Goal: Task Accomplishment & Management: Manage account settings

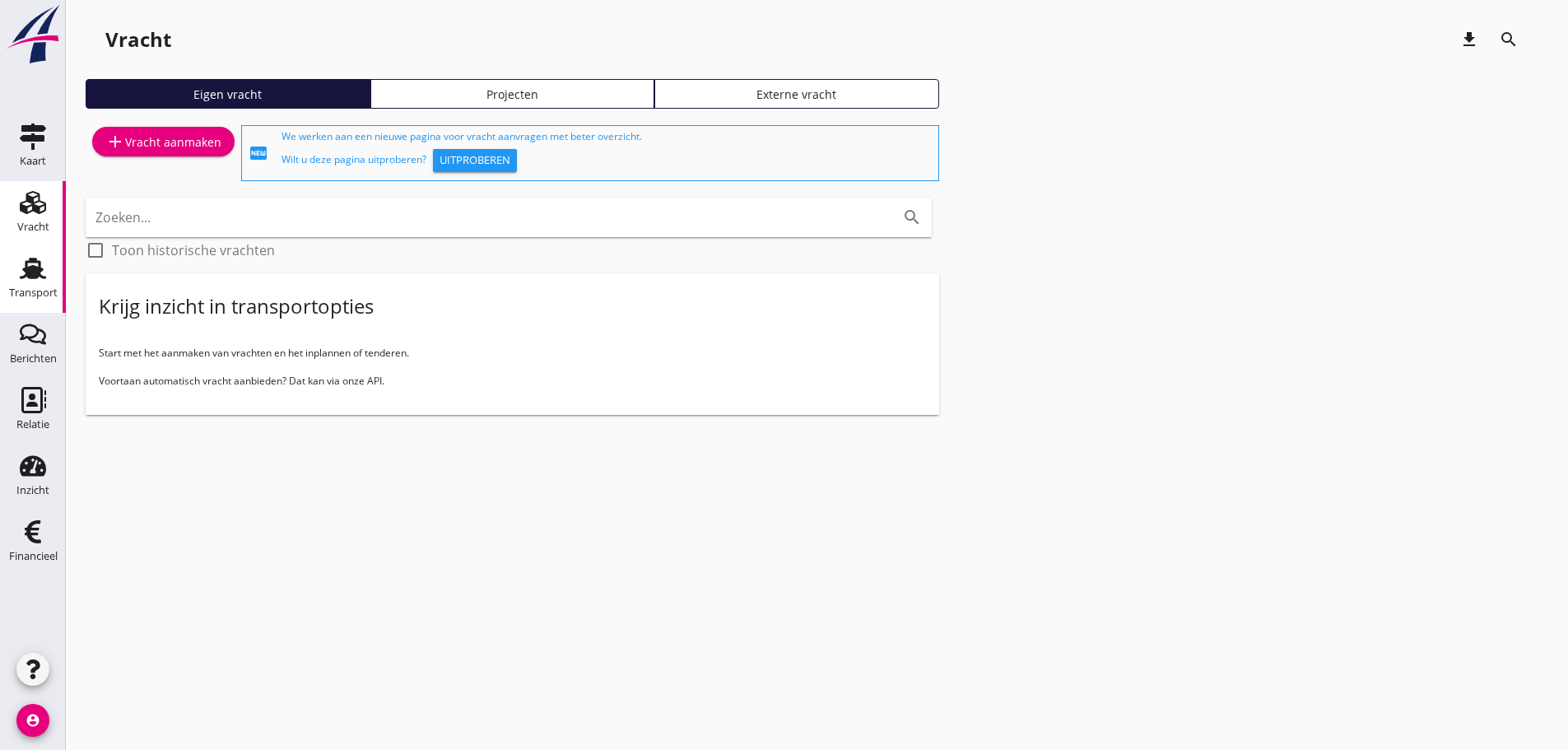
click at [33, 284] on div "Transport" at bounding box center [33, 293] width 48 height 23
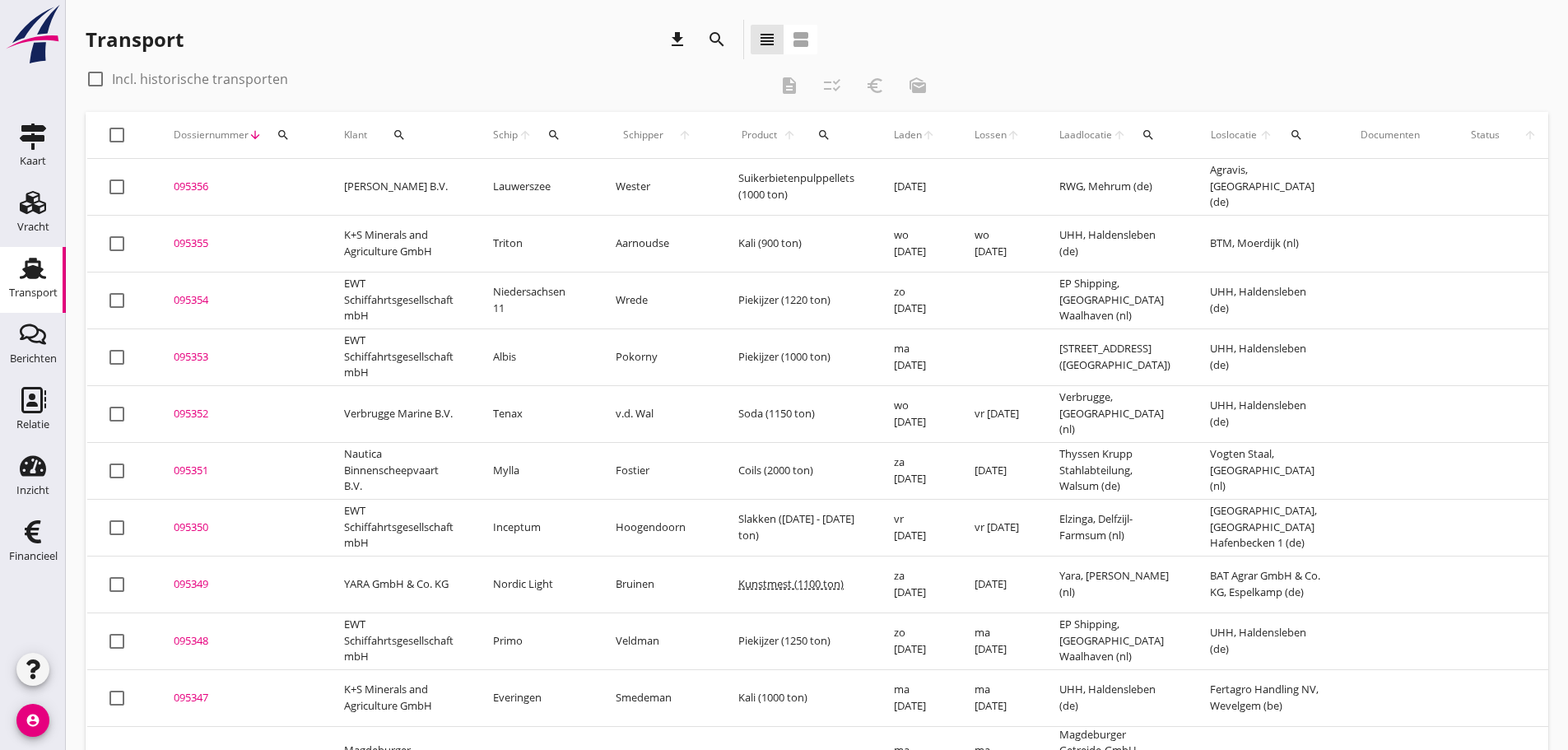
click at [564, 136] on div "search" at bounding box center [555, 135] width 31 height 13
click at [568, 178] on input "Zoek op (scheeps)naam" at bounding box center [632, 183] width 171 height 26
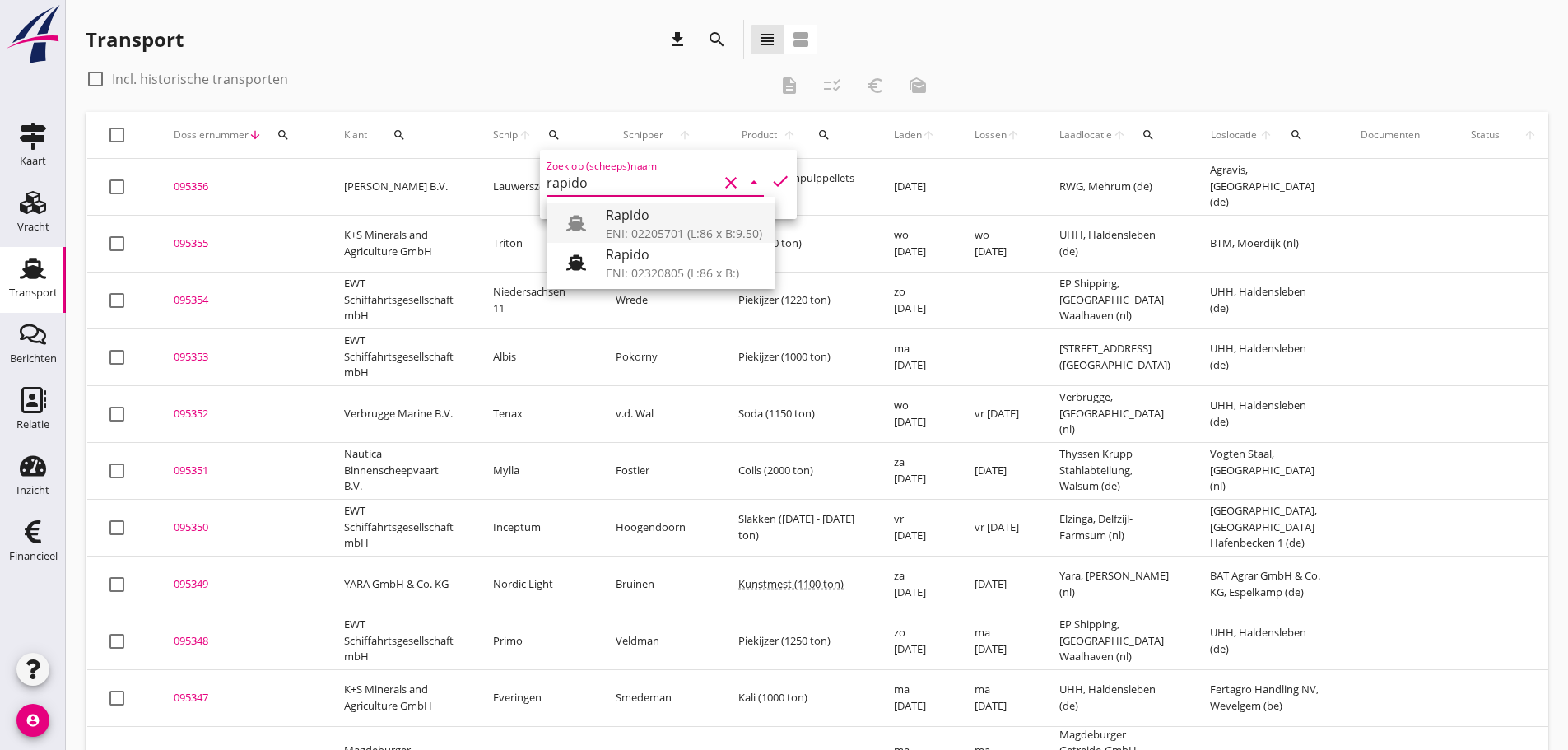
click at [648, 229] on div "ENI: 02205701 (L:86 x B:9.50)" at bounding box center [684, 233] width 156 height 18
click at [771, 182] on icon "check" at bounding box center [780, 180] width 20 height 20
type input "Rapido"
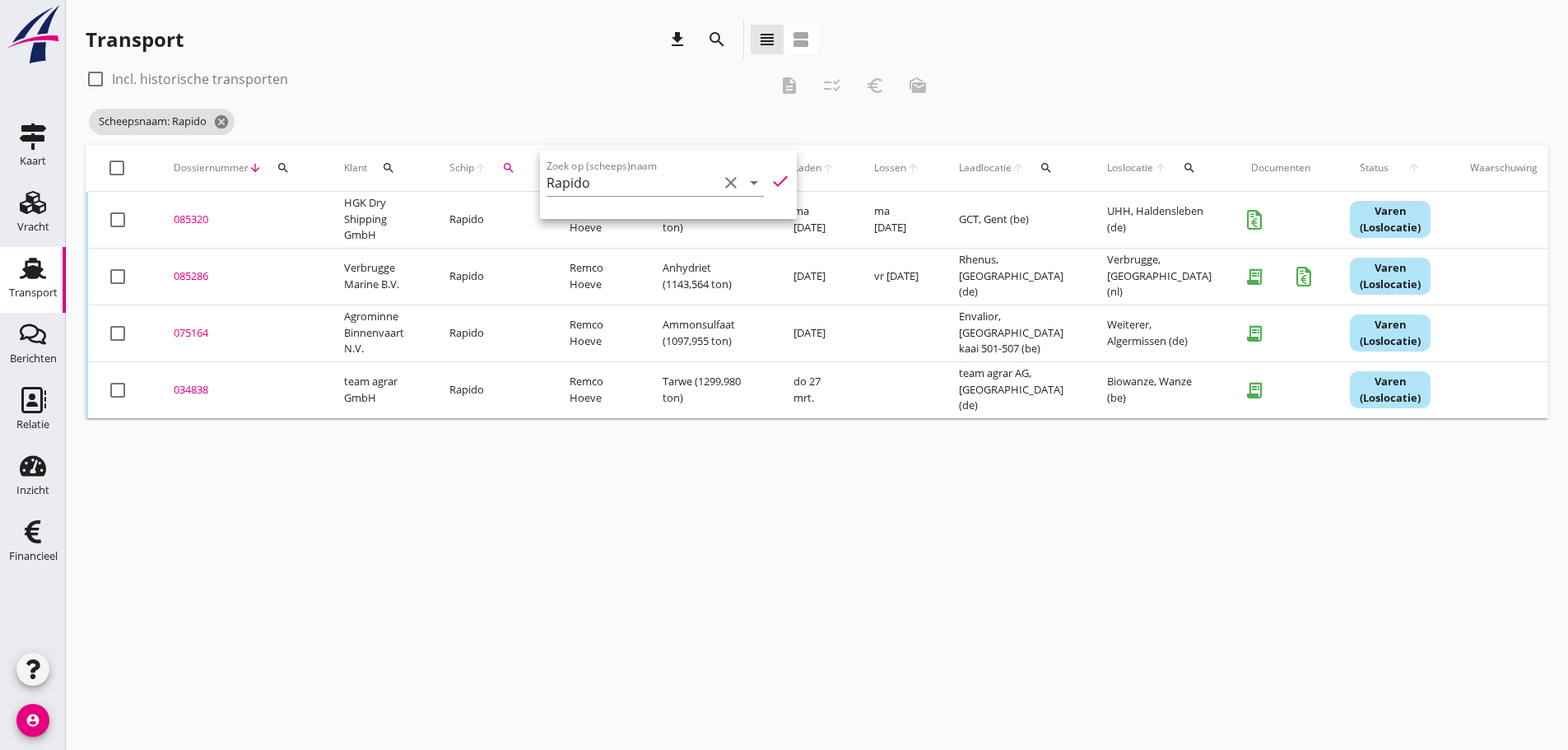
click at [191, 217] on div "085320" at bounding box center [239, 220] width 131 height 17
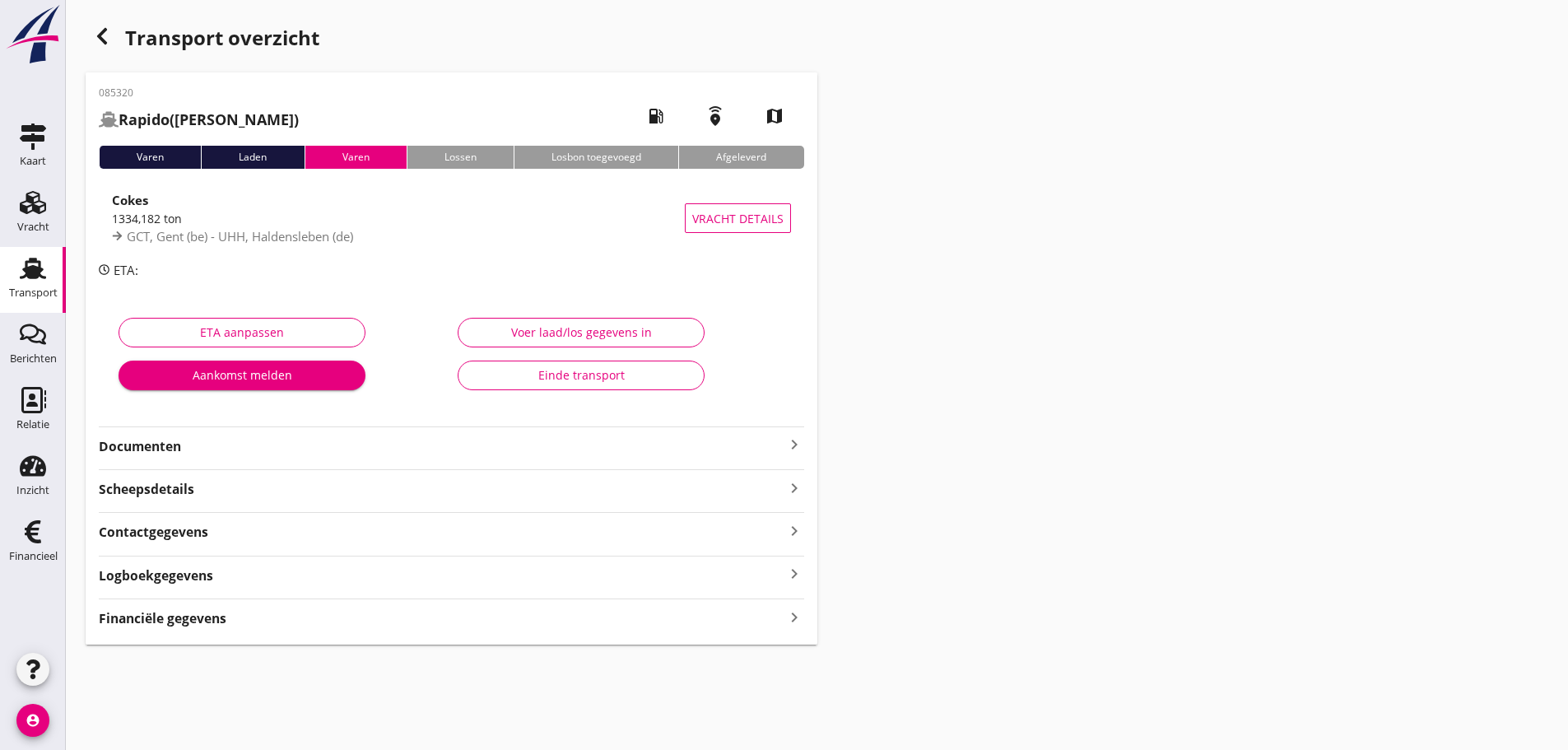
drag, startPoint x: 303, startPoint y: 618, endPoint x: 314, endPoint y: 617, distance: 11.0
click at [303, 618] on div "Financiële gegevens keyboard_arrow_right" at bounding box center [451, 617] width 706 height 22
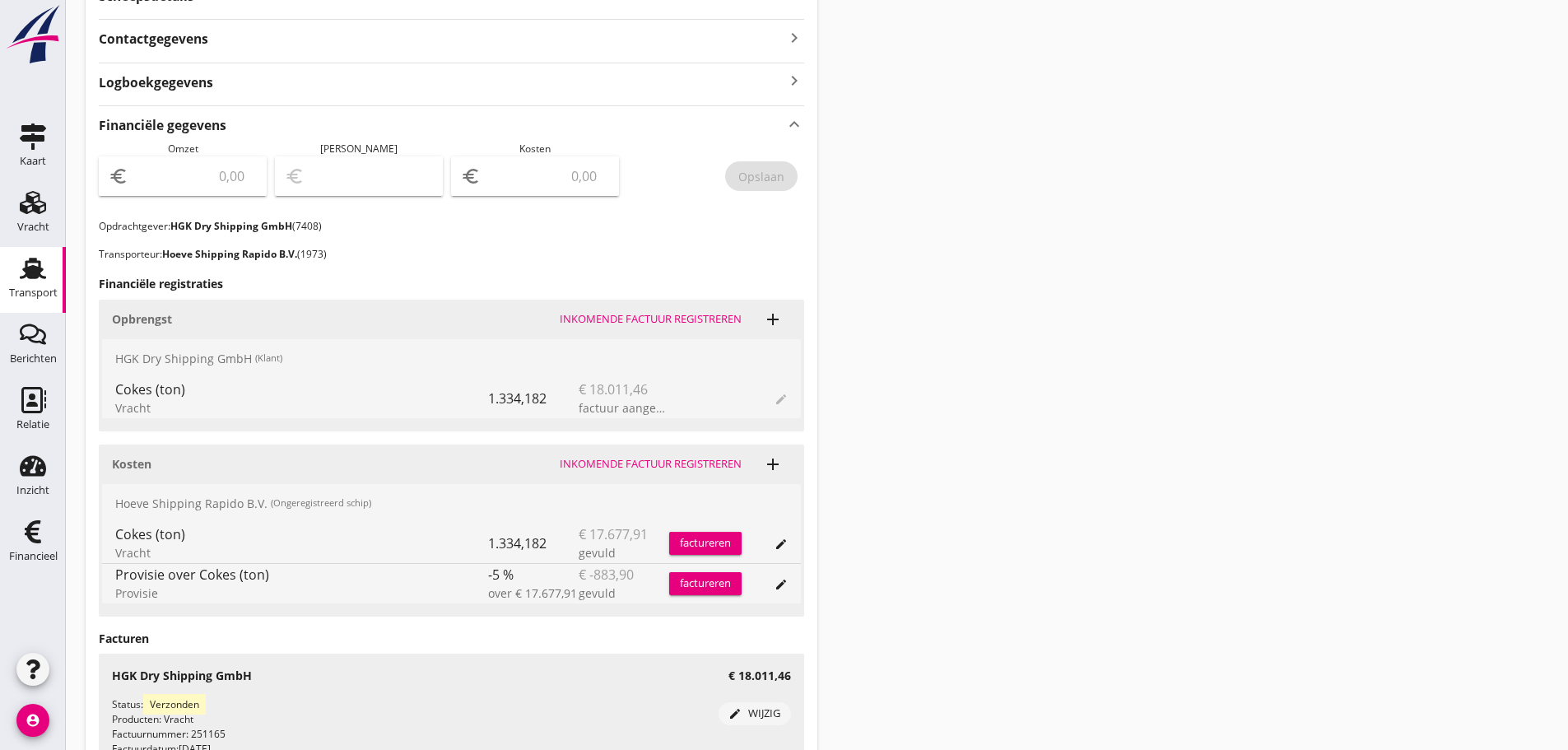
scroll to position [494, 0]
click at [175, 183] on input "number" at bounding box center [194, 176] width 125 height 26
type input "18011"
type input "18011.46"
click at [524, 183] on input "number" at bounding box center [546, 176] width 125 height 26
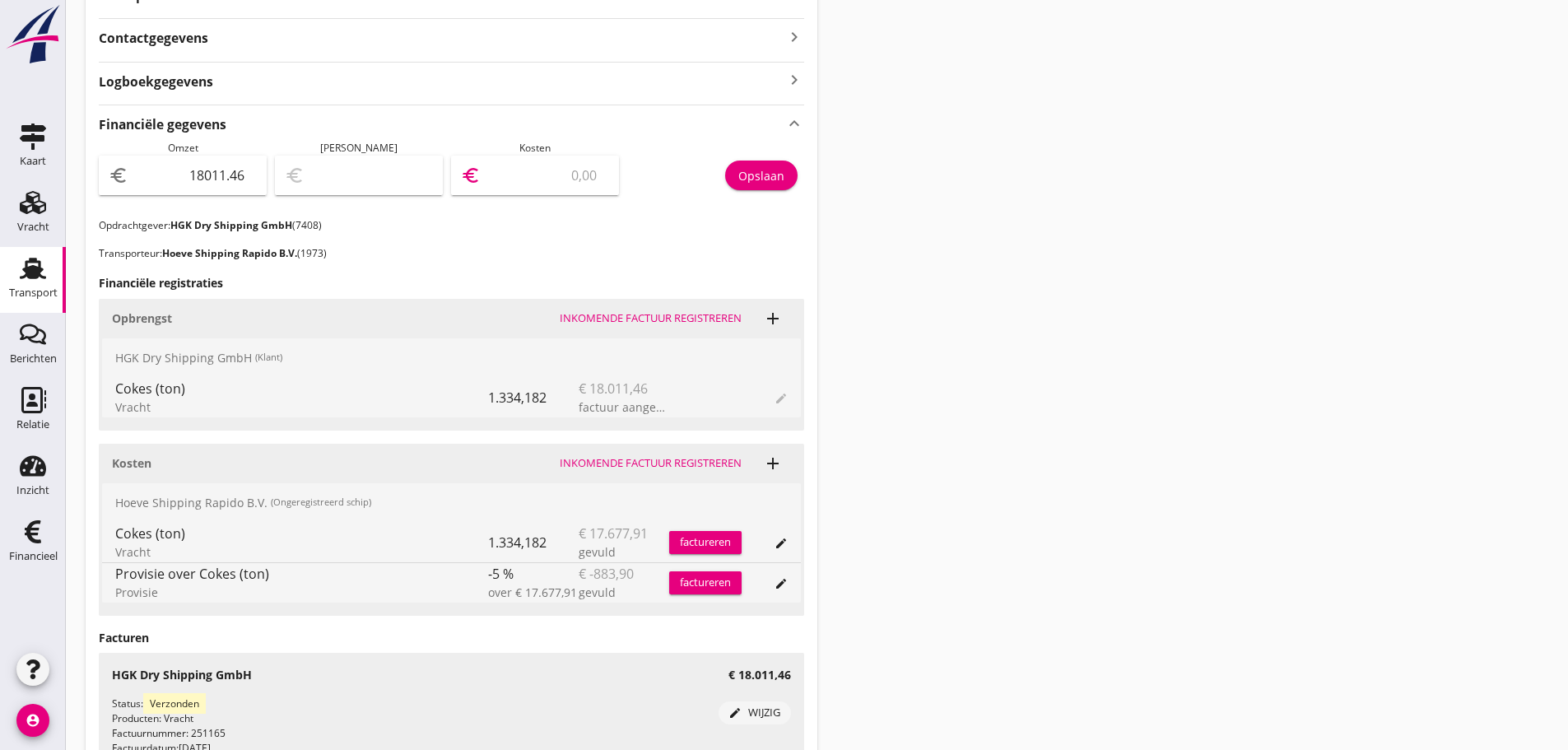
click at [551, 178] on input "number" at bounding box center [546, 176] width 125 height 26
type input "18010.46"
type input "1"
type input "17995.46"
type input "16"
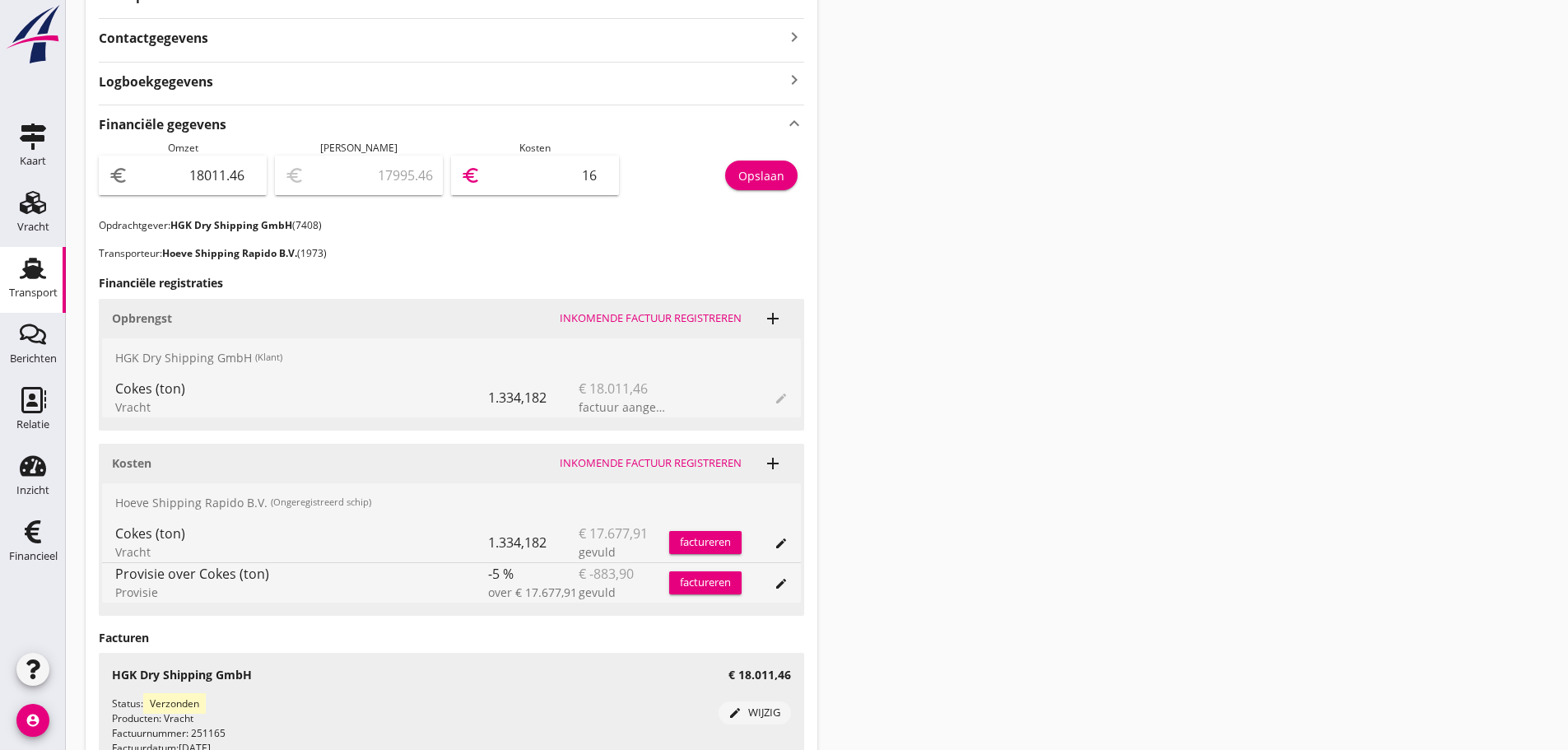
type input "17844.46"
type input "167"
type input "16332.46"
type input "1679"
type input "1217.46"
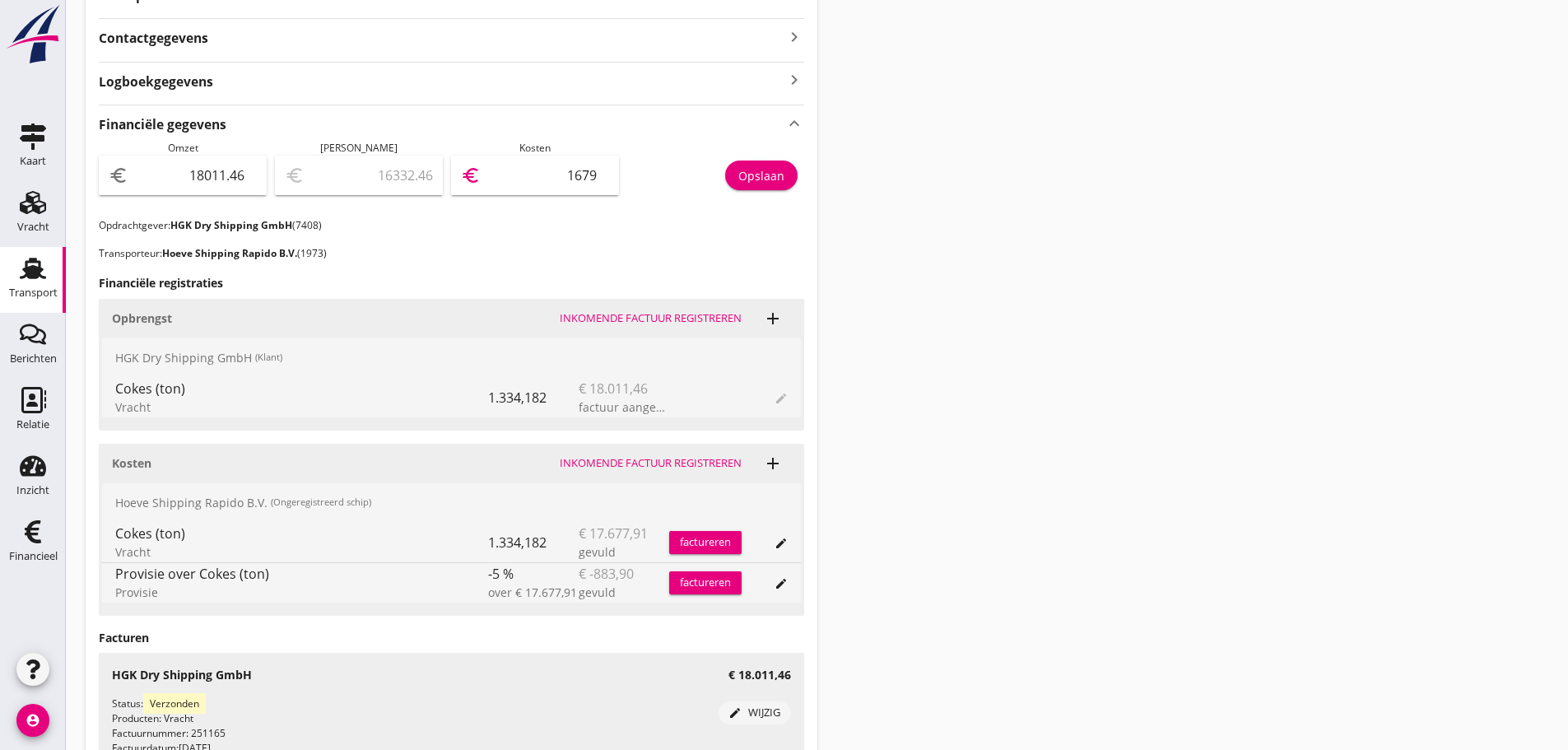
type input "16794"
type input "1217.46"
type input "16794.0"
type input "1217.45"
drag, startPoint x: 551, startPoint y: 178, endPoint x: 645, endPoint y: 178, distance: 94.0
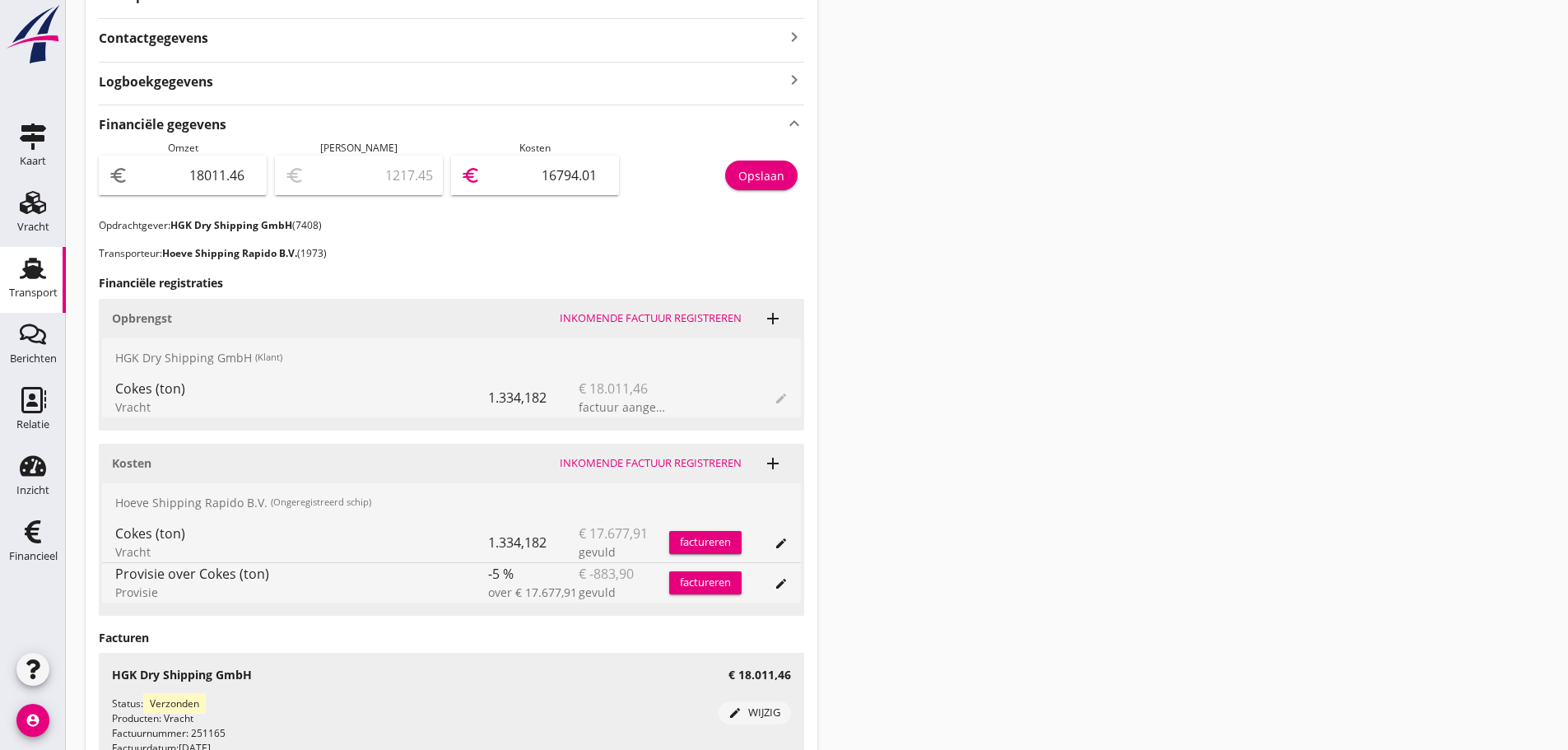
click at [645, 178] on div "Omzet euro 18011.46 Marge euro 1217.45 Kosten euro 16794.01 Opslaan" at bounding box center [451, 179] width 706 height 77
type input "16794.01"
click at [779, 178] on div "Opslaan" at bounding box center [762, 176] width 46 height 18
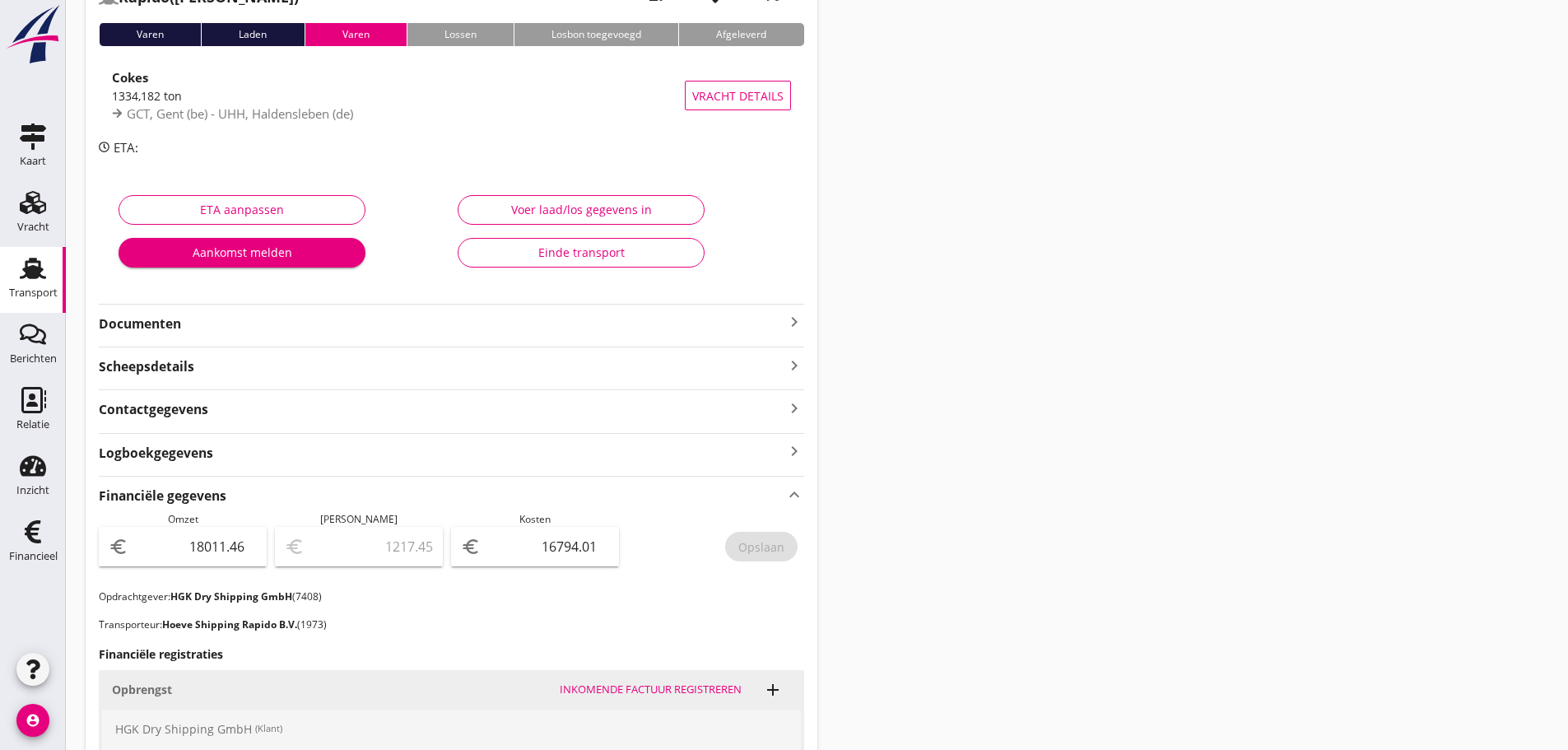
scroll to position [83, 0]
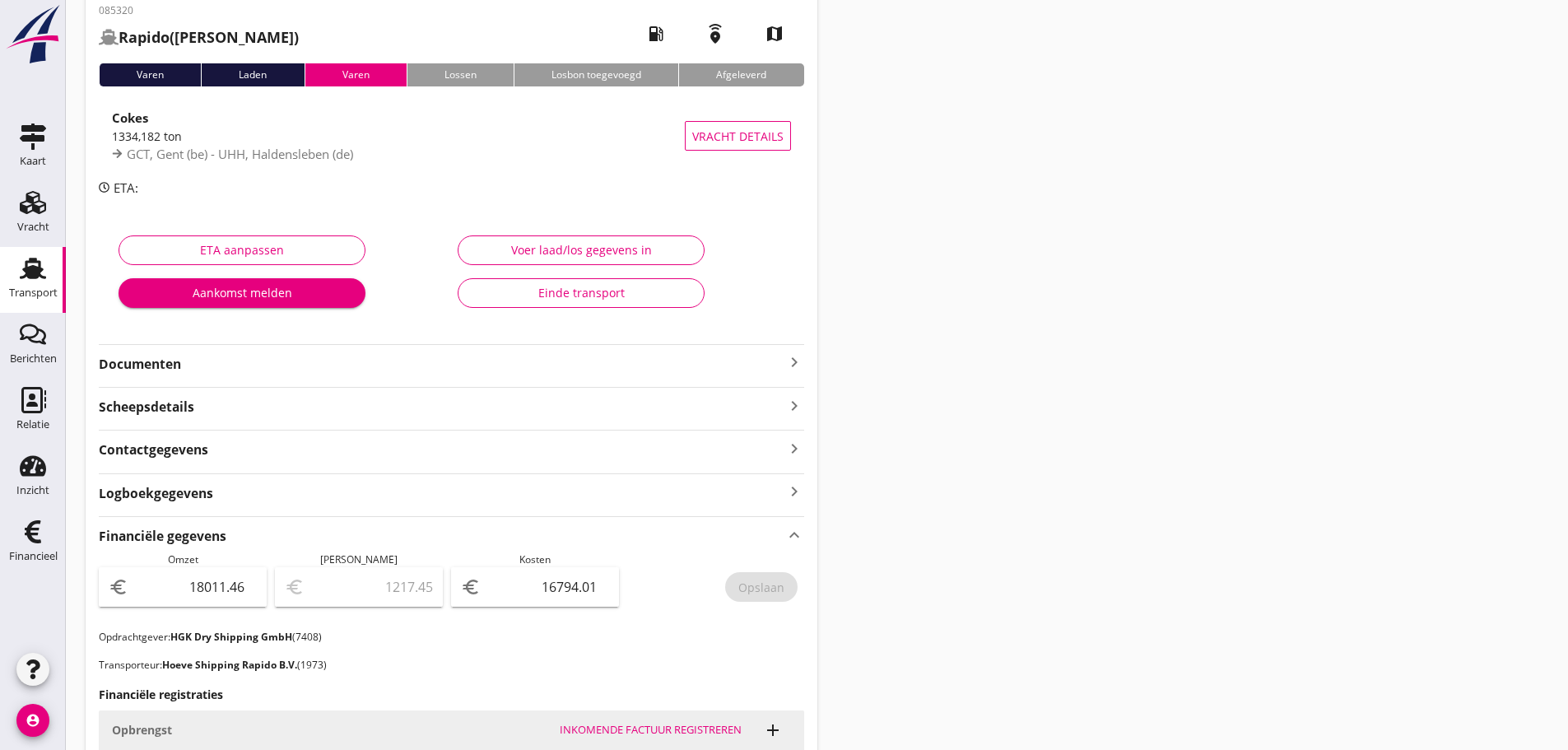
click at [798, 366] on icon "keyboard_arrow_right" at bounding box center [794, 362] width 20 height 20
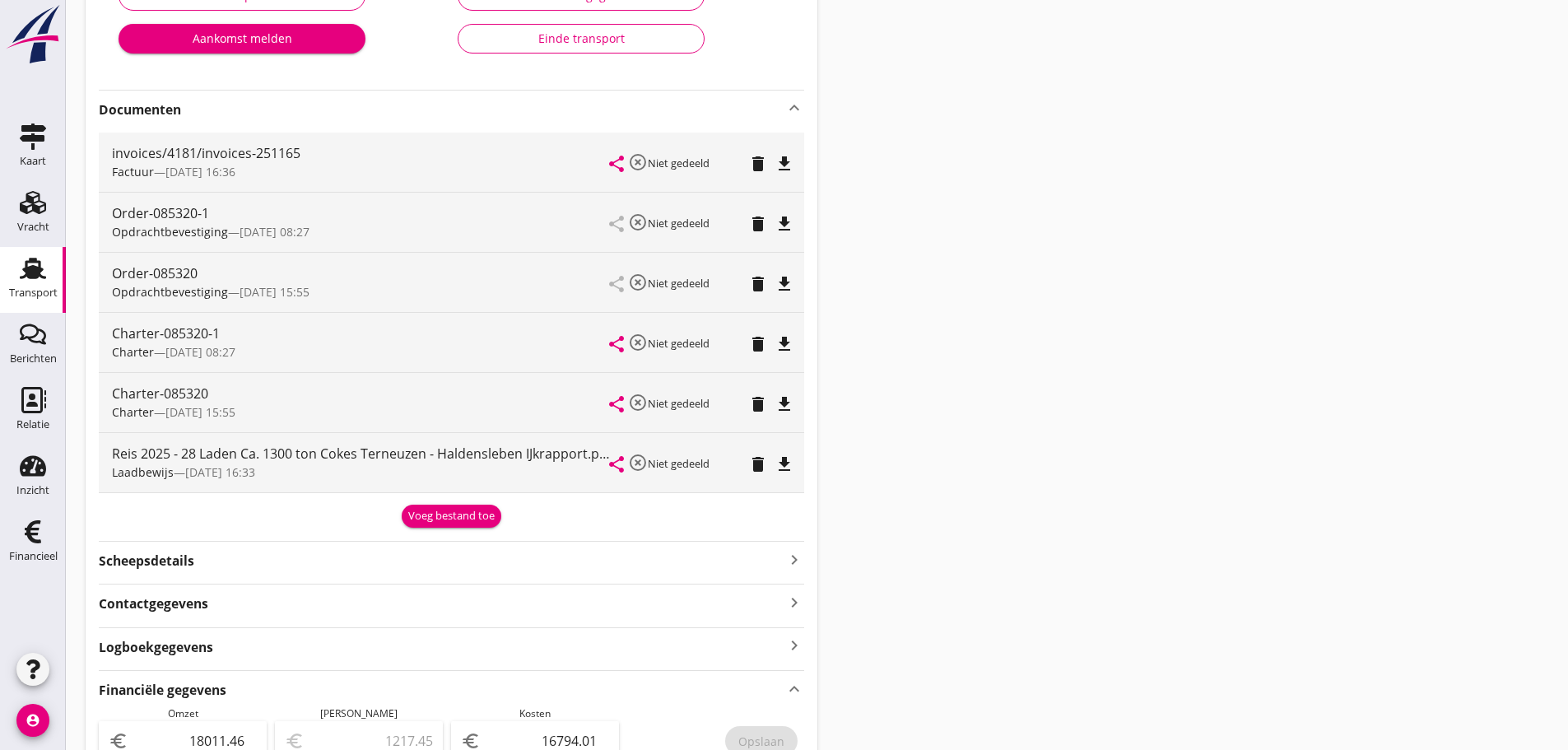
scroll to position [412, 0]
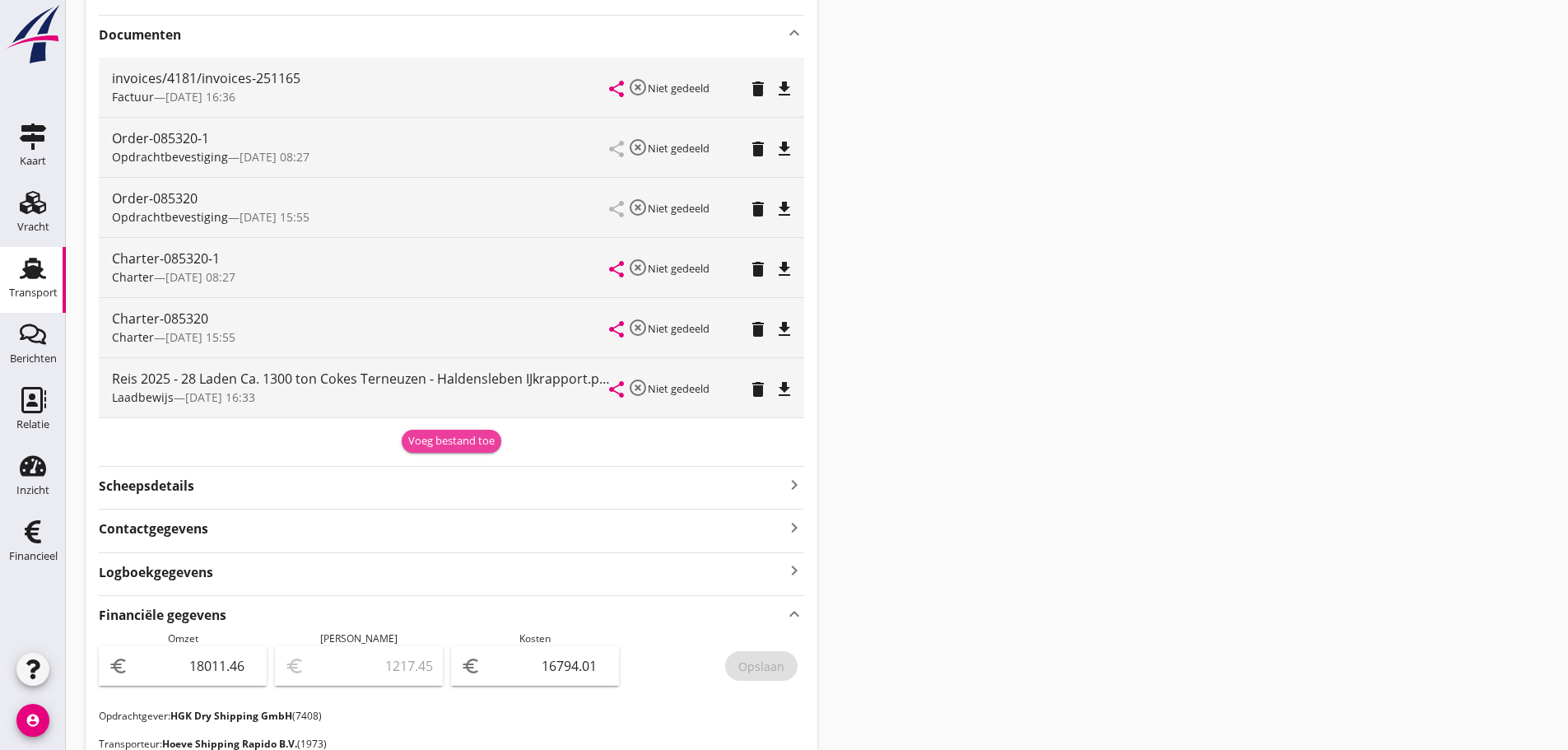
click at [451, 441] on div "Voeg bestand toe" at bounding box center [451, 441] width 86 height 17
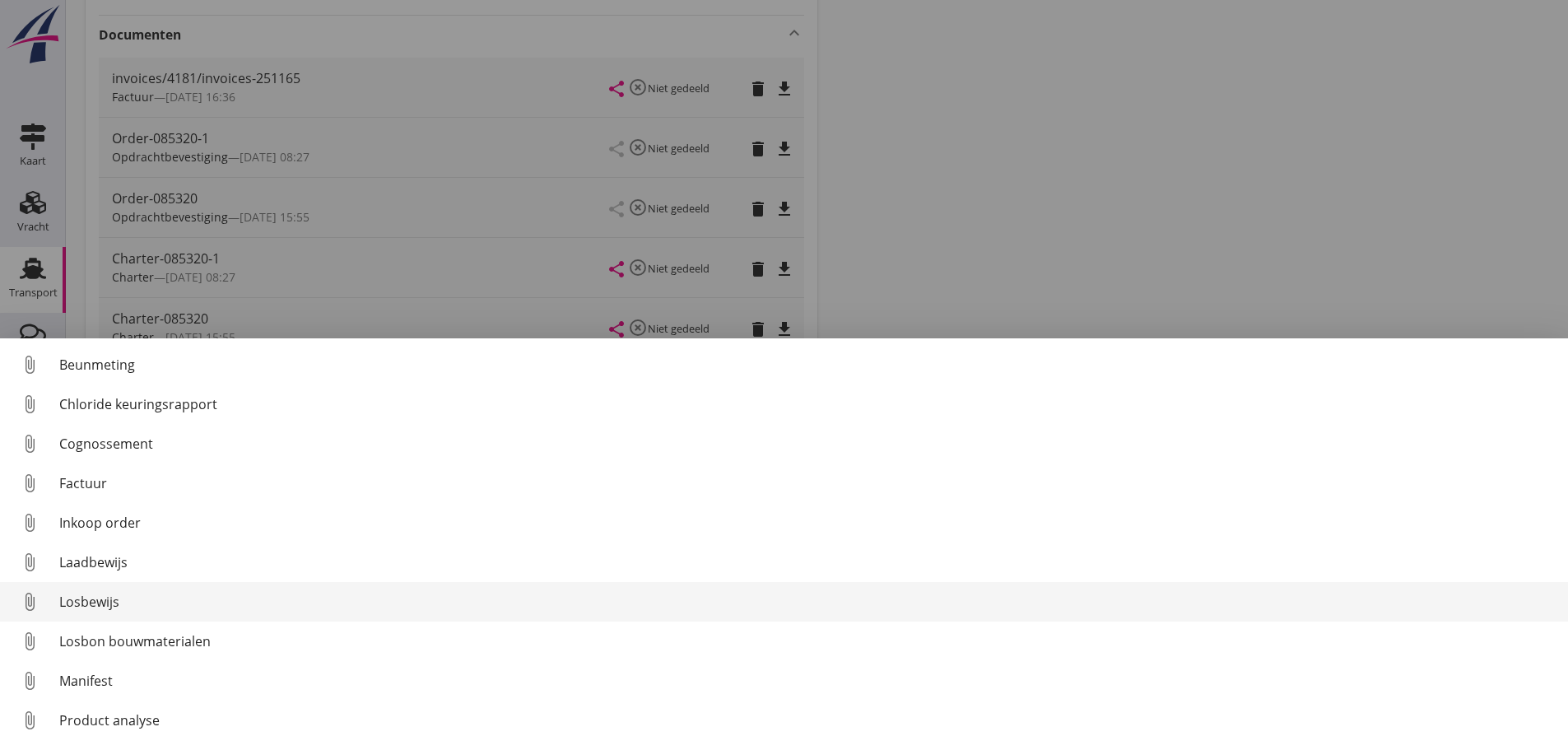
click at [81, 603] on div "Losbewijs" at bounding box center [807, 601] width 1496 height 20
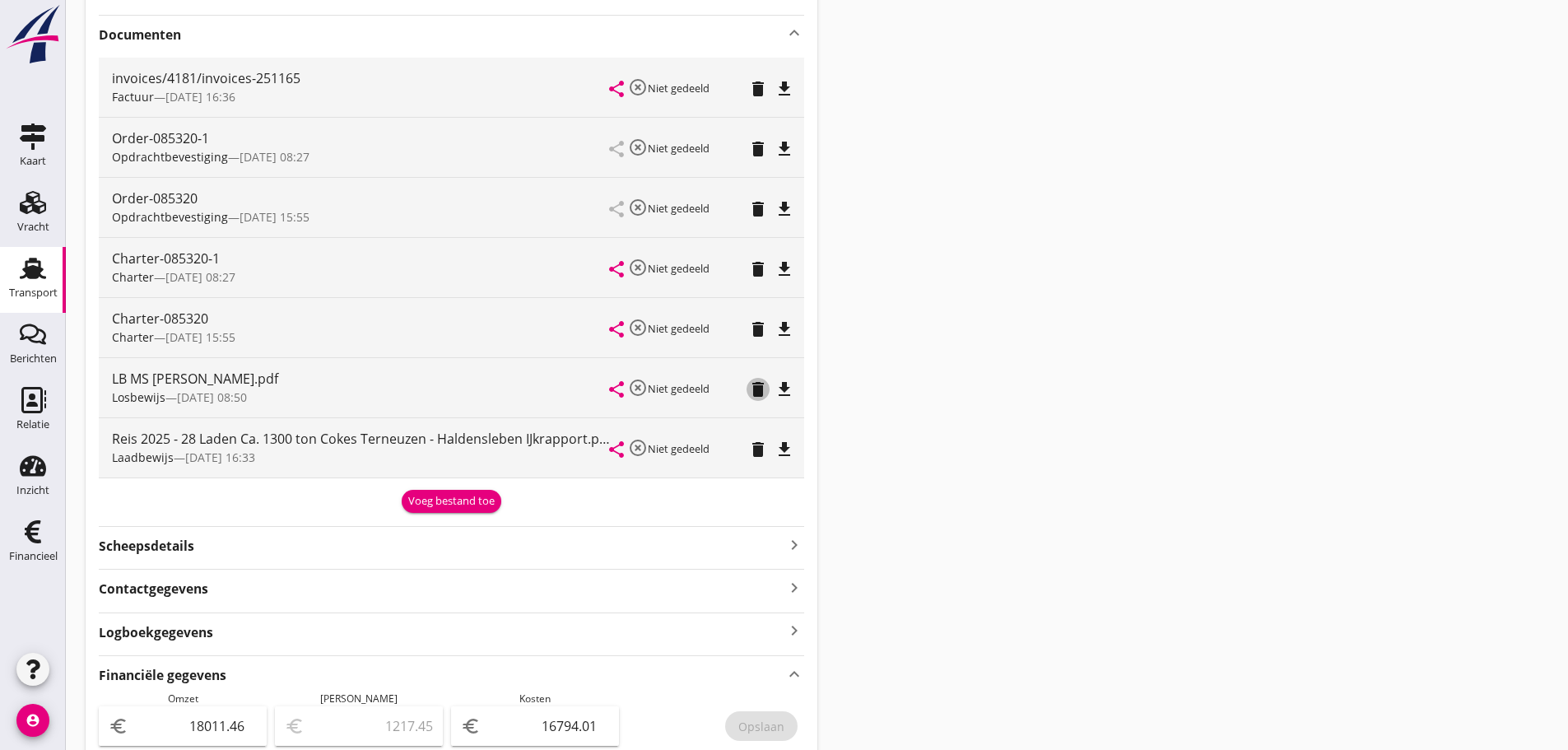
click at [756, 388] on icon "delete" at bounding box center [758, 389] width 20 height 20
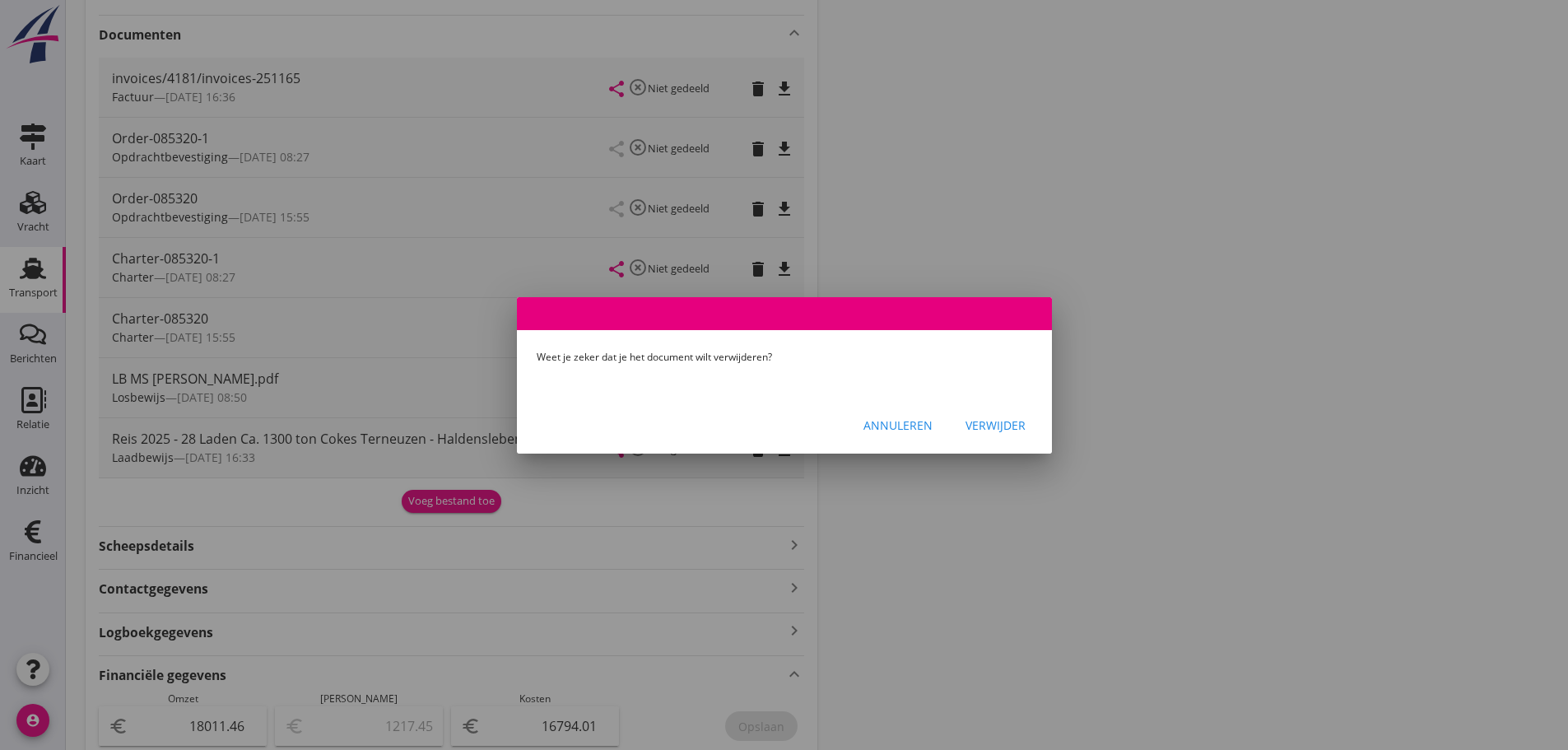
click at [985, 426] on div "Verwijder" at bounding box center [996, 425] width 60 height 18
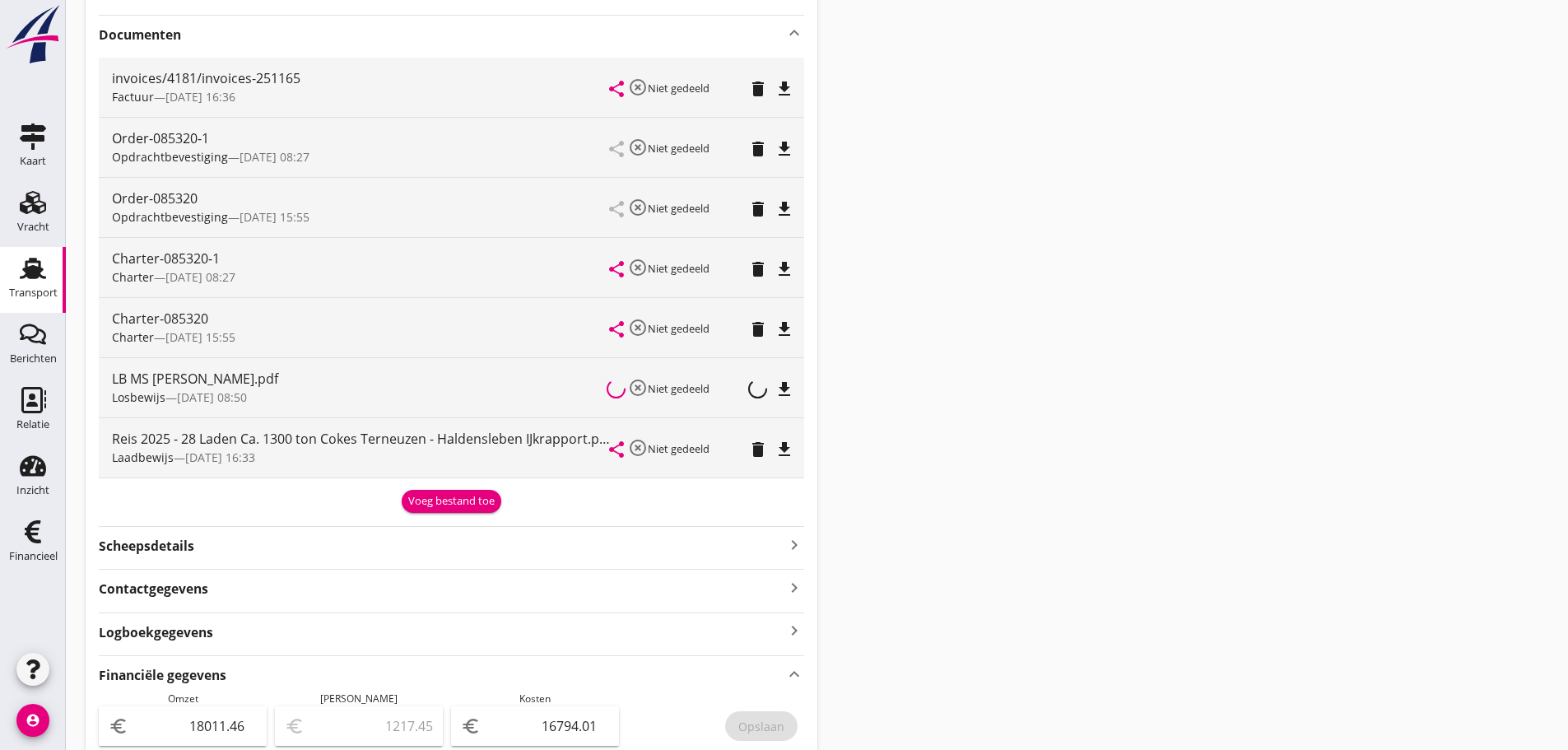
click at [454, 491] on button "Voeg bestand toe" at bounding box center [451, 501] width 99 height 23
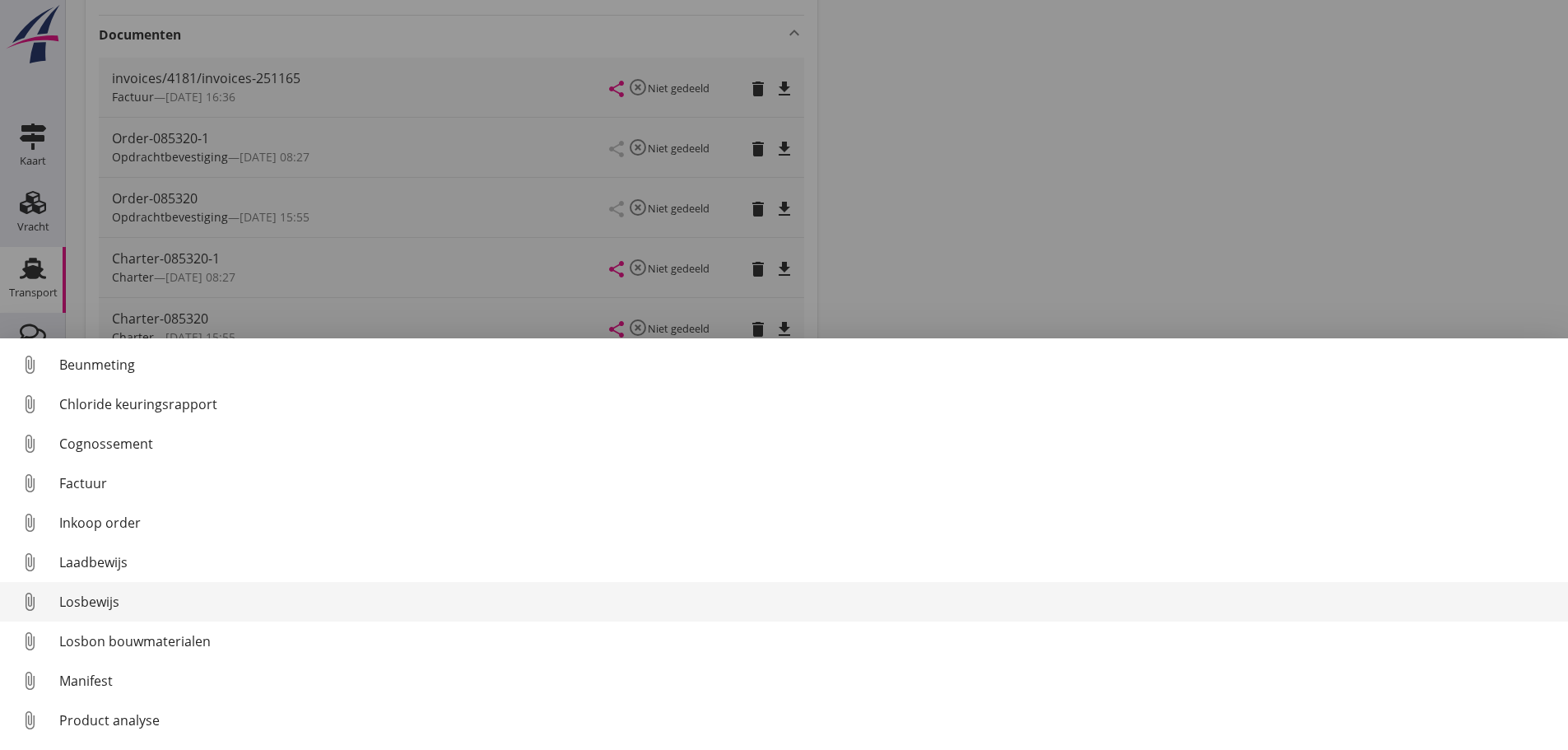
click at [102, 609] on div "Losbewijs" at bounding box center [807, 601] width 1496 height 20
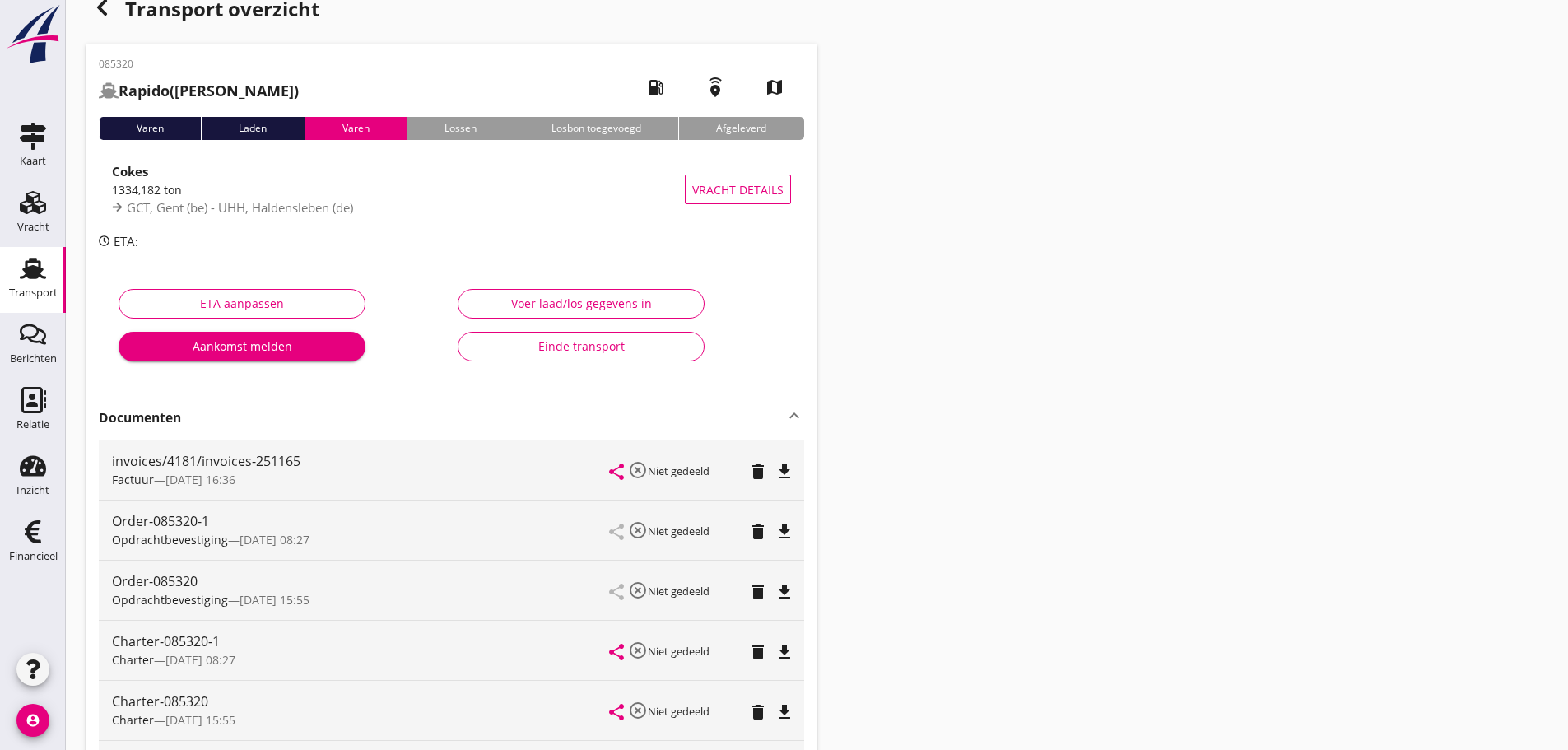
scroll to position [0, 0]
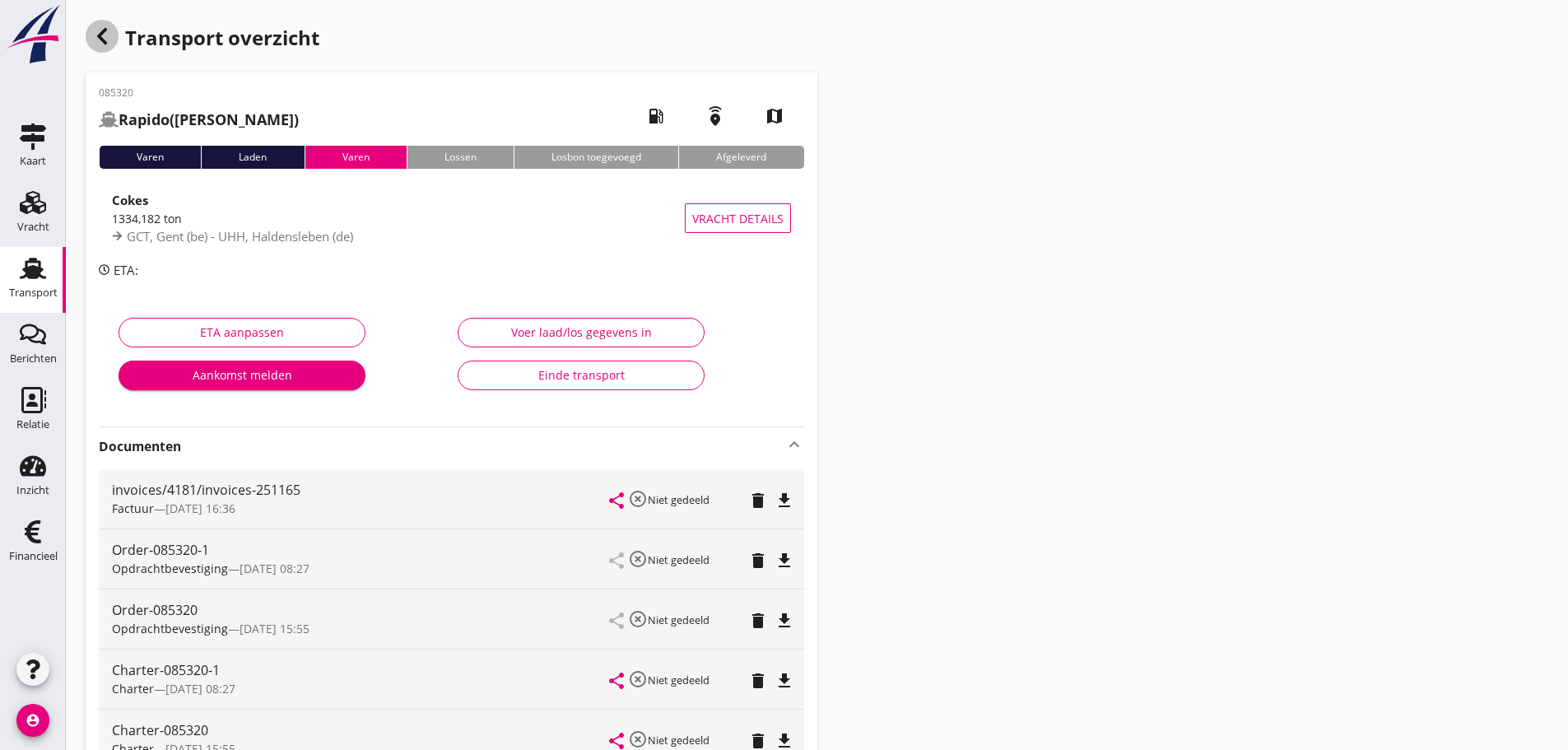
click at [103, 41] on use "button" at bounding box center [102, 36] width 10 height 17
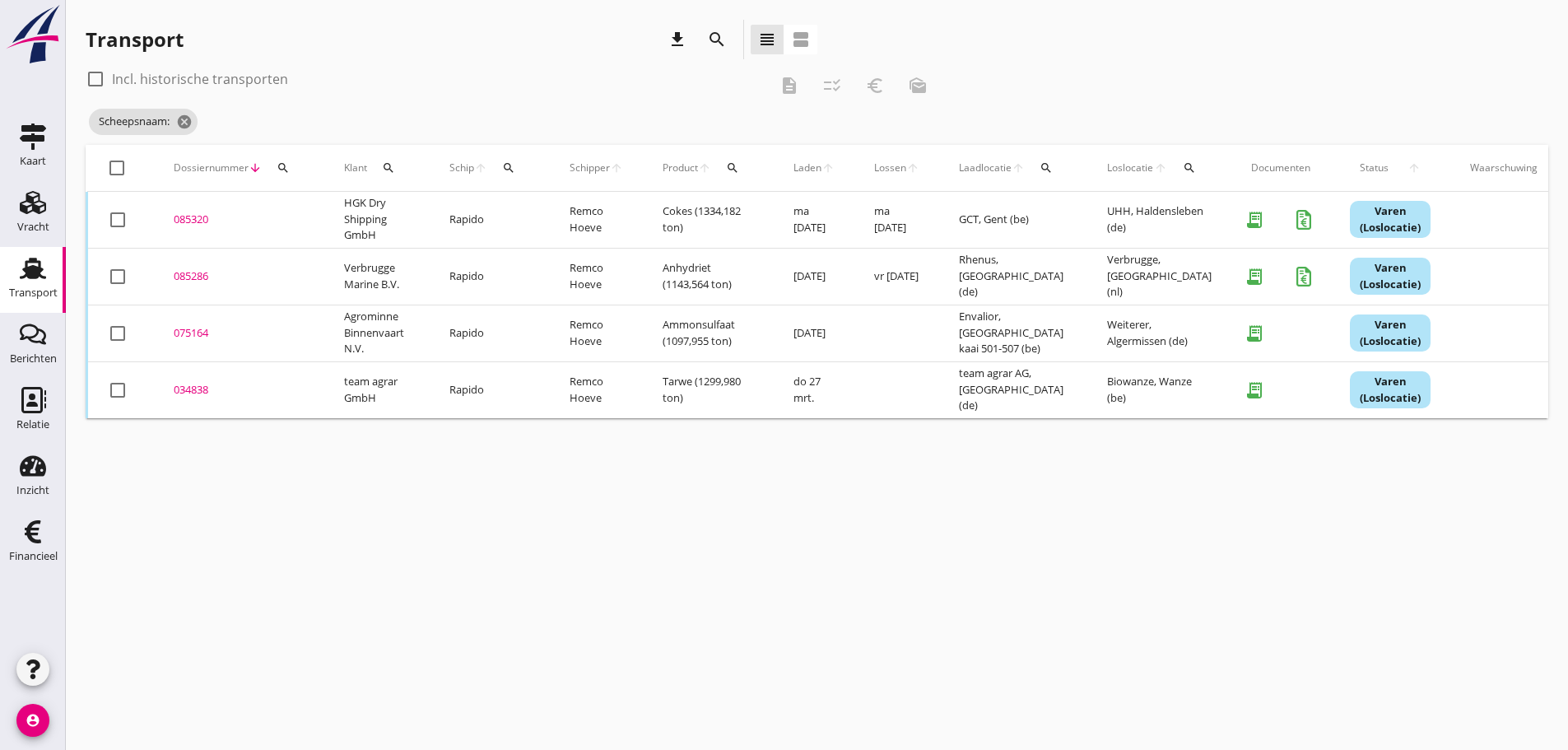
click at [516, 168] on div "search" at bounding box center [509, 168] width 30 height 13
click at [533, 215] on input "Zoek op (scheeps)naam" at bounding box center [587, 216] width 171 height 26
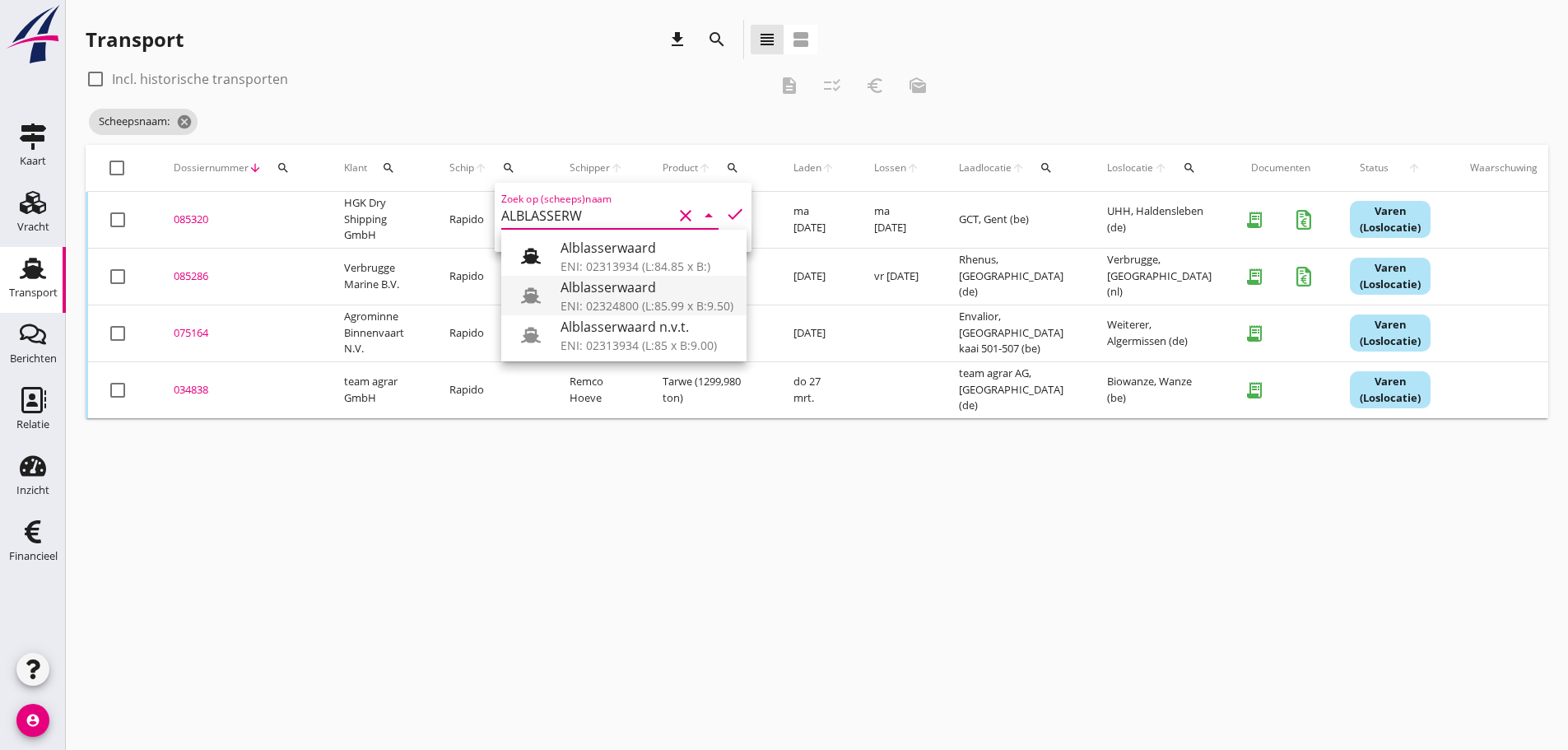
click at [597, 300] on div "ENI: 02324800 (L:85.99 x B:9.50)" at bounding box center [647, 306] width 173 height 18
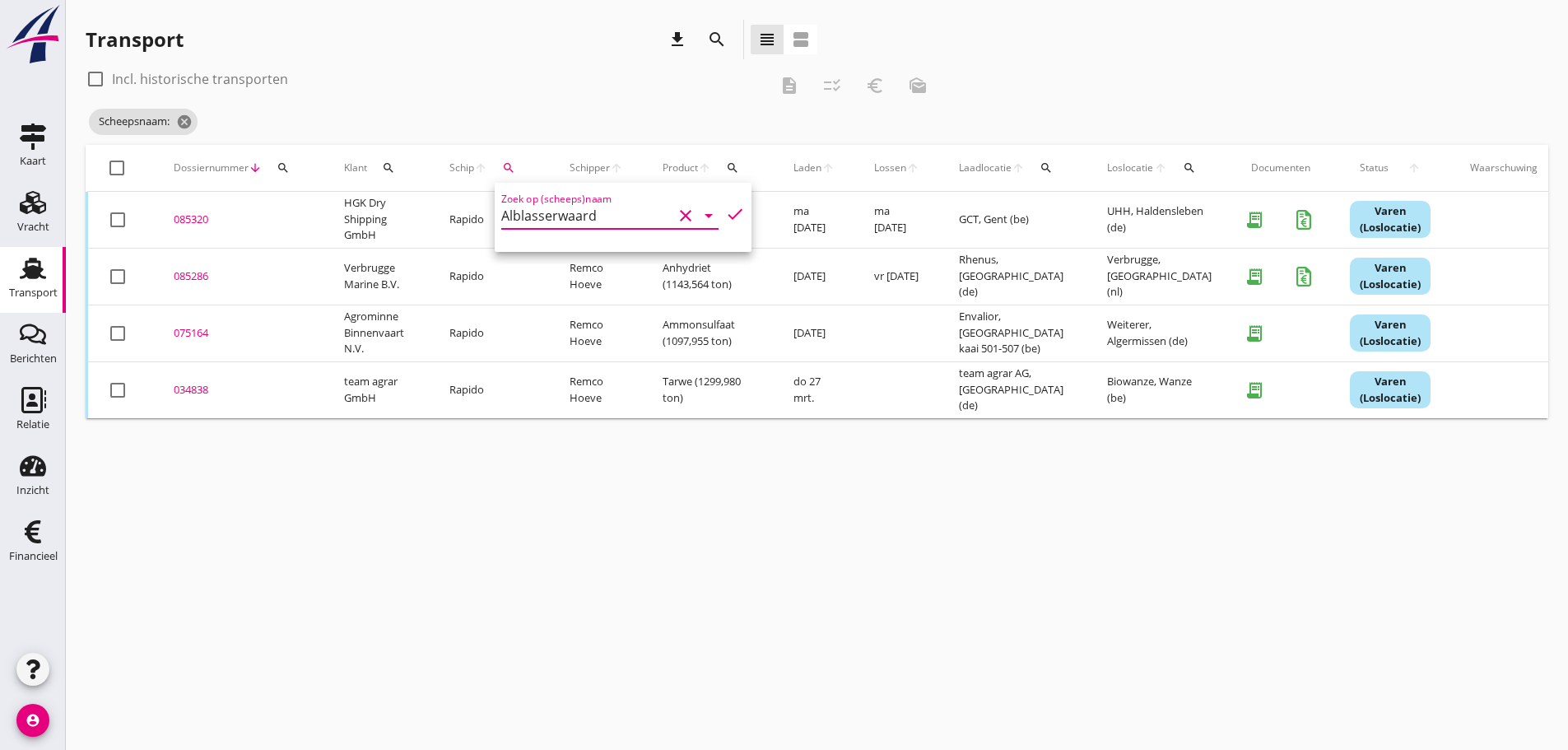
click at [725, 216] on icon "check" at bounding box center [735, 214] width 20 height 20
type input "Alblasserwaard"
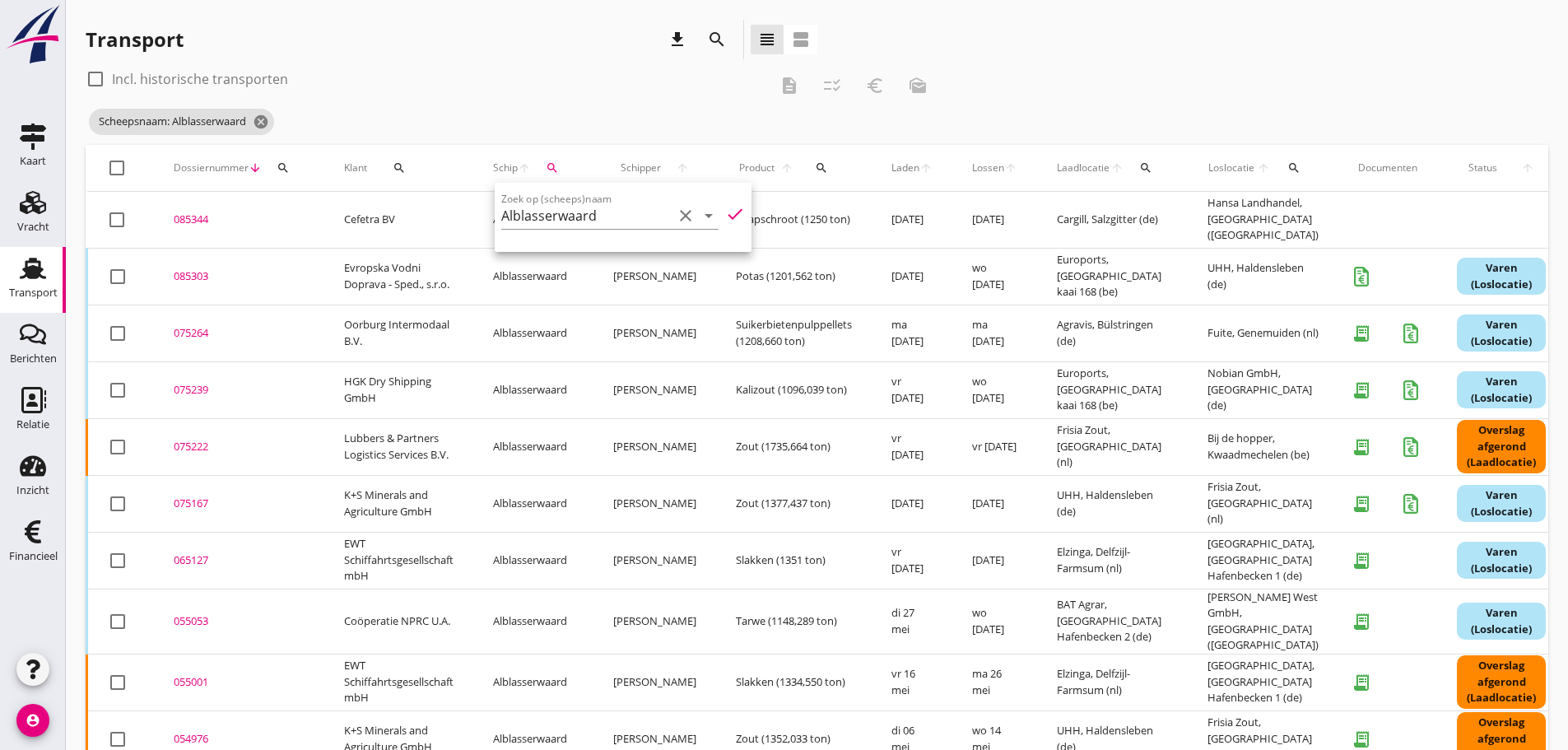
click at [199, 274] on div "085303" at bounding box center [239, 277] width 131 height 17
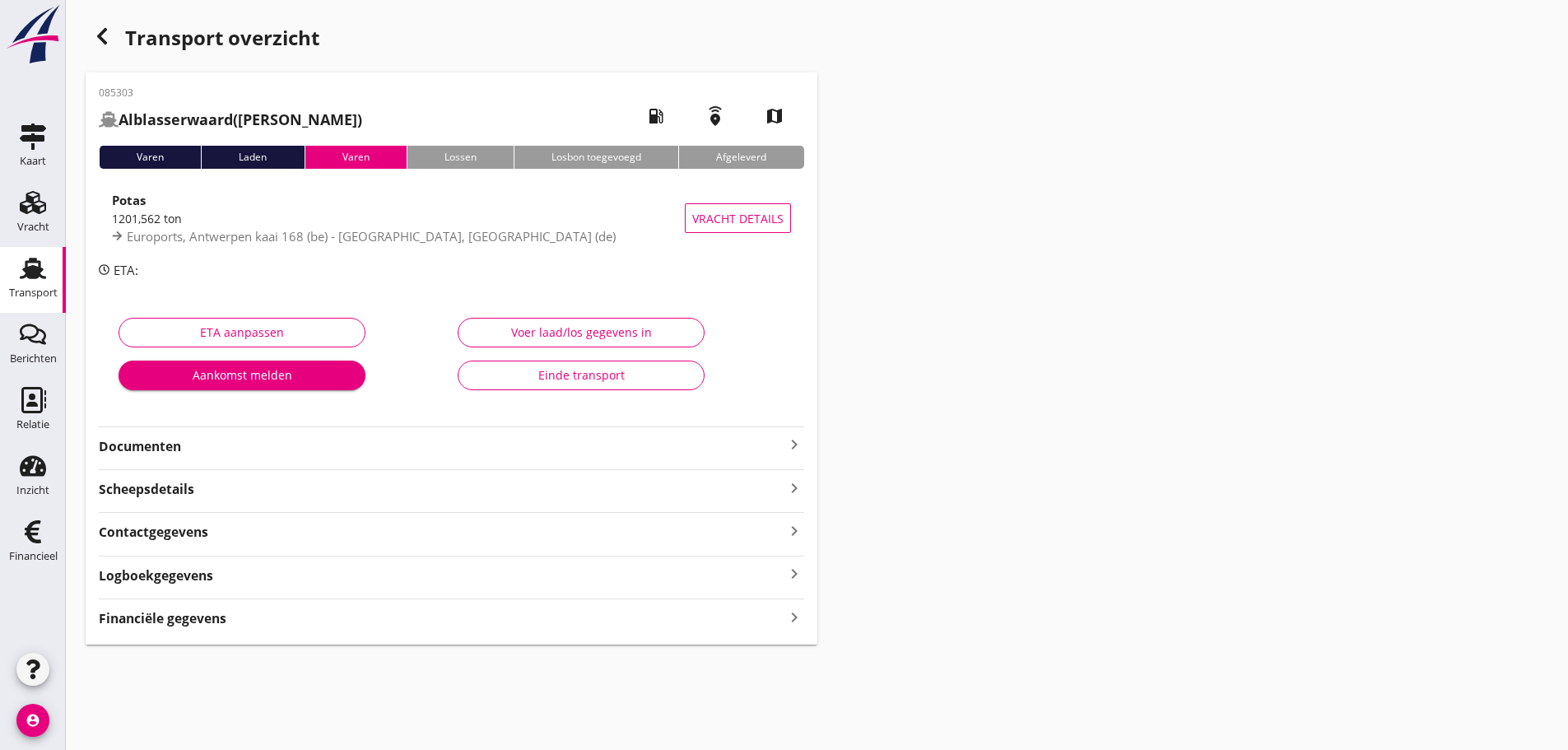
click at [791, 625] on icon "keyboard_arrow_right" at bounding box center [794, 617] width 20 height 22
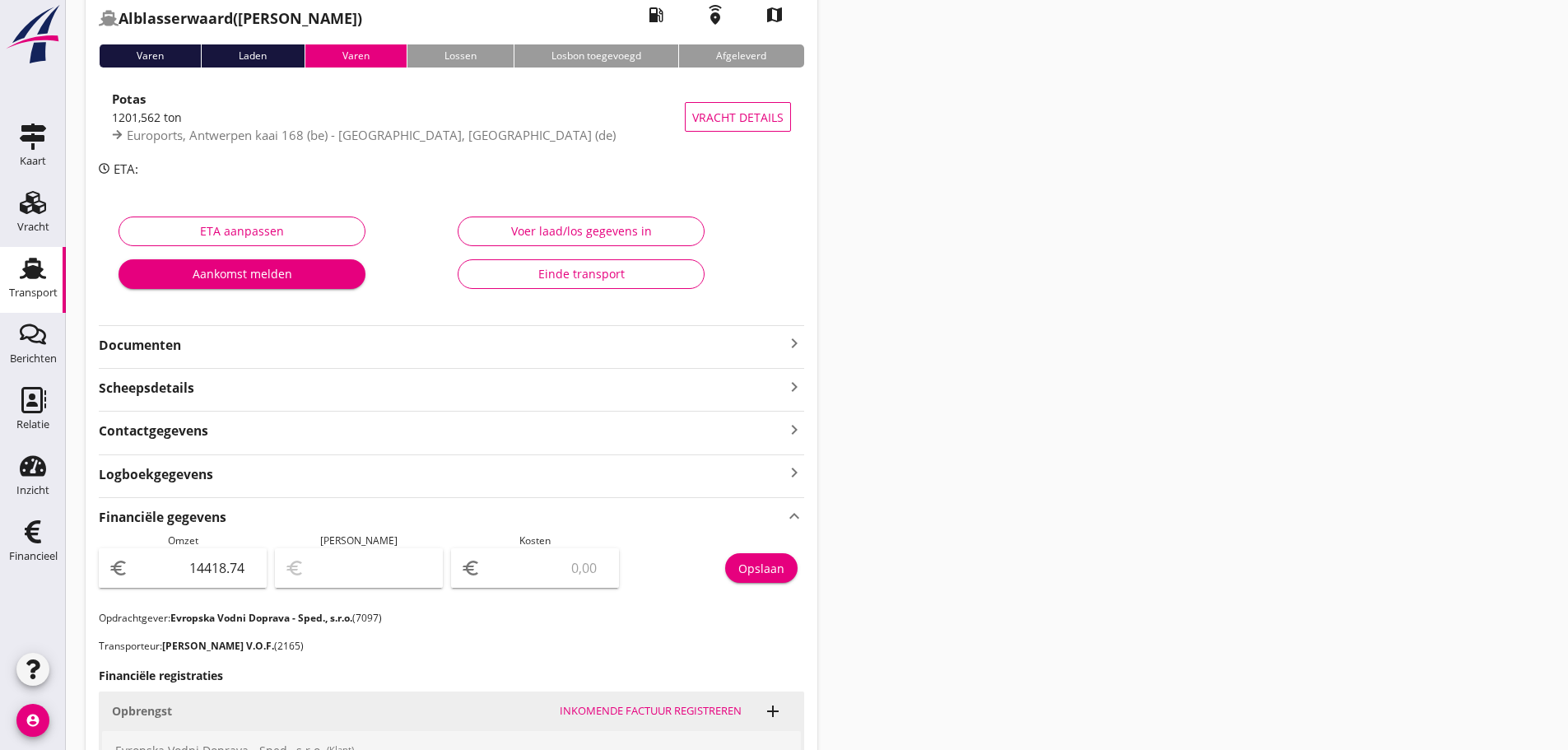
scroll to position [412, 0]
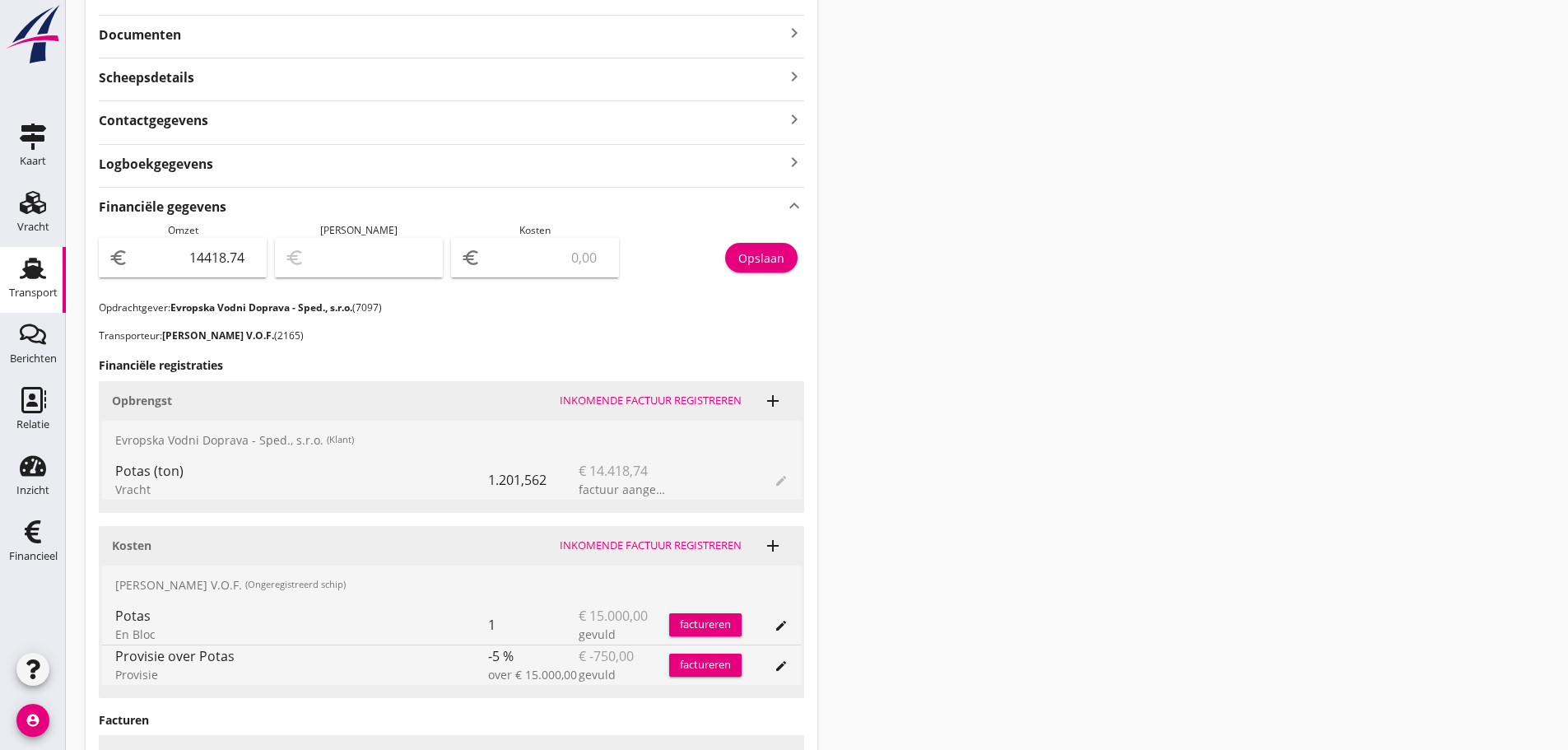
click at [532, 271] on div "euro" at bounding box center [535, 257] width 168 height 40
type input "14416.74"
type input "2"
type input "14396.74"
type input "22"
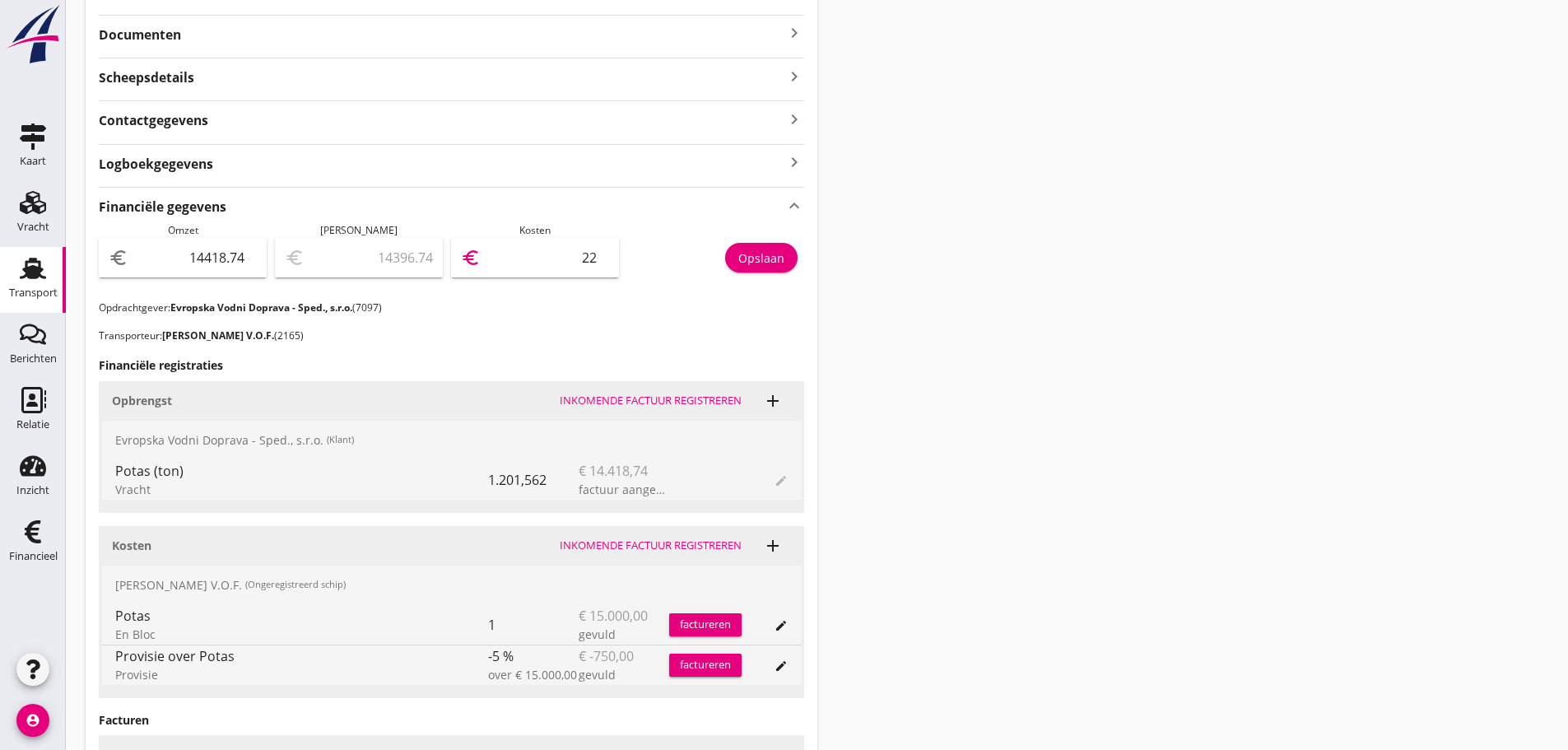
type input "14196.74"
type input "222"
type input "12192.74"
type input "2226"
type input "-7848.26"
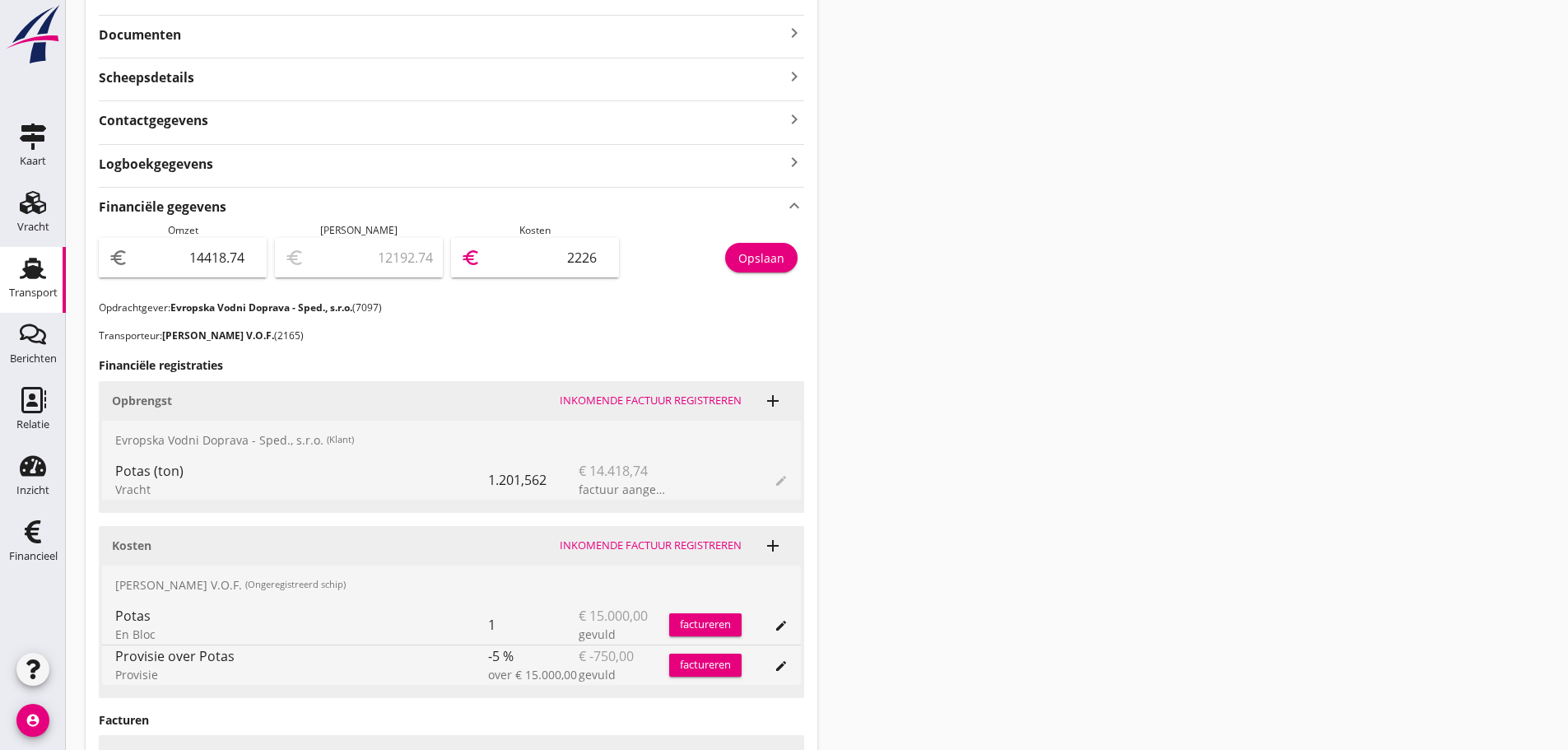
type input "22267"
type input "-208254.26"
type input "222673"
type input "-208254.26"
type input "222673"
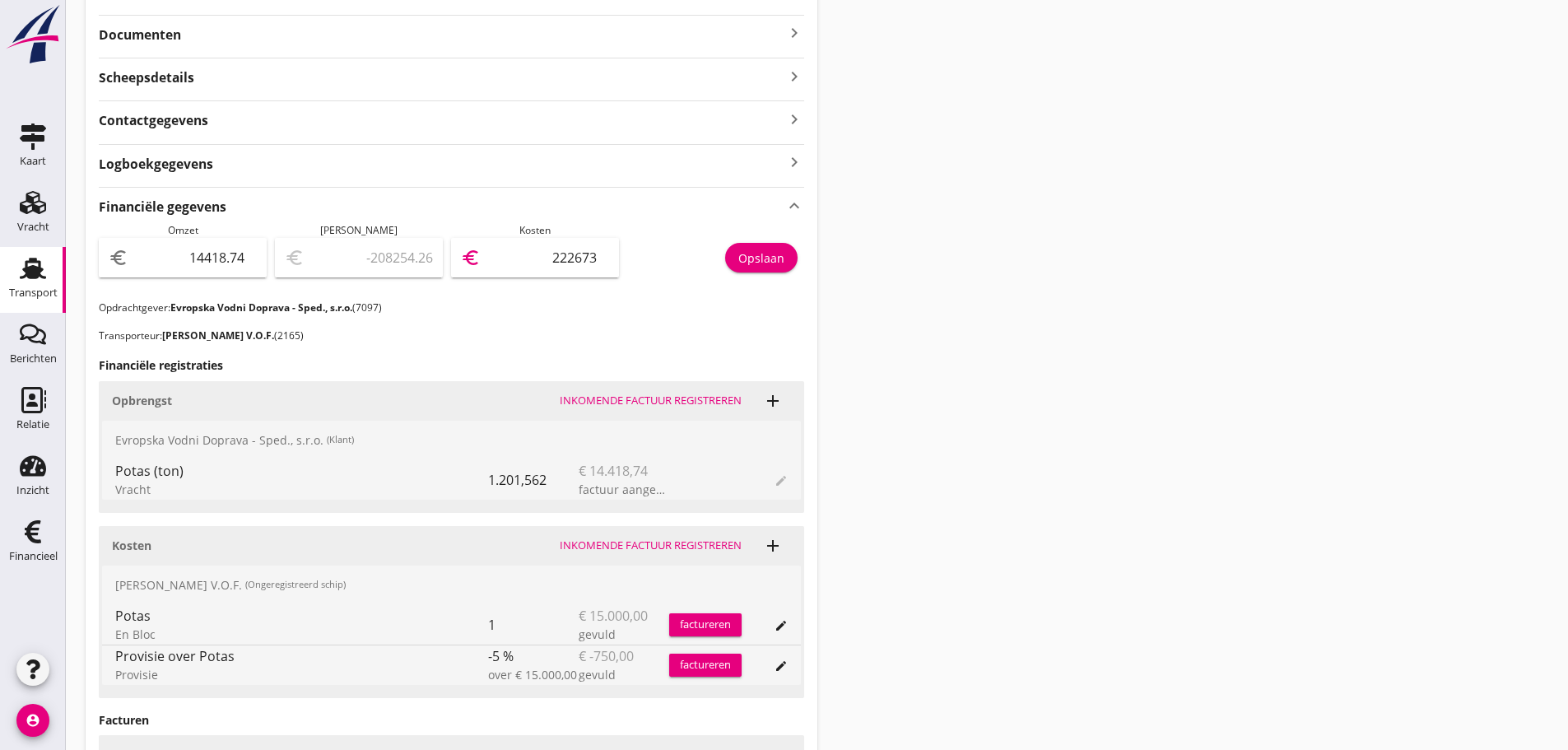
type input "-7848.26"
type input "22267"
type input "12192.74"
type input "2226"
type input "-7848.26"
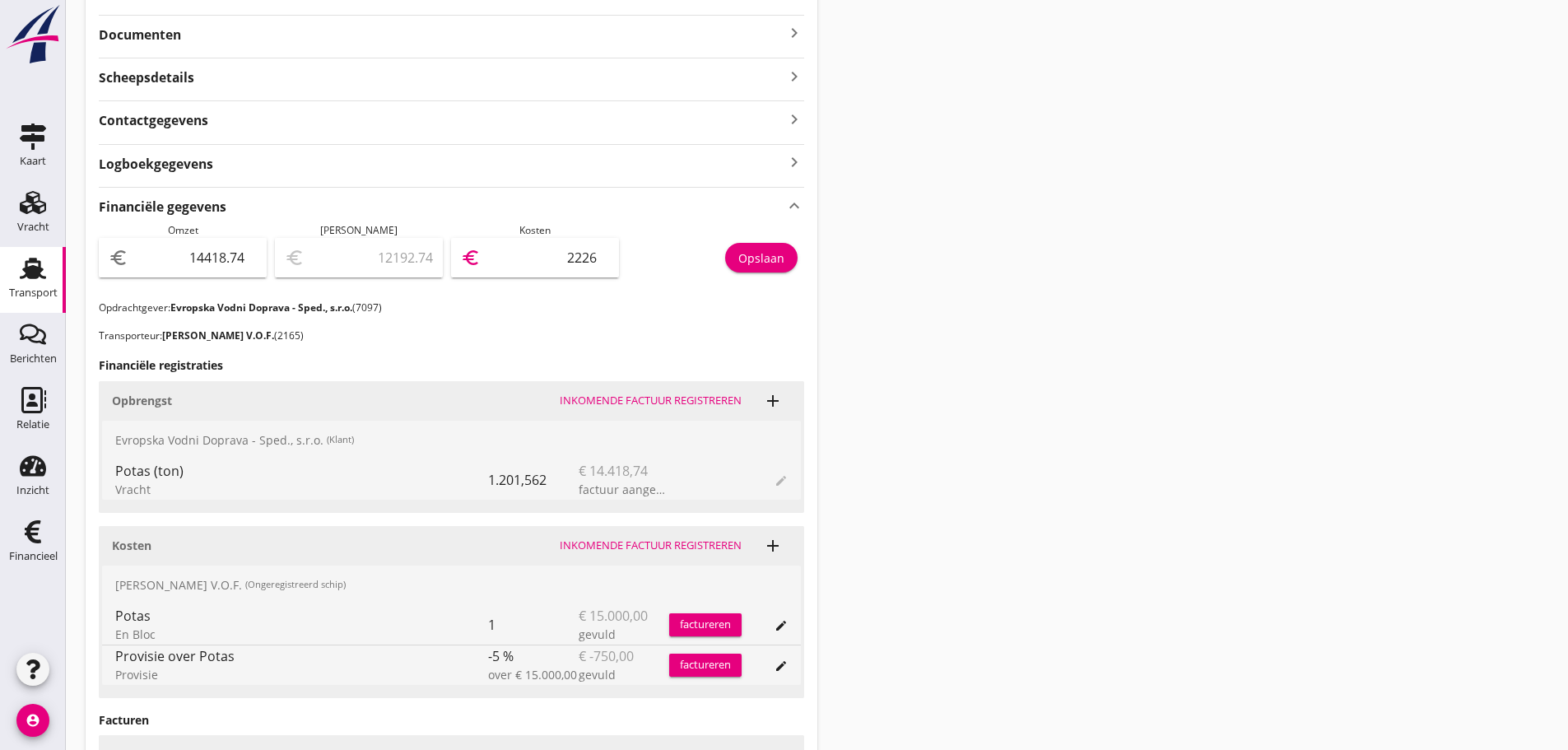
type input "22267"
type input "-7848.56"
type input "22267.3"
type input "-7848.64"
type input "22267.38"
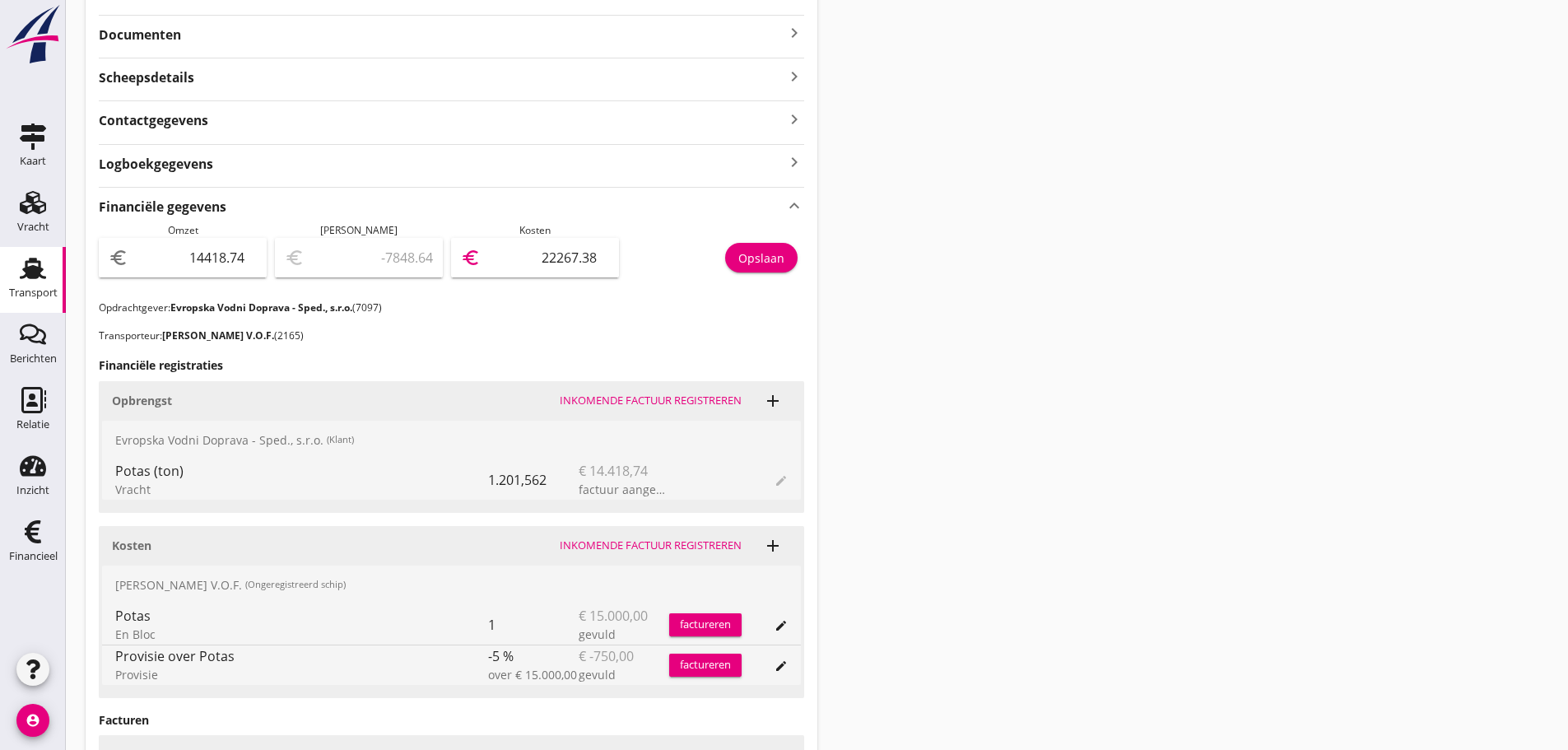
click at [739, 262] on div "Opslaan" at bounding box center [762, 258] width 46 height 18
click at [795, 33] on icon "keyboard_arrow_right" at bounding box center [794, 33] width 20 height 20
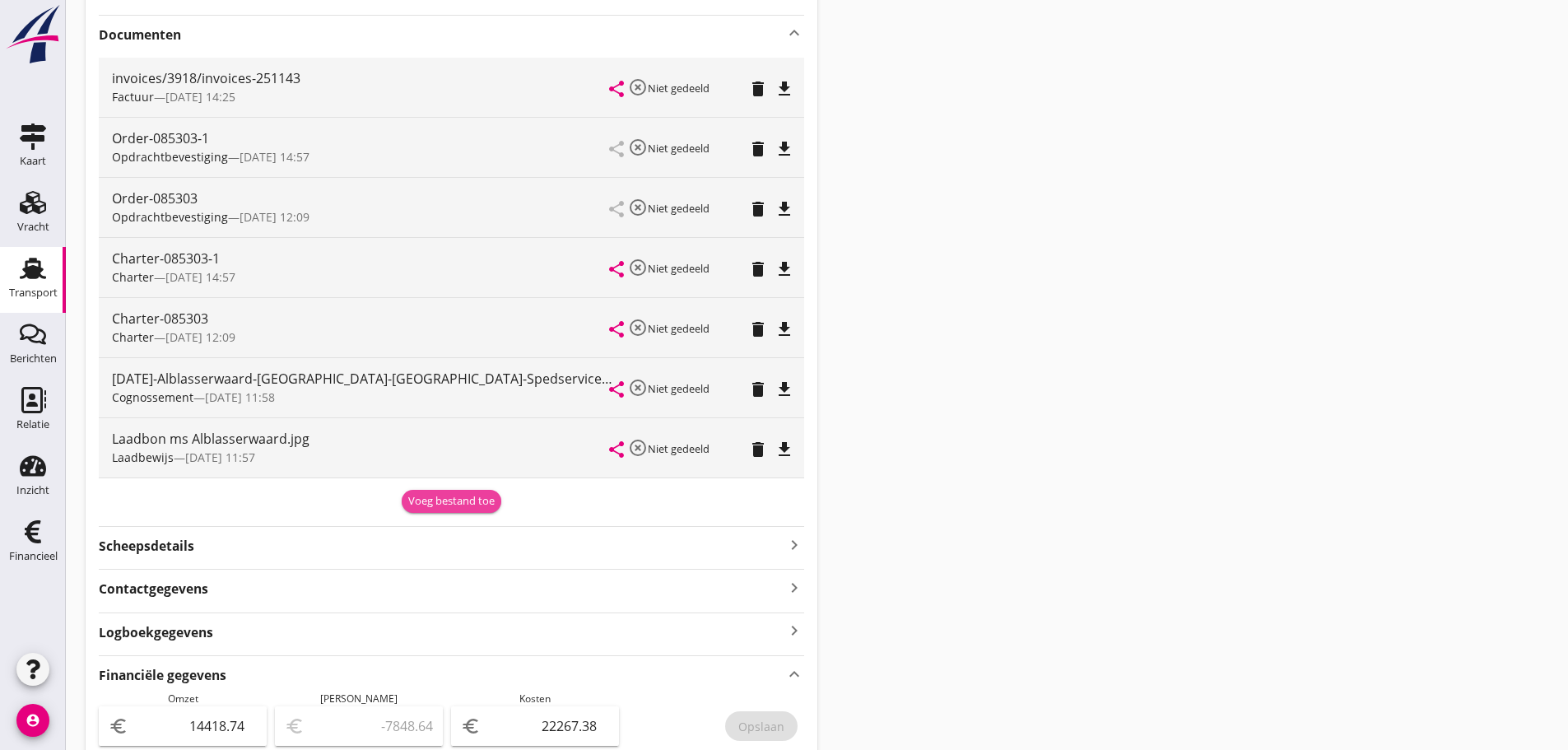
click at [460, 497] on div "Voeg bestand toe" at bounding box center [451, 502] width 86 height 17
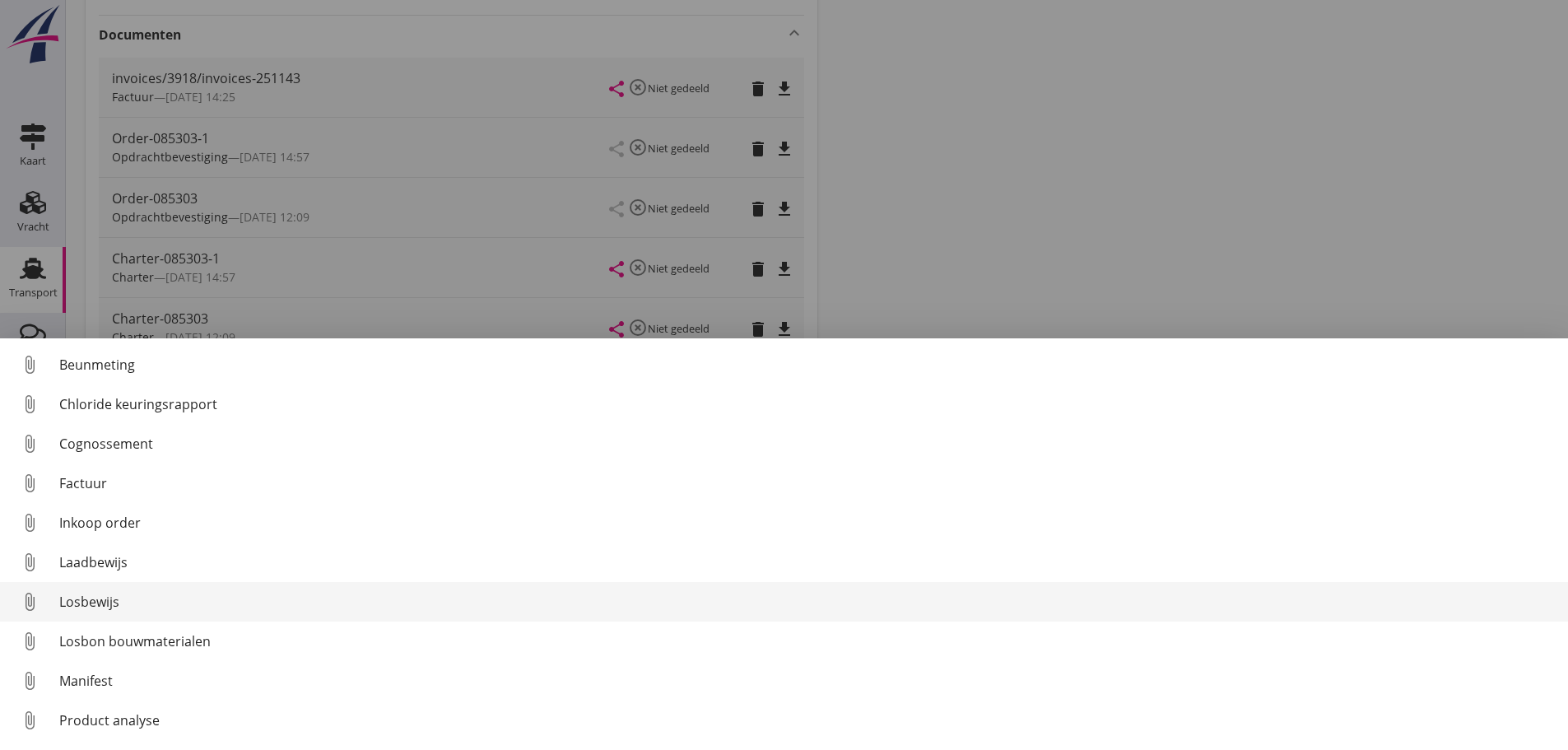
click at [95, 605] on div "Losbewijs" at bounding box center [807, 601] width 1496 height 20
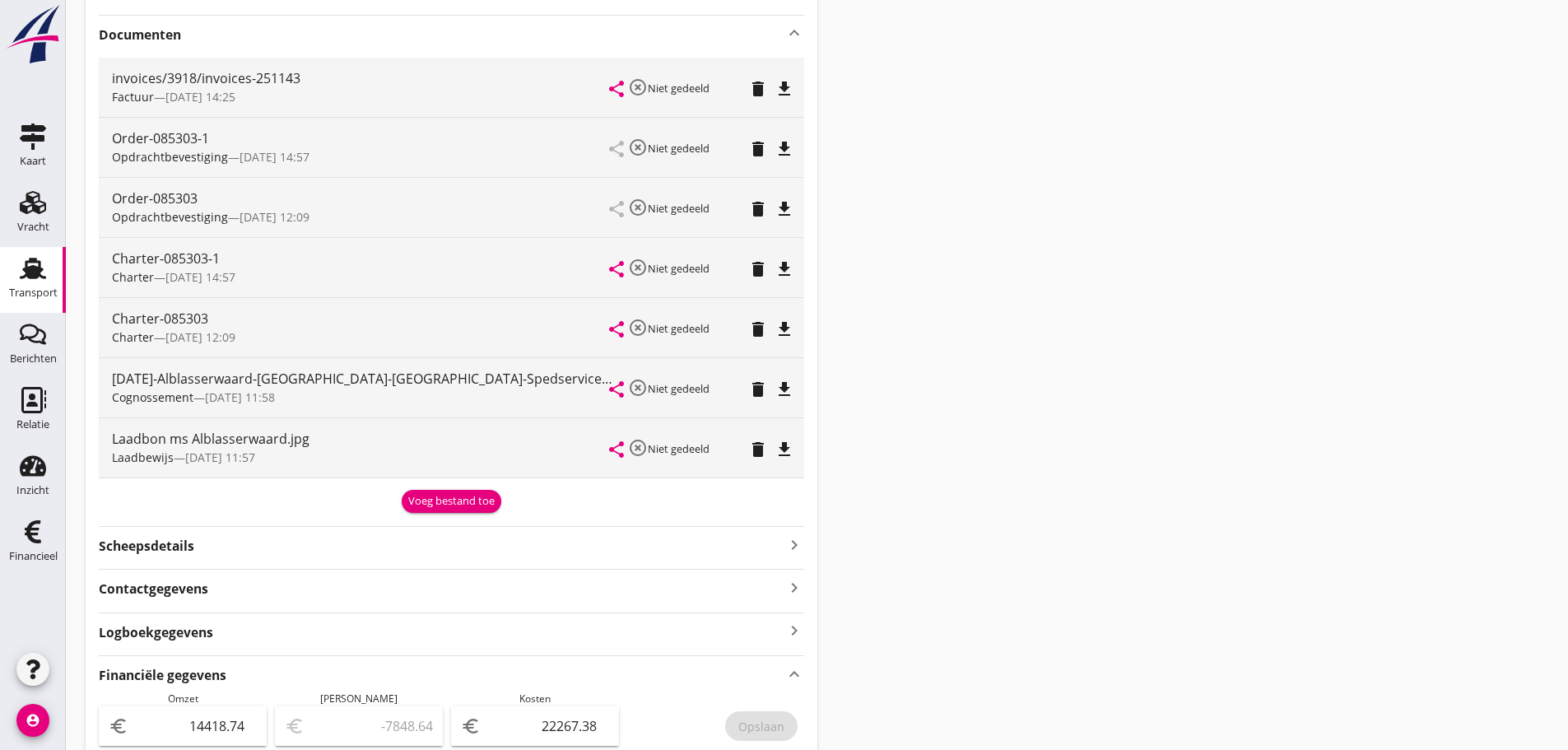
click at [438, 513] on div "085303 Alblasserwaard ([PERSON_NAME]) local_gas_station emergency_share map Var…" at bounding box center [451, 529] width 732 height 1737
click at [451, 505] on div "Voeg bestand toe" at bounding box center [451, 502] width 86 height 17
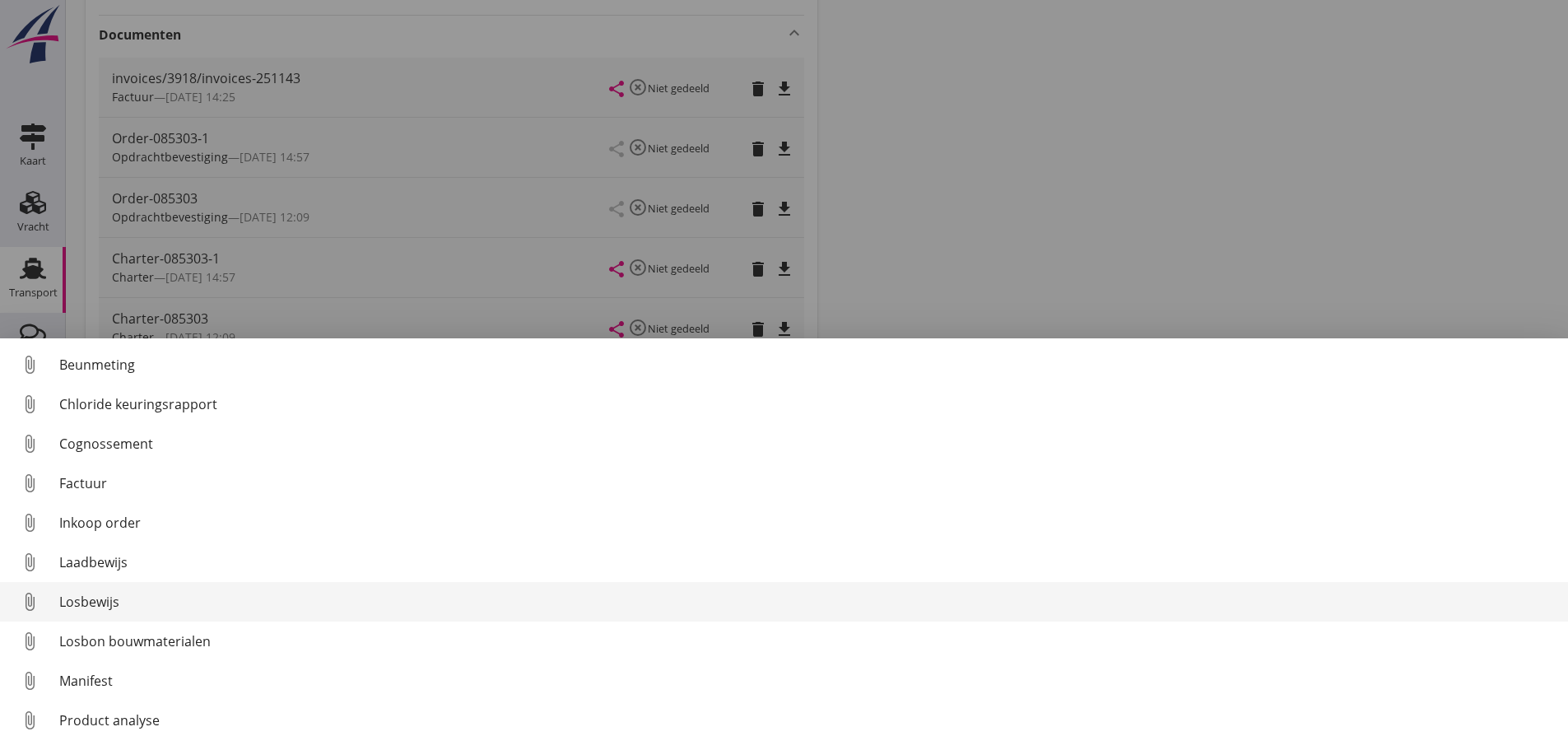
click at [69, 600] on div "Losbewijs" at bounding box center [807, 601] width 1496 height 20
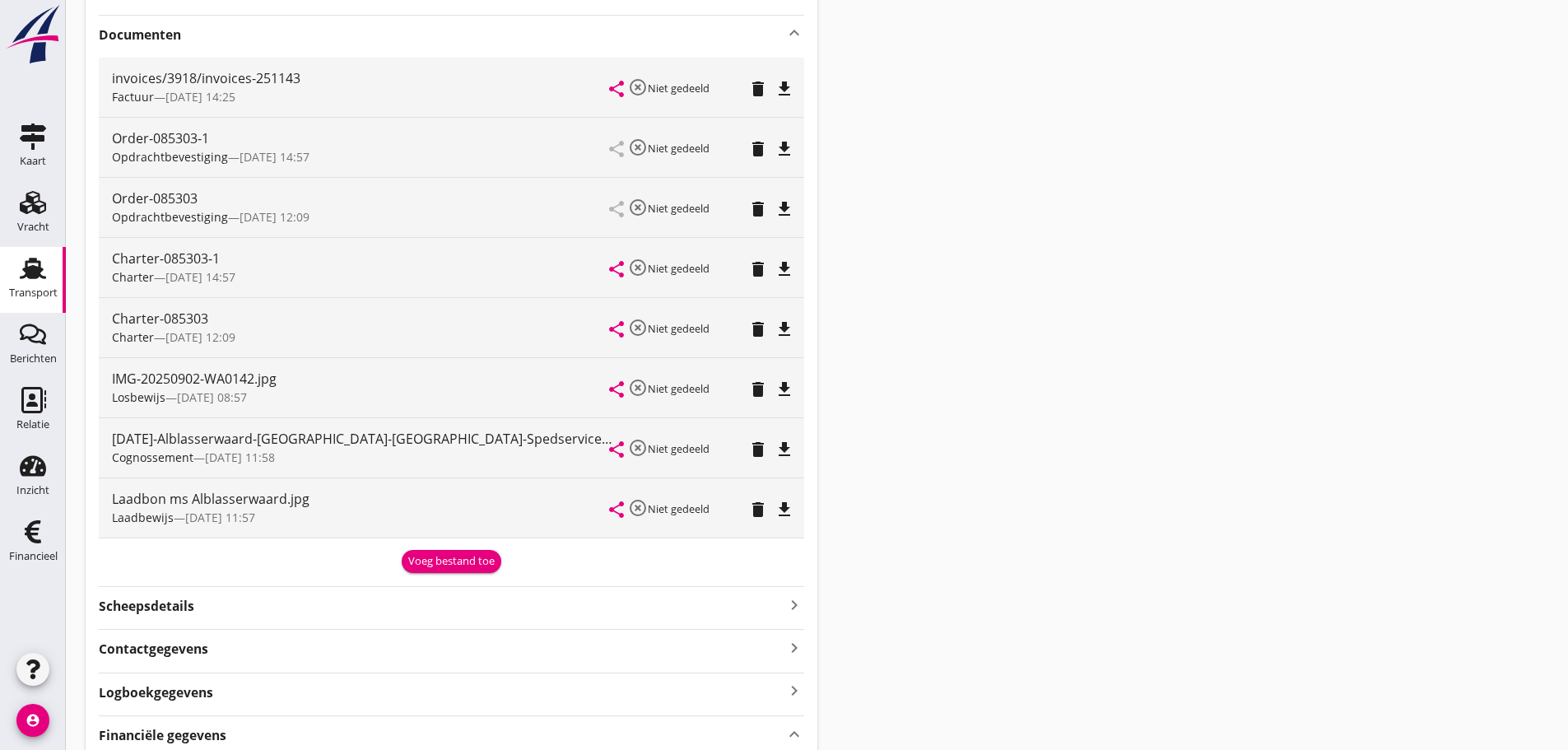
click at [778, 517] on icon "file_download" at bounding box center [784, 509] width 20 height 20
click at [460, 568] on div "Voeg bestand toe" at bounding box center [451, 562] width 86 height 17
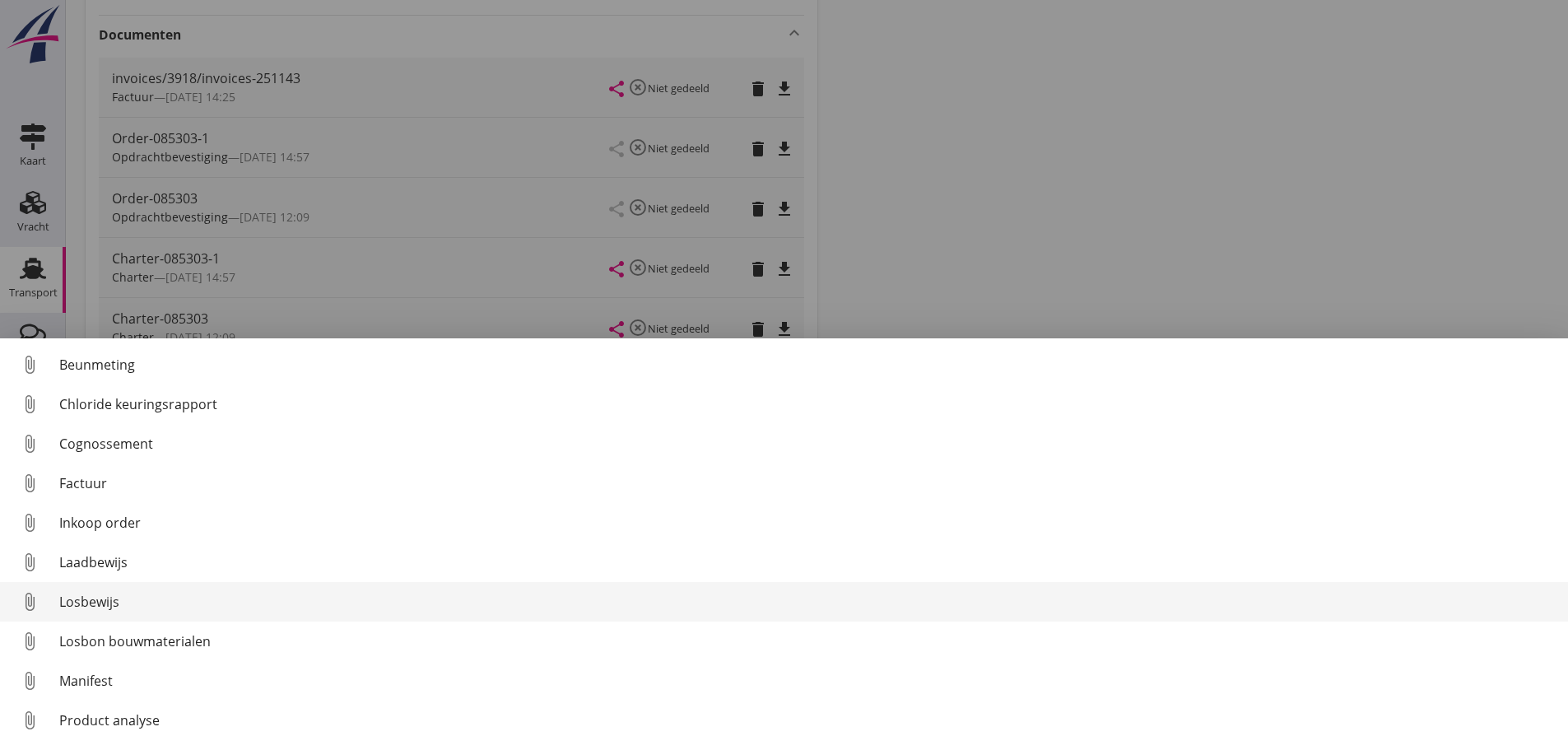
click at [98, 608] on div "Losbewijs" at bounding box center [807, 601] width 1496 height 20
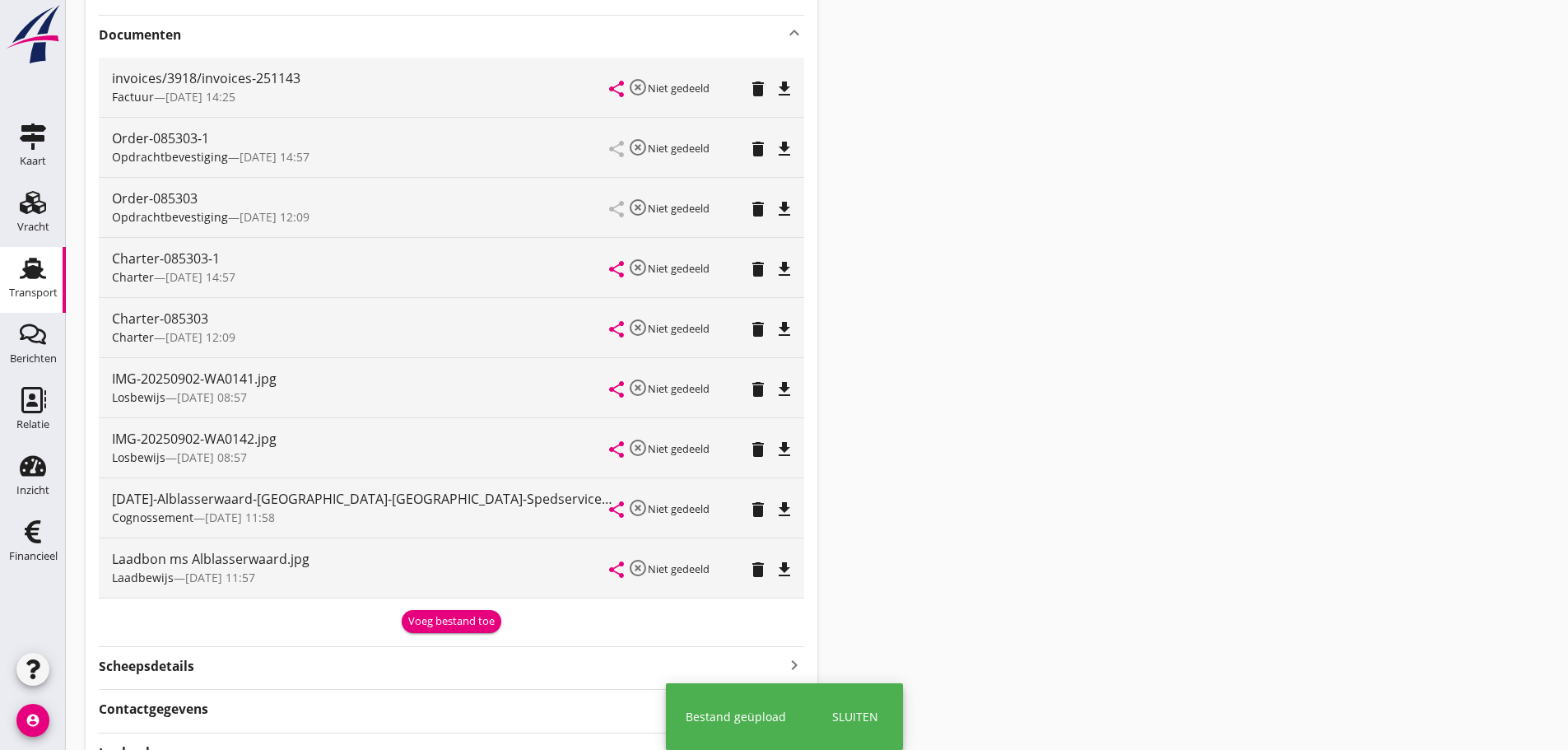
click at [783, 469] on div "share highlight_off Niet gedeeld delete file_download" at bounding box center [700, 448] width 181 height 59
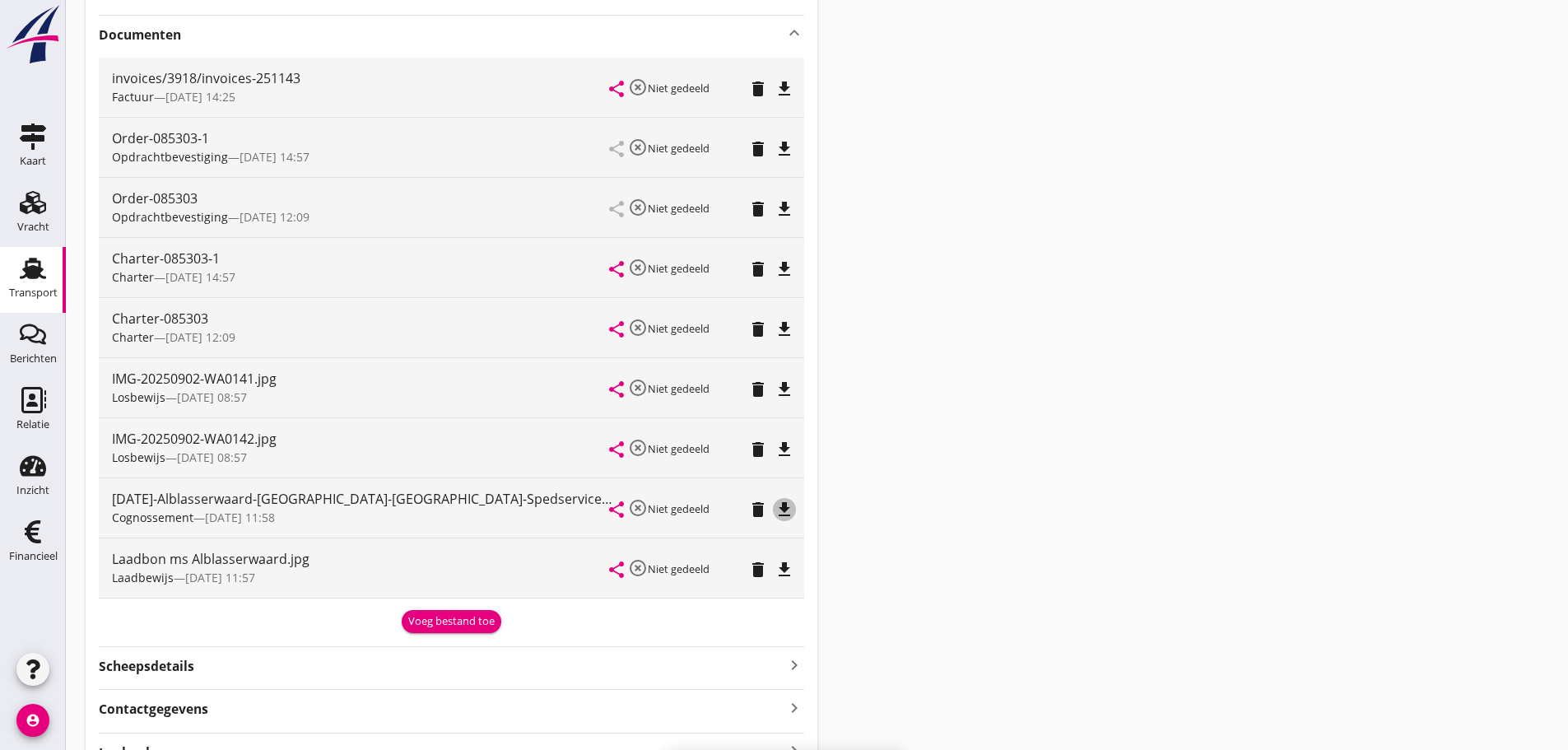
click at [775, 505] on icon "file_download" at bounding box center [784, 509] width 20 height 20
click at [448, 623] on div "Voeg bestand toe" at bounding box center [451, 622] width 86 height 17
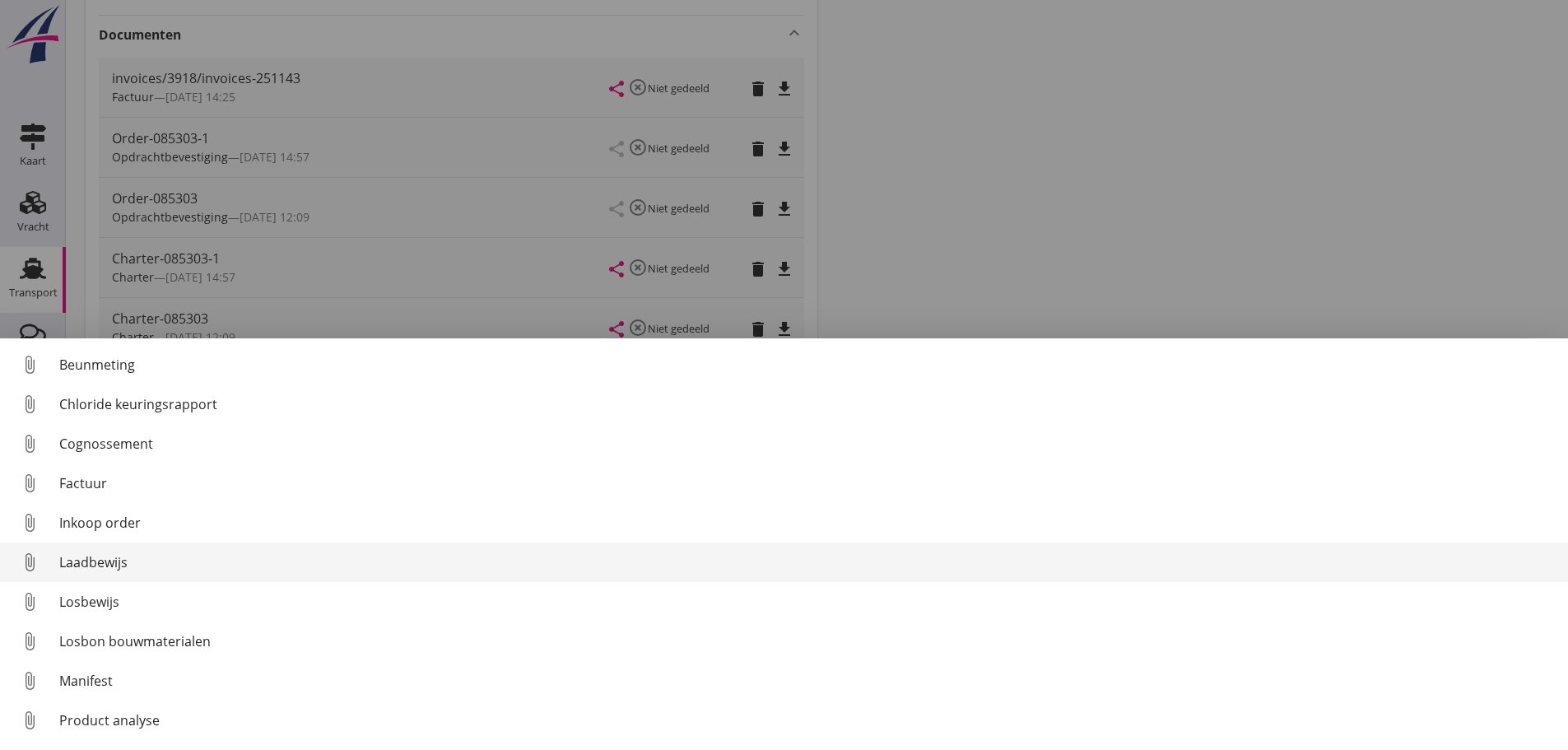
click at [111, 565] on div "Laadbewijs" at bounding box center [807, 562] width 1496 height 20
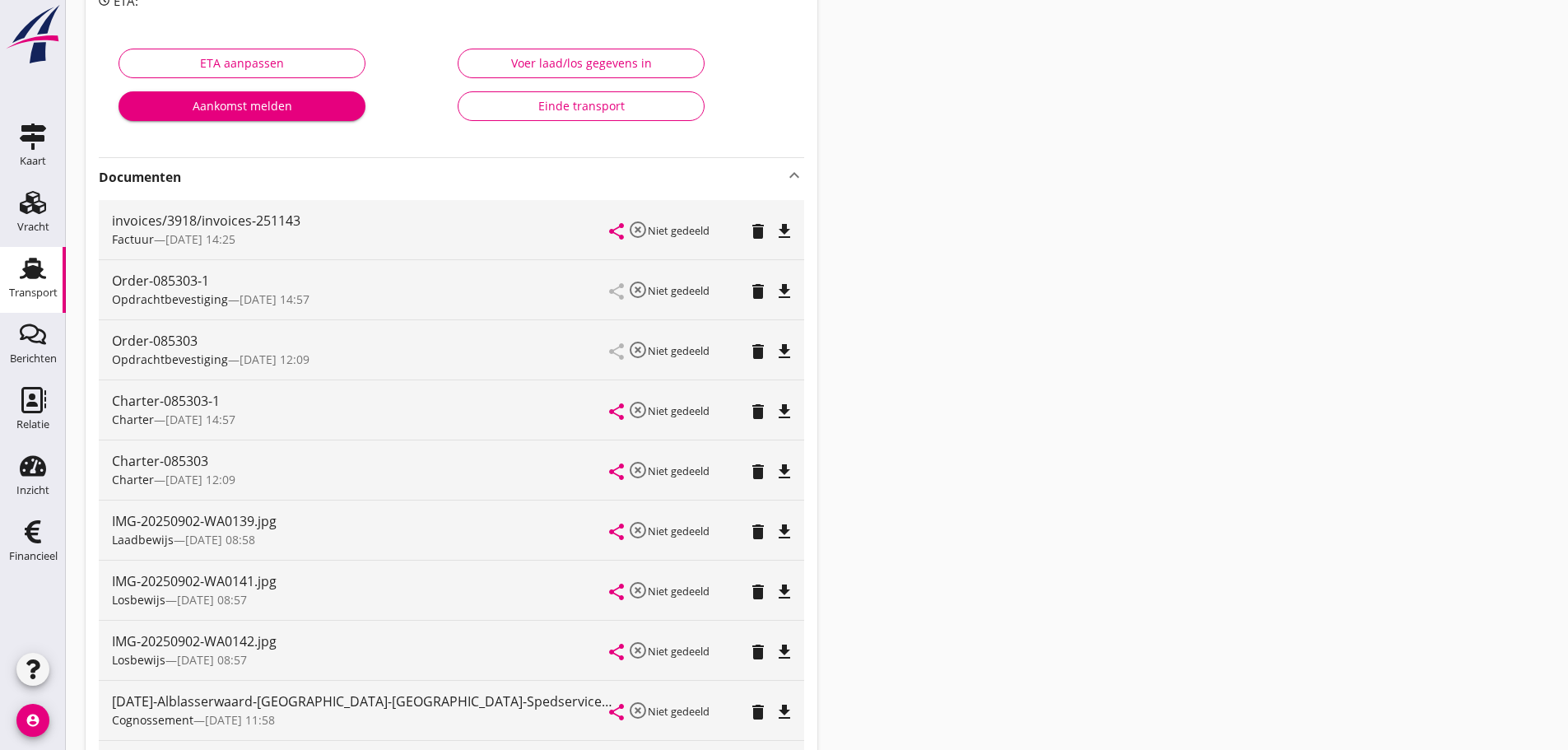
scroll to position [0, 0]
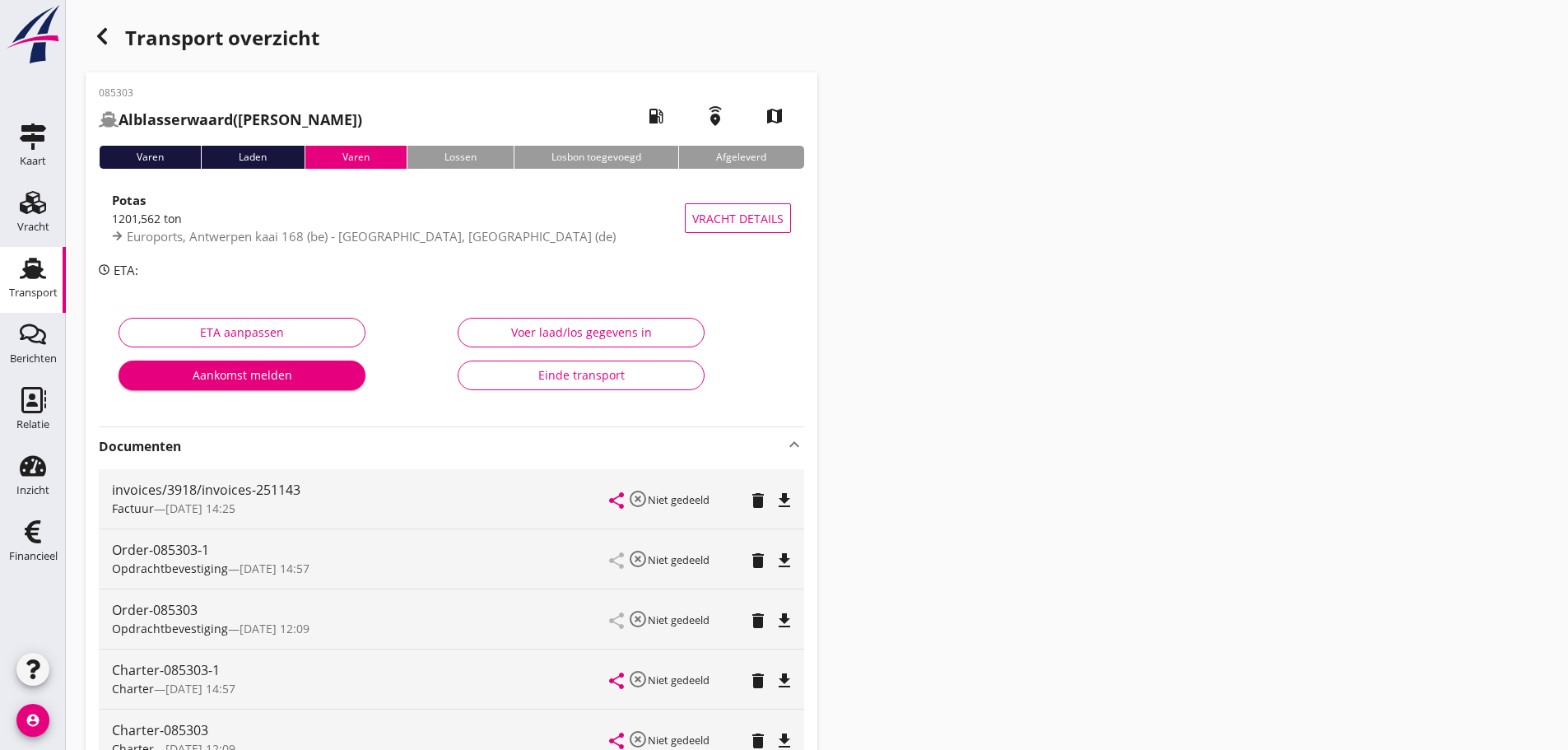
click at [105, 37] on icon "button" at bounding box center [101, 35] width 20 height 20
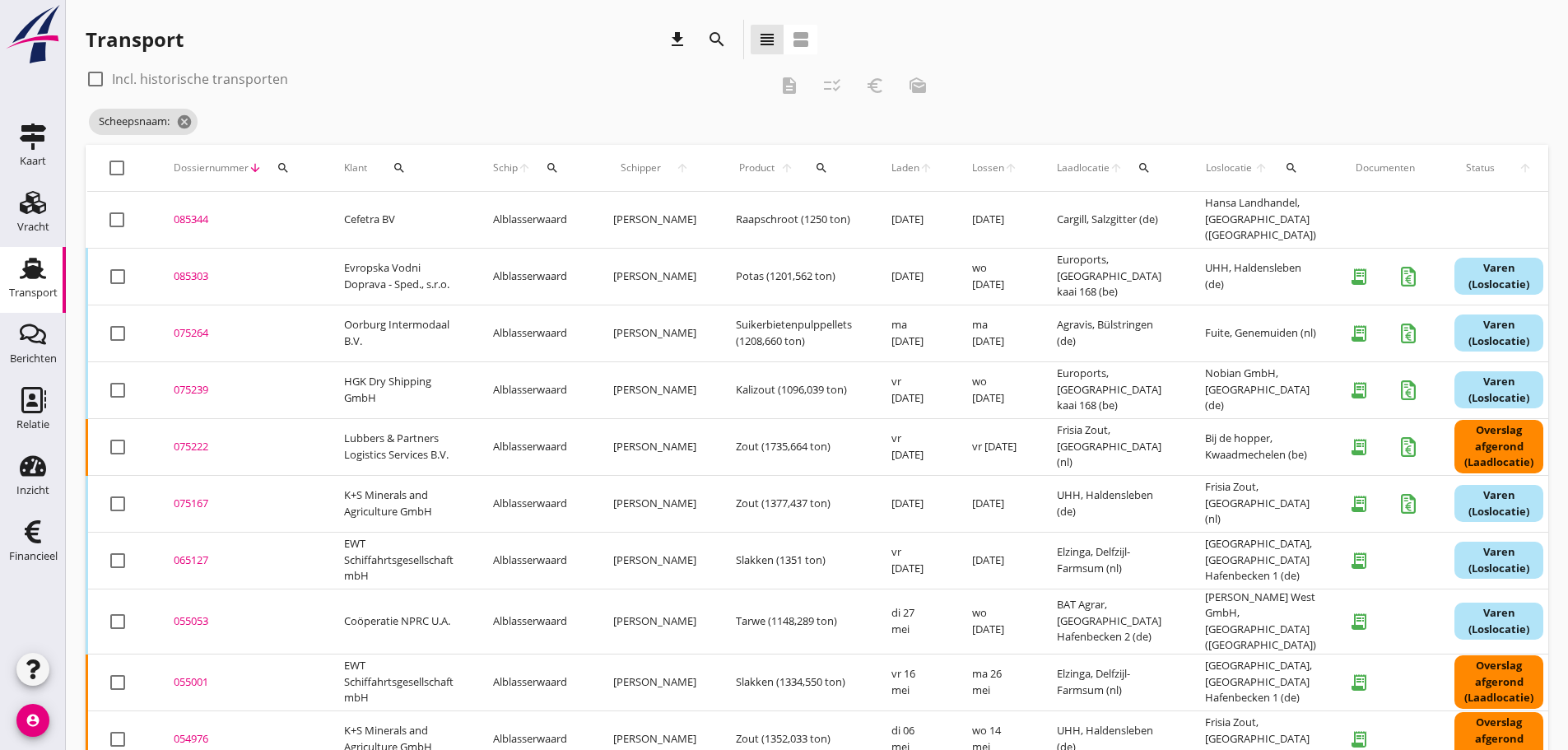
click at [516, 171] on span "Schip" at bounding box center [505, 168] width 25 height 15
click at [568, 167] on div "search" at bounding box center [553, 168] width 30 height 13
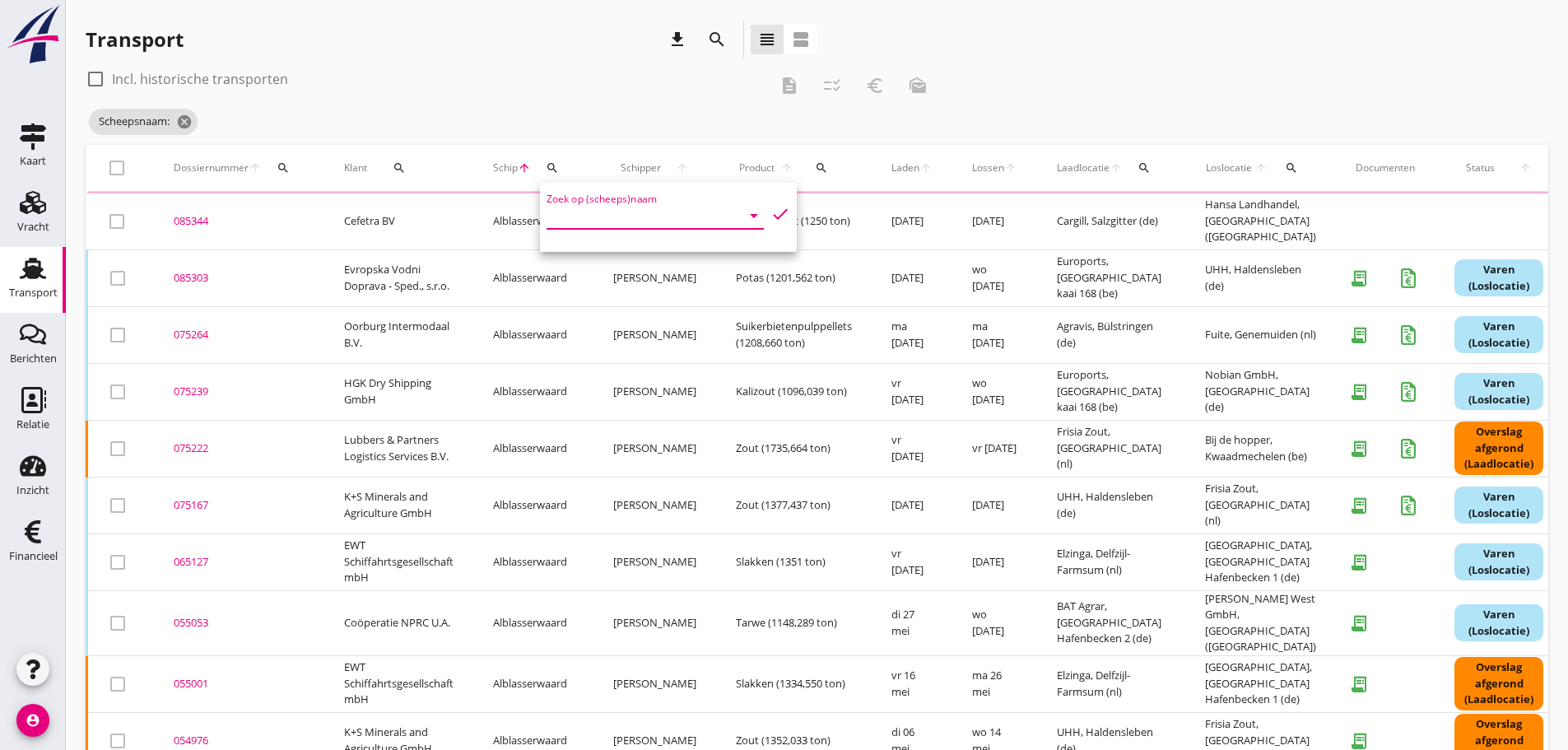
click at [567, 213] on input "Zoek op (scheeps)naam" at bounding box center [632, 216] width 171 height 26
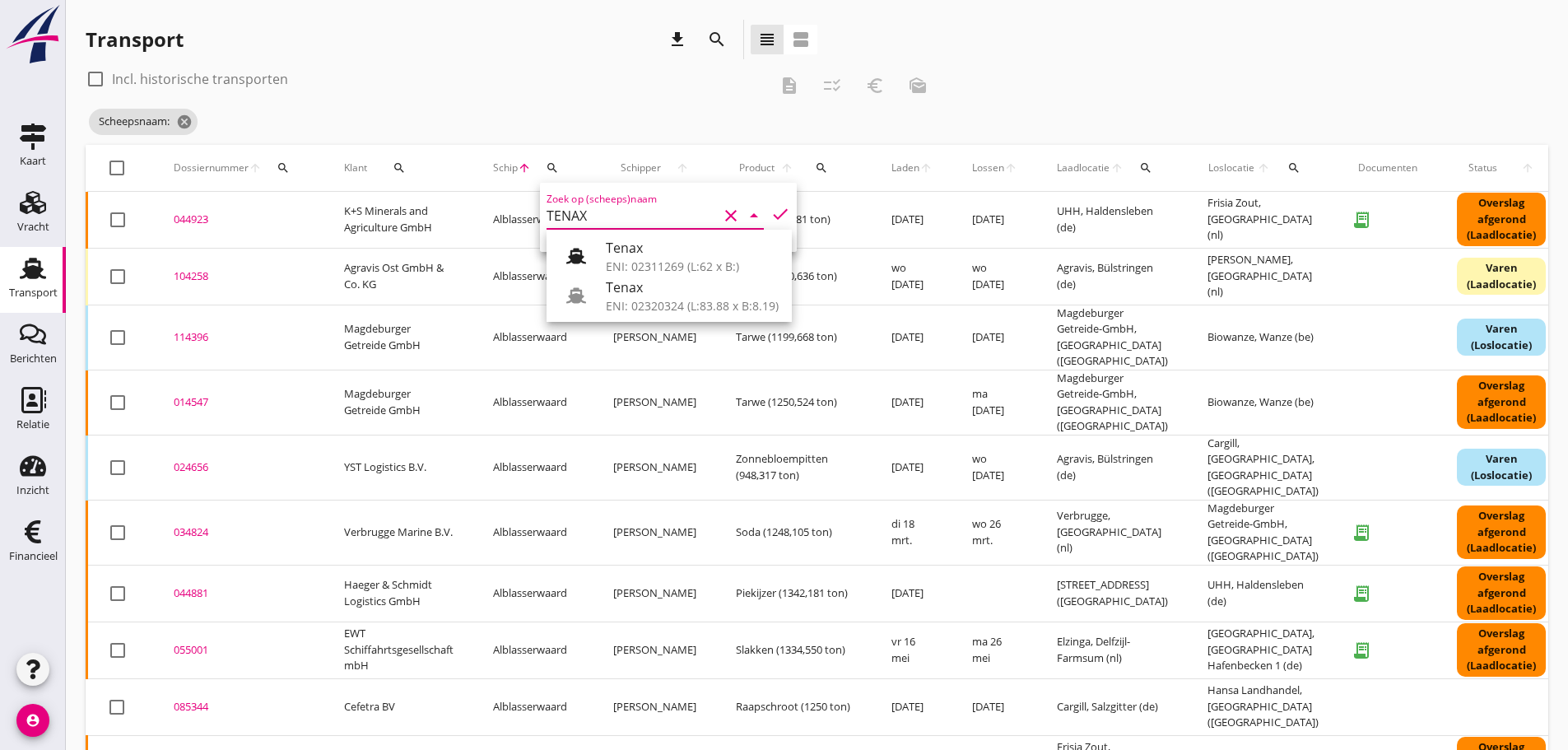
click at [409, 57] on div "Transport download search view_headline view_agenda" at bounding box center [451, 39] width 732 height 40
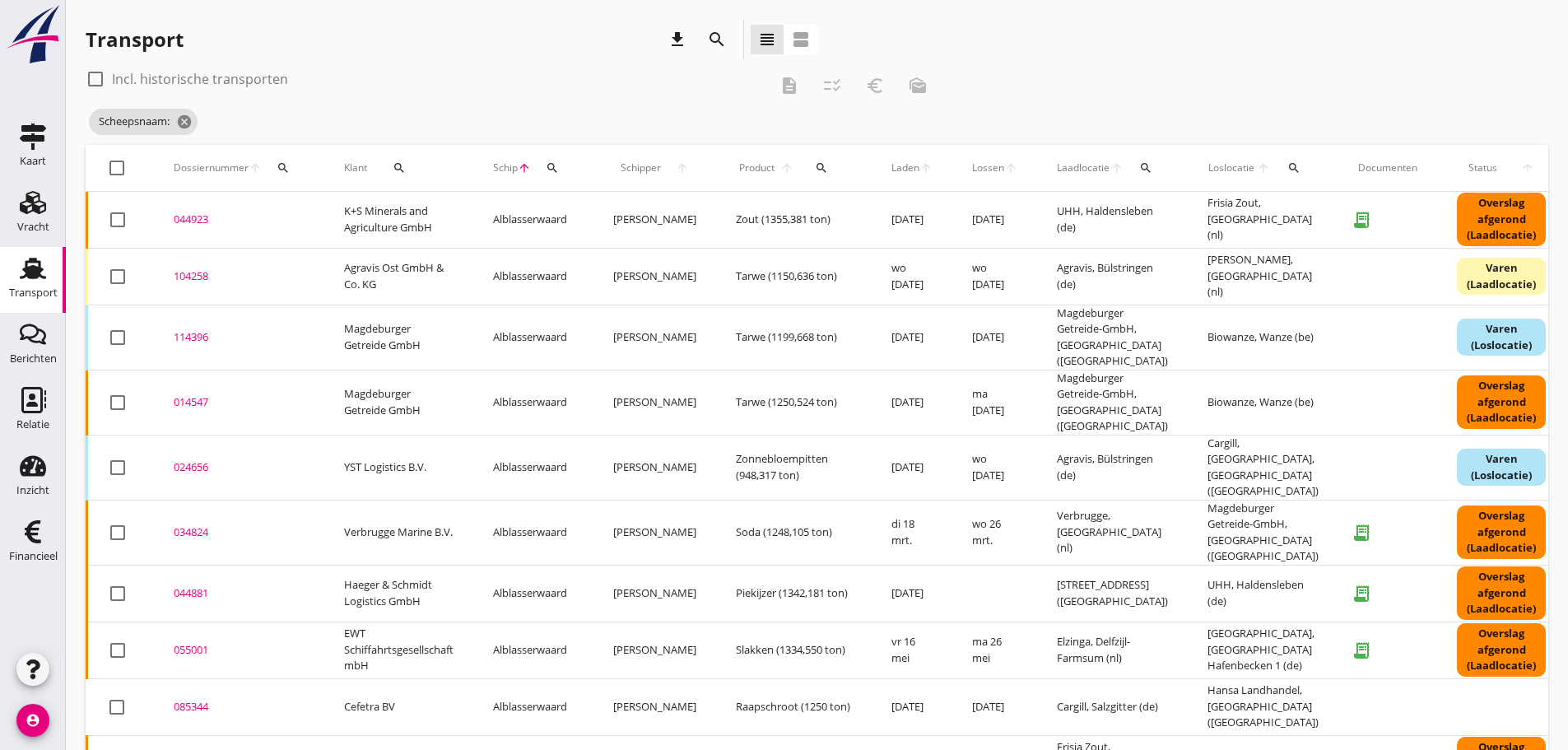
click at [549, 165] on icon "search" at bounding box center [553, 168] width 13 height 13
click at [771, 214] on icon "check" at bounding box center [780, 214] width 20 height 20
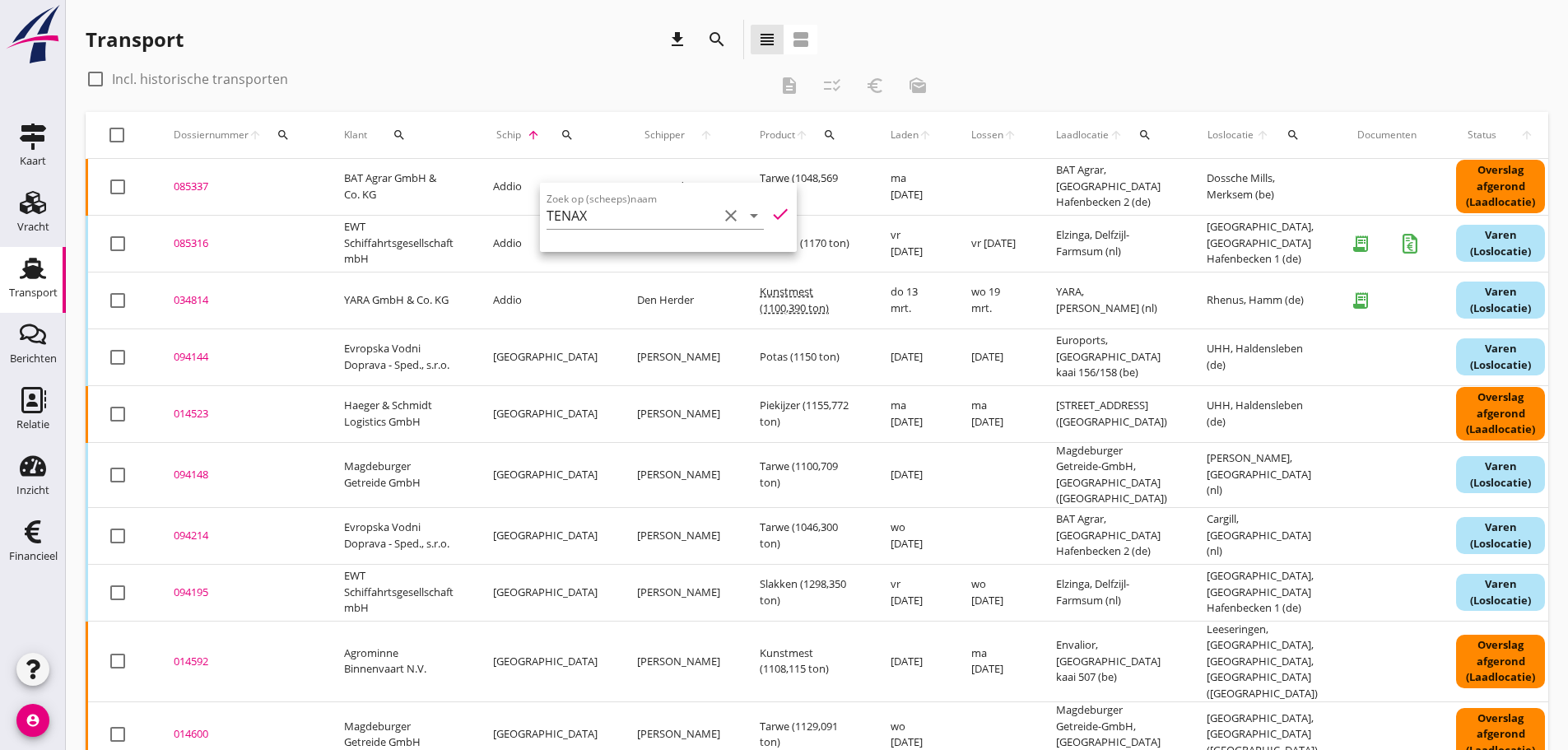
click at [549, 24] on div "Transport download search view_headline view_agenda" at bounding box center [451, 39] width 732 height 40
click at [561, 133] on icon "search" at bounding box center [568, 135] width 13 height 13
click at [591, 183] on input "TENAX" at bounding box center [632, 183] width 171 height 26
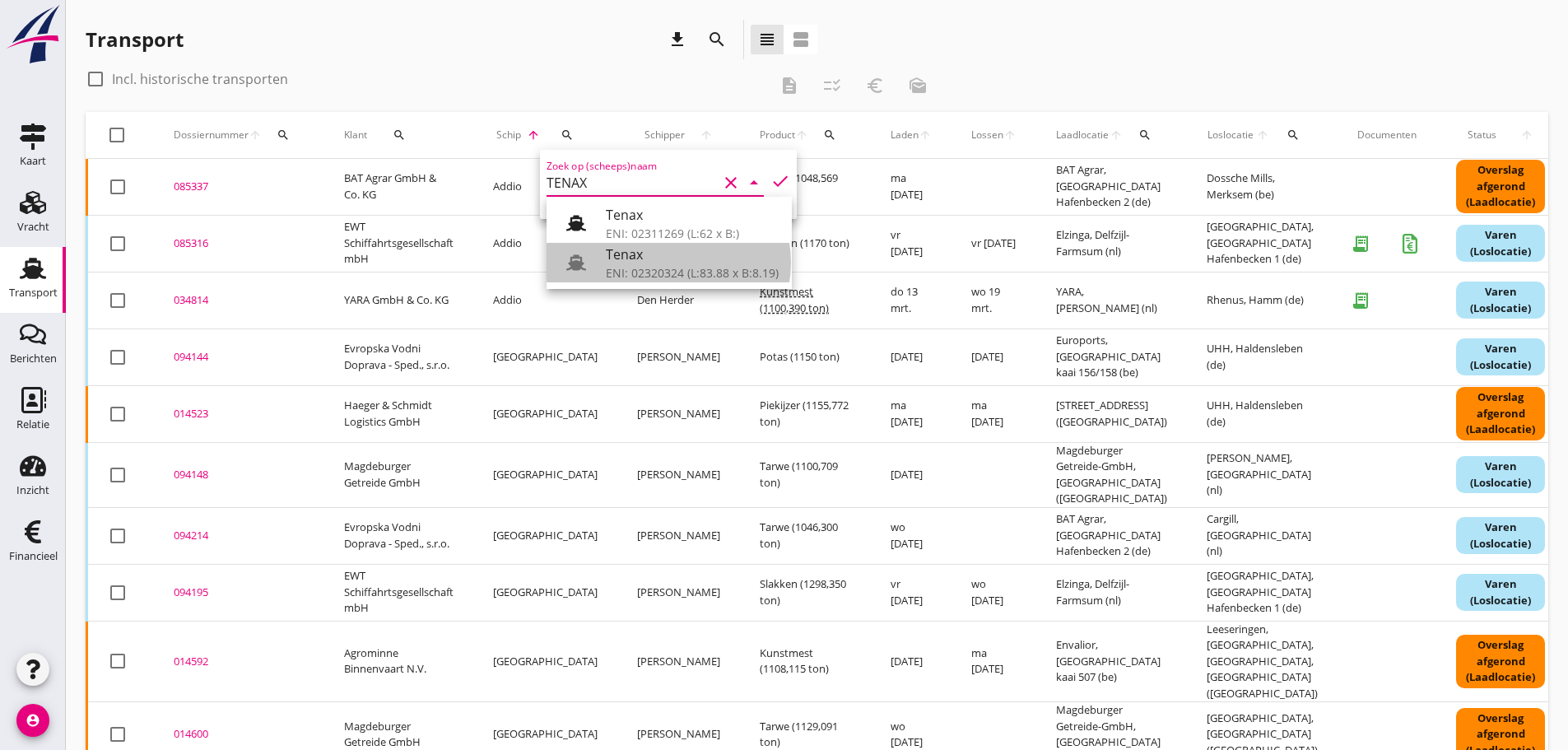
drag, startPoint x: 620, startPoint y: 257, endPoint x: 718, endPoint y: 201, distance: 112.9
click at [620, 255] on div "Tenax" at bounding box center [692, 254] width 173 height 20
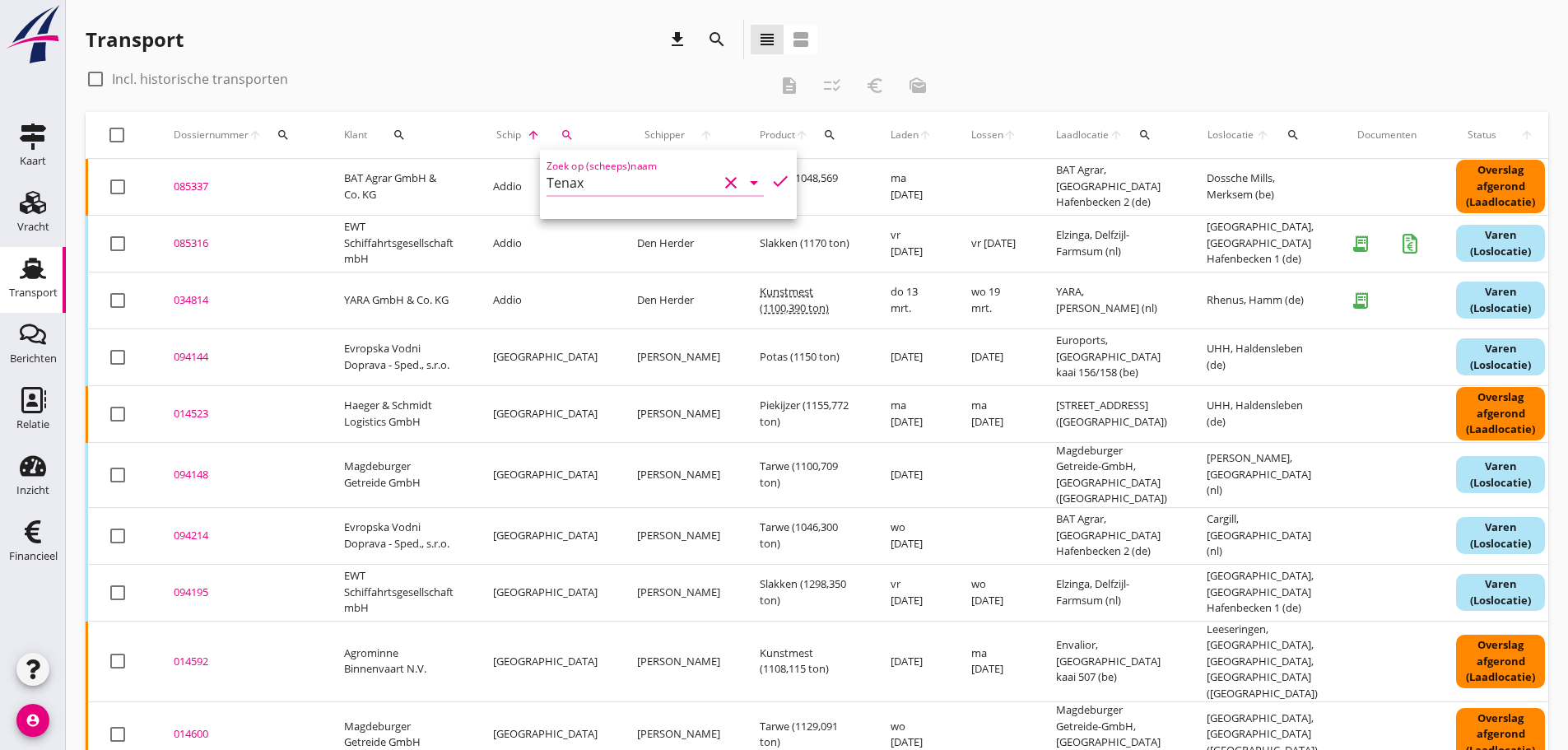
click at [771, 179] on icon "check" at bounding box center [780, 180] width 20 height 20
type input "Tenax"
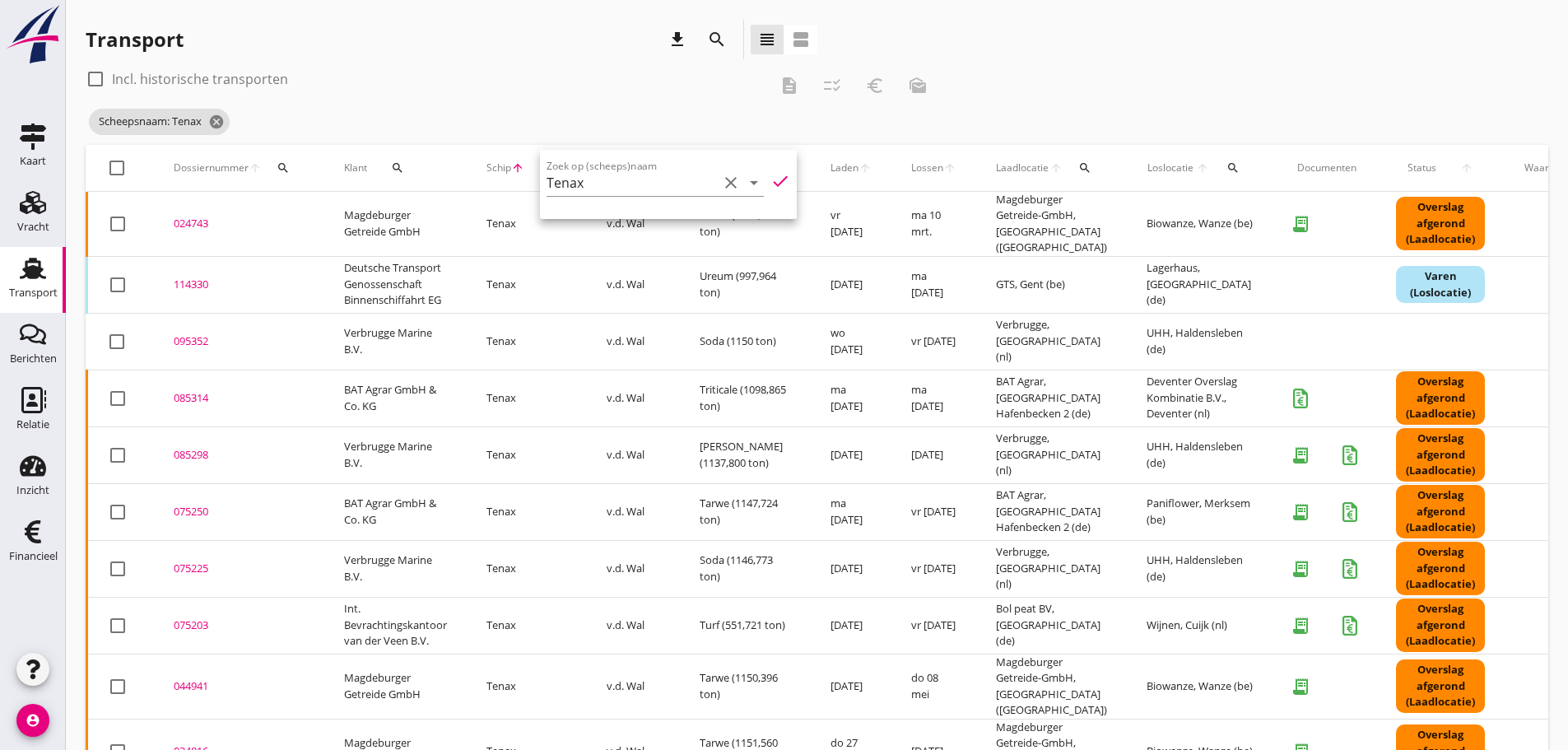
click at [601, 64] on div "Transport download search view_headline view_agenda" at bounding box center [451, 43] width 732 height 46
click at [255, 168] on icon "arrow_upward" at bounding box center [255, 168] width 13 height 13
click at [278, 166] on icon "search" at bounding box center [283, 168] width 13 height 13
click at [255, 170] on icon "arrow_upward" at bounding box center [255, 168] width 13 height 13
click at [315, 92] on div "check_box_outline_blank Incl. historische transporten description checklist_rtl…" at bounding box center [512, 86] width 854 height 40
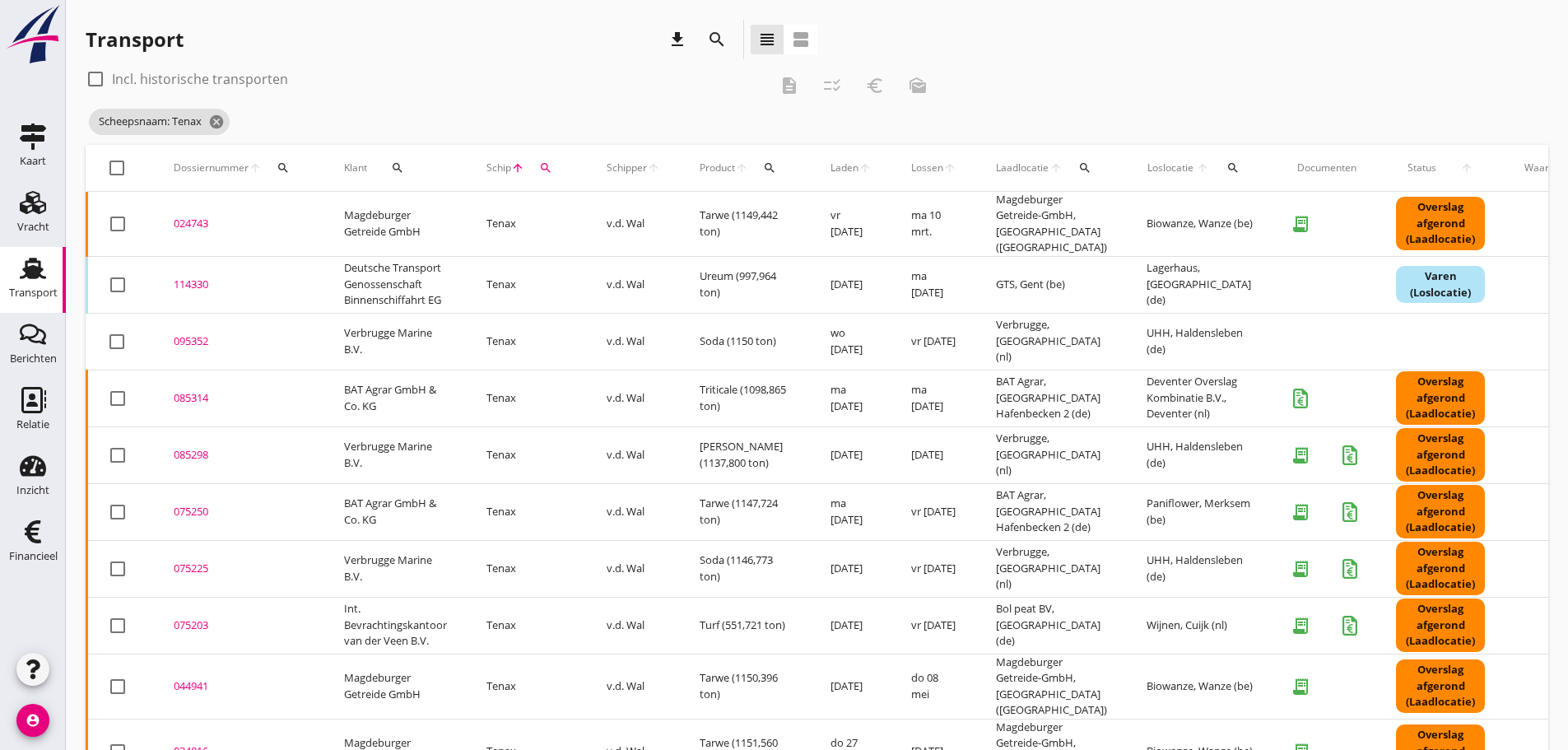
click at [870, 163] on icon "arrow_upward" at bounding box center [865, 168] width 13 height 13
drag, startPoint x: 869, startPoint y: 163, endPoint x: 857, endPoint y: 168, distance: 13.0
click at [861, 165] on icon "arrow_upward" at bounding box center [865, 168] width 13 height 13
click at [857, 168] on span "Laden" at bounding box center [844, 168] width 28 height 15
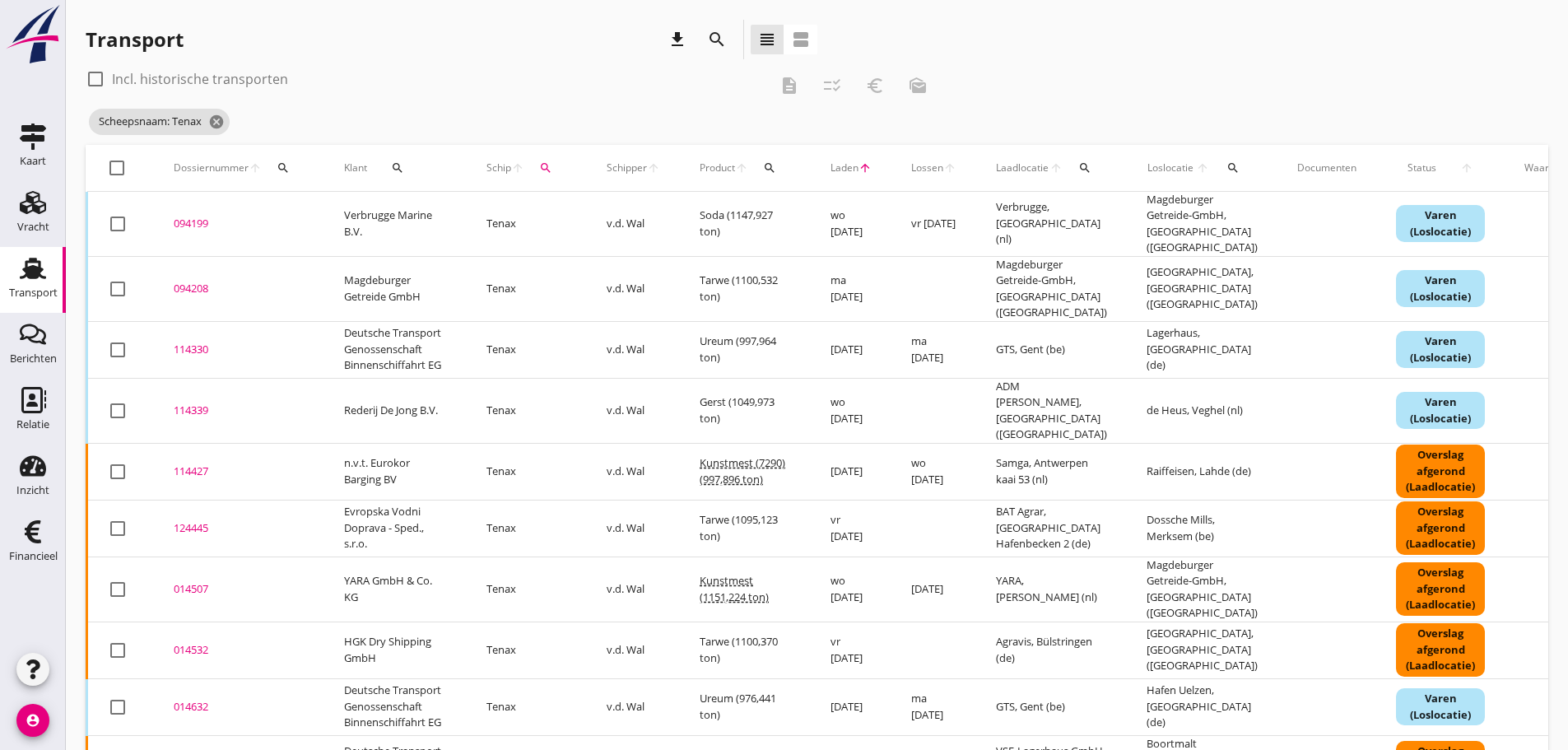
drag, startPoint x: 828, startPoint y: 359, endPoint x: 1274, endPoint y: 441, distance: 453.5
click at [1284, 284] on td at bounding box center [1327, 289] width 98 height 65
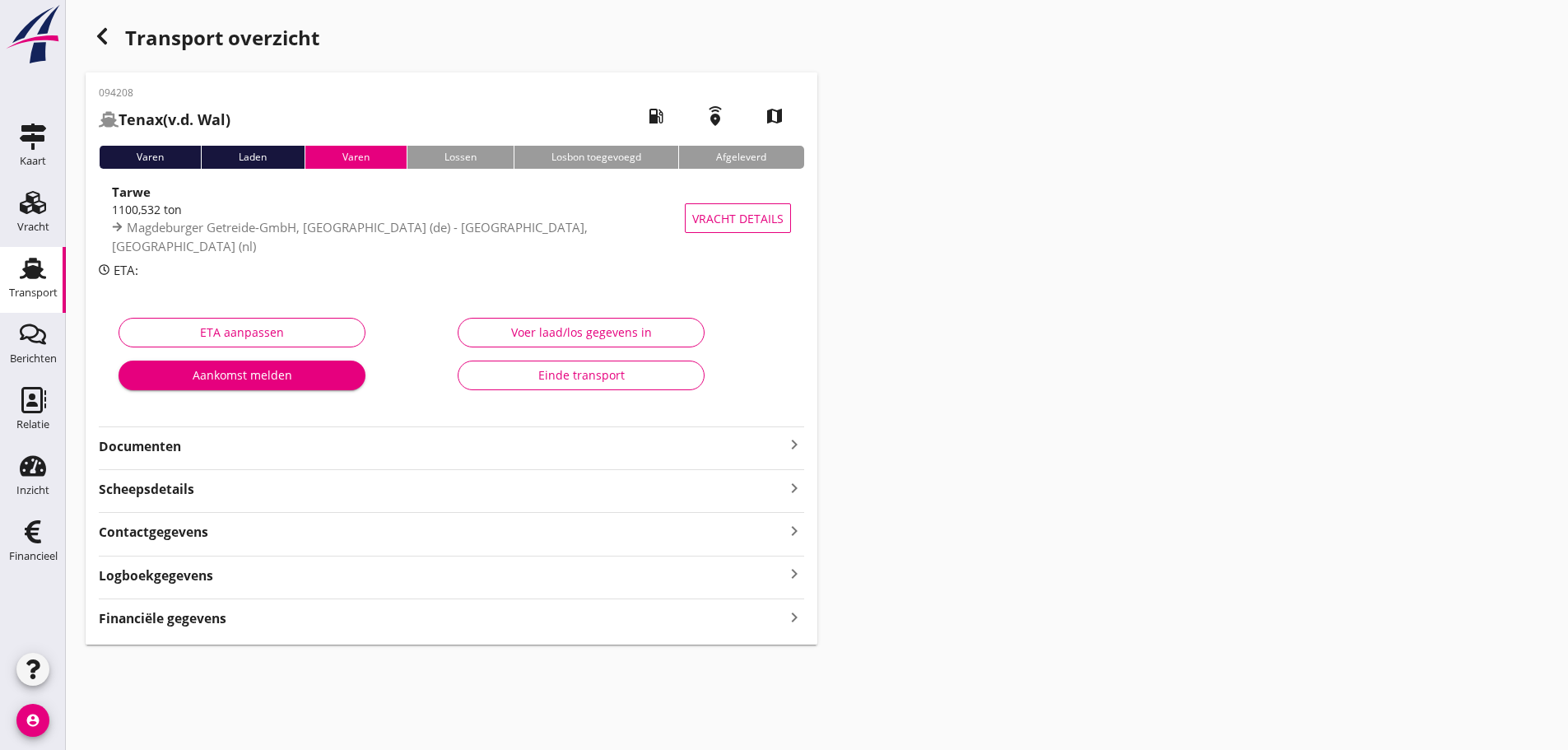
click at [98, 42] on icon "button" at bounding box center [101, 35] width 20 height 20
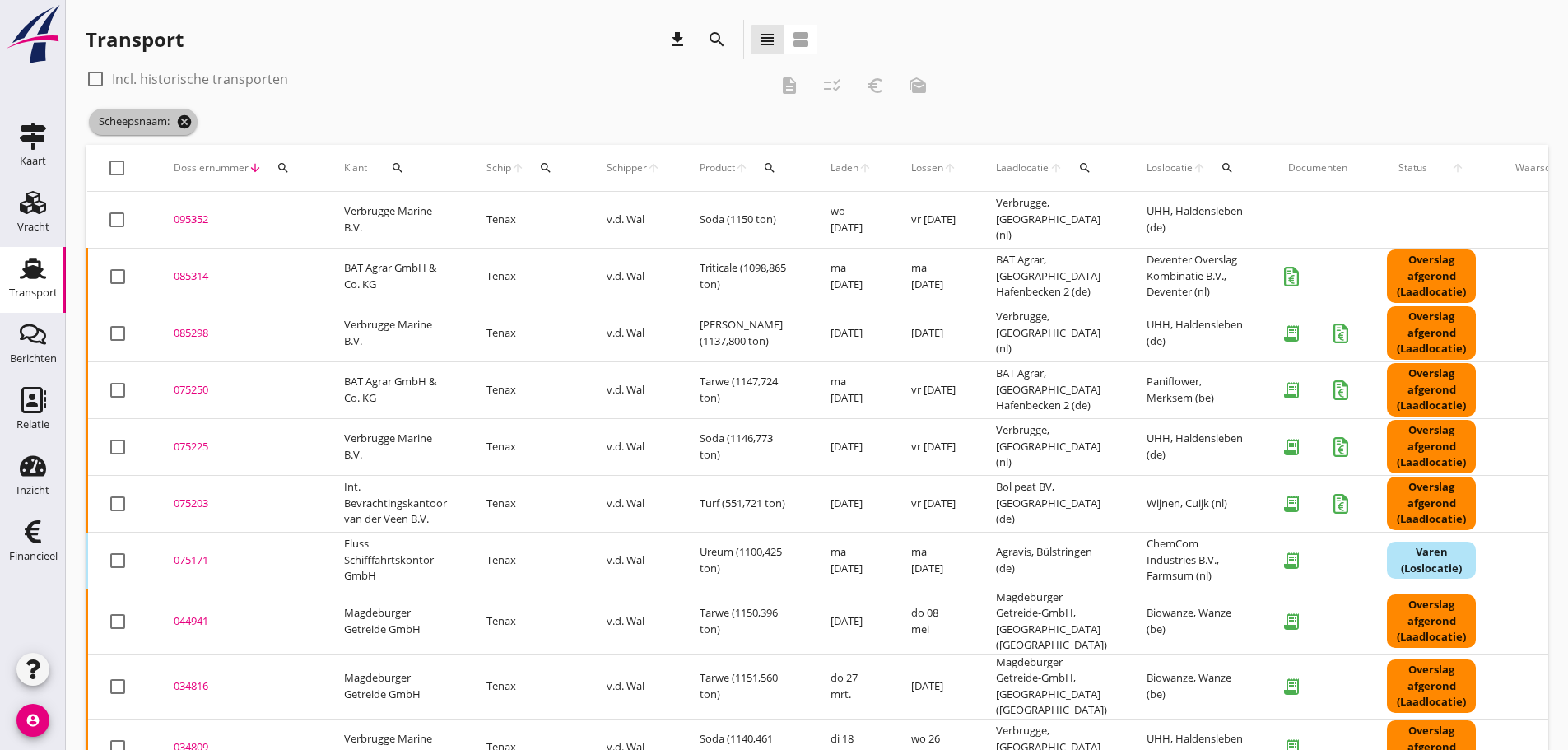
click at [192, 124] on icon "cancel" at bounding box center [185, 122] width 17 height 17
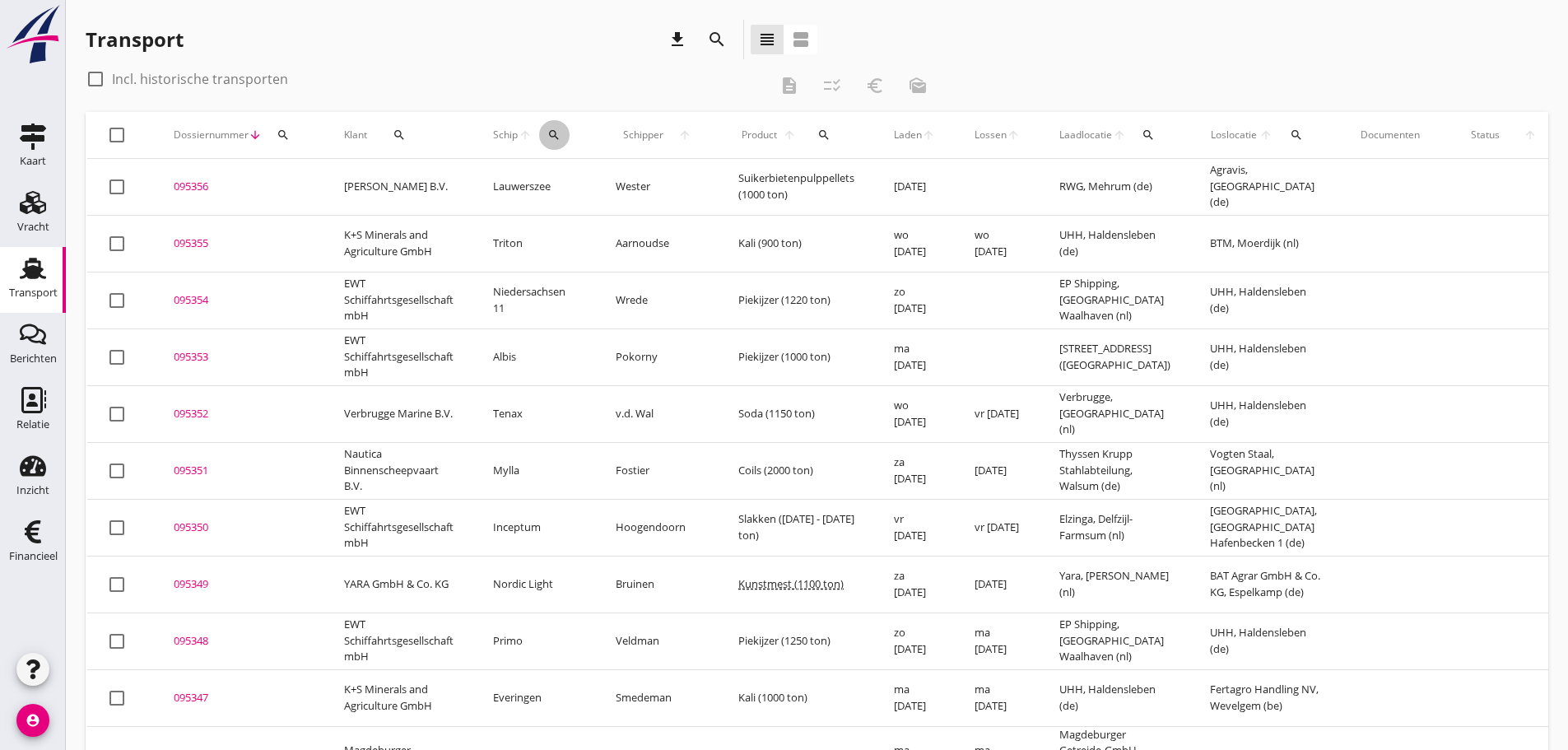
click at [546, 138] on div "search" at bounding box center [555, 135] width 31 height 13
click at [566, 185] on input "Zoek op (scheeps)naam" at bounding box center [632, 183] width 171 height 26
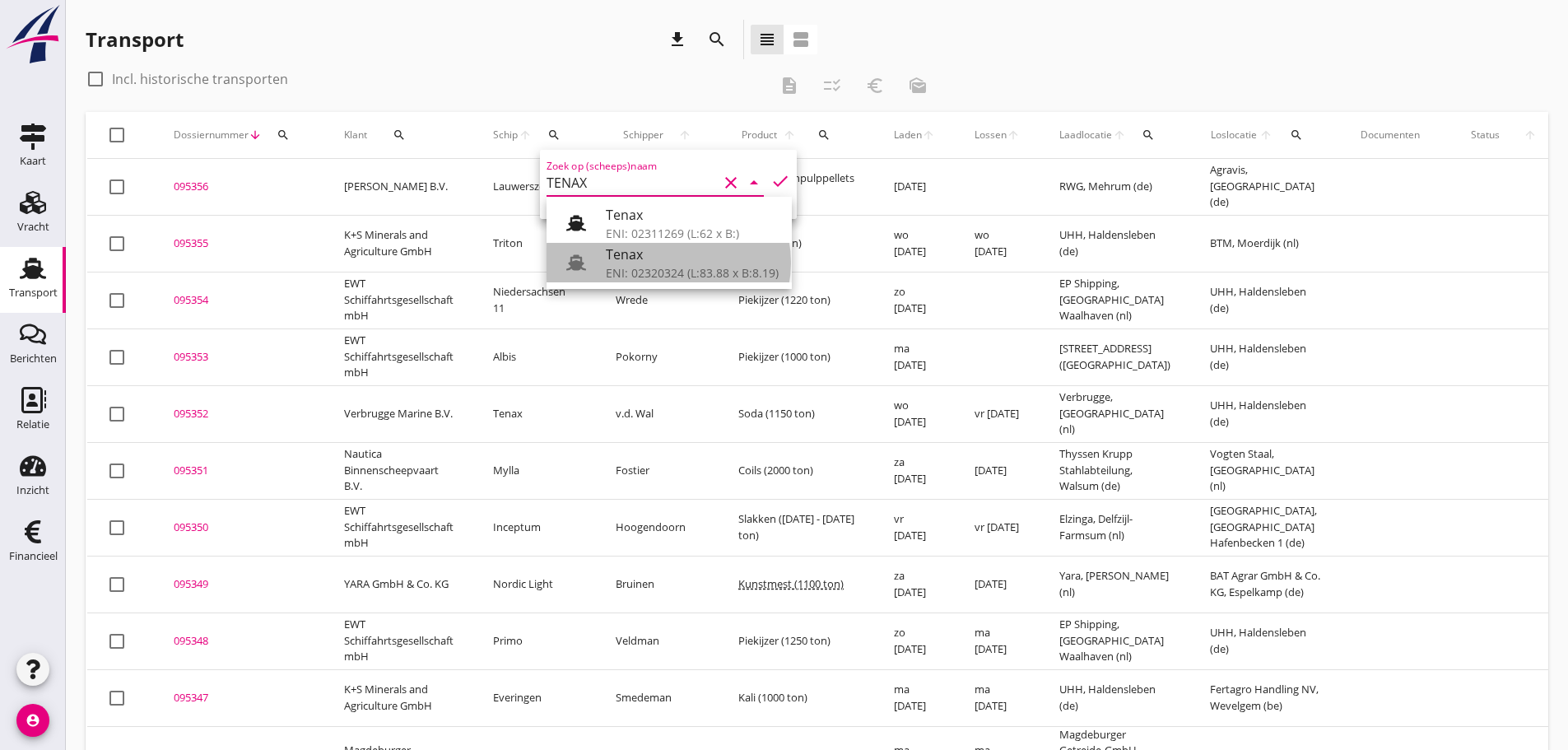
click at [617, 244] on div "Tenax" at bounding box center [692, 254] width 173 height 20
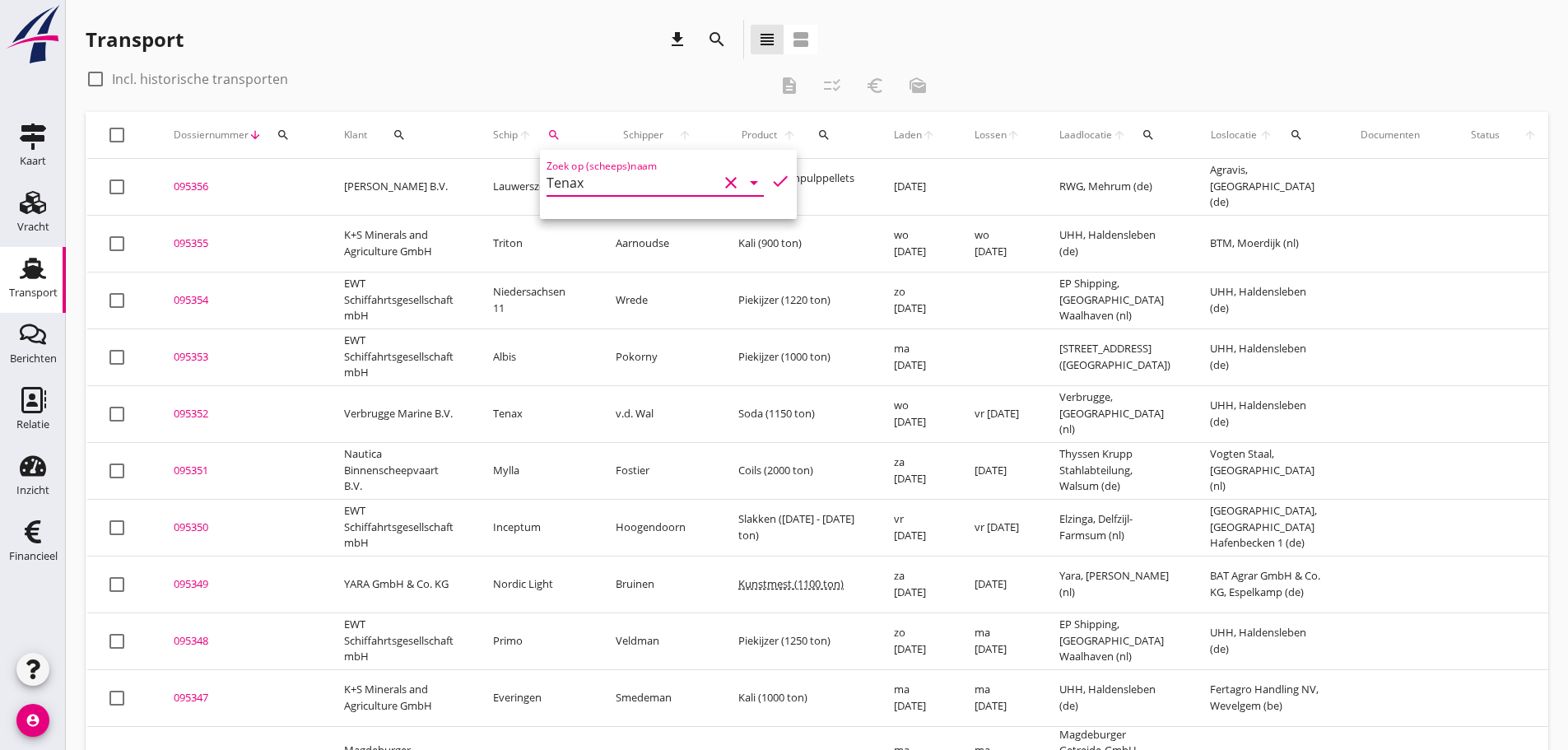
click at [771, 180] on icon "check" at bounding box center [780, 180] width 20 height 20
type input "Tenax"
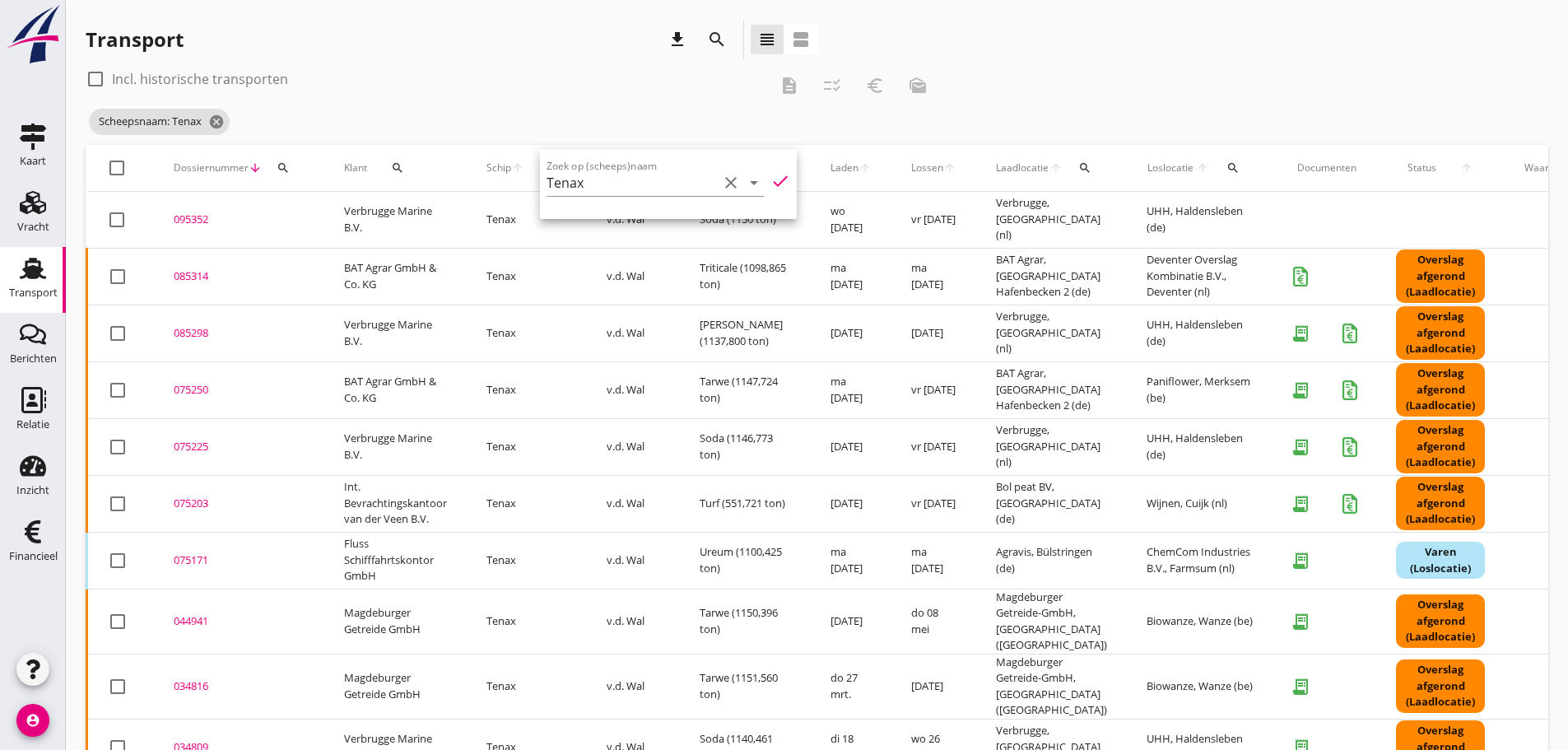
click at [525, 108] on div "Scheepsnaam: Tenax cancel" at bounding box center [512, 121] width 854 height 33
click at [189, 277] on div "085314" at bounding box center [239, 277] width 131 height 17
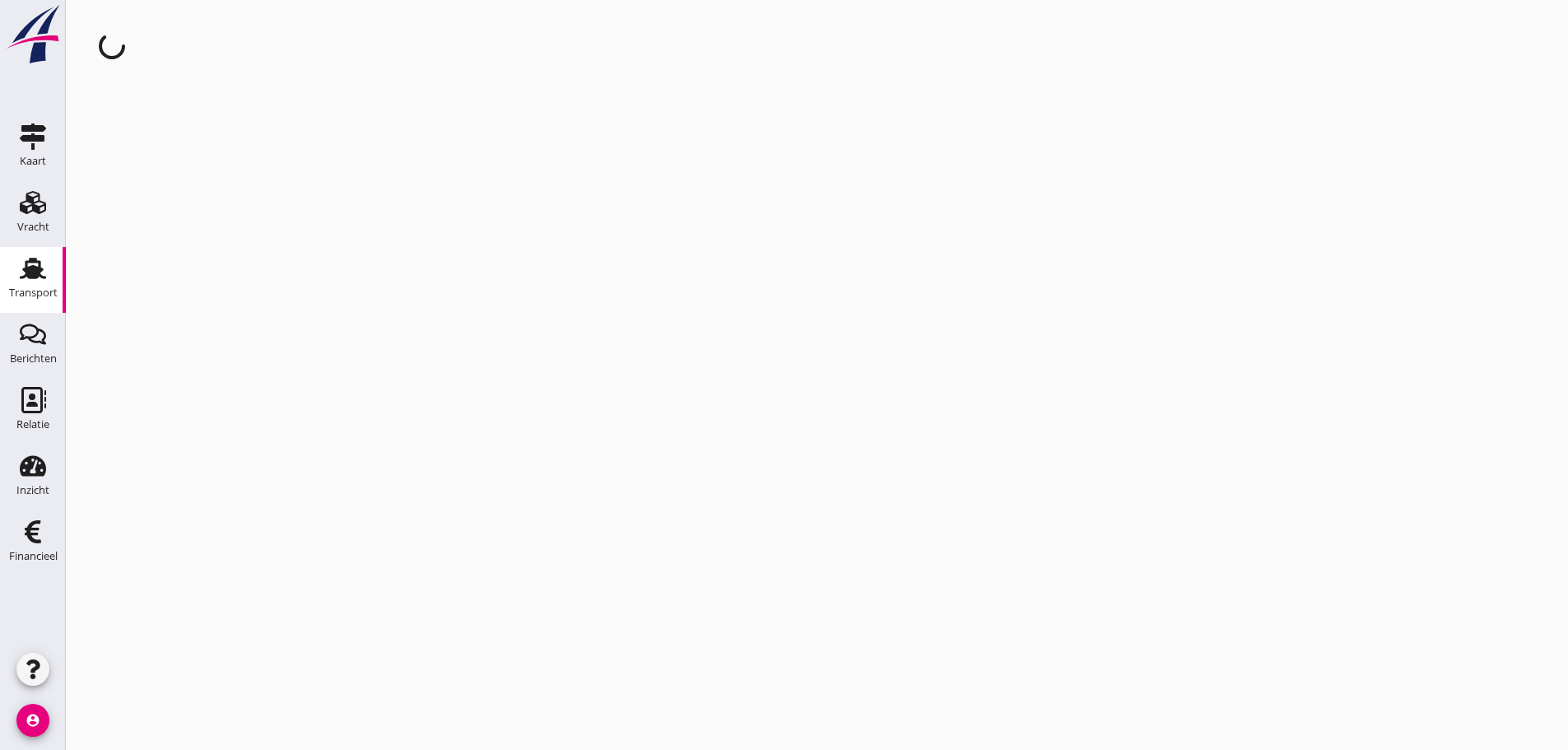
click at [189, 277] on div "cancel You are impersonating another user." at bounding box center [817, 375] width 1502 height 750
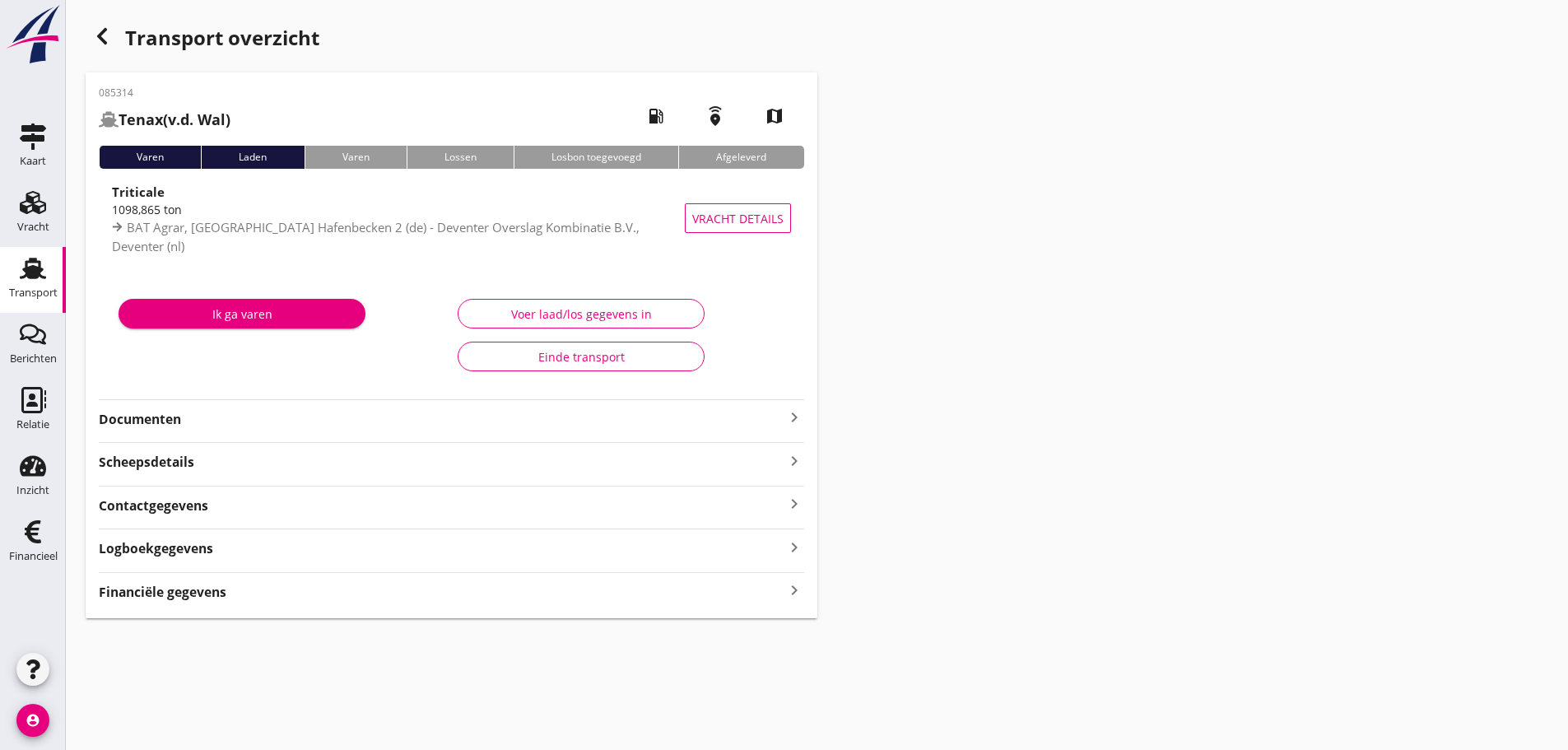
drag, startPoint x: 228, startPoint y: 595, endPoint x: 223, endPoint y: 586, distance: 10.3
click at [224, 590] on div "Financiële gegevens keyboard_arrow_right" at bounding box center [451, 591] width 706 height 22
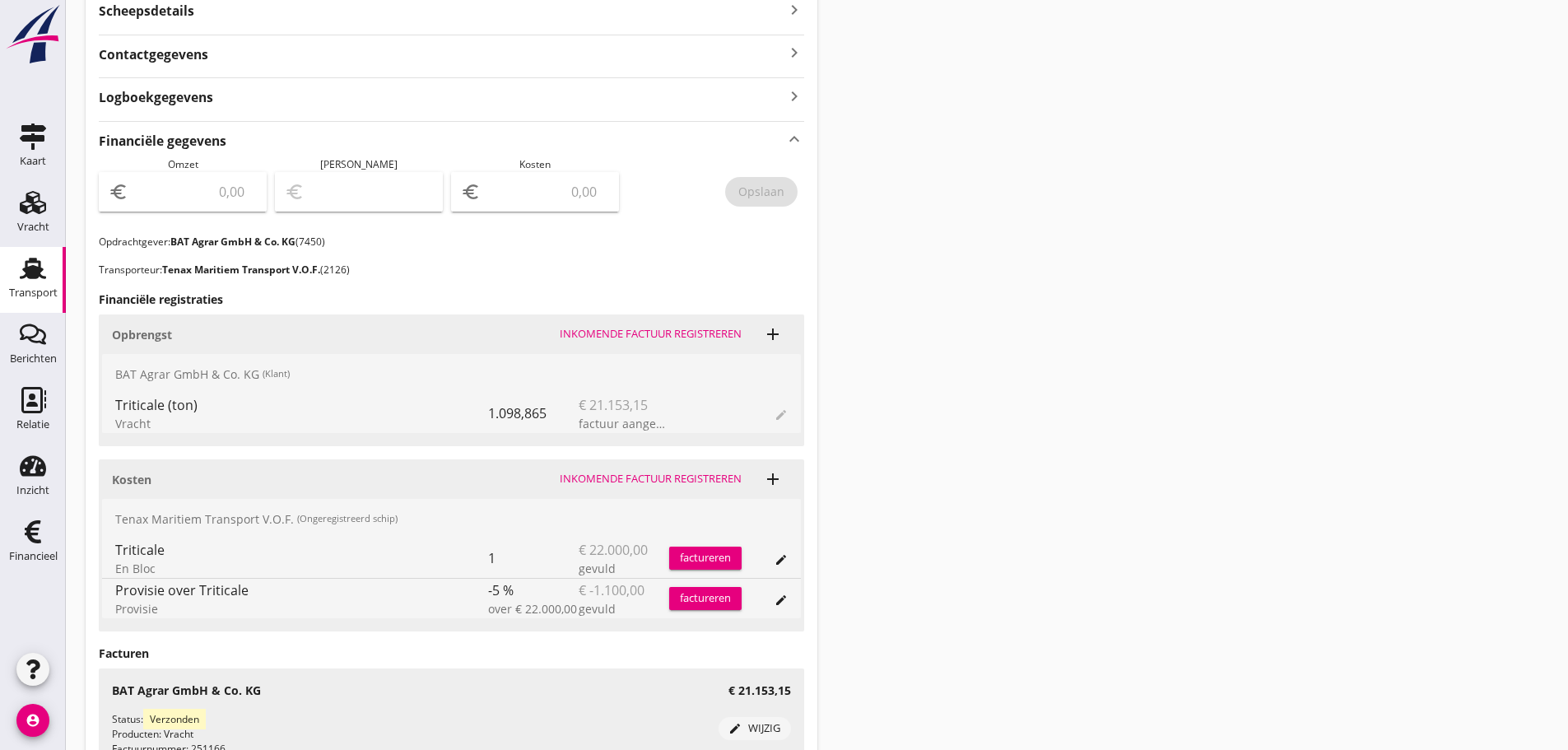
scroll to position [494, 0]
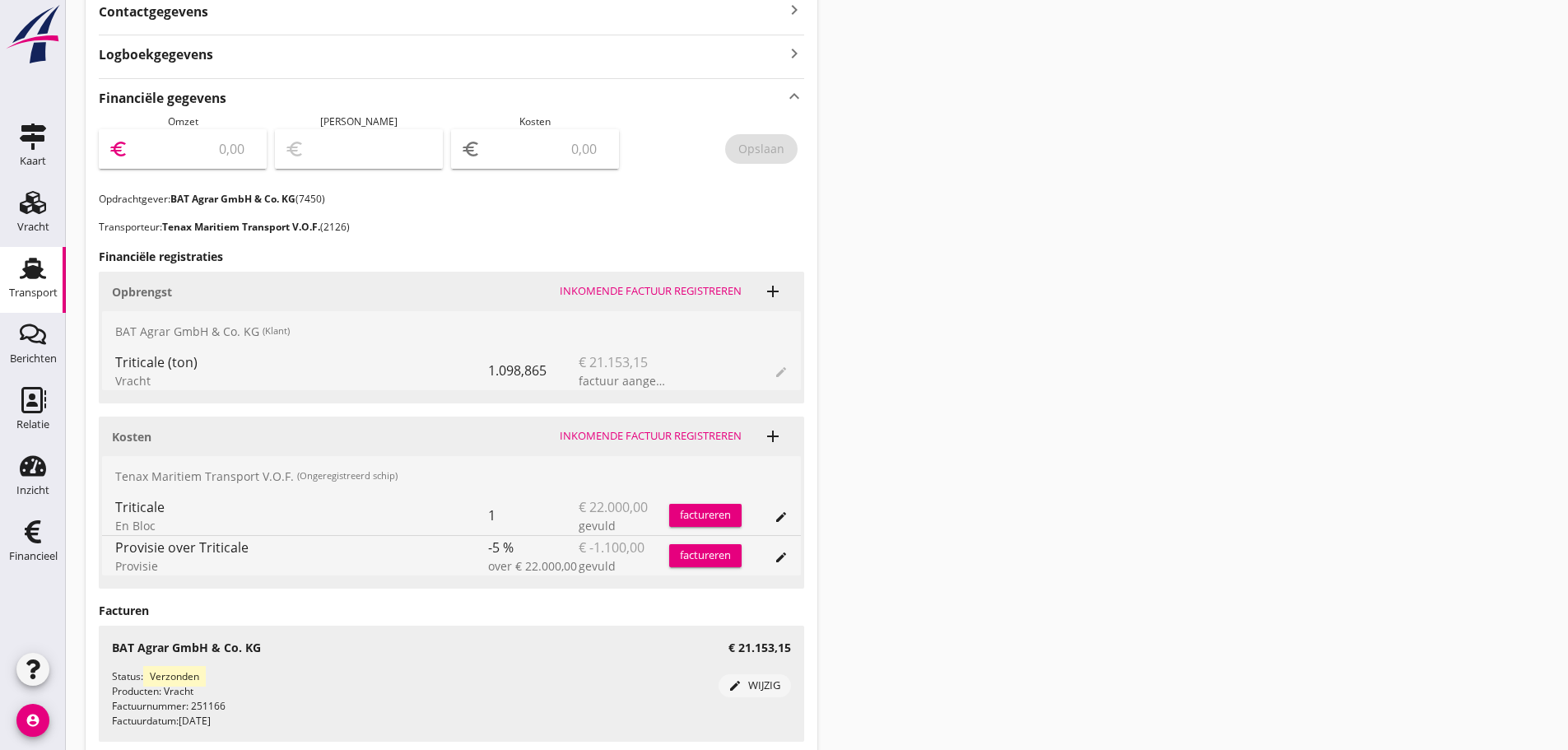
click at [198, 141] on input "number" at bounding box center [194, 149] width 125 height 26
type input "21153"
type input "21153.15"
drag, startPoint x: 766, startPoint y: 138, endPoint x: 655, endPoint y: 137, distance: 111.0
click at [765, 138] on button "Opslaan" at bounding box center [762, 149] width 72 height 30
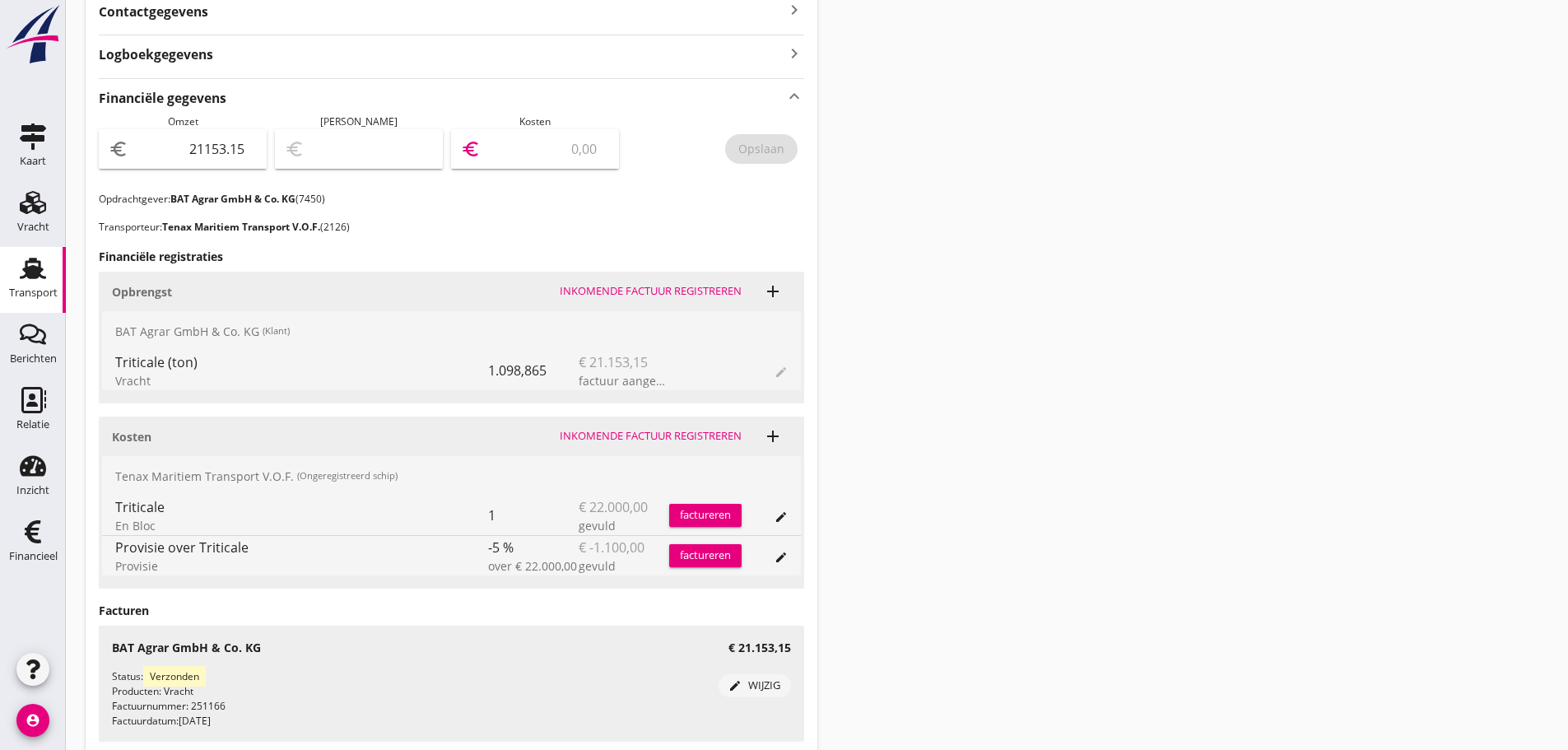
click at [543, 159] on input "number" at bounding box center [546, 149] width 125 height 26
type input "21151.15"
type input "2"
type input "21133.15"
type input "20"
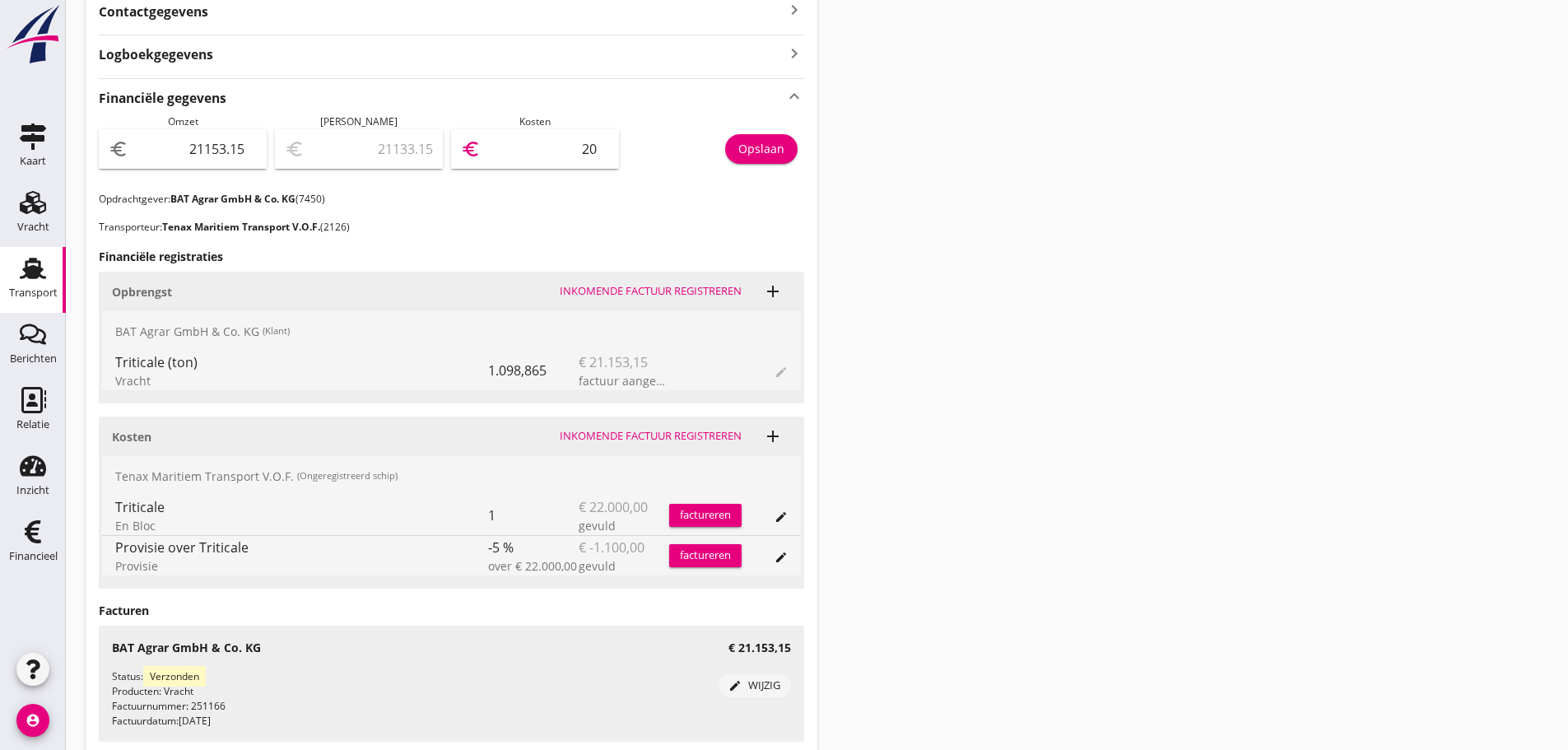
type input "20944.15"
type input "209"
type input "19063.15"
type input "2090"
type input "253.15"
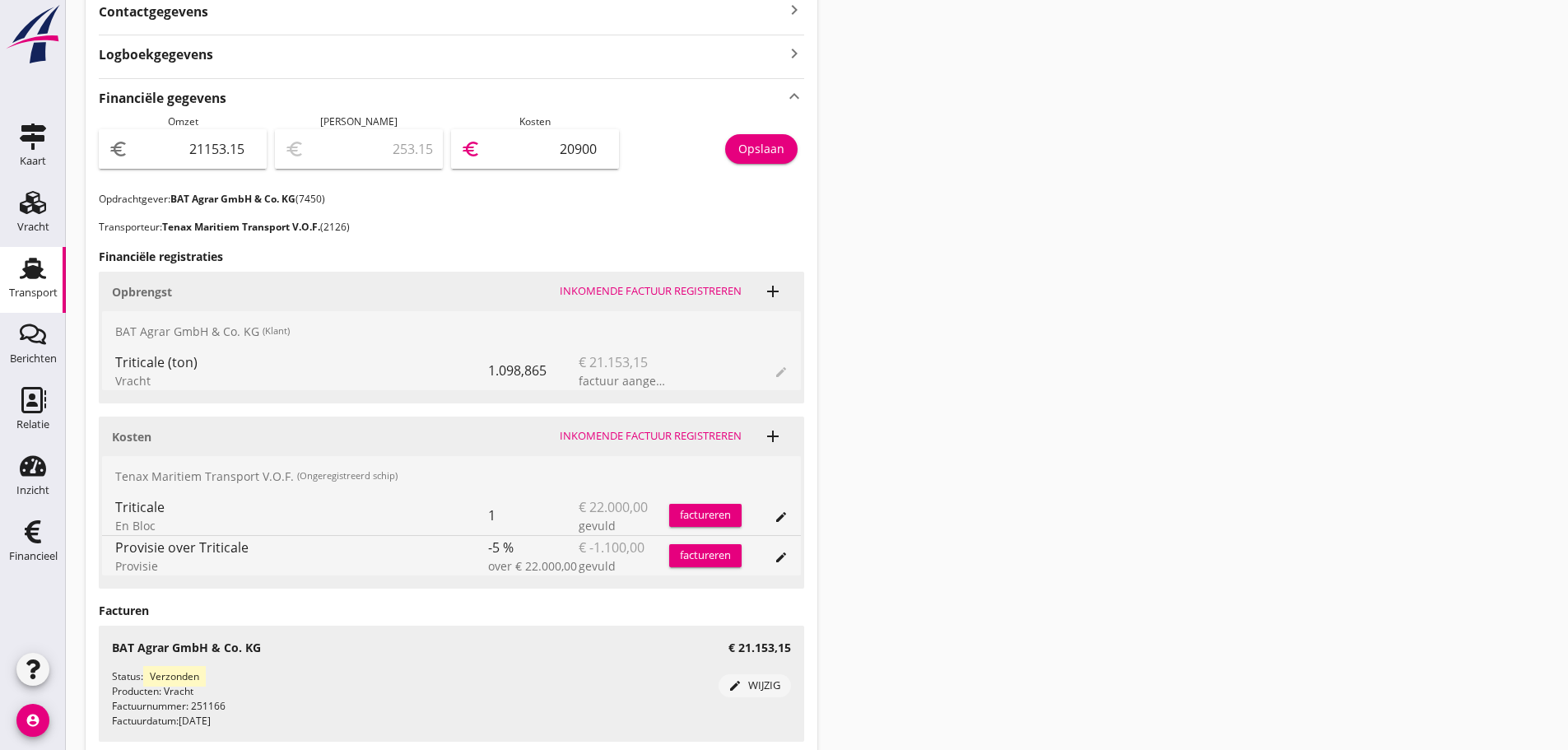
type input "20900"
click at [771, 156] on div "Opslaan" at bounding box center [762, 149] width 46 height 18
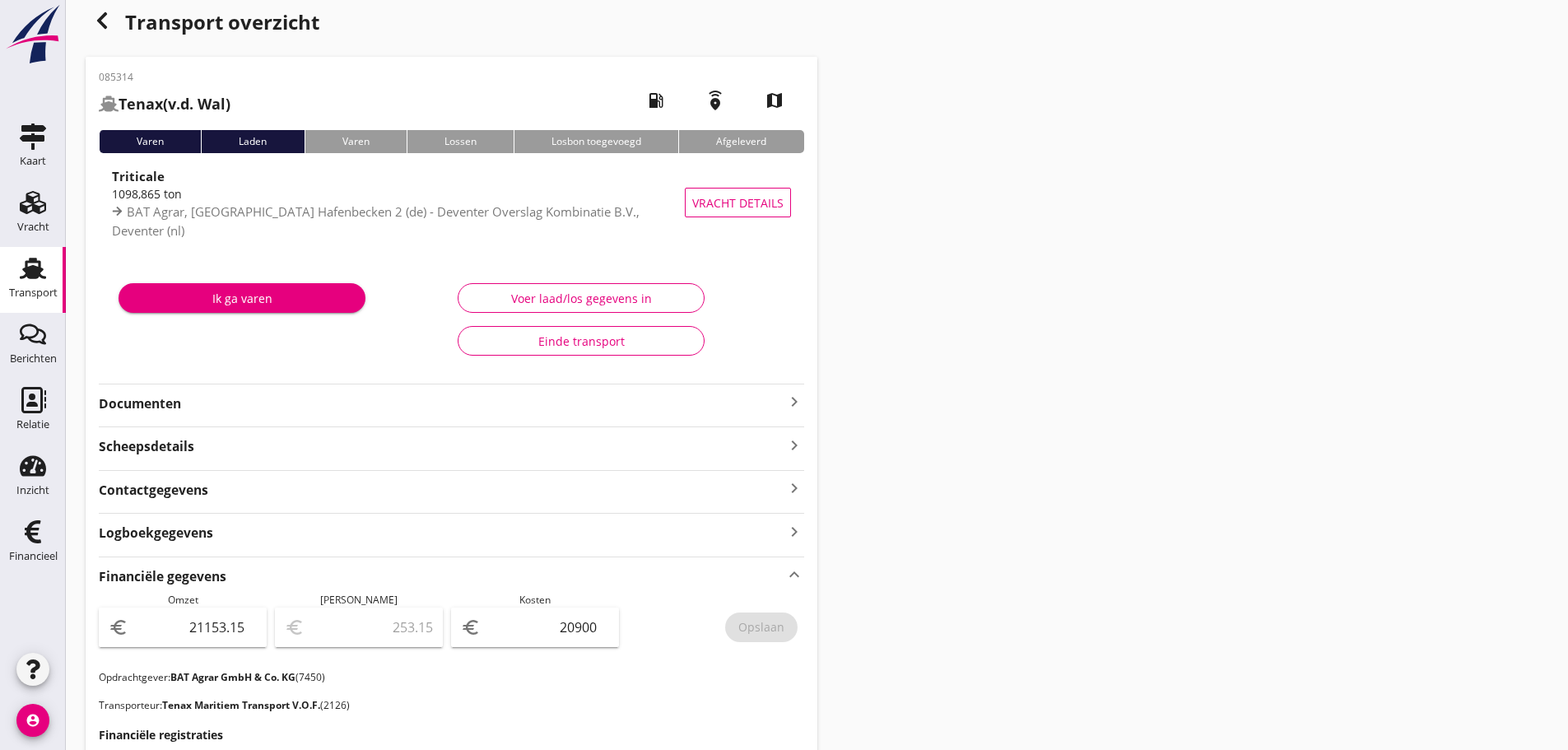
scroll to position [0, 0]
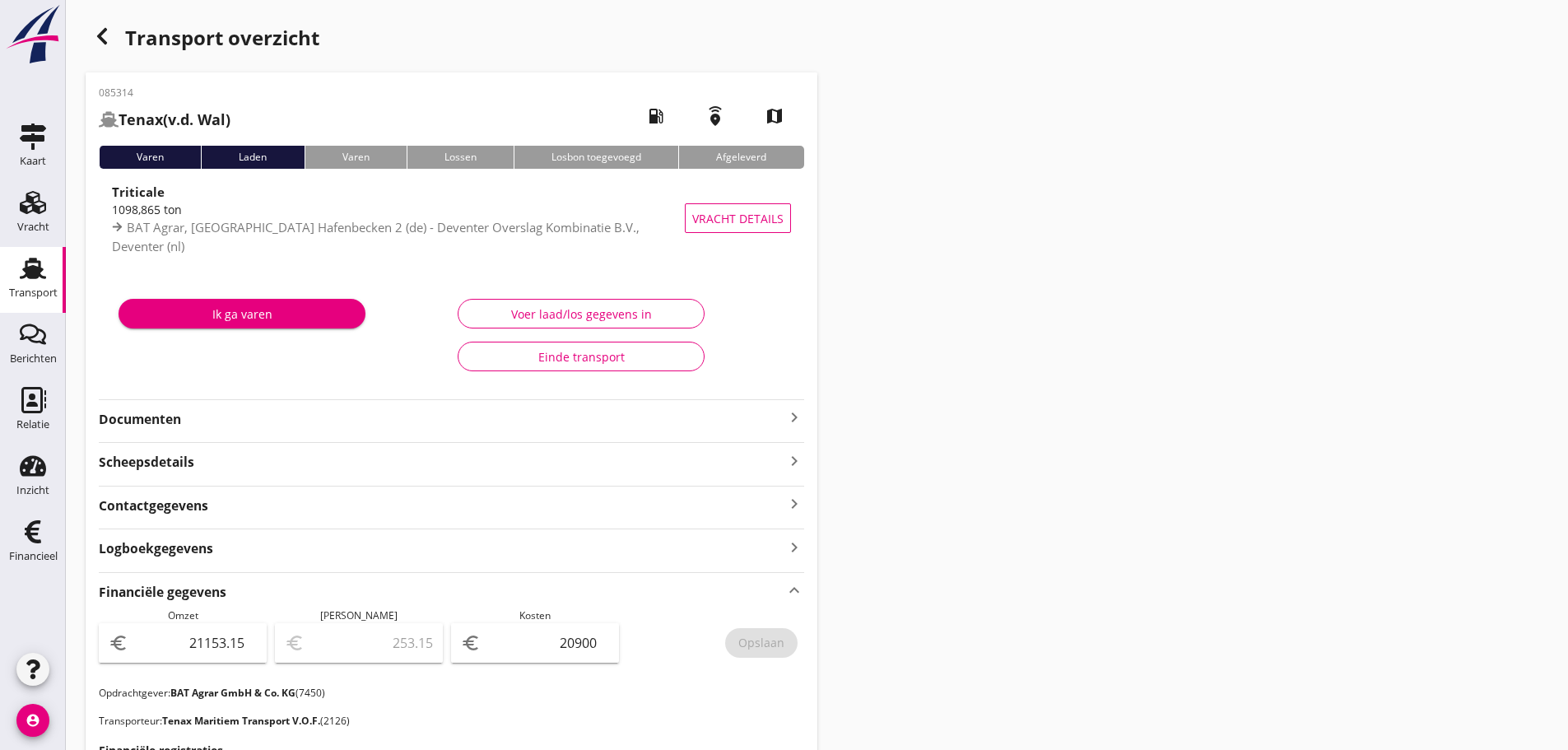
drag, startPoint x: 792, startPoint y: 410, endPoint x: 763, endPoint y: 424, distance: 32.2
click at [793, 410] on icon "keyboard_arrow_right" at bounding box center [794, 417] width 20 height 20
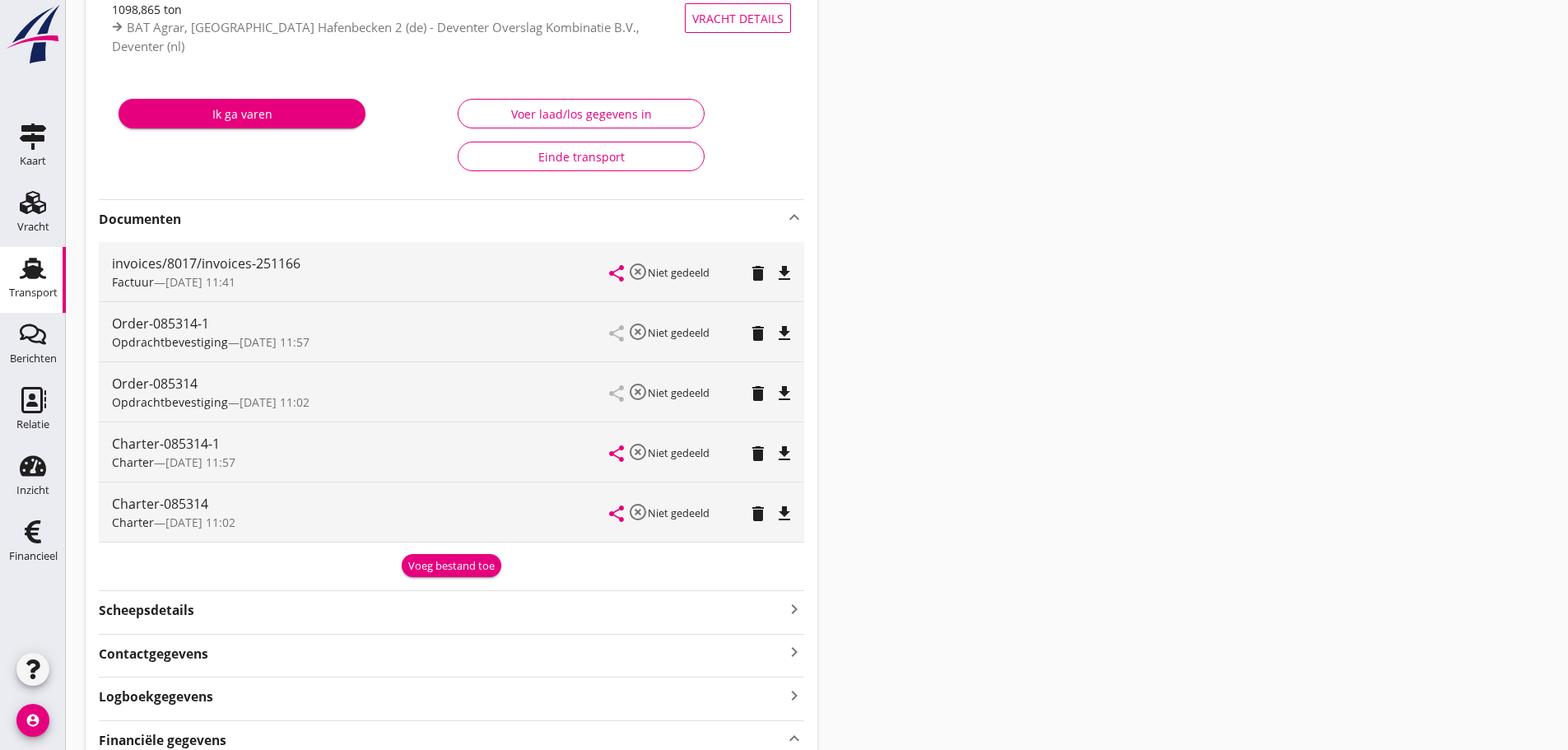
scroll to position [247, 0]
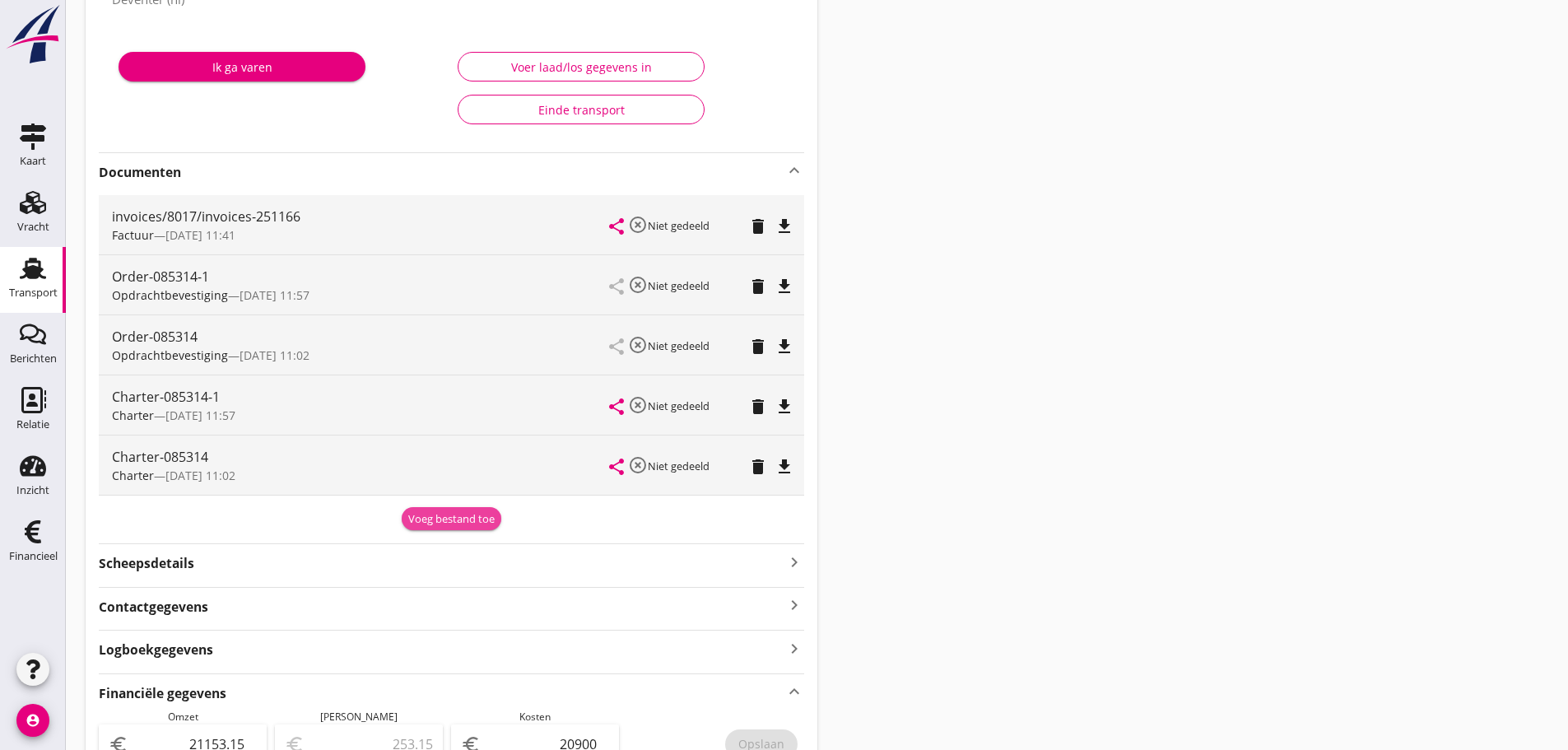
click at [448, 525] on div "Voeg bestand toe" at bounding box center [451, 520] width 86 height 17
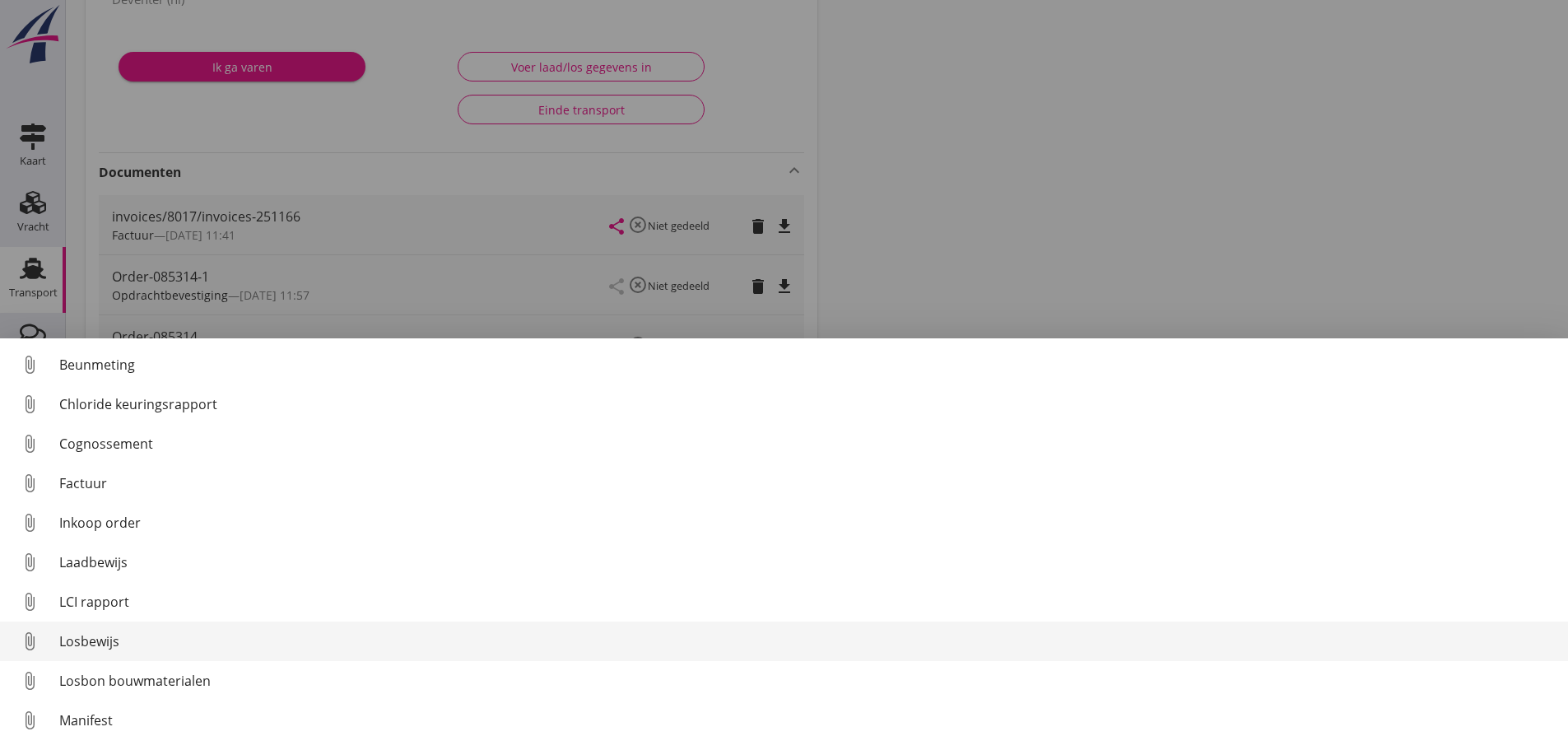
click at [120, 634] on div "Losbewijs" at bounding box center [807, 641] width 1496 height 20
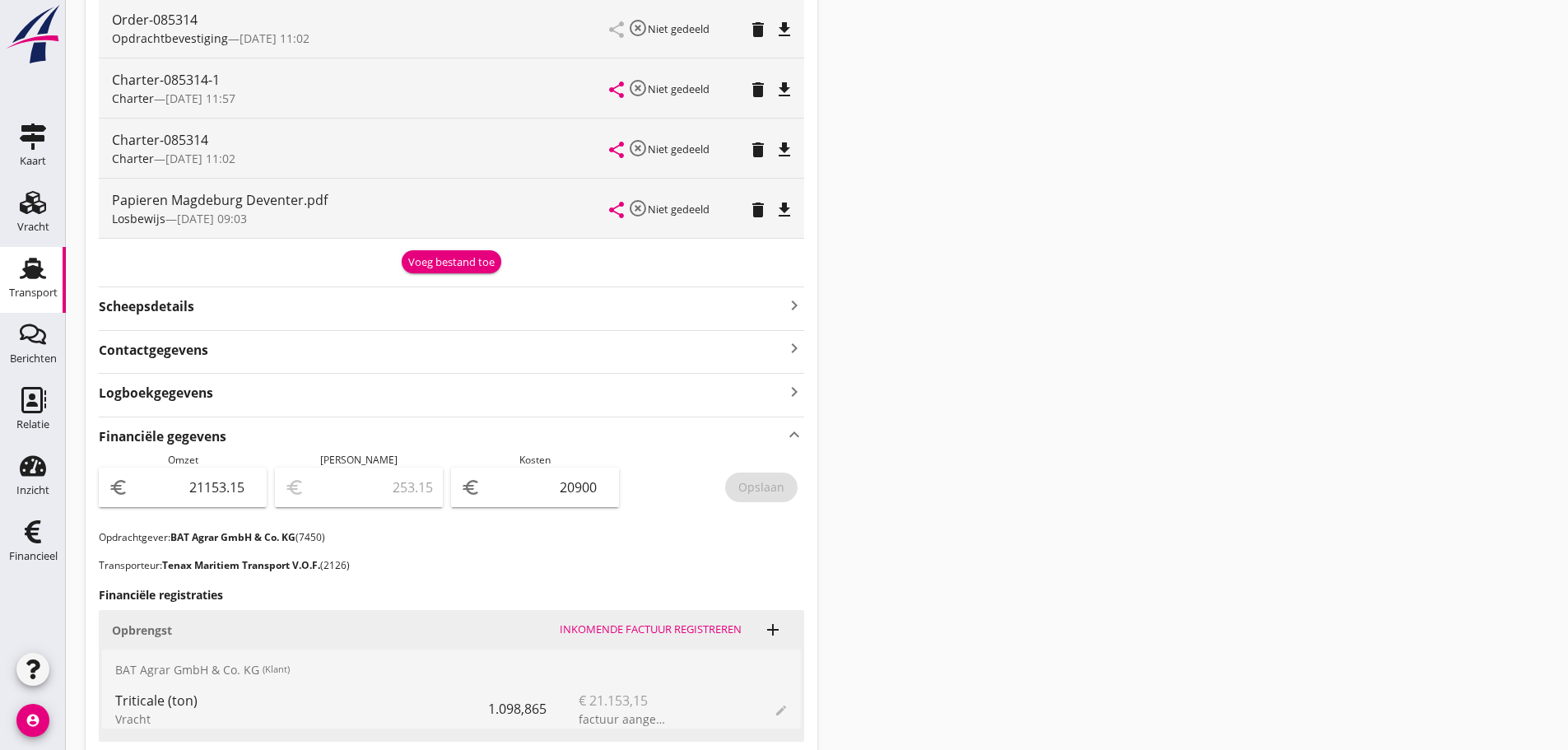
scroll to position [330, 0]
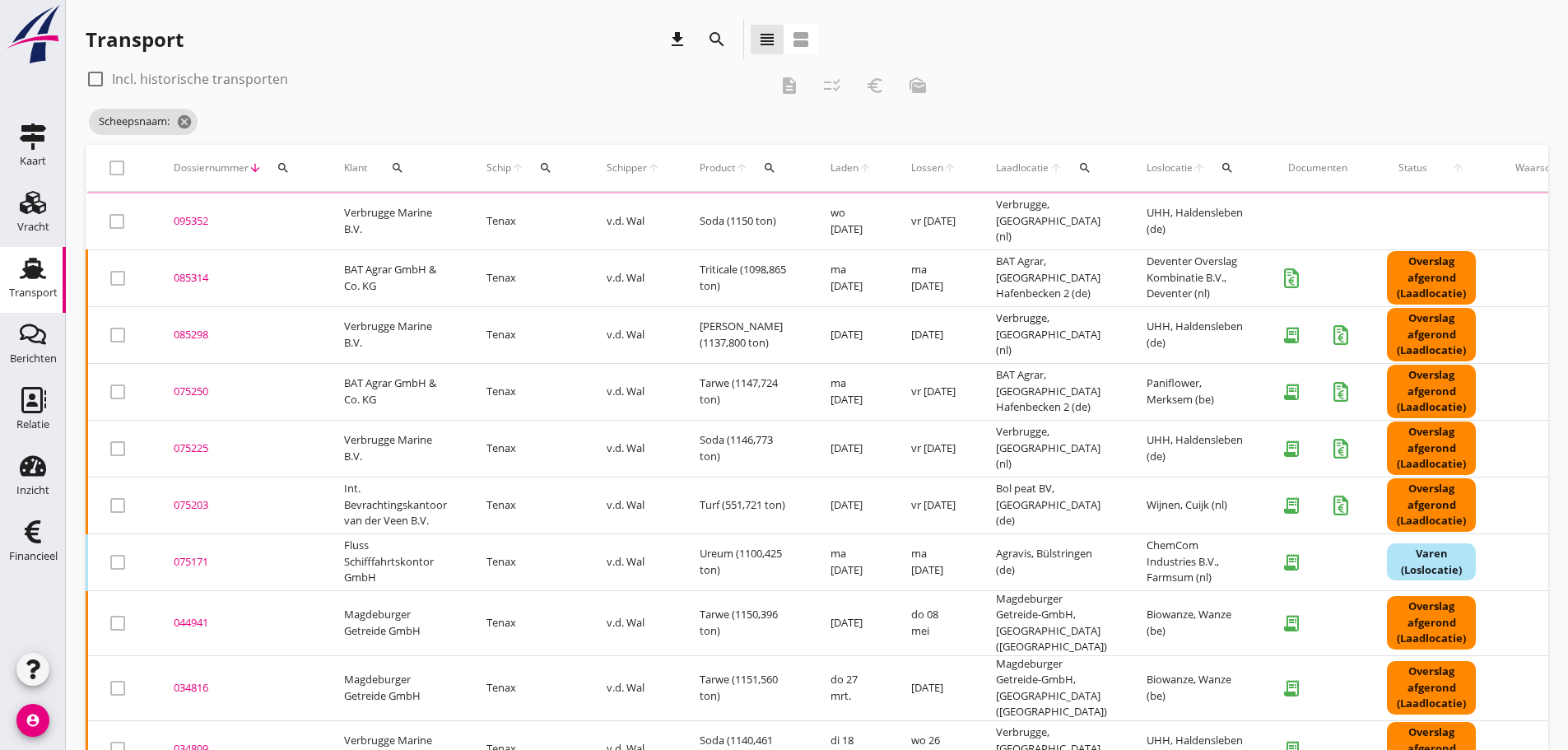
click at [545, 165] on icon "search" at bounding box center [546, 168] width 13 height 13
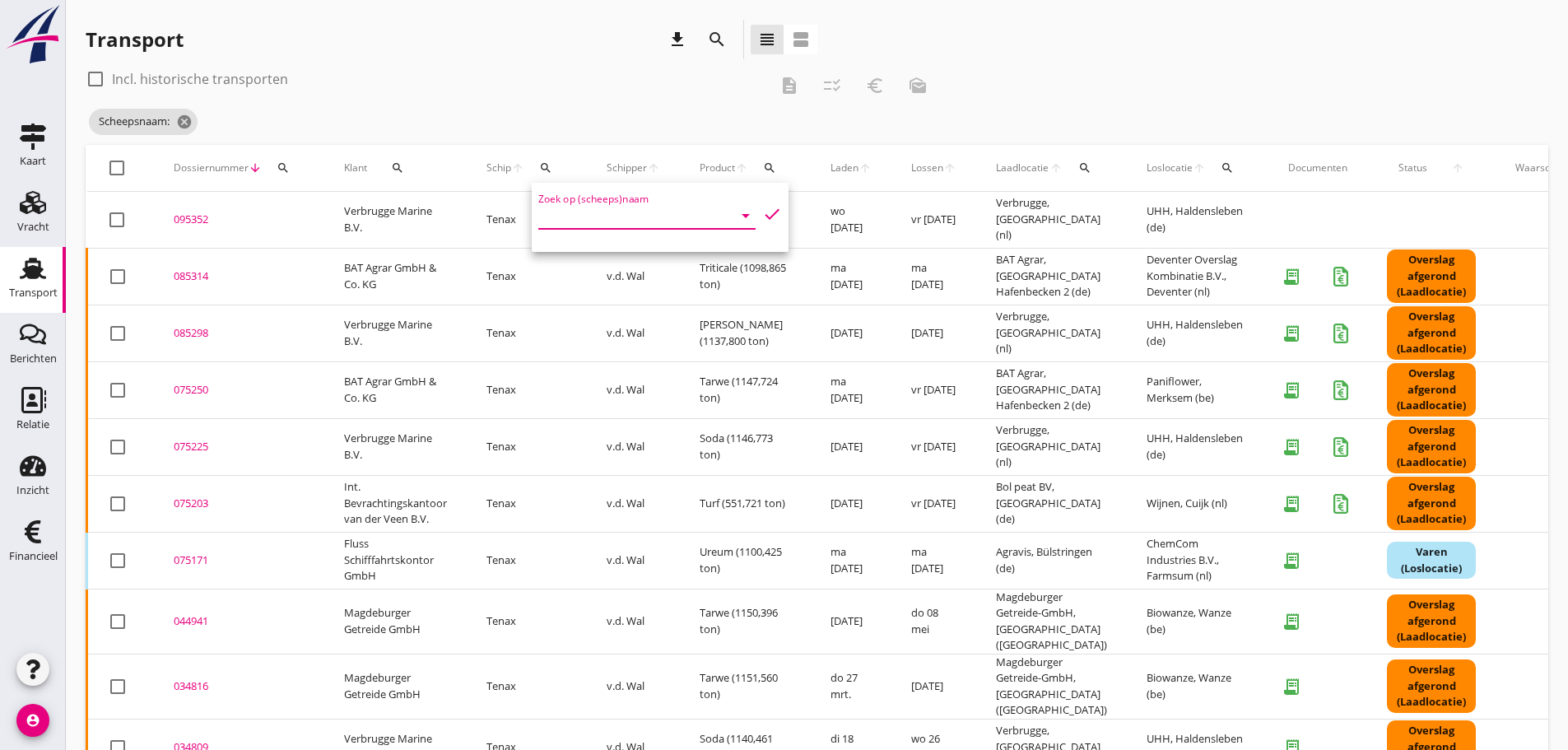
click at [544, 219] on input "Zoek op (scheeps)naam" at bounding box center [624, 216] width 171 height 26
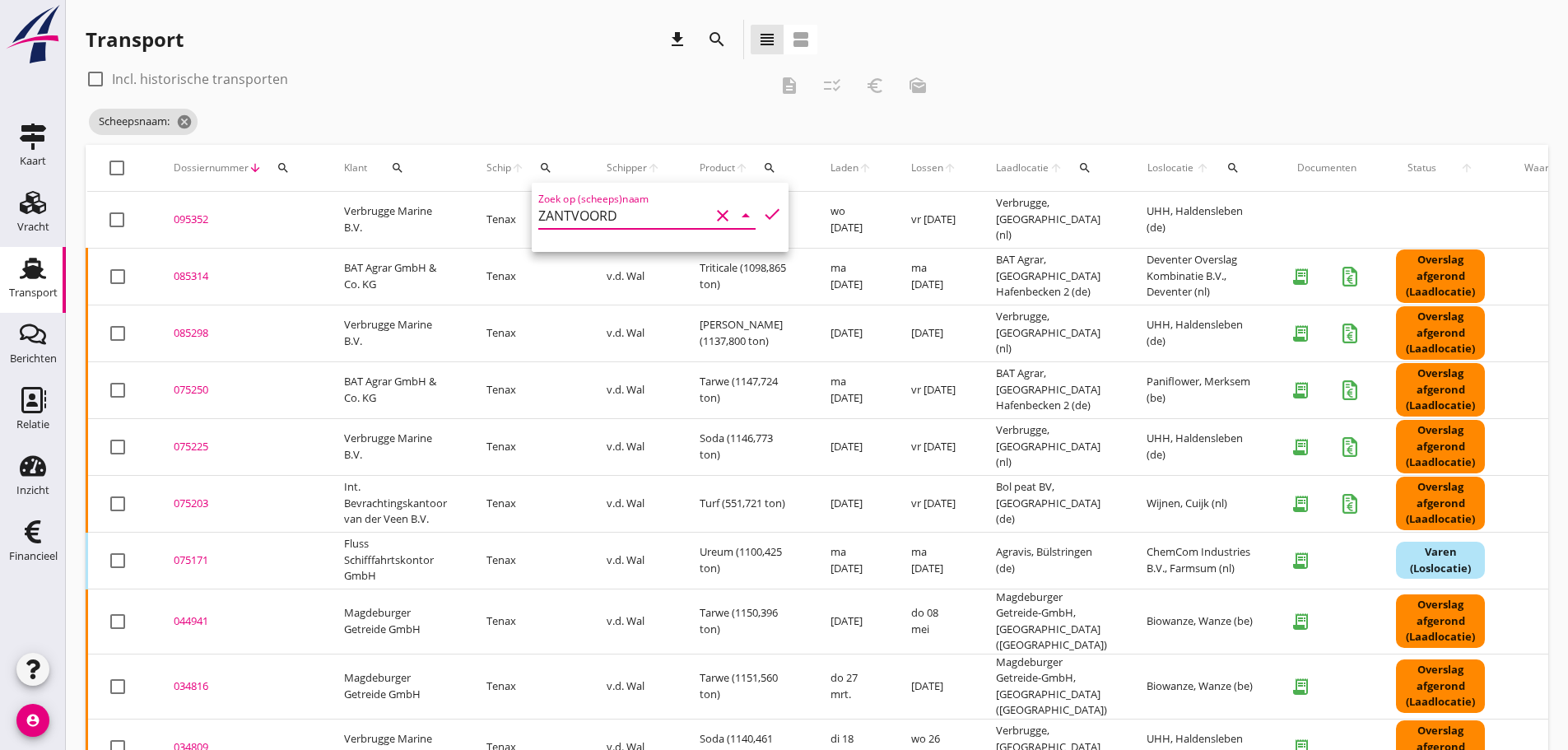
click at [763, 216] on icon "check" at bounding box center [772, 214] width 20 height 20
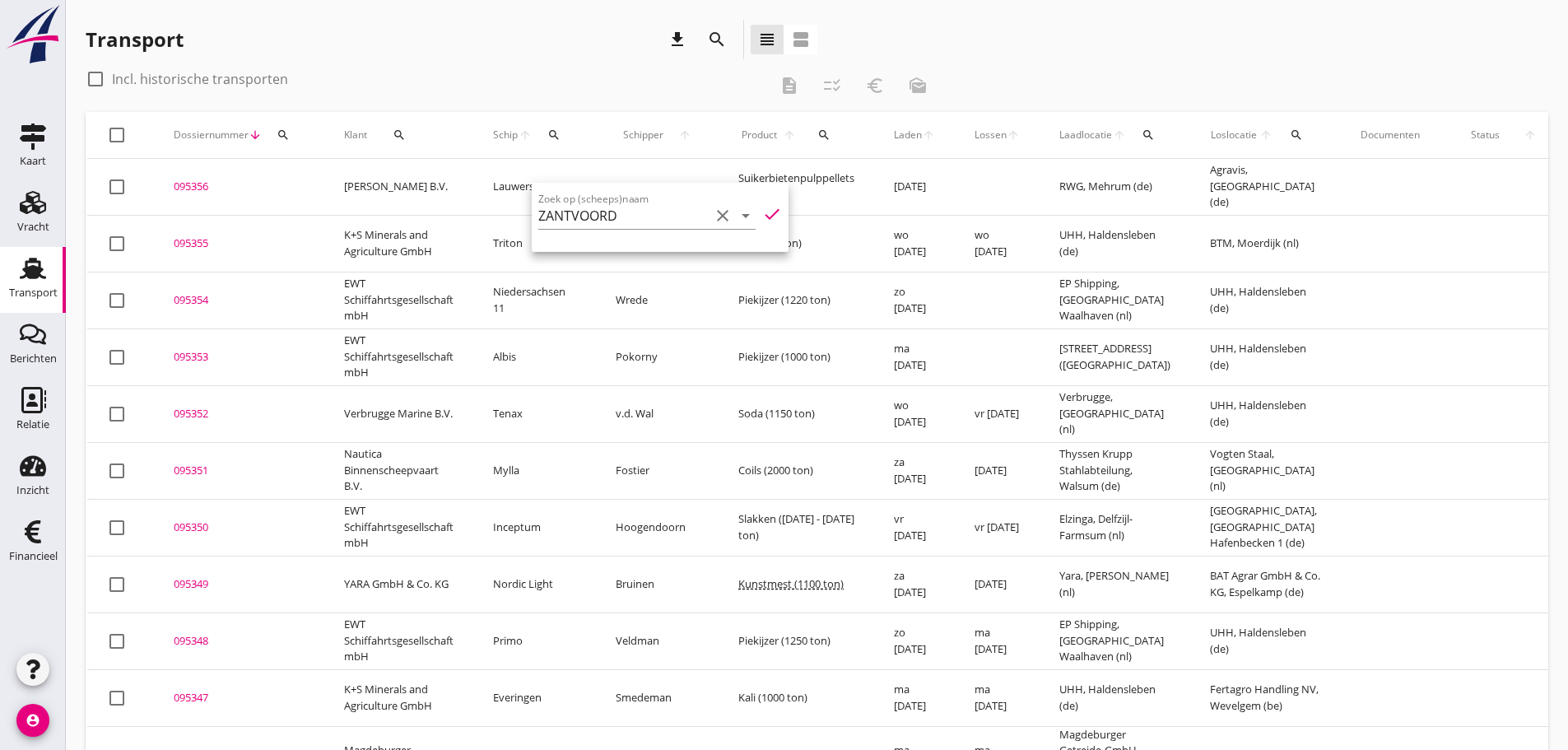
click at [650, 44] on div "Transport download search view_headline view_agenda" at bounding box center [451, 39] width 732 height 40
click at [555, 142] on button "search" at bounding box center [555, 135] width 31 height 30
click at [622, 181] on input "ZANTVOORD" at bounding box center [632, 183] width 171 height 26
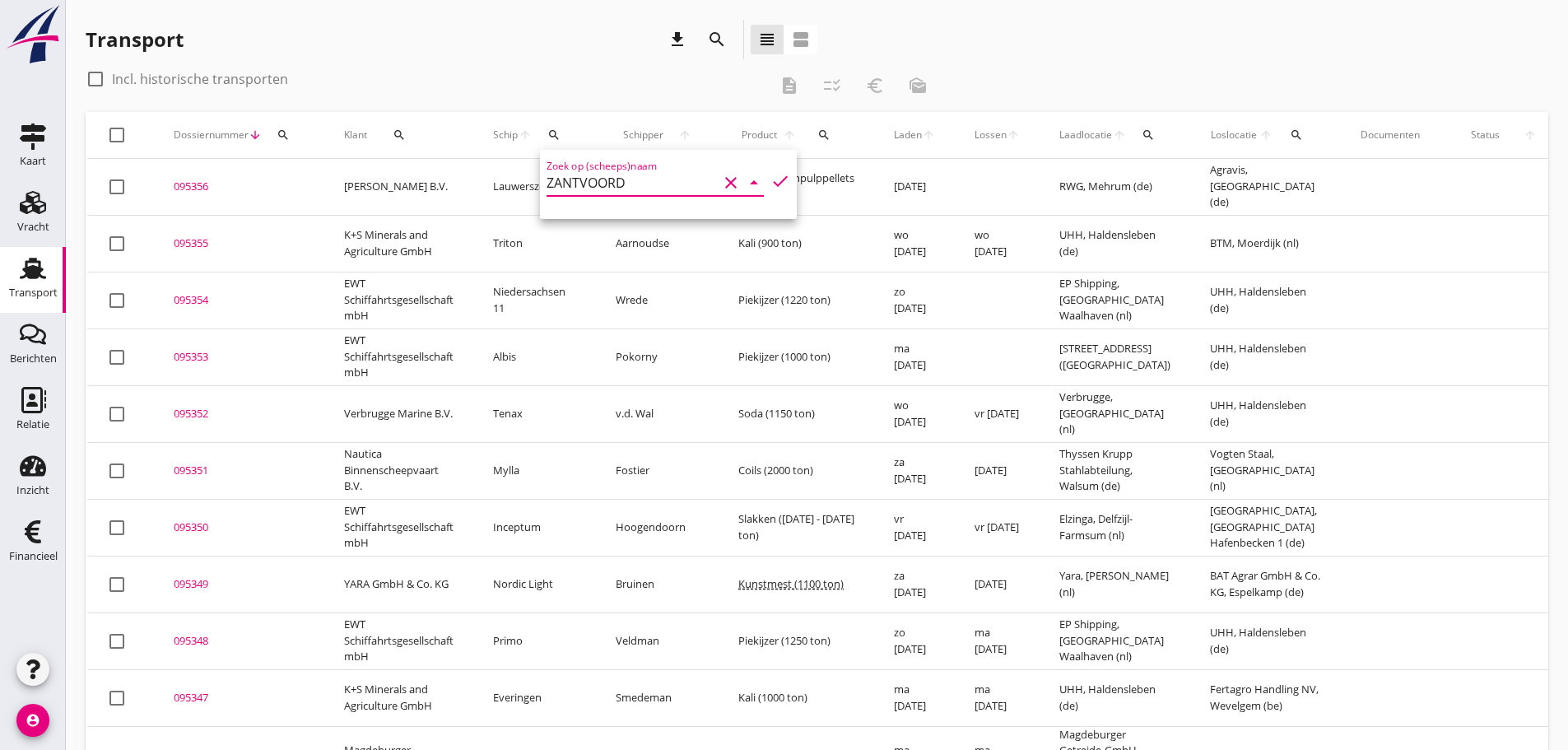
click at [771, 184] on icon "check" at bounding box center [780, 180] width 20 height 20
click at [771, 181] on icon "check" at bounding box center [780, 180] width 20 height 20
click at [697, 181] on input "ZANTVOORD" at bounding box center [632, 183] width 171 height 26
click at [639, 241] on div "ENI: 06003095 (L:70 x B:7.08)" at bounding box center [684, 233] width 156 height 18
click at [771, 182] on icon "check" at bounding box center [780, 180] width 20 height 20
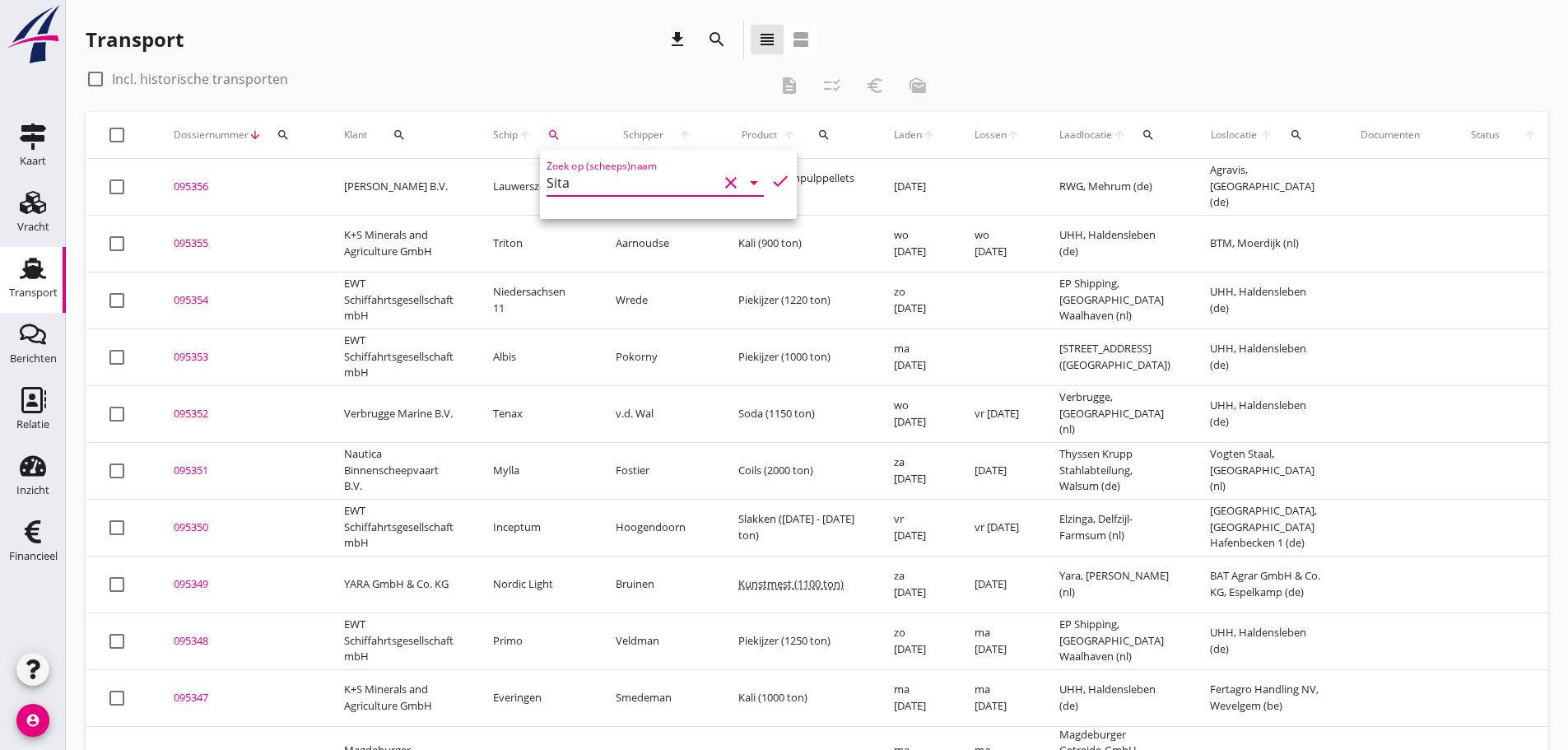
type input "Sita"
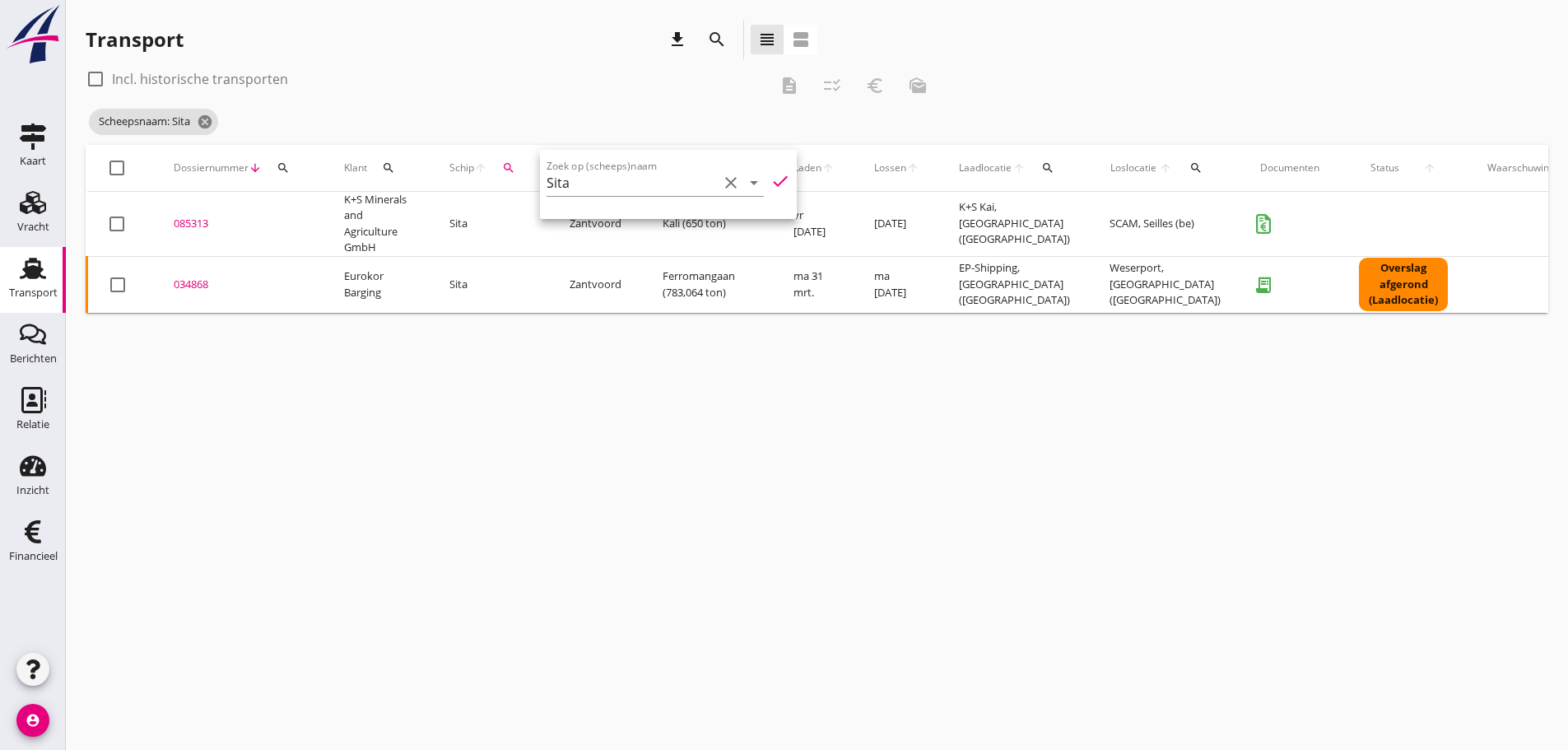
click at [544, 468] on div "cancel You are impersonating another user. Transport download search view_headl…" at bounding box center [817, 375] width 1502 height 750
click at [521, 627] on div "cancel You are impersonating another user. Transport download search view_headl…" at bounding box center [817, 375] width 1502 height 750
drag, startPoint x: 578, startPoint y: 673, endPoint x: 565, endPoint y: 615, distance: 59.4
click at [578, 672] on div "cancel You are impersonating another user. Transport download search view_headl…" at bounding box center [817, 375] width 1502 height 750
click at [554, 572] on div "cancel You are impersonating another user. Transport download search view_headl…" at bounding box center [817, 375] width 1502 height 750
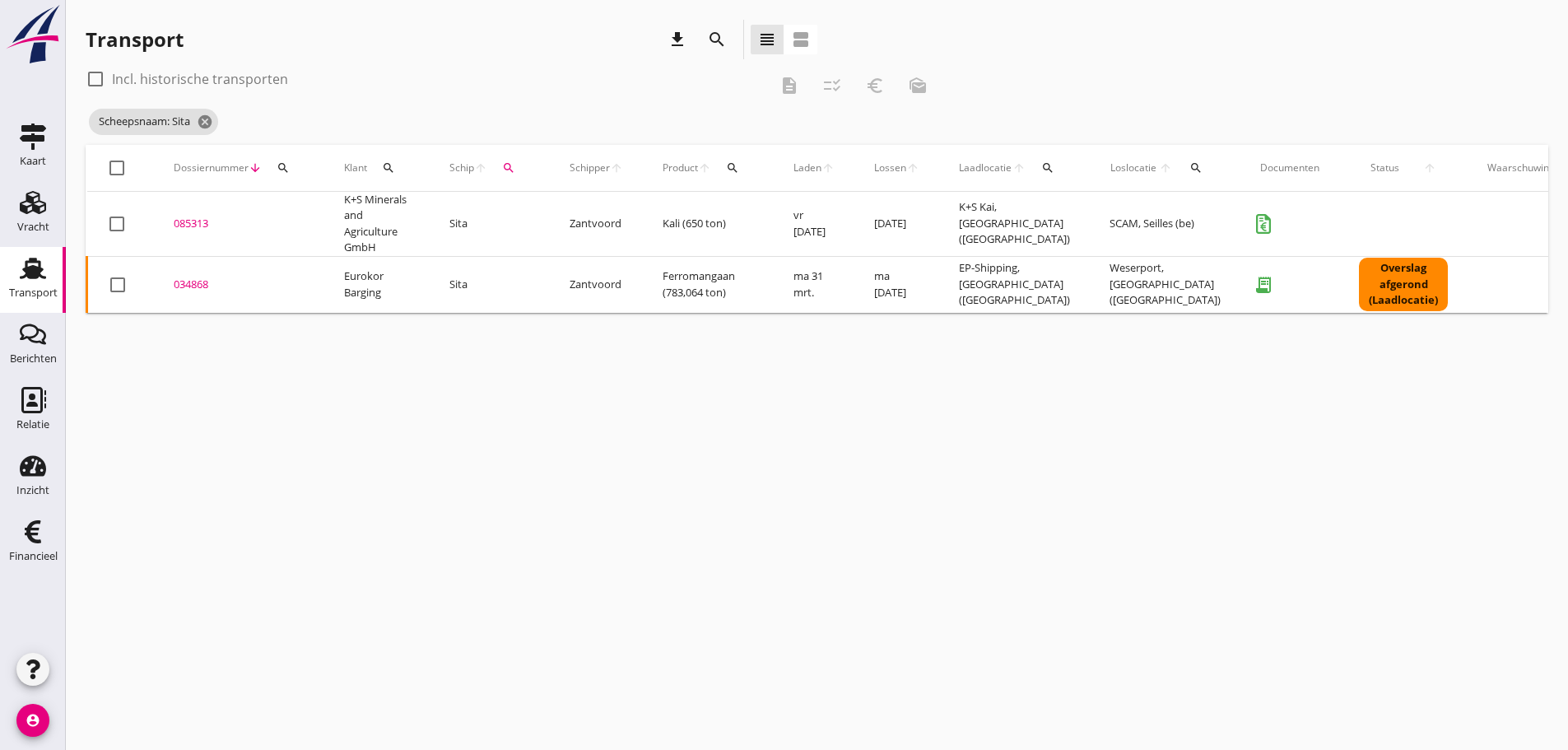
click at [451, 436] on div "cancel You are impersonating another user. Transport download search view_headl…" at bounding box center [817, 375] width 1502 height 750
click at [358, 569] on div "cancel You are impersonating another user. Transport download search view_headl…" at bounding box center [817, 375] width 1502 height 750
click at [203, 224] on div "085313" at bounding box center [239, 224] width 131 height 17
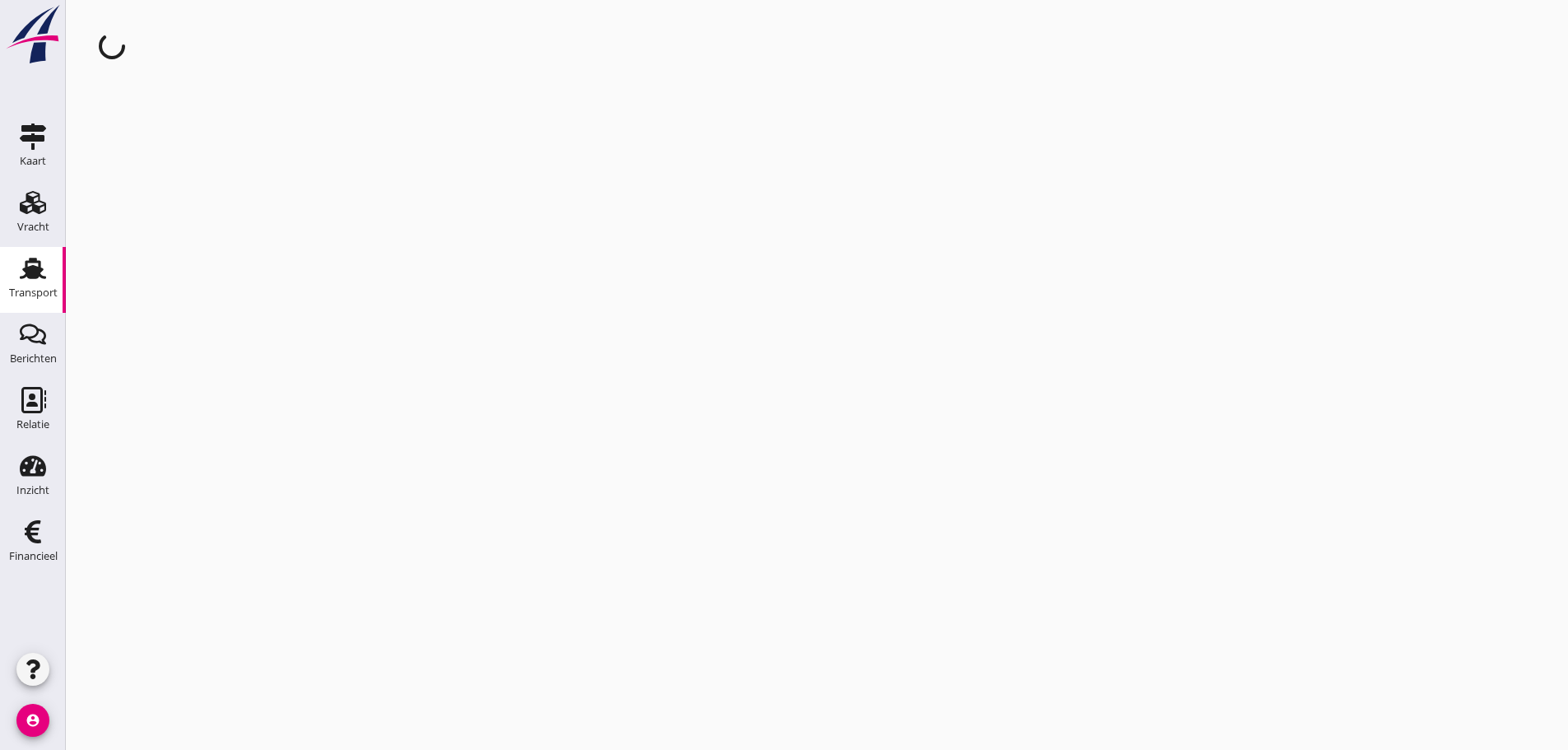
click at [203, 224] on div "cancel You are impersonating another user." at bounding box center [817, 375] width 1502 height 750
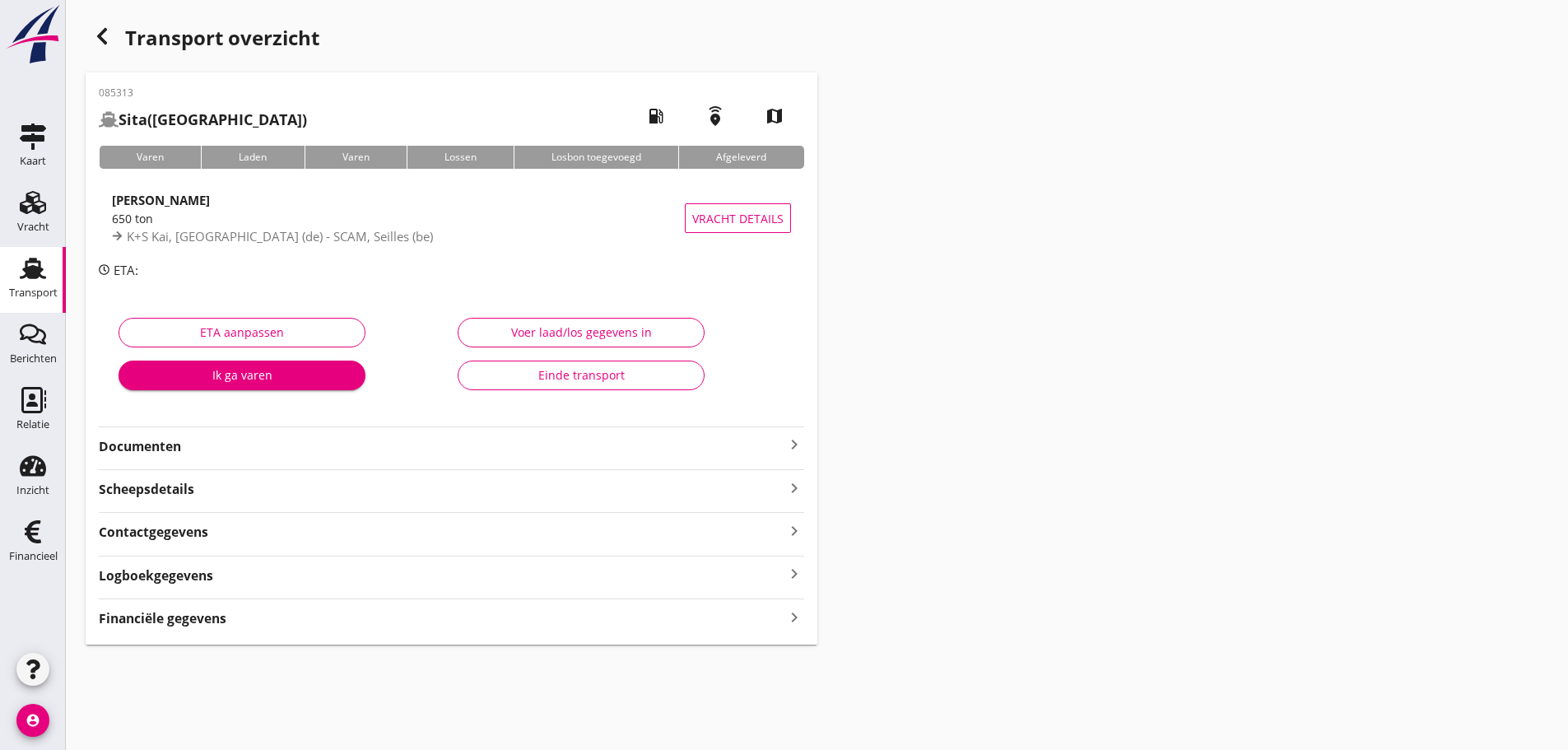
drag, startPoint x: 785, startPoint y: 616, endPoint x: 895, endPoint y: 616, distance: 110.0
click at [786, 616] on icon "keyboard_arrow_right" at bounding box center [794, 617] width 20 height 22
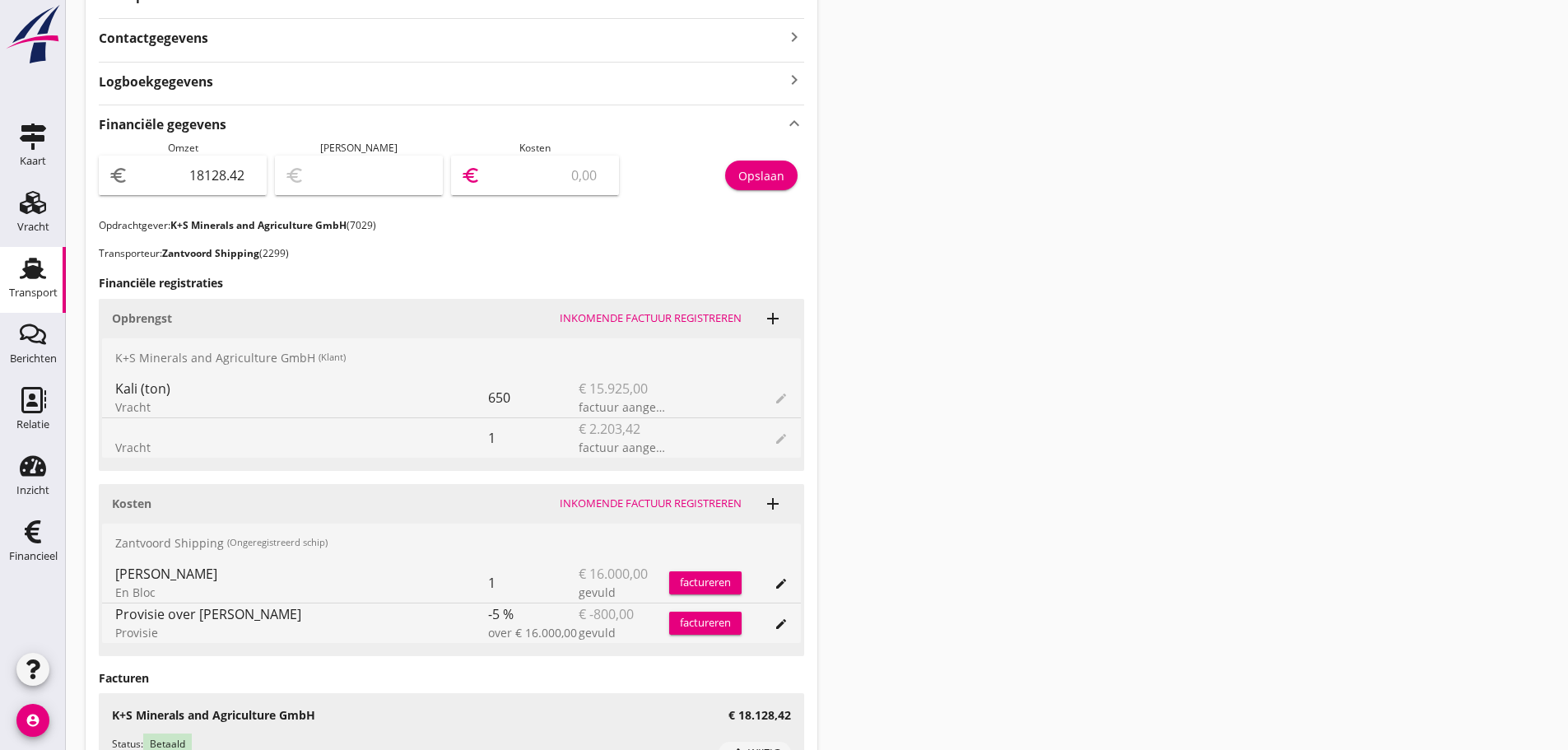
click at [548, 183] on input "number" at bounding box center [546, 176] width 125 height 26
type input "18127.42"
type input "1"
type input "18113.42"
type input "15"
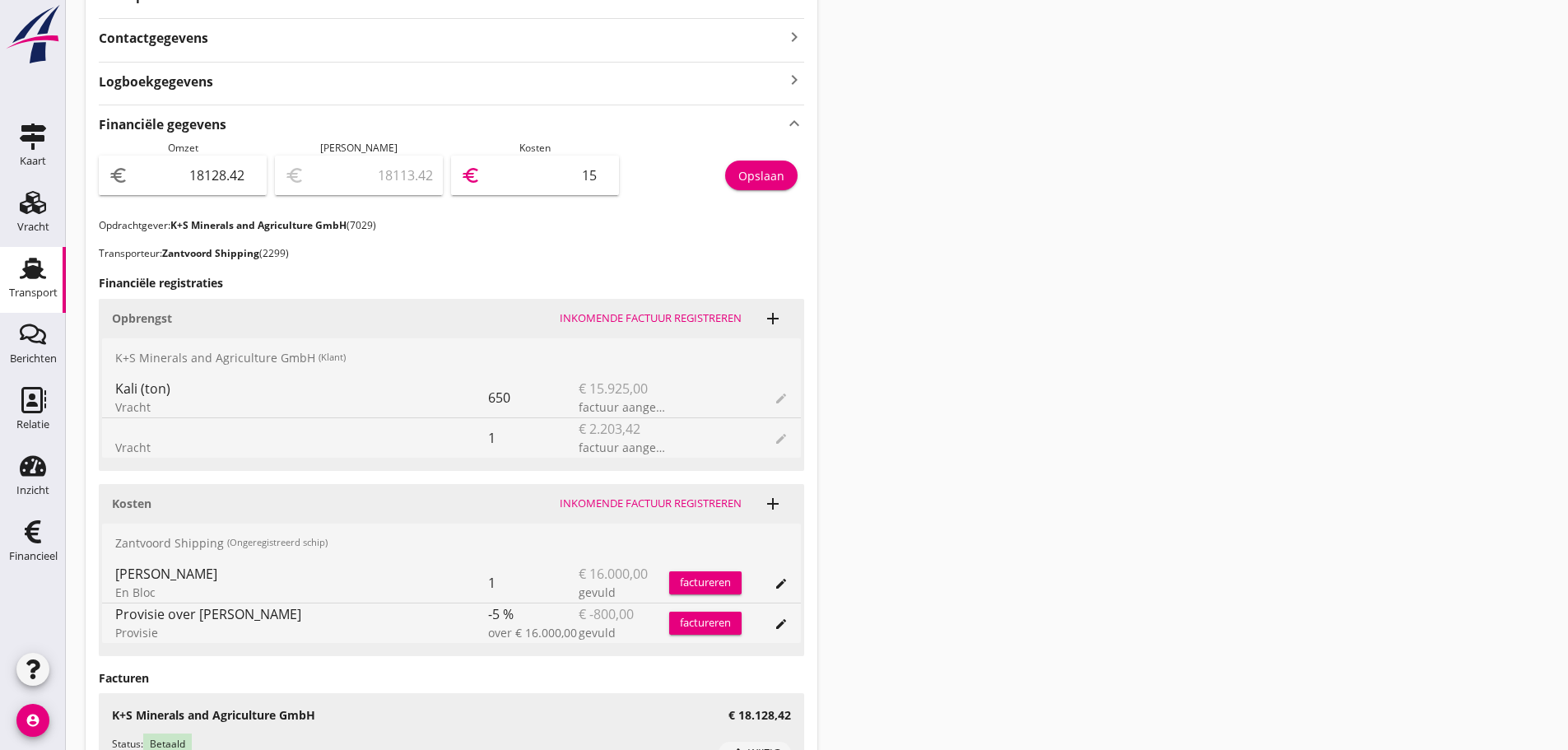
type input "17976.42"
type input "152"
type input "16608.42"
type input "1520"
type input "2928.42"
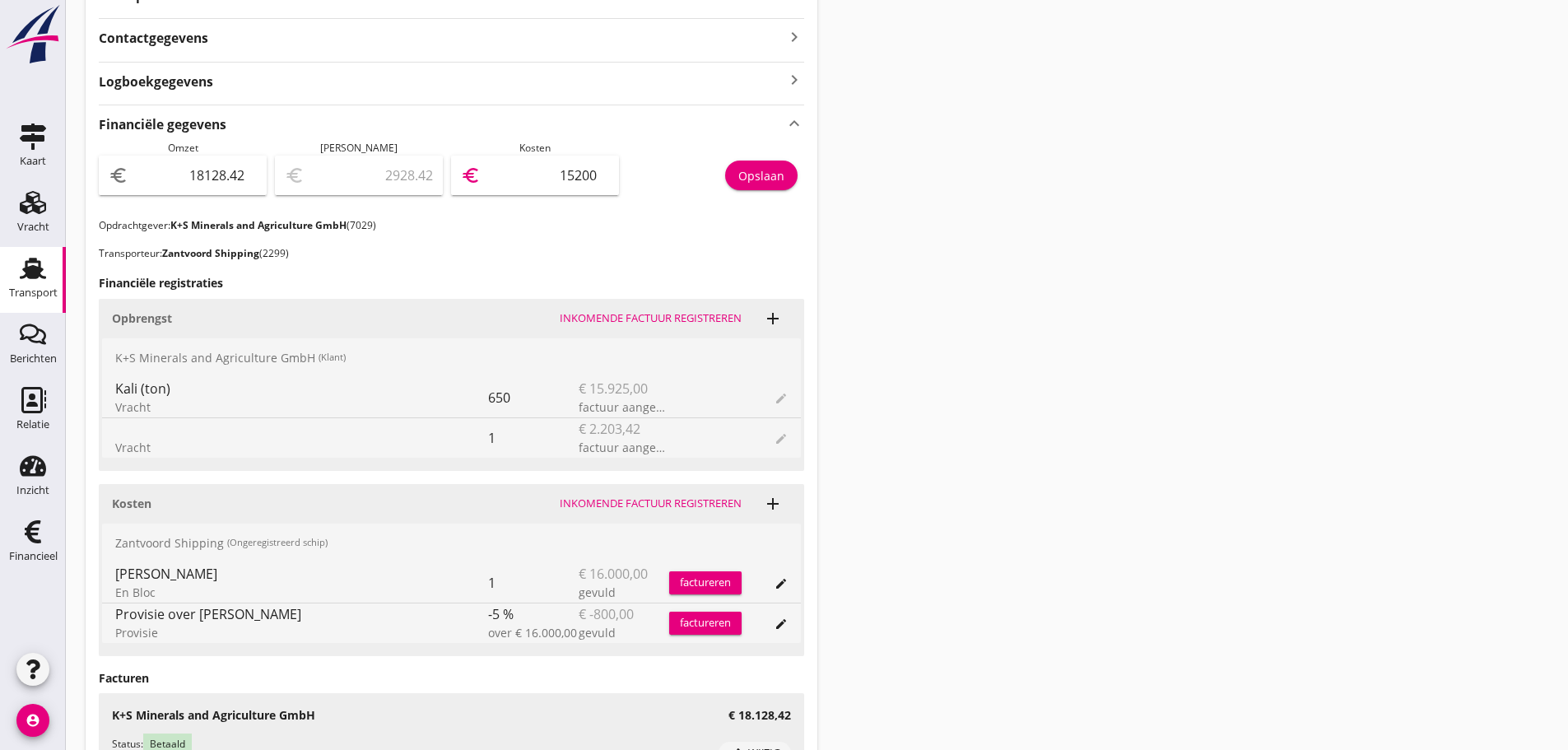
type input "15200"
click at [778, 178] on div "Opslaan" at bounding box center [762, 176] width 46 height 18
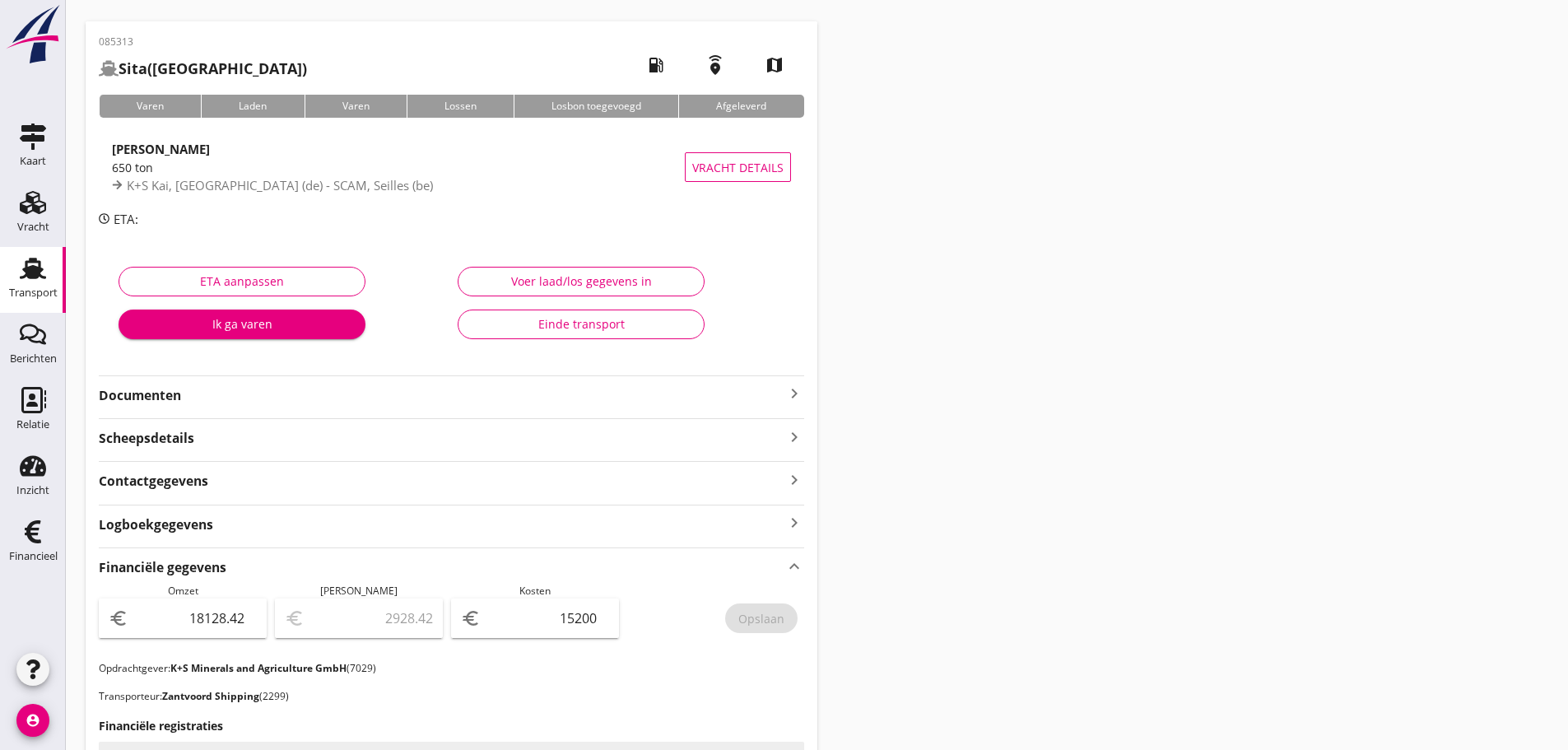
scroll to position [46, 0]
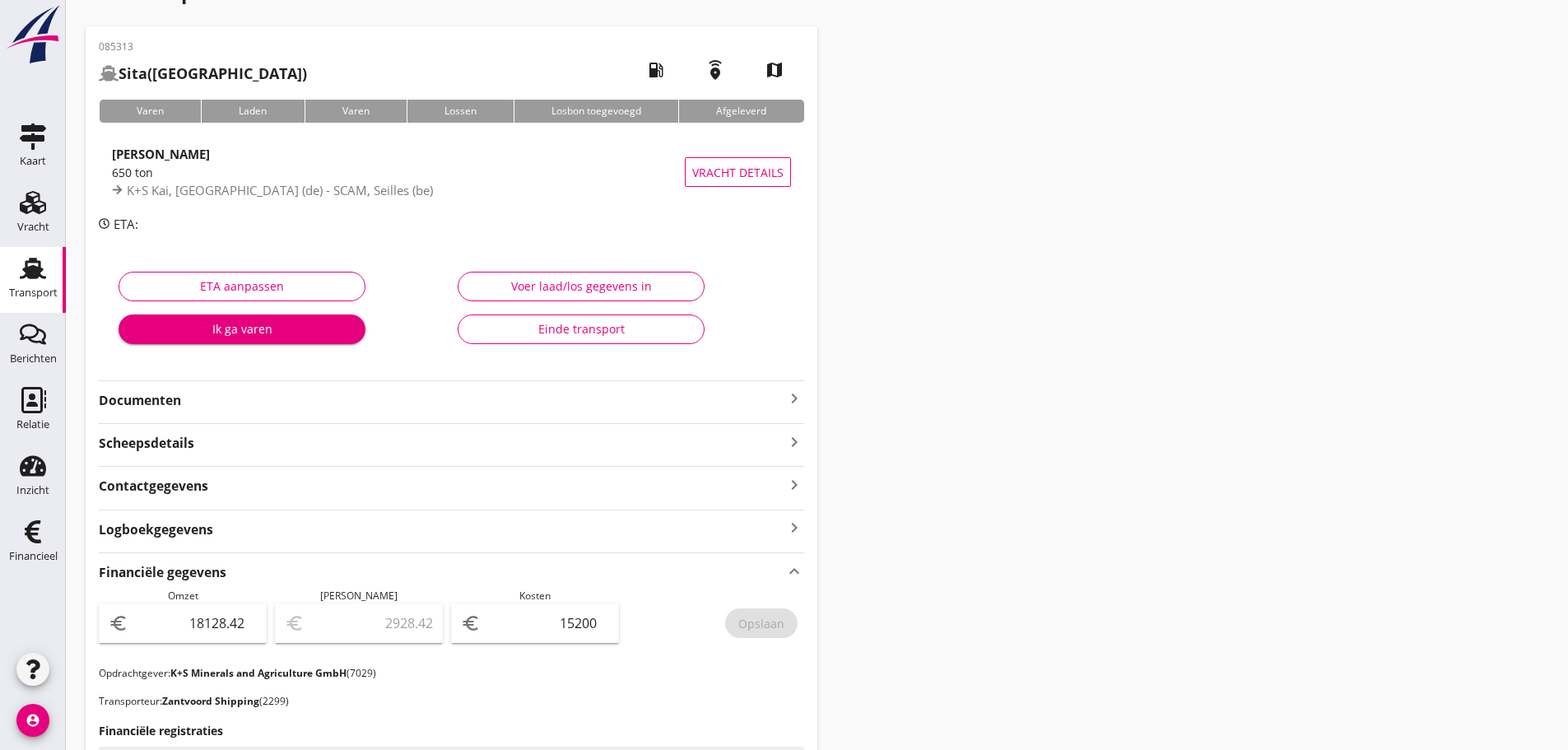
click at [786, 392] on icon "keyboard_arrow_right" at bounding box center [794, 398] width 20 height 20
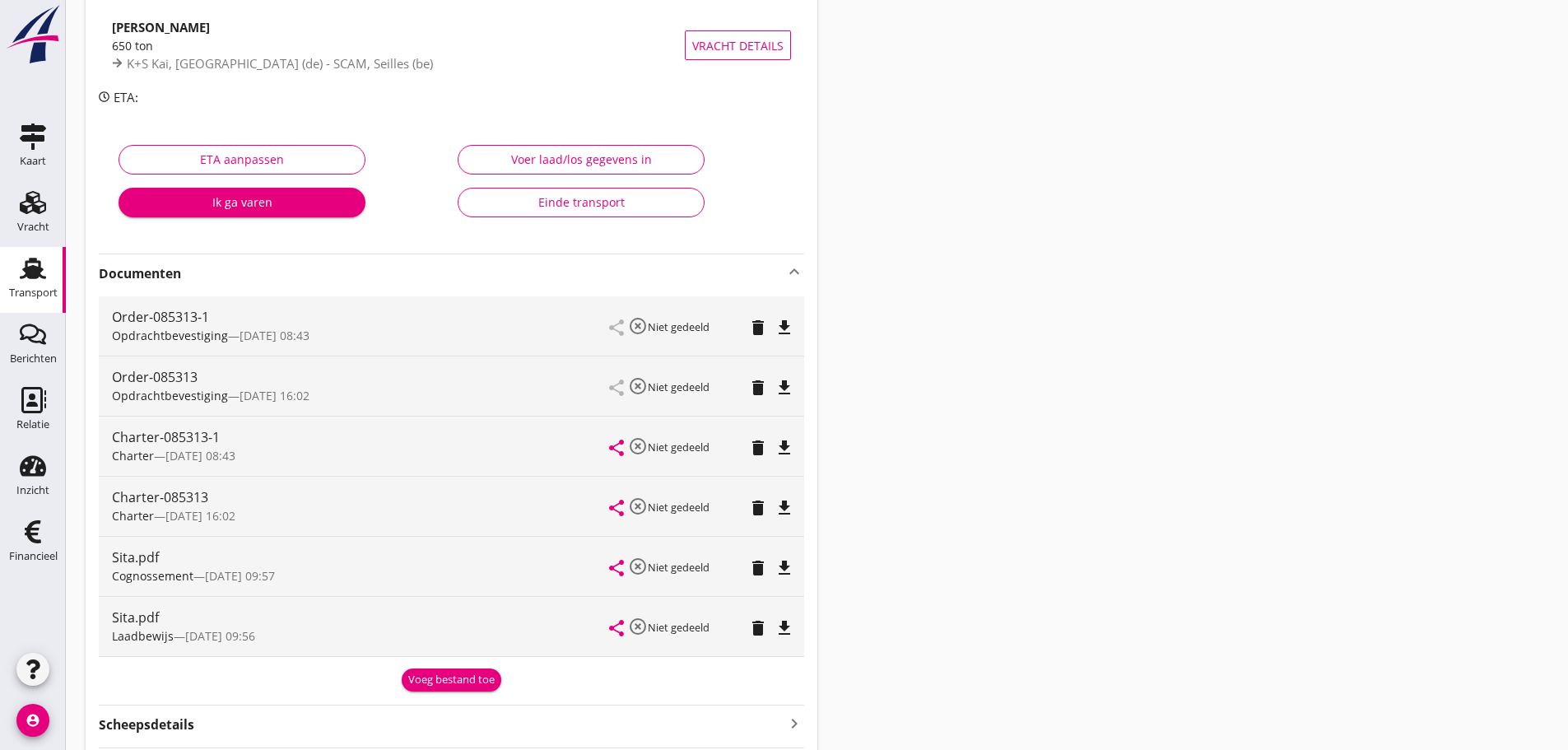
scroll to position [0, 0]
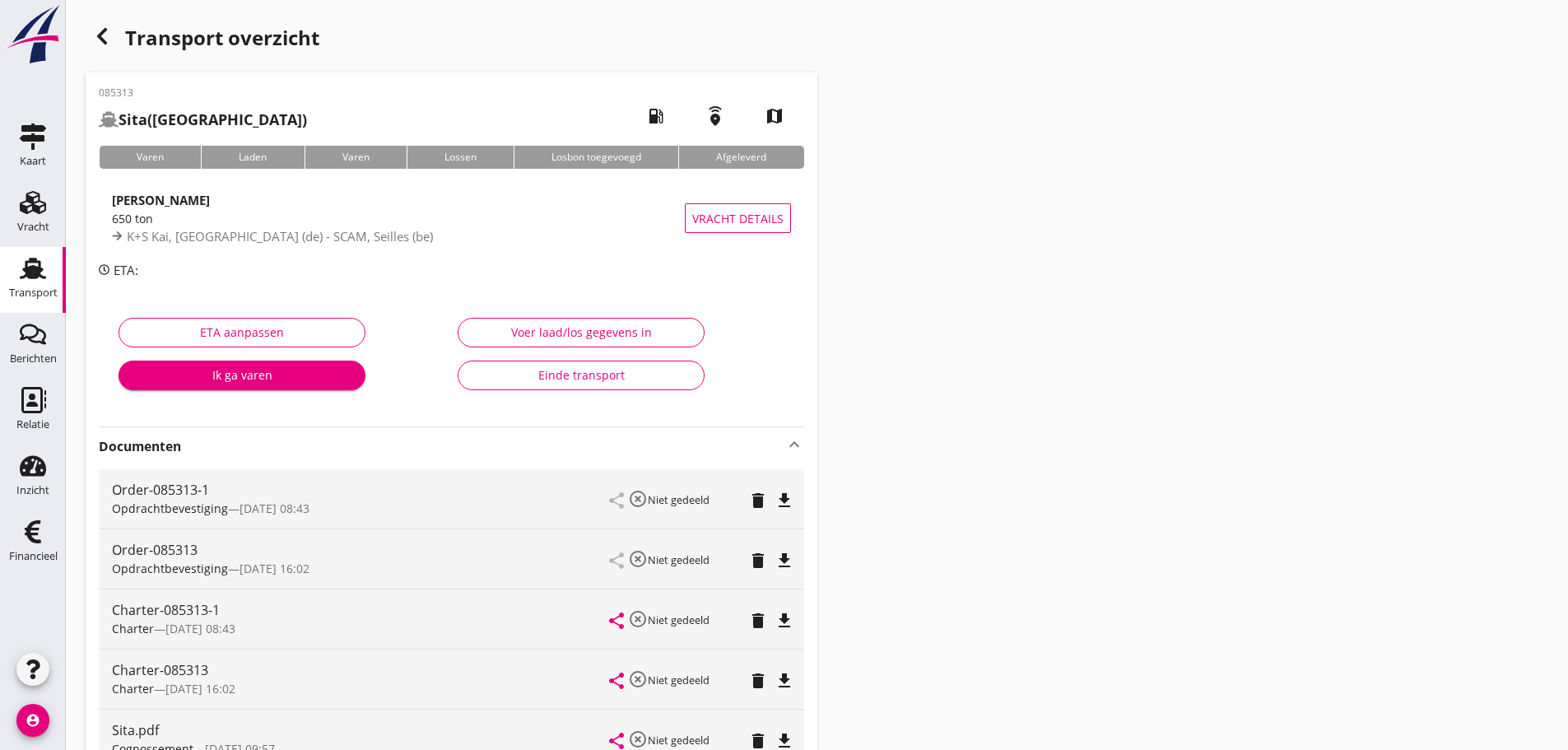
click at [608, 332] on div "Voer laad/los gegevens in" at bounding box center [581, 332] width 219 height 18
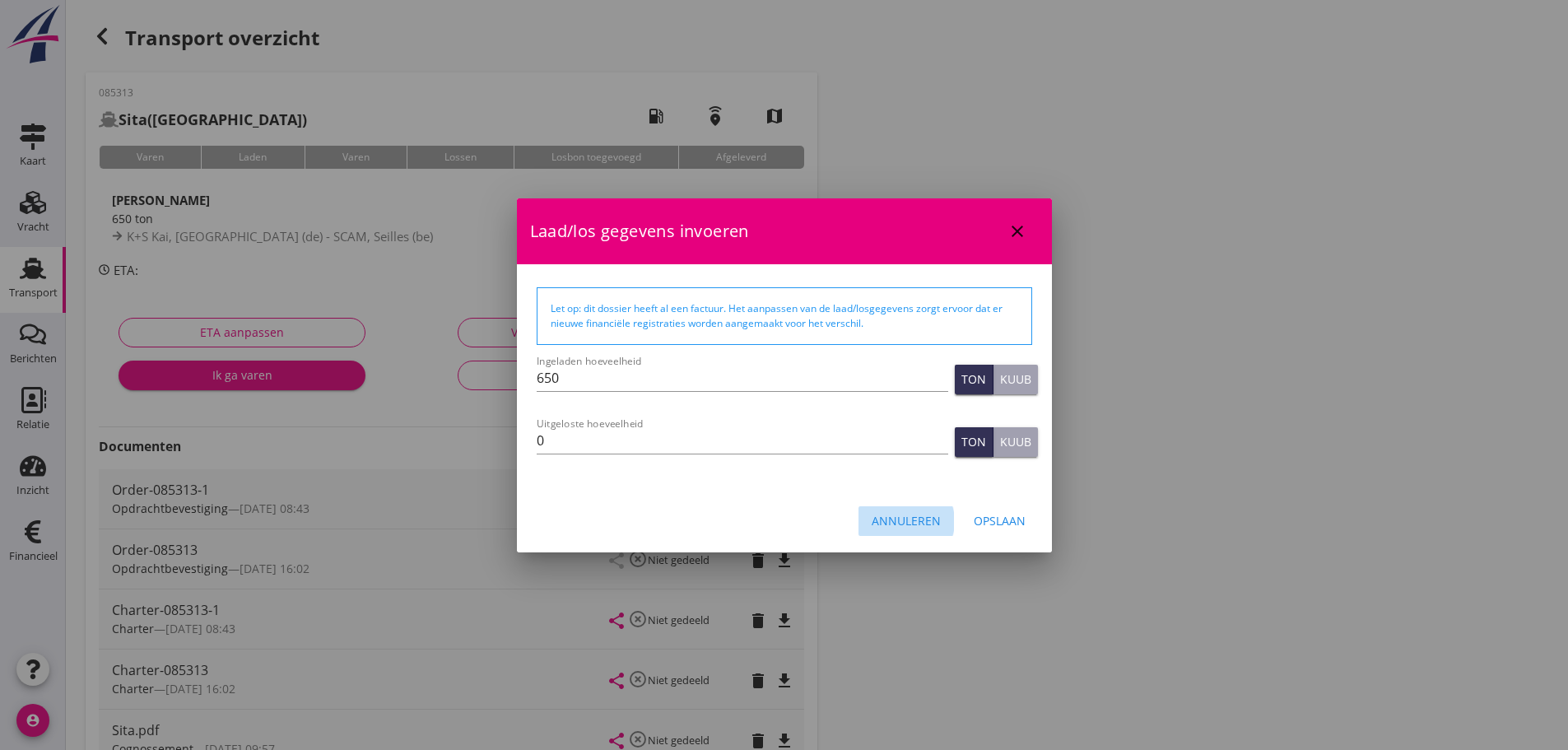
click at [883, 526] on div "Annuleren" at bounding box center [907, 520] width 69 height 18
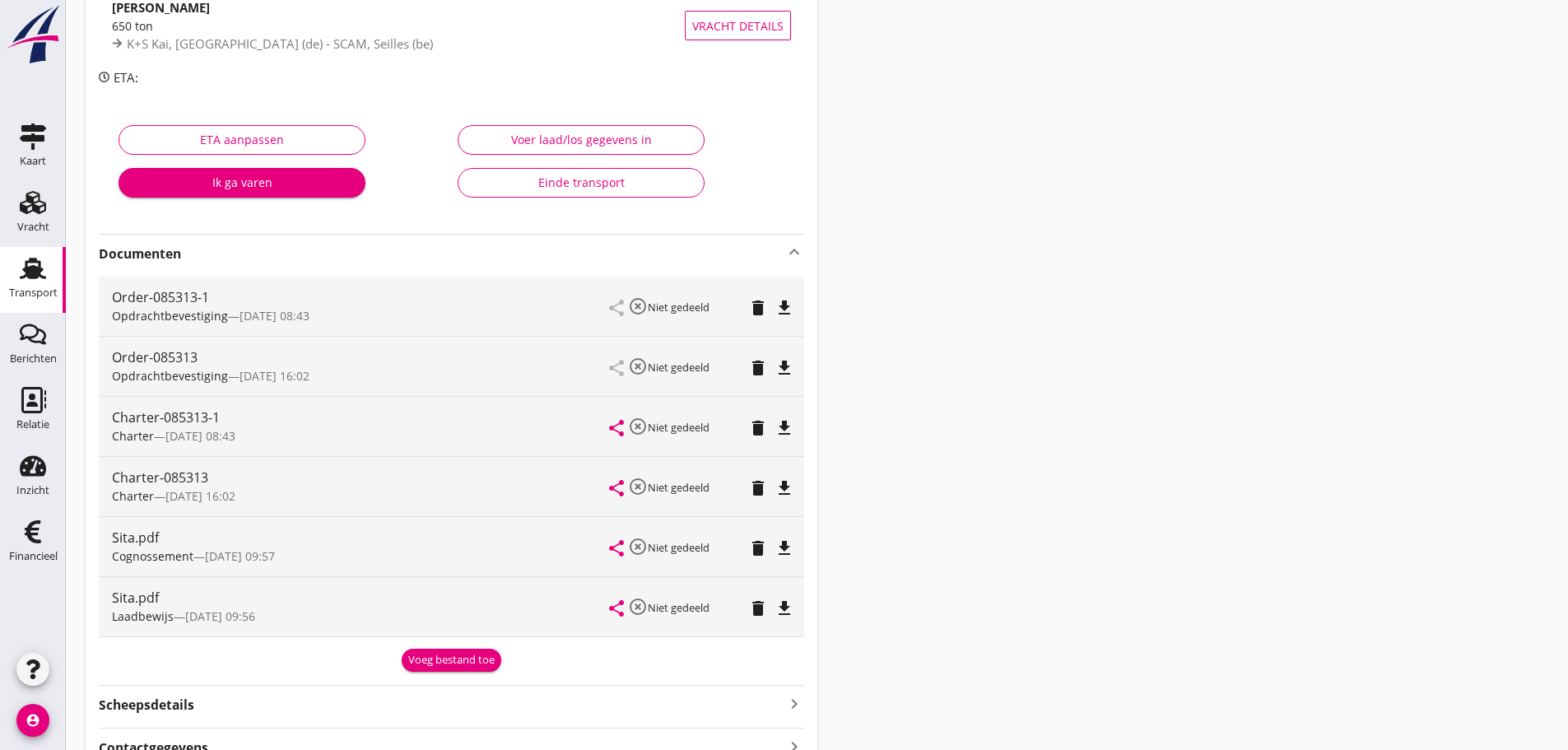
scroll to position [247, 0]
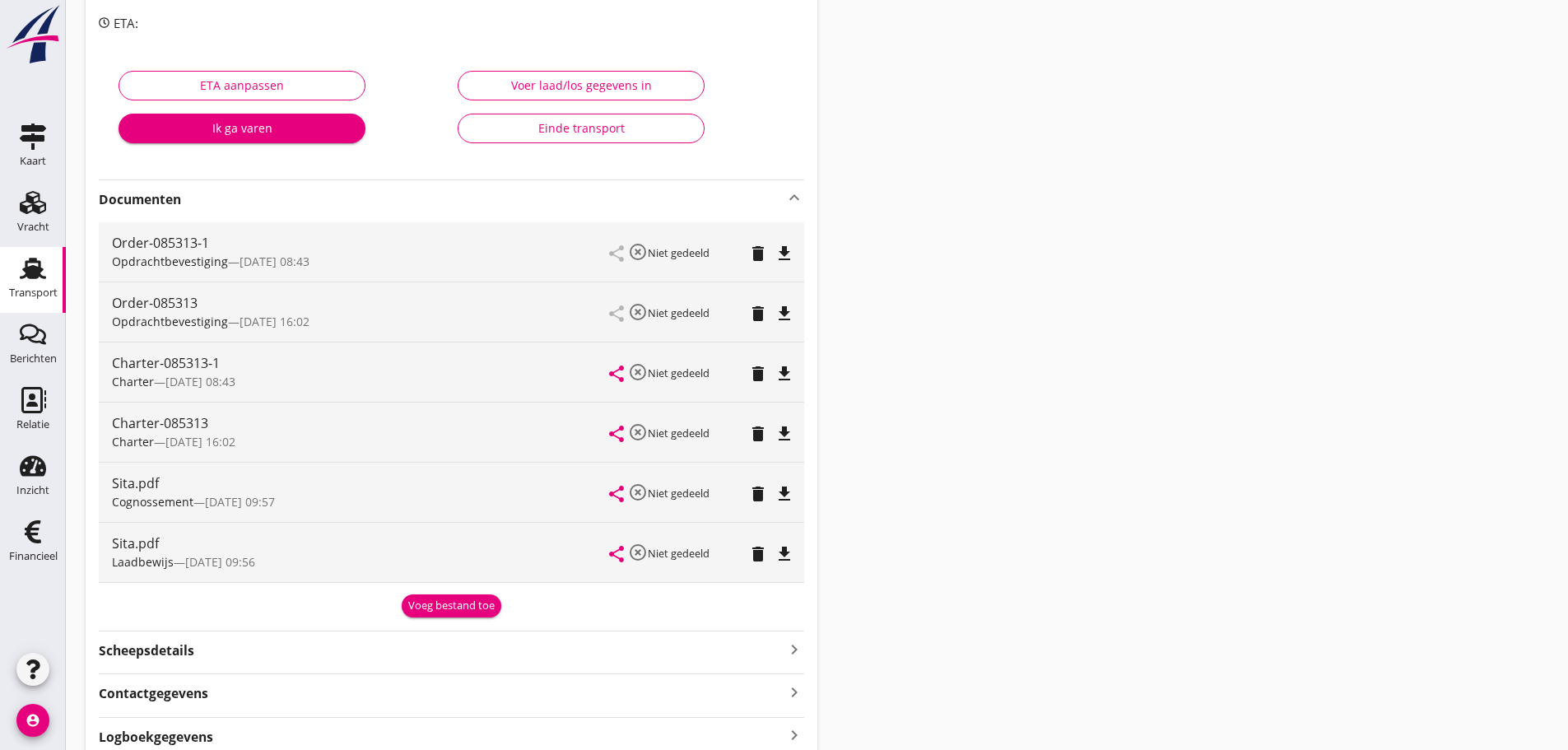
click at [450, 600] on div "Voeg bestand toe" at bounding box center [451, 606] width 86 height 17
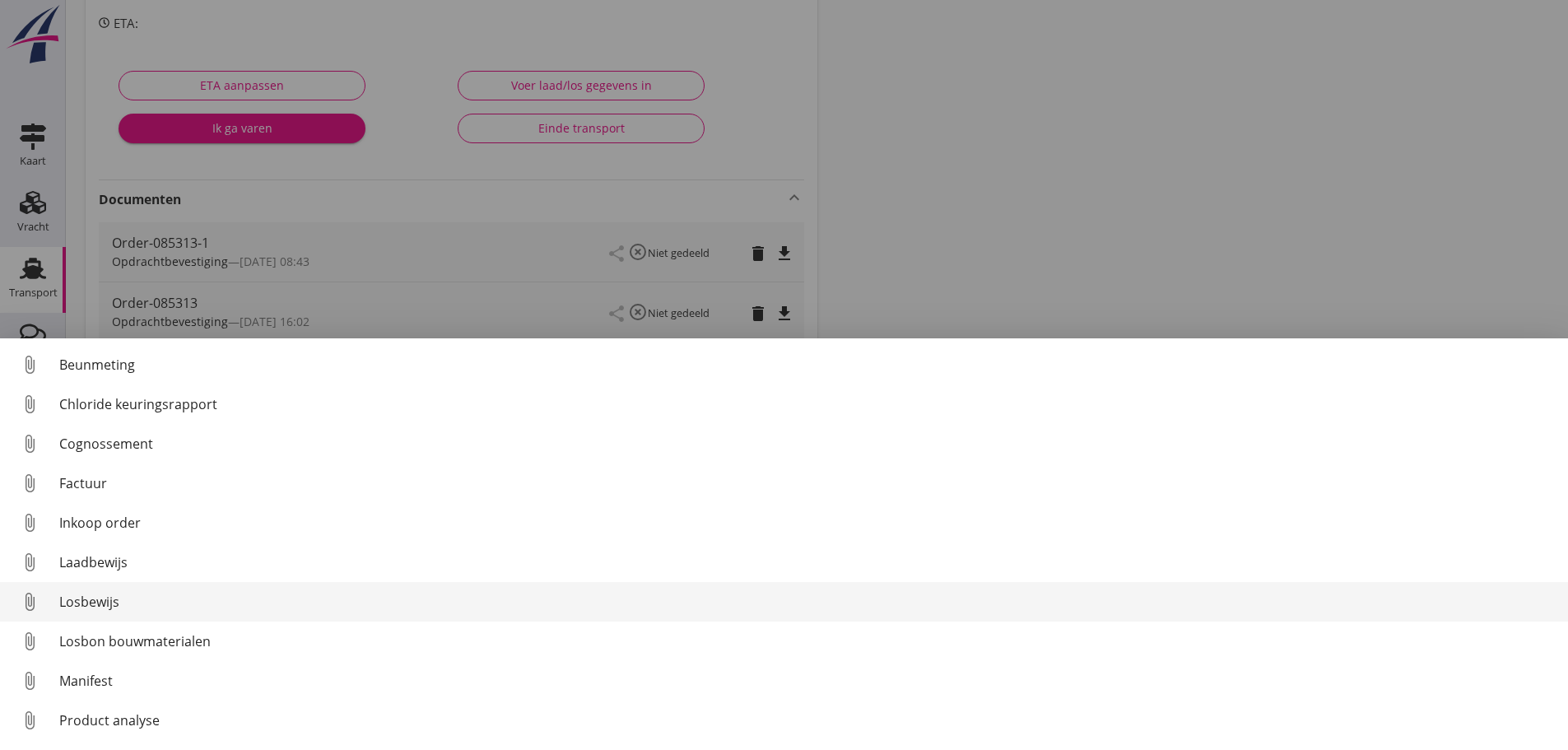
click at [90, 609] on div "Losbewijs" at bounding box center [807, 601] width 1496 height 20
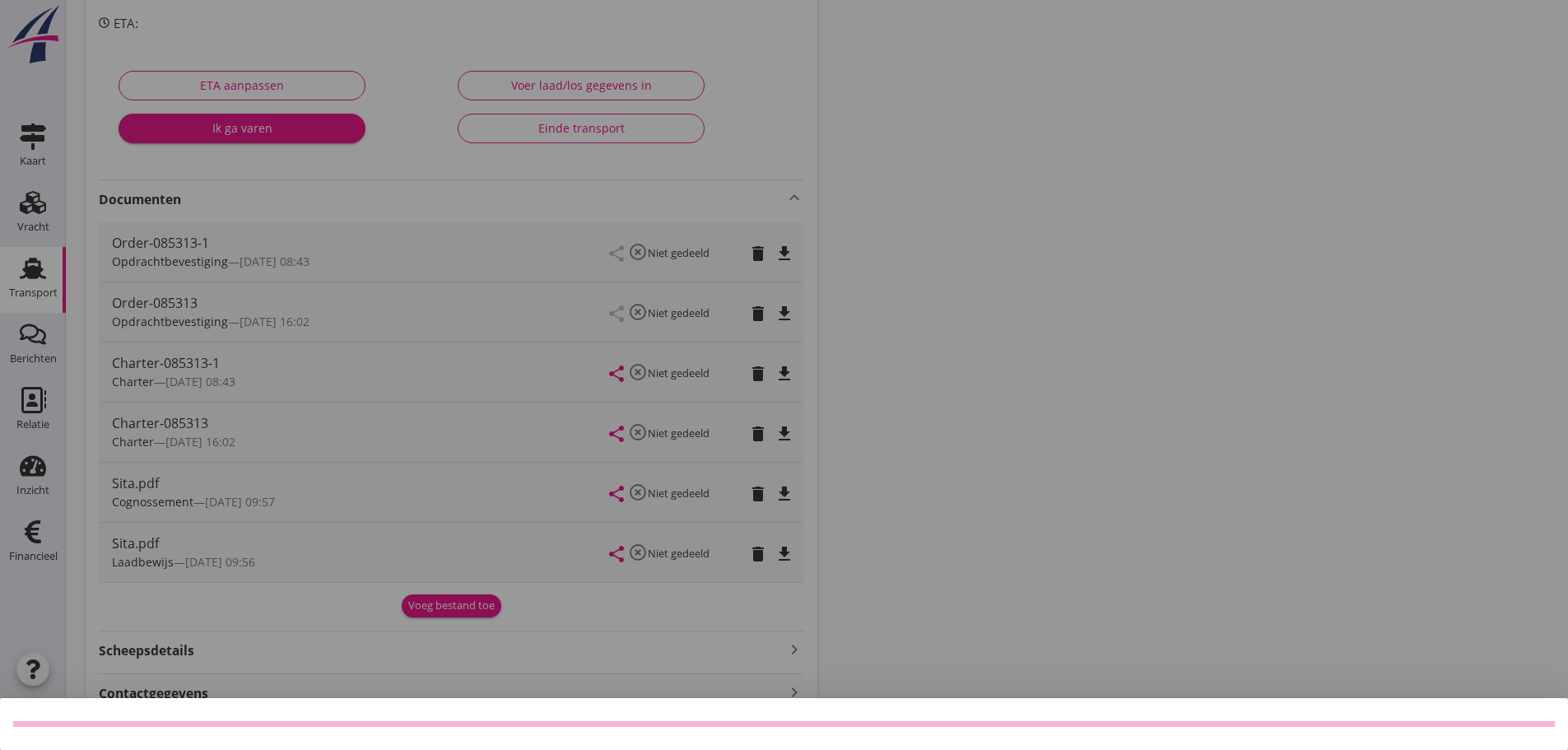
click at [785, 554] on div at bounding box center [784, 375] width 1568 height 750
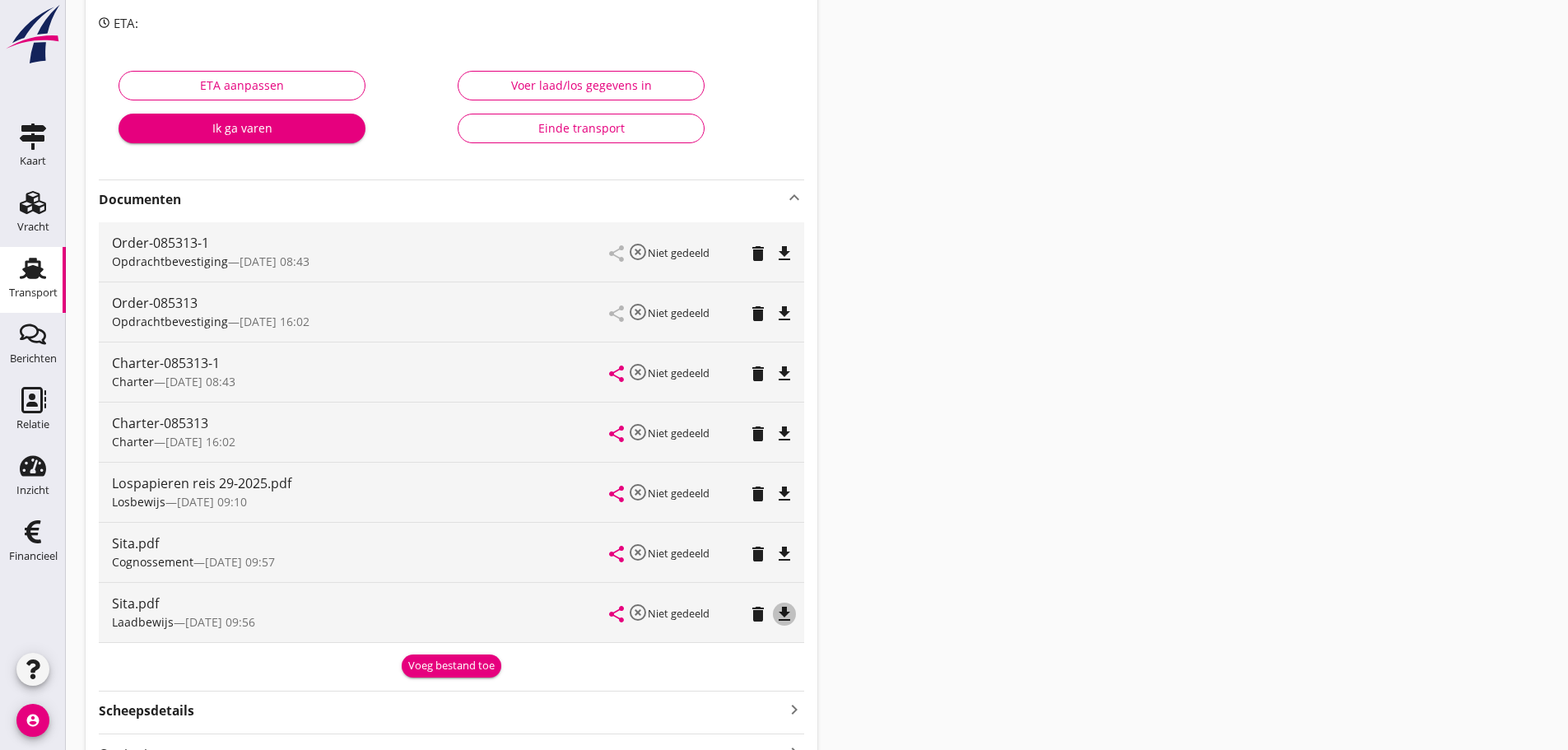
click at [786, 612] on icon "file_download" at bounding box center [784, 614] width 20 height 20
click at [422, 665] on div "Voeg bestand toe" at bounding box center [451, 666] width 86 height 17
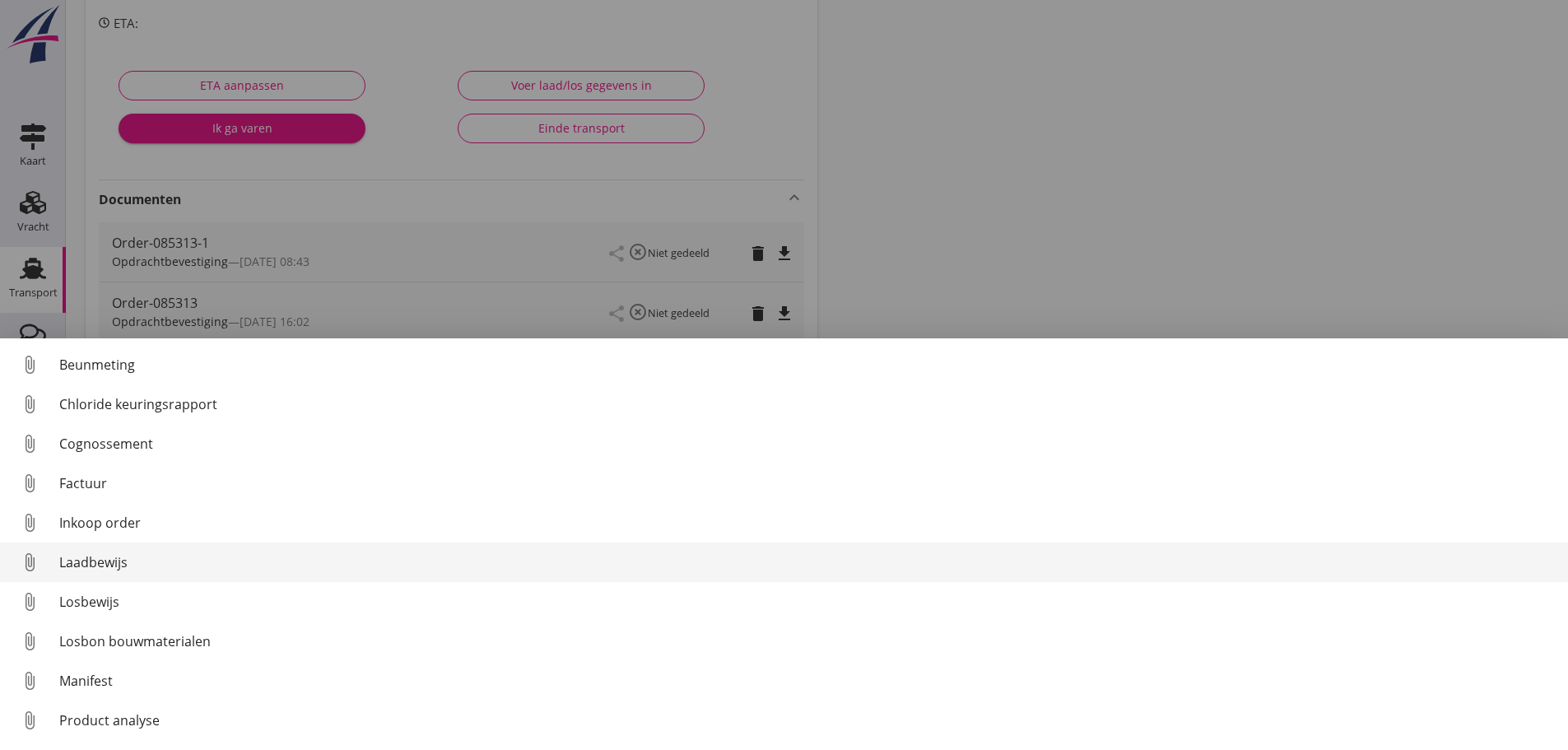
click at [73, 570] on div "Laadbewijs" at bounding box center [807, 562] width 1496 height 20
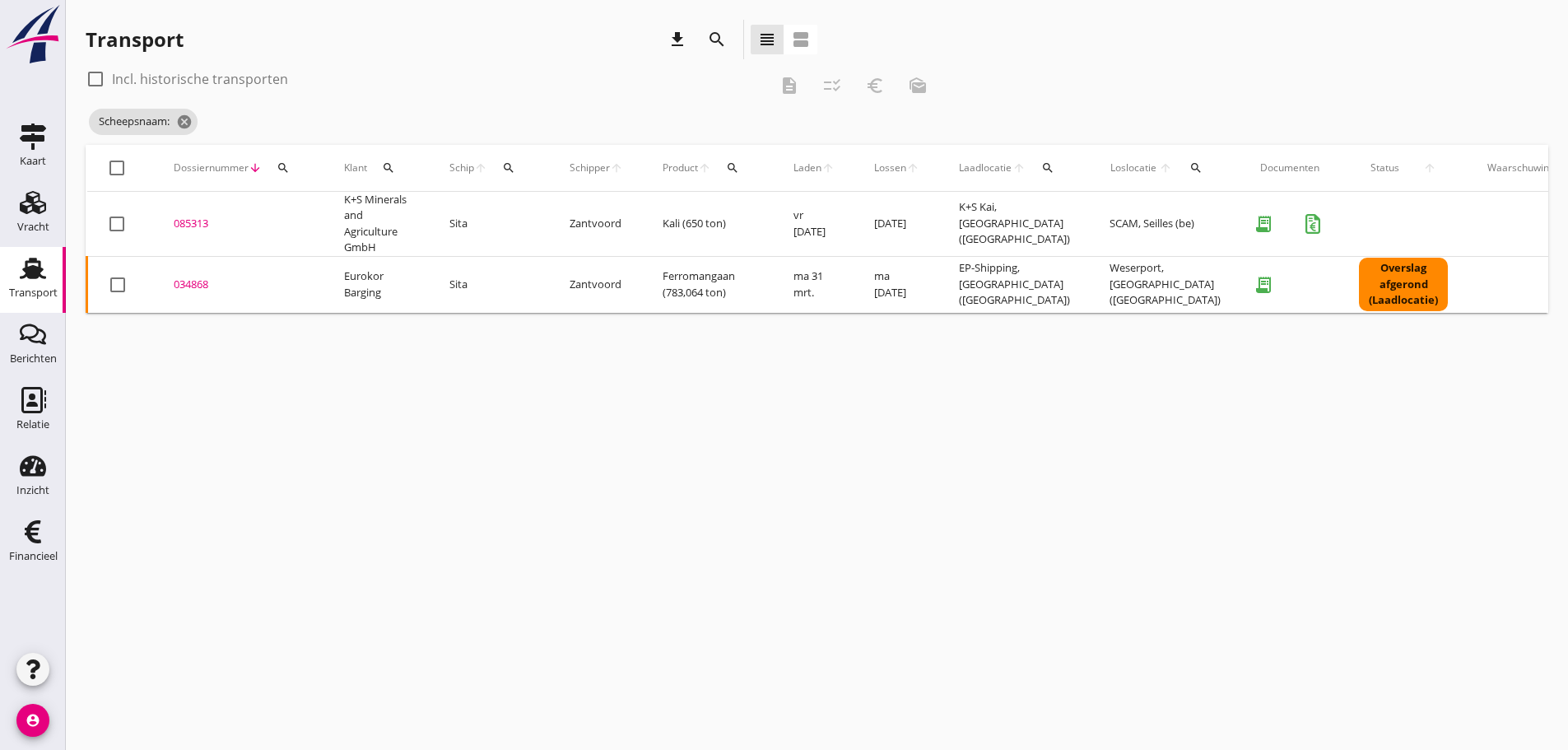
drag, startPoint x: 503, startPoint y: 168, endPoint x: 513, endPoint y: 173, distance: 11.2
click at [506, 168] on icon "search" at bounding box center [509, 168] width 13 height 13
drag, startPoint x: 523, startPoint y: 217, endPoint x: 508, endPoint y: 214, distance: 15.3
click at [517, 215] on input "Zoek op (scheeps)naam" at bounding box center [587, 216] width 171 height 26
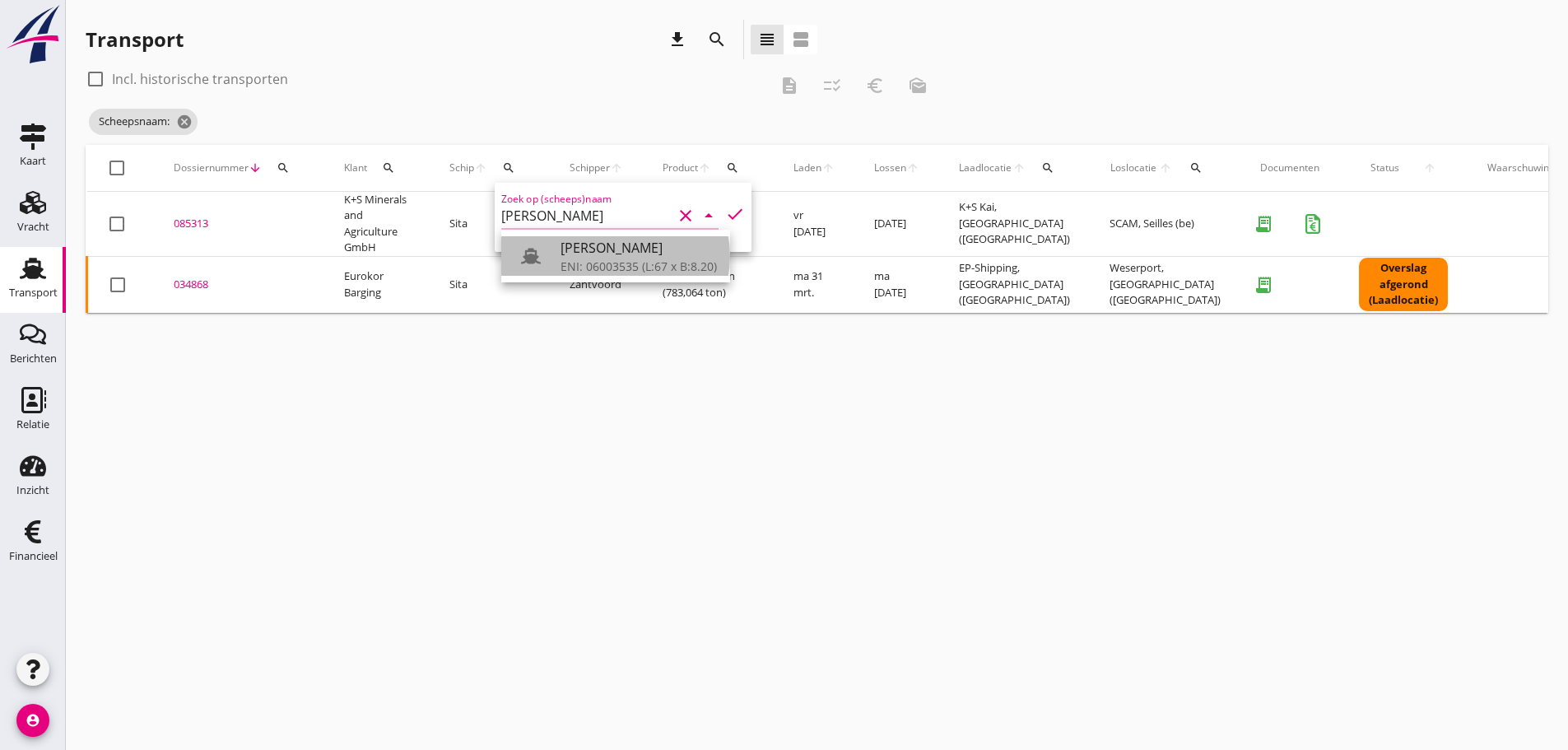
click at [634, 269] on div "ENI: 06003535 (L:67 x B:8.20)" at bounding box center [639, 266] width 156 height 18
click at [725, 212] on icon "check" at bounding box center [735, 214] width 20 height 20
type input "[PERSON_NAME]"
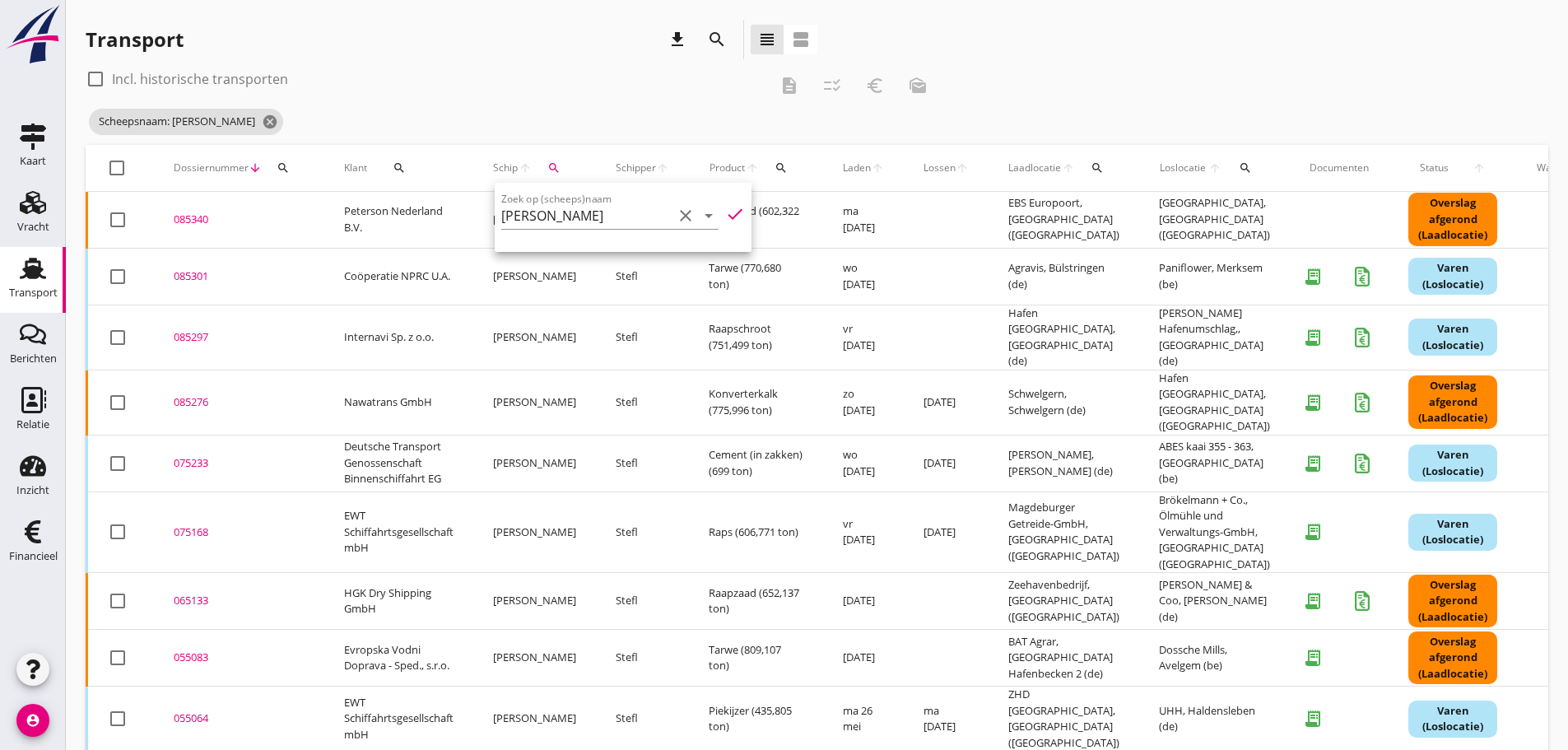
click at [446, 65] on div "Transport download search view_headline view_agenda" at bounding box center [451, 43] width 732 height 46
click at [199, 224] on div "085340" at bounding box center [239, 220] width 131 height 17
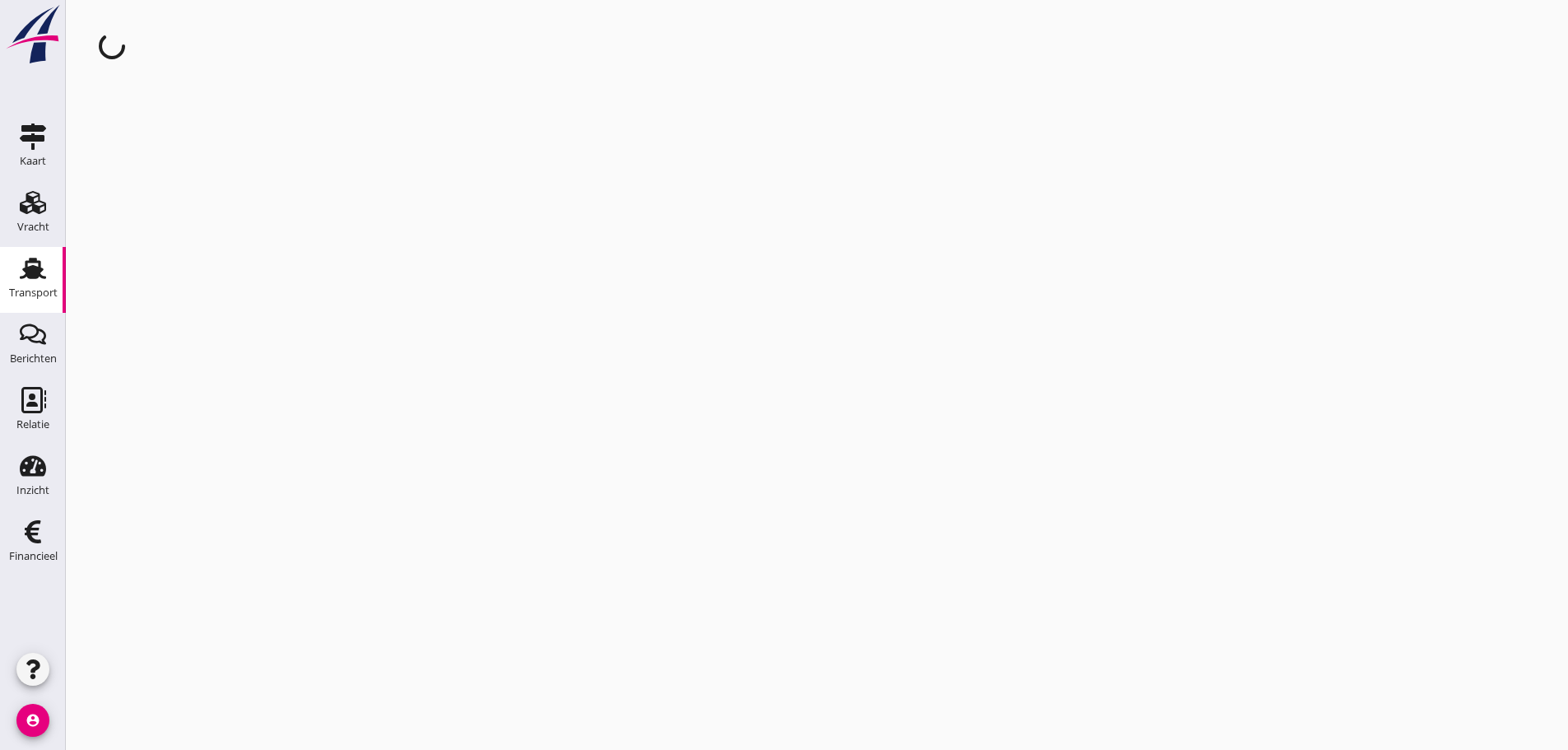
click at [199, 224] on div "cancel You are impersonating another user." at bounding box center [817, 375] width 1502 height 750
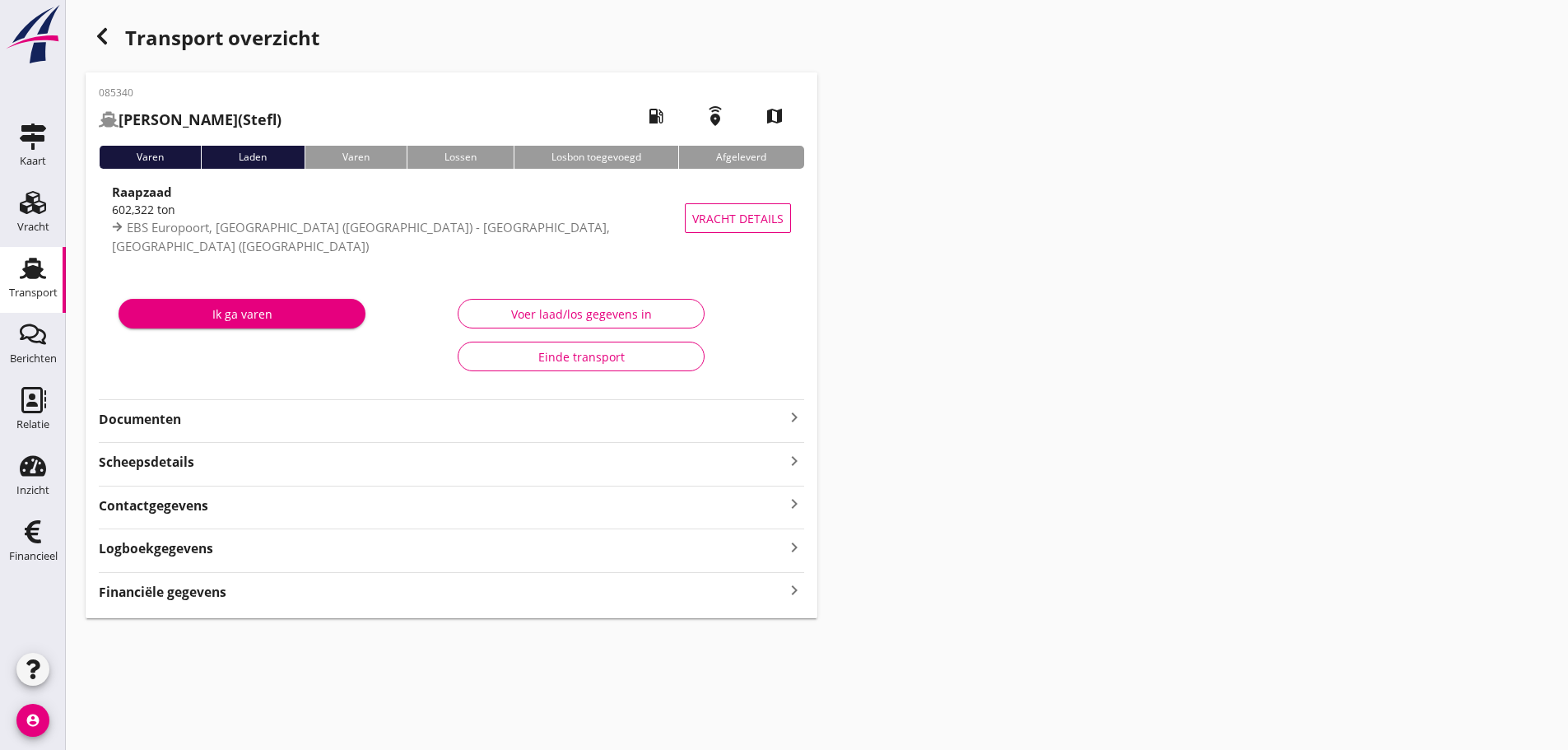
drag, startPoint x: 804, startPoint y: 586, endPoint x: 794, endPoint y: 591, distance: 11.2
click at [798, 590] on div "085340 [PERSON_NAME] (Stefl) local_gas_station emergency_share map Varen Laden …" at bounding box center [451, 346] width 732 height 546
click at [796, 590] on icon "keyboard_arrow_right" at bounding box center [794, 591] width 20 height 22
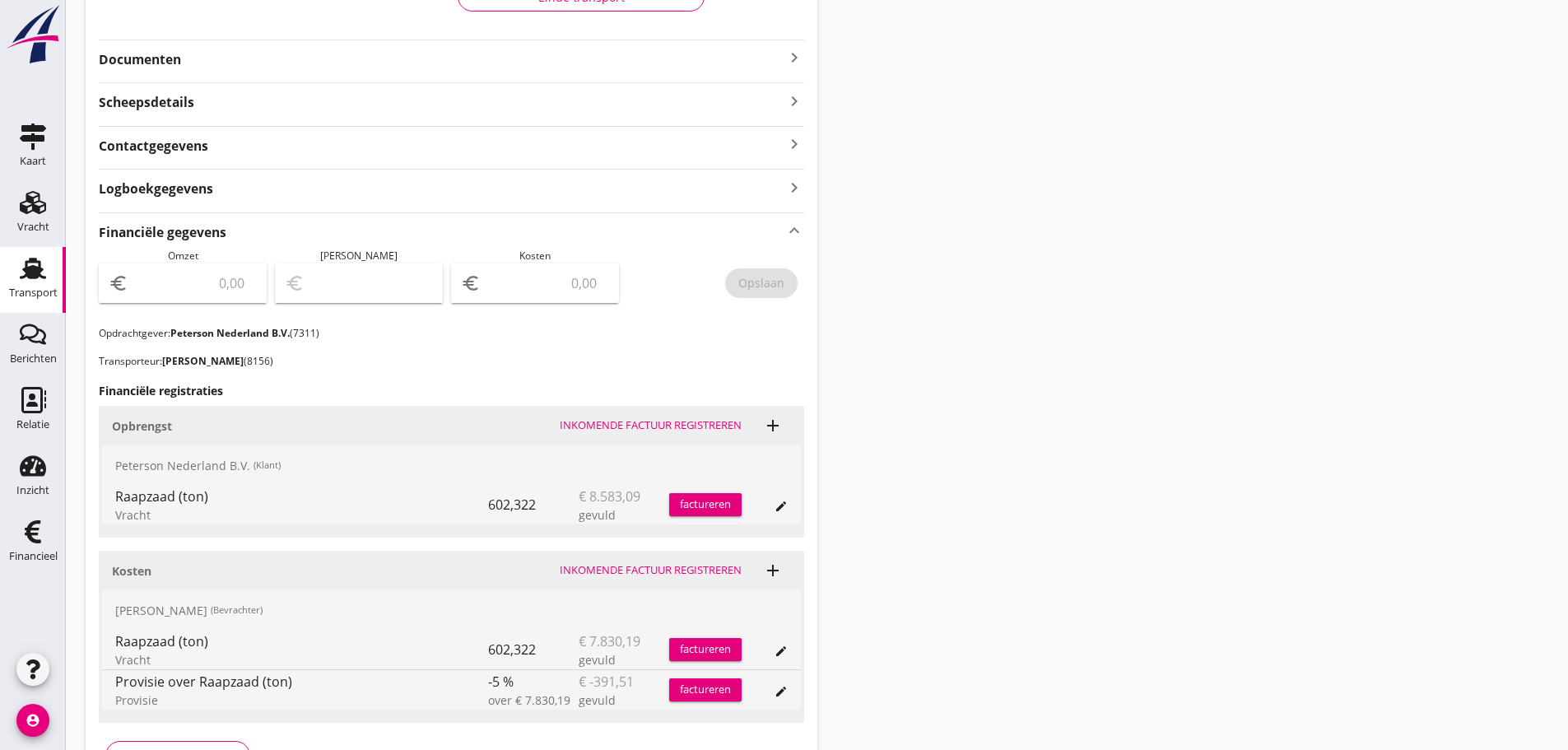
scroll to position [469, 0]
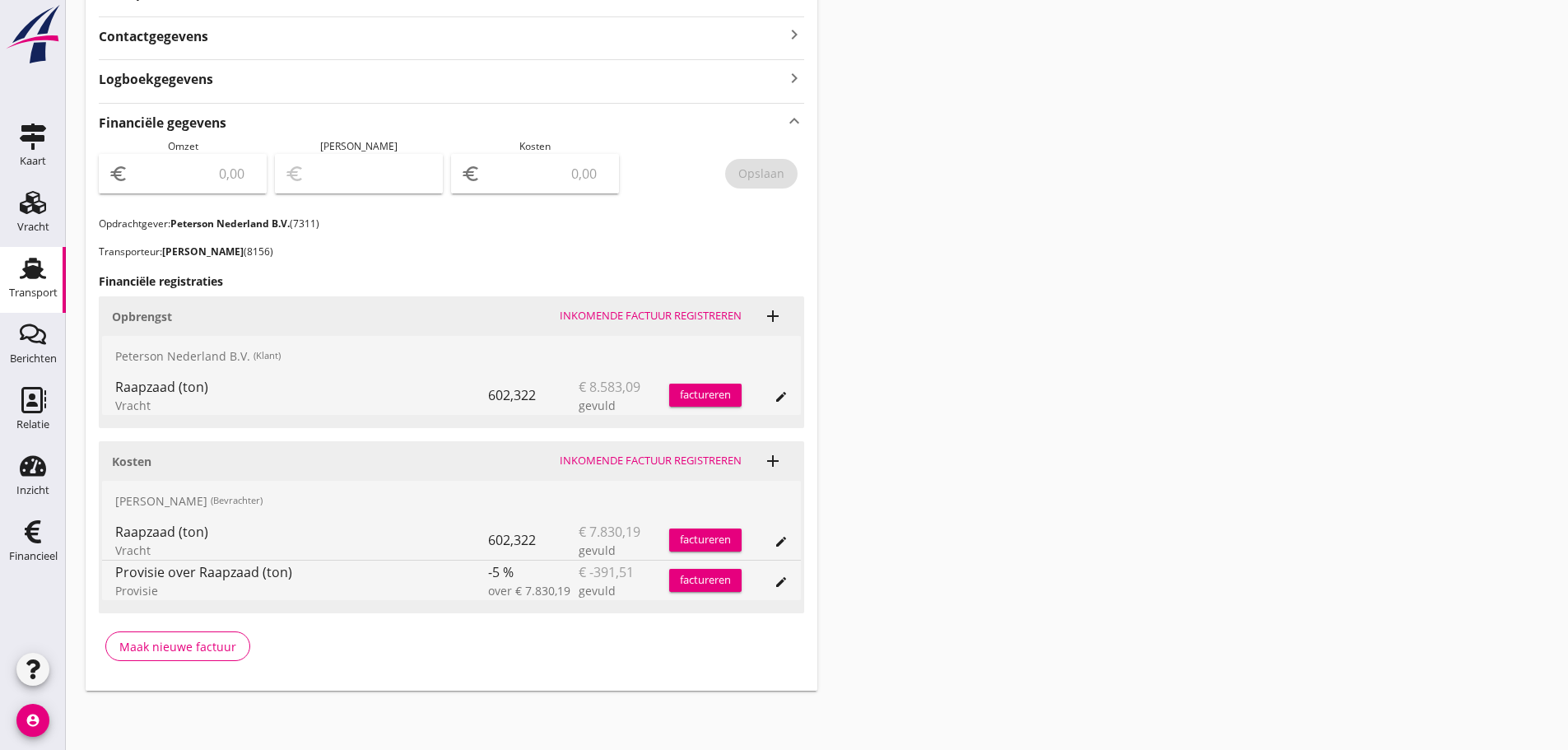
click at [548, 167] on input "number" at bounding box center [546, 174] width 125 height 26
type input "7438"
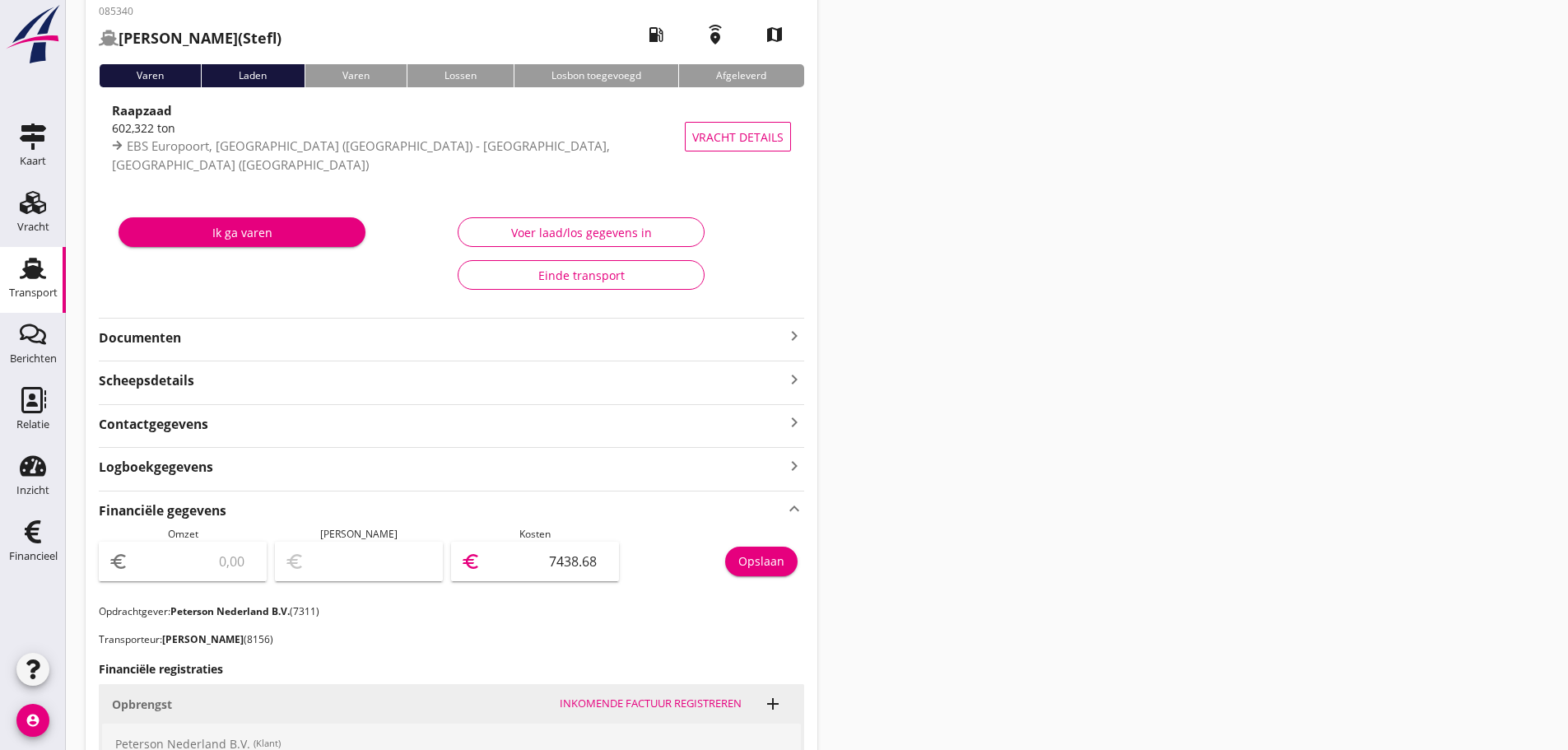
scroll to position [83, 0]
type input "7438.68"
click at [751, 568] on div "Opslaan" at bounding box center [762, 560] width 46 height 18
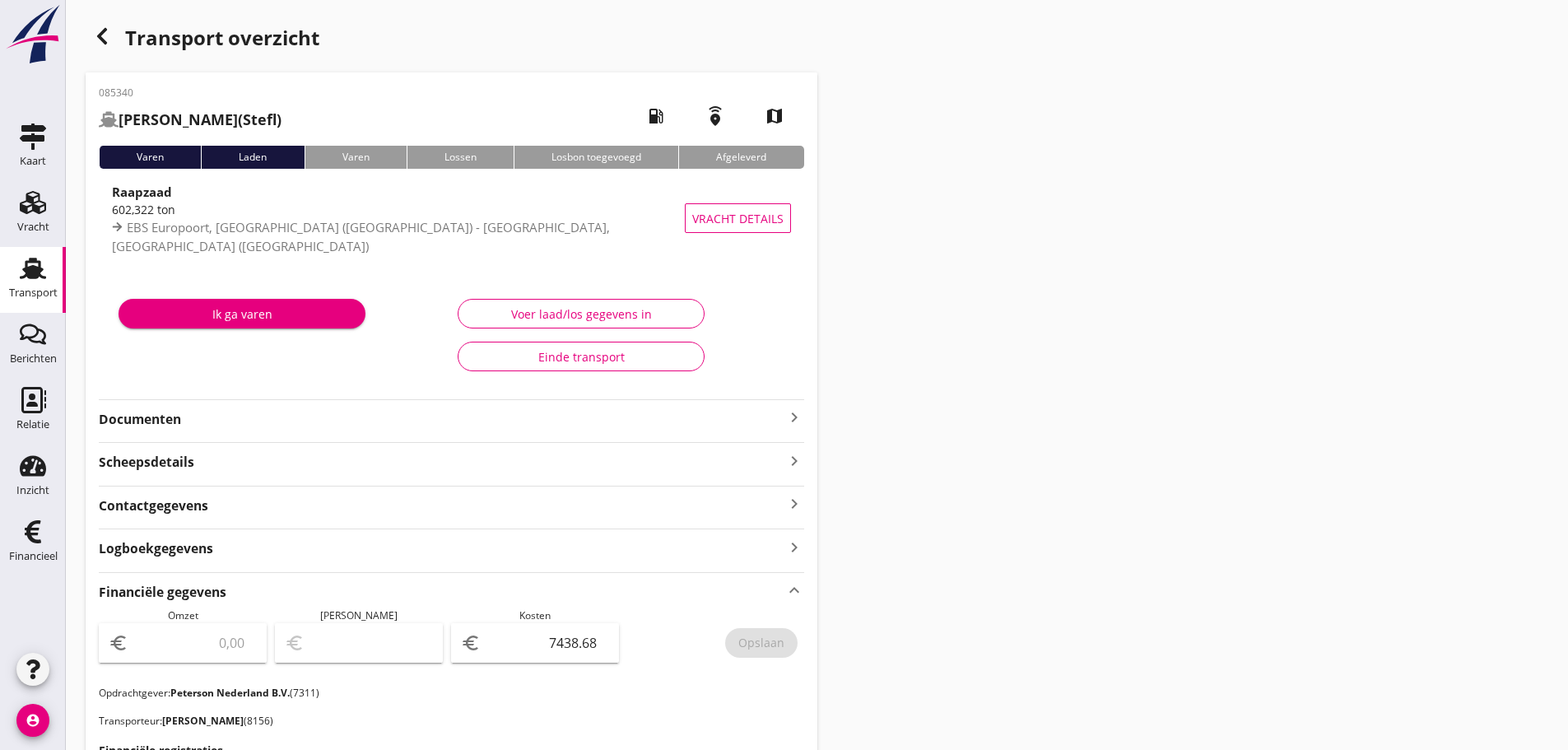
click at [104, 47] on div "button" at bounding box center [101, 35] width 33 height 33
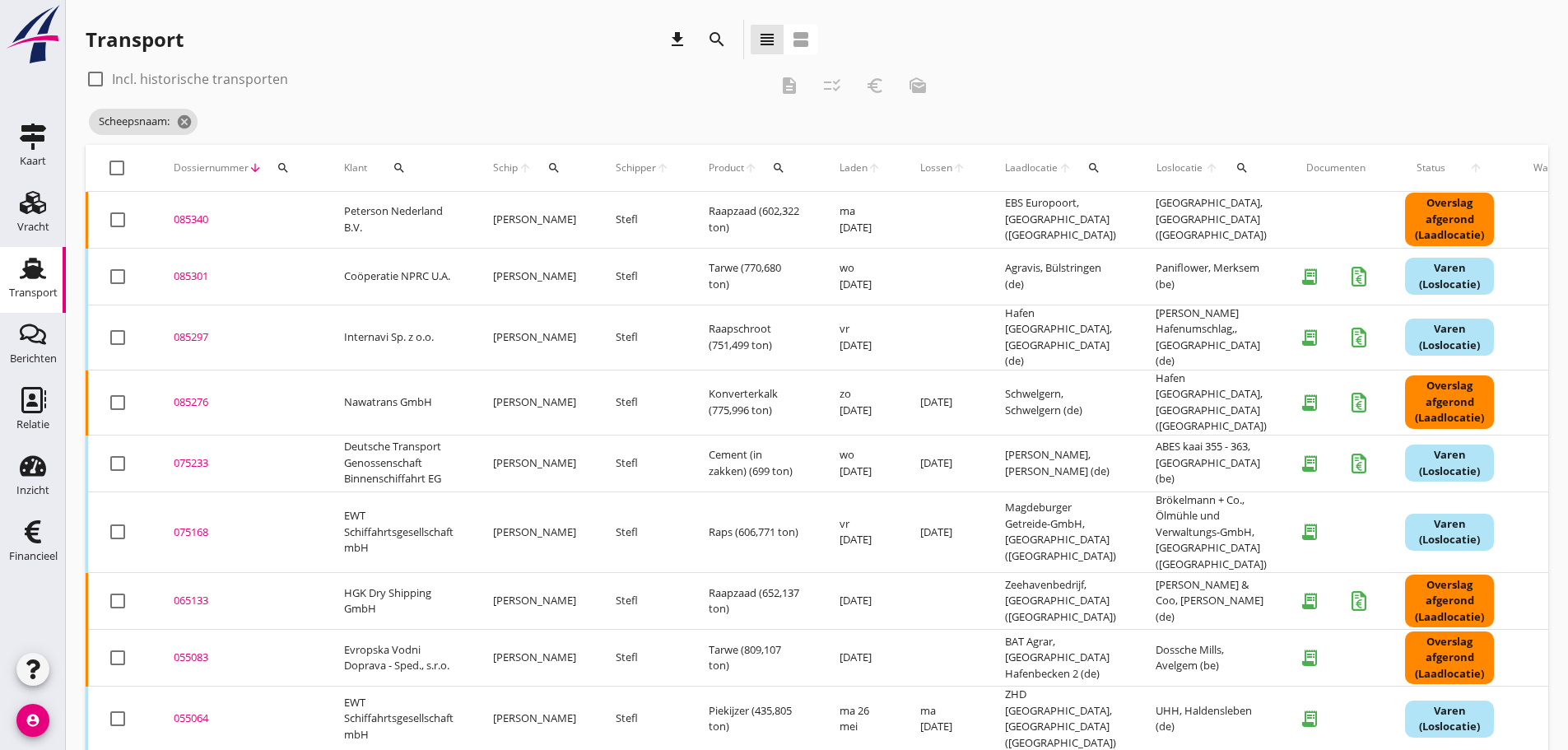
click at [548, 167] on icon "search" at bounding box center [554, 168] width 13 height 13
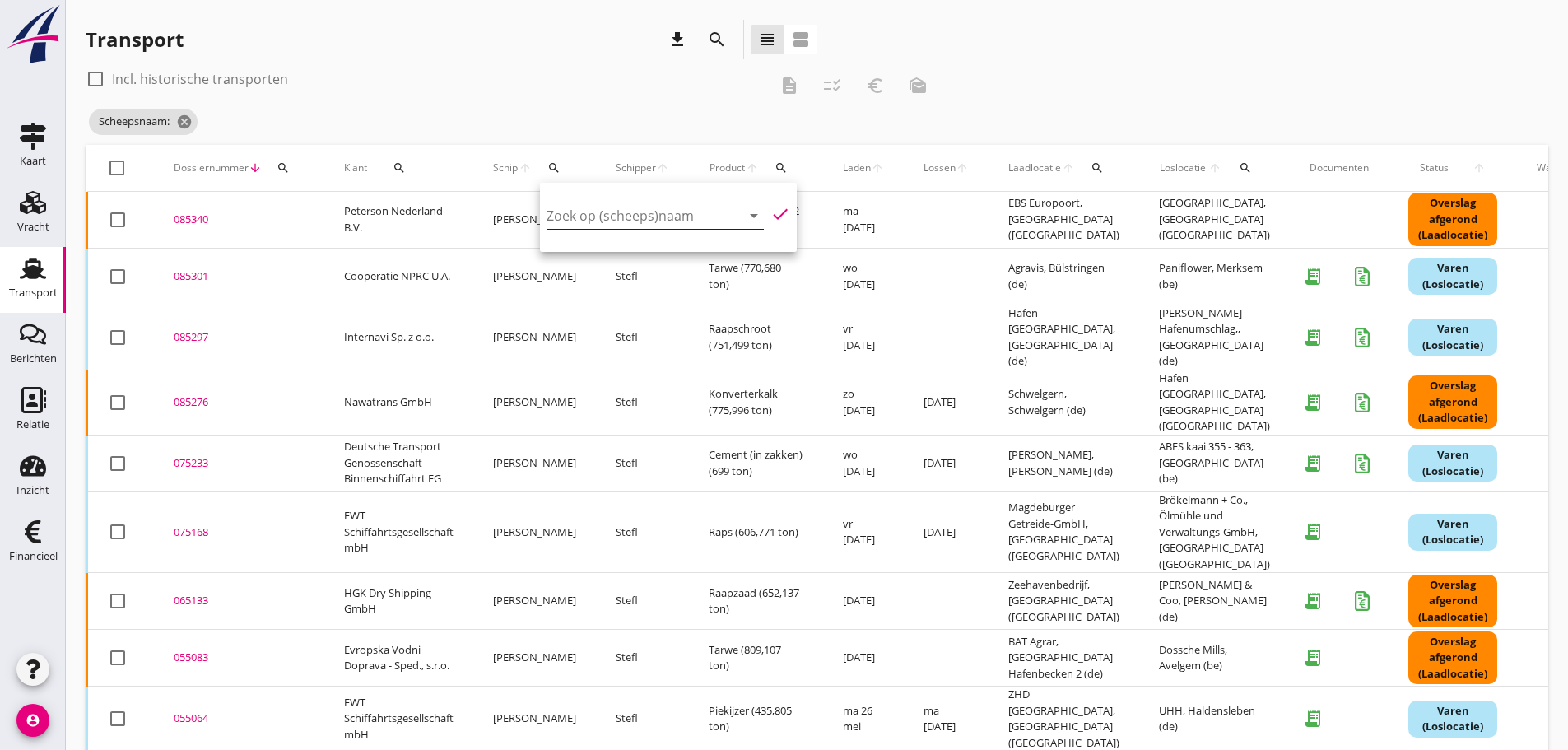
drag, startPoint x: 574, startPoint y: 211, endPoint x: 566, endPoint y: 216, distance: 9.4
click at [568, 214] on input "Zoek op (scheeps)naam" at bounding box center [632, 216] width 171 height 26
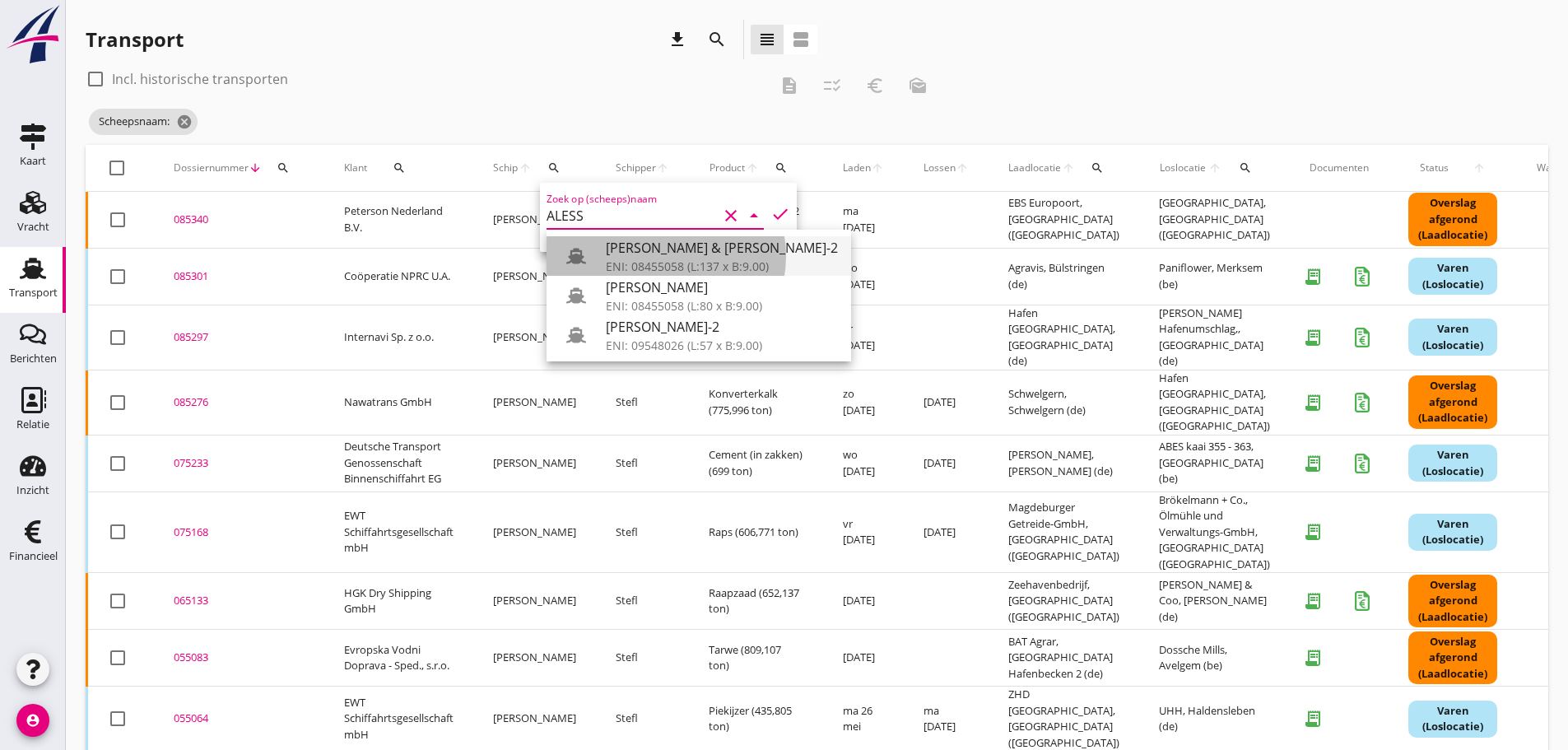
click at [675, 262] on div "ENI: 08455058 (L:137 x B:9.00)" at bounding box center [722, 266] width 232 height 18
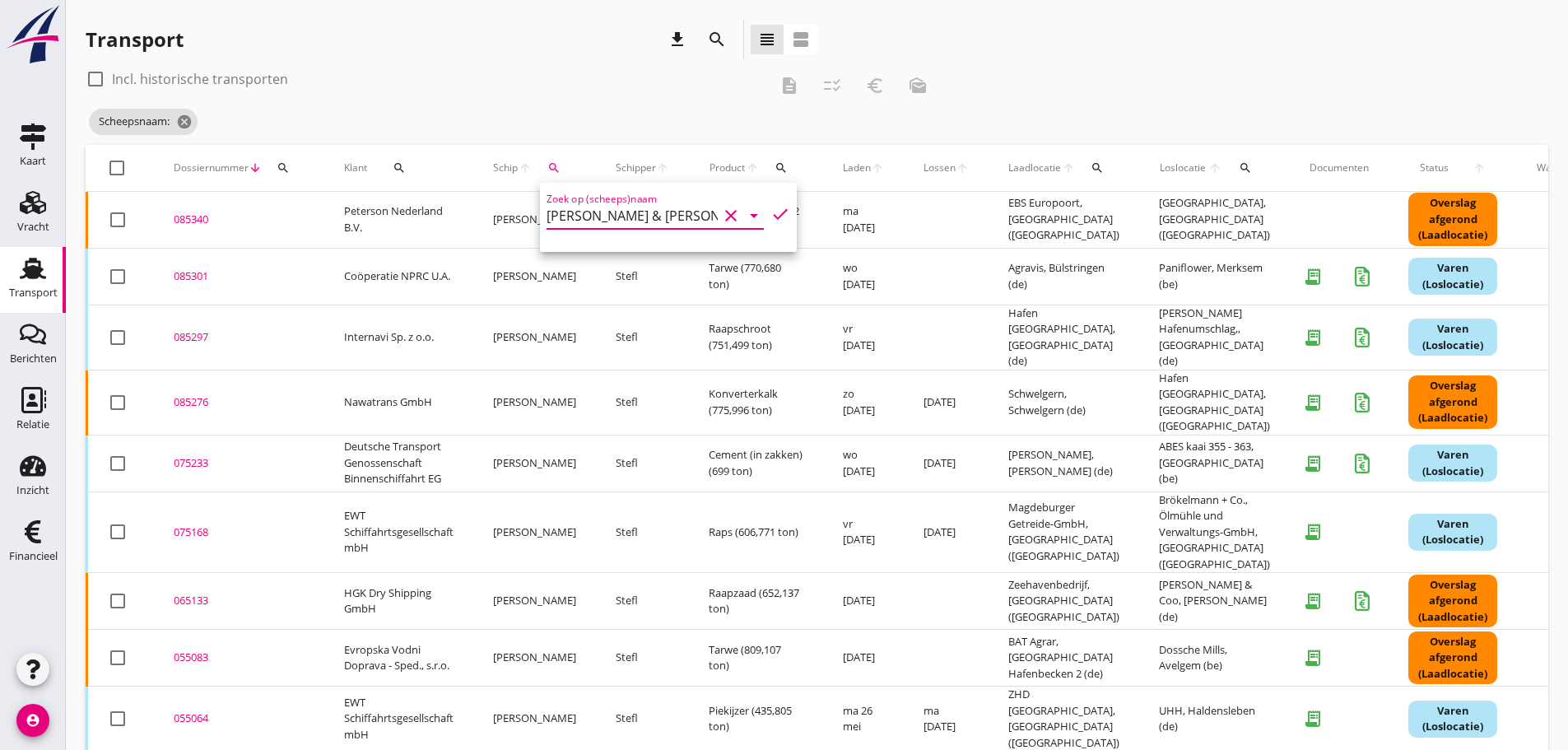
click at [771, 209] on icon "check" at bounding box center [780, 214] width 20 height 20
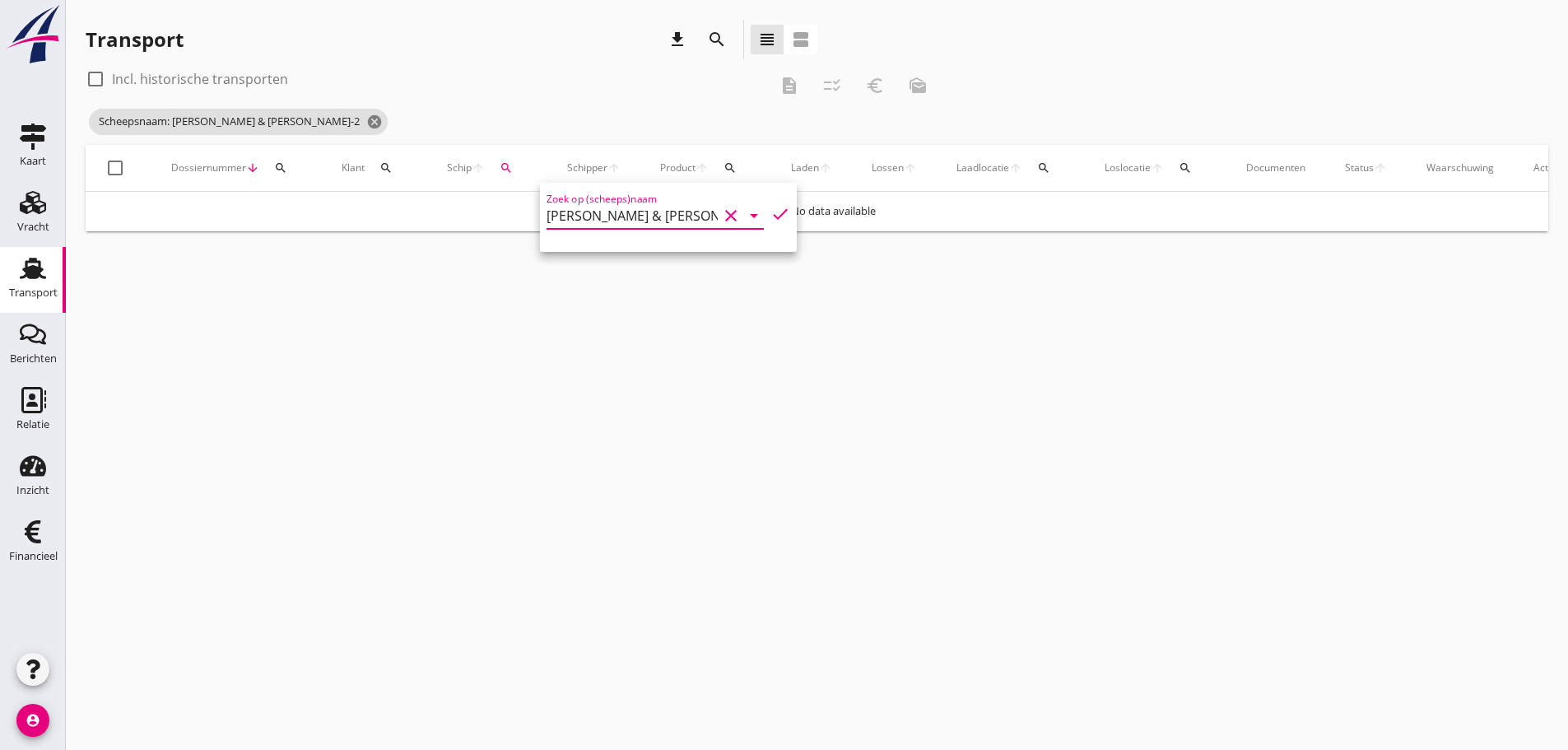
type input "[PERSON_NAME] & [PERSON_NAME]-2"
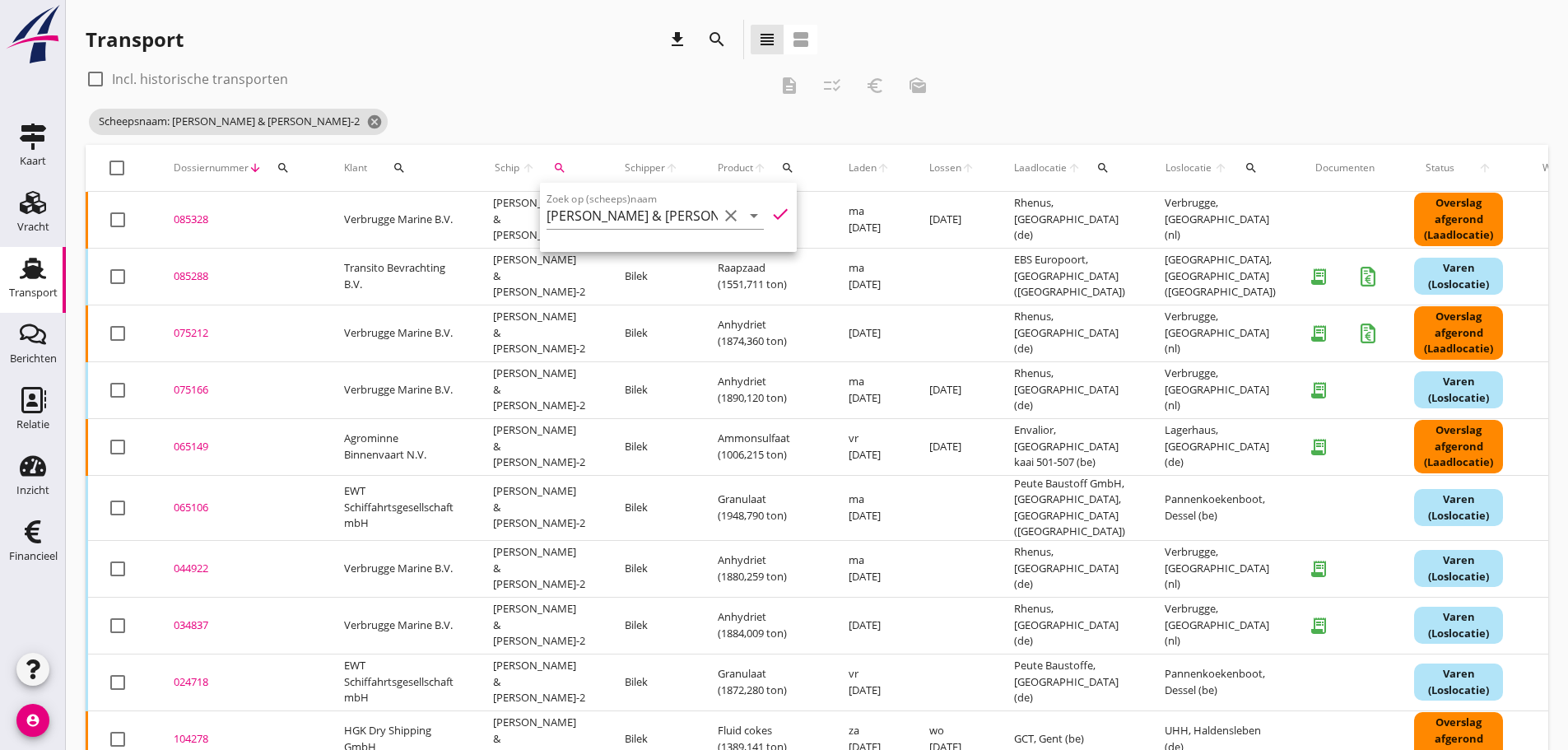
click at [577, 120] on div "Scheepsnaam: [PERSON_NAME] & [PERSON_NAME]-2 cancel" at bounding box center [512, 121] width 854 height 33
click at [194, 220] on div "085328" at bounding box center [239, 220] width 131 height 17
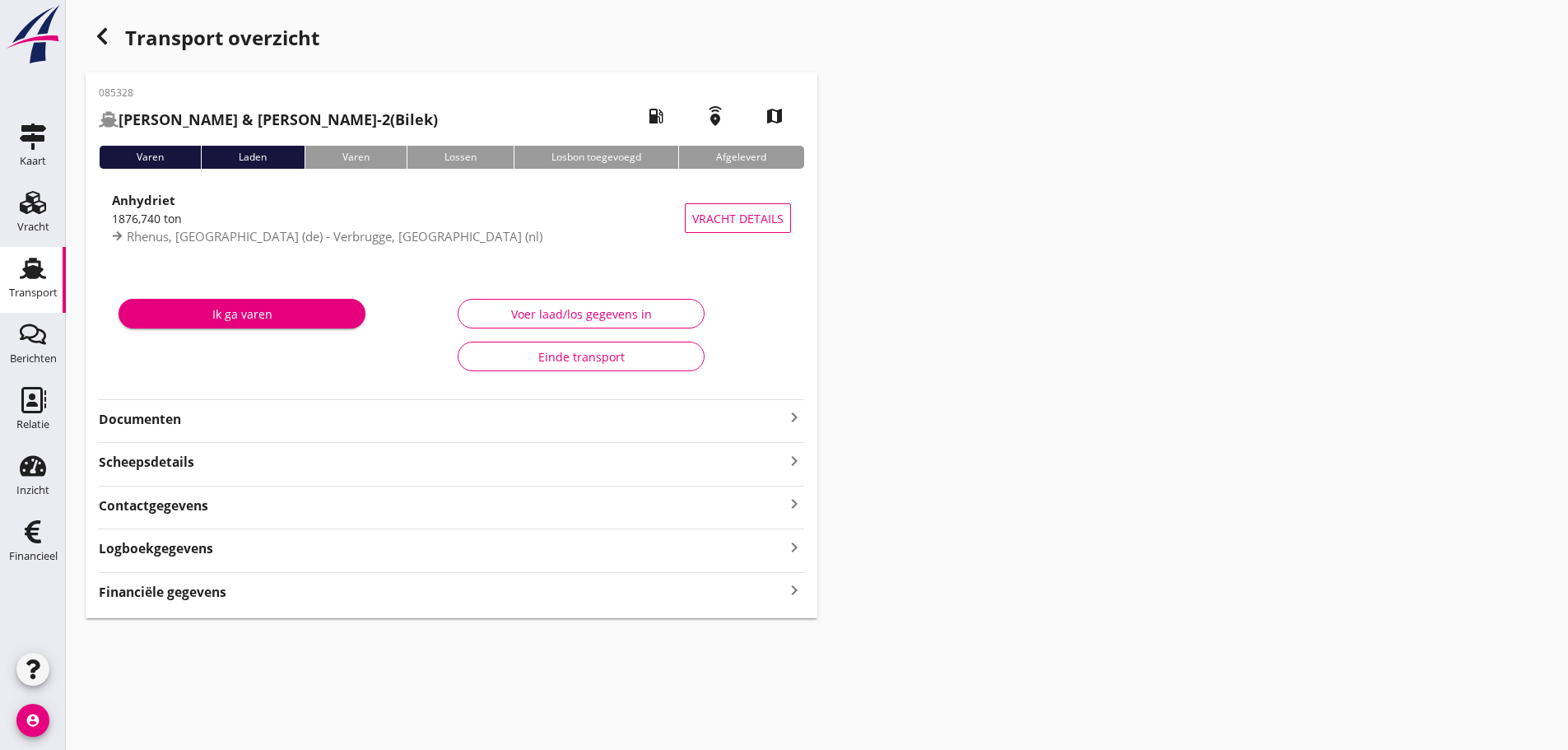
click at [233, 587] on div "Financiële gegevens keyboard_arrow_right" at bounding box center [451, 591] width 706 height 22
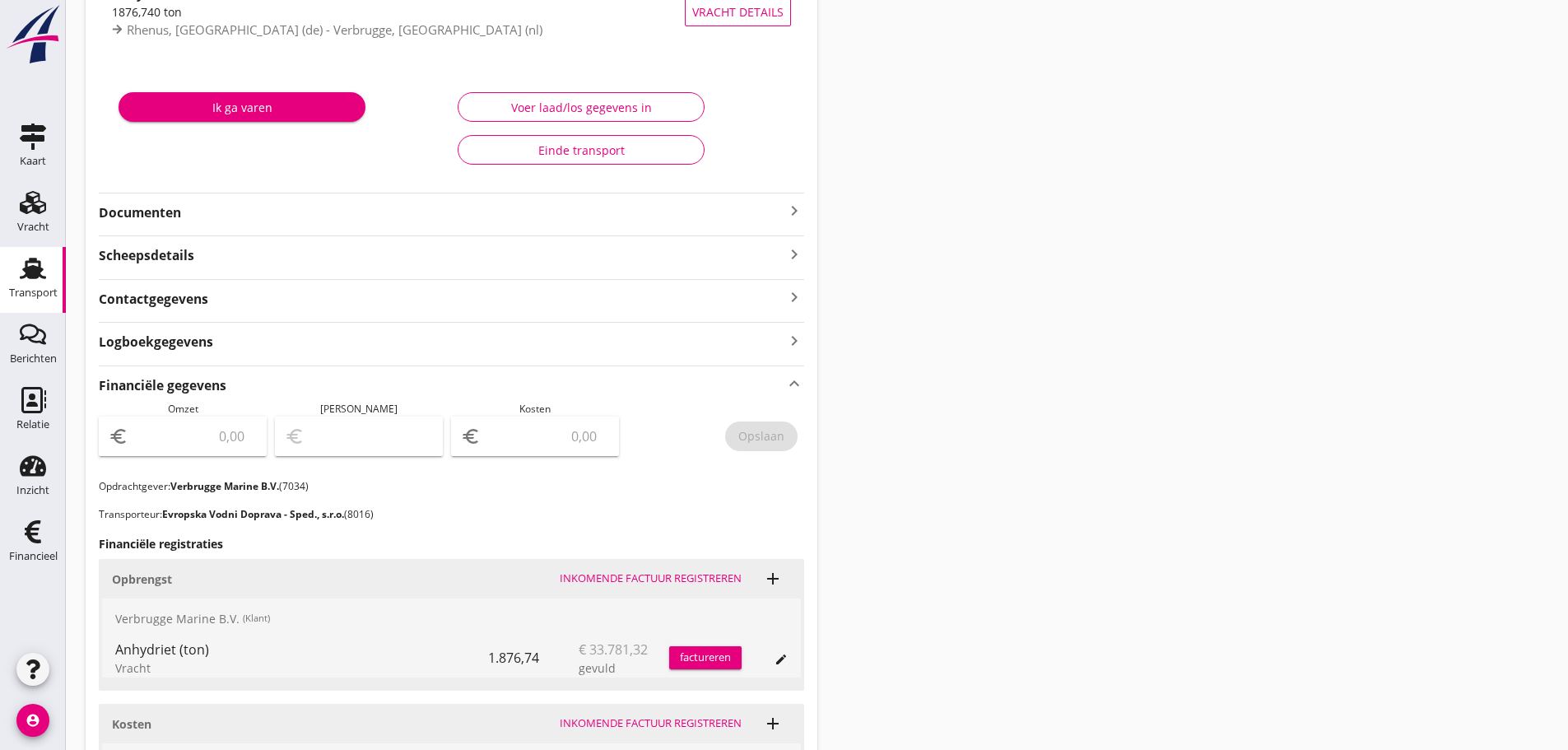
scroll to position [429, 0]
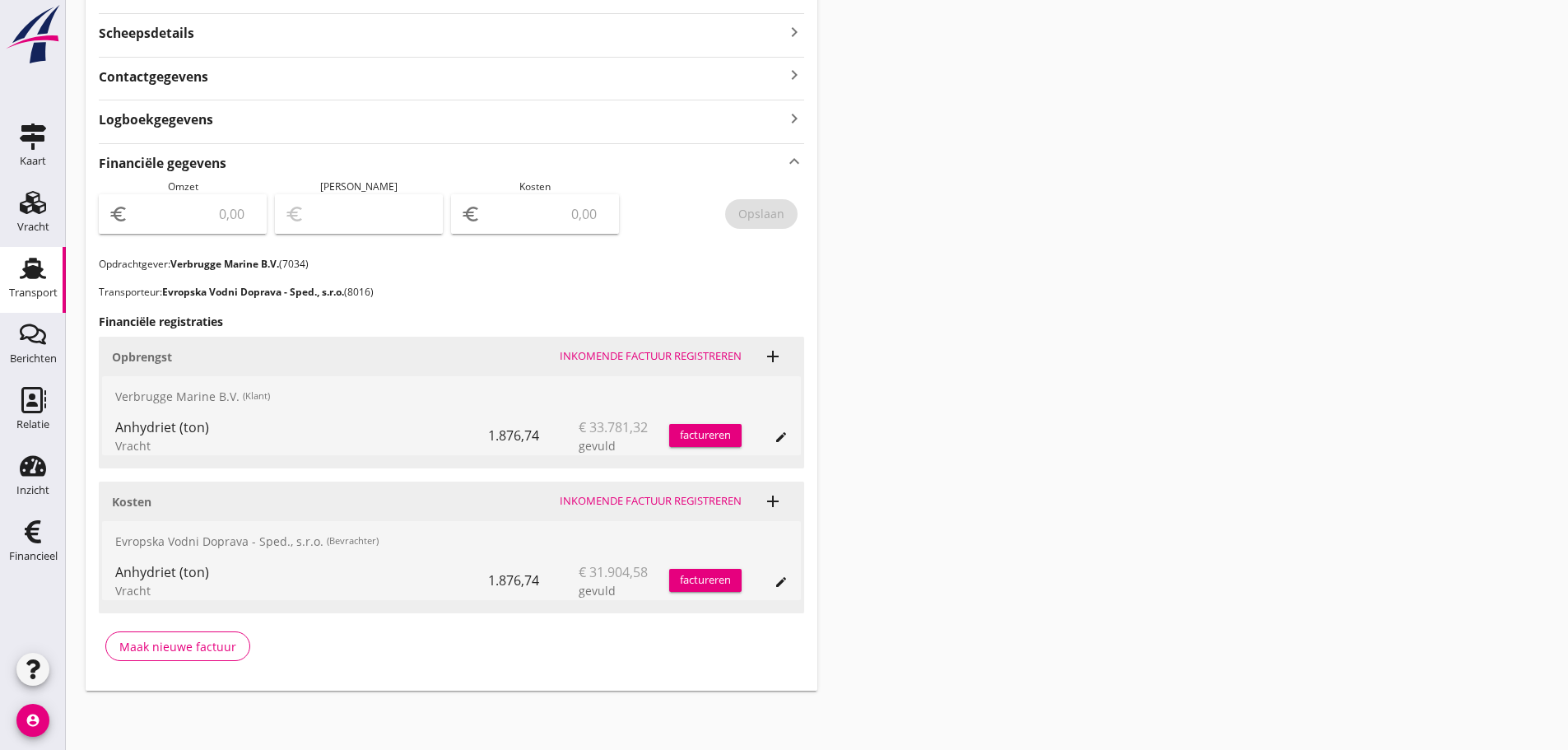
click at [517, 208] on input "number" at bounding box center [546, 214] width 125 height 26
type input "31904"
type input "31904.58"
click at [745, 214] on div "Opslaan" at bounding box center [762, 214] width 46 height 18
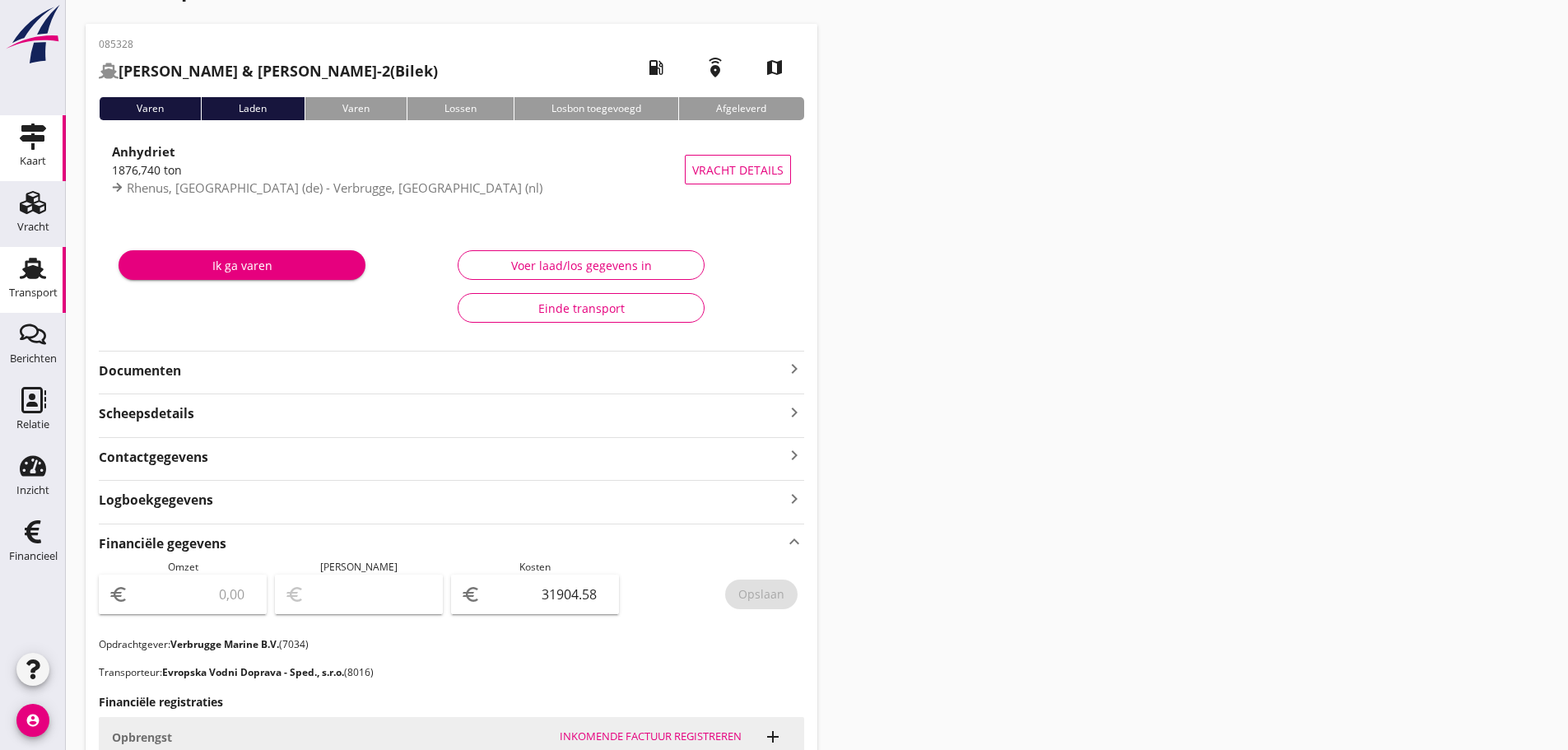
scroll to position [0, 0]
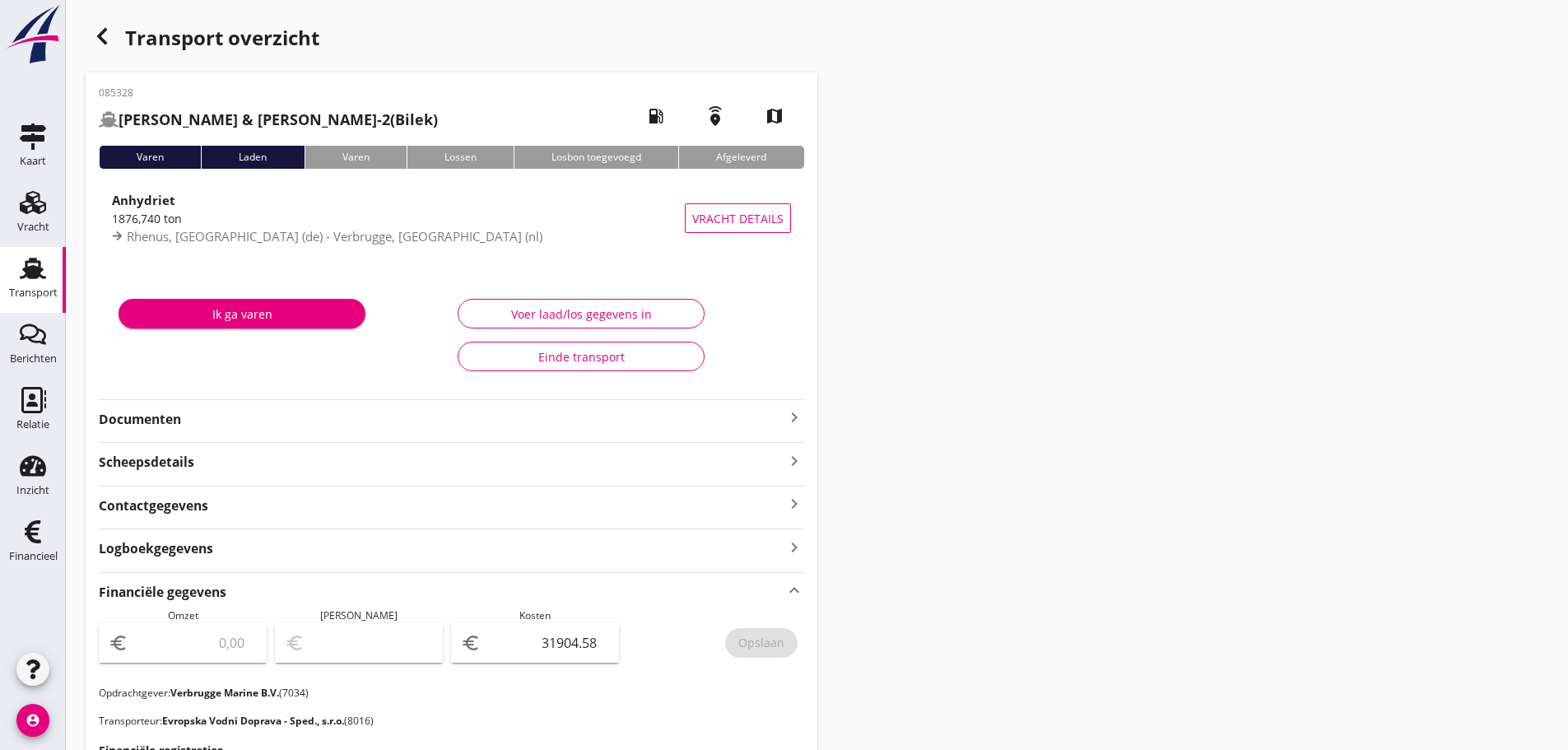
click at [104, 31] on use "button" at bounding box center [102, 36] width 10 height 17
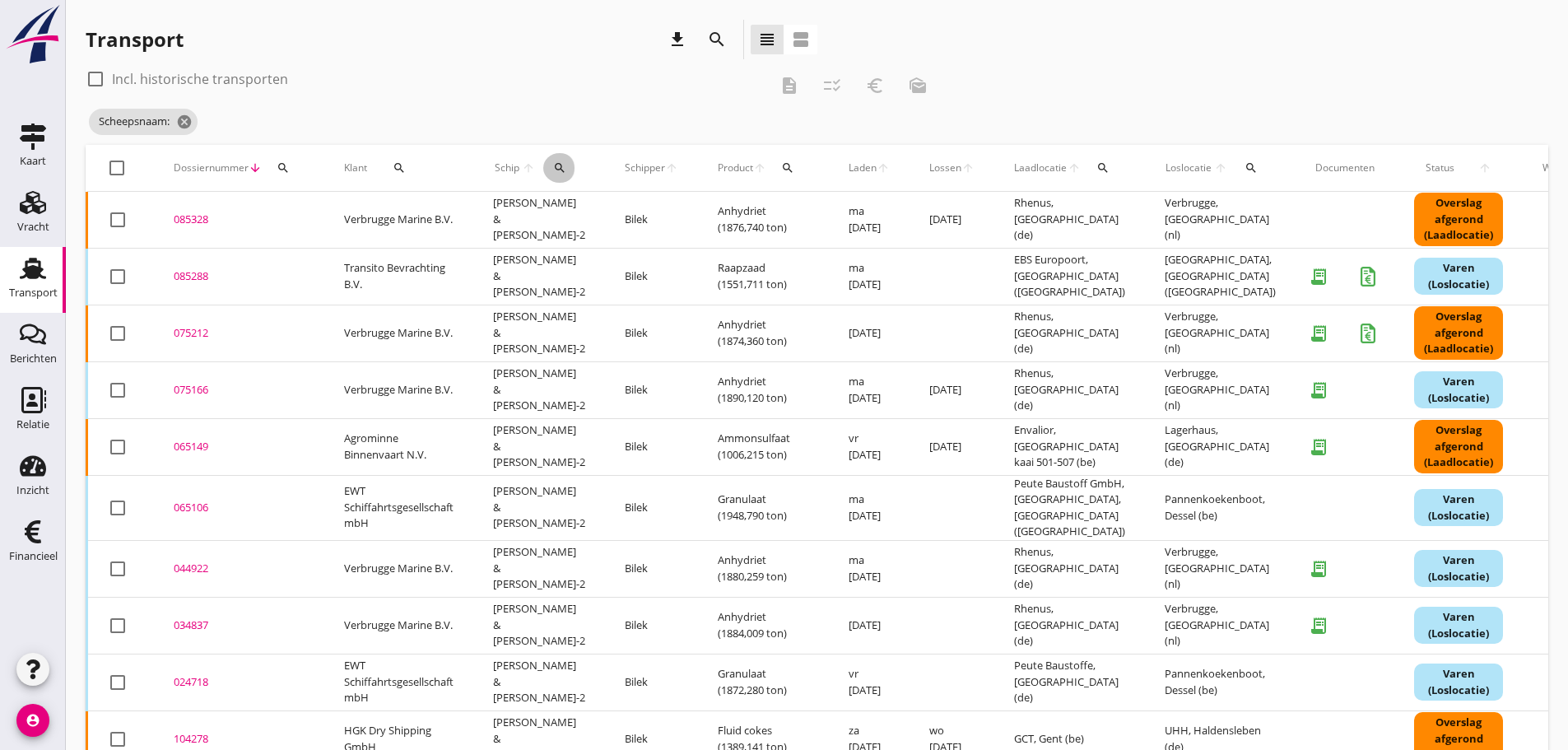
click at [554, 170] on icon "search" at bounding box center [560, 168] width 13 height 13
click at [551, 218] on input "Zoek op (scheeps)naam" at bounding box center [632, 216] width 171 height 26
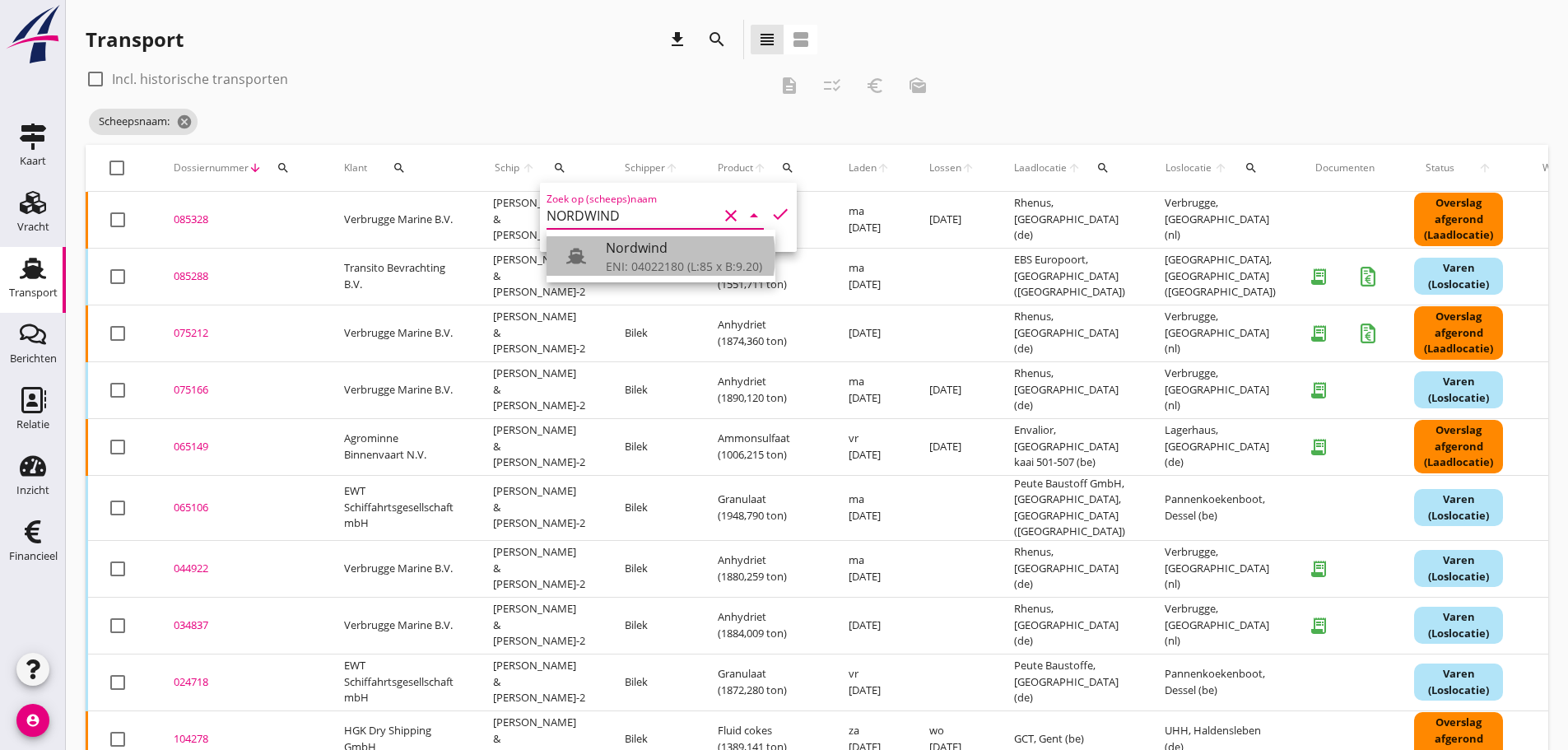
click at [619, 262] on div "ENI: 04022180 (L:85 x B:9.20)" at bounding box center [684, 266] width 156 height 18
click at [771, 210] on icon "check" at bounding box center [780, 214] width 20 height 20
type input "Nordwind"
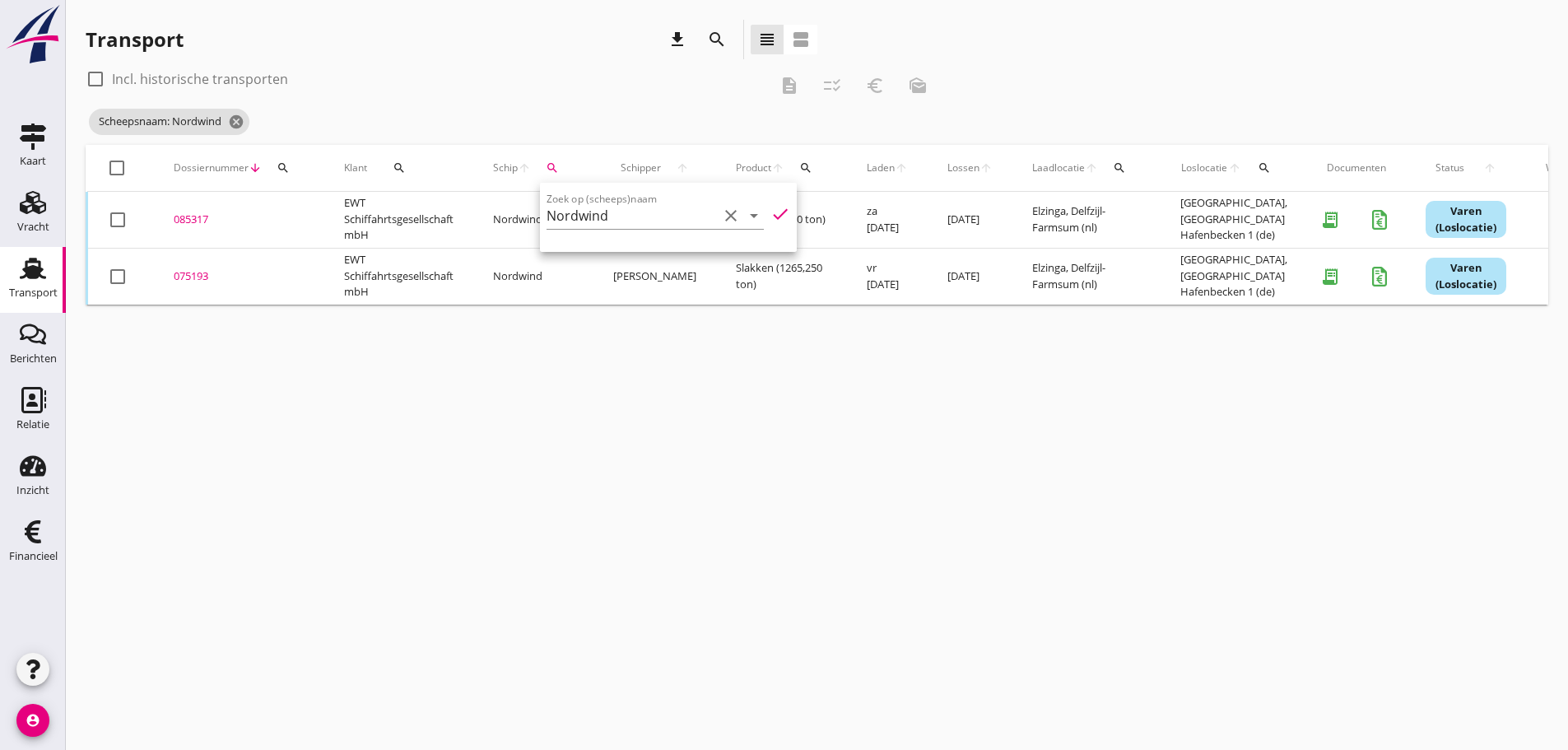
click at [555, 458] on div "cancel You are impersonating another user. Transport download search view_headl…" at bounding box center [817, 375] width 1502 height 750
click at [199, 214] on div "085317" at bounding box center [239, 220] width 131 height 17
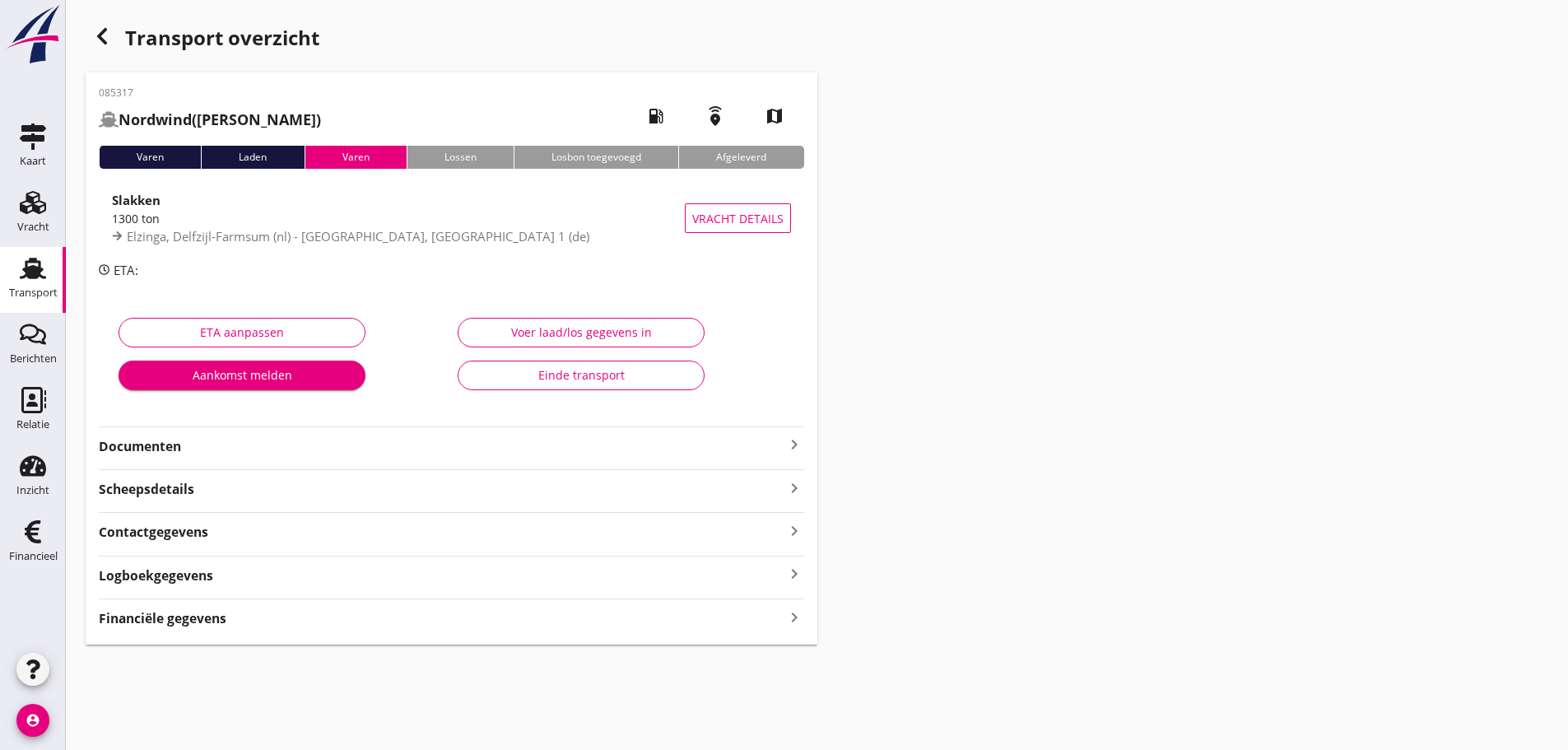
click at [206, 616] on strong "Financiële gegevens" at bounding box center [162, 619] width 127 height 19
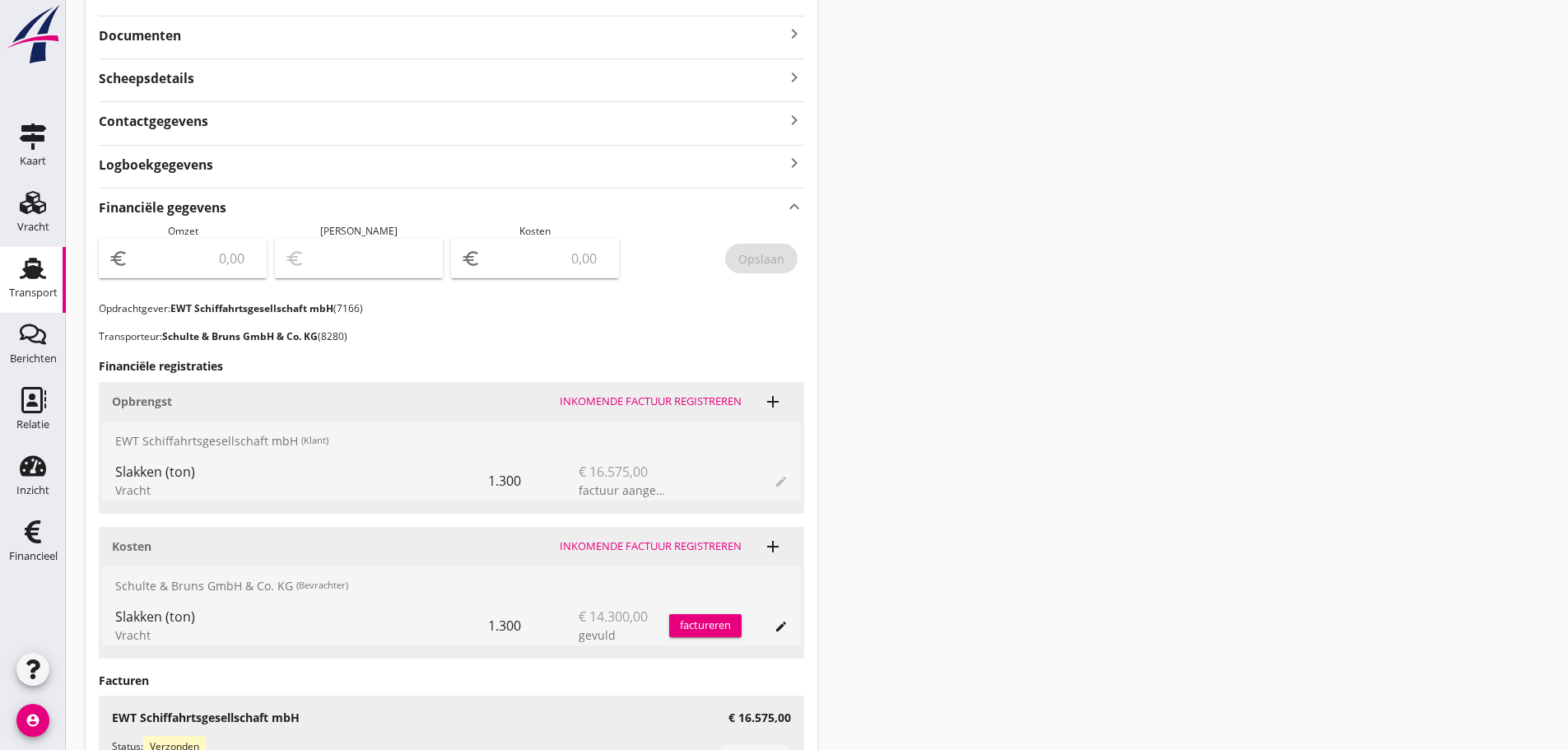
scroll to position [461, 0]
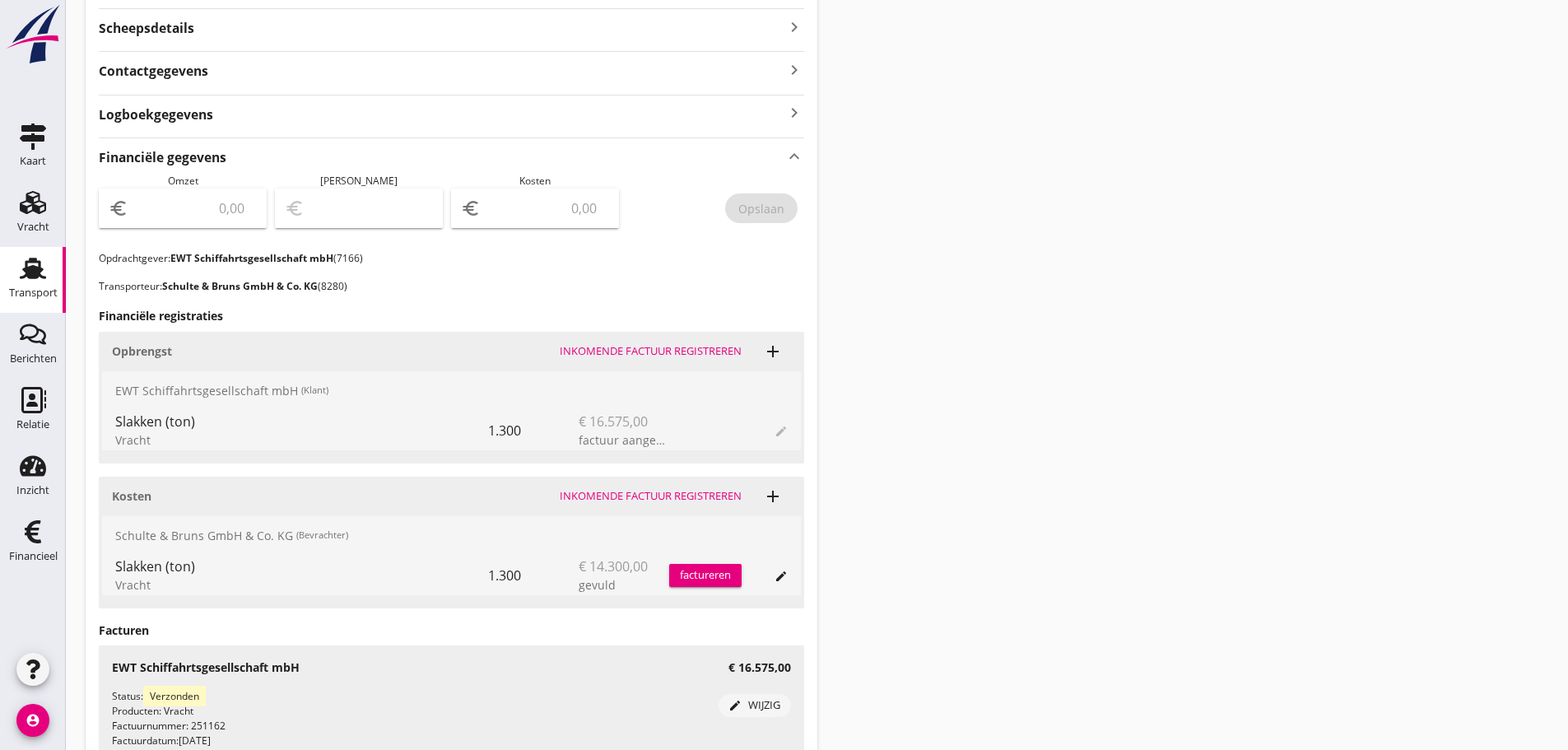
click at [176, 214] on input "number" at bounding box center [194, 208] width 125 height 26
type input "16575"
click at [552, 213] on input "number" at bounding box center [546, 208] width 125 height 26
type input "16574.00"
type input "1"
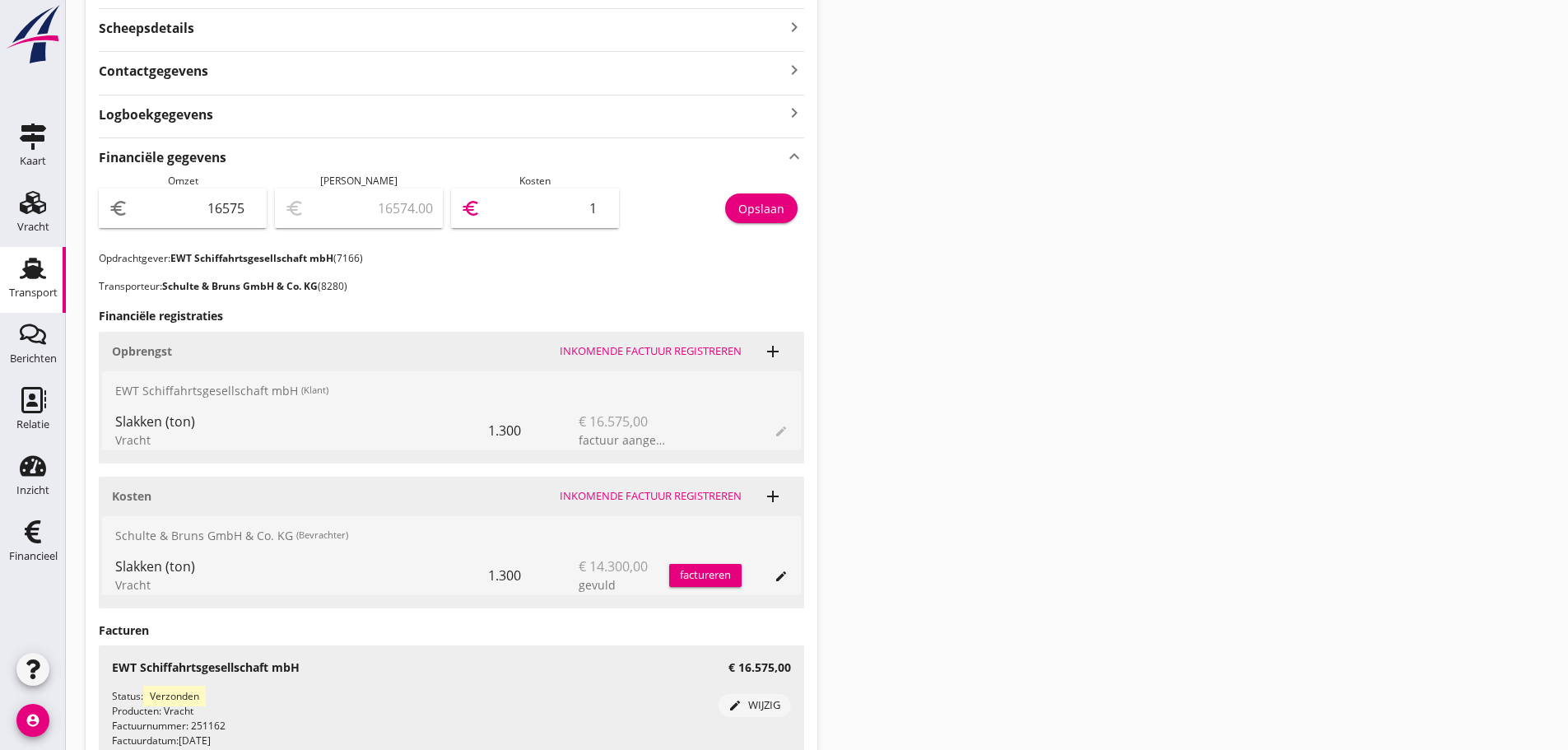
type input "16561.00"
type input "14"
type input "16432.00"
type input "143"
type input "15145.00"
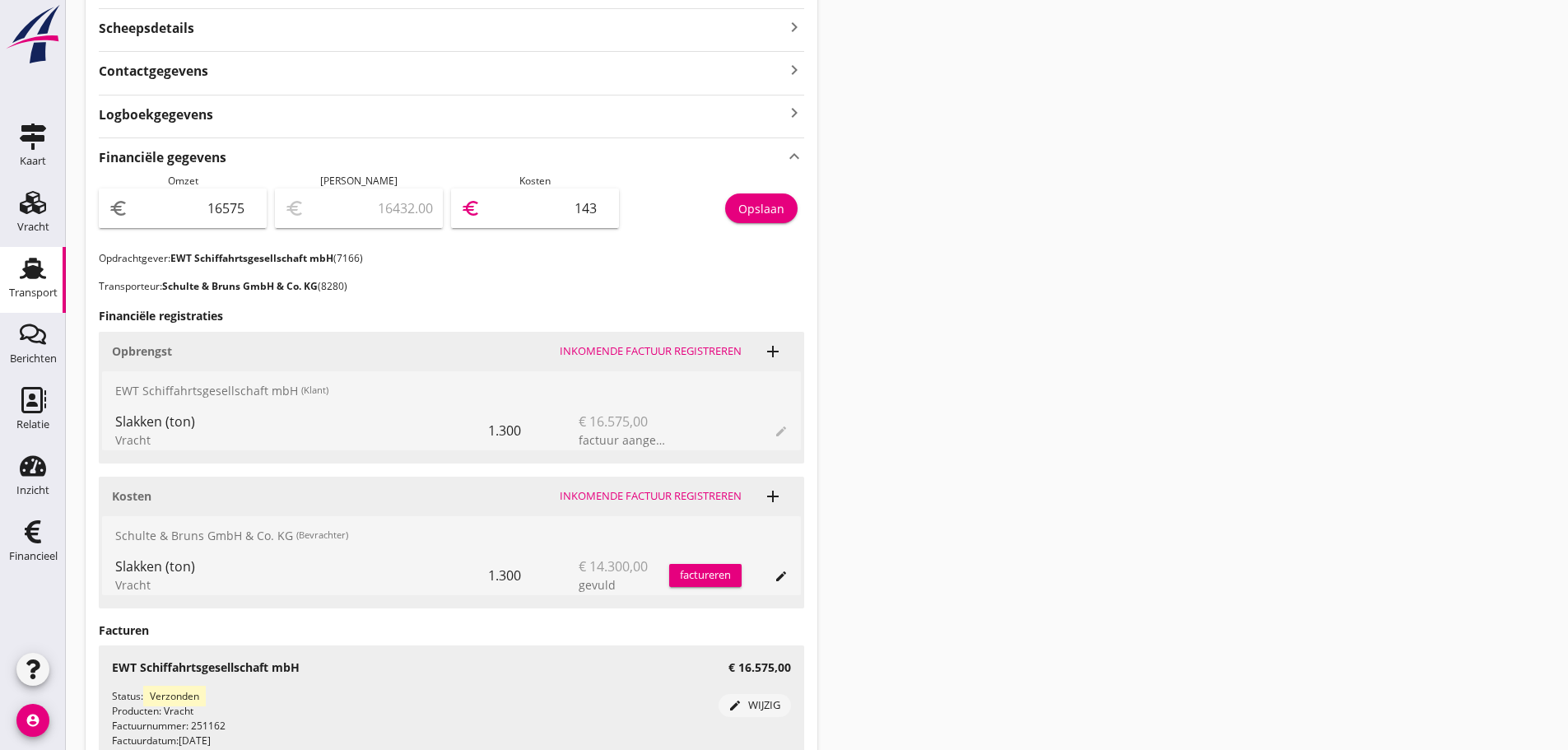
type input "1430"
type input "2275.00"
type input "14300"
click at [759, 206] on div "Opslaan" at bounding box center [762, 208] width 46 height 18
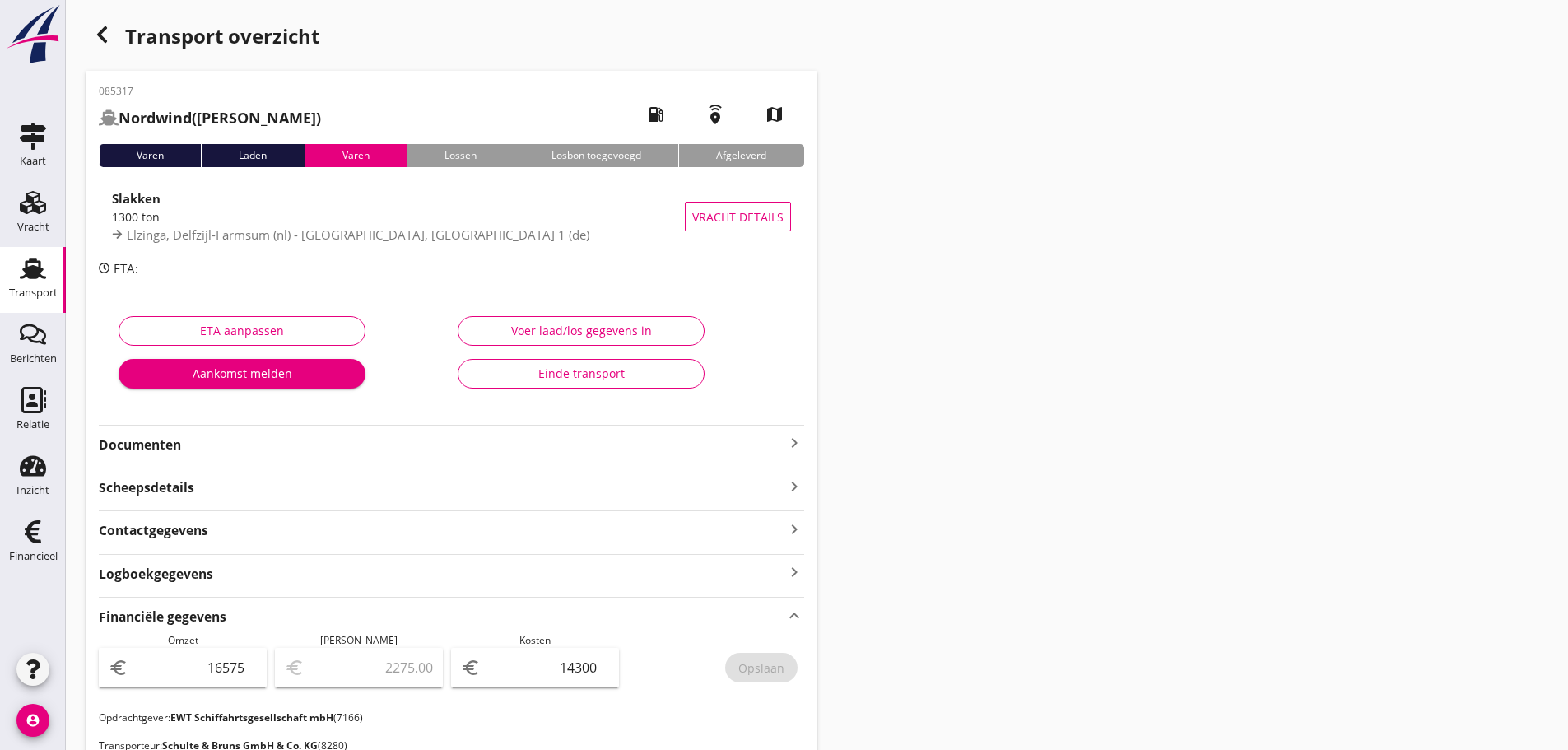
scroll to position [0, 0]
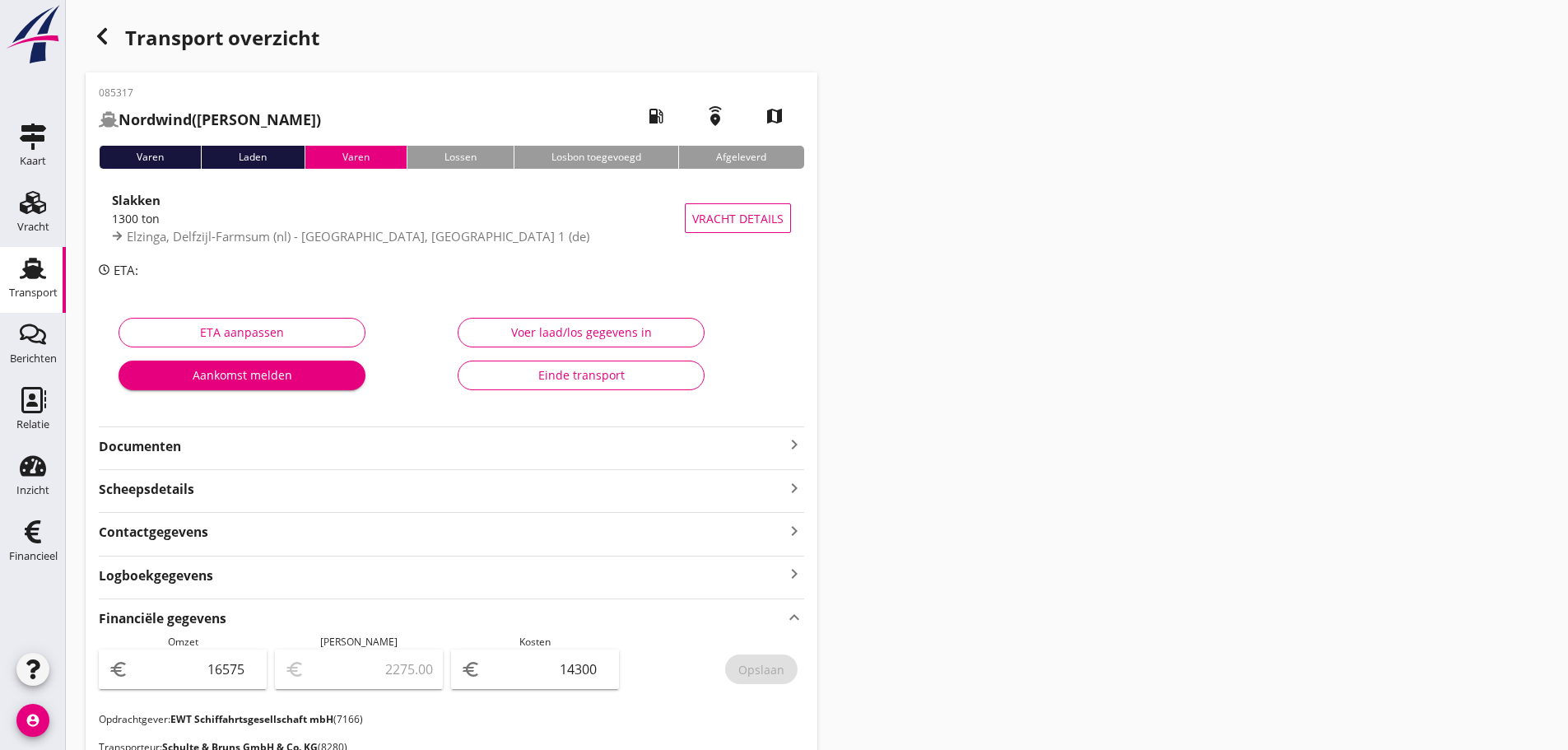
click at [1252, 524] on div "Transport overzicht 085317 Nordwind ([PERSON_NAME]) local_gas_station emergency…" at bounding box center [817, 660] width 1502 height 1321
click at [42, 286] on div "Transport" at bounding box center [33, 293] width 48 height 23
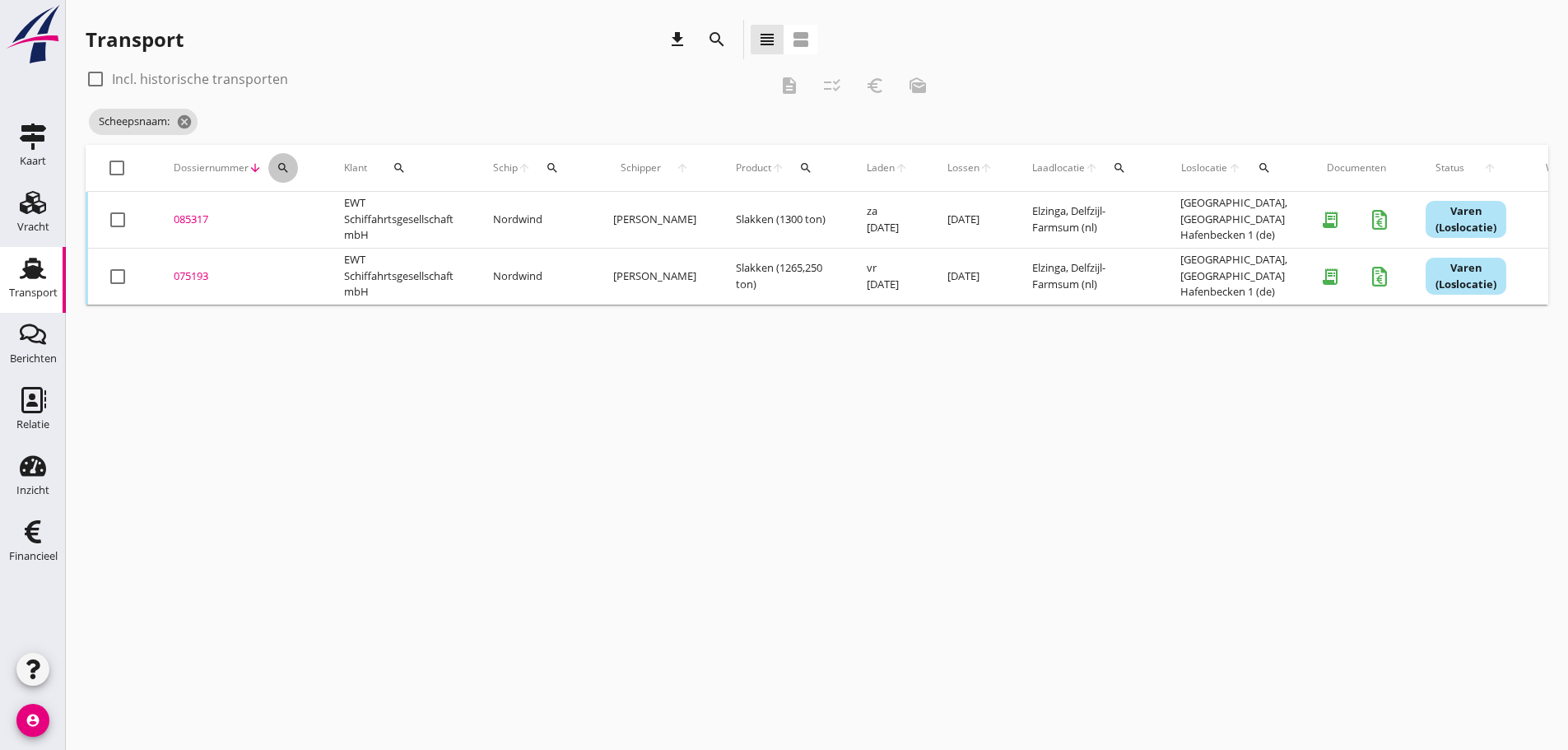
click at [284, 168] on icon "search" at bounding box center [283, 168] width 13 height 13
click at [303, 220] on input "Zoeken op dossiernummer..." at bounding box center [360, 216] width 171 height 26
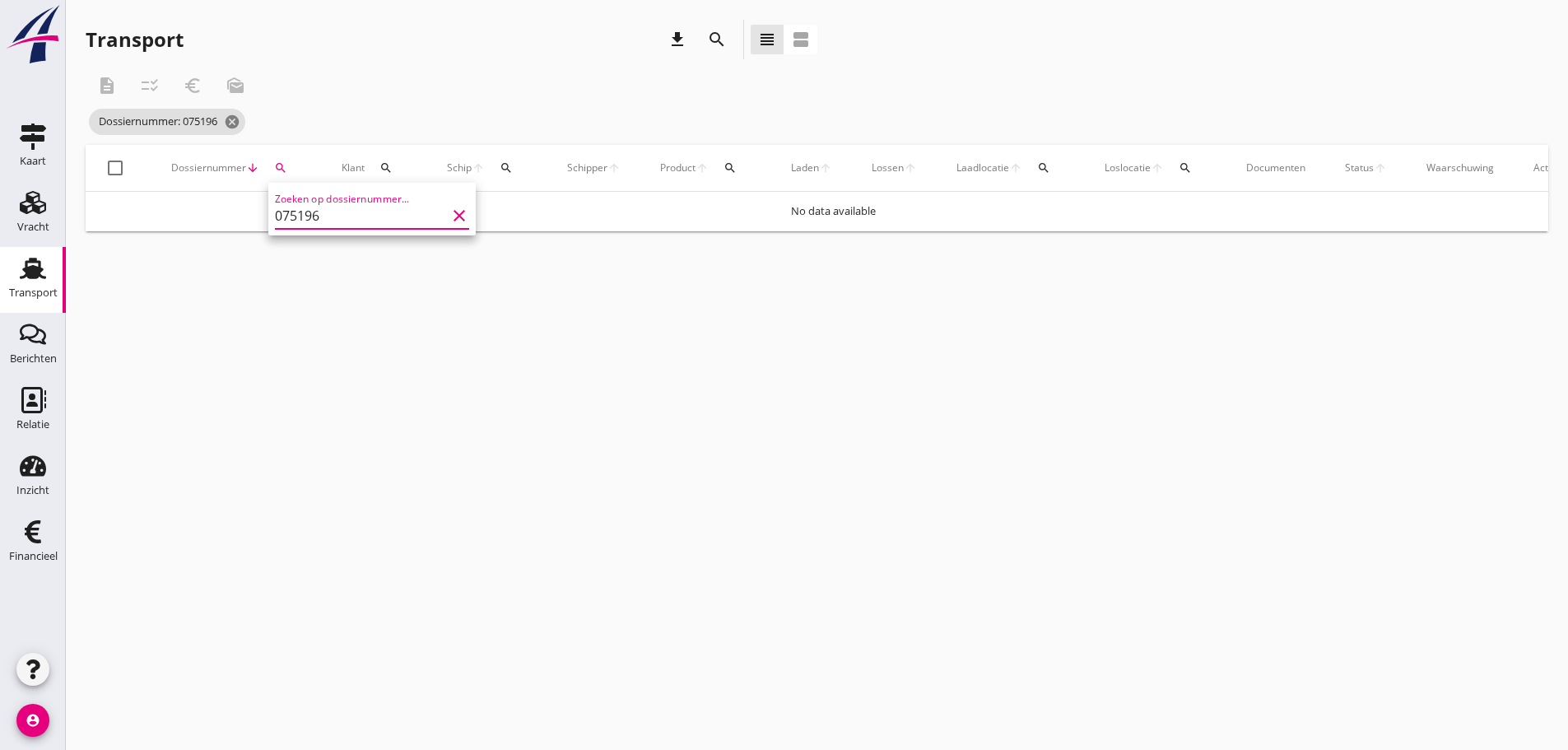
type input "075196"
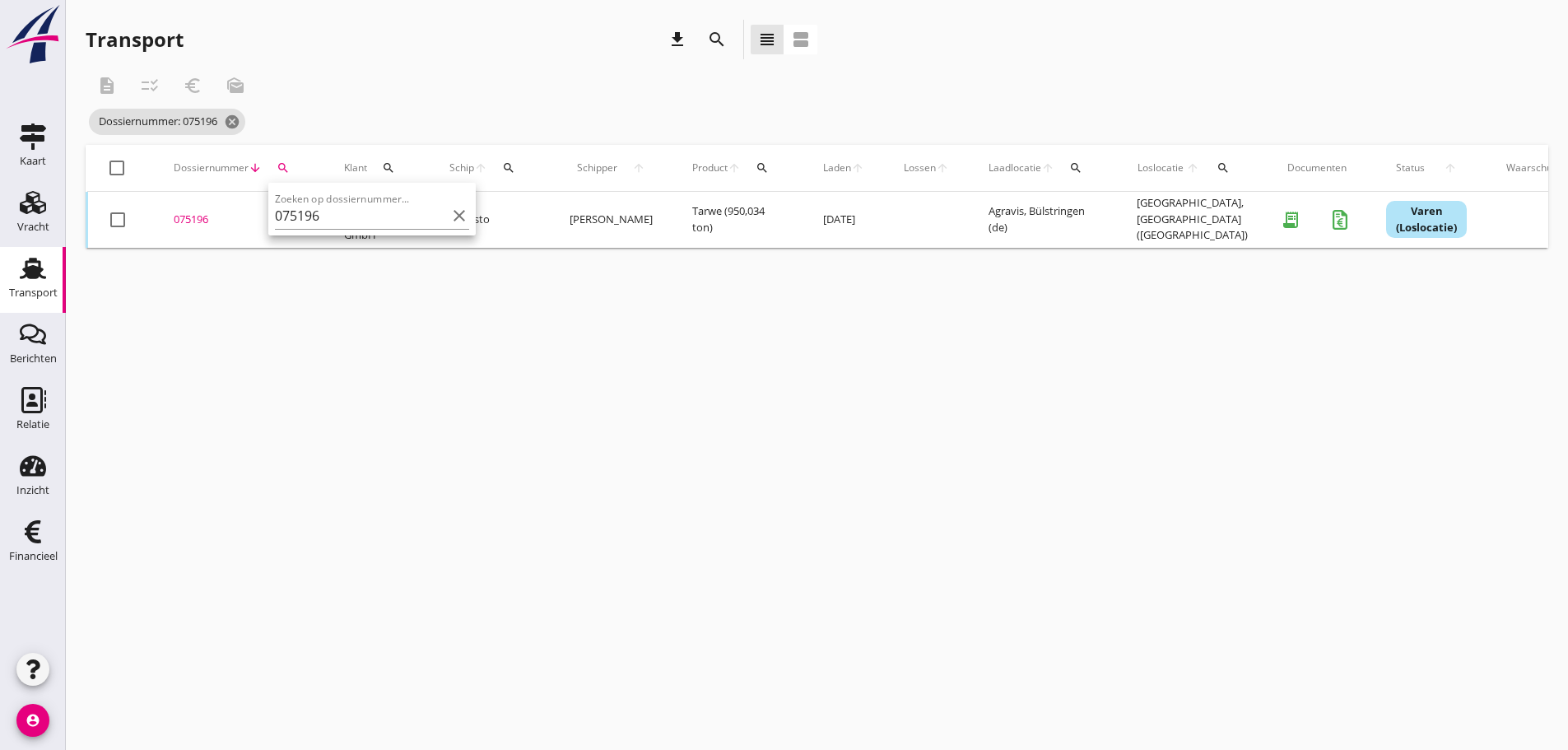
click at [200, 215] on div "075196" at bounding box center [239, 220] width 131 height 17
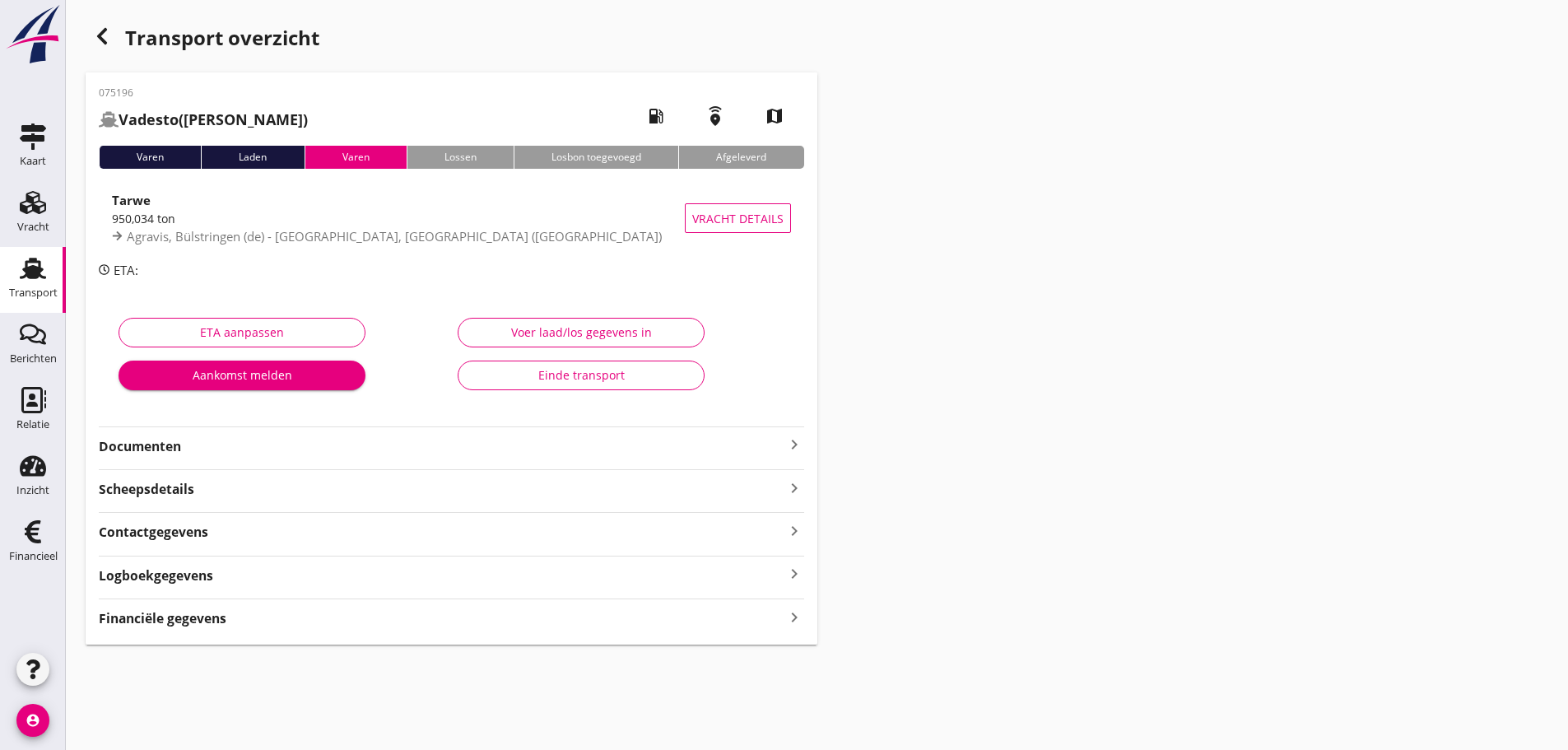
click at [410, 623] on div "Financiële gegevens keyboard_arrow_right" at bounding box center [451, 617] width 706 height 22
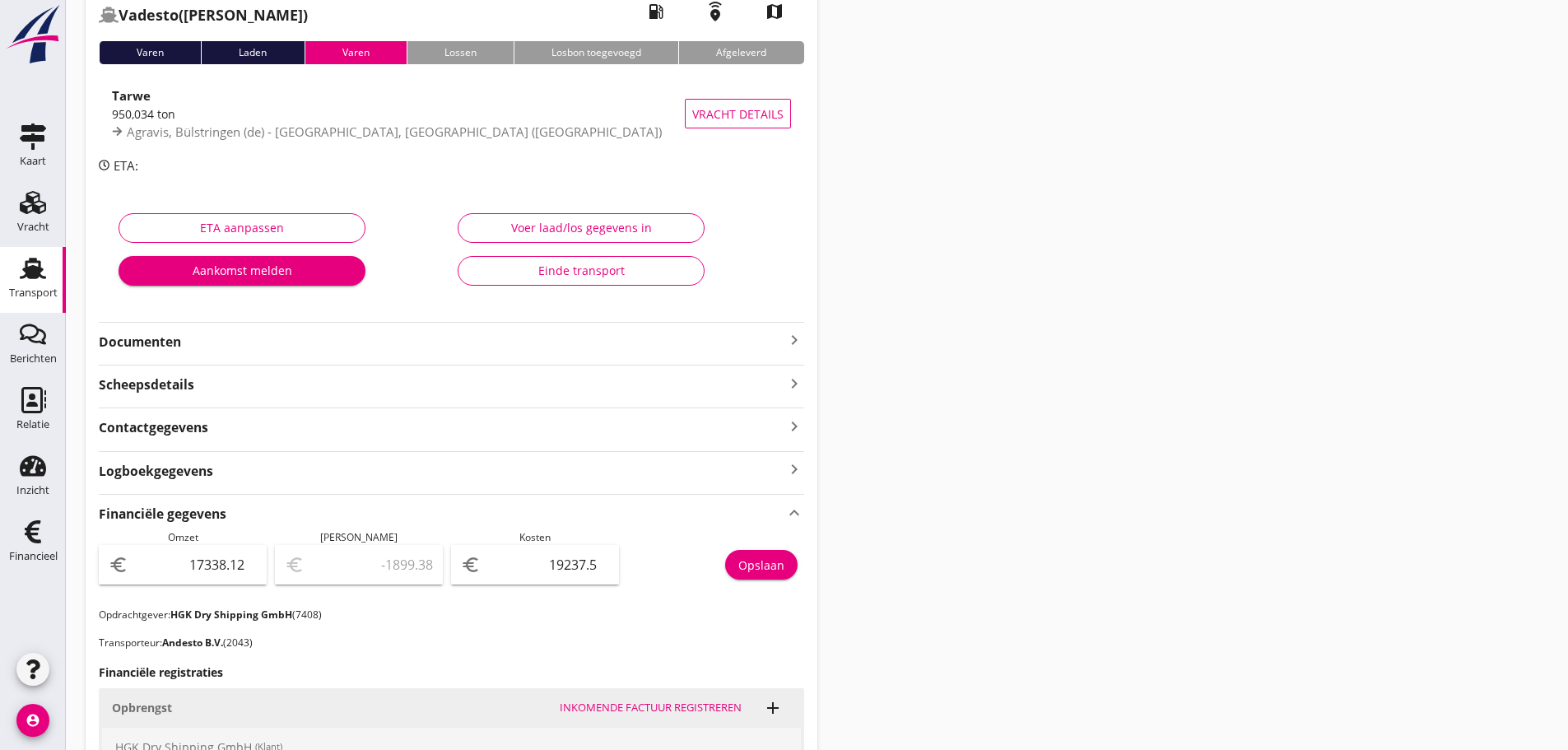
scroll to position [576, 0]
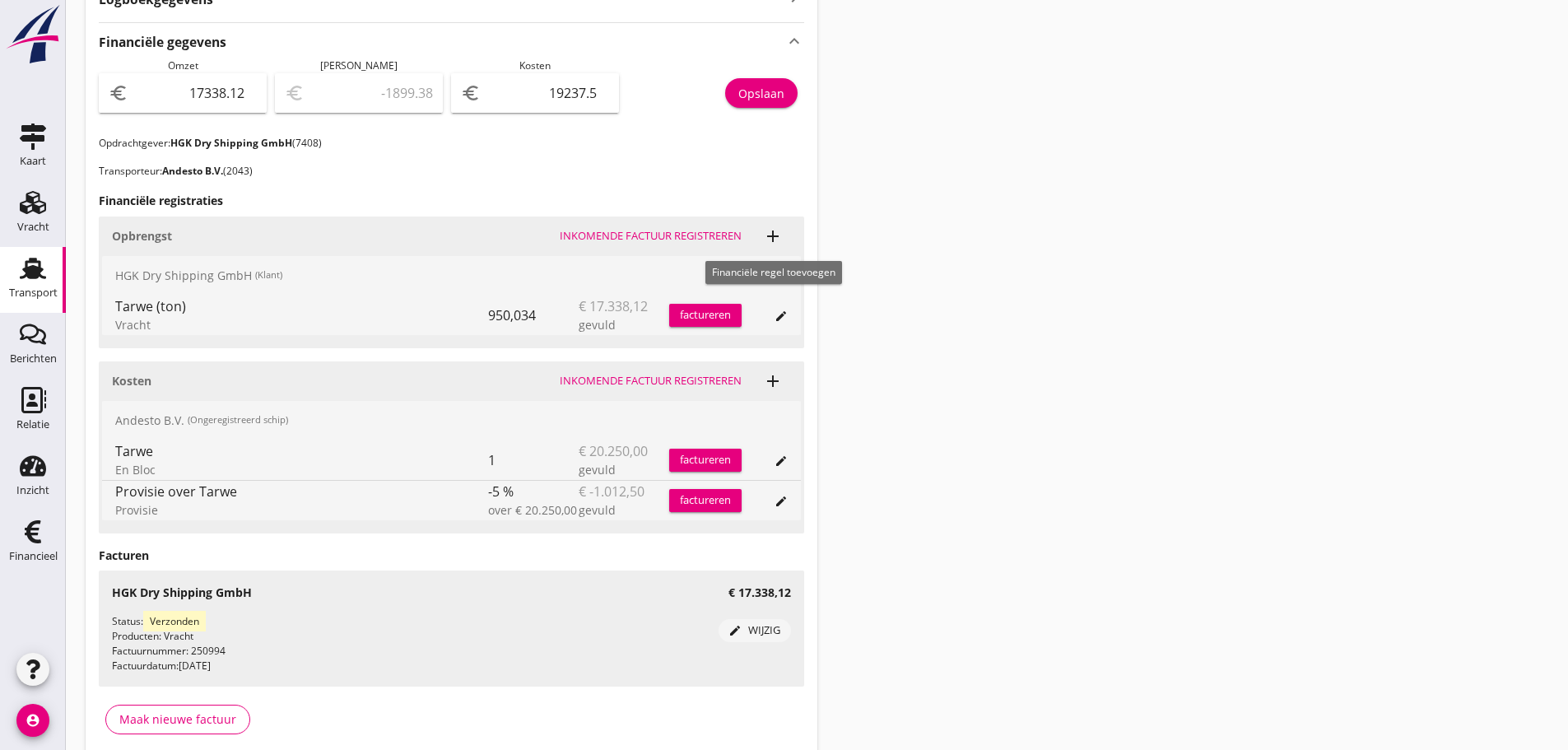
click at [776, 239] on icon "add" at bounding box center [773, 236] width 20 height 20
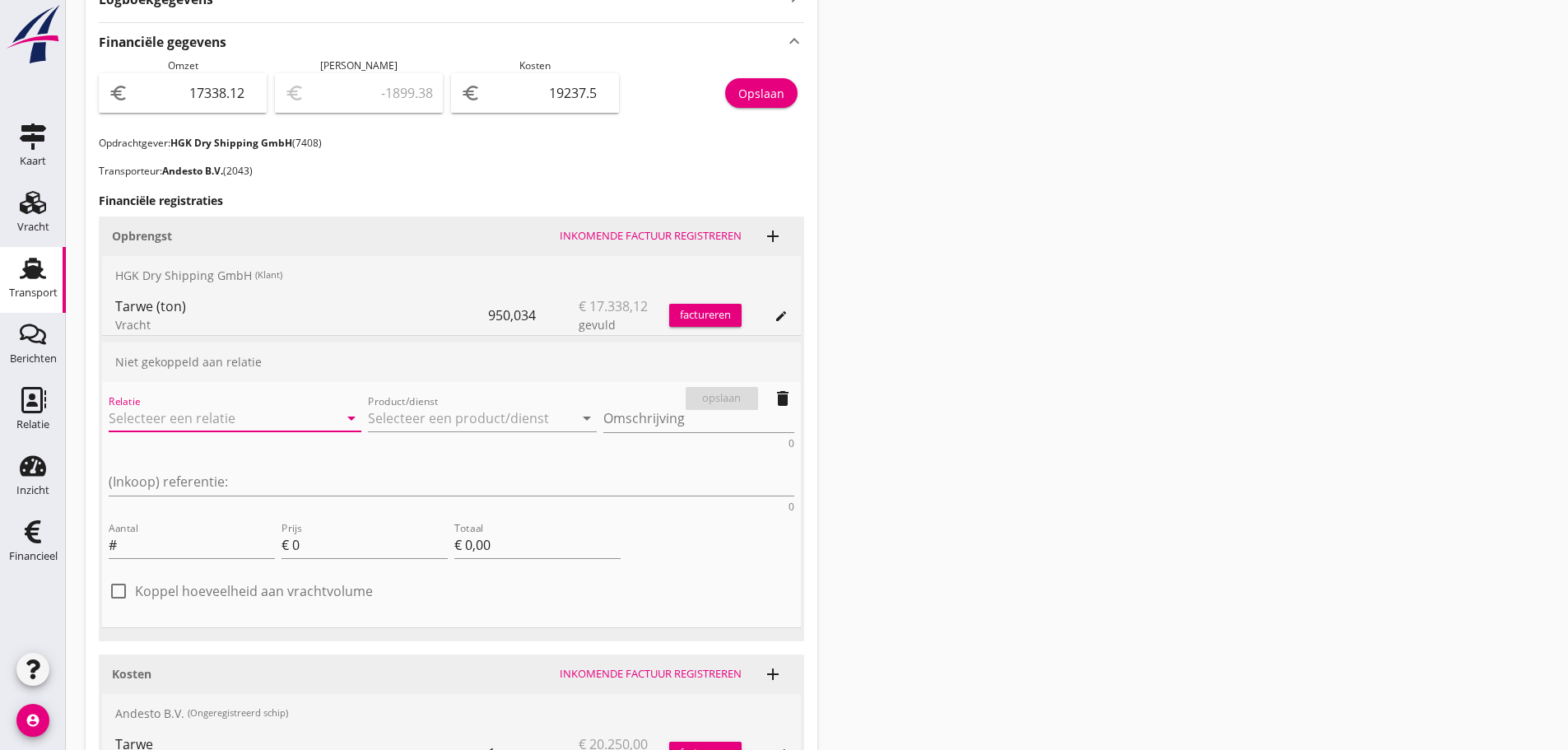
click at [154, 413] on input "Relatie" at bounding box center [212, 418] width 206 height 26
type input "HGK Dry Shipping GmbH (7408)"
click at [369, 417] on input "Product/dienst" at bounding box center [471, 418] width 206 height 26
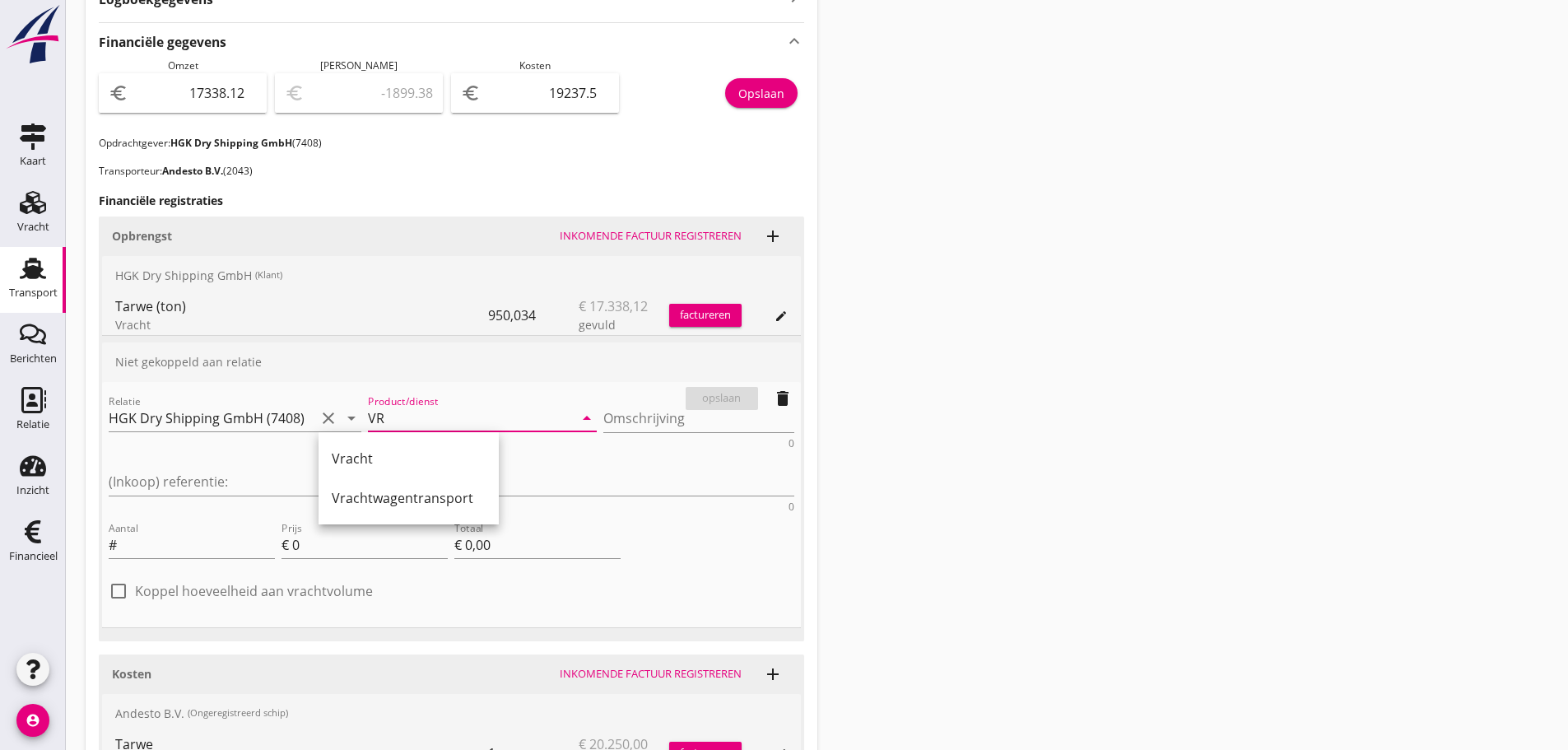
drag, startPoint x: 354, startPoint y: 453, endPoint x: 369, endPoint y: 448, distance: 15.8
click at [356, 453] on div "Vracht" at bounding box center [409, 458] width 154 height 20
type input "Vracht"
click at [604, 424] on textarea "Omschrijving" at bounding box center [699, 418] width 191 height 27
paste textarea "NACHSTEUER DER FRACHT 1100 TONNEN VEREINBART, ABER STEUERT 950.034 T SIEHE UNSE…"
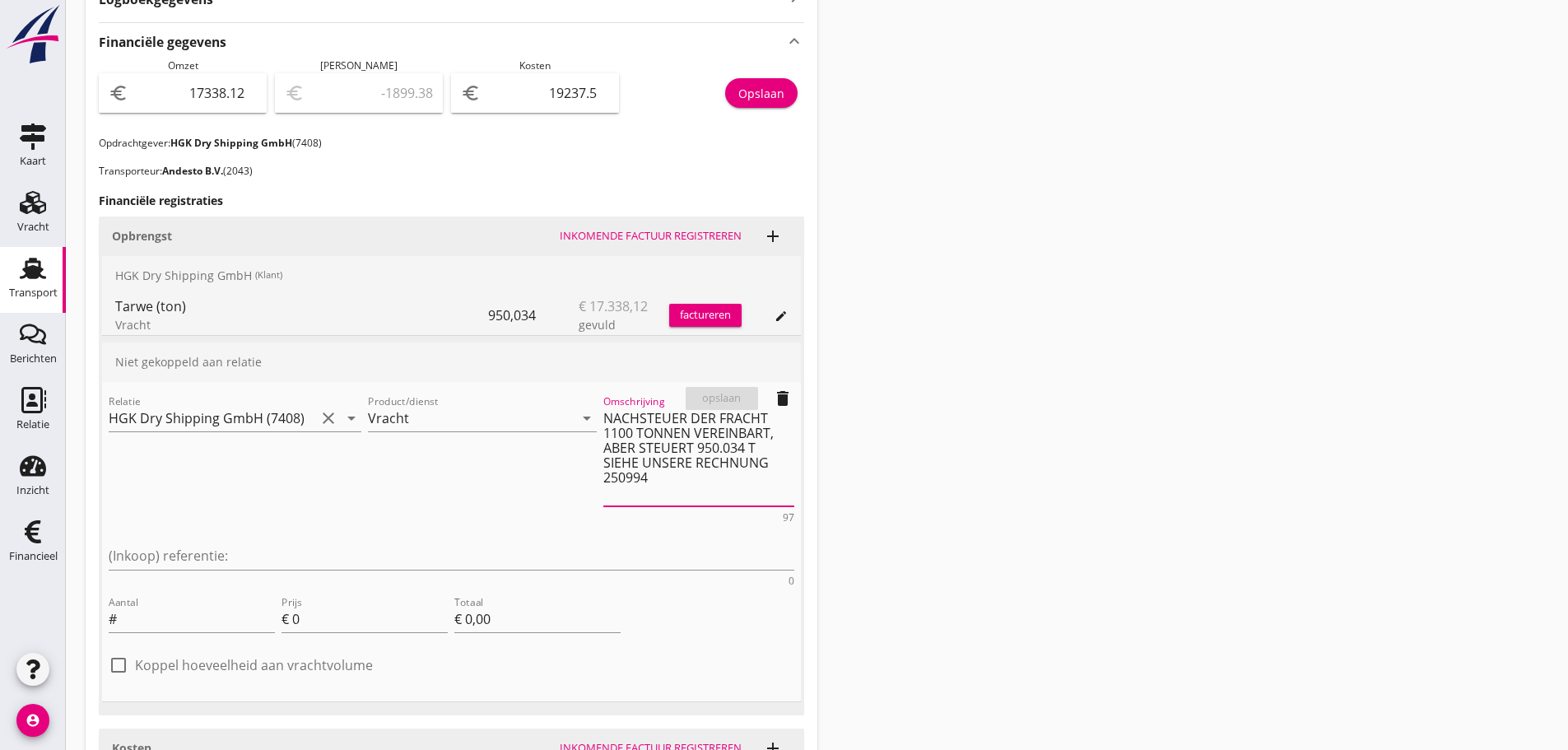
click at [604, 416] on textarea "NACHSTEUER DER FRACHT 1100 TONNEN VEREINBART, ABER STEUERT 950.034 T SIEHE UNSE…" at bounding box center [699, 455] width 191 height 101
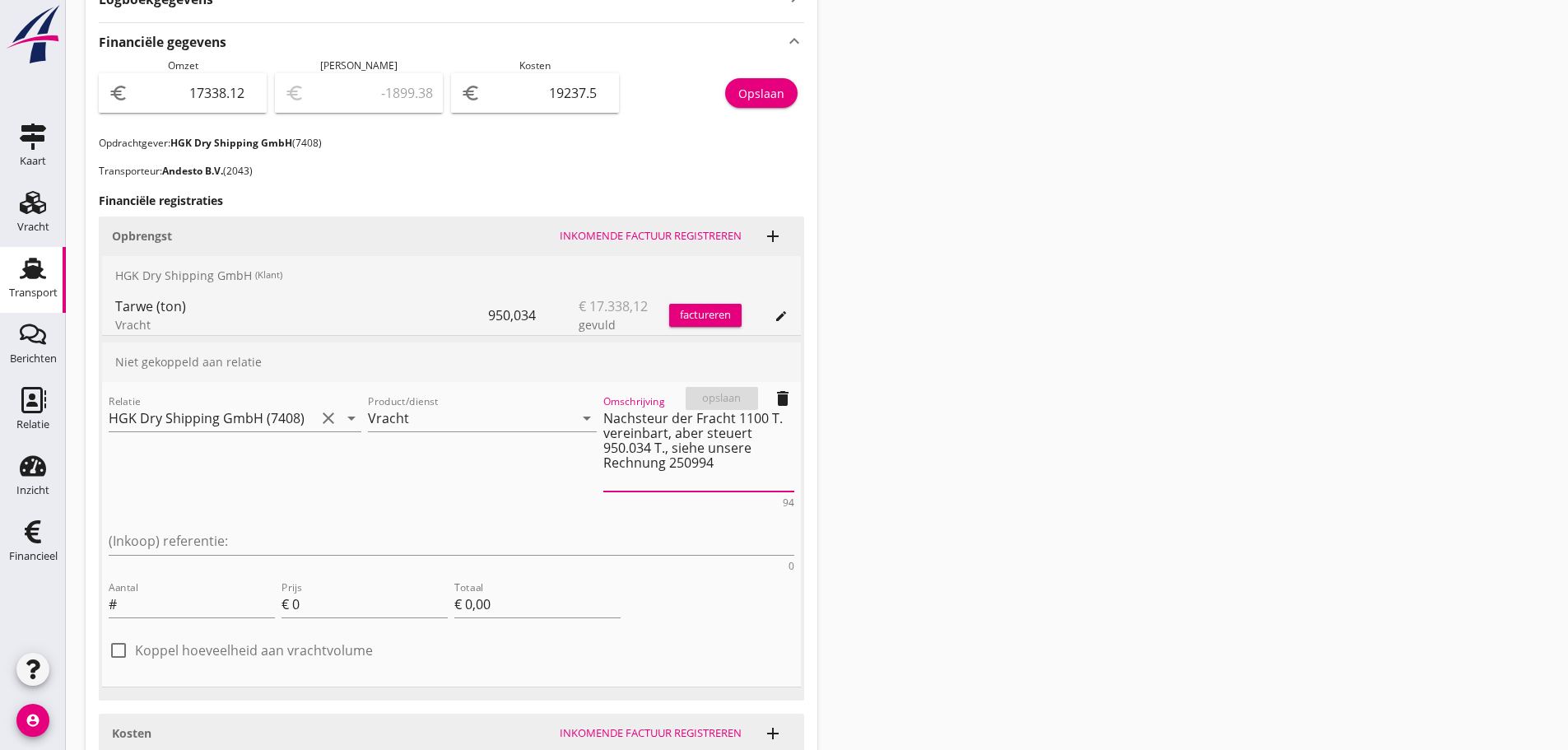
type textarea "Nachsteur der Fracht 1100 T. vereinbart, aber steuert 950.034 T., siehe unsere …"
click at [297, 582] on div "Prijs € 0" at bounding box center [364, 608] width 166 height 53
click at [223, 591] on input "Aantal" at bounding box center [197, 604] width 155 height 26
type input "149"
type input "149.966"
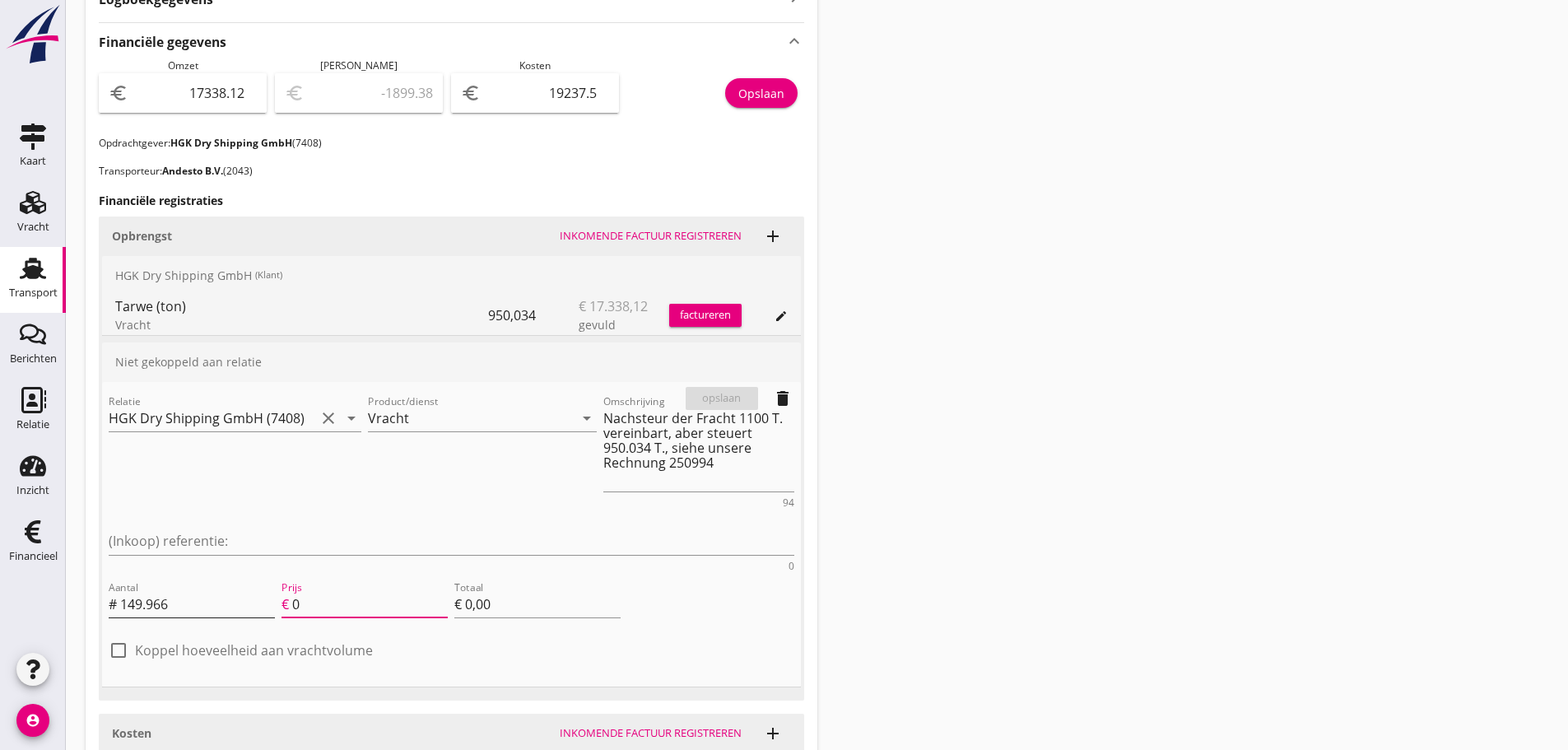
type input "1"
type input "€ 149,97"
type input "18"
type input "€ 2.699,39"
type input "€ 0,00"
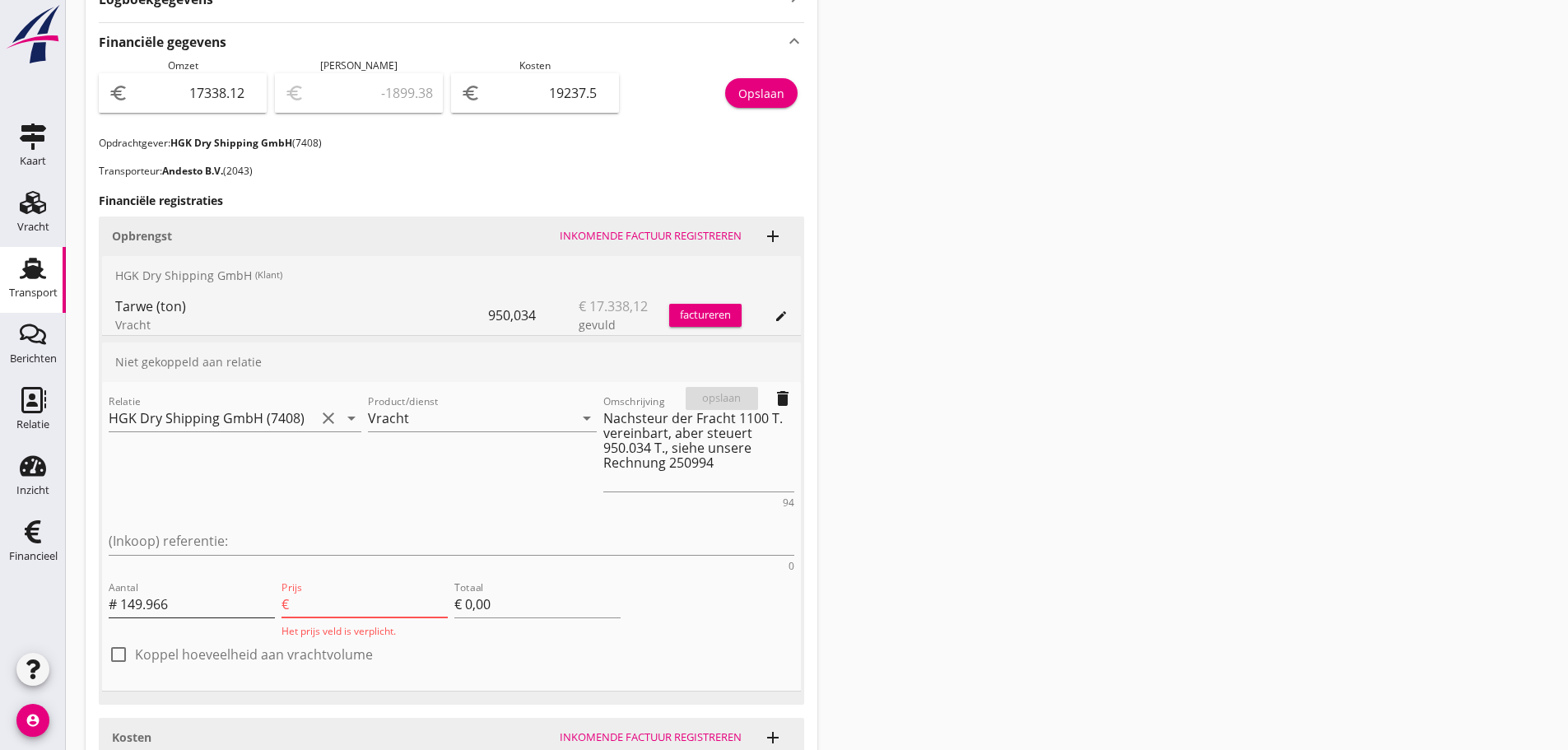
type input "18.2"
type input "€ 2.729,38"
type input "18.25"
type input "€ 2.736,88"
type input "18.25"
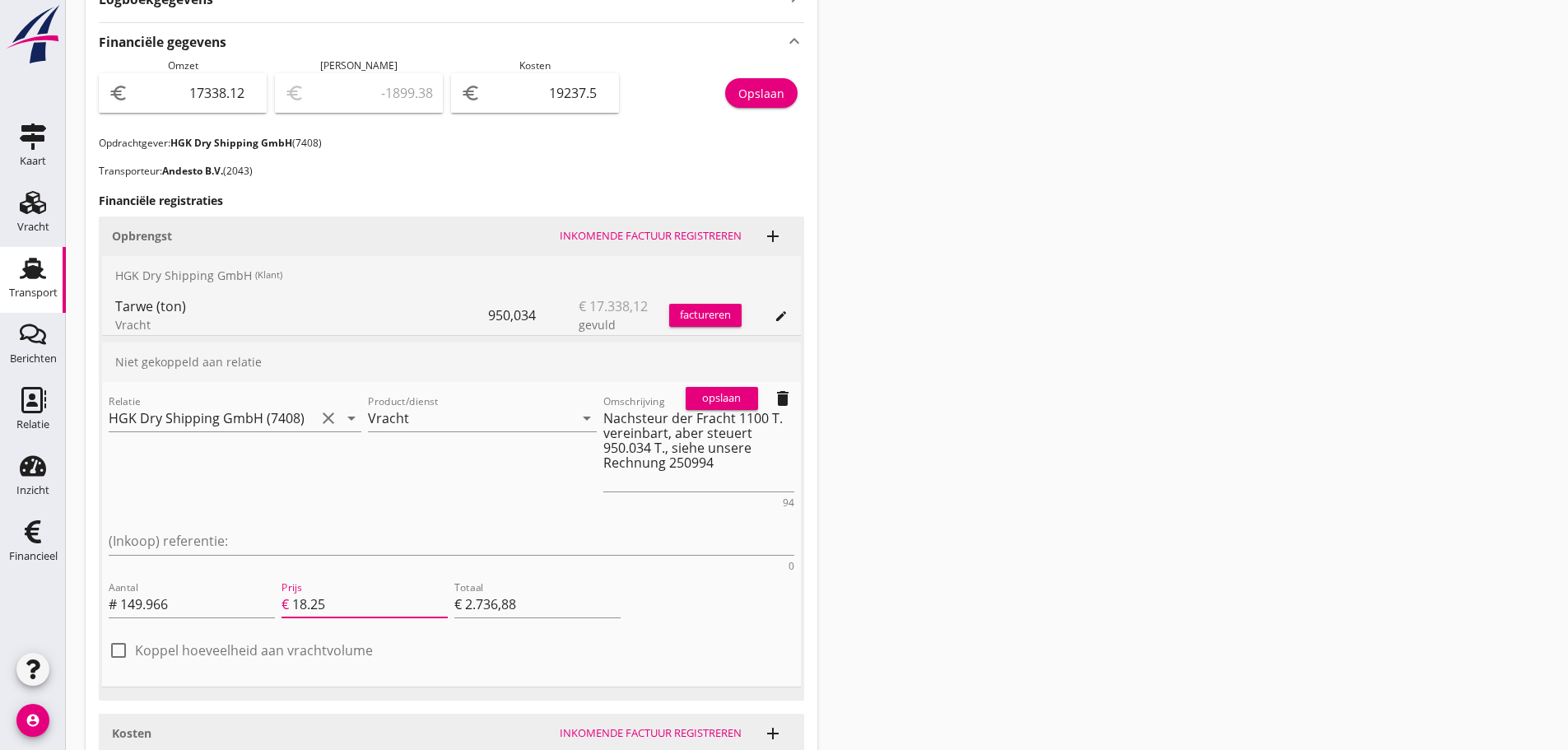
click at [738, 397] on div "opslaan" at bounding box center [722, 399] width 59 height 17
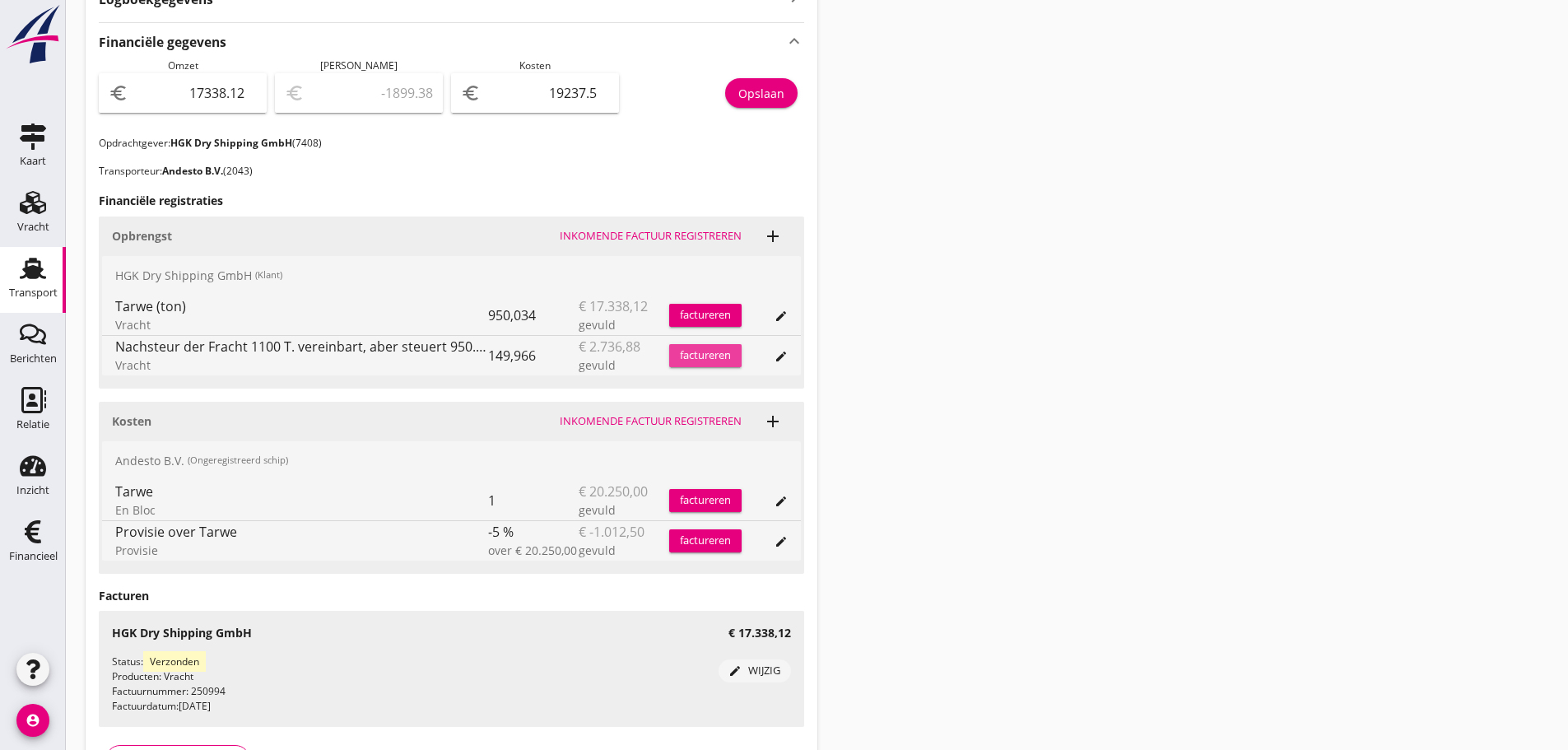
click at [699, 358] on div "factureren" at bounding box center [706, 356] width 72 height 17
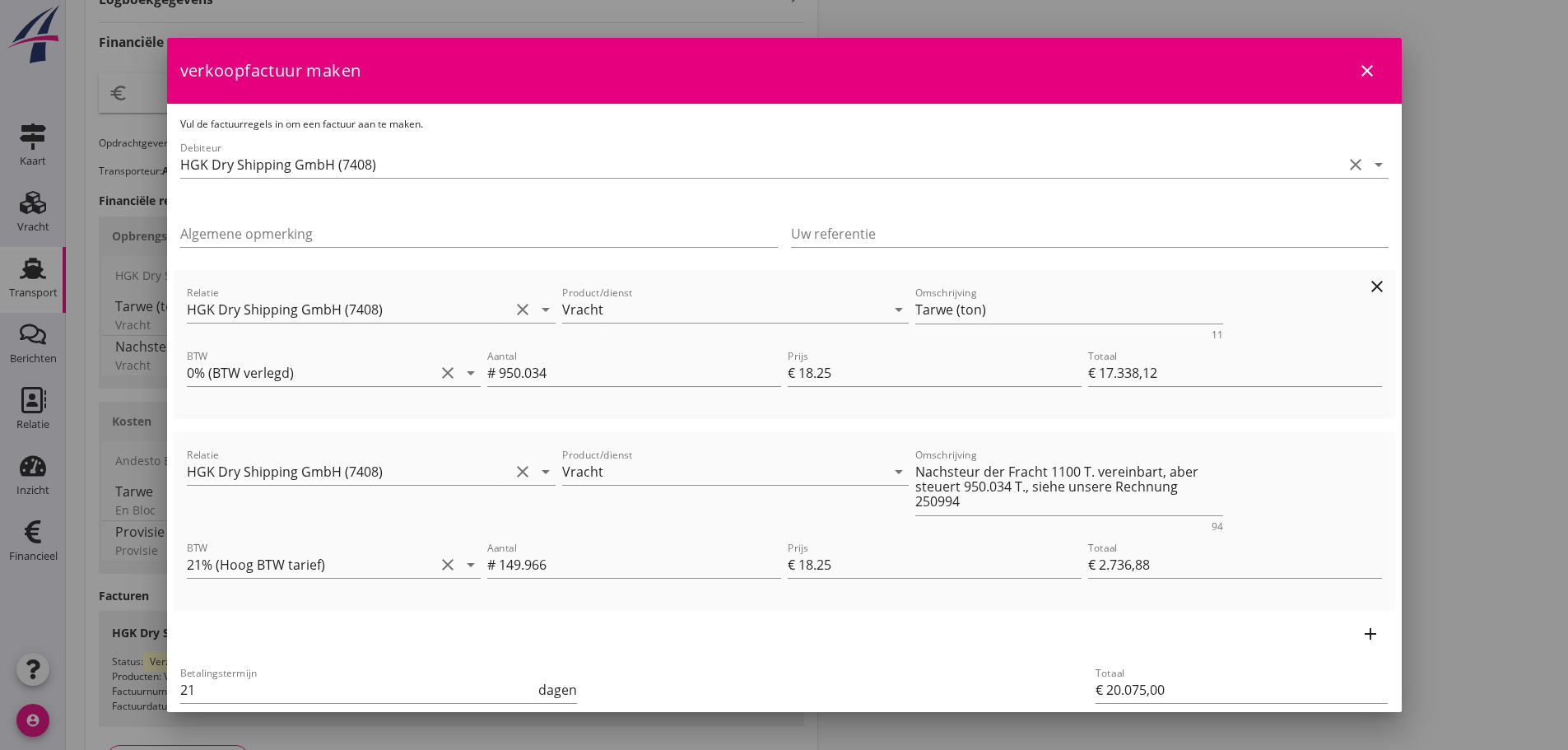
click at [1367, 290] on icon "clear" at bounding box center [1377, 286] width 20 height 20
type input "€ 2.736,88"
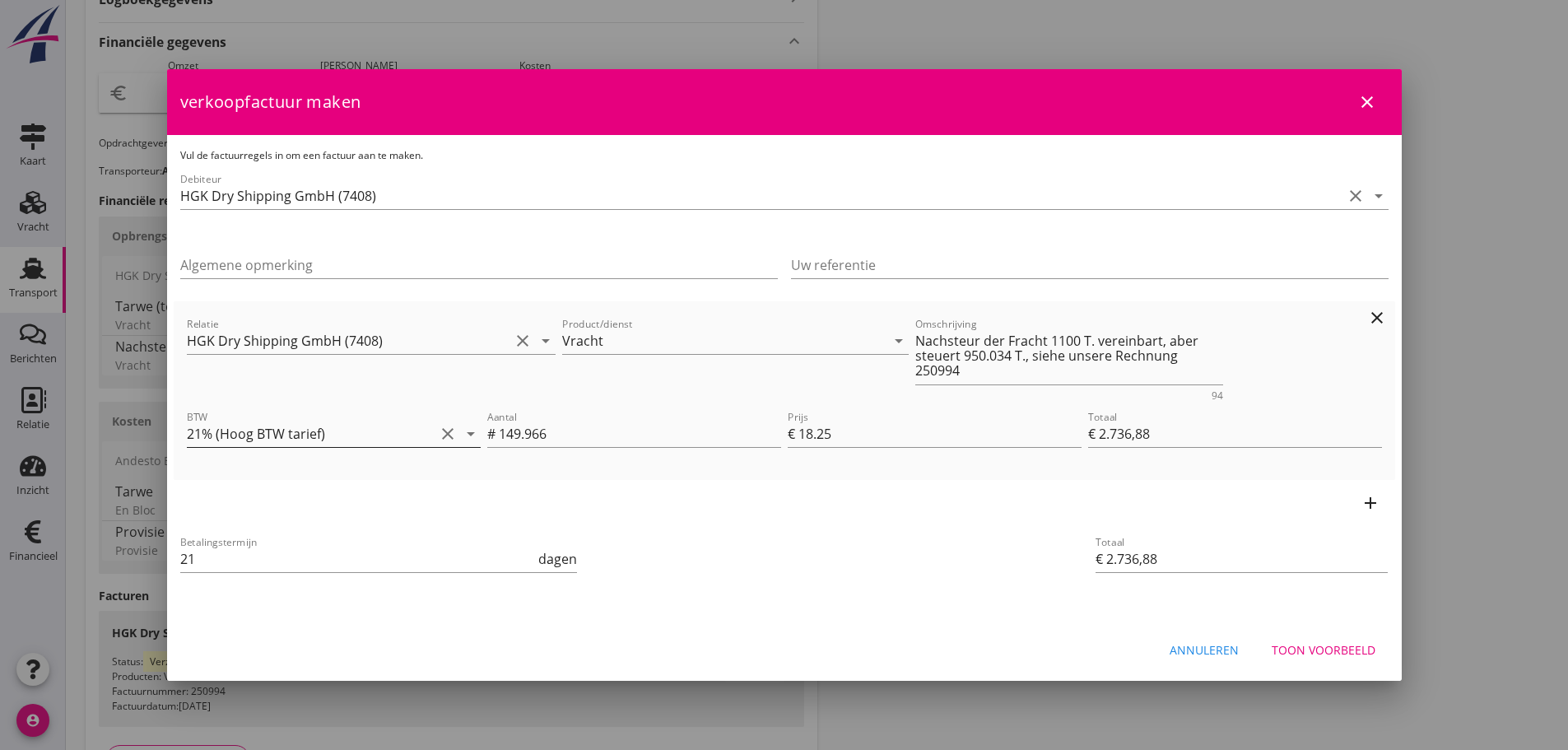
click at [458, 434] on div "arrow_drop_down" at bounding box center [469, 433] width 23 height 20
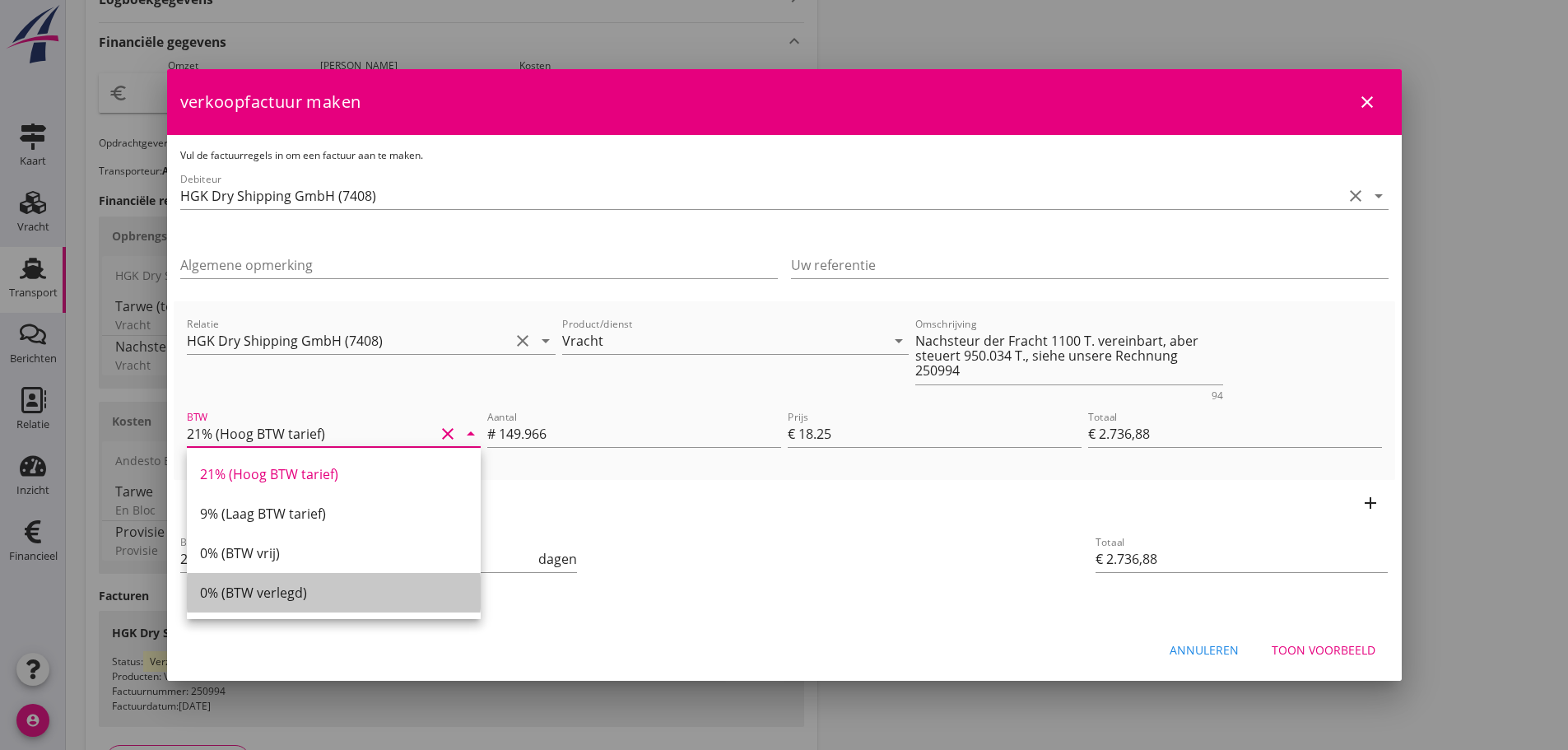
click at [235, 591] on div "0% (BTW verlegd)" at bounding box center [333, 592] width 268 height 20
type input "0% (BTW verlegd)"
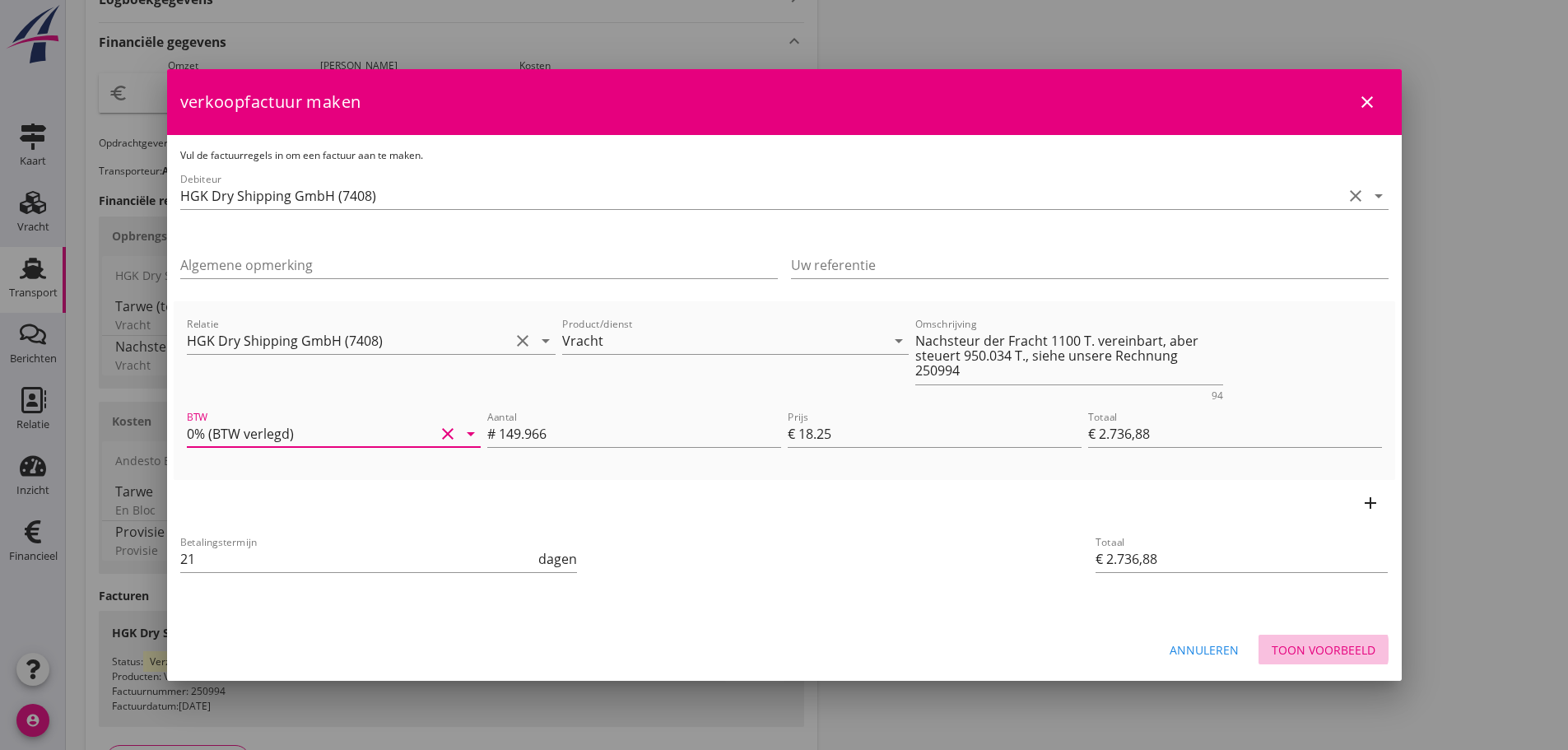
click at [1323, 647] on div "Toon voorbeeld" at bounding box center [1324, 650] width 104 height 18
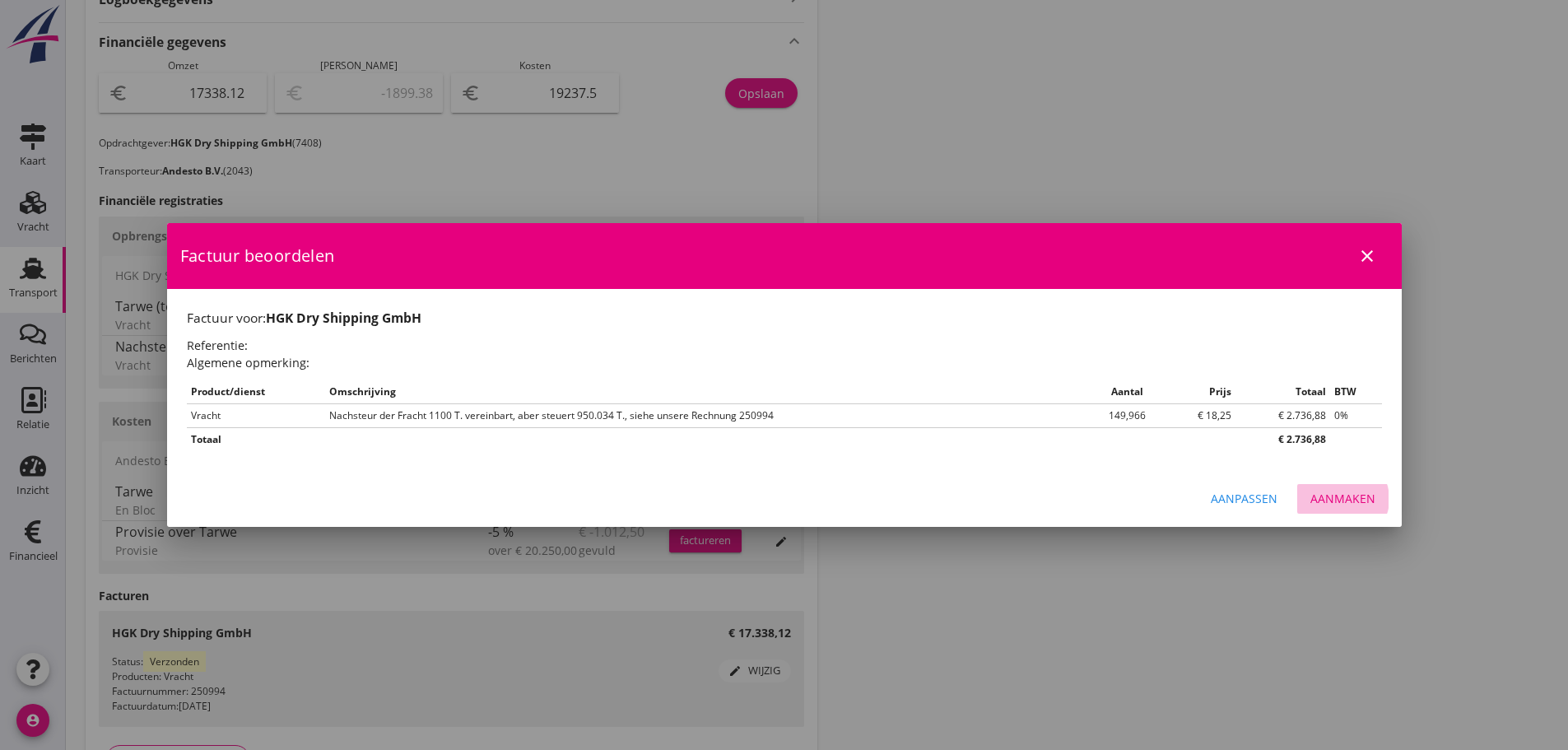
click at [1357, 502] on div "Aanmaken" at bounding box center [1343, 498] width 65 height 18
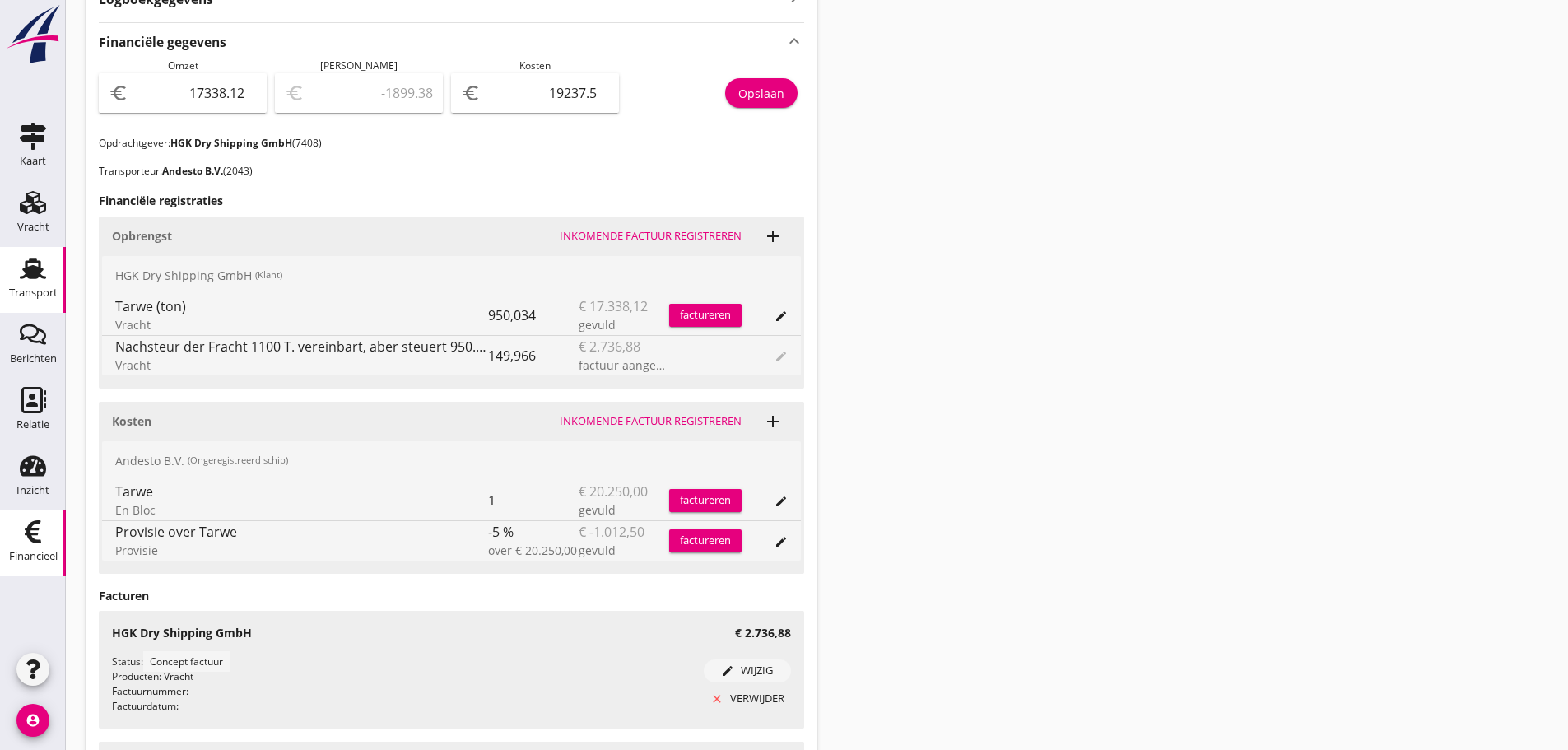
click at [33, 552] on div "Financieel" at bounding box center [33, 557] width 48 height 11
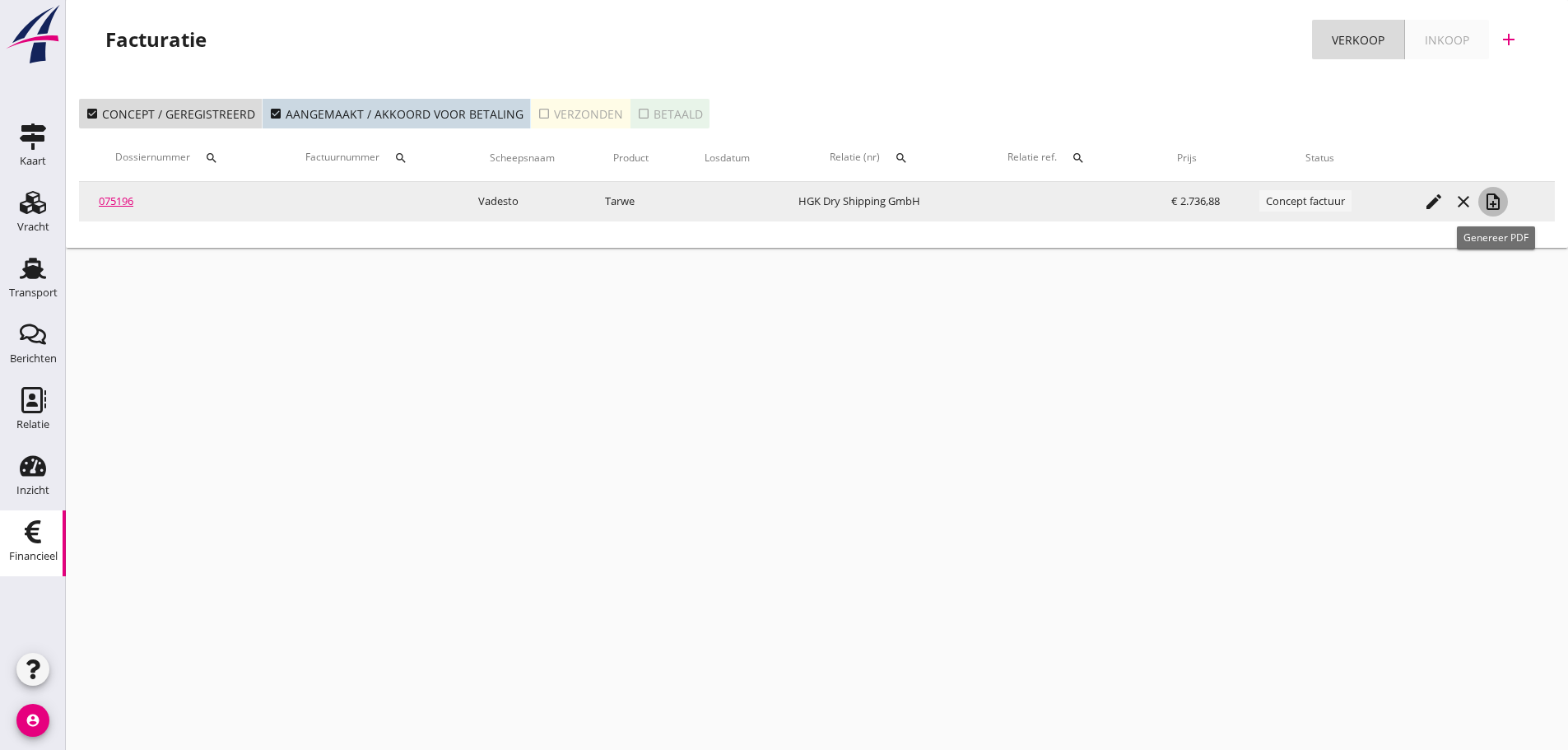
click at [1496, 209] on icon "note_add" at bounding box center [1493, 202] width 20 height 20
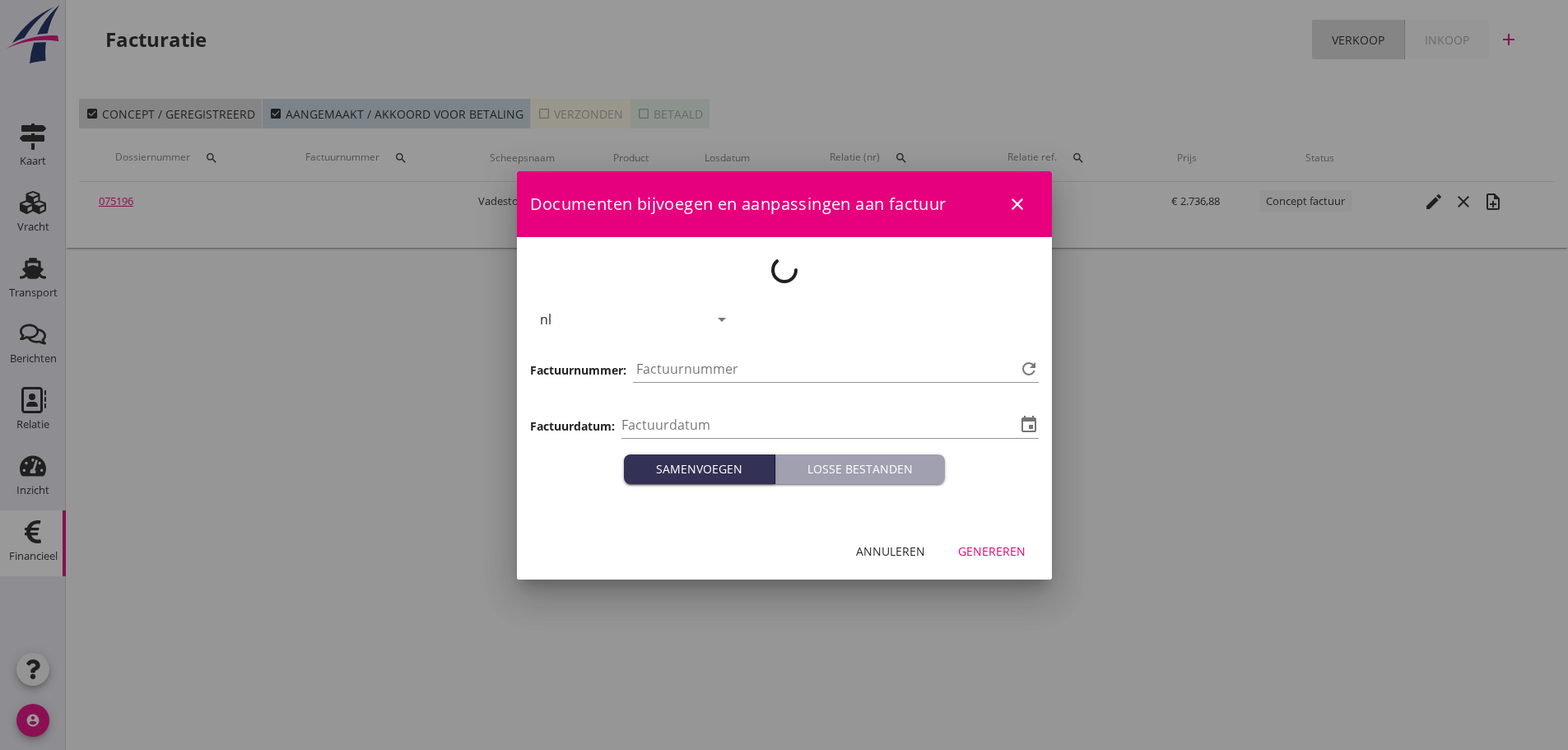
type input "[DATE]"
type input "1187"
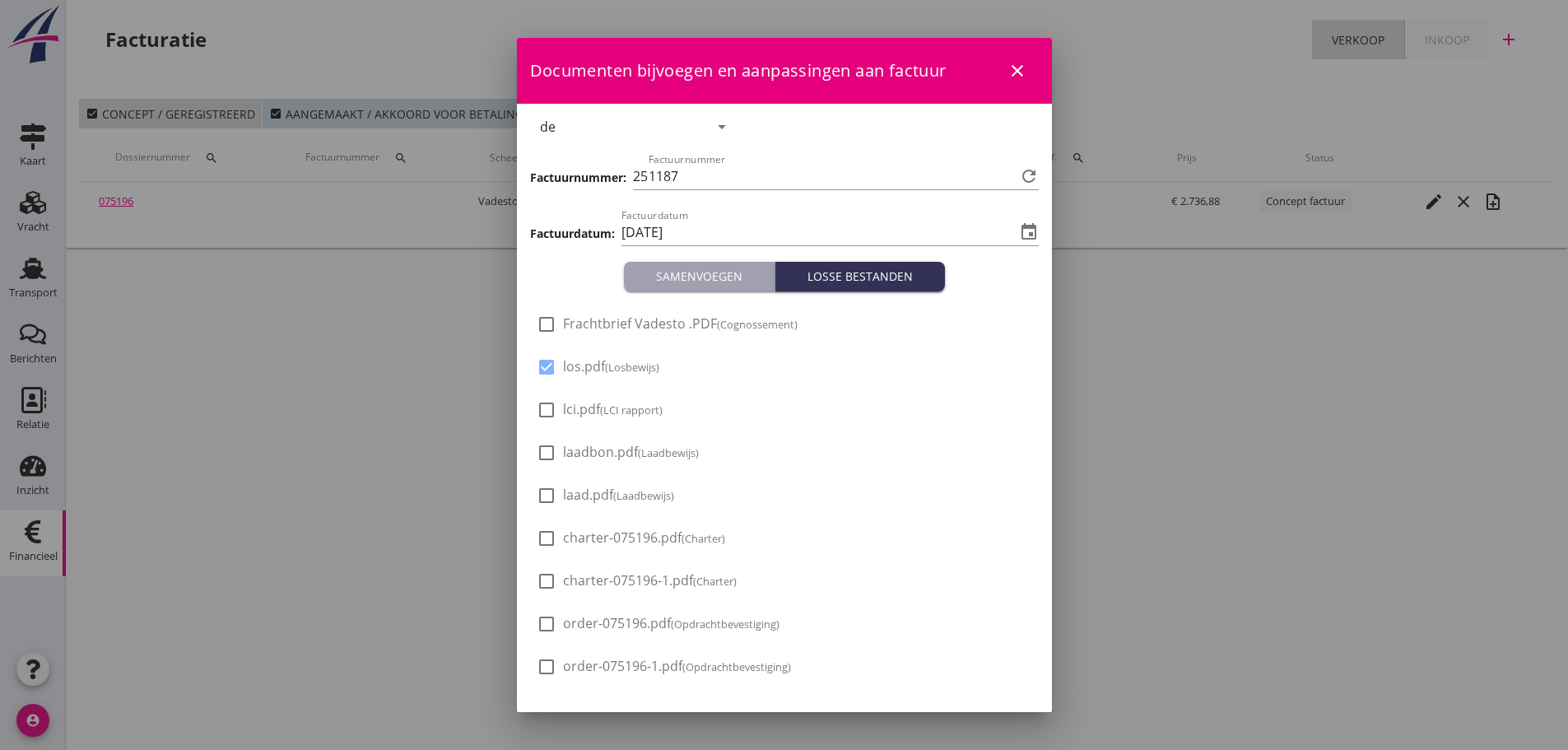
click at [557, 371] on div at bounding box center [546, 367] width 28 height 28
checkbox input "false"
click at [756, 237] on input "[DATE]" at bounding box center [818, 232] width 395 height 26
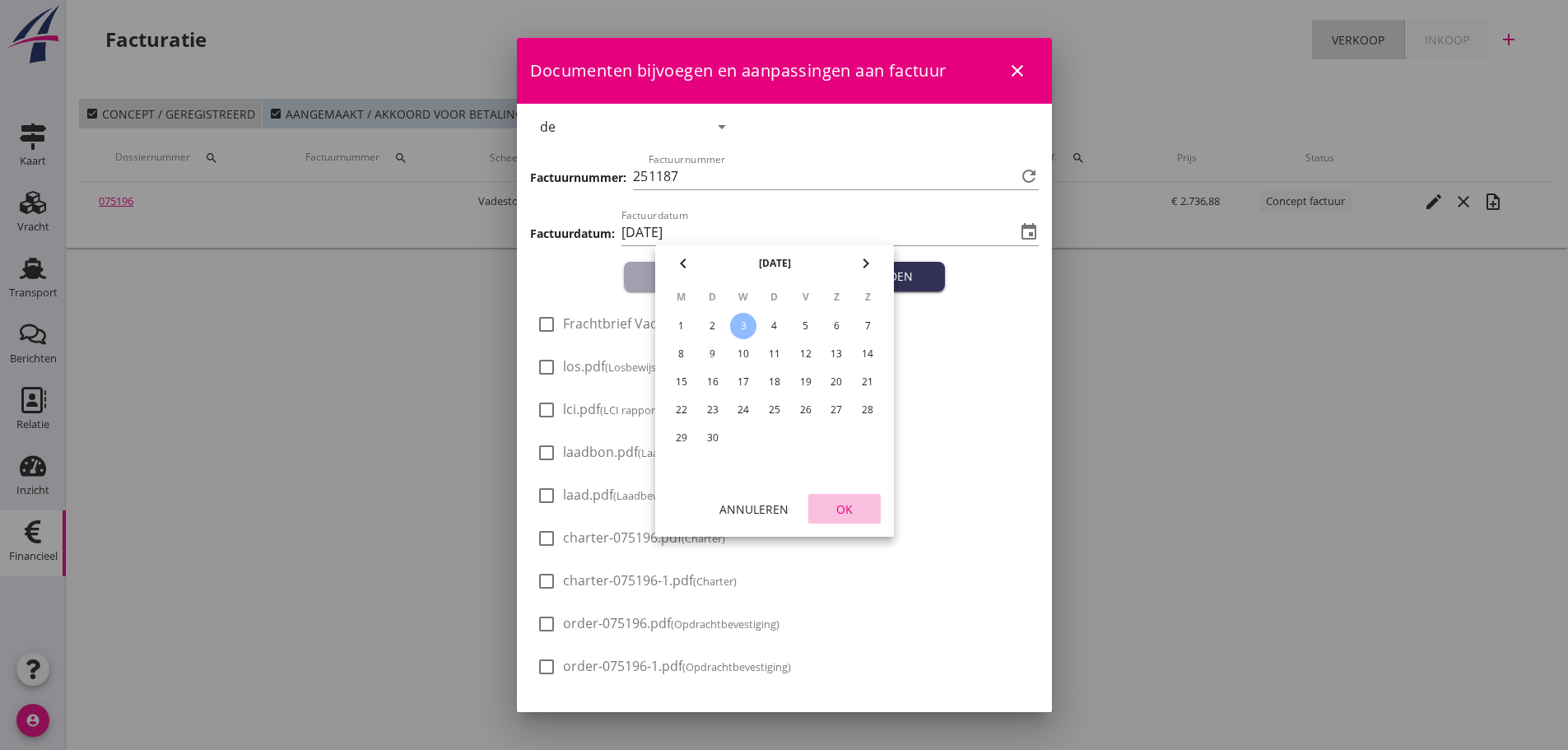
click at [849, 510] on div "OK" at bounding box center [845, 509] width 46 height 18
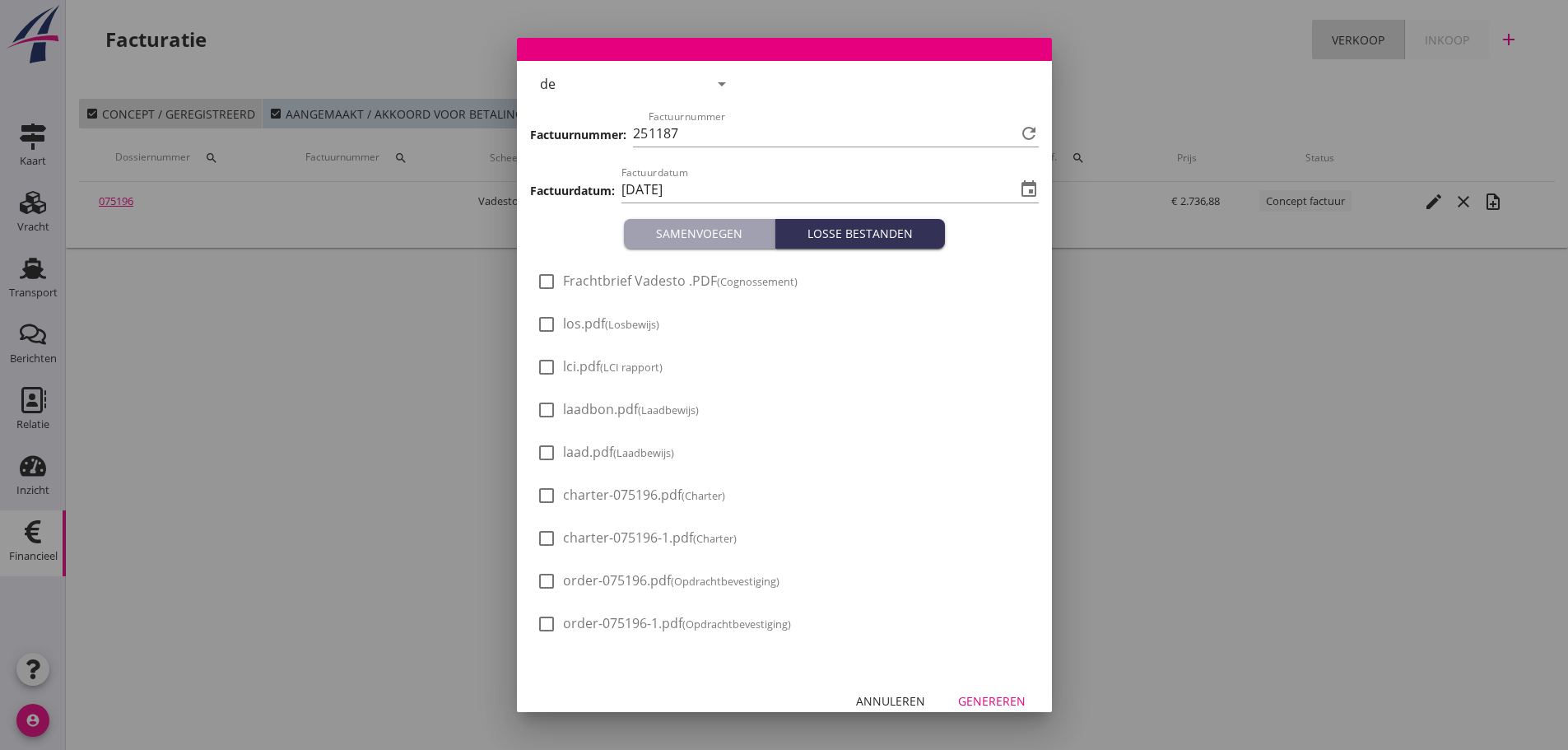
scroll to position [59, 0]
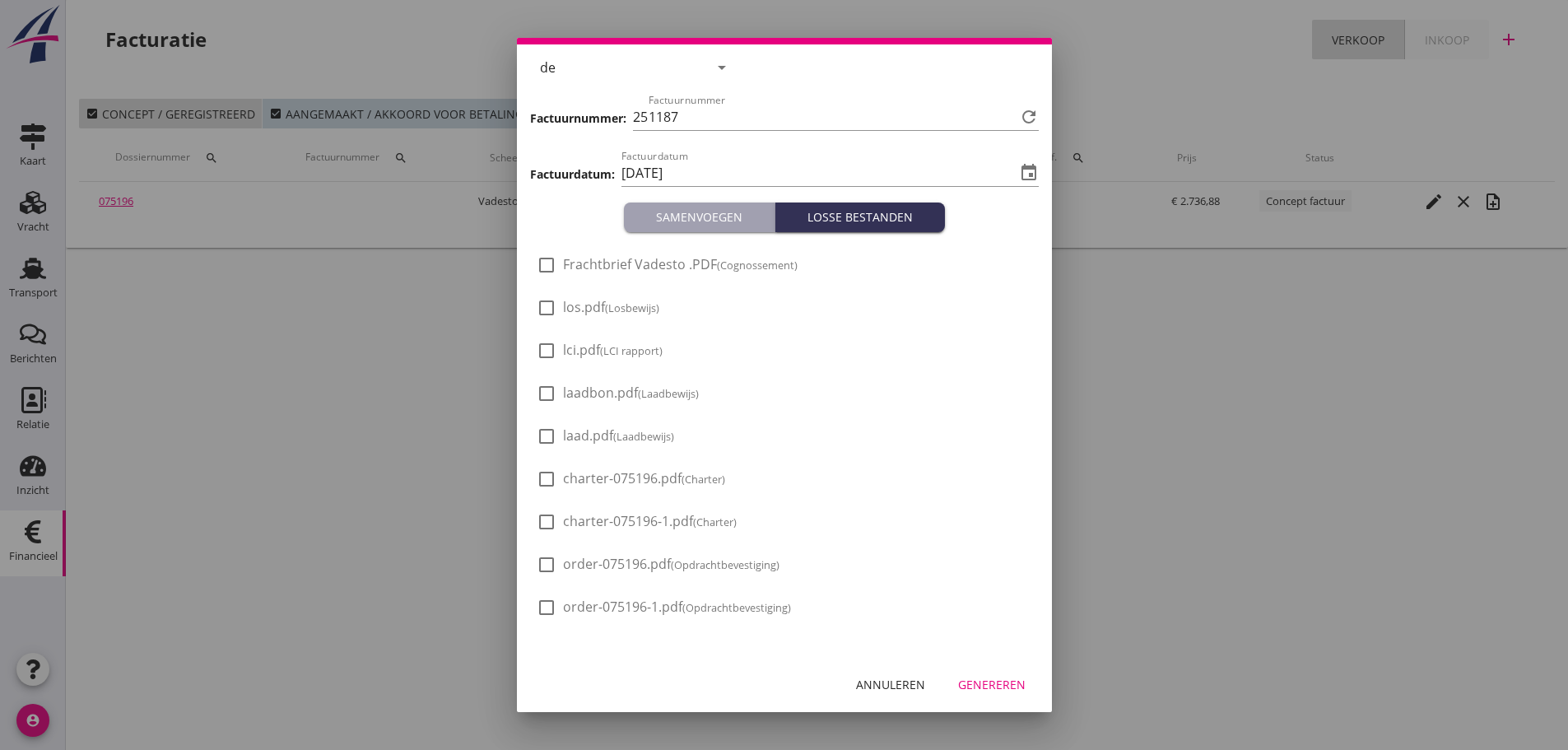
click at [961, 686] on div "Genereren" at bounding box center [992, 685] width 68 height 18
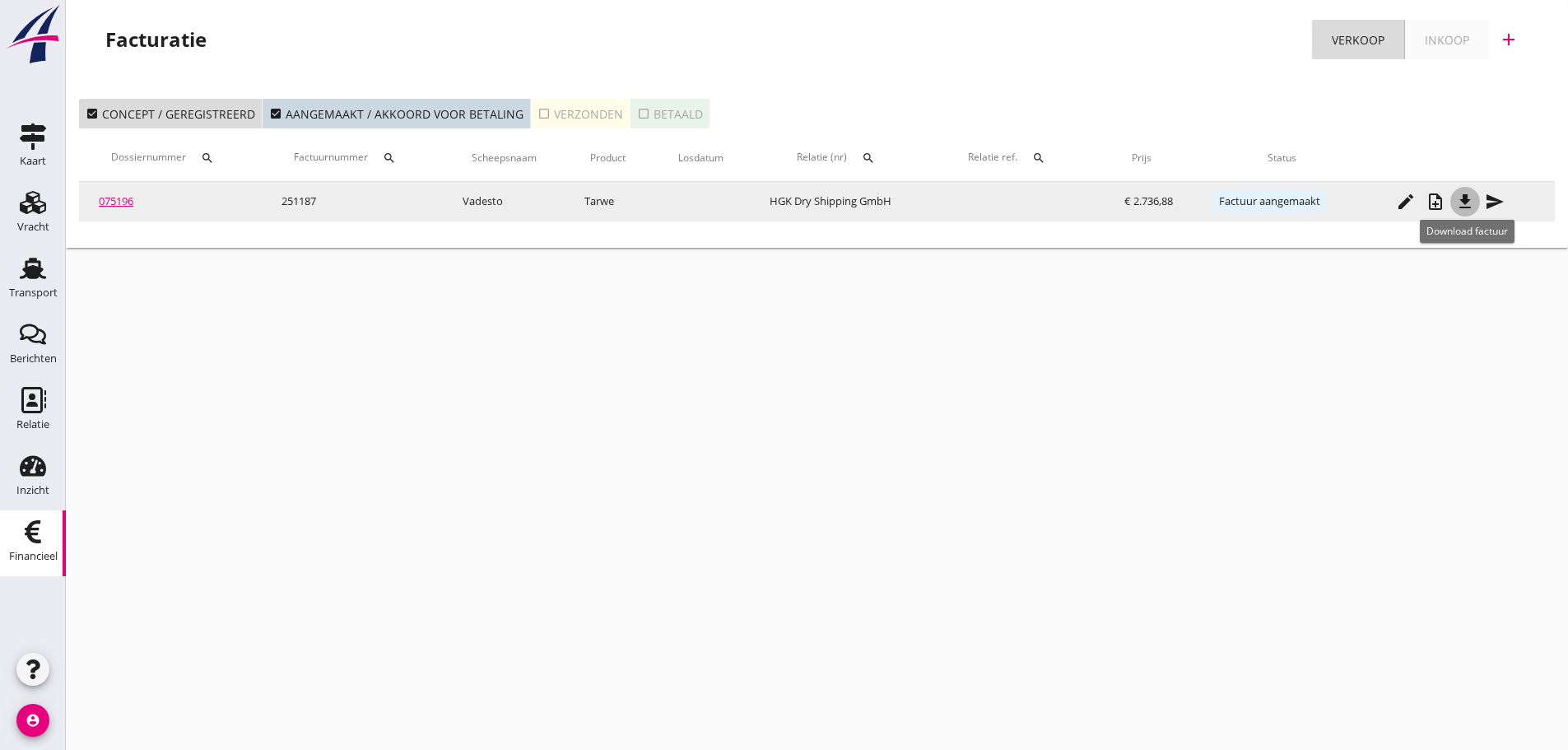
click at [1470, 199] on icon "file_download" at bounding box center [1465, 202] width 20 height 20
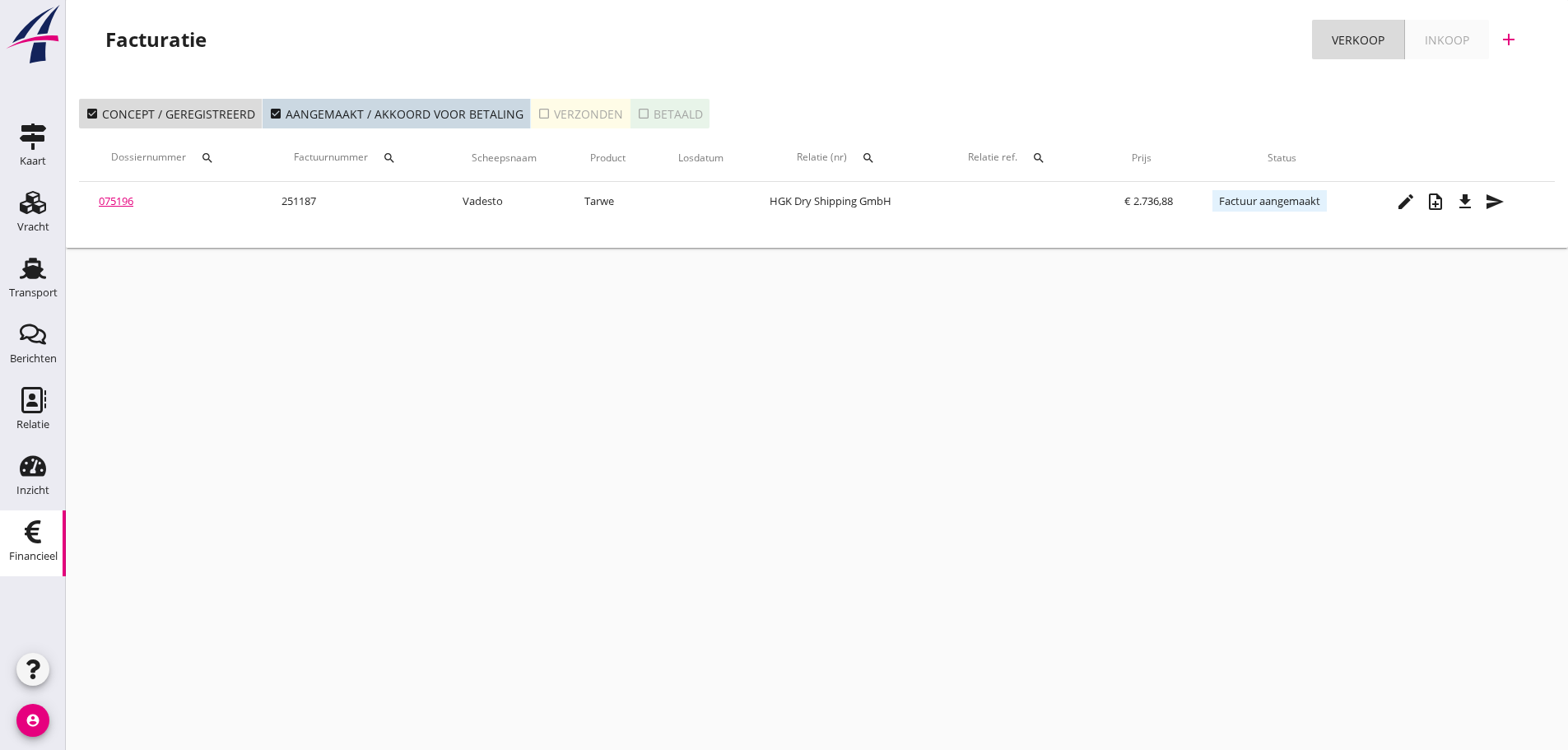
click at [212, 158] on icon "search" at bounding box center [207, 158] width 13 height 13
click at [47, 285] on div "Transport" at bounding box center [33, 293] width 48 height 23
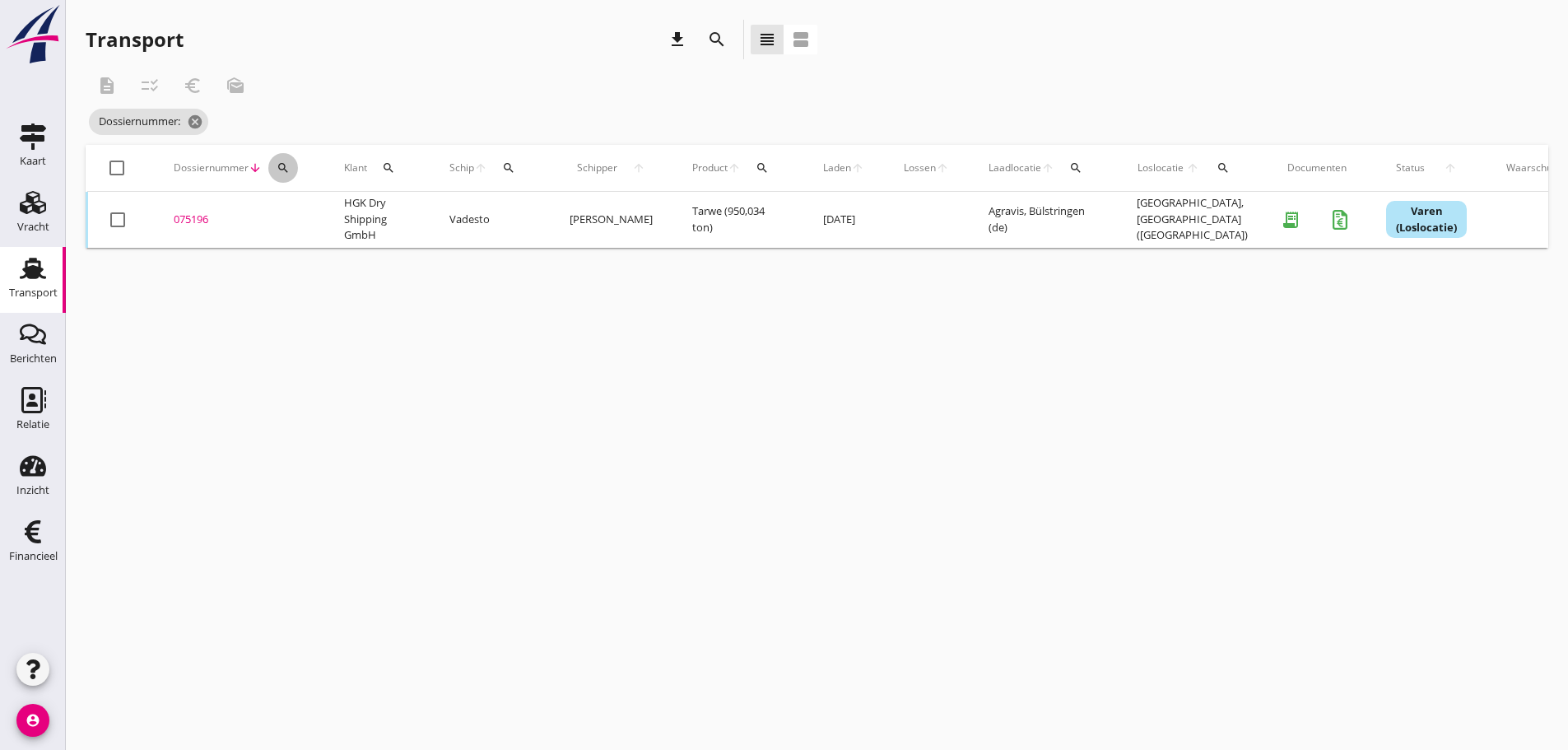
drag, startPoint x: 286, startPoint y: 164, endPoint x: 285, endPoint y: 176, distance: 12.0
click at [283, 166] on icon "search" at bounding box center [283, 168] width 13 height 13
click at [310, 206] on input "Zoeken op dossiernummer..." at bounding box center [360, 216] width 171 height 26
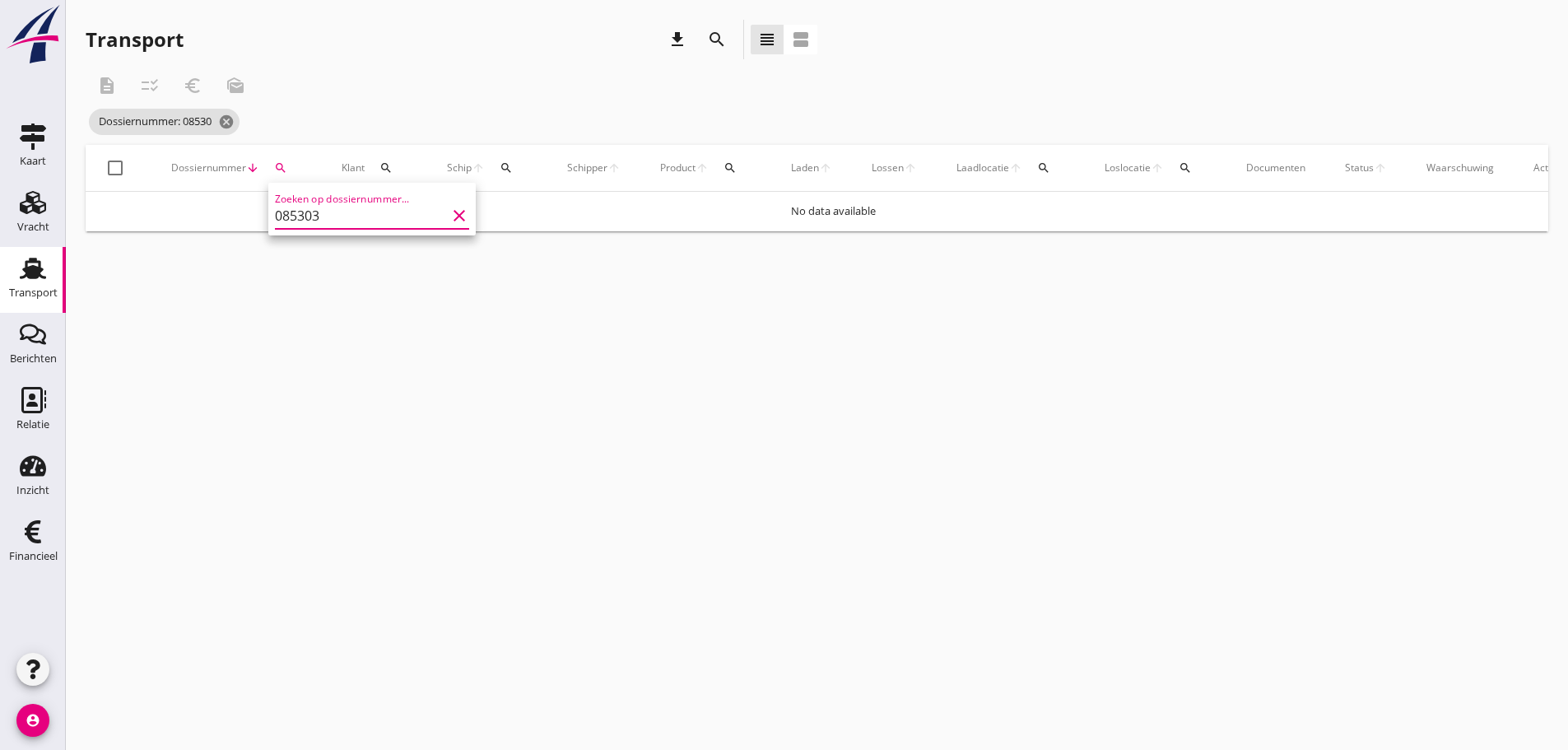
type input "085303"
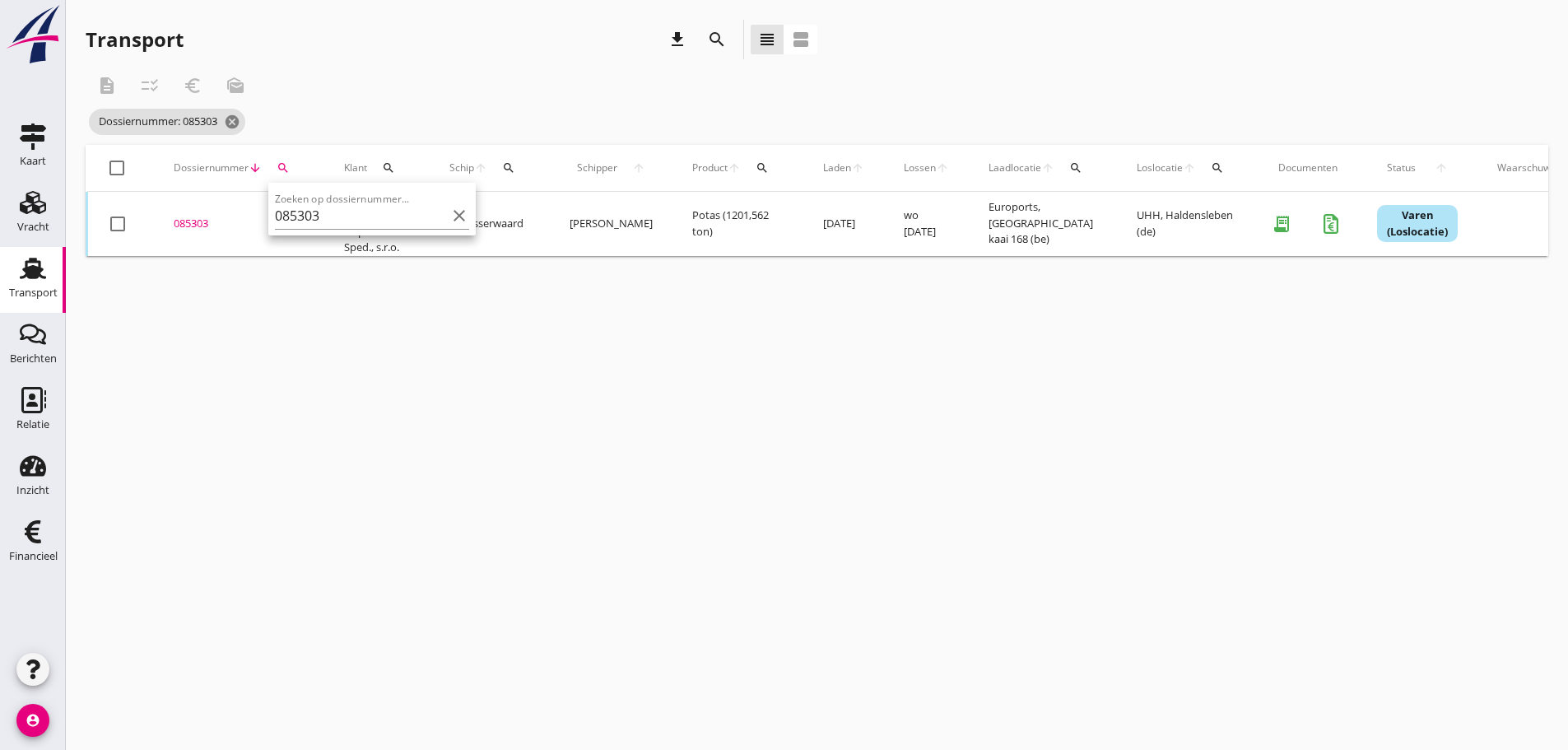
click at [189, 218] on div "085303" at bounding box center [239, 224] width 131 height 17
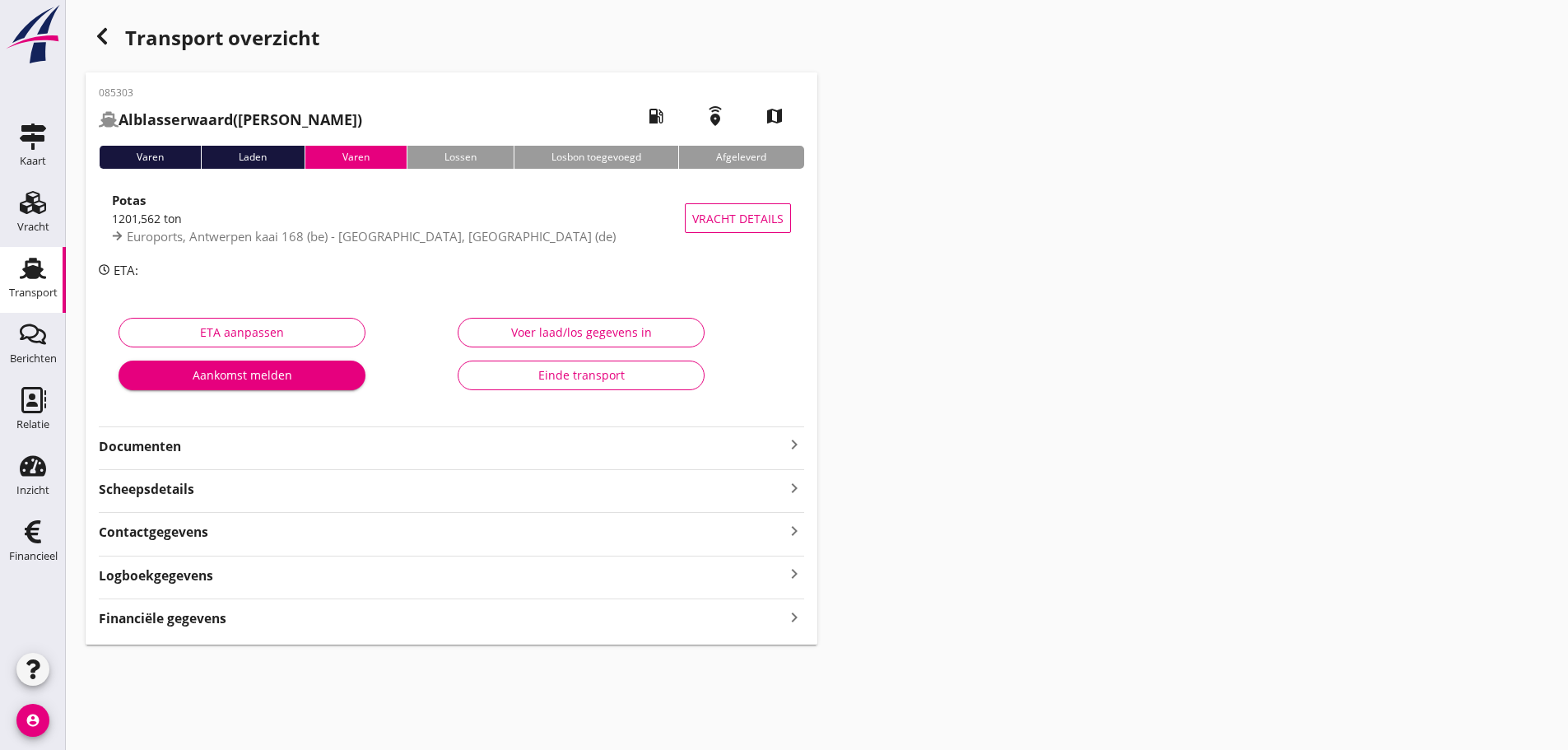
click at [801, 614] on icon "keyboard_arrow_right" at bounding box center [794, 617] width 20 height 22
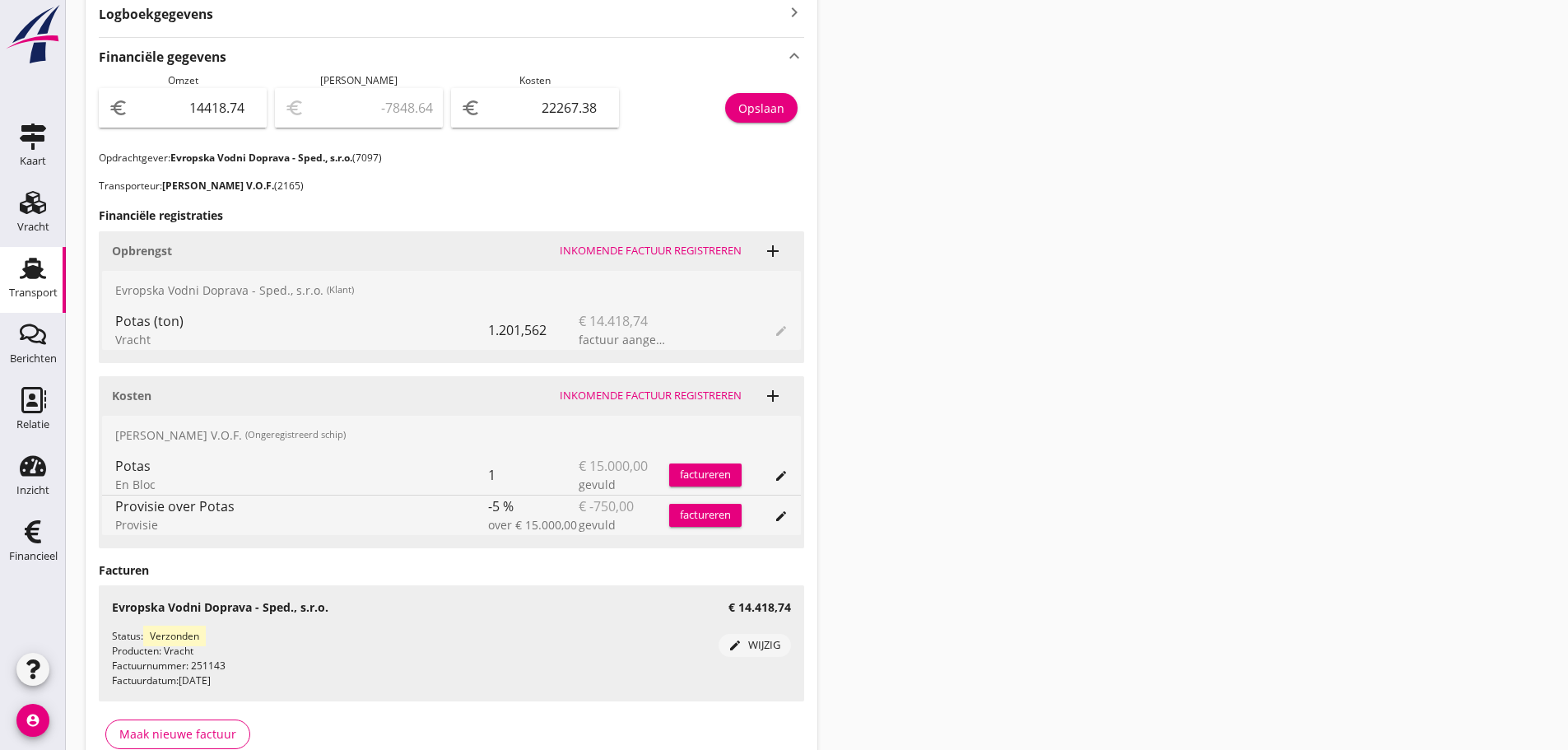
scroll to position [576, 0]
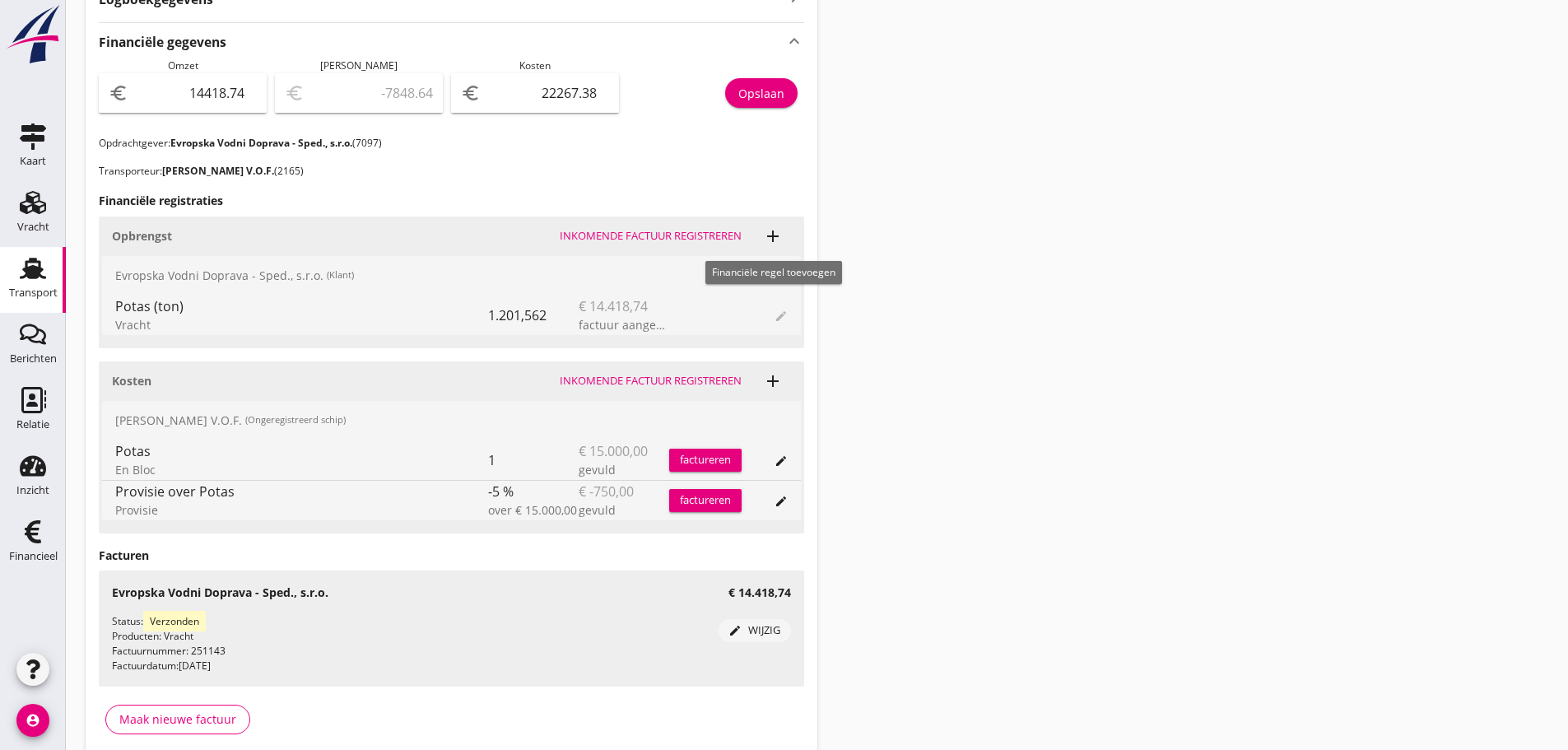
click at [756, 235] on span "add" at bounding box center [773, 236] width 36 height 33
click at [767, 235] on icon "add" at bounding box center [773, 236] width 20 height 20
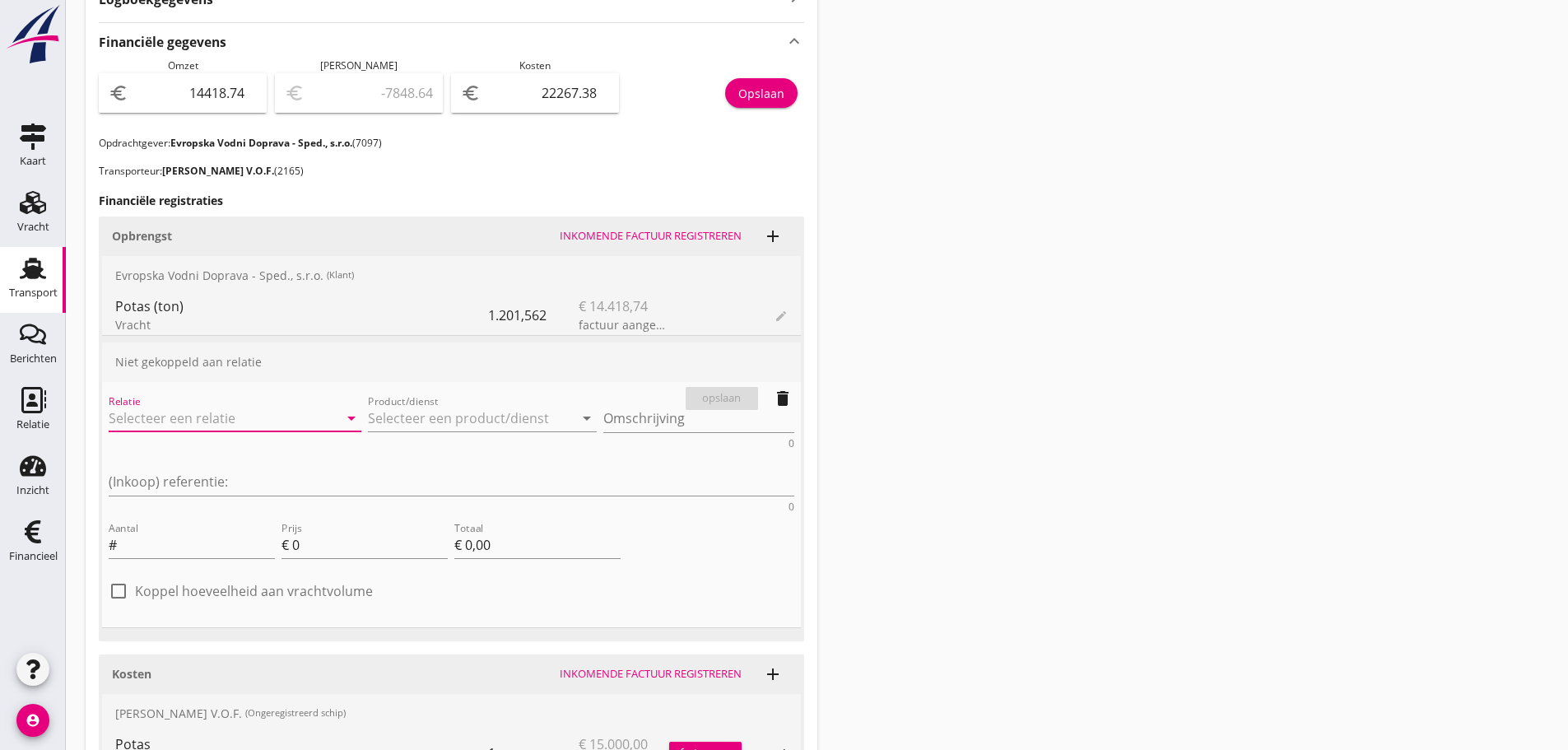
click at [158, 408] on input "Relatie" at bounding box center [212, 418] width 206 height 26
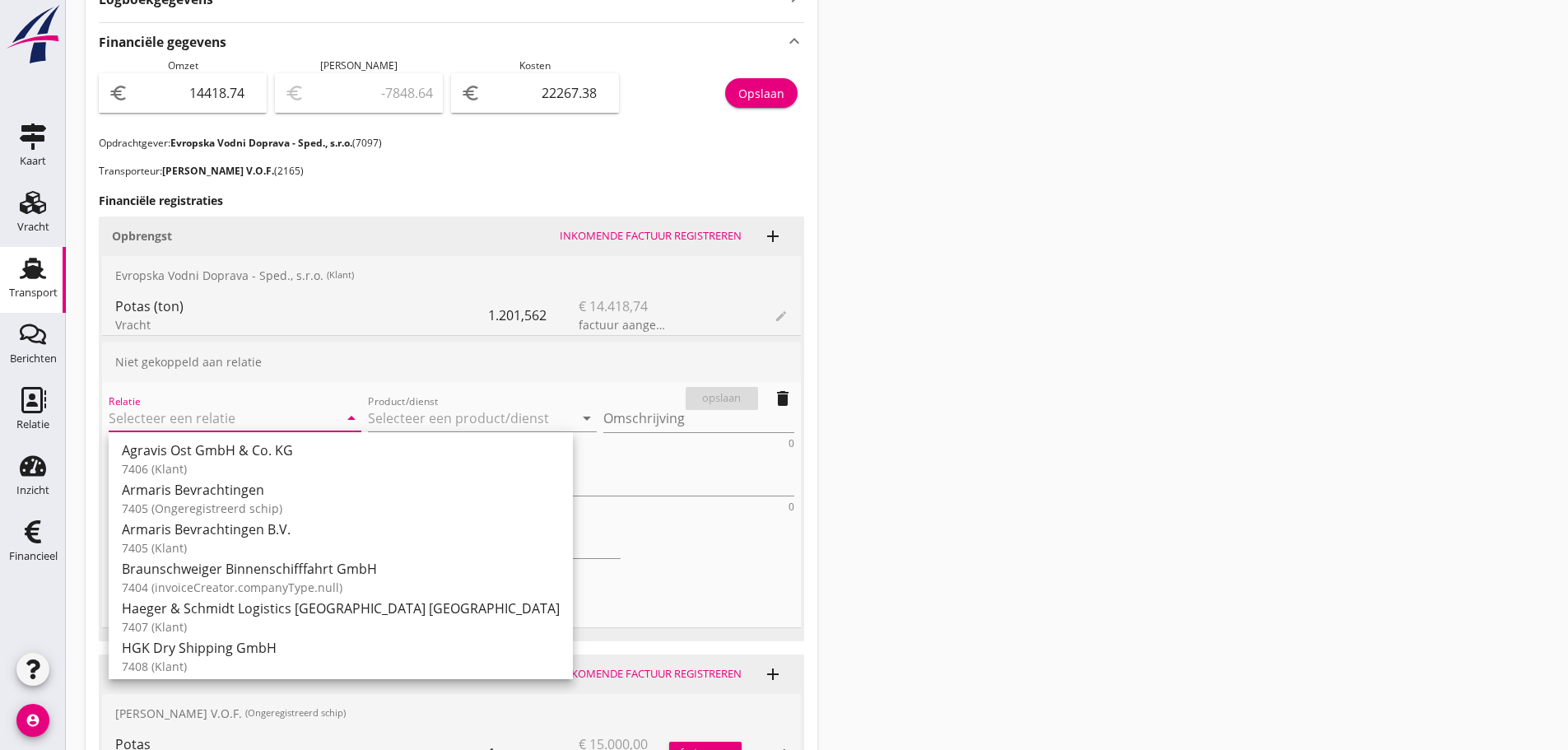
type input "8"
type input "4"
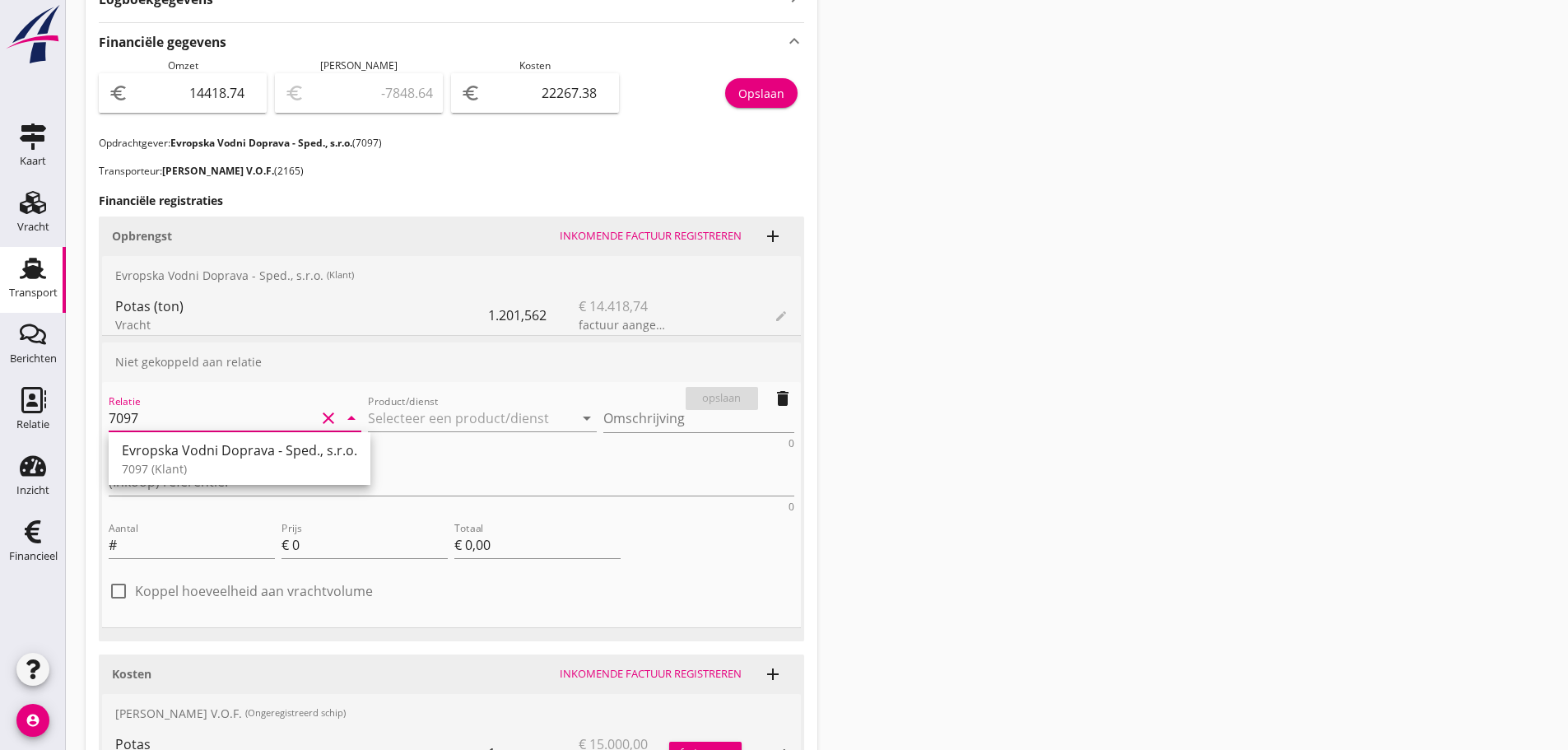
drag, startPoint x: 188, startPoint y: 467, endPoint x: 372, endPoint y: 437, distance: 186.4
click at [192, 465] on div "7097 (Klant)" at bounding box center [239, 468] width 235 height 18
type input "Evropska Vodni Doprava - Sped., s.r.o. (7097)"
click at [387, 400] on div "Product/dienst arrow_drop_down" at bounding box center [482, 421] width 229 height 53
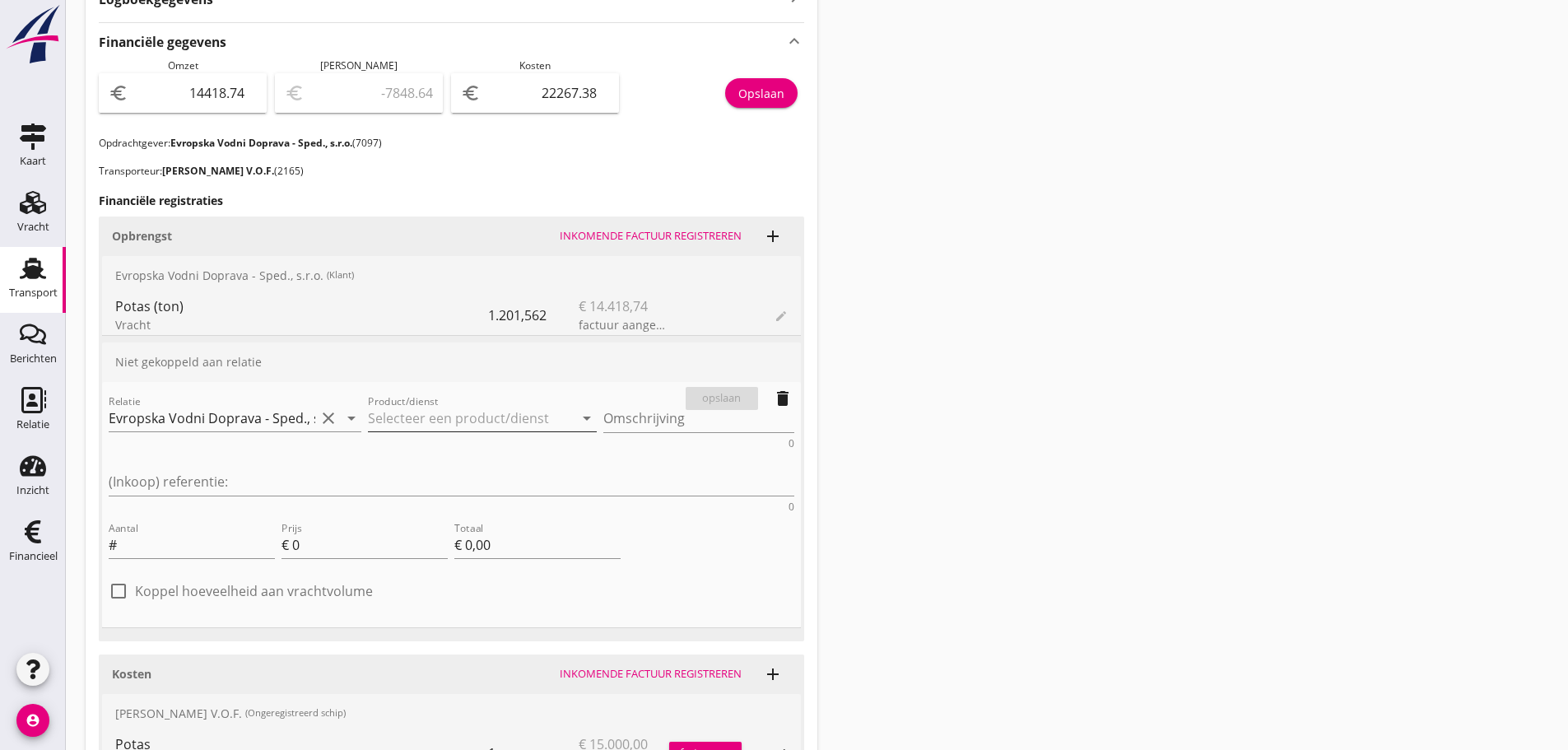
click at [399, 410] on input "Product/dienst" at bounding box center [471, 418] width 206 height 26
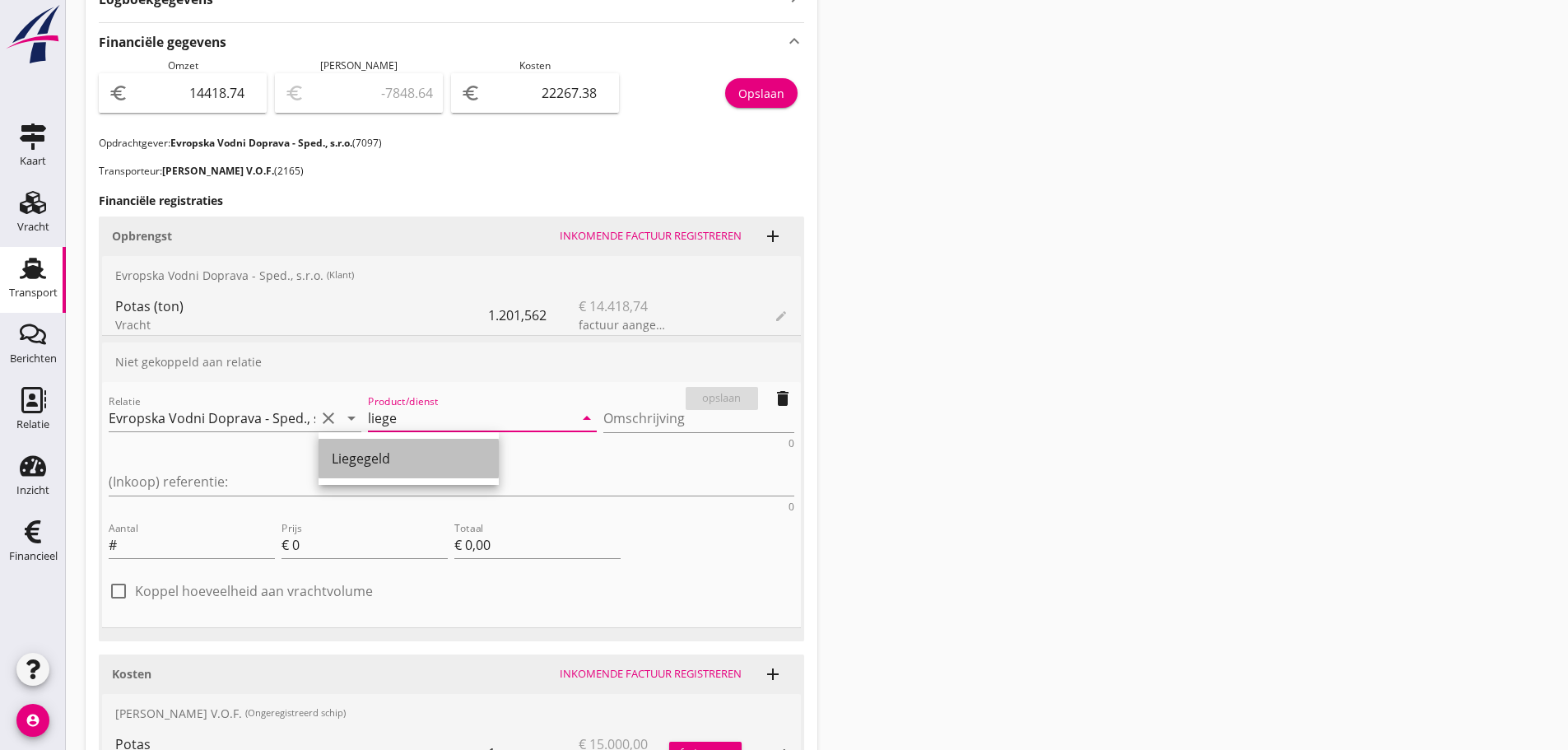
click at [380, 466] on div "Liegegeld" at bounding box center [409, 458] width 154 height 20
type input "Liegegeld"
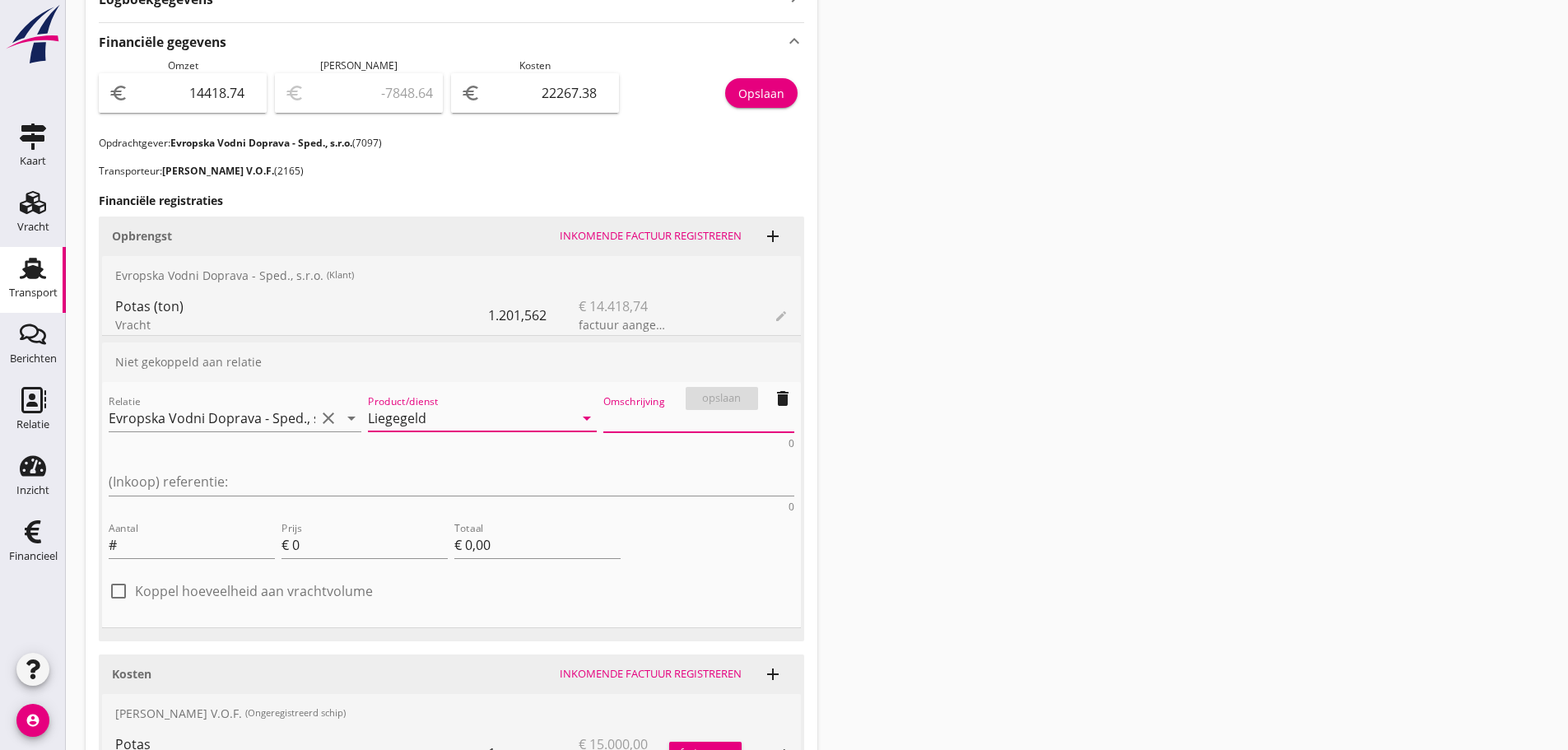
click at [604, 424] on textarea "Omschrijving" at bounding box center [699, 418] width 191 height 27
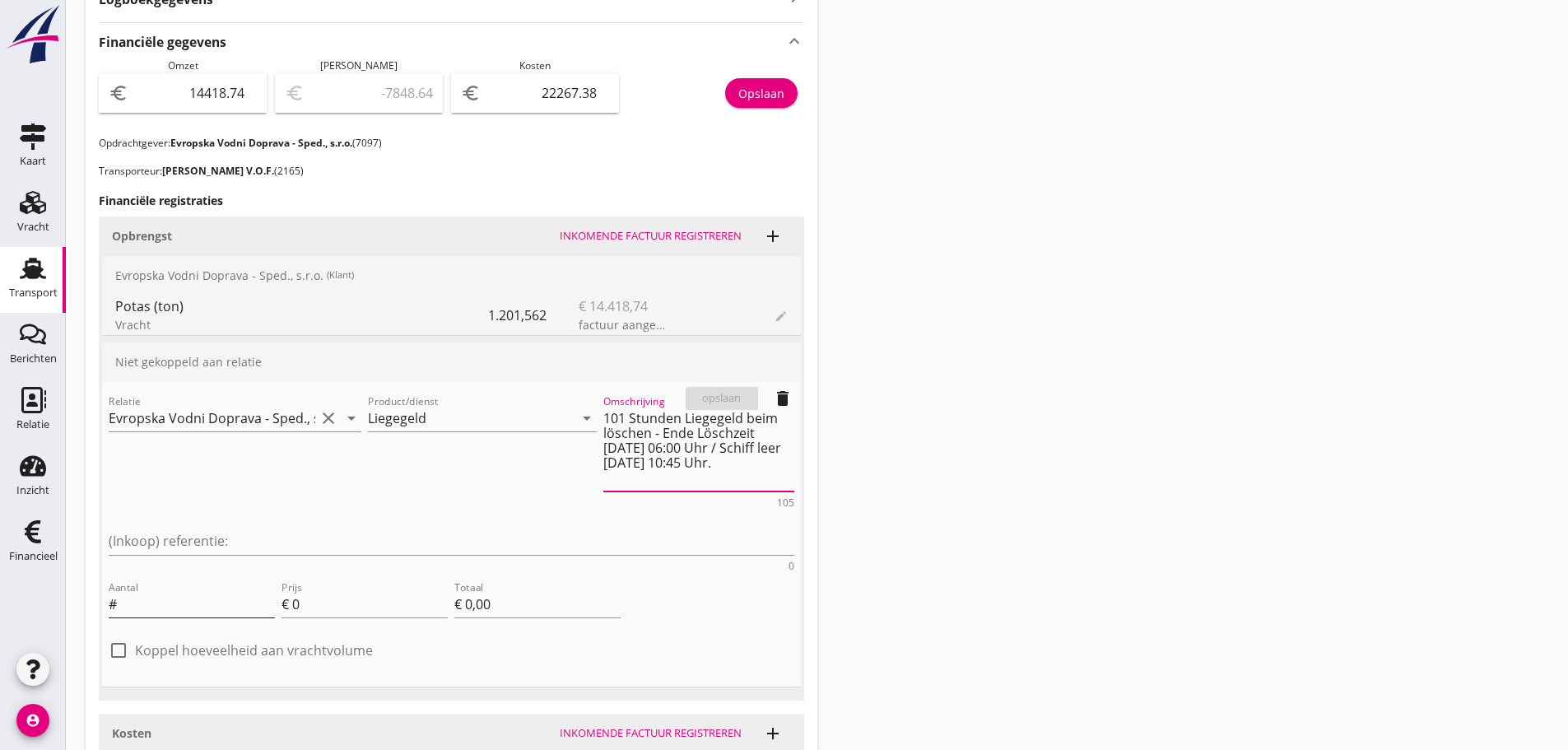
type textarea "101 Stunden Liegegeld beim löschen - Ende Löschzeit [DATE] 06:00 Uhr / Schiff l…"
click at [242, 591] on input "Aantal" at bounding box center [197, 604] width 155 height 26
type input "101"
type input "7"
type input "€ 707,00"
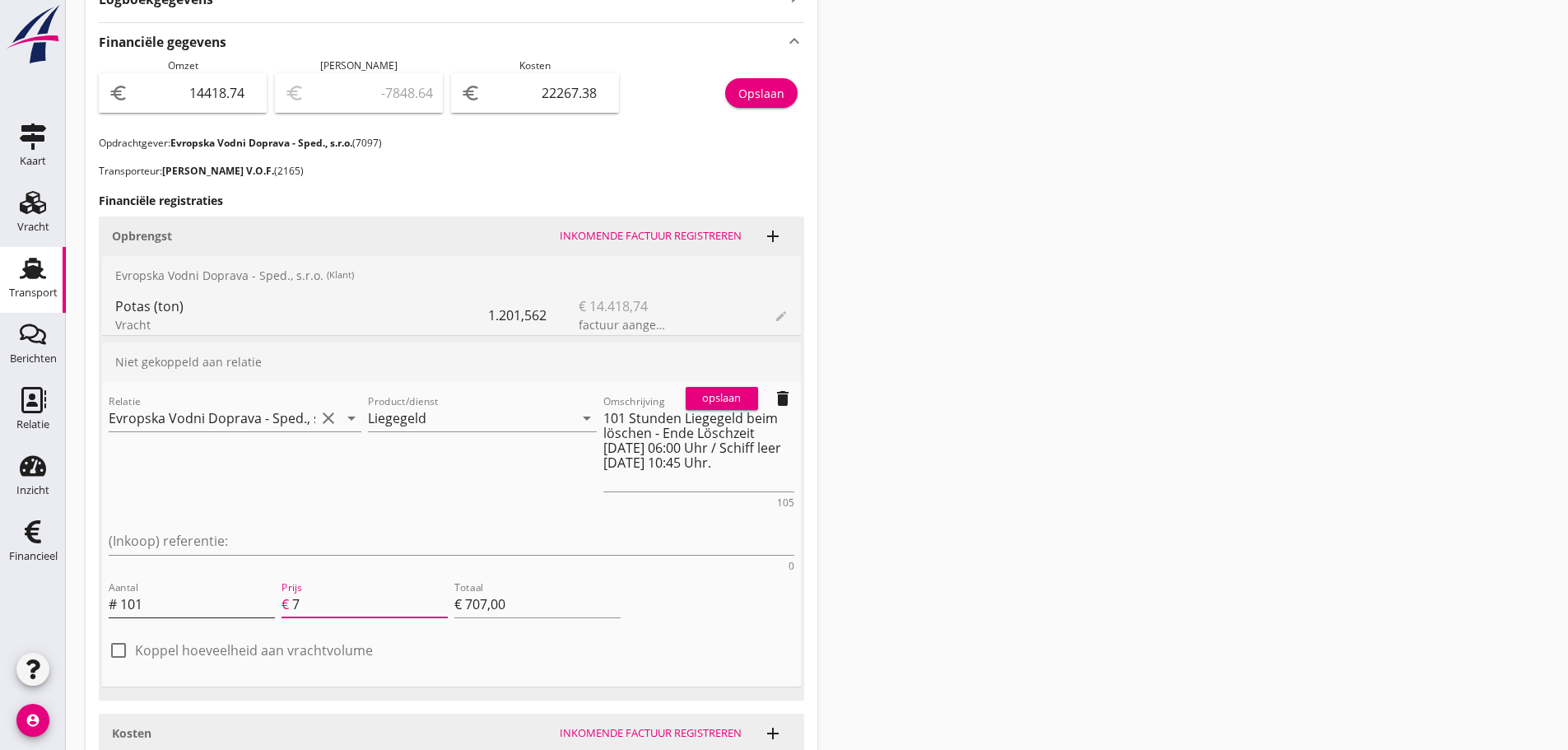
type input "79"
type input "€ 7.979,00"
type input "€ 0,00"
type input "79.3"
type input "€ 8.009,30"
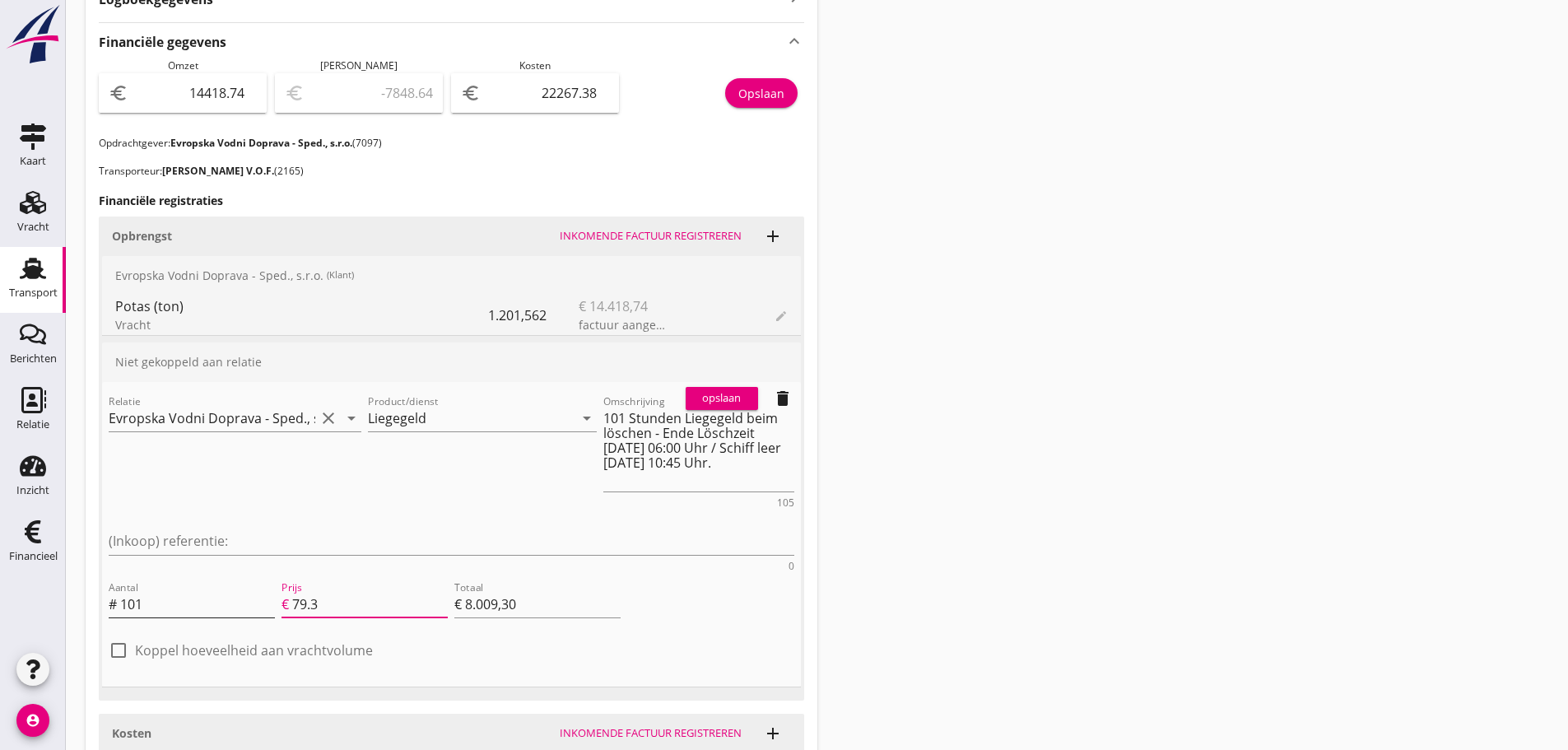
type input "79.38"
type input "€ 8.017,38"
type input "79.38"
click at [636, 575] on div "Aantal # 101 Prijs € 79.38 Totaal € 8.017,38" at bounding box center [451, 606] width 692 height 62
click at [720, 395] on div "opslaan" at bounding box center [722, 399] width 59 height 17
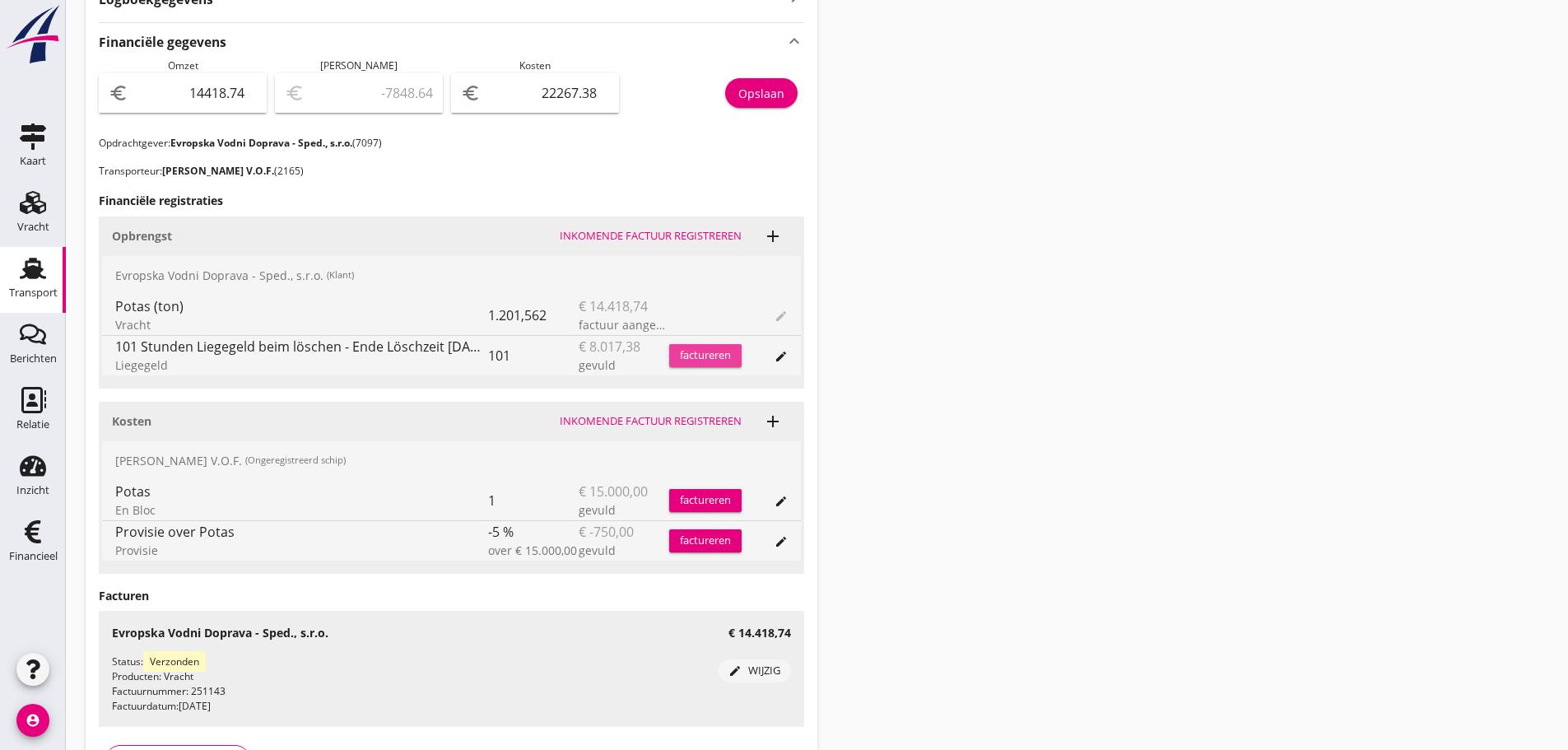
click at [727, 362] on div "factureren" at bounding box center [706, 356] width 72 height 17
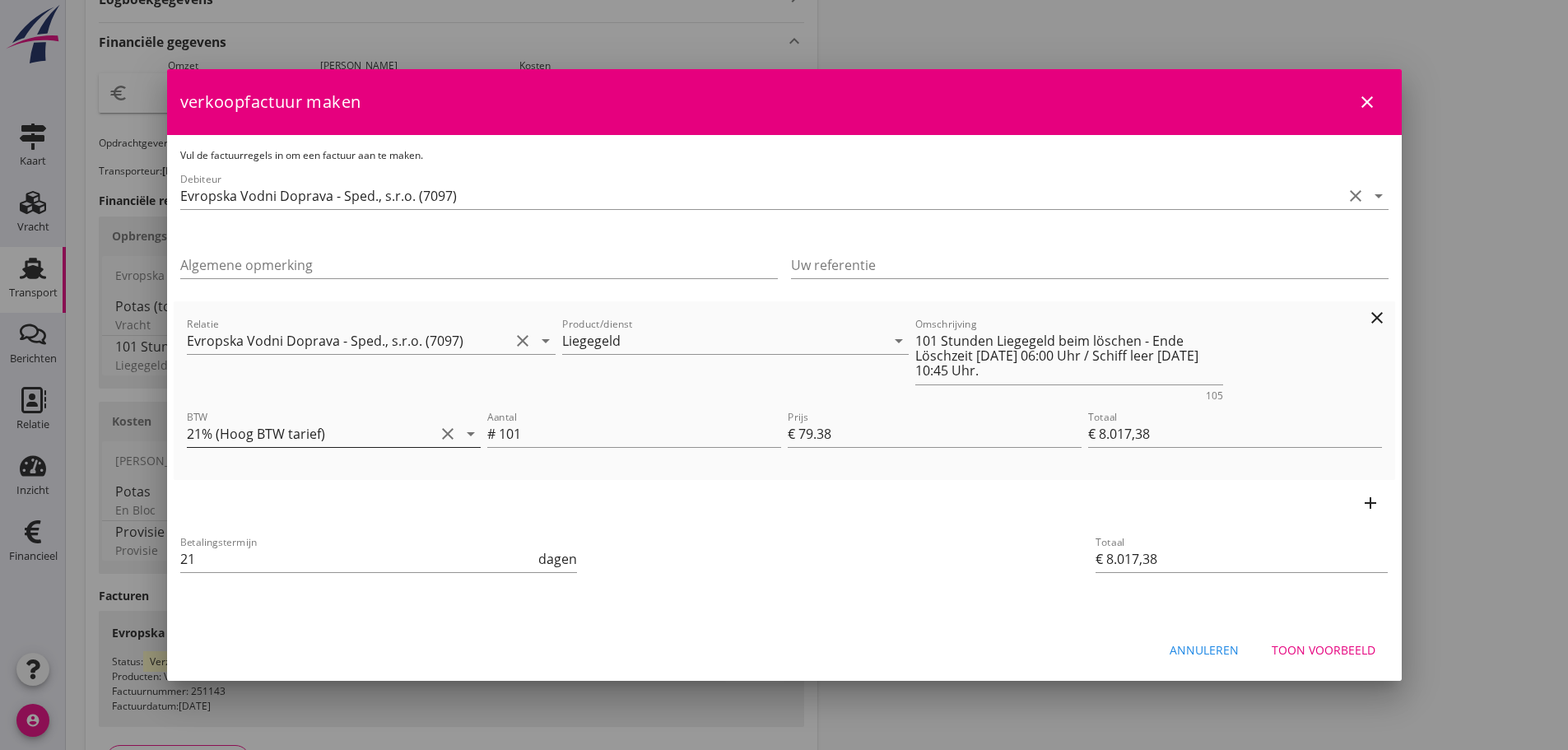
click at [468, 431] on icon "arrow_drop_down" at bounding box center [470, 433] width 20 height 20
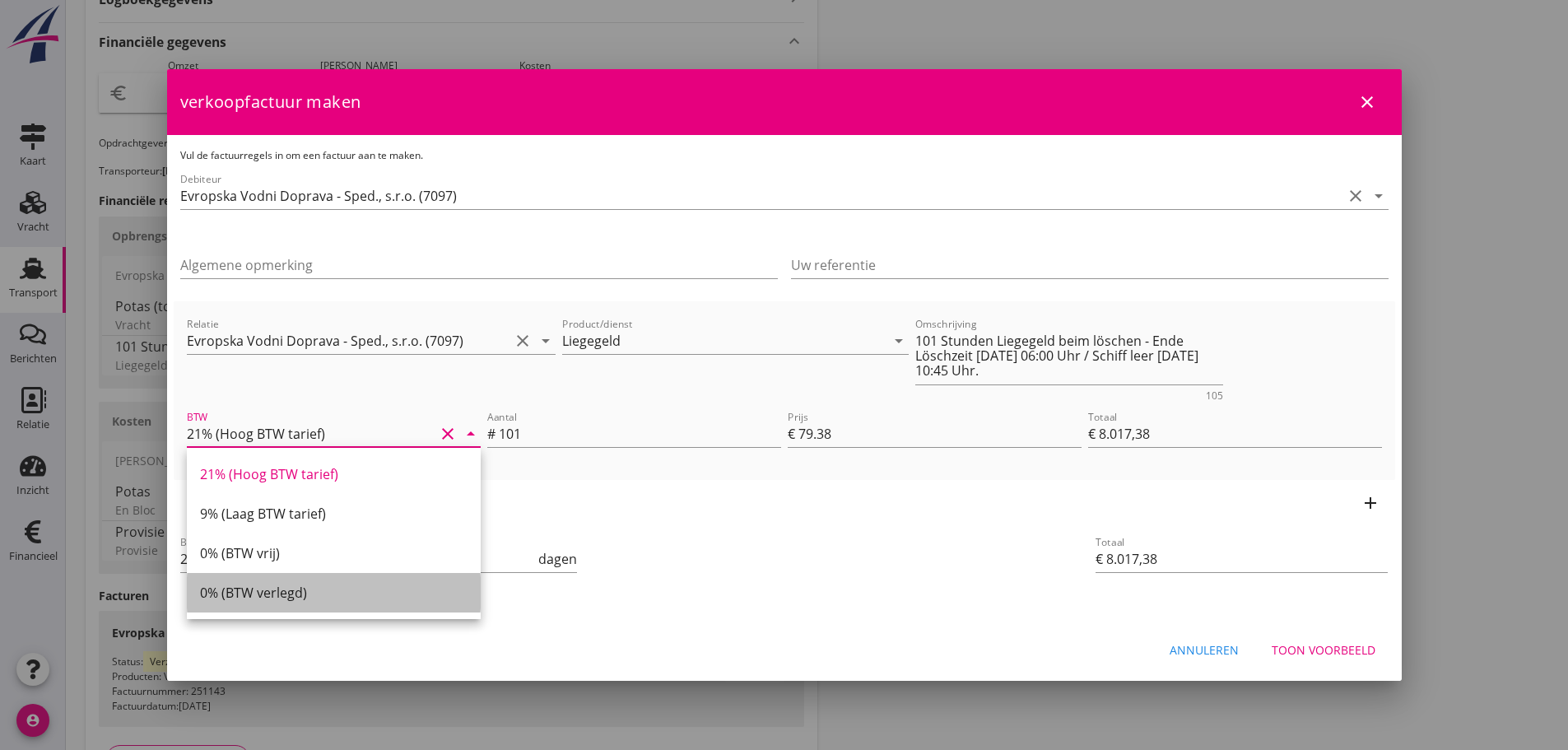
click at [282, 585] on div "0% (BTW verlegd)" at bounding box center [333, 592] width 268 height 20
type input "0% (BTW verlegd)"
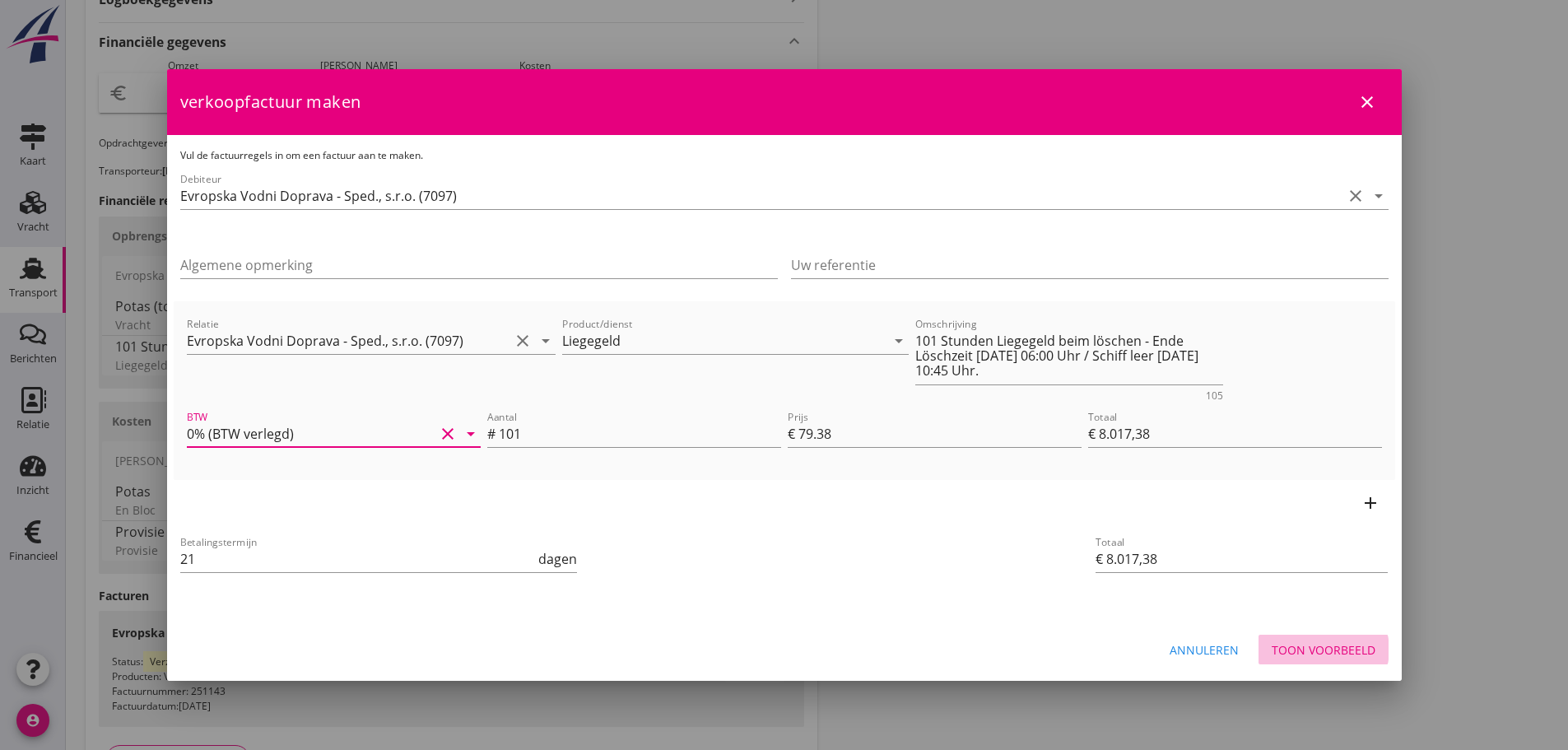
click at [1338, 653] on div "Toon voorbeeld" at bounding box center [1324, 650] width 104 height 18
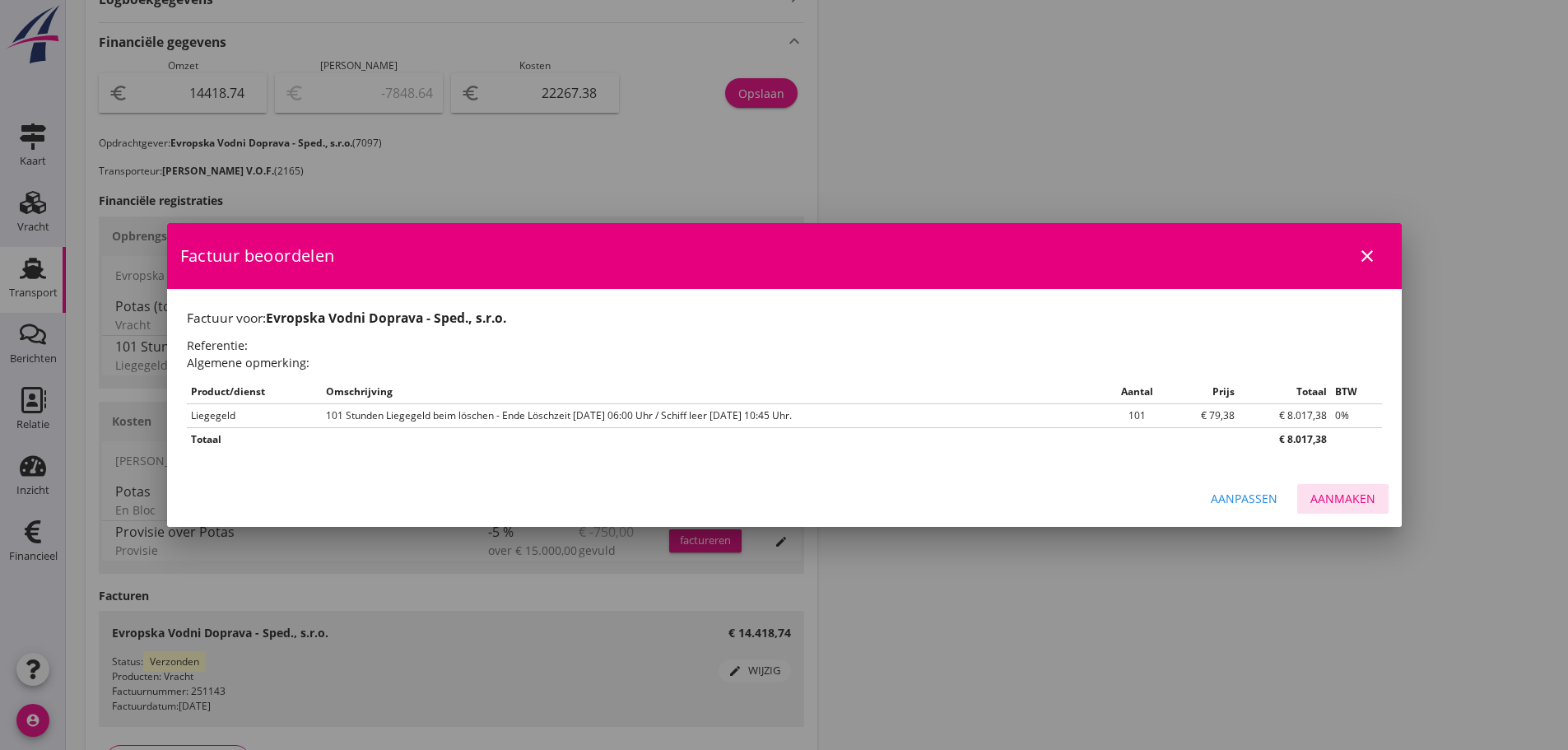
click at [1354, 505] on div "Aanmaken" at bounding box center [1343, 498] width 65 height 18
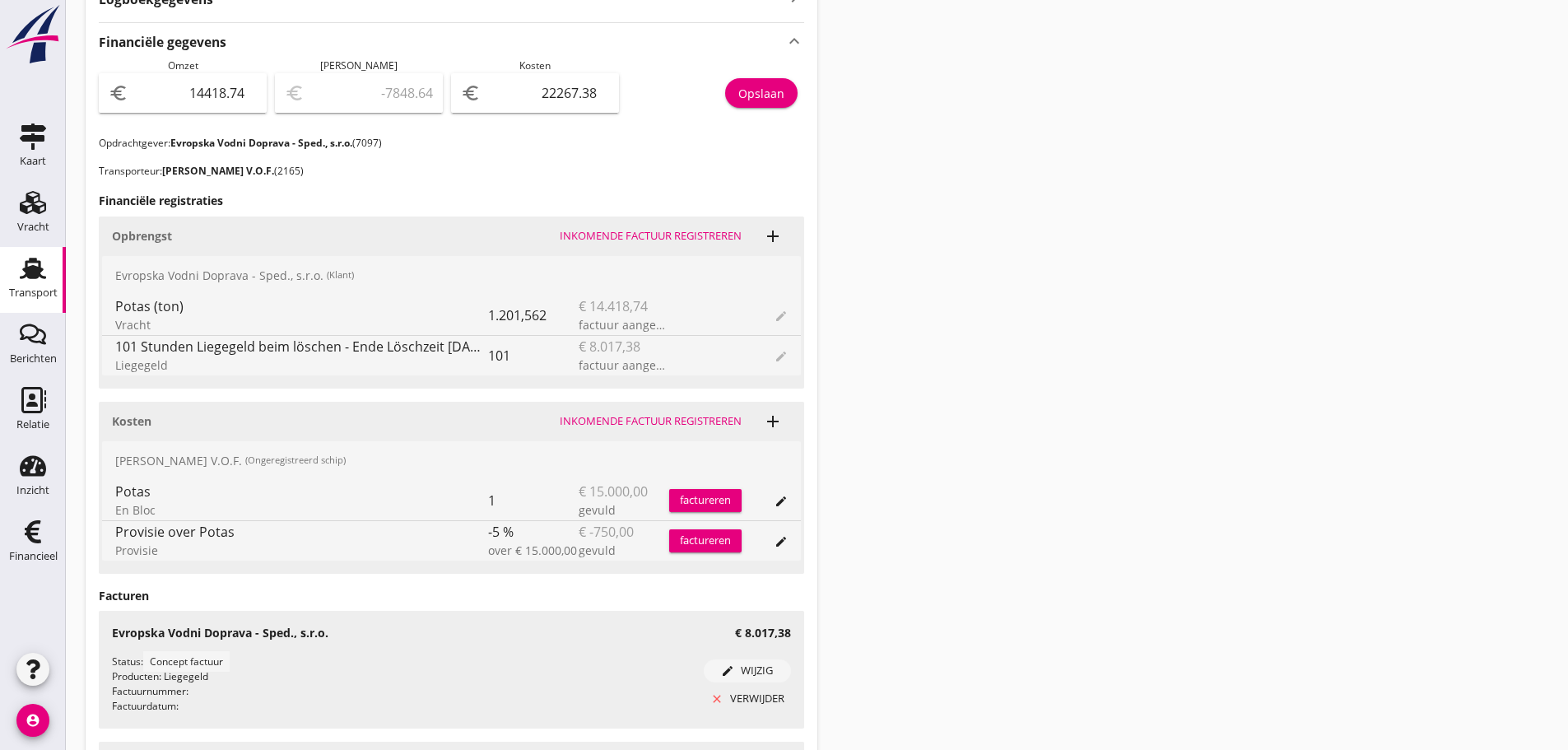
drag, startPoint x: 20, startPoint y: 544, endPoint x: 372, endPoint y: 506, distance: 354.0
click at [20, 544] on icon "Financieel" at bounding box center [33, 532] width 26 height 26
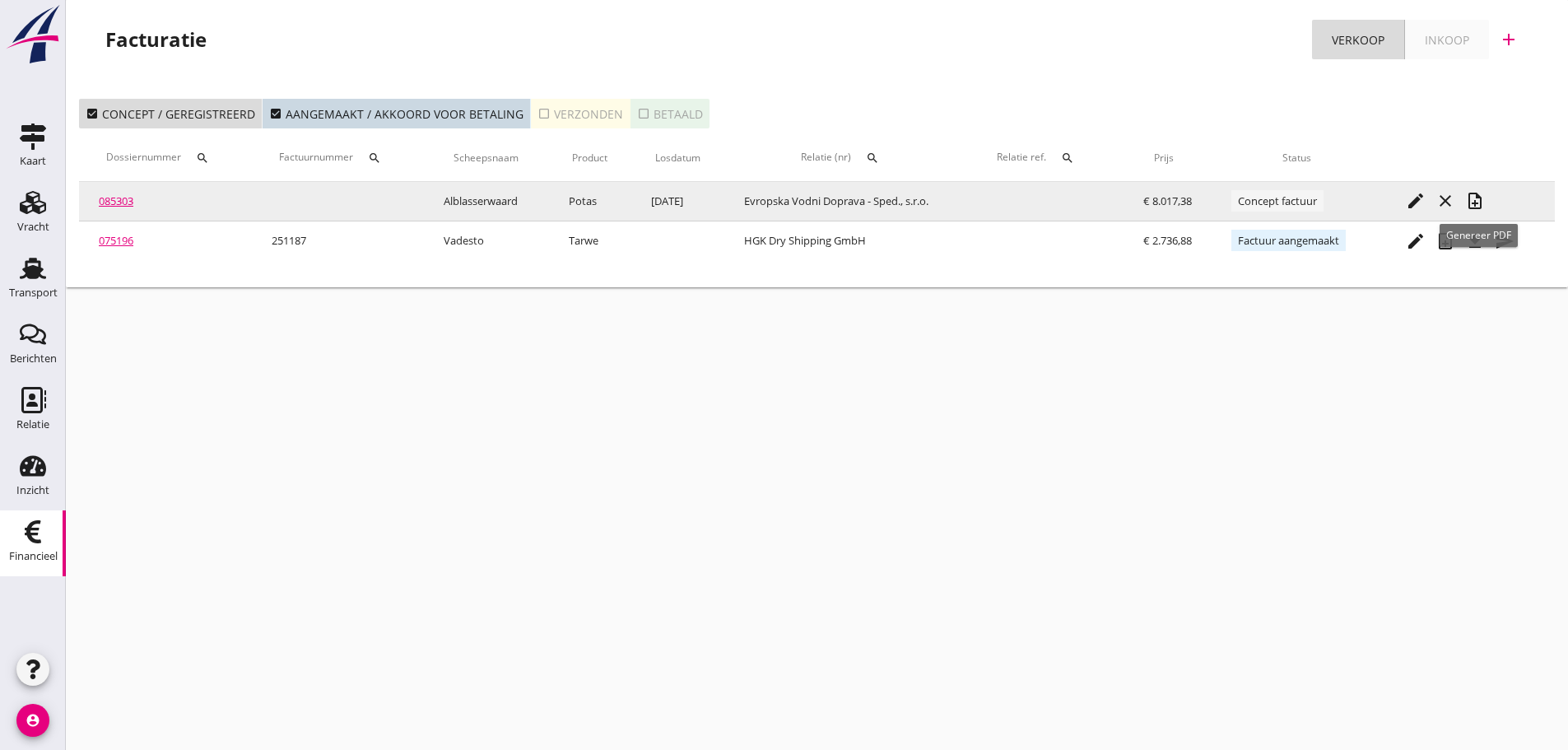
click at [1476, 206] on icon "note_add" at bounding box center [1475, 201] width 20 height 20
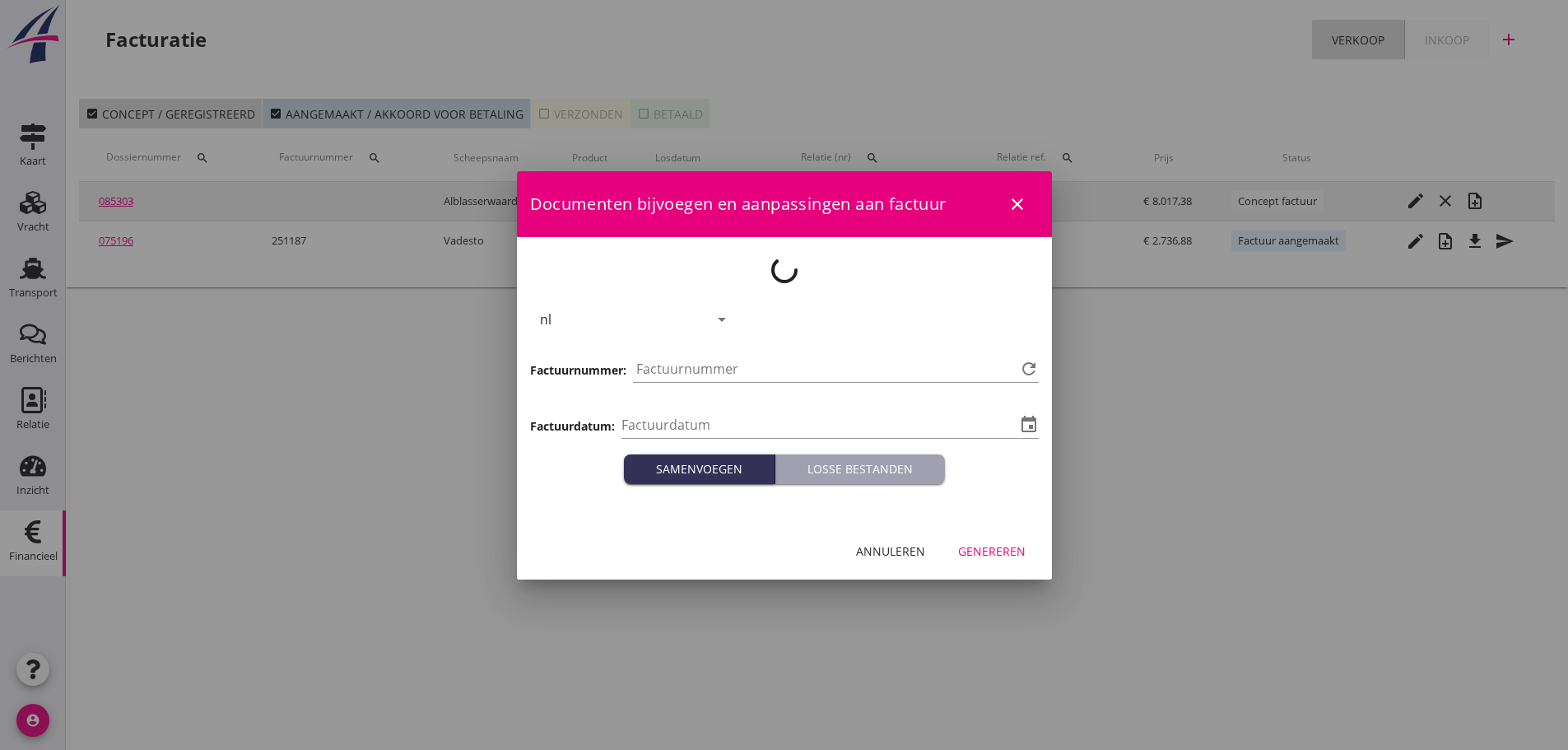
type input "[DATE]"
type input "1188"
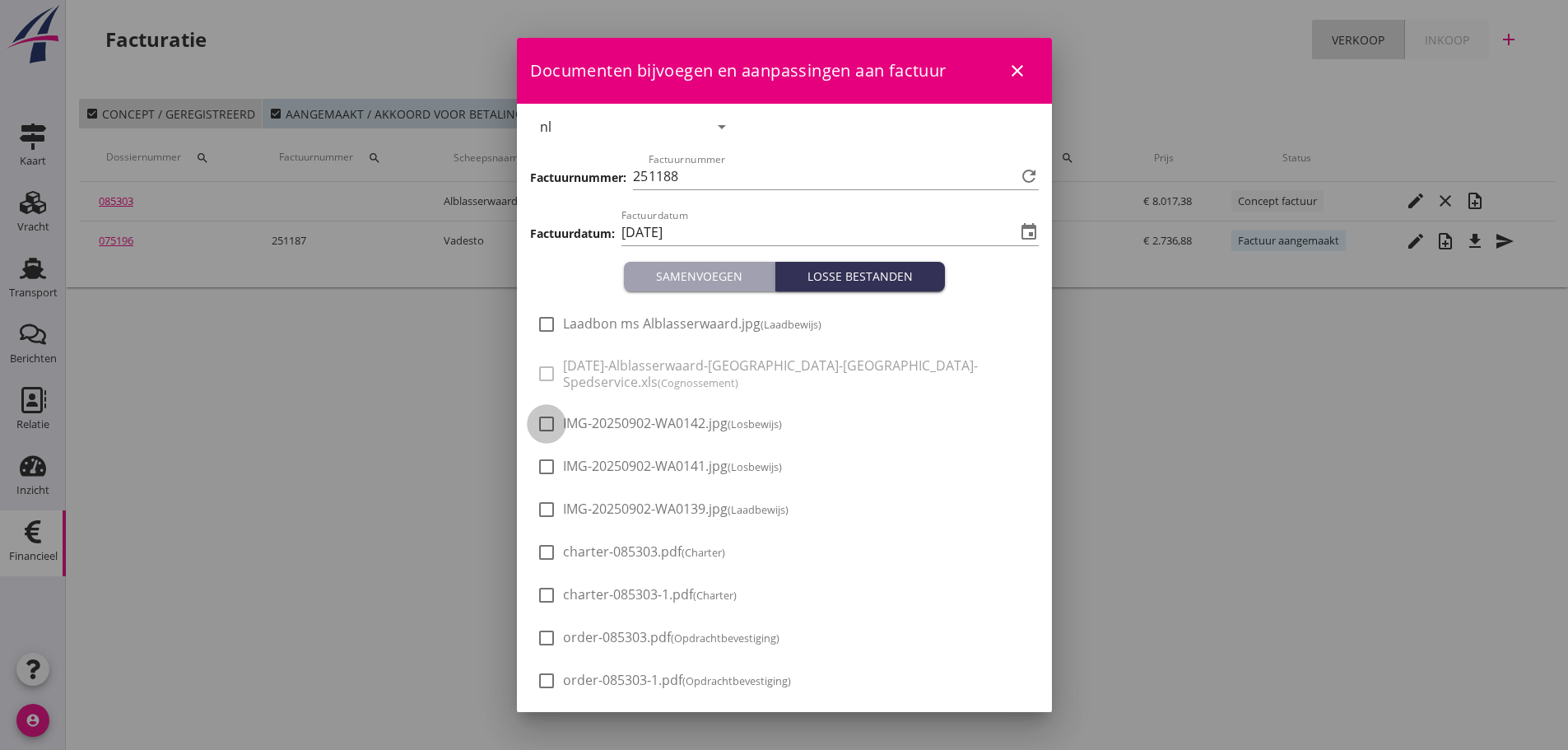
click at [553, 424] on div at bounding box center [546, 424] width 28 height 28
checkbox input "true"
click at [540, 456] on div at bounding box center [546, 467] width 28 height 28
checkbox input "true"
click at [1019, 233] on icon "event" at bounding box center [1028, 231] width 20 height 20
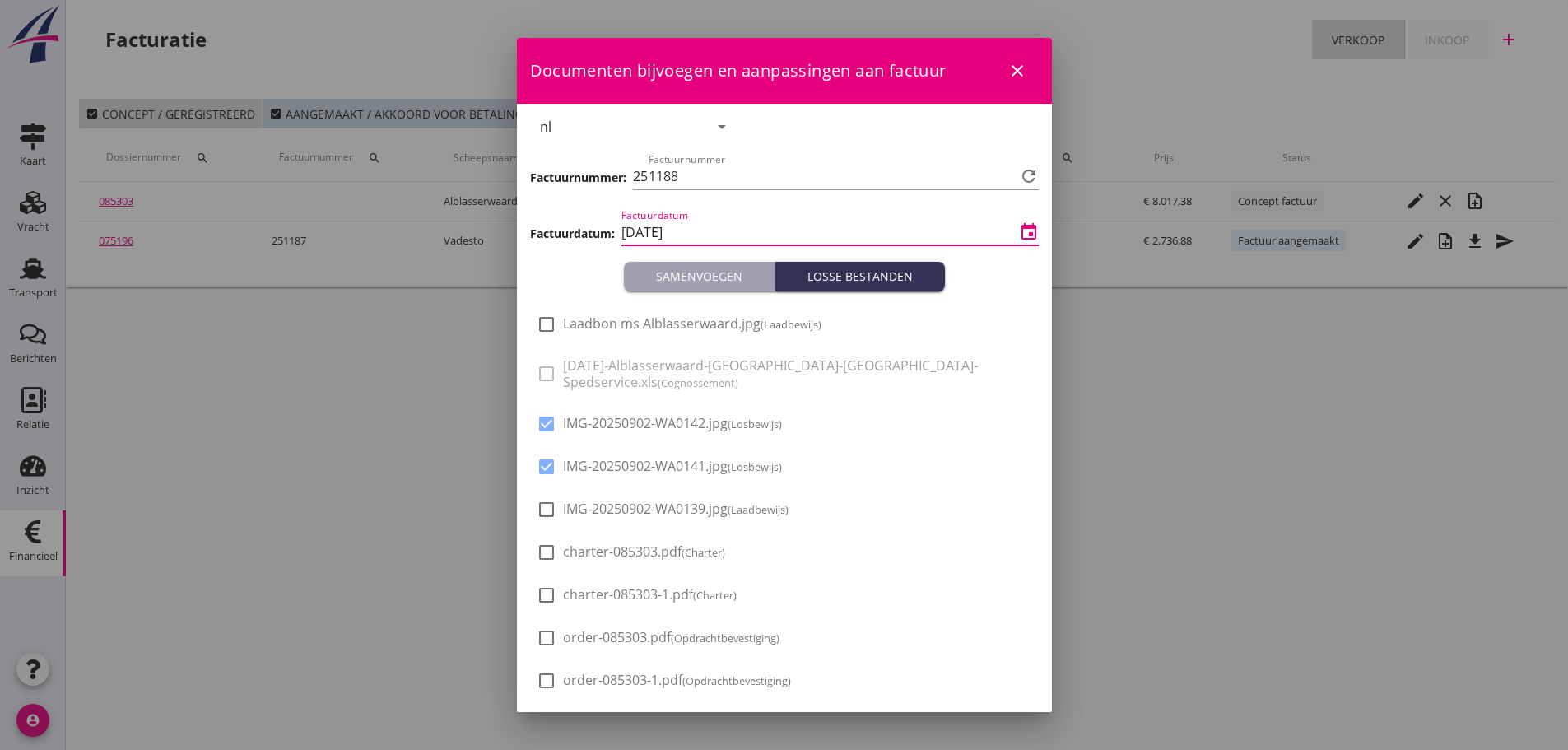
click at [689, 229] on input "[DATE]" at bounding box center [818, 232] width 395 height 26
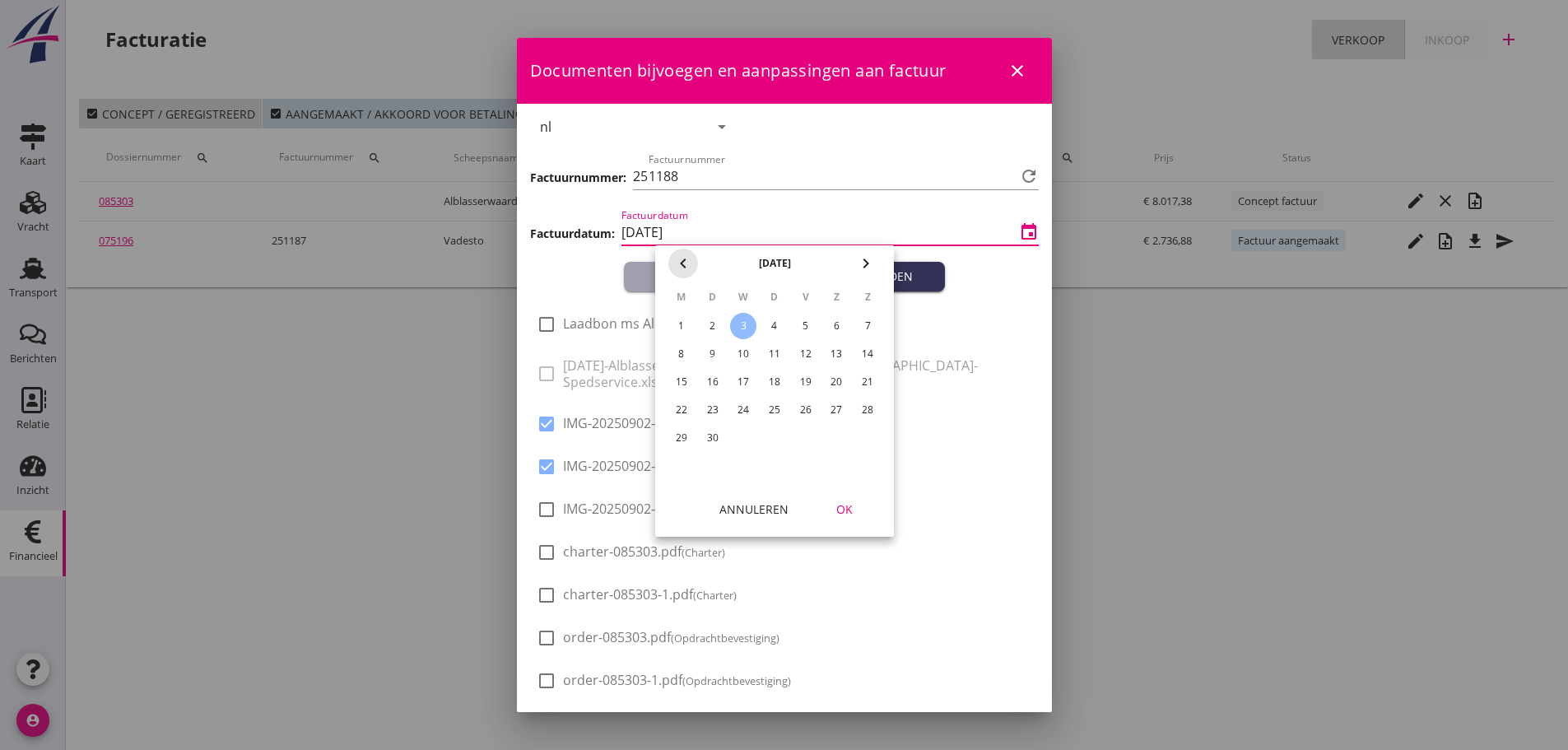
click at [687, 260] on icon "chevron_left" at bounding box center [683, 263] width 20 height 20
click at [867, 431] on div "31" at bounding box center [868, 438] width 26 height 26
click at [849, 506] on div "OK" at bounding box center [845, 509] width 46 height 18
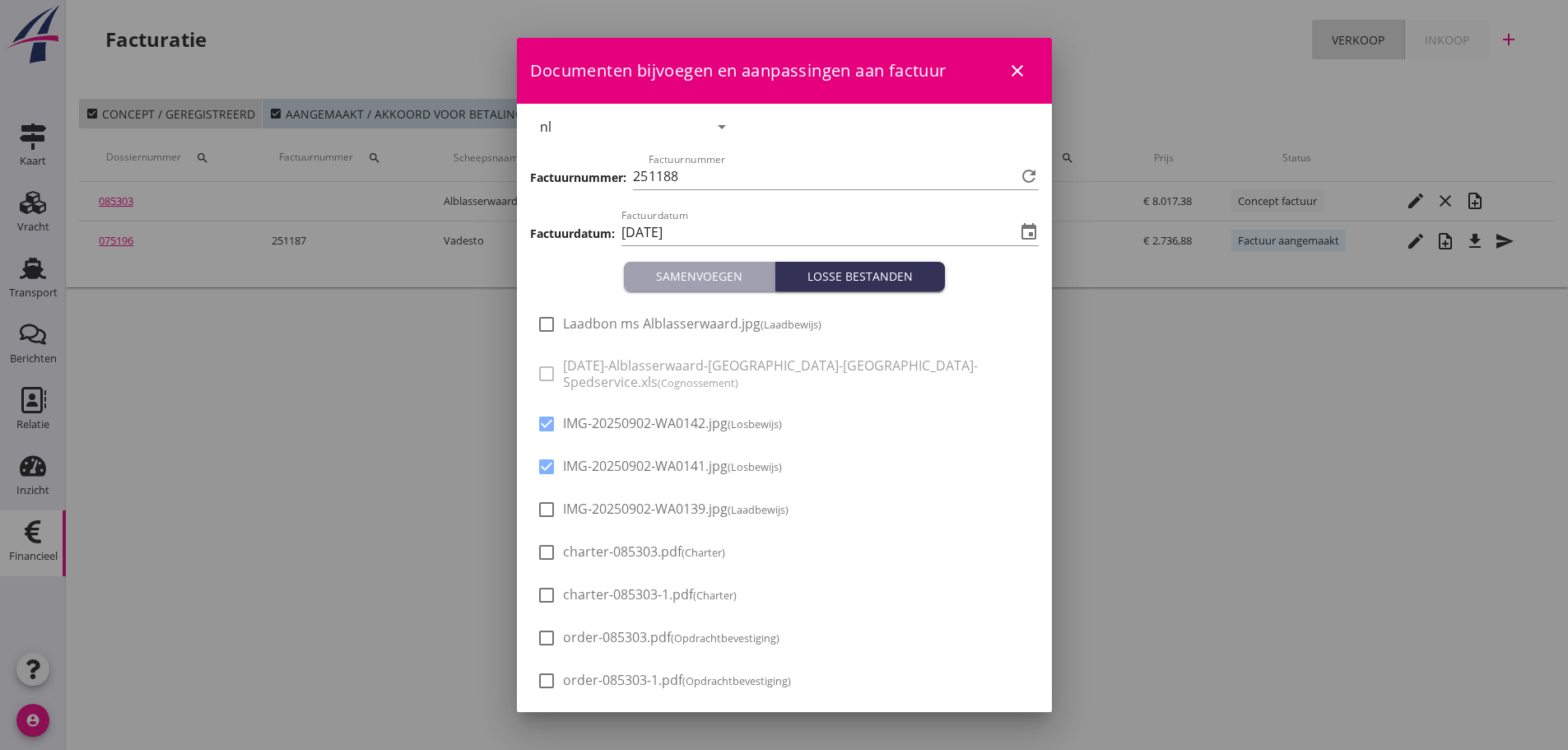
click at [1028, 230] on div "Documenten bijvoegen en aanpassingen aan factuur close nl arrow_drop_down prior…" at bounding box center [785, 413] width 535 height 749
click at [1022, 232] on icon "event" at bounding box center [1028, 231] width 20 height 20
click at [720, 235] on input "[DATE]" at bounding box center [818, 232] width 395 height 26
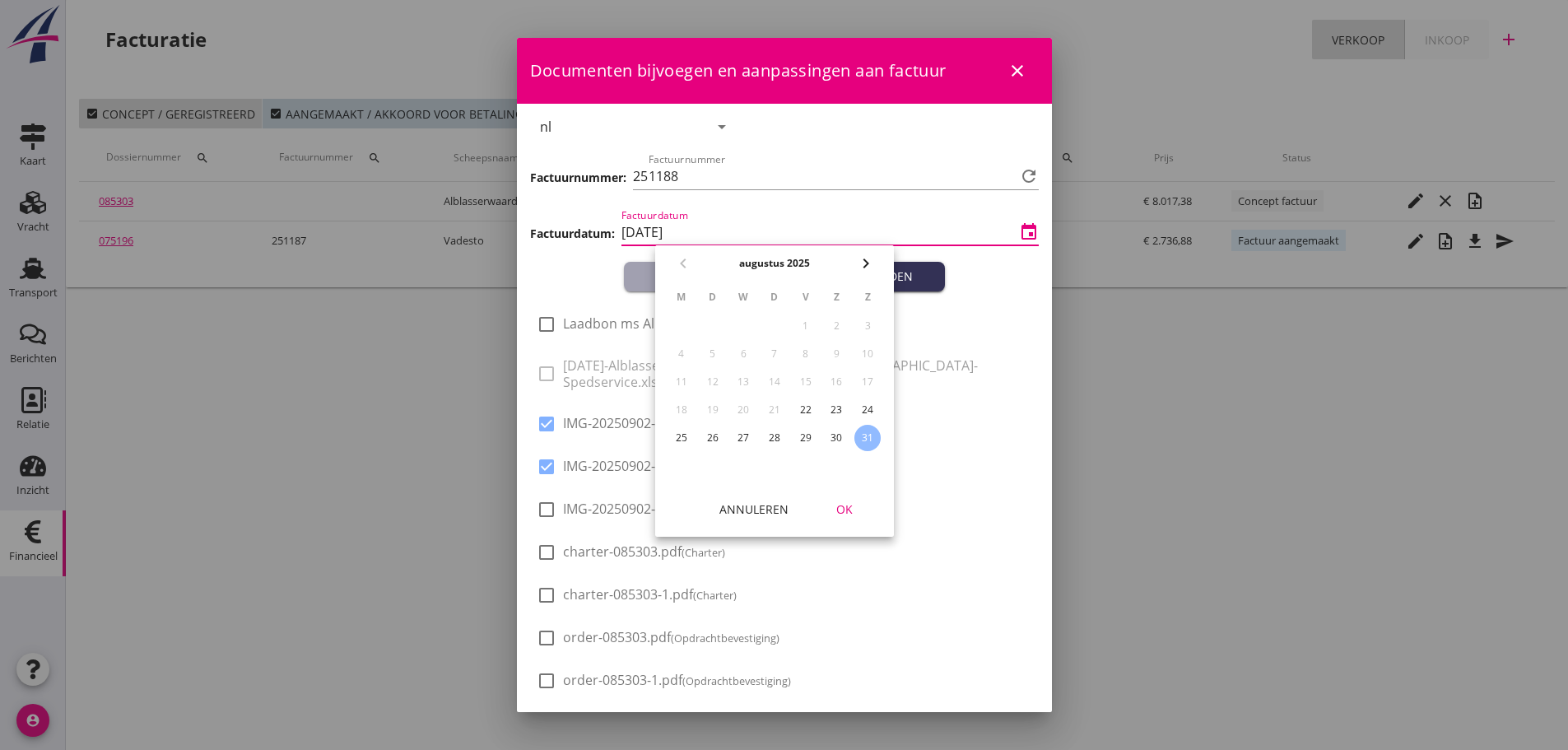
click at [868, 267] on icon "chevron_right" at bounding box center [866, 263] width 20 height 20
drag, startPoint x: 737, startPoint y: 323, endPoint x: 795, endPoint y: 424, distance: 116.5
click at [738, 323] on div "3" at bounding box center [743, 326] width 25 height 25
type input "[DATE]"
click at [843, 515] on div "OK" at bounding box center [845, 509] width 46 height 18
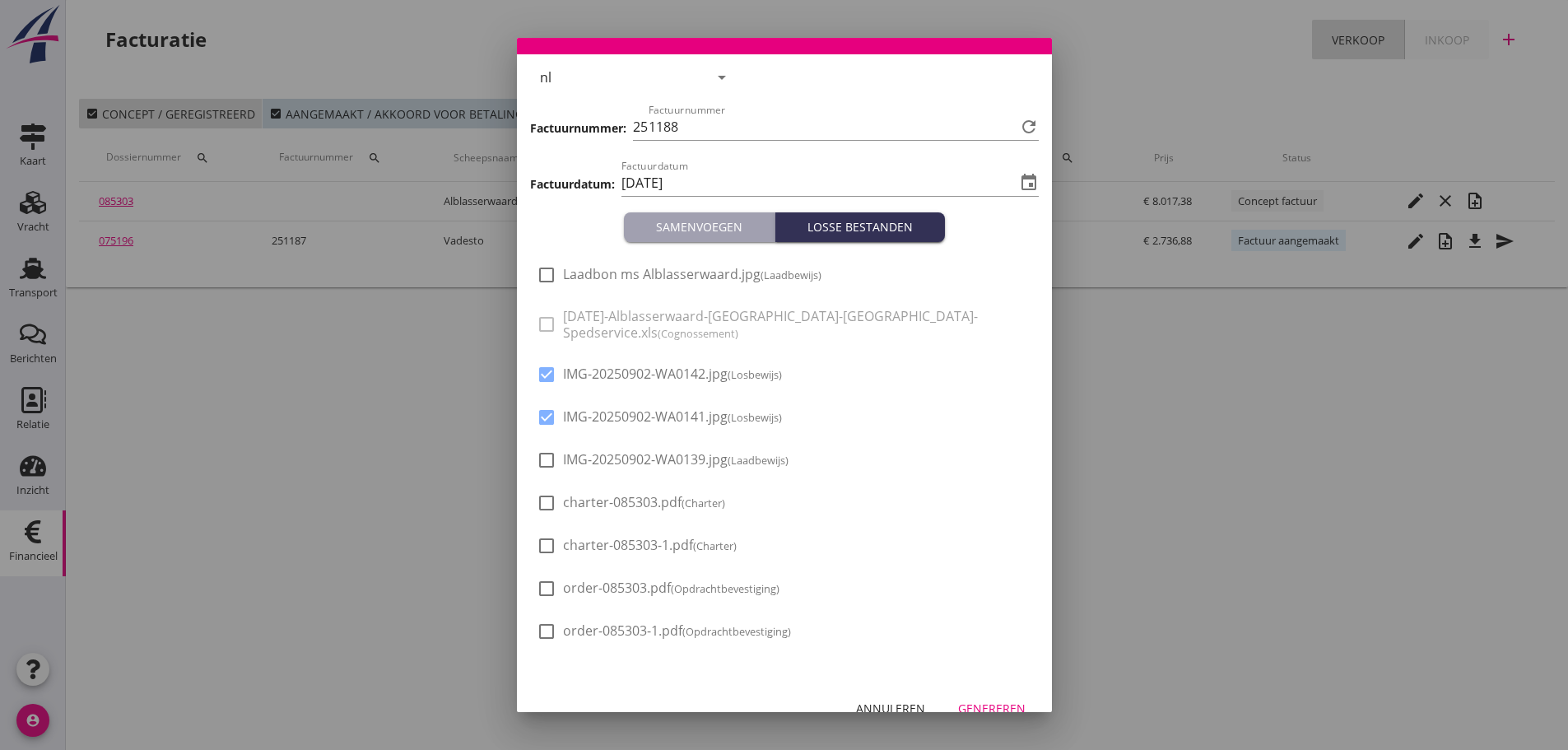
scroll to position [73, 0]
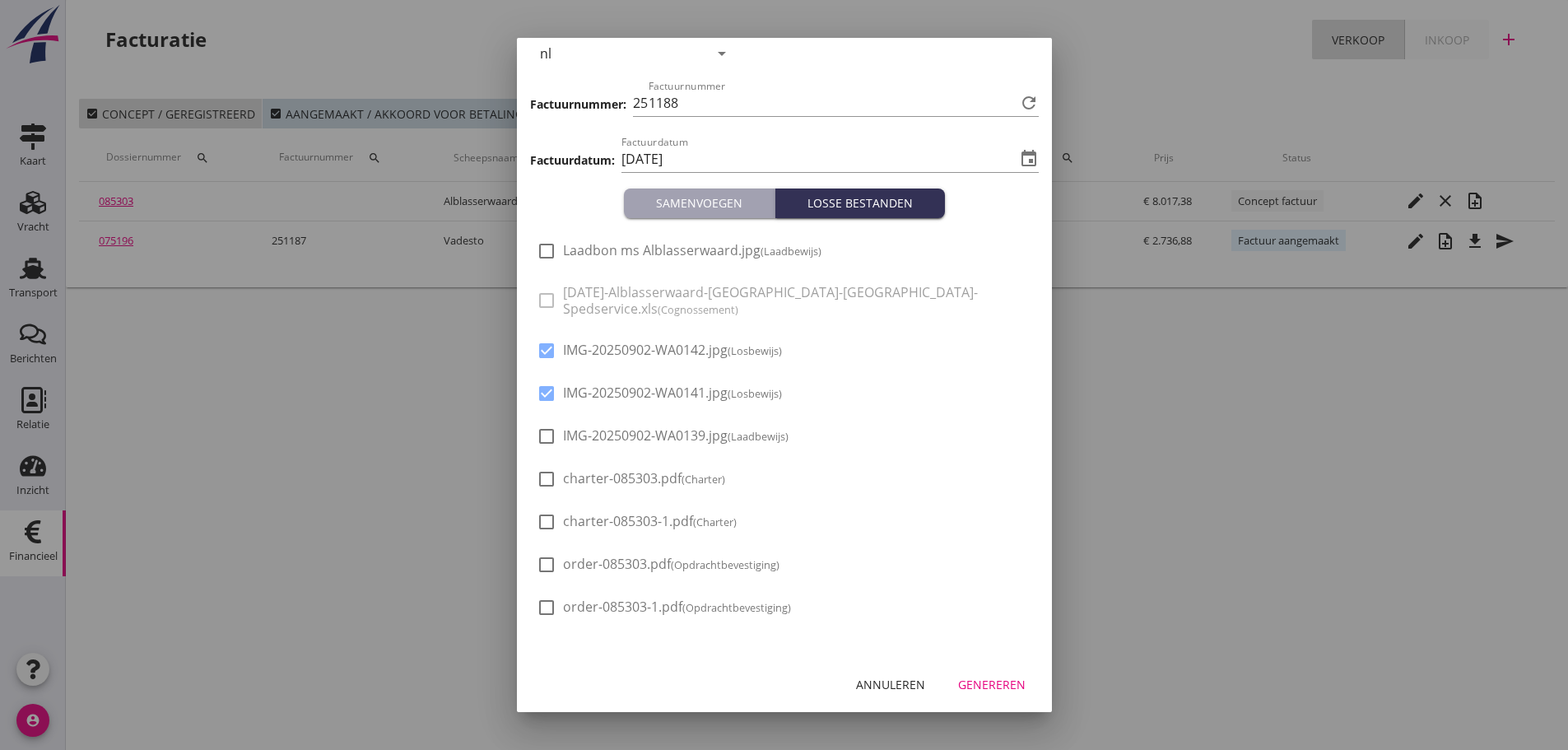
click at [989, 691] on div "Genereren" at bounding box center [992, 685] width 68 height 18
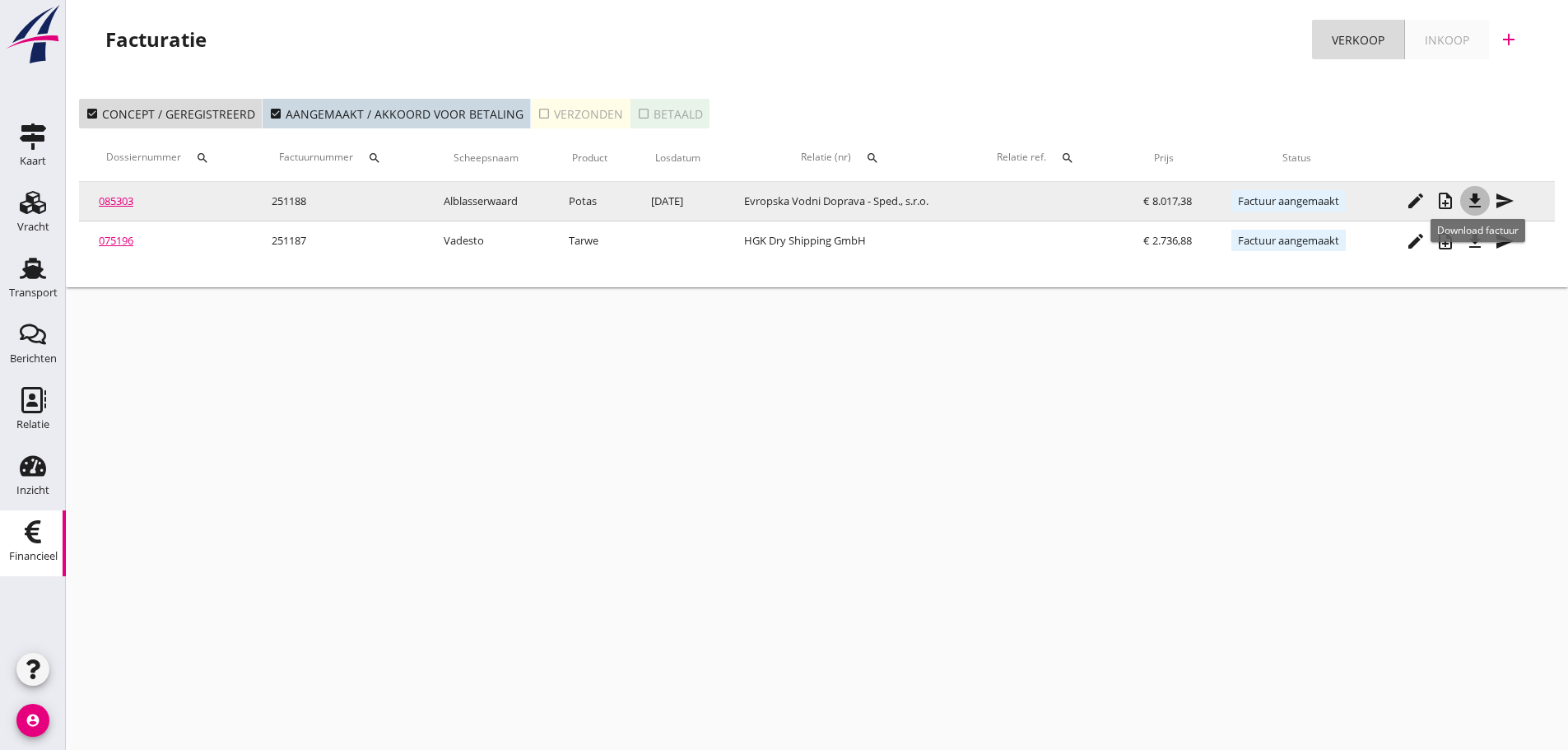
click at [1473, 203] on icon "file_download" at bounding box center [1475, 201] width 20 height 20
click at [1423, 206] on icon "edit" at bounding box center [1416, 201] width 20 height 20
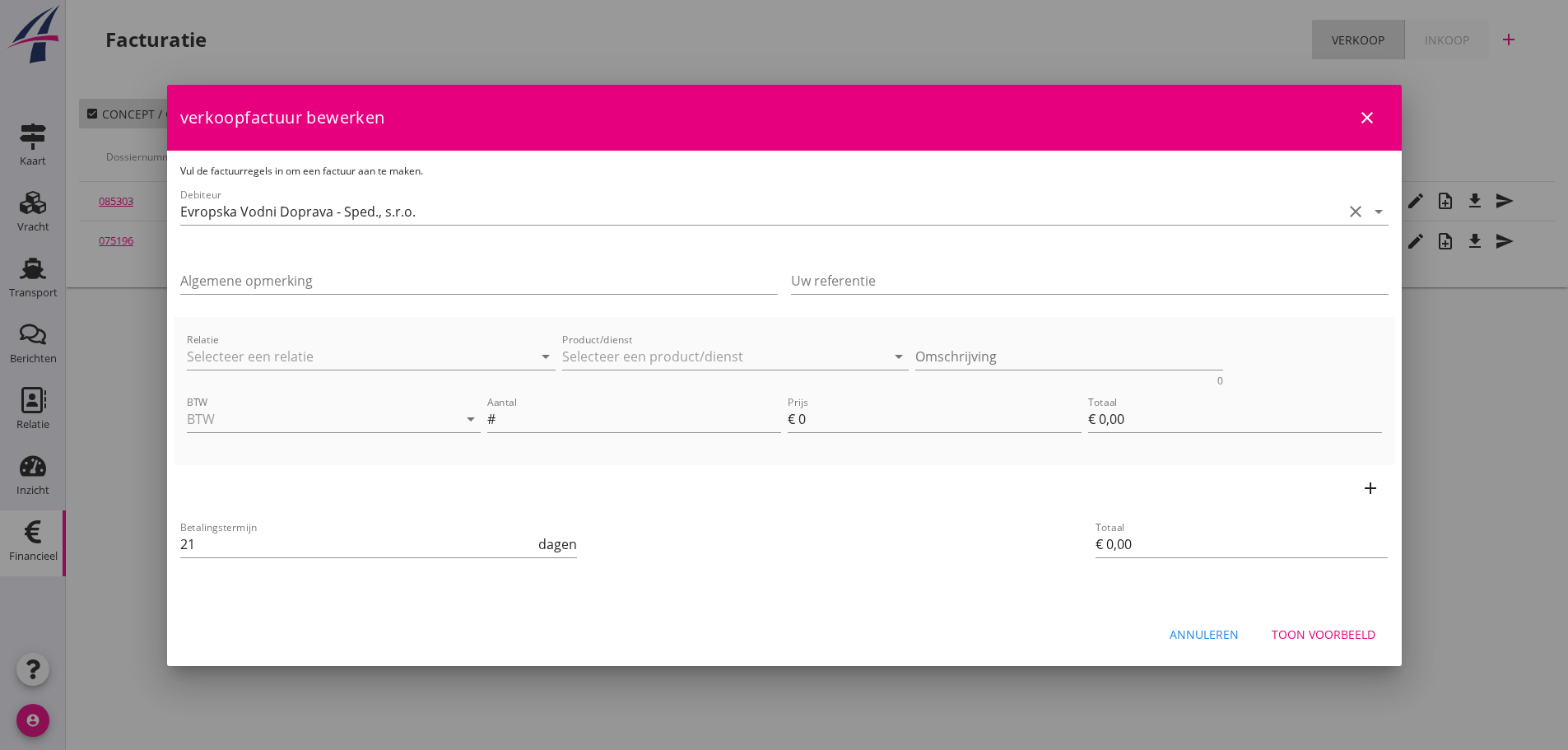
click at [1365, 110] on icon "close" at bounding box center [1366, 117] width 20 height 20
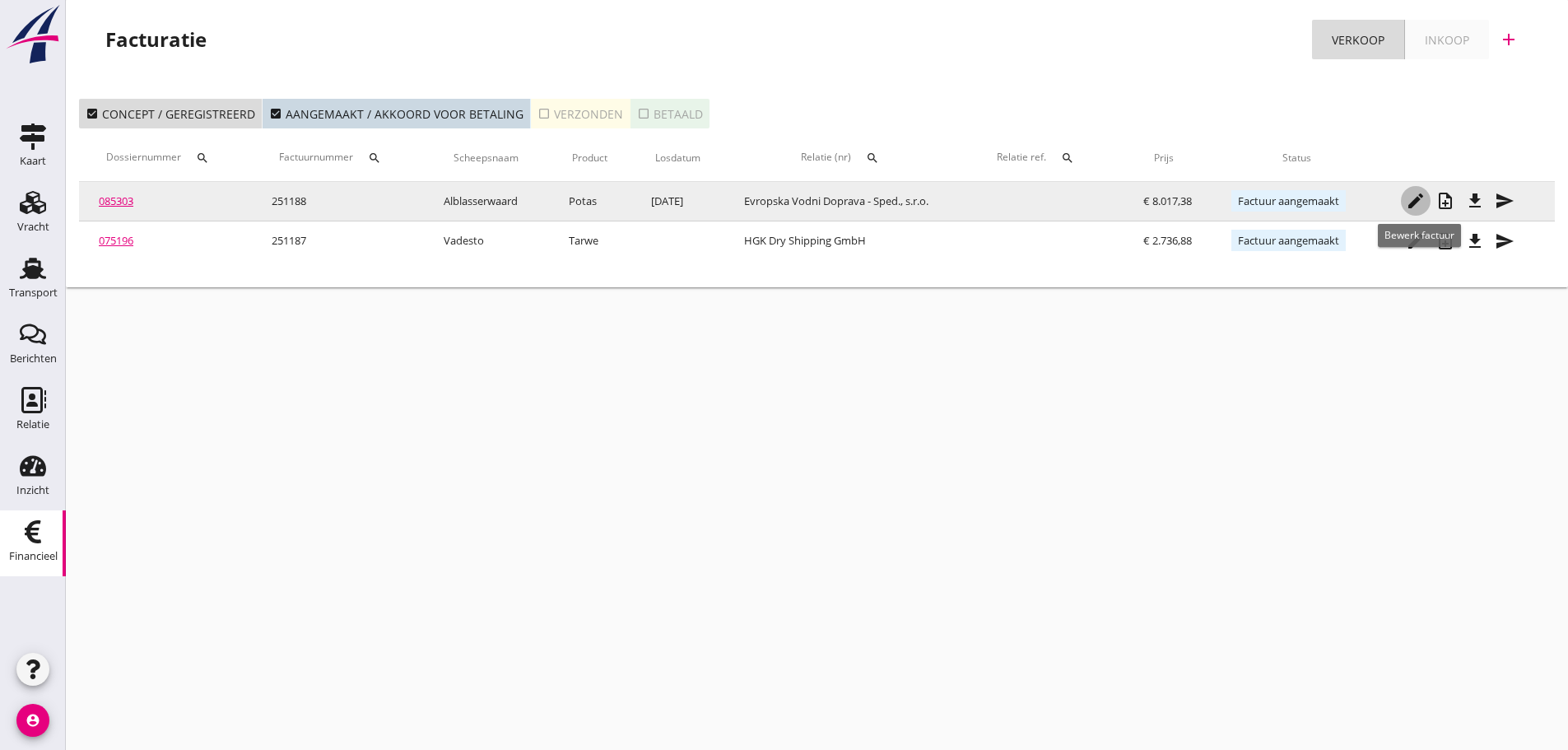
click at [1407, 197] on div "edit" at bounding box center [1416, 201] width 30 height 20
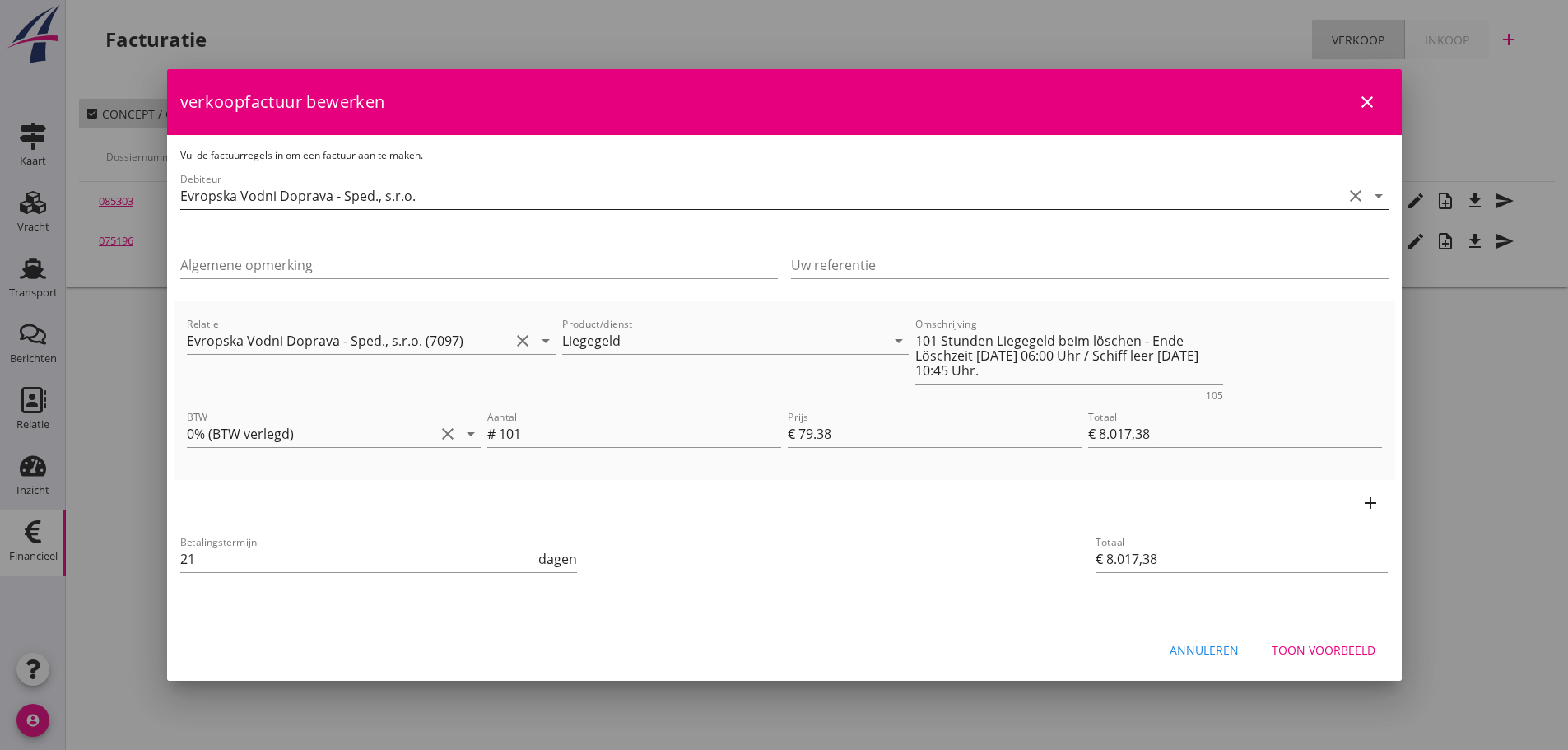
click at [1385, 198] on icon "arrow_drop_down" at bounding box center [1379, 195] width 20 height 20
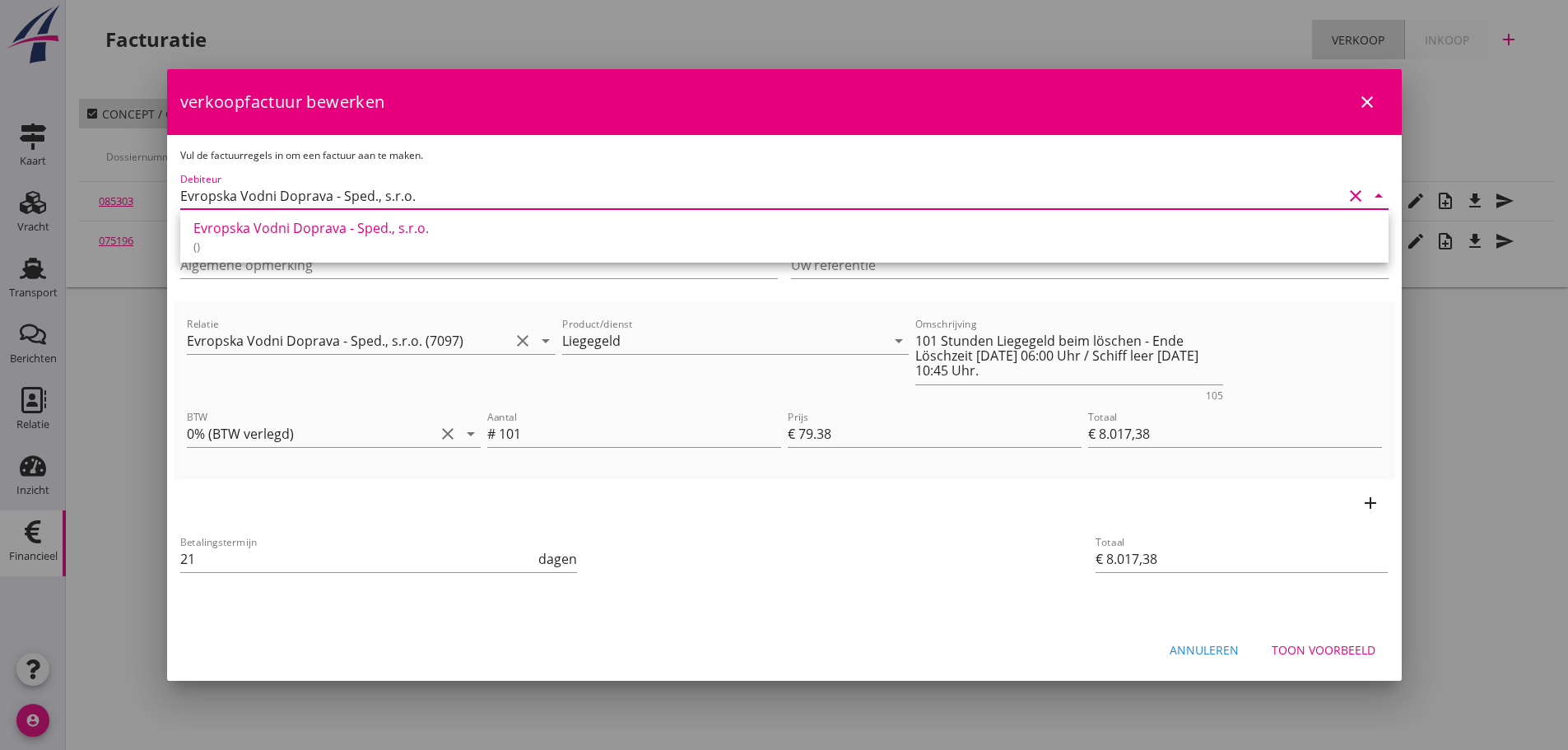
click at [1385, 198] on icon "arrow_drop_down" at bounding box center [1379, 195] width 20 height 20
click at [709, 194] on input "Evropska Vodni Doprava - Sped., s.r.o." at bounding box center [761, 196] width 1162 height 26
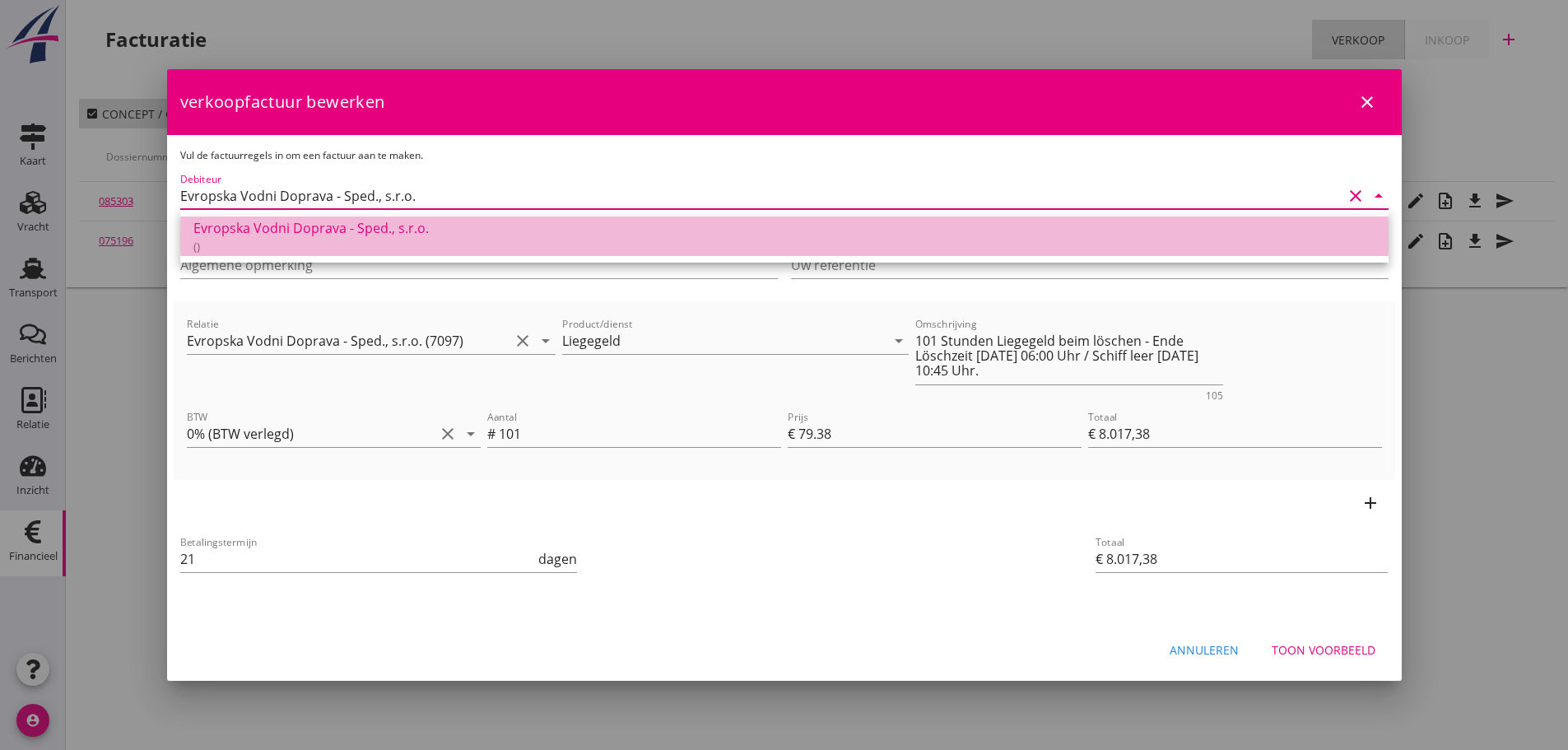
click at [363, 221] on div "Evropska Vodni Doprava - Sped., s.r.o." at bounding box center [784, 228] width 1183 height 20
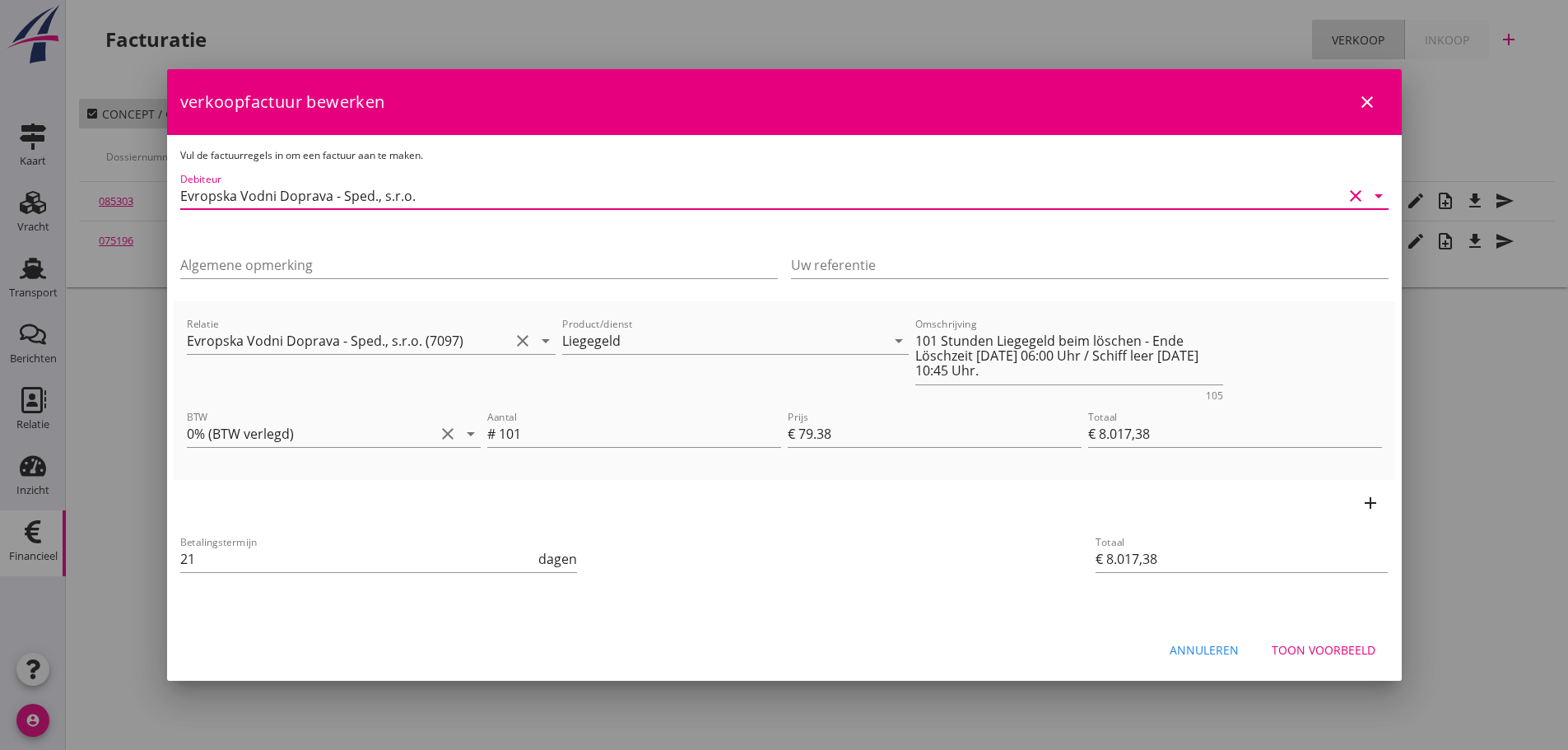
click at [417, 199] on input "Evropska Vodni Doprava - Sped., s.r.o." at bounding box center [761, 196] width 1162 height 26
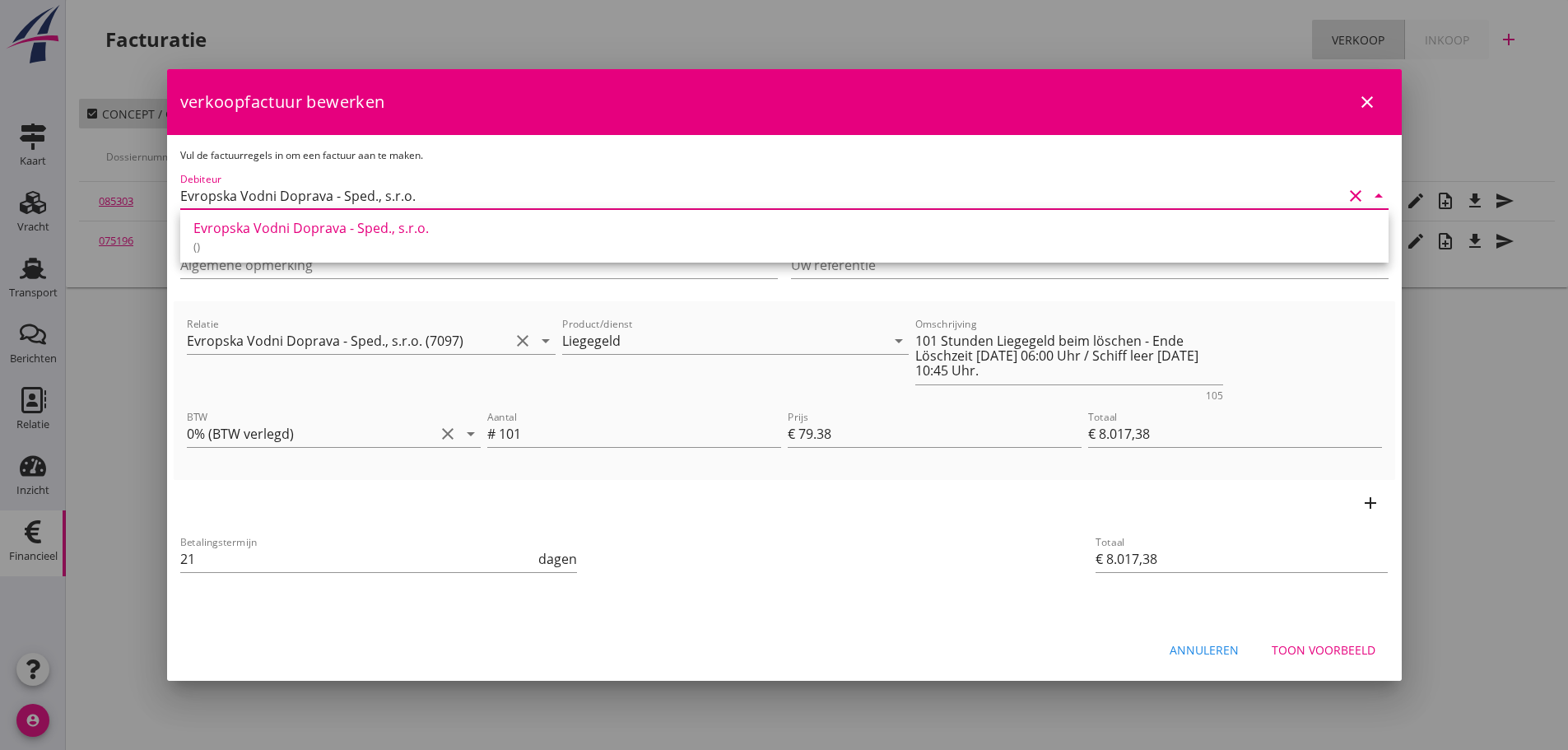
scroll to position [1, 0]
drag, startPoint x: 418, startPoint y: 198, endPoint x: -4, endPoint y: 210, distance: 422.2
click at [0, 210] on html "21% (Hoog BTW tarief) 9% (Laag BTW tarief) 0% (BTW vrij) 0% (BTW verlegd) Liege…" at bounding box center [784, 375] width 1568 height 750
type input "7"
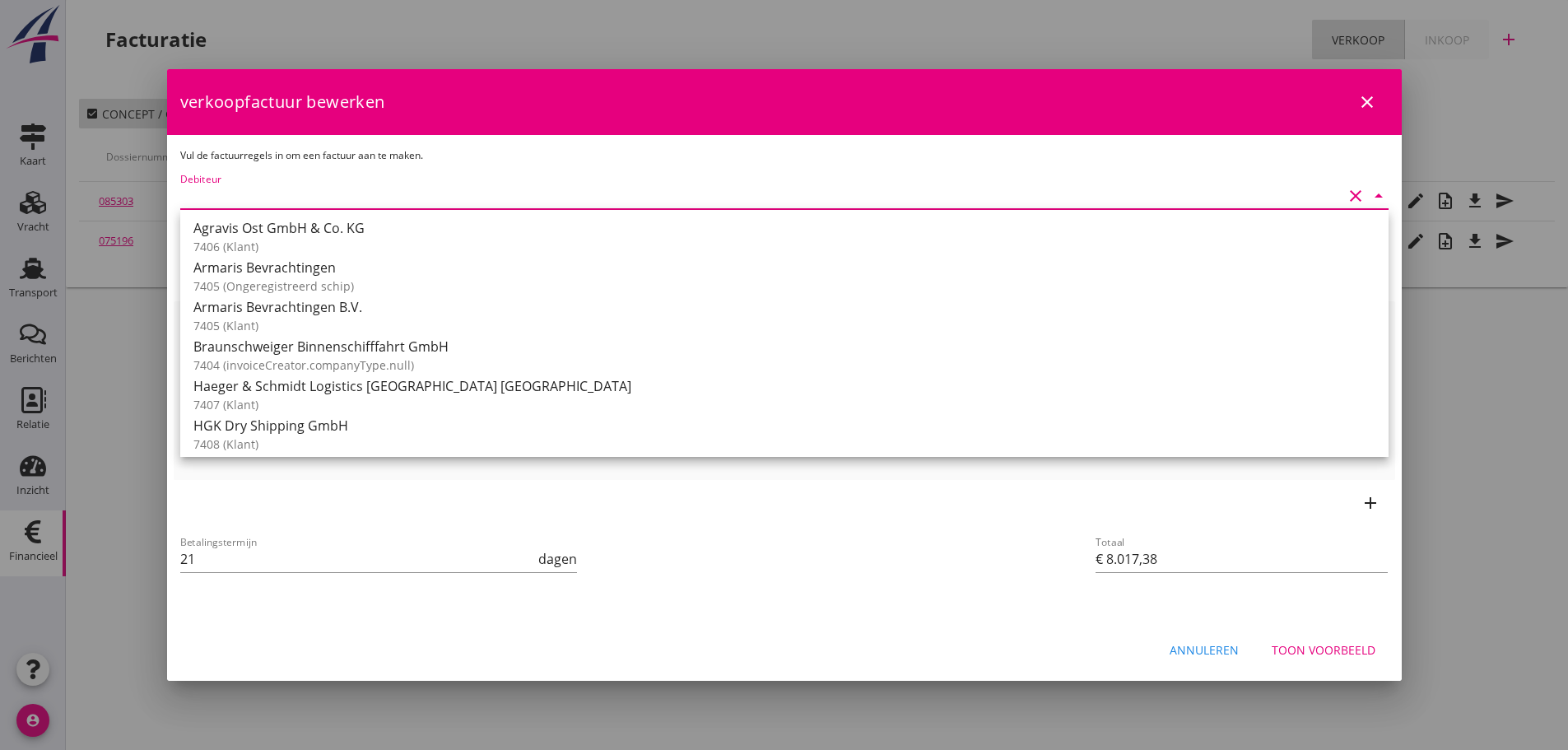
scroll to position [0, 0]
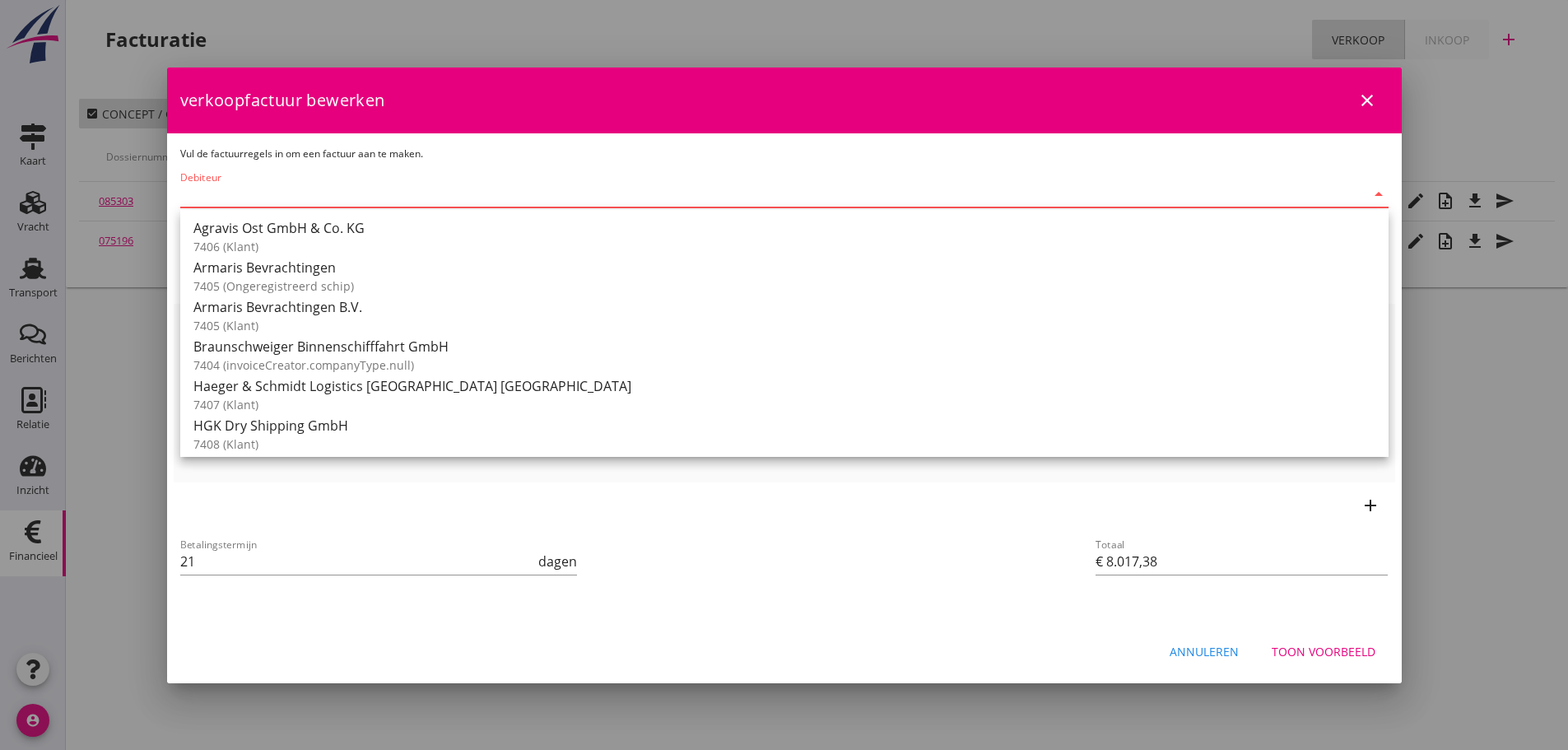
type input "ev"
type input "r"
click at [254, 194] on input "Debiteur" at bounding box center [761, 194] width 1162 height 26
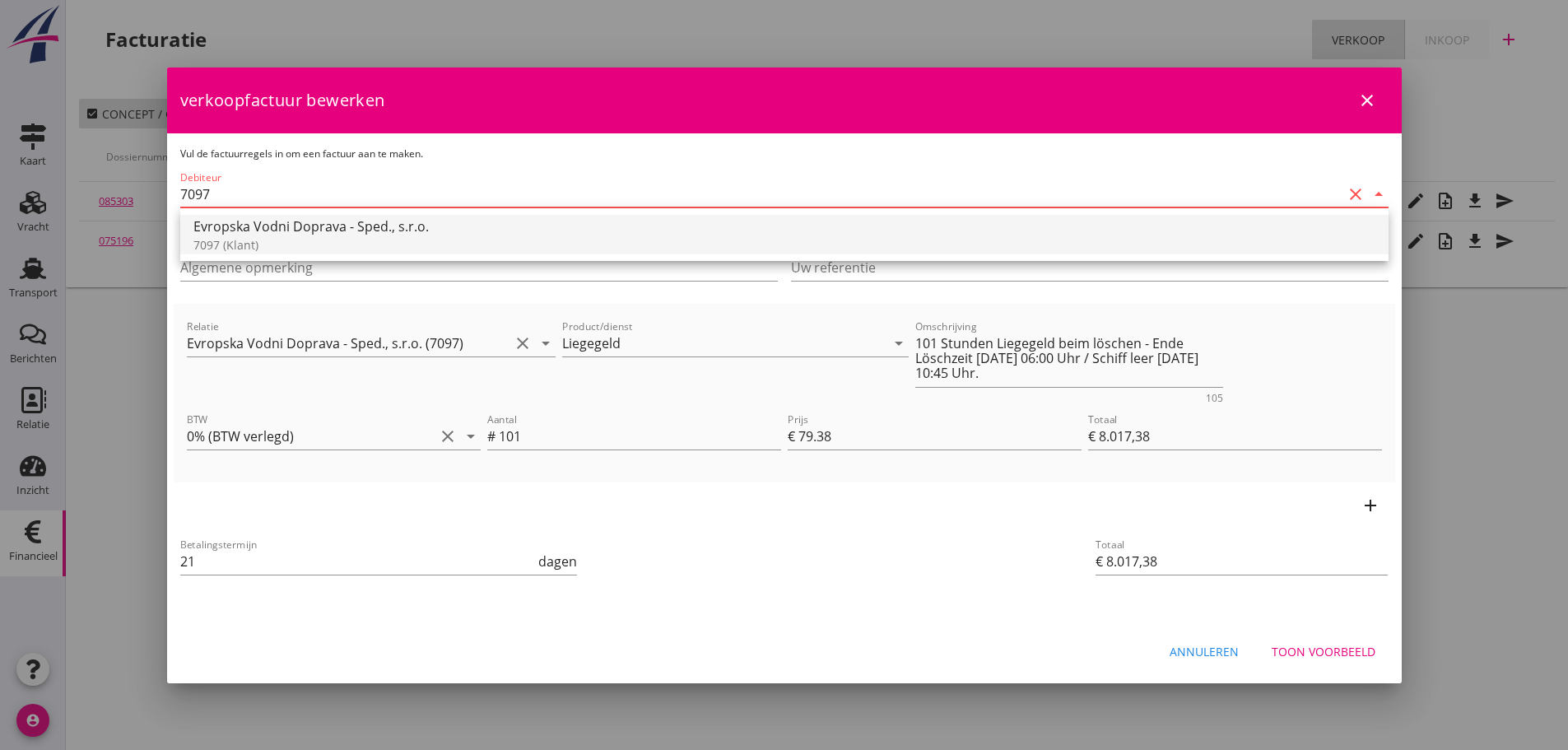
click at [234, 239] on div "7097 (Klant)" at bounding box center [784, 244] width 1183 height 18
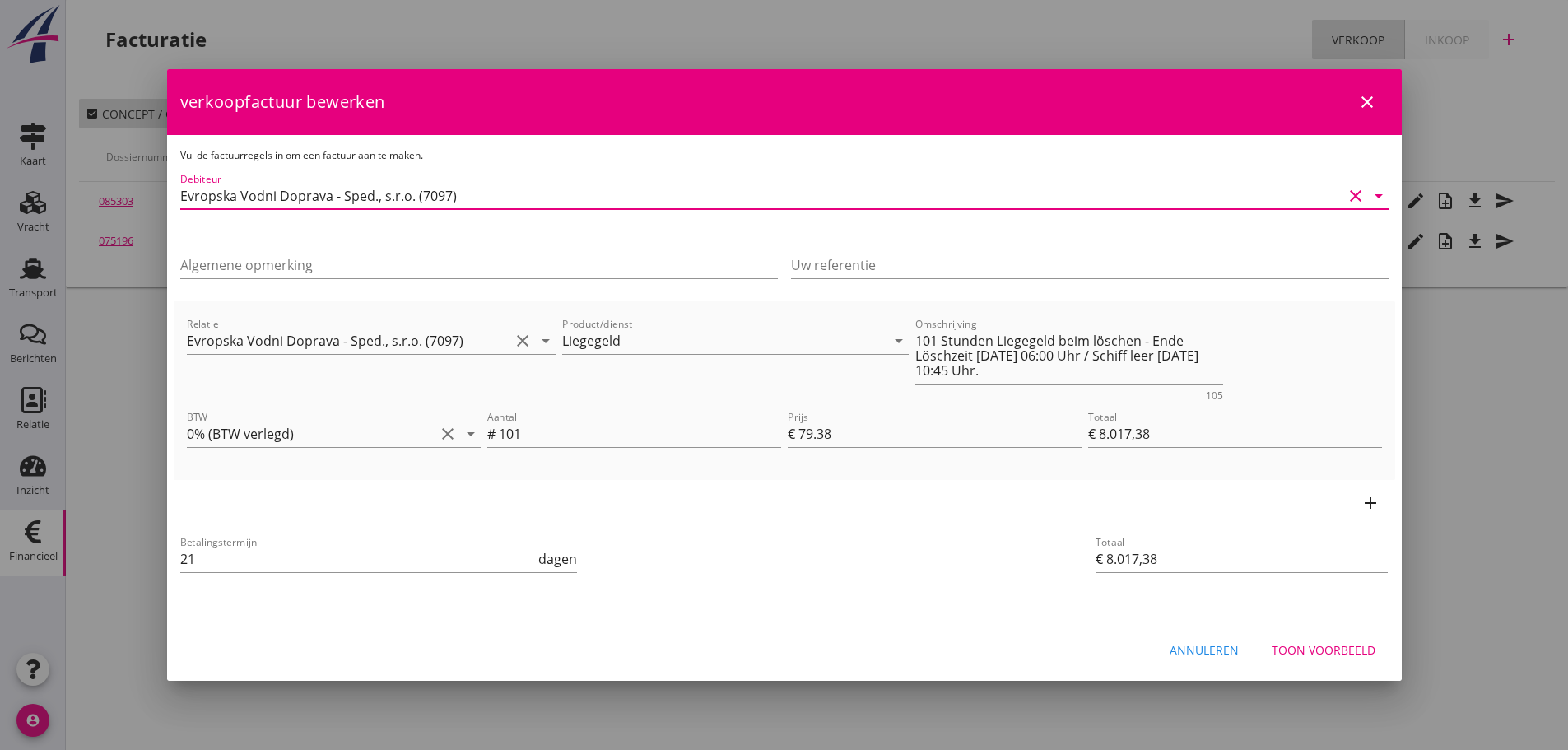
type input "Evropska Vodni Doprava - Sped., s.r.o. (7097)"
click at [1313, 653] on div "Toon voorbeeld" at bounding box center [1324, 650] width 104 height 18
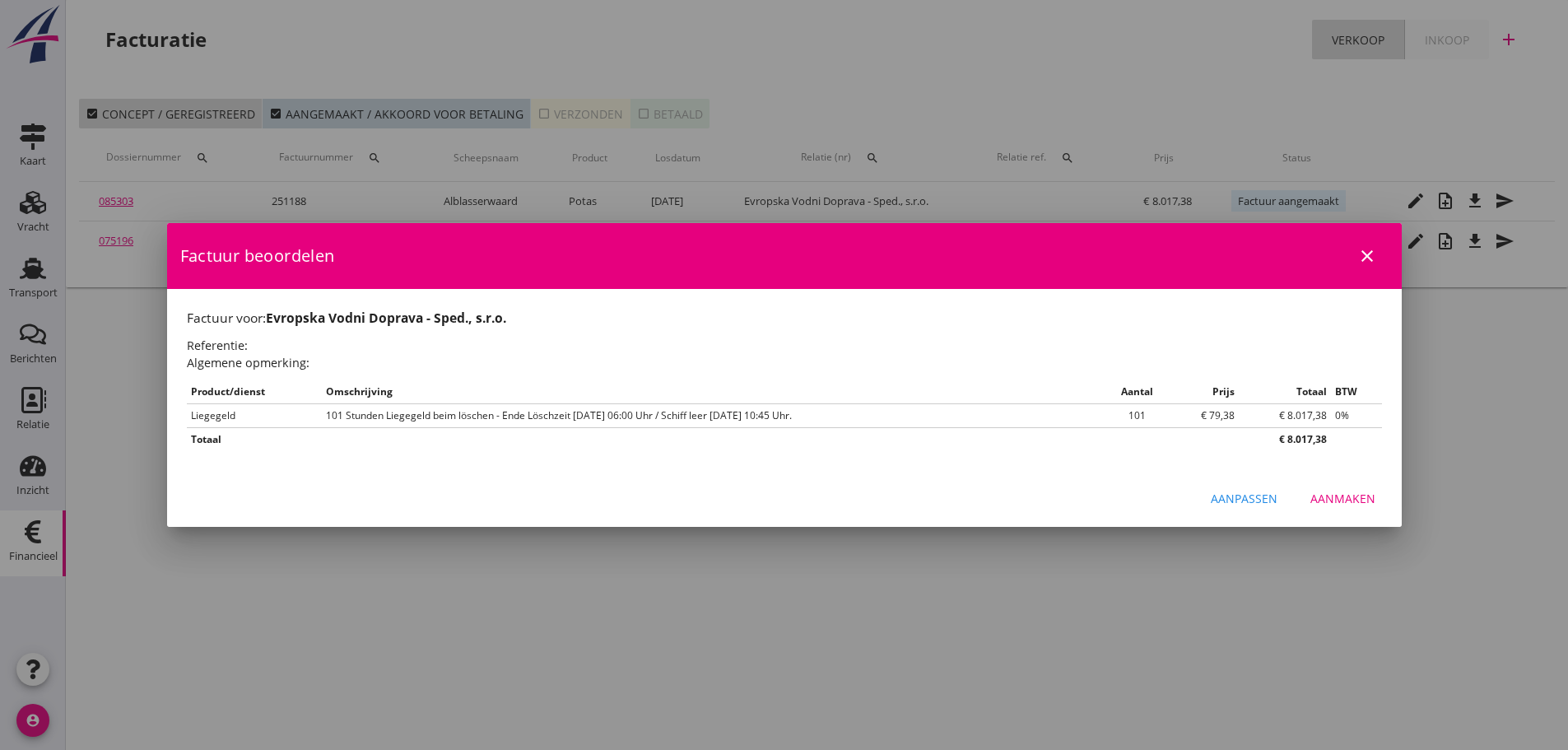
click at [1339, 498] on div "Aanmaken" at bounding box center [1343, 498] width 65 height 18
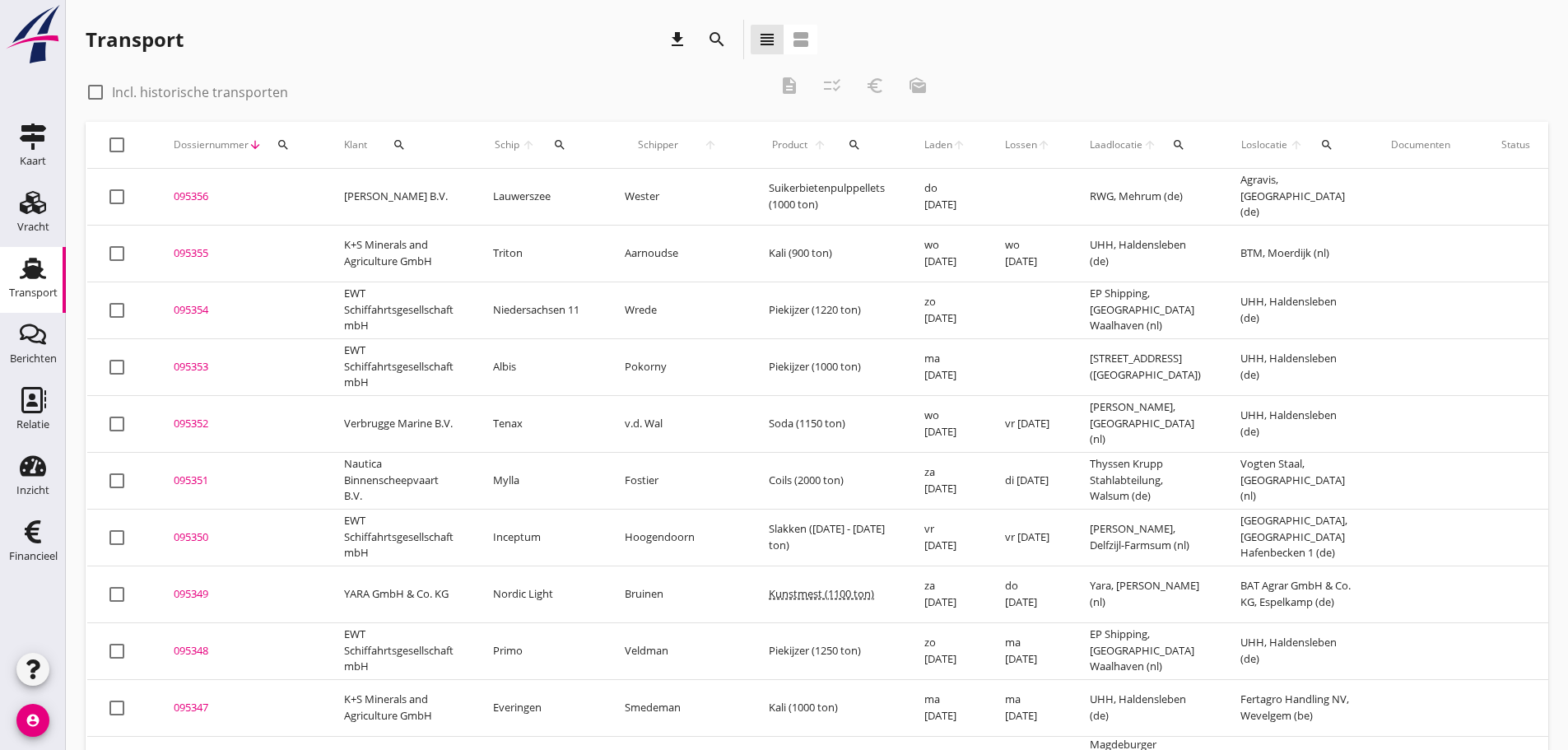
click at [290, 143] on div "search" at bounding box center [283, 145] width 30 height 13
click at [318, 187] on input "Zoeken op dossiernummer..." at bounding box center [360, 192] width 171 height 26
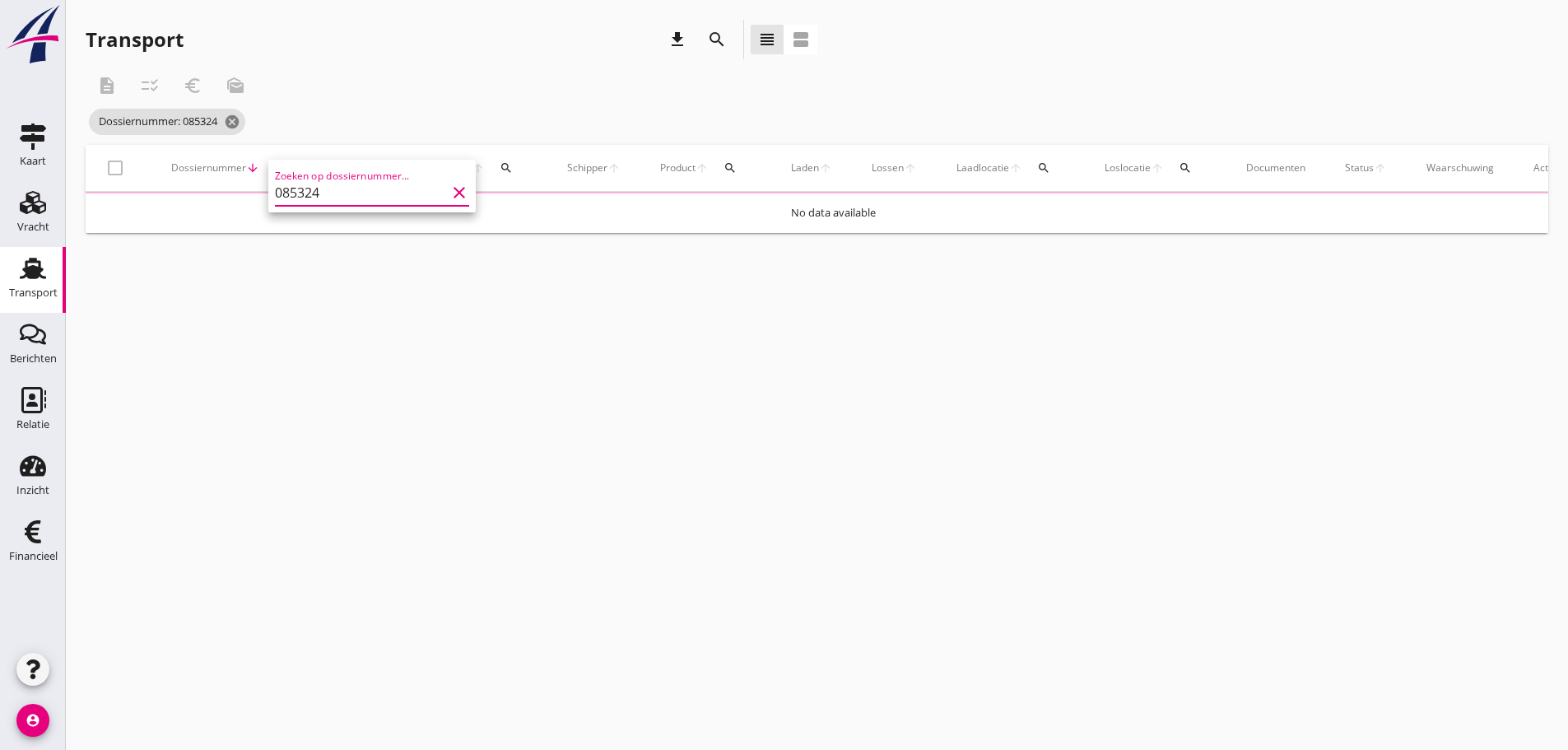
type input "085324"
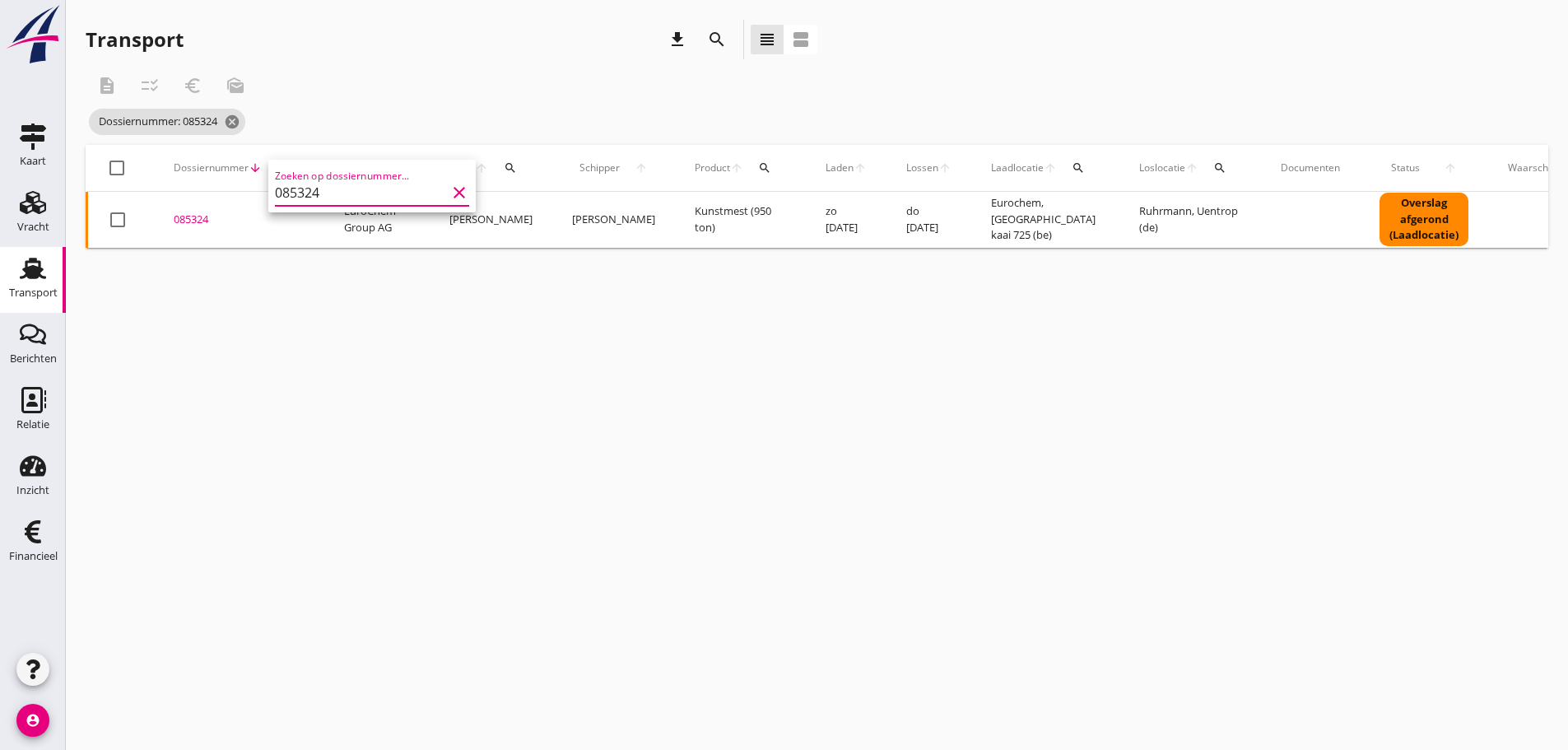
click at [191, 220] on div "085324" at bounding box center [239, 220] width 131 height 17
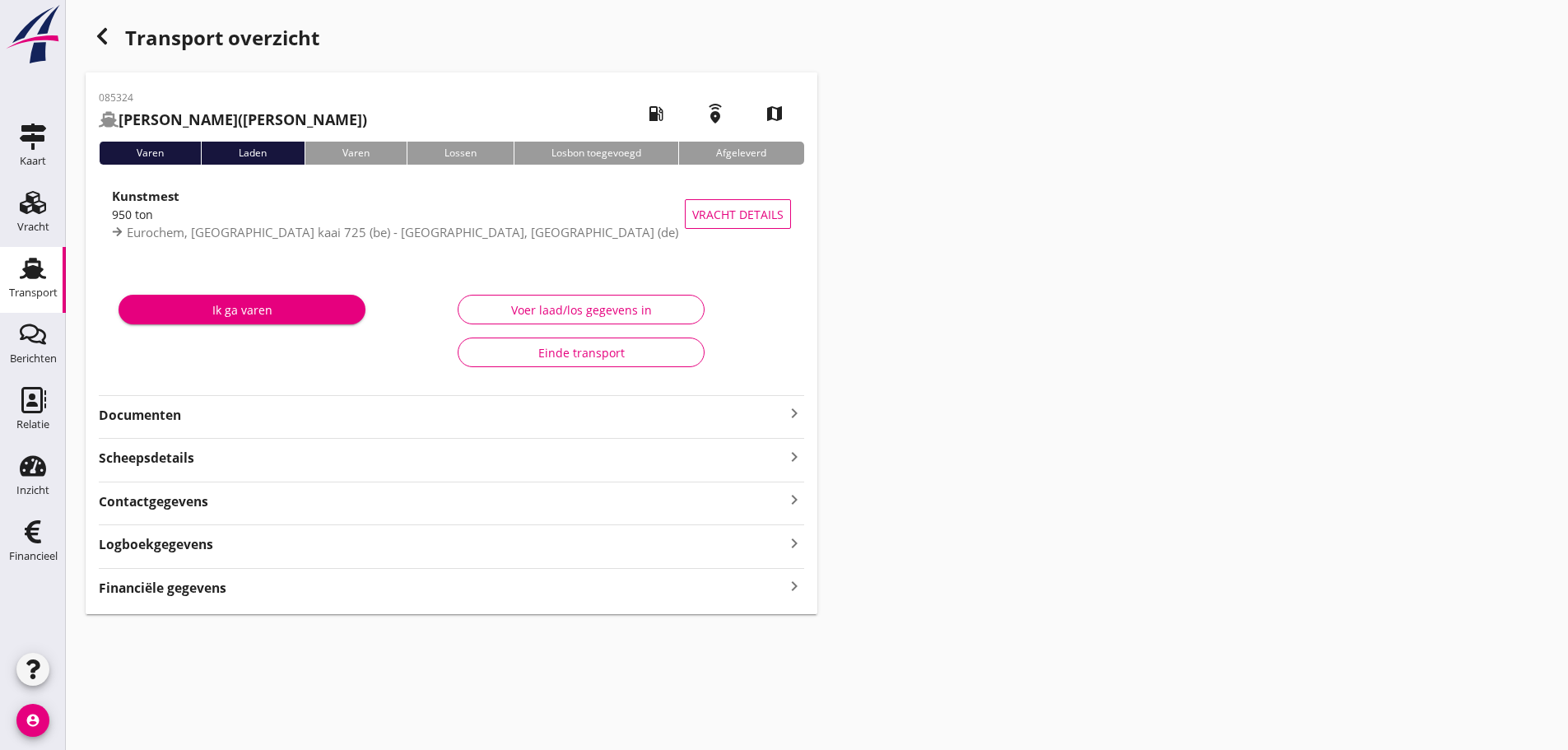
click at [796, 594] on icon "keyboard_arrow_right" at bounding box center [794, 587] width 20 height 22
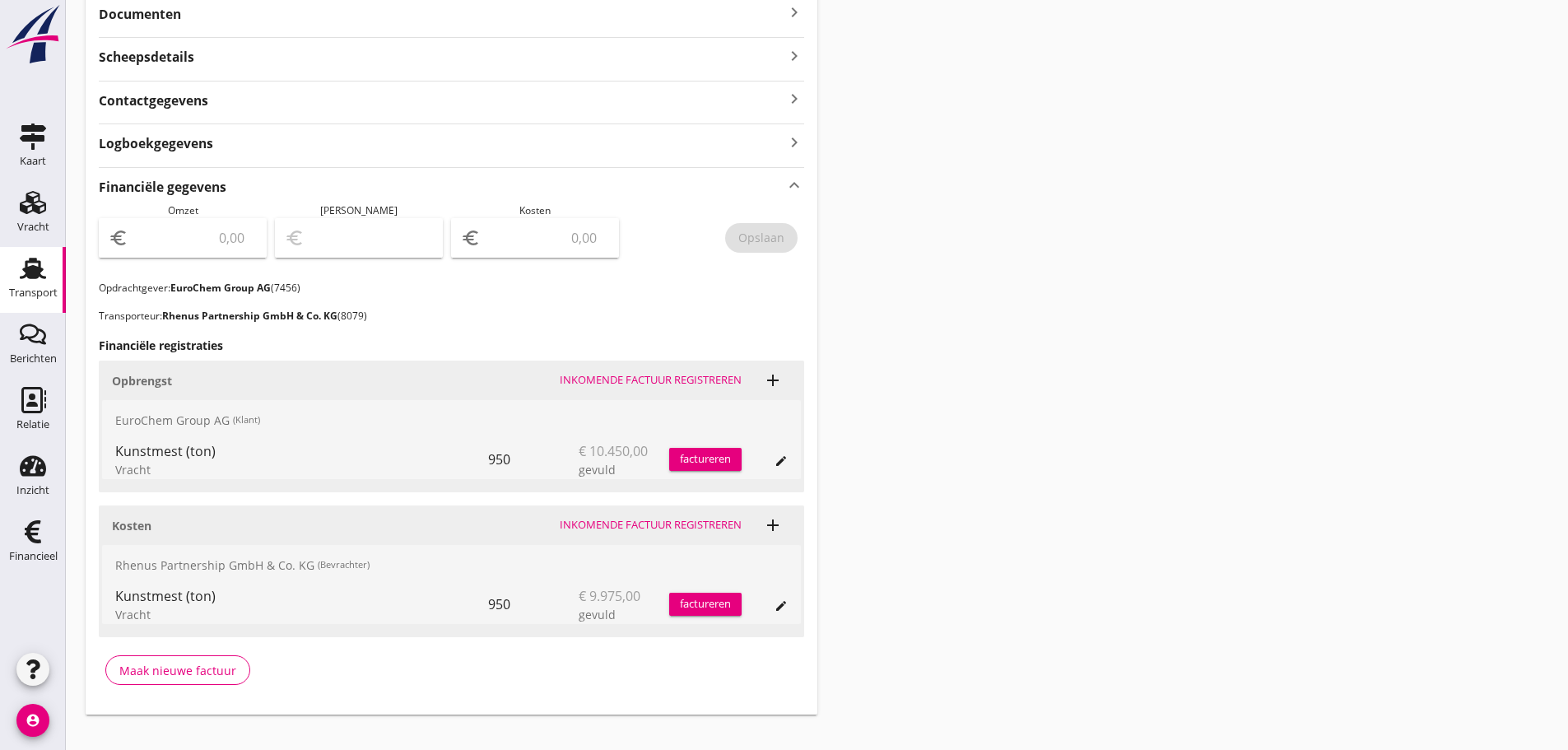
scroll to position [412, 0]
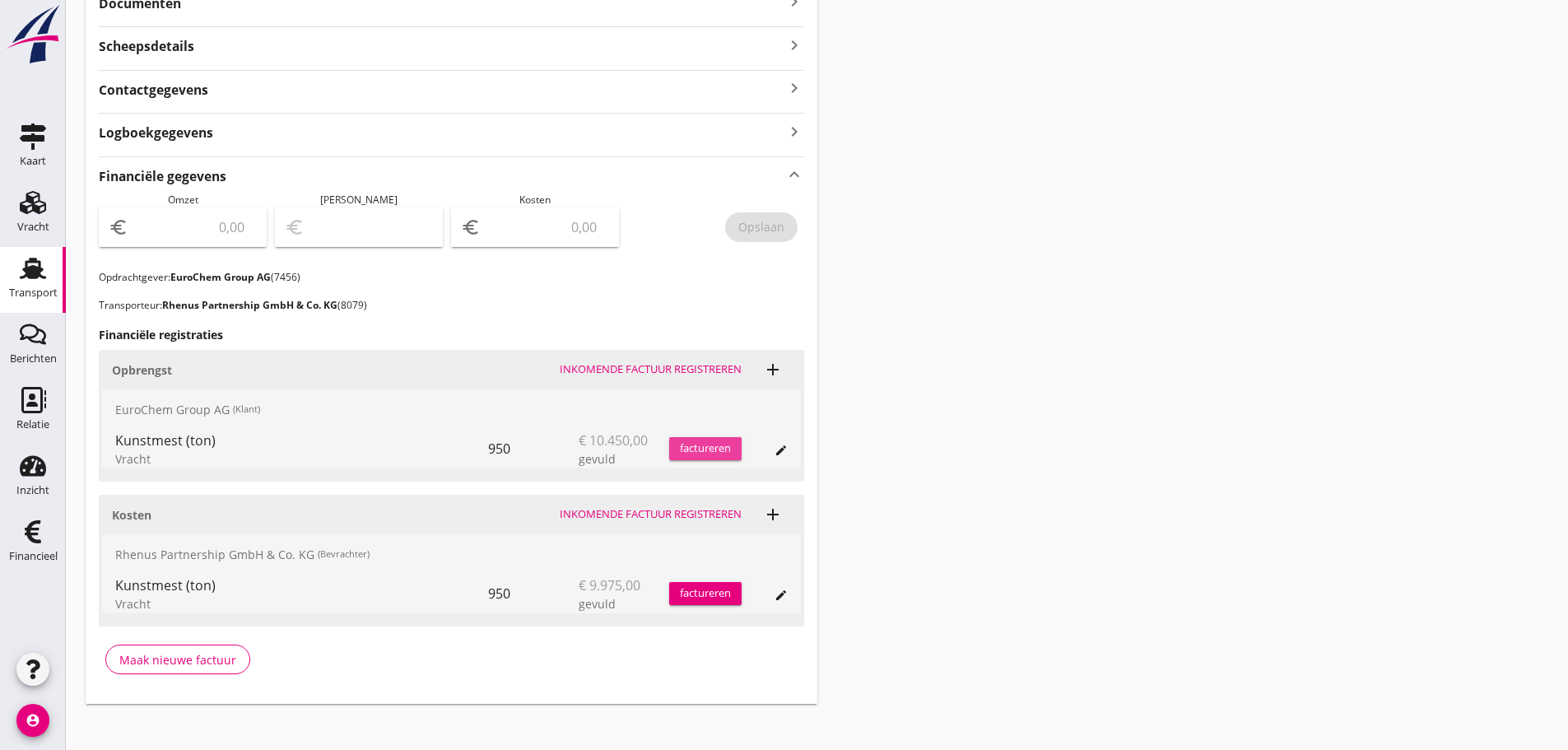
click at [714, 454] on div "factureren" at bounding box center [706, 449] width 72 height 17
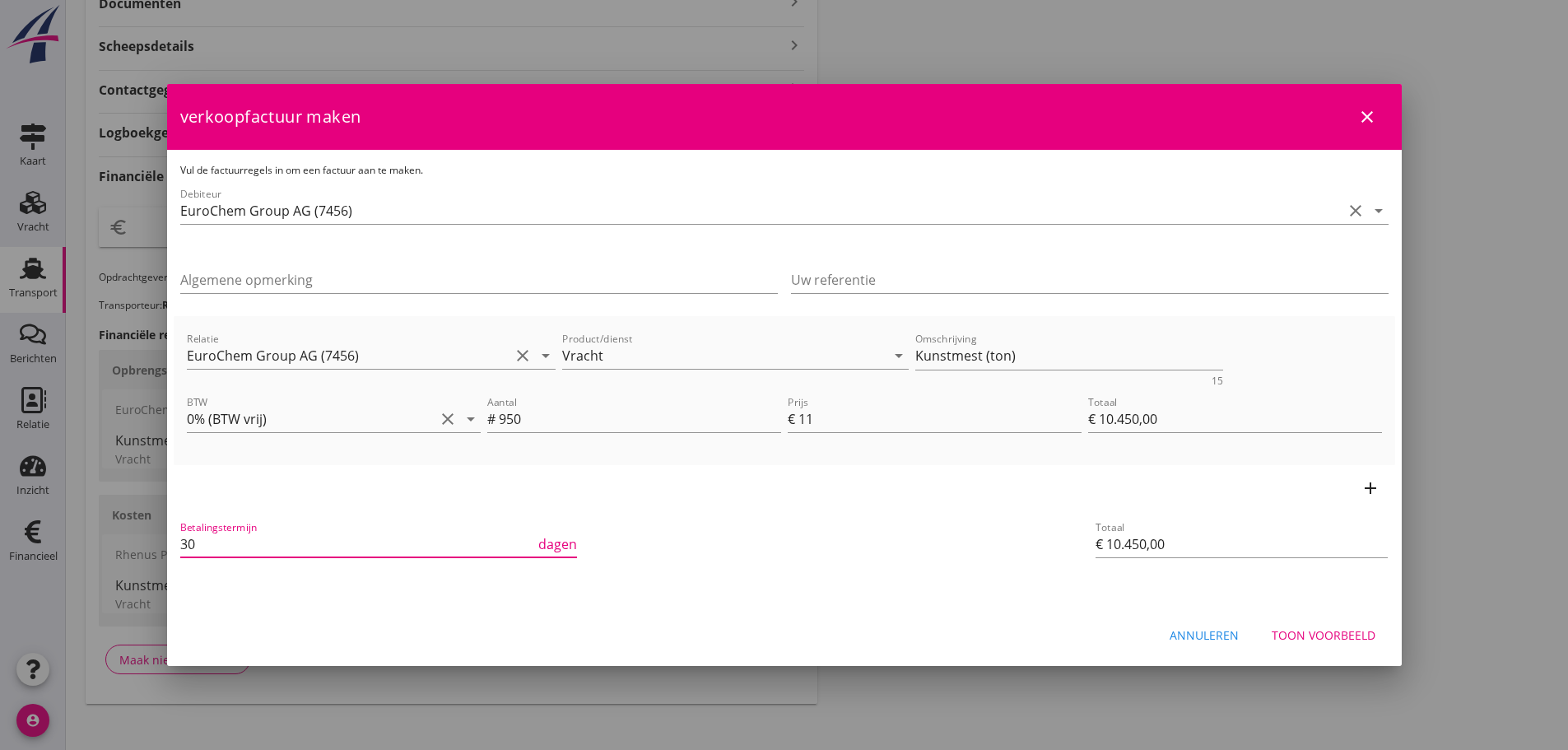
drag, startPoint x: 207, startPoint y: 546, endPoint x: 82, endPoint y: 568, distance: 126.9
click at [76, 553] on div "21% (Hoog BTW tarief) 9% (Laag BTW tarief) 0% (BTW vrij) 0% (BTW verlegd) Vrach…" at bounding box center [784, 176] width 1568 height 1176
type input "21"
click at [1035, 601] on div "Vul de factuurregels in om een factuur aan te maken. Debiteur EuroChem Group AG…" at bounding box center [784, 378] width 1235 height 457
click at [872, 283] on input "Uw referentie" at bounding box center [1090, 280] width 597 height 26
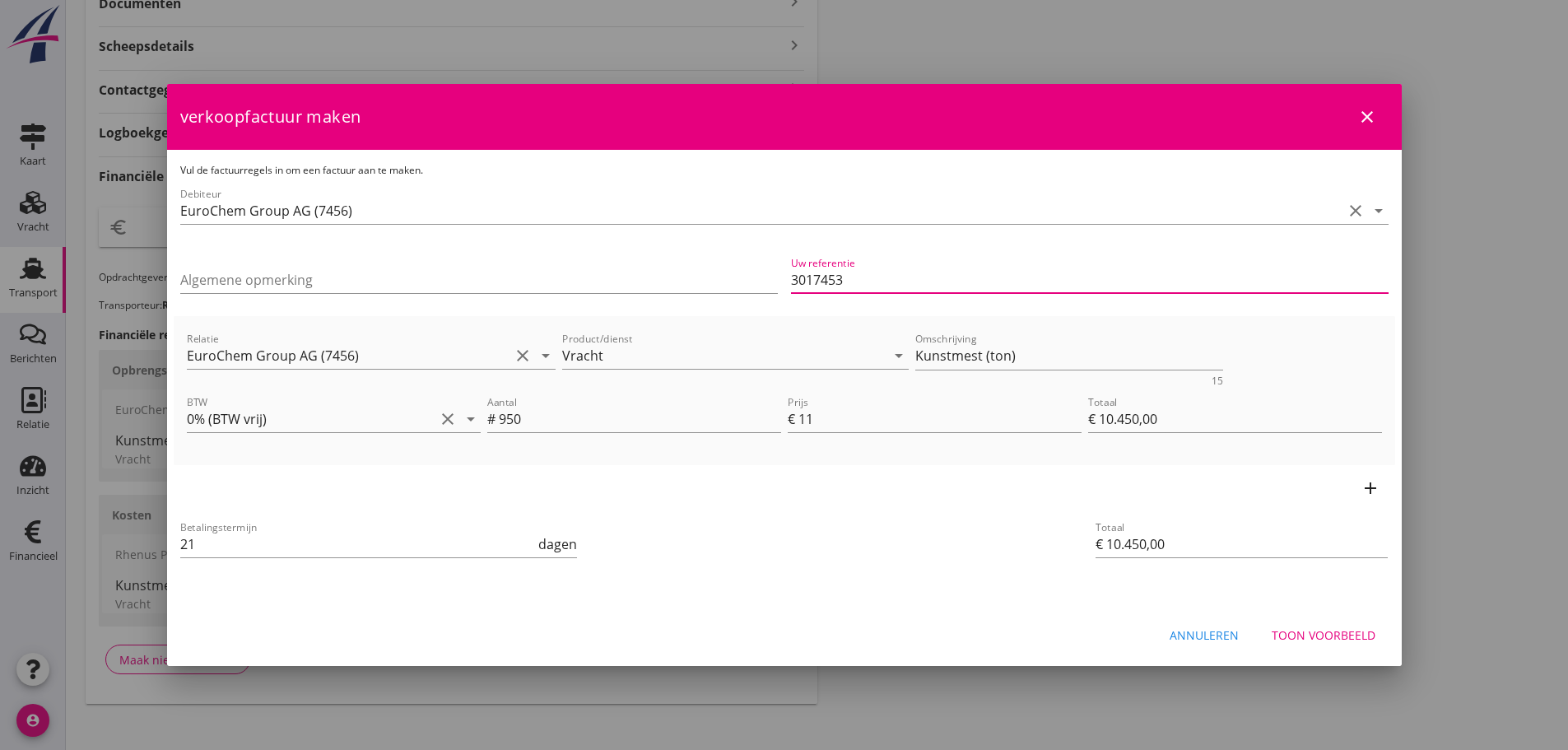
type input "3017453"
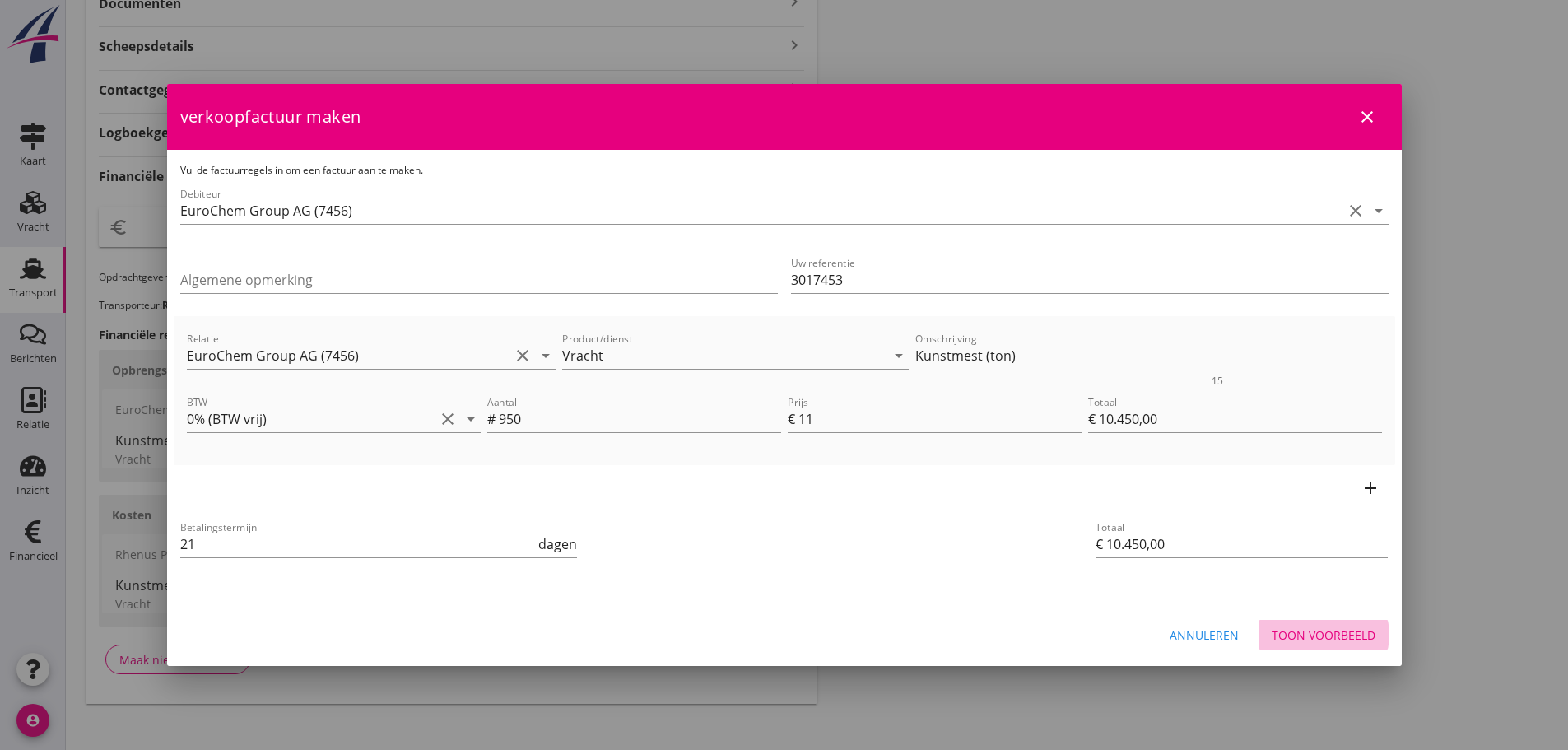
click at [1294, 632] on div "Toon voorbeeld" at bounding box center [1324, 635] width 104 height 18
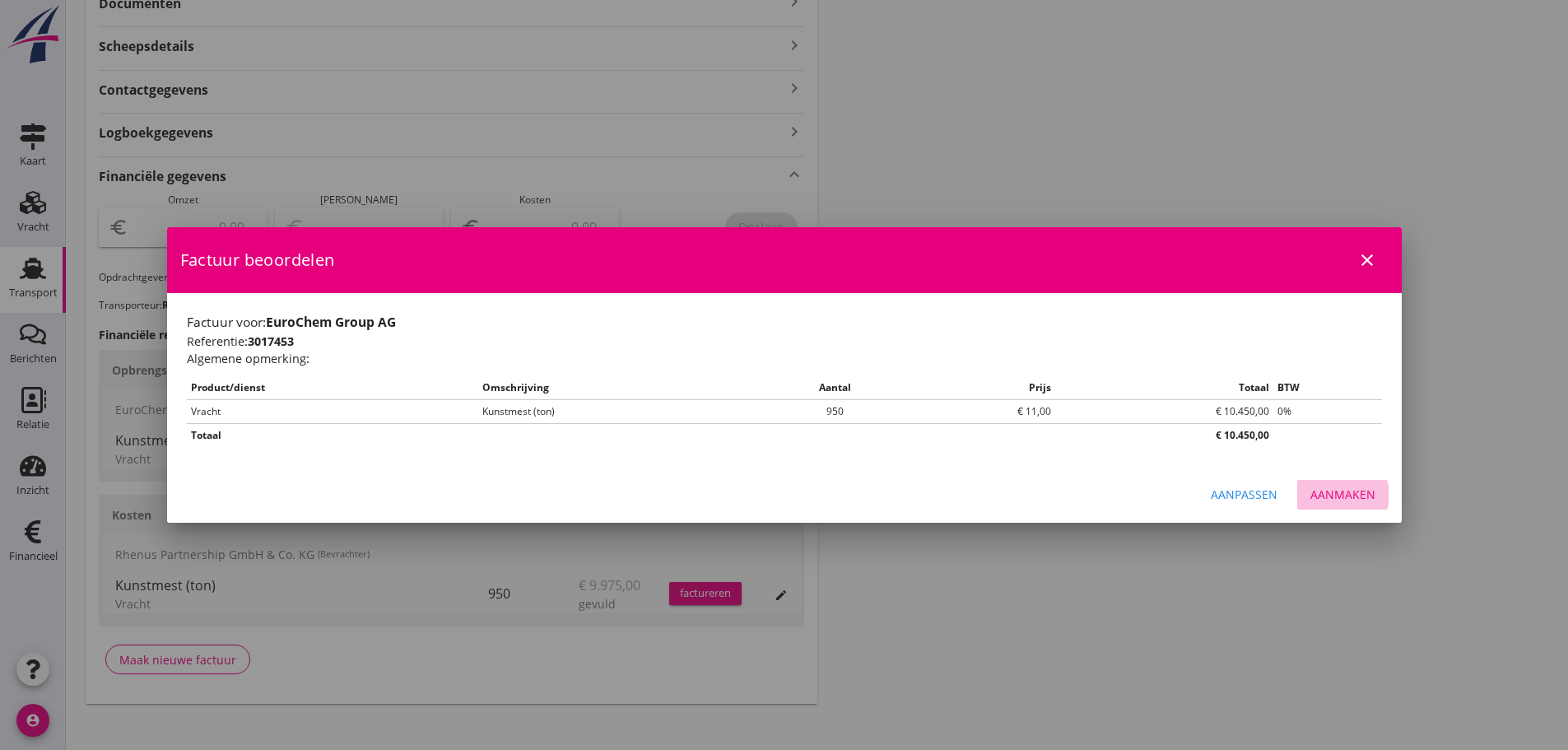
click at [1338, 500] on div "Aanmaken" at bounding box center [1343, 494] width 65 height 18
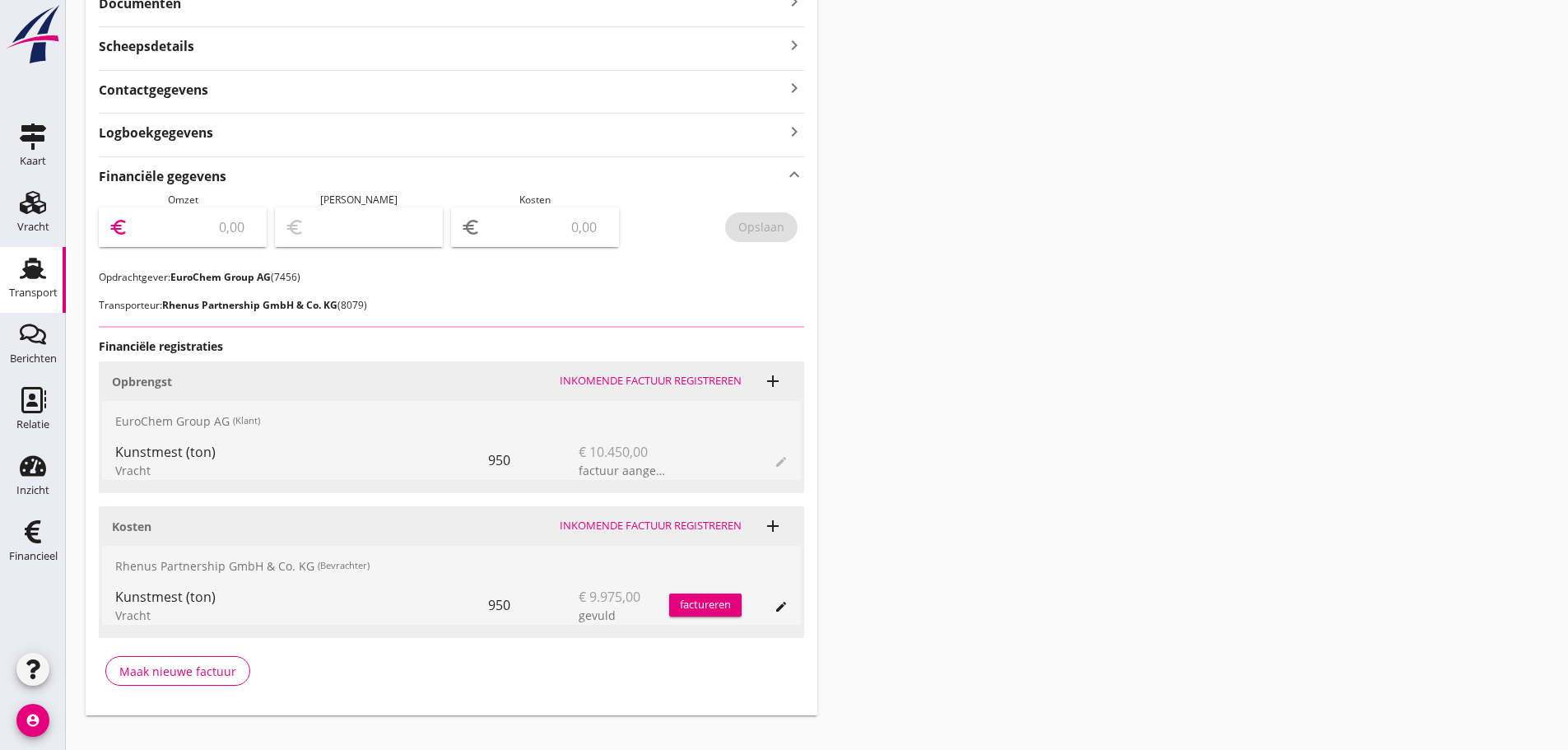
click at [199, 225] on input "number" at bounding box center [194, 227] width 125 height 26
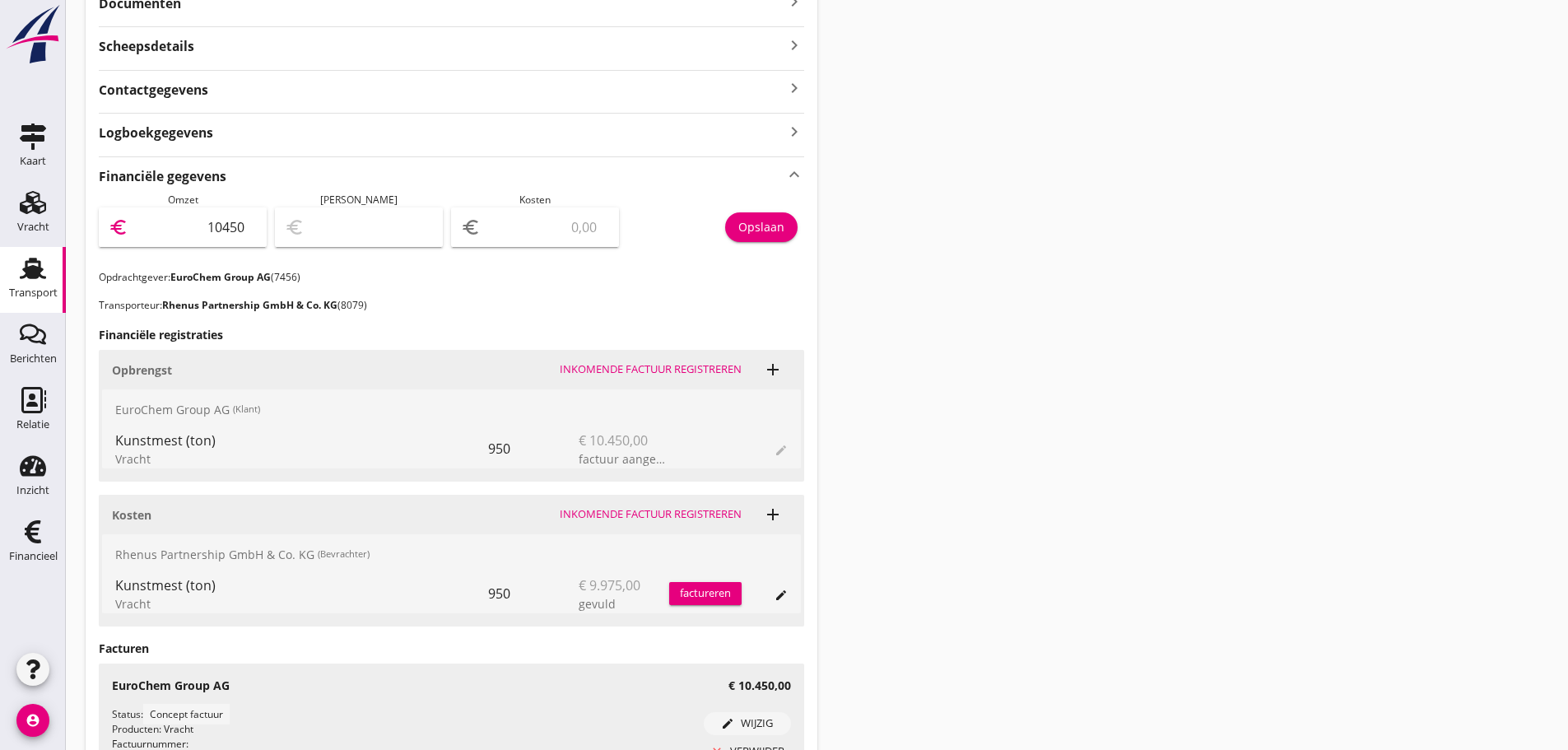
type input "10450"
click at [768, 229] on div "Opslaan" at bounding box center [762, 227] width 46 height 18
click at [10, 521] on link "Financieel Financieel" at bounding box center [33, 543] width 66 height 66
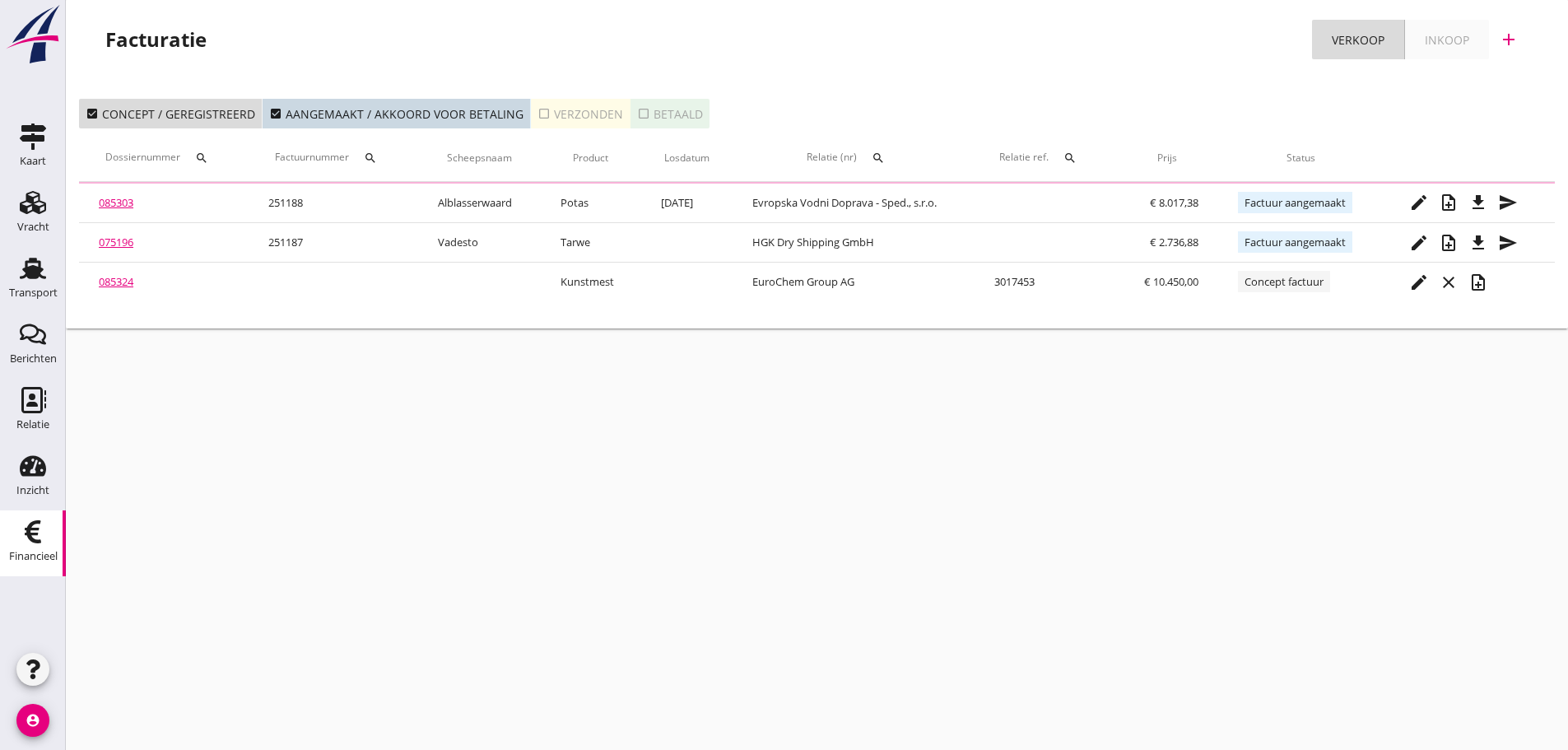
click at [34, 533] on icon "Financieel" at bounding box center [33, 532] width 26 height 26
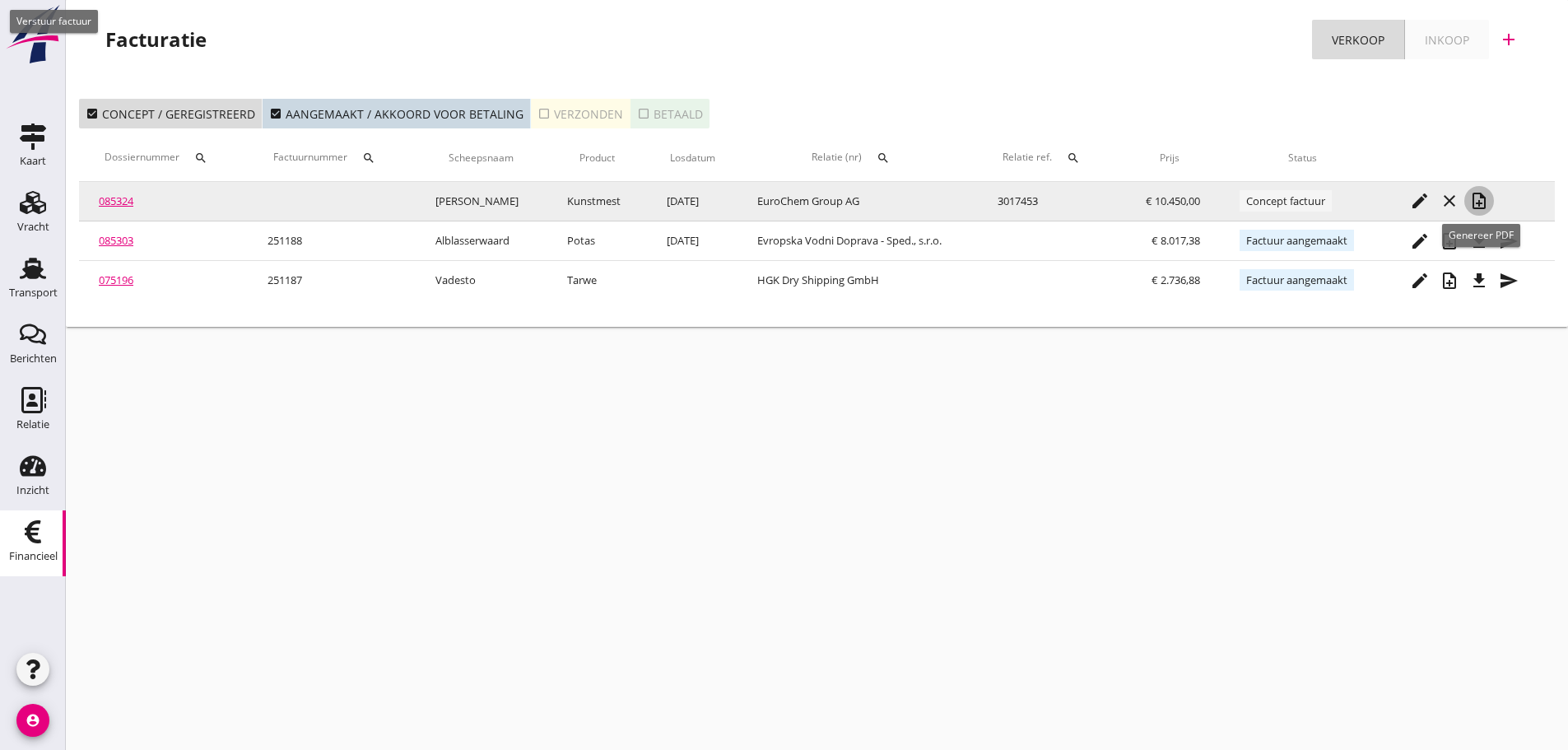
click at [1481, 192] on icon "note_add" at bounding box center [1479, 201] width 20 height 20
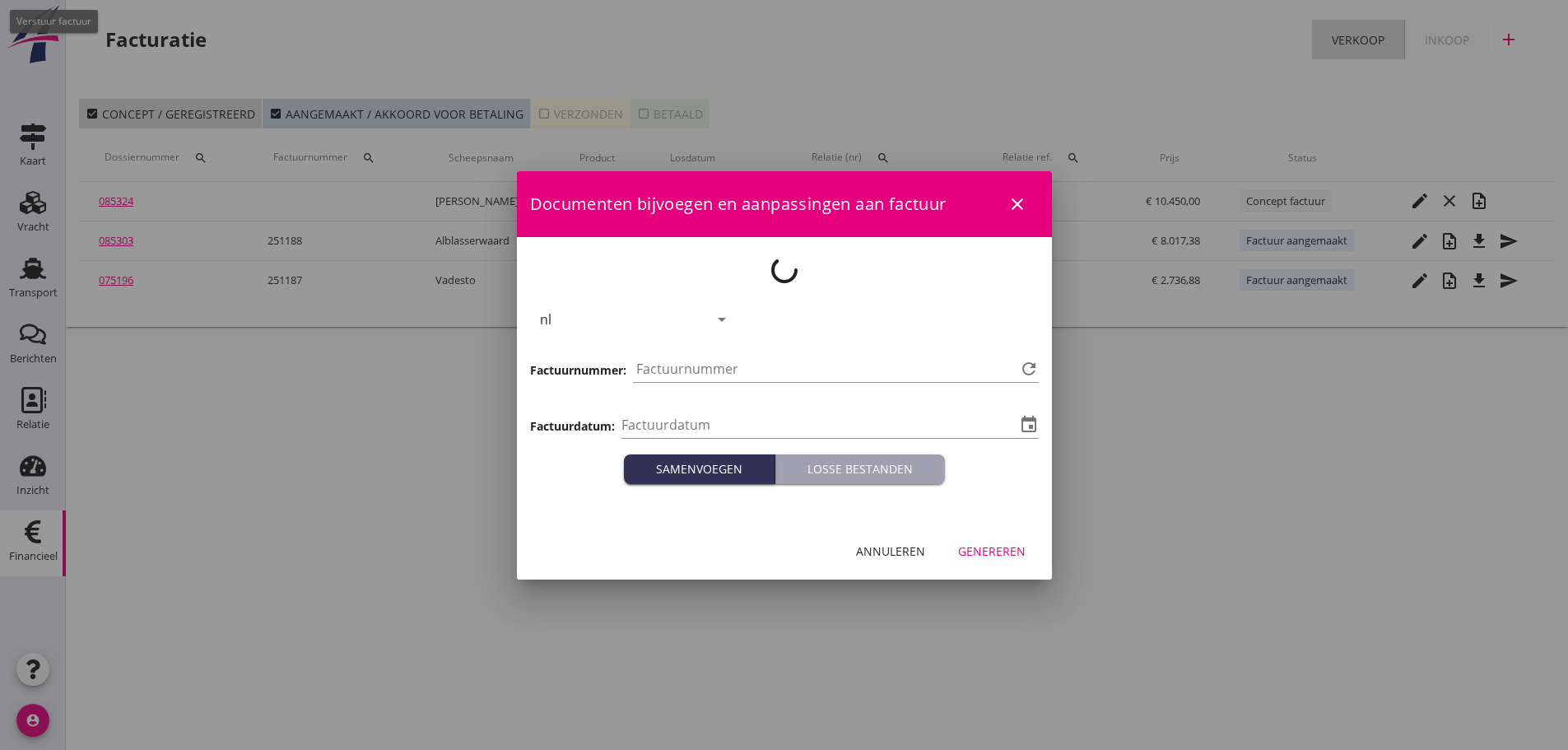
type input "[DATE]"
type input "1189"
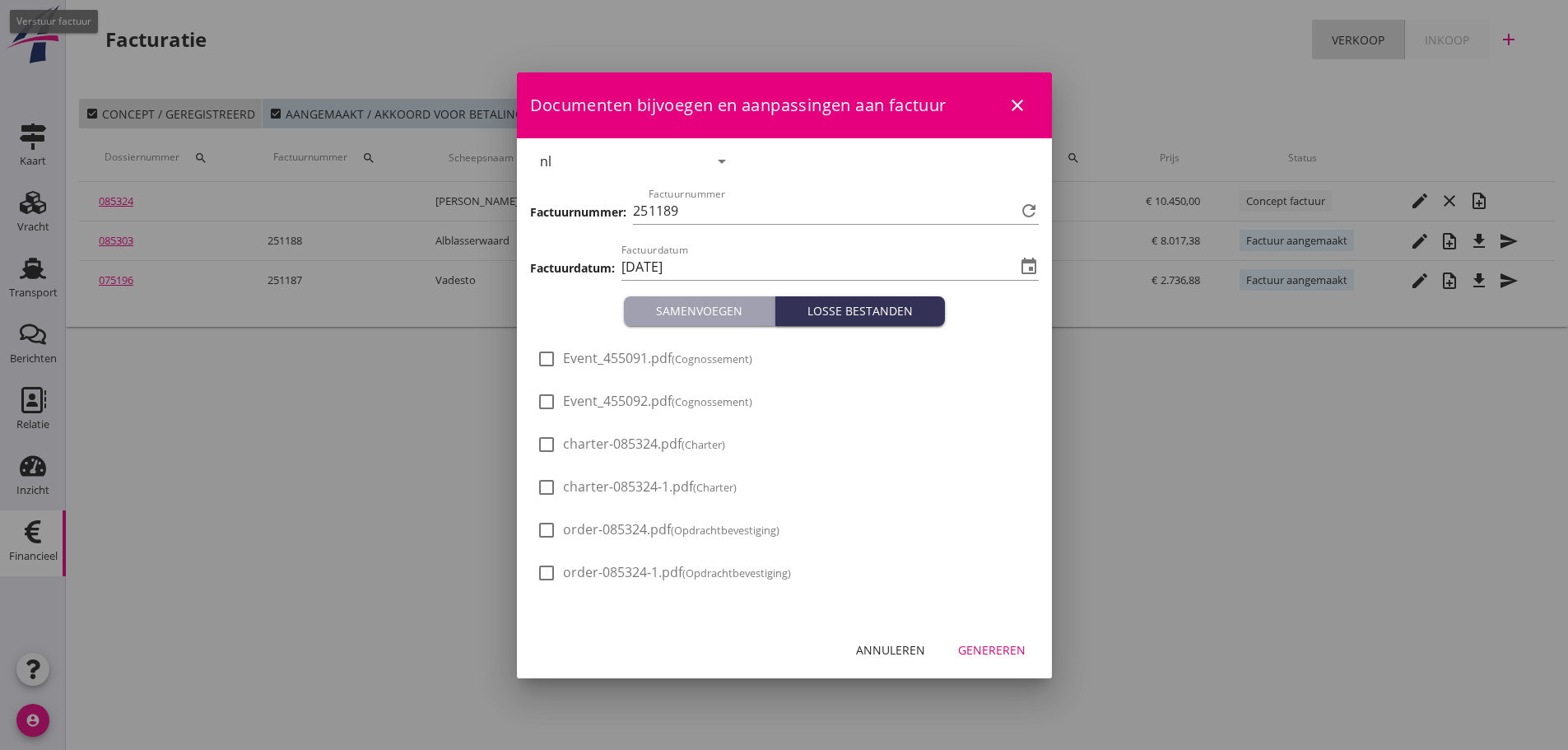
click at [990, 677] on div "Annuleren Genereren" at bounding box center [785, 651] width 535 height 56
click at [988, 649] on div "Genereren" at bounding box center [992, 650] width 68 height 18
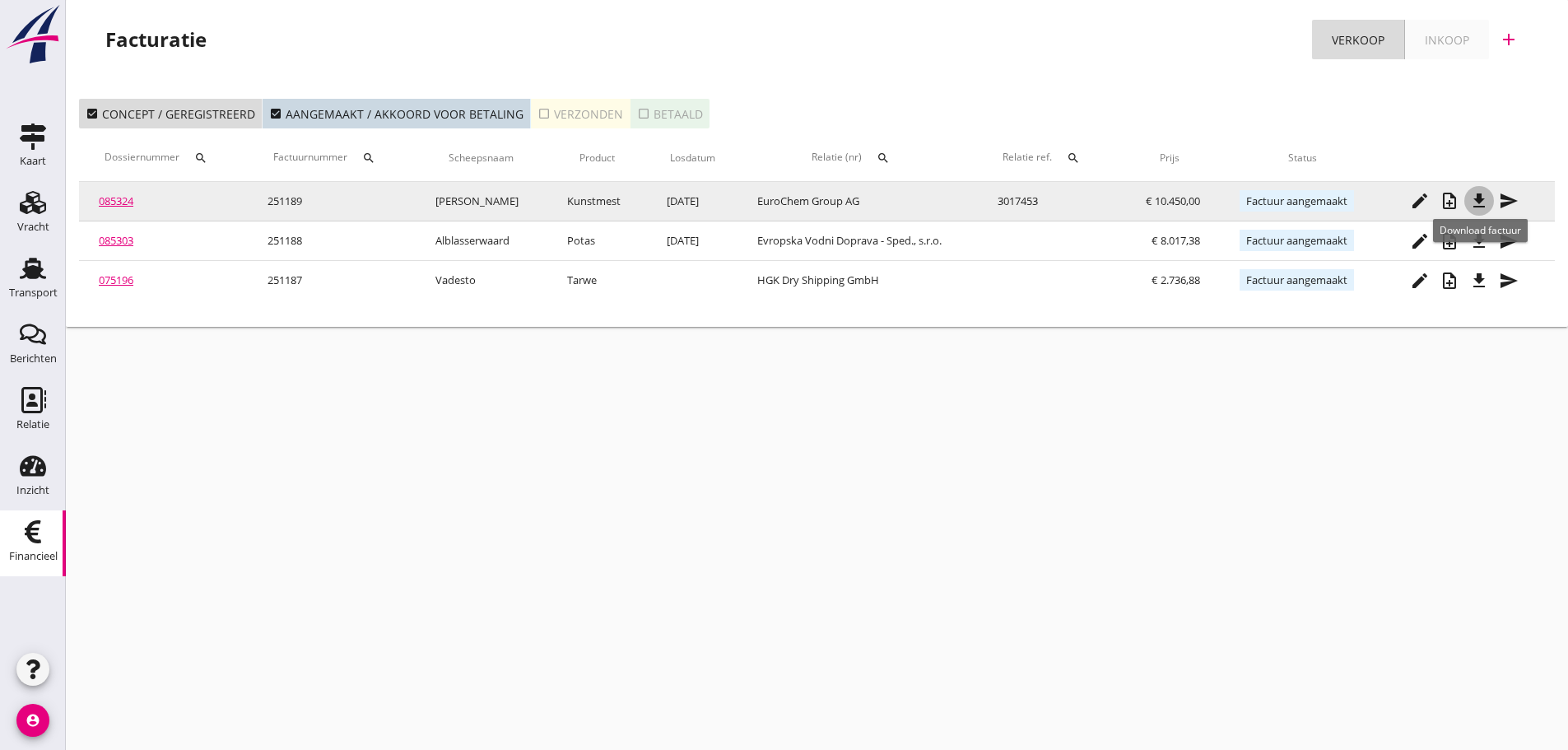
click at [1474, 205] on icon "file_download" at bounding box center [1479, 201] width 20 height 20
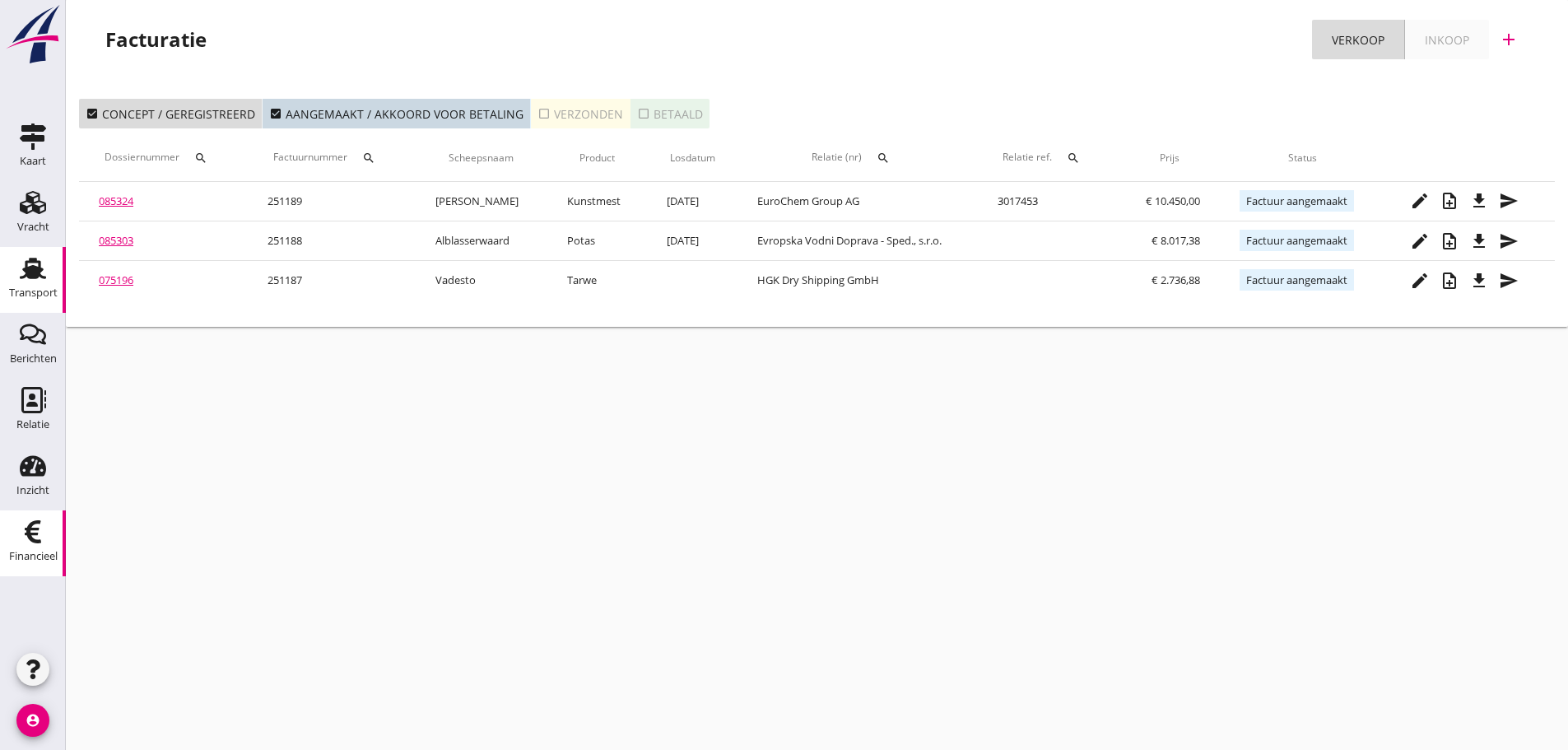
click at [28, 283] on div "Transport" at bounding box center [33, 293] width 48 height 23
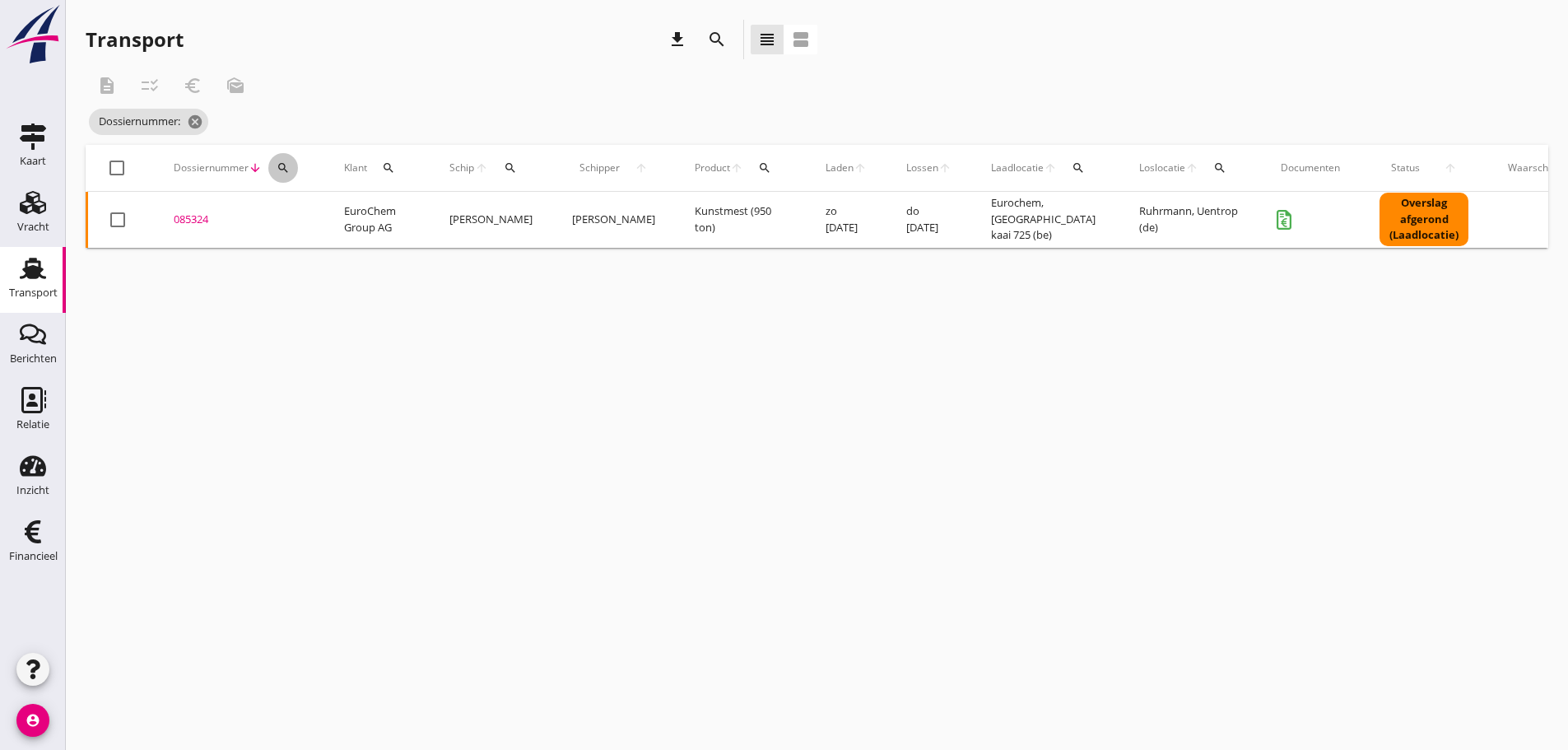
click at [277, 170] on icon "search" at bounding box center [283, 168] width 13 height 13
click at [284, 207] on input "Zoeken op dossiernummer..." at bounding box center [360, 216] width 171 height 26
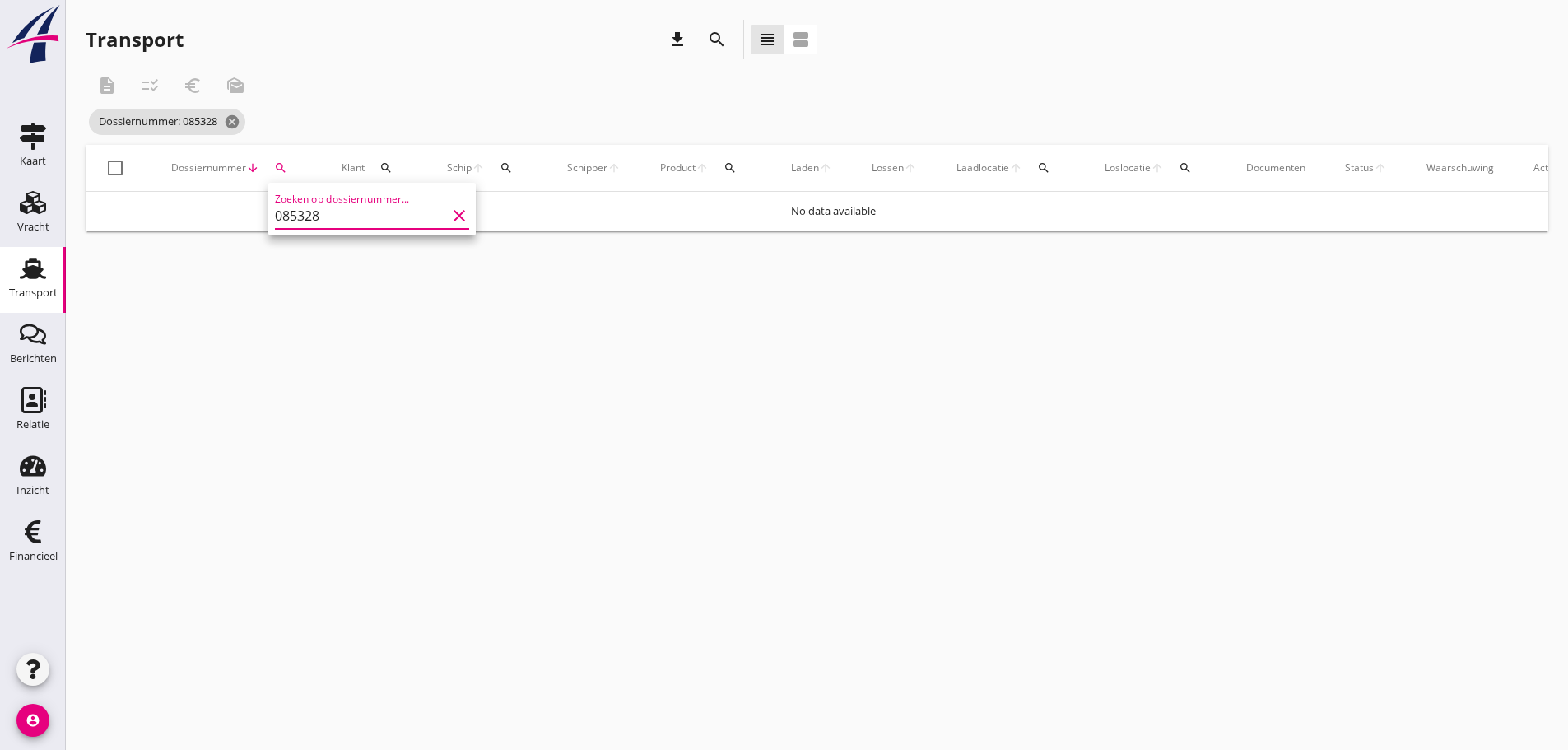
type input "085328"
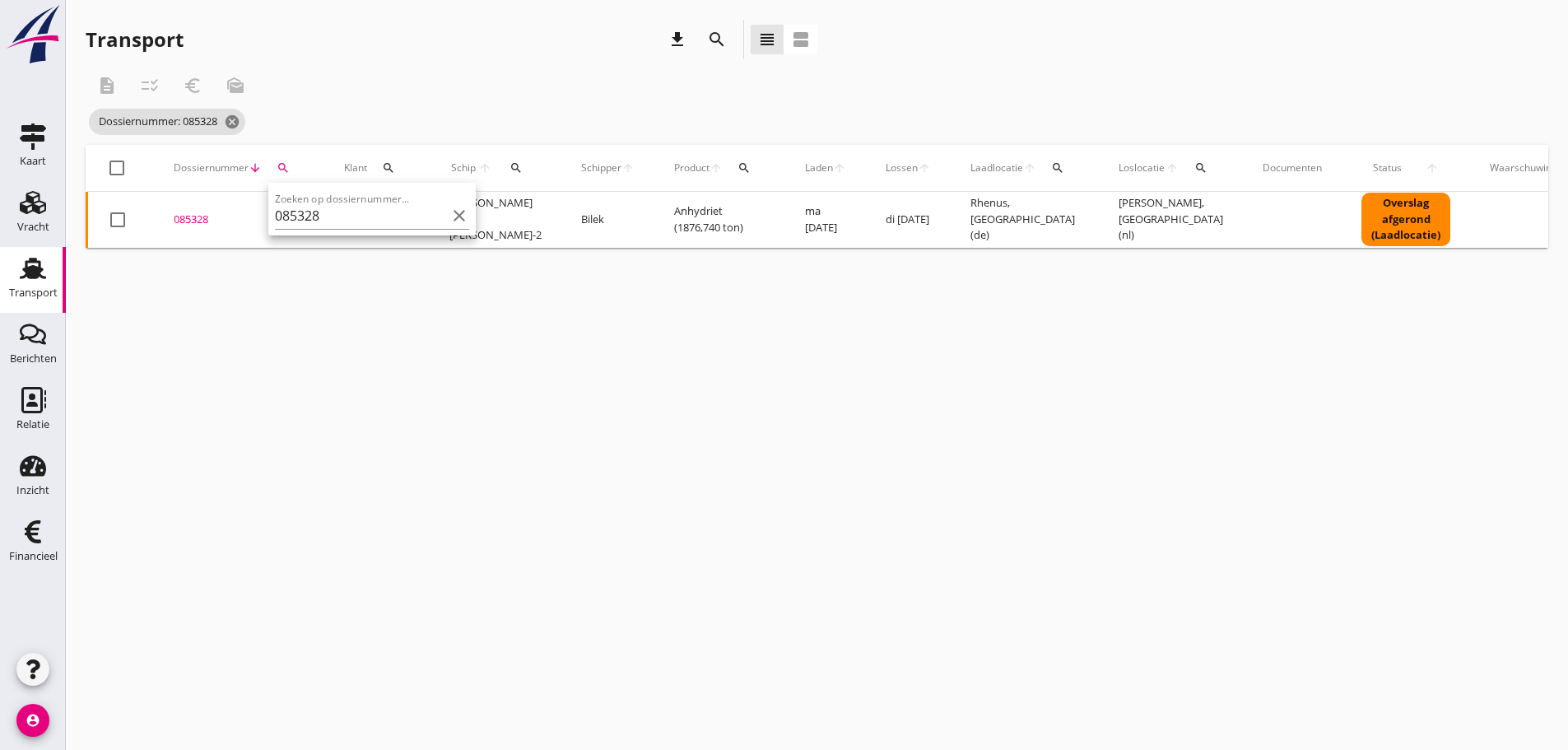
click at [180, 220] on div "085328" at bounding box center [239, 220] width 131 height 17
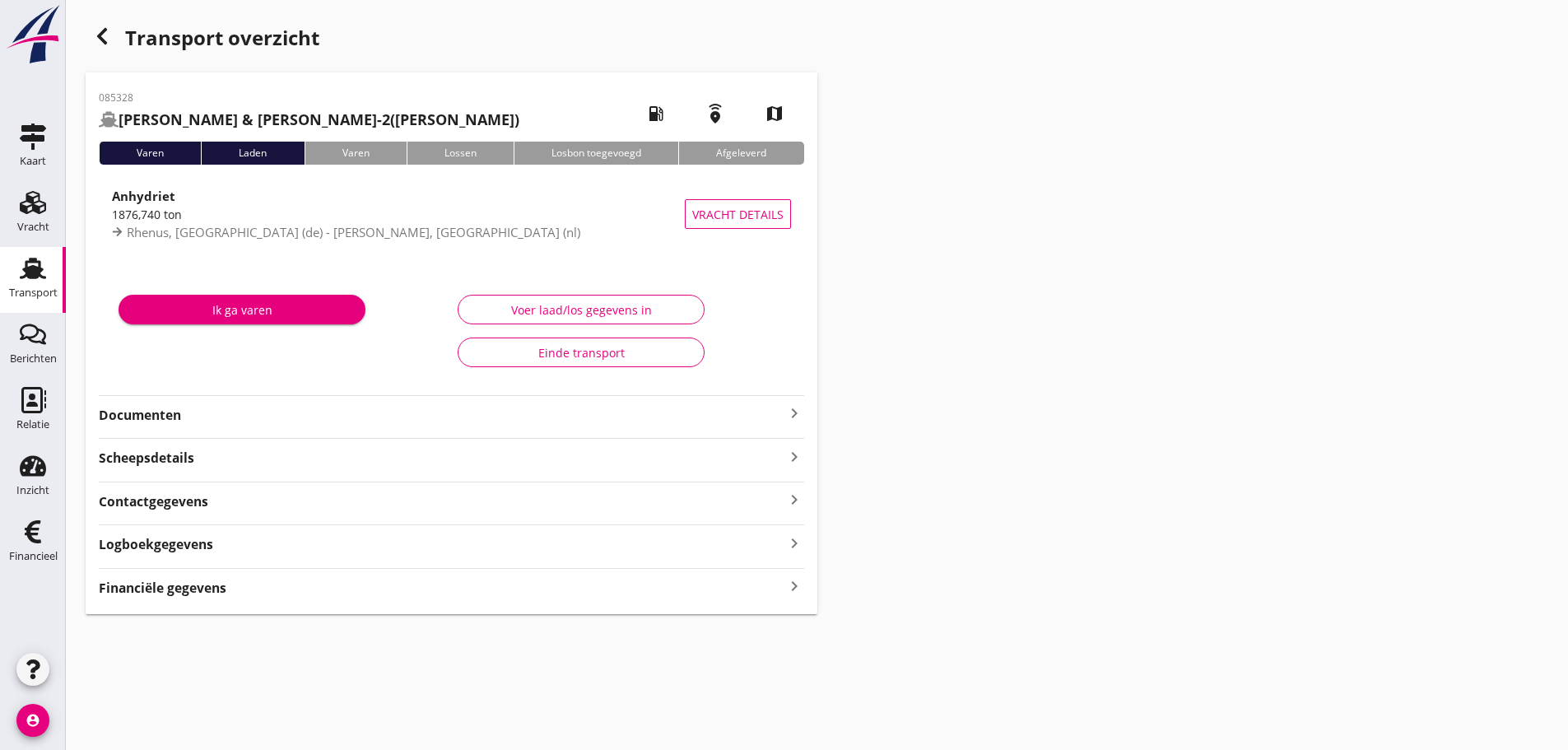
click at [792, 586] on icon "keyboard_arrow_right" at bounding box center [794, 587] width 20 height 22
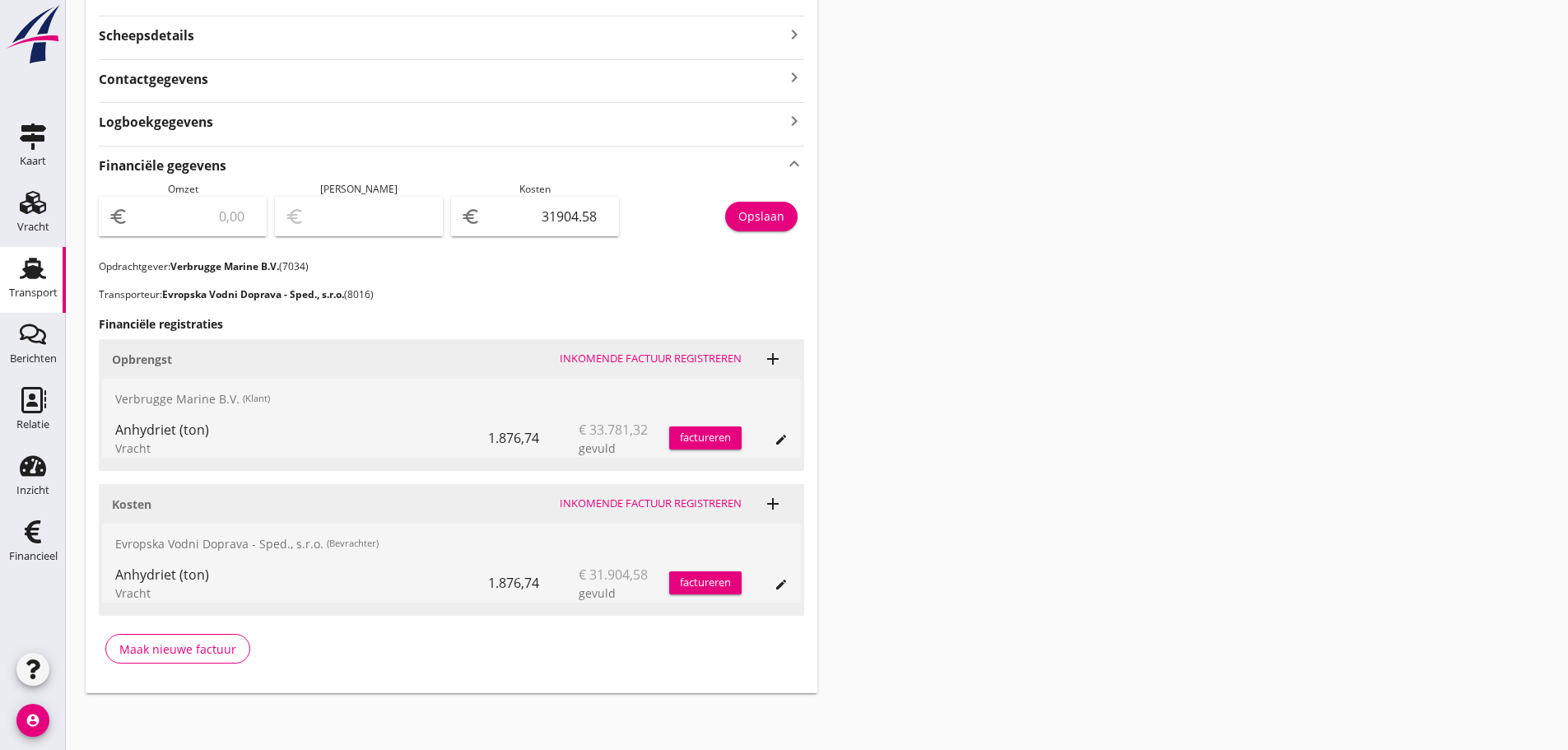
scroll to position [425, 0]
click at [693, 439] on div "factureren" at bounding box center [706, 436] width 72 height 17
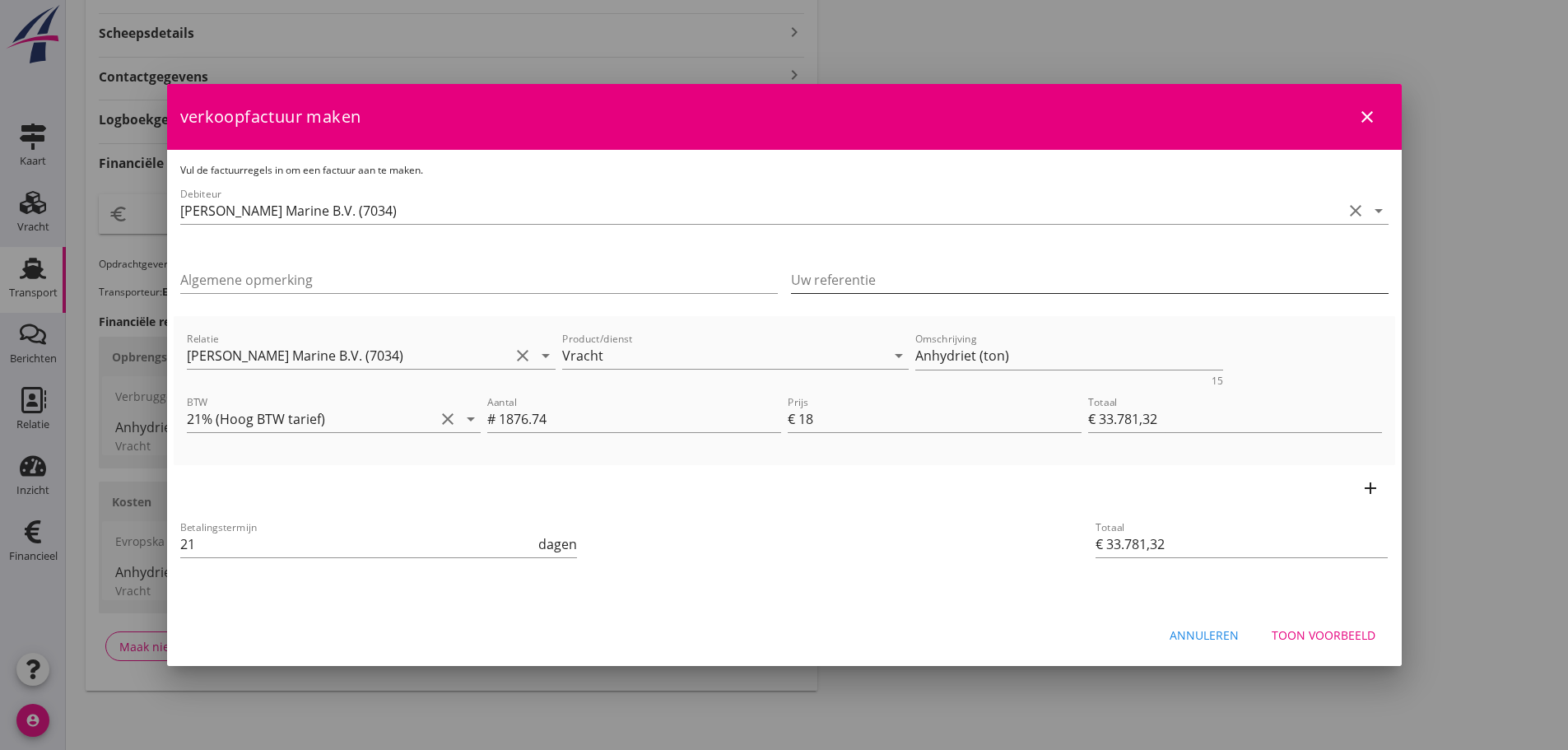
click at [841, 277] on input "Uw referentie" at bounding box center [1090, 280] width 597 height 26
type input "154097491"
click at [1297, 630] on div "Toon voorbeeld" at bounding box center [1324, 635] width 104 height 18
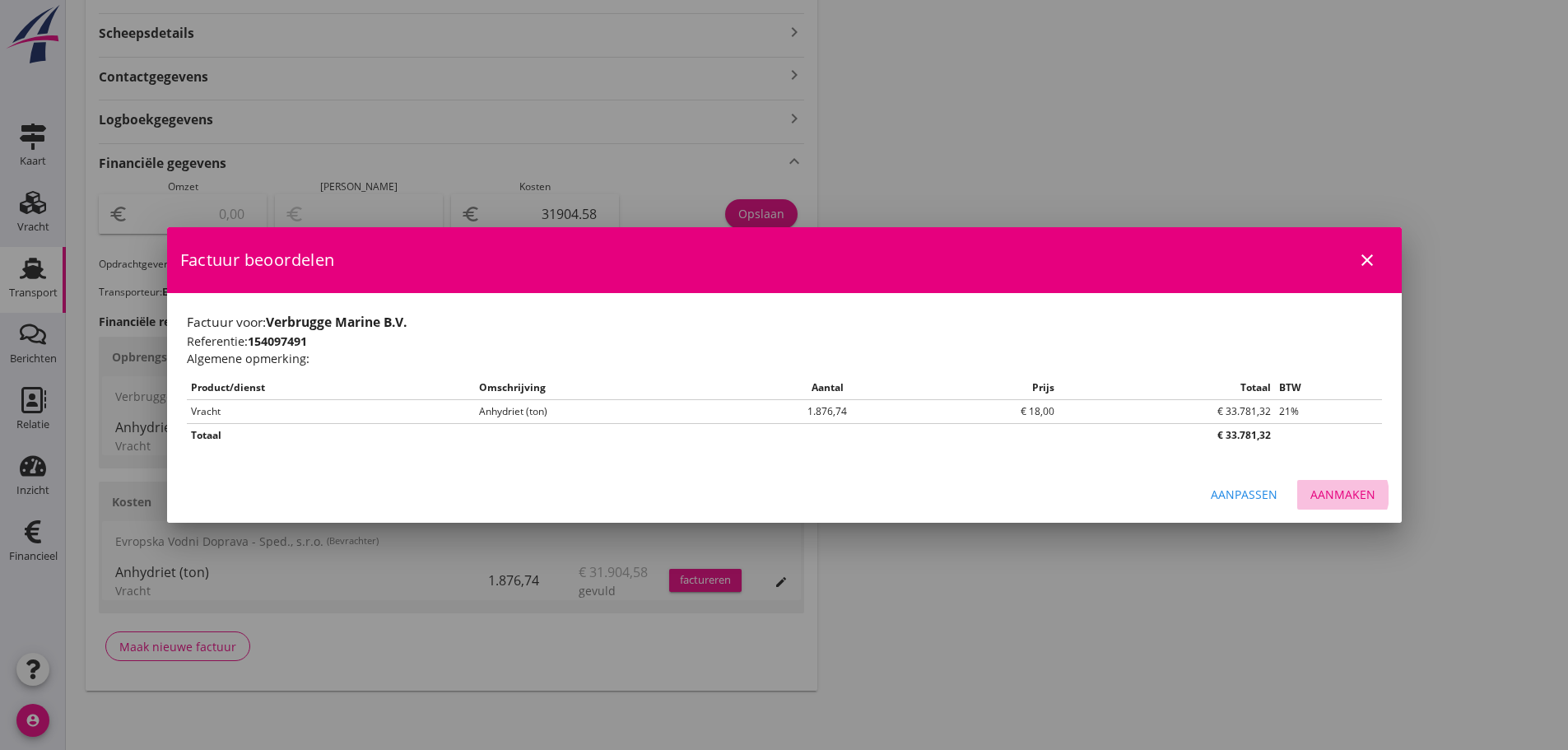
click at [1343, 494] on div "Aanmaken" at bounding box center [1343, 494] width 65 height 18
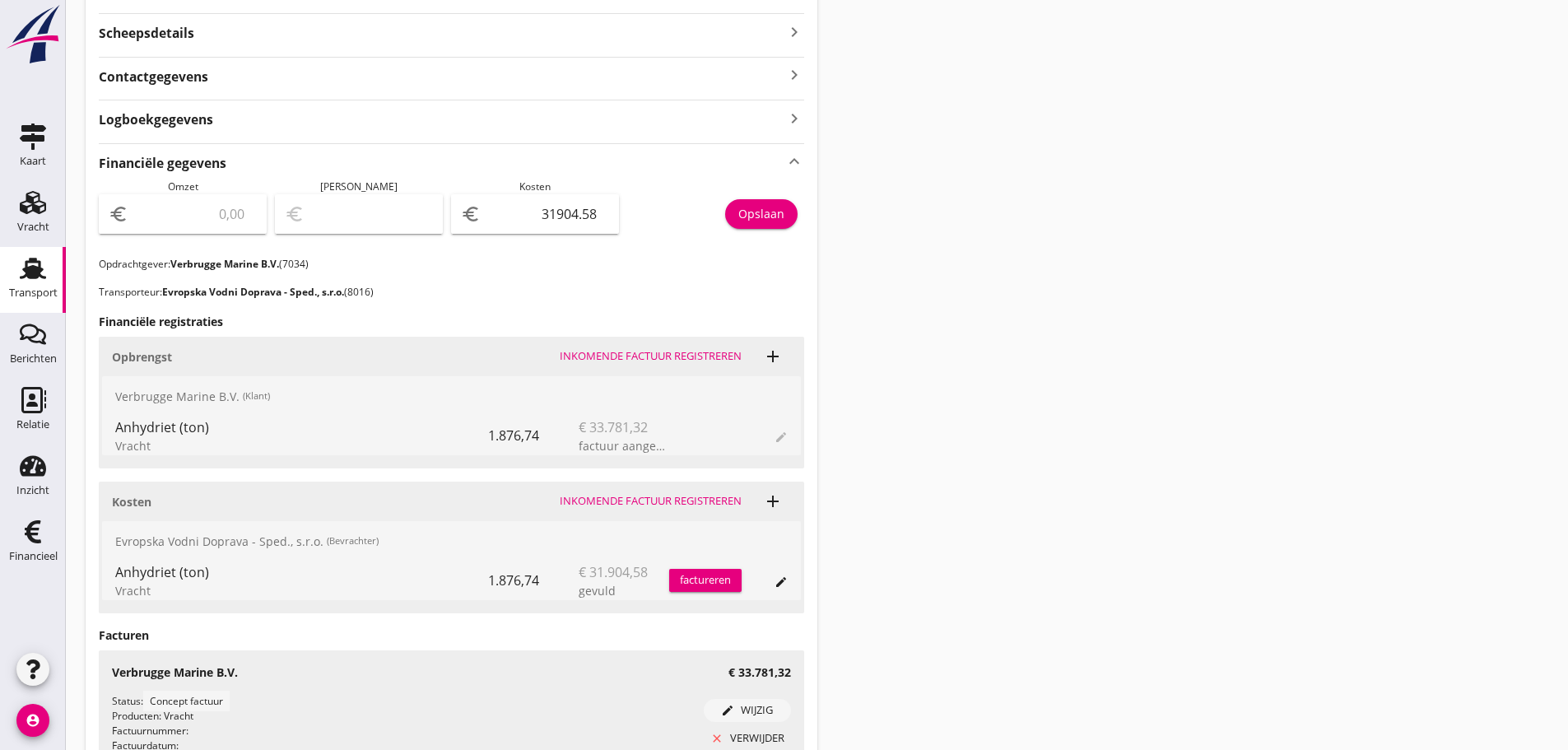
click at [164, 220] on input "number" at bounding box center [194, 214] width 125 height 26
type input "3"
type input "-31901.58"
type input "33"
type input "-31871.58"
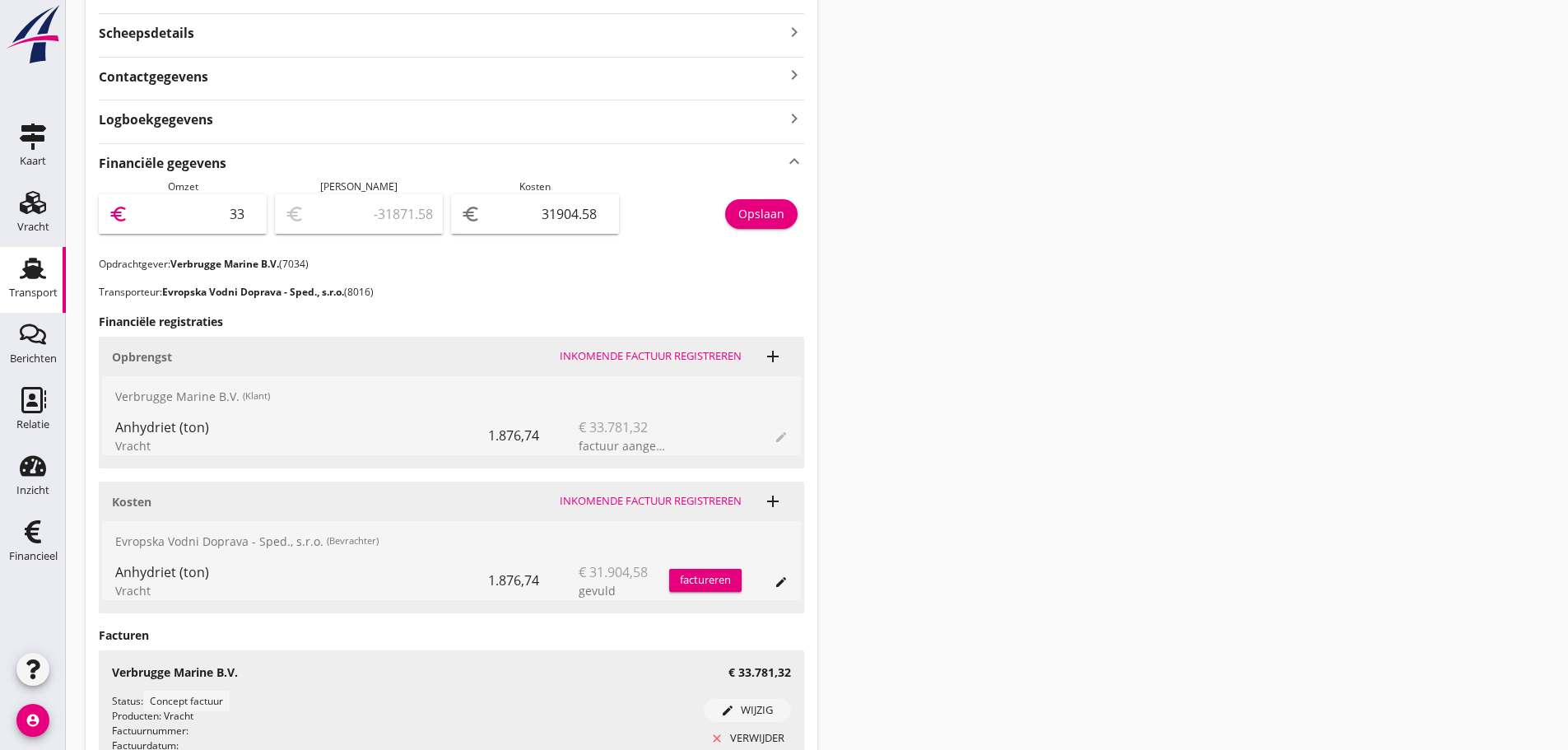
type input "337"
type input "-31567.58"
type input "3378"
type input "-28526.58"
type input "33781"
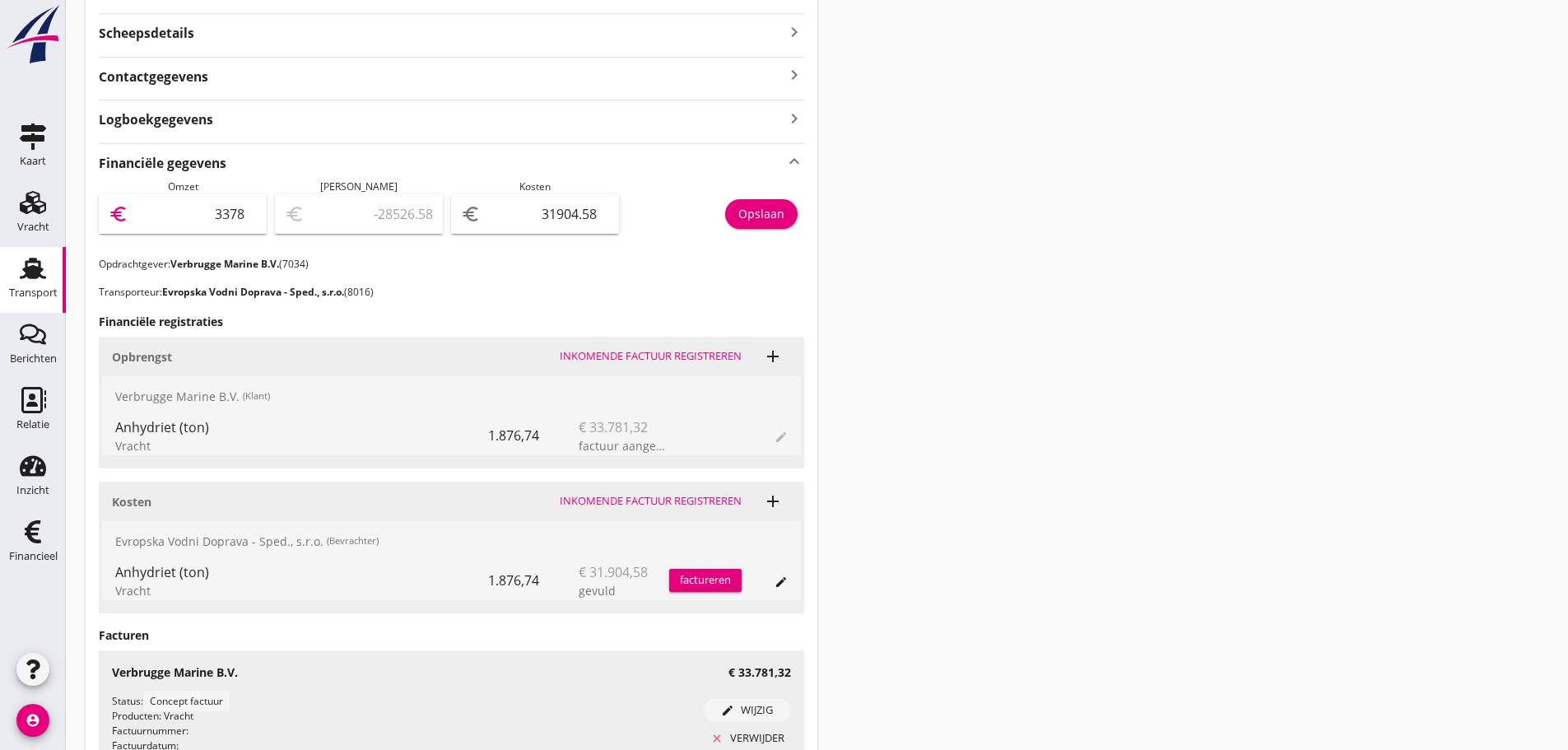
type input "1876.42"
type input "33781.3"
type input "1876.72"
type input "33781.32"
type input "1876.74"
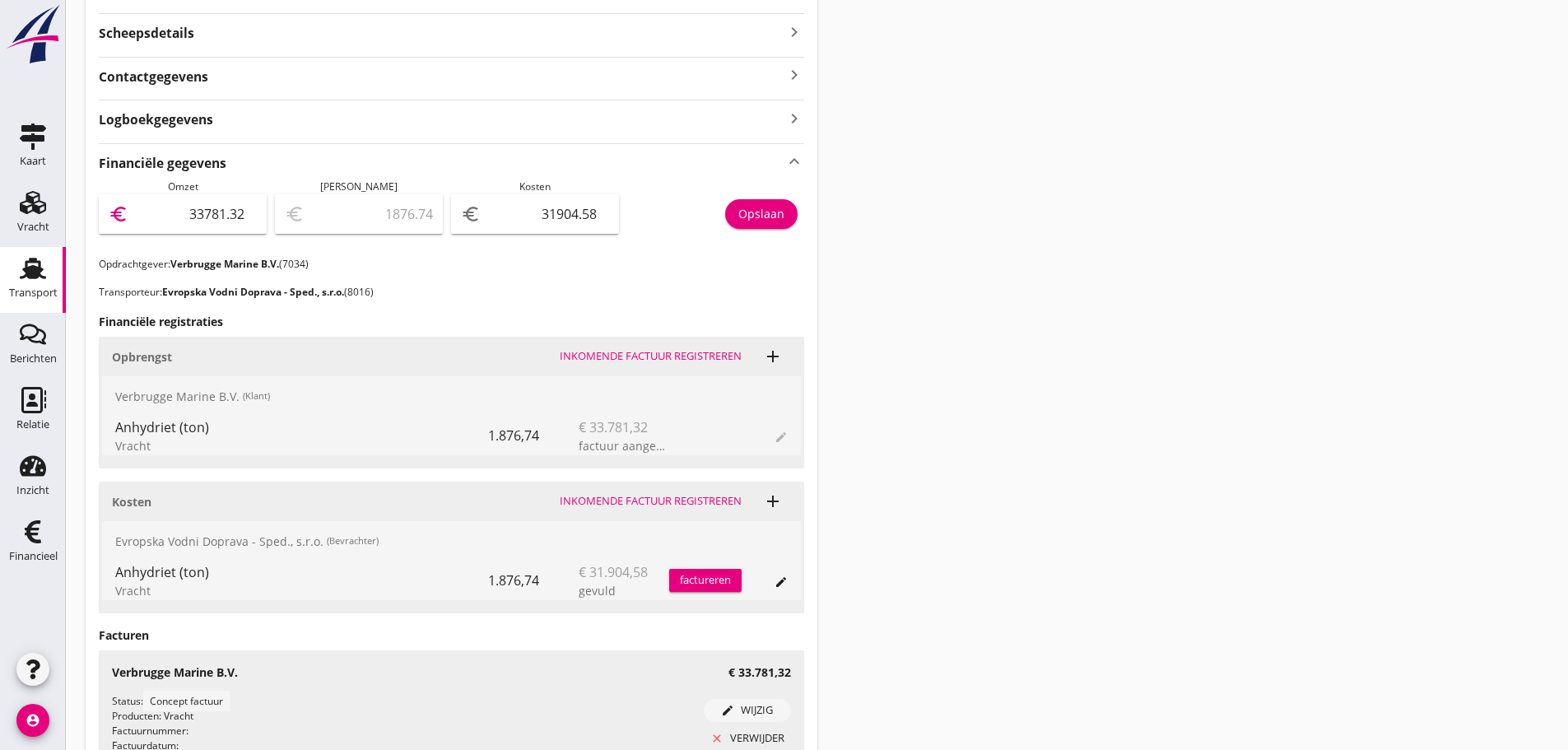
type input "33781.32"
click at [760, 217] on div "Opslaan" at bounding box center [762, 214] width 46 height 18
click at [39, 546] on div "Financieel" at bounding box center [33, 557] width 48 height 23
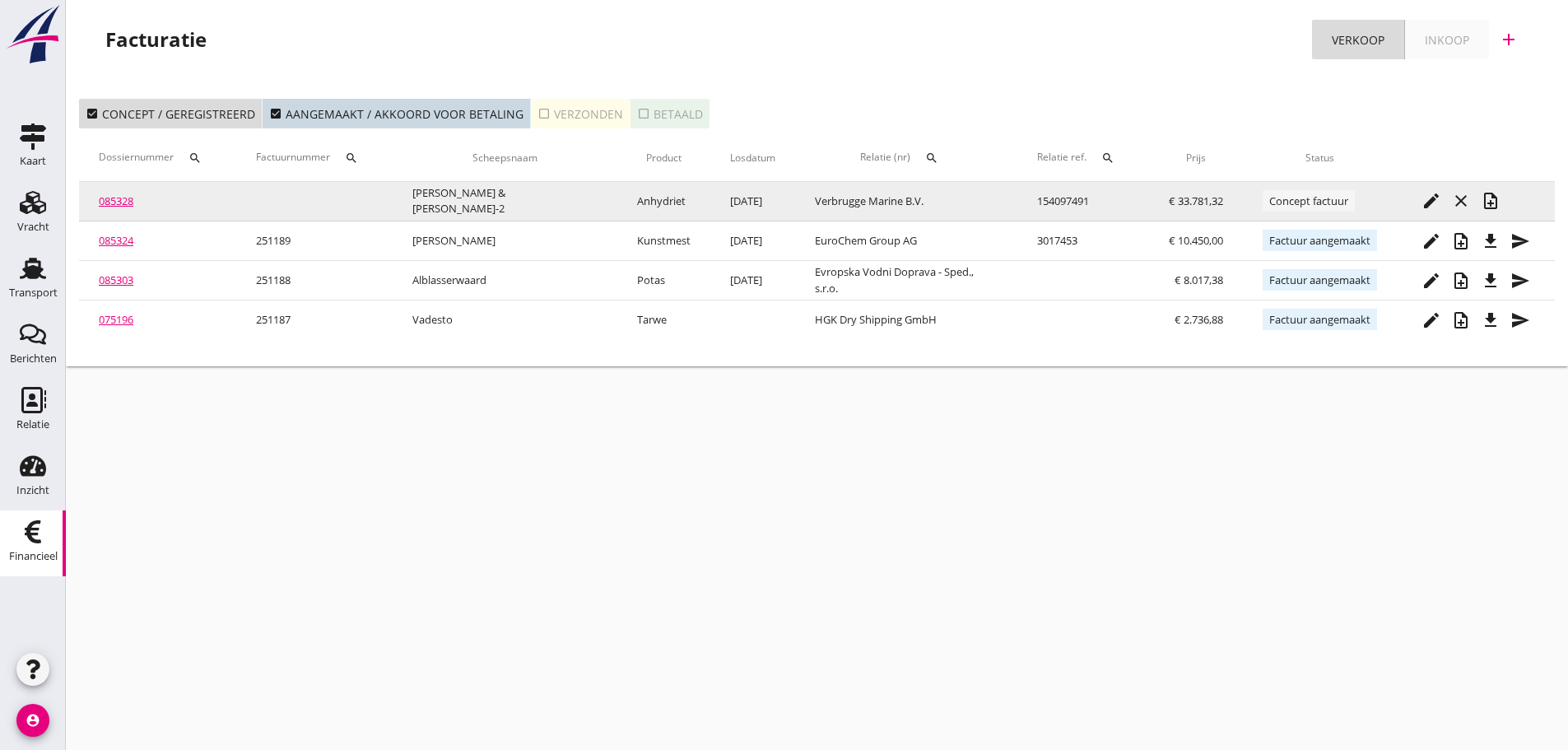
click at [1495, 208] on icon "note_add" at bounding box center [1490, 201] width 20 height 20
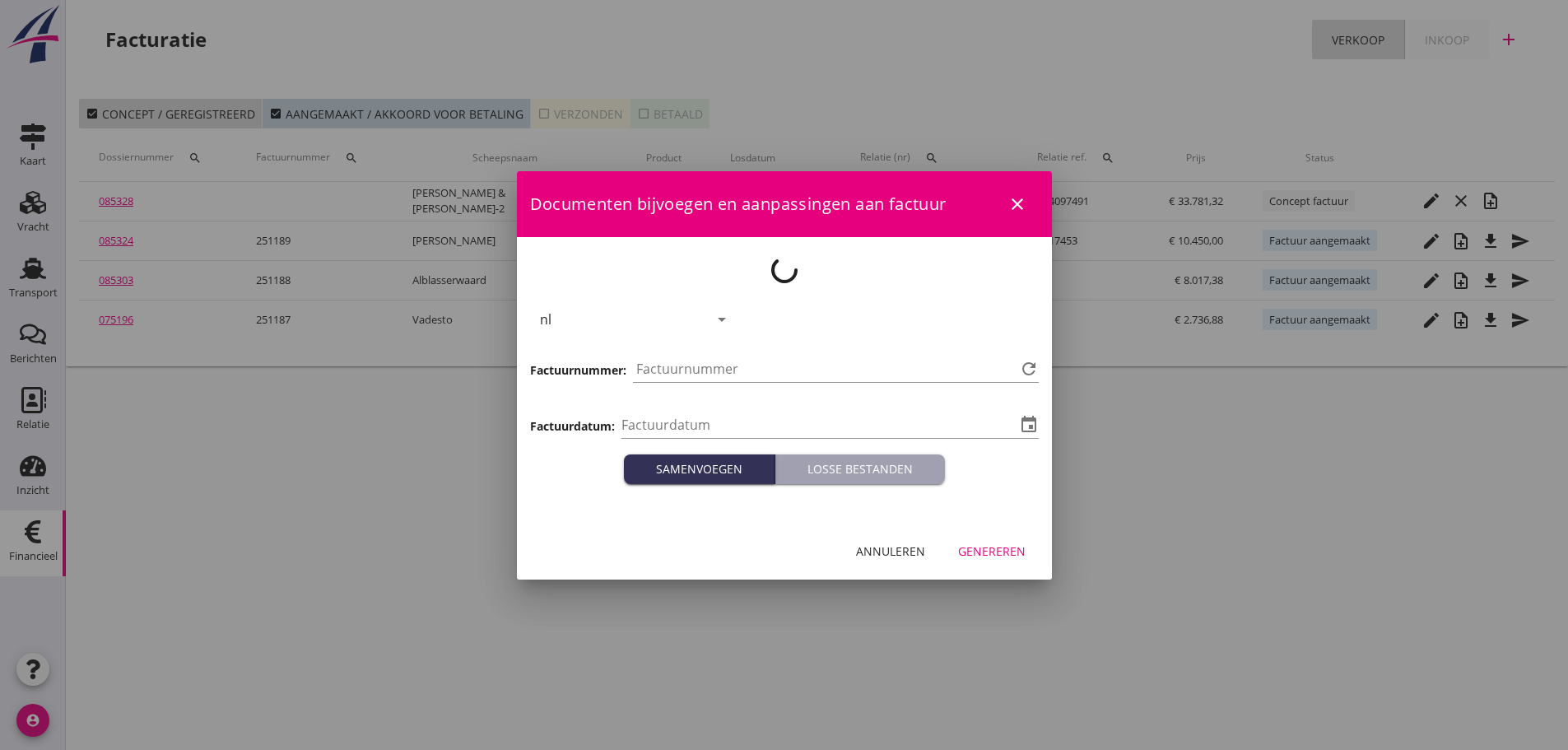
type input "[DATE]"
type input "1190"
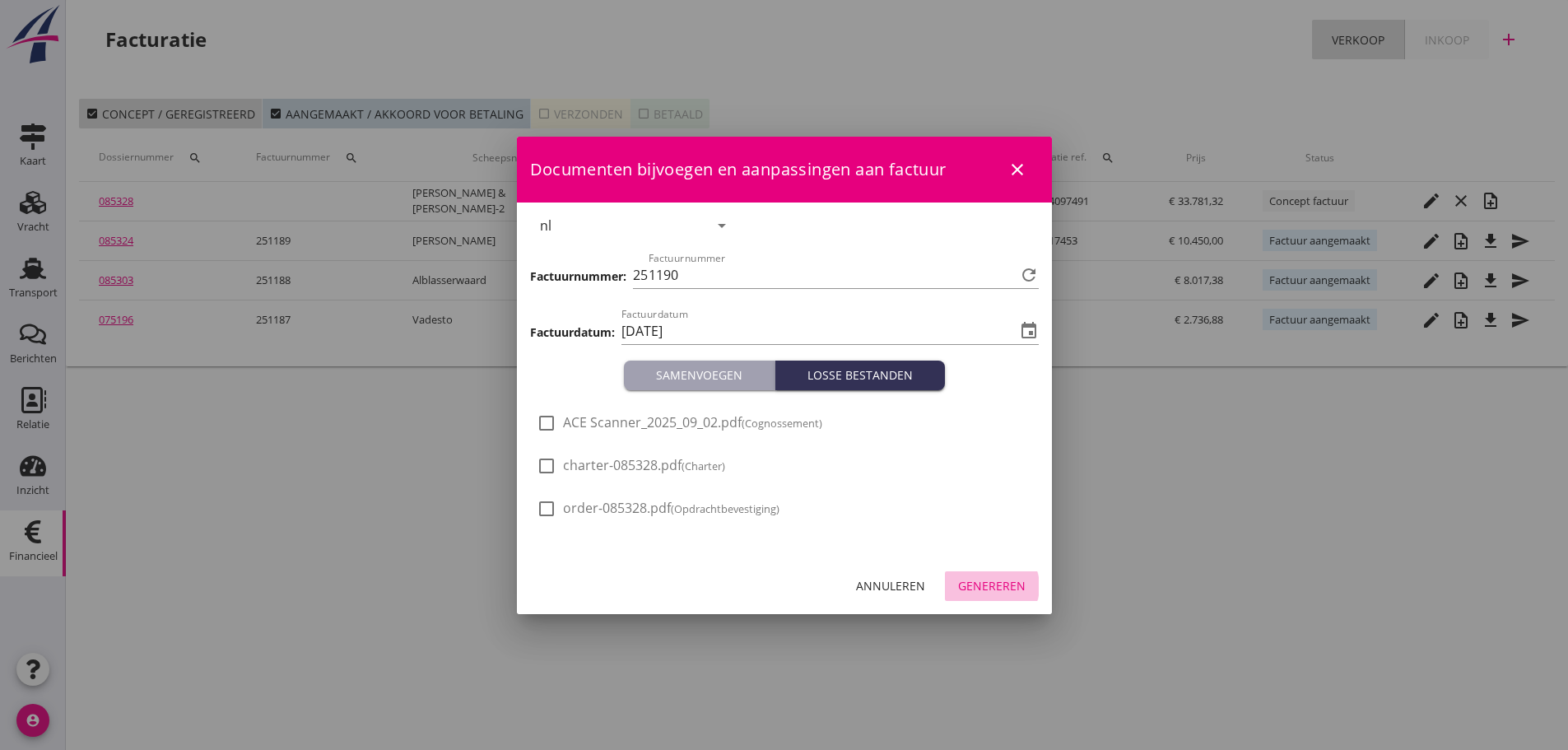
click at [1020, 598] on button "Genereren" at bounding box center [991, 586] width 94 height 30
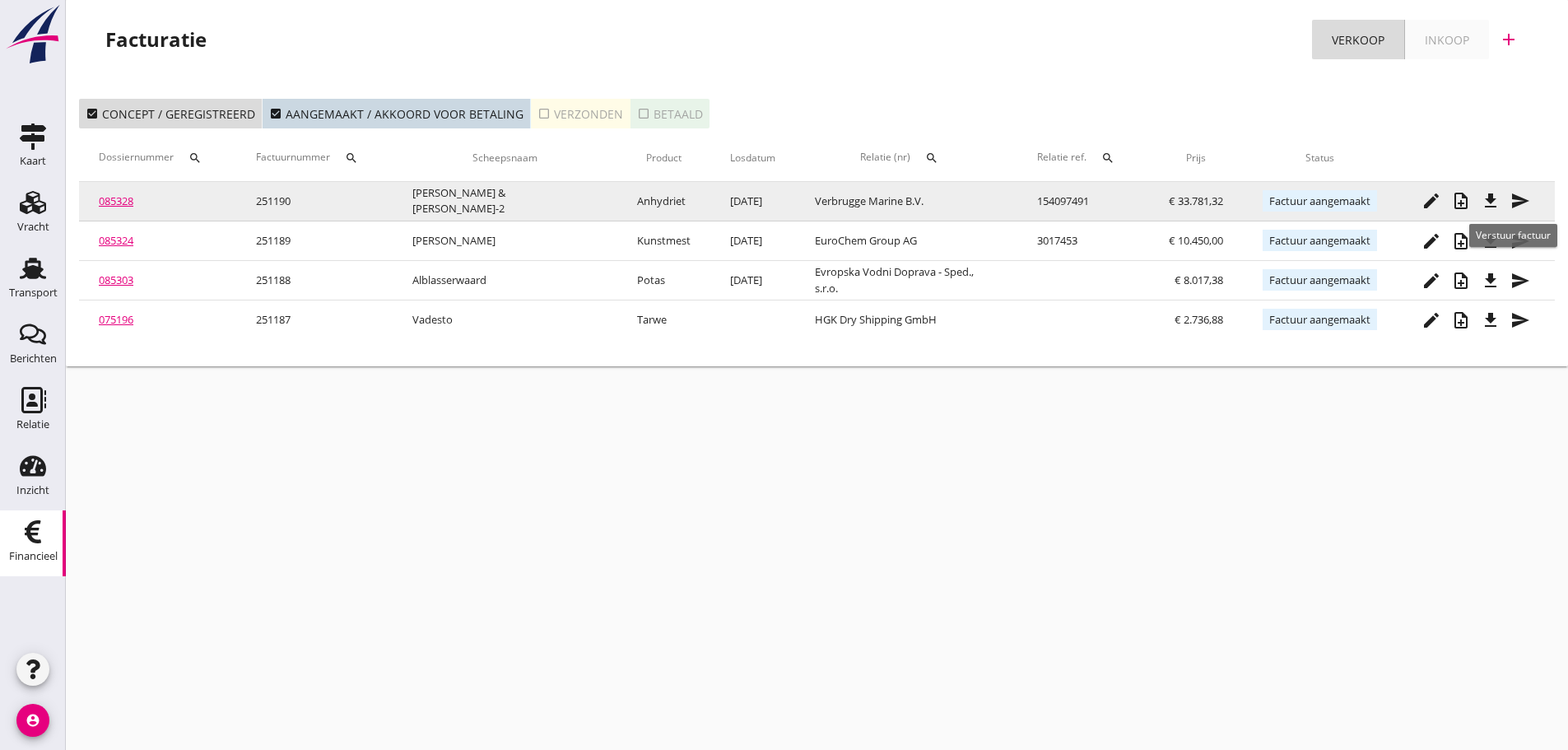
click at [1490, 197] on icon "file_download" at bounding box center [1490, 201] width 20 height 20
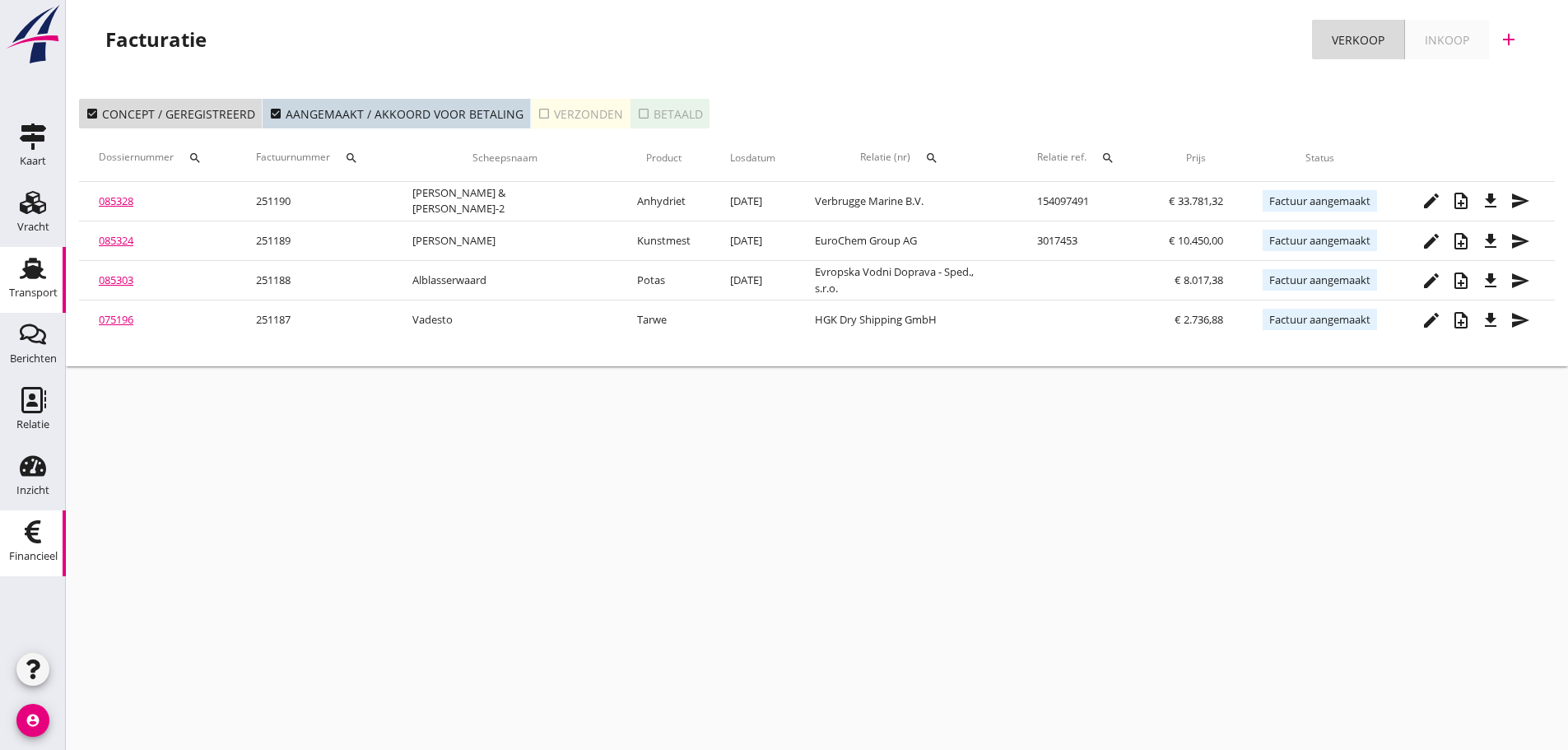
click at [36, 280] on icon "Transport" at bounding box center [33, 269] width 26 height 26
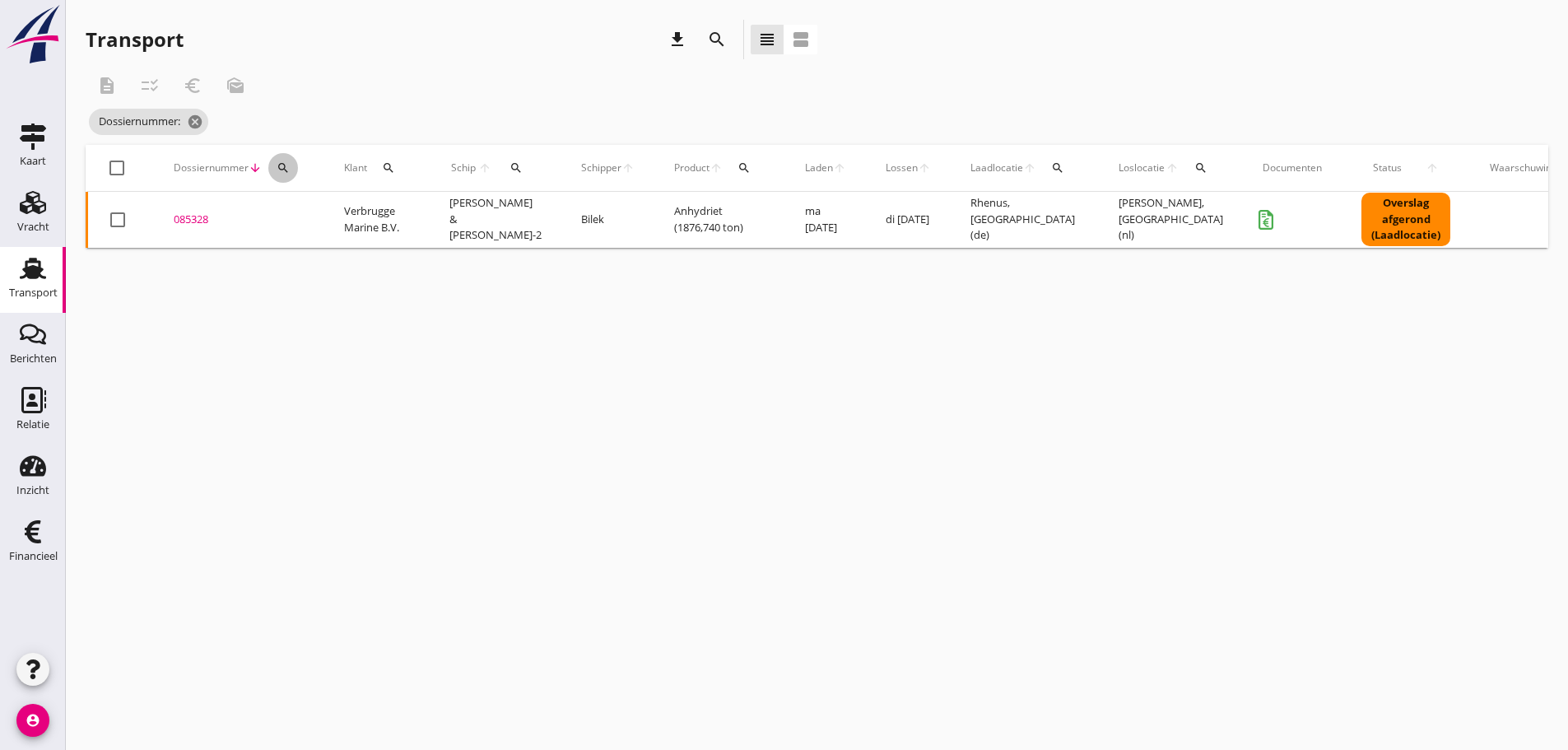
click at [279, 164] on icon "search" at bounding box center [283, 168] width 13 height 13
click at [302, 215] on input "Zoeken op dossiernummer..." at bounding box center [360, 216] width 171 height 26
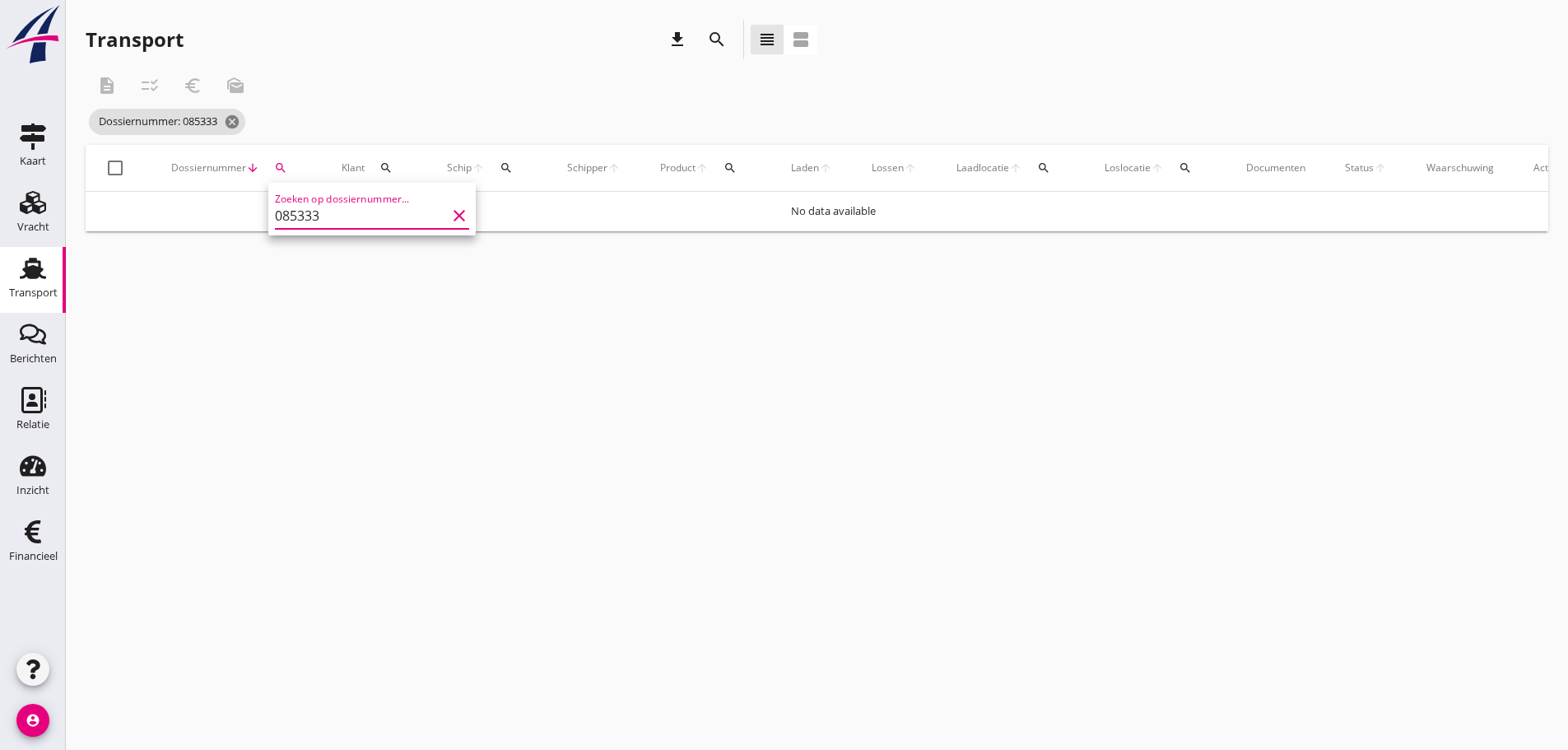
type input "085333"
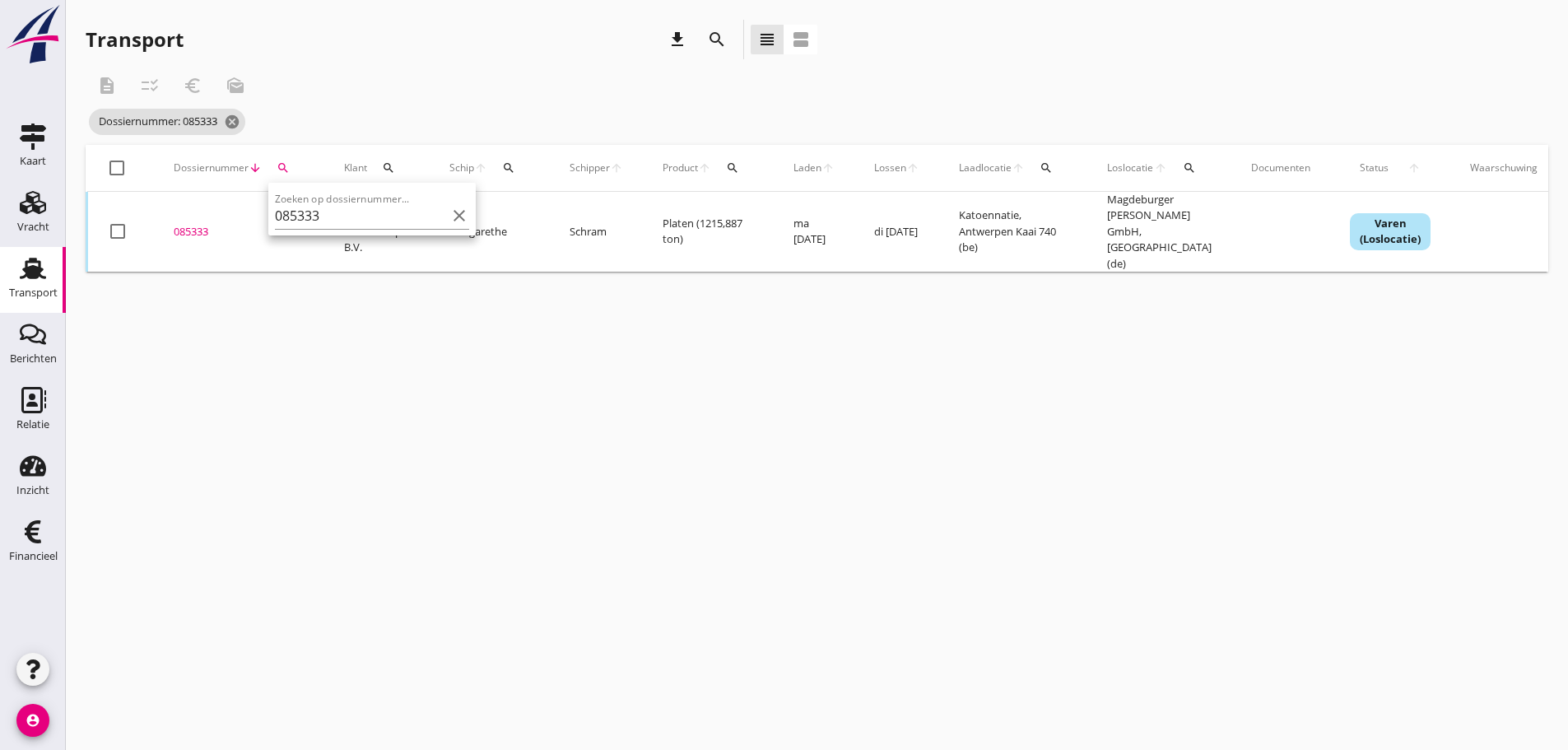
click at [185, 224] on div "085333" at bounding box center [239, 232] width 131 height 17
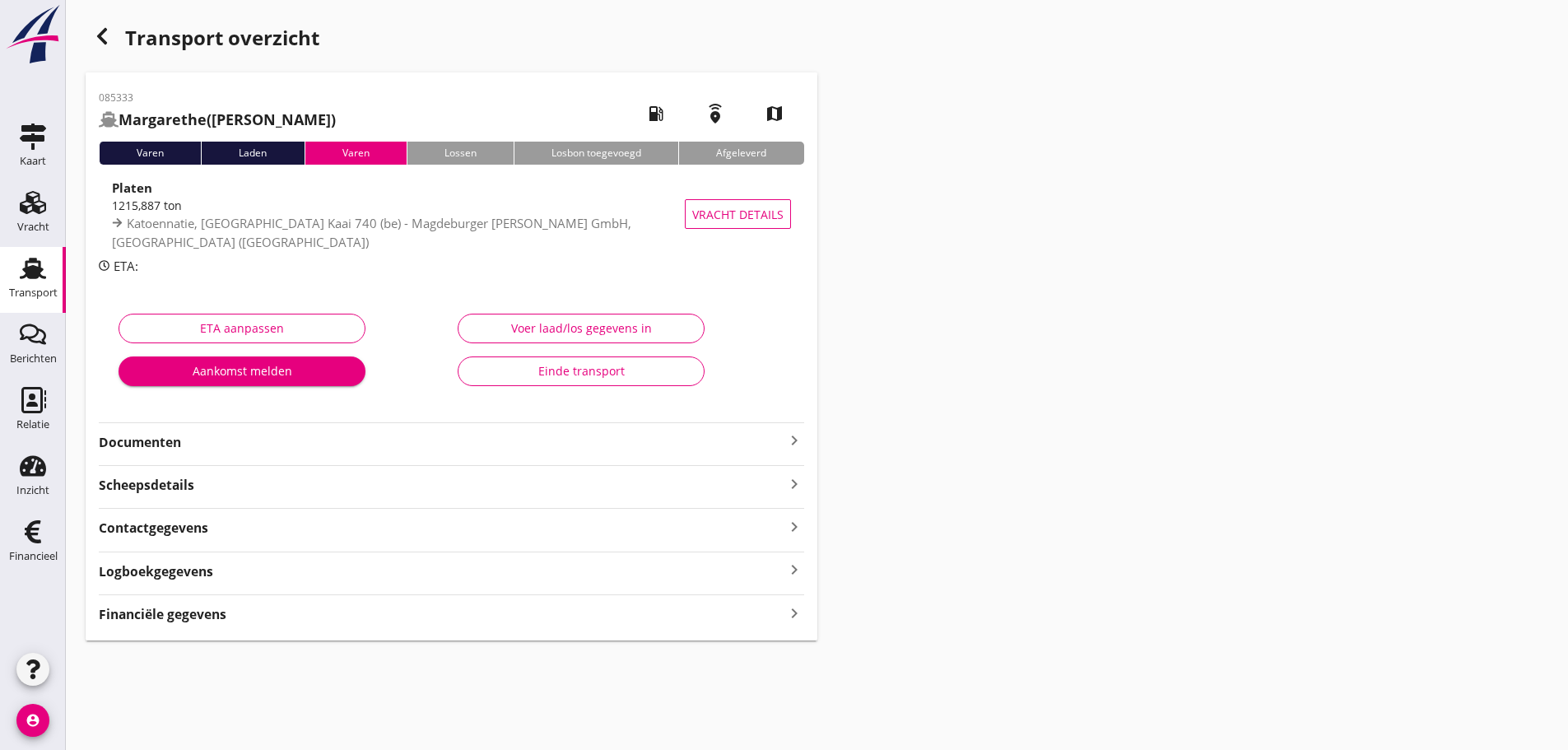
click at [204, 612] on strong "Financiële gegevens" at bounding box center [162, 614] width 127 height 19
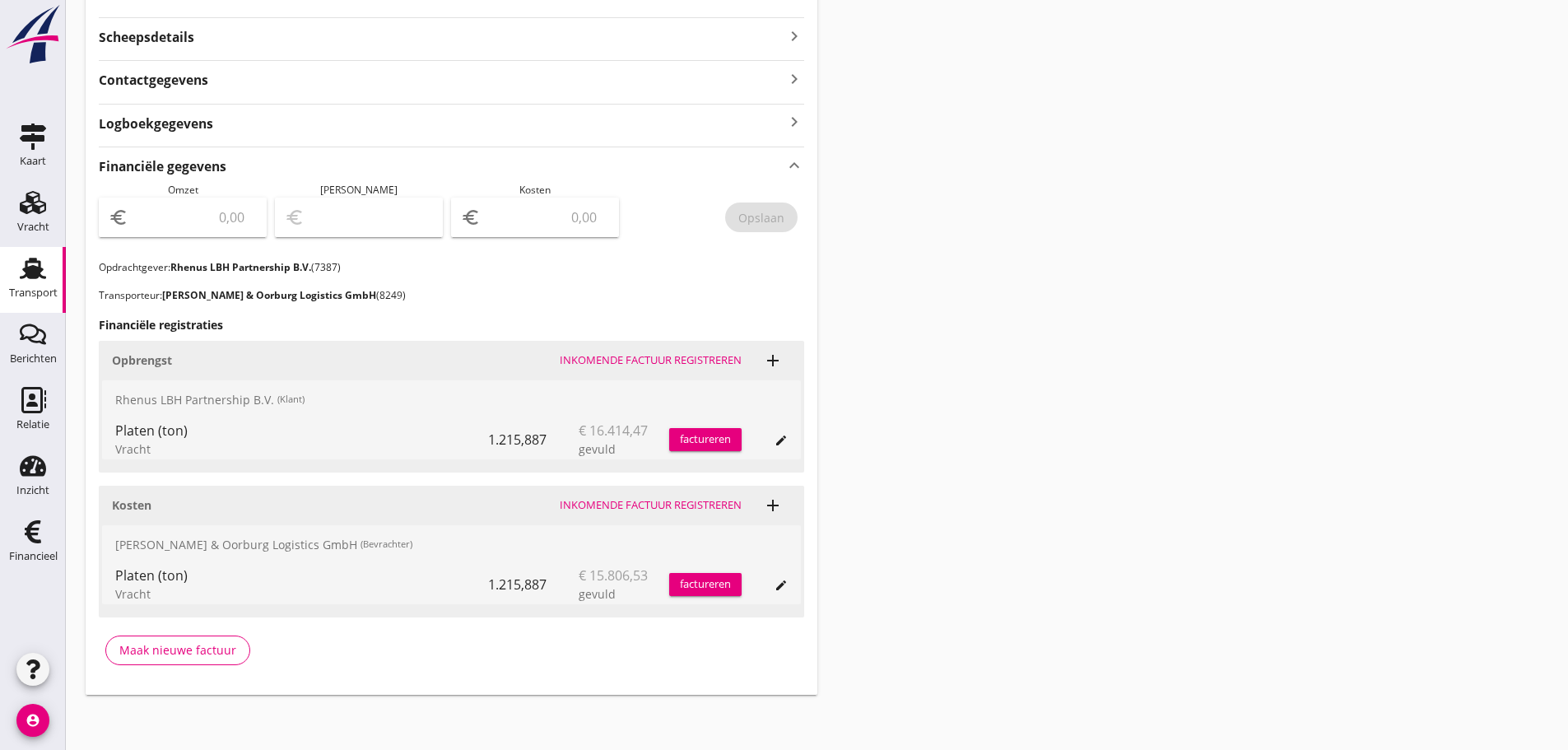
scroll to position [453, 0]
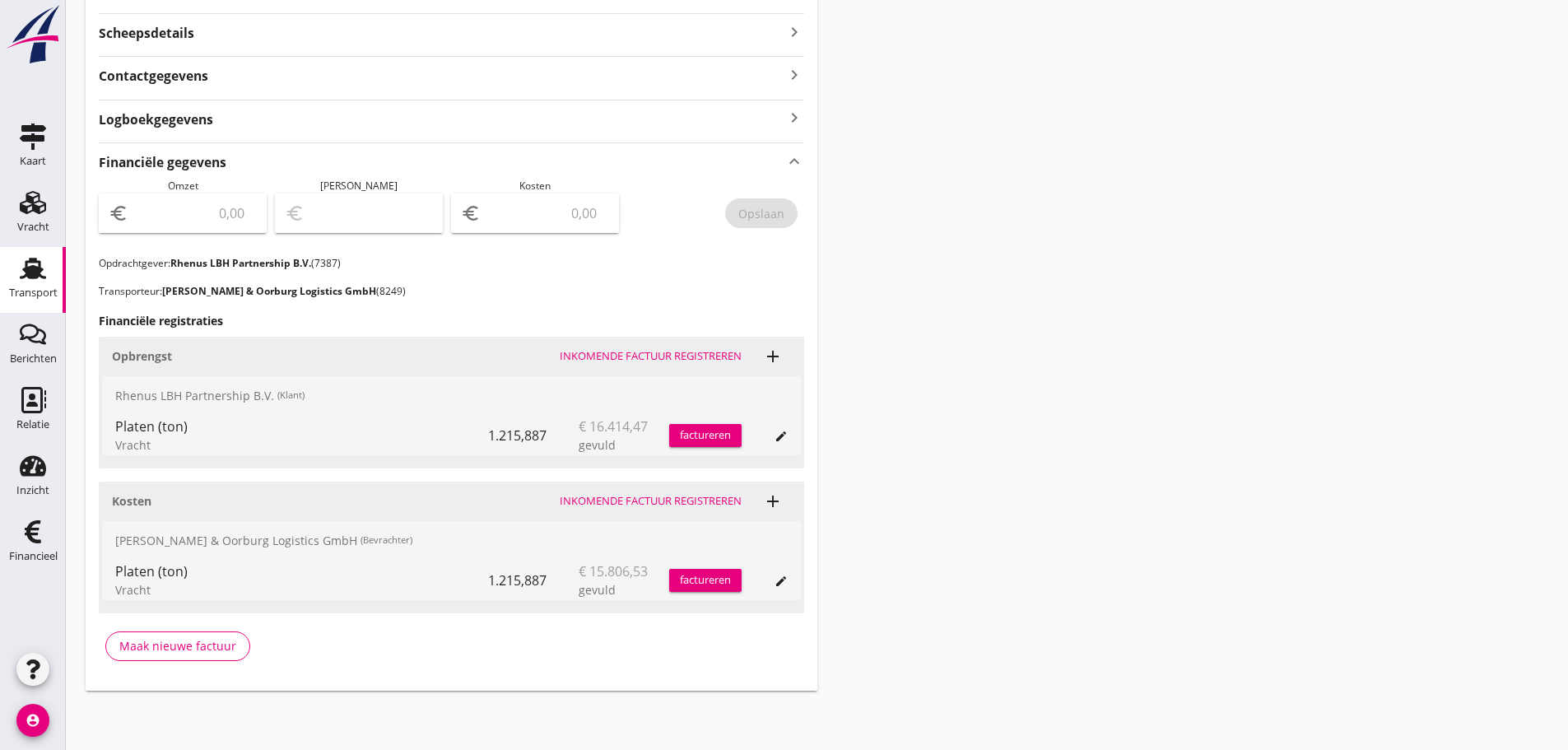
click at [709, 443] on div "factureren" at bounding box center [706, 436] width 72 height 17
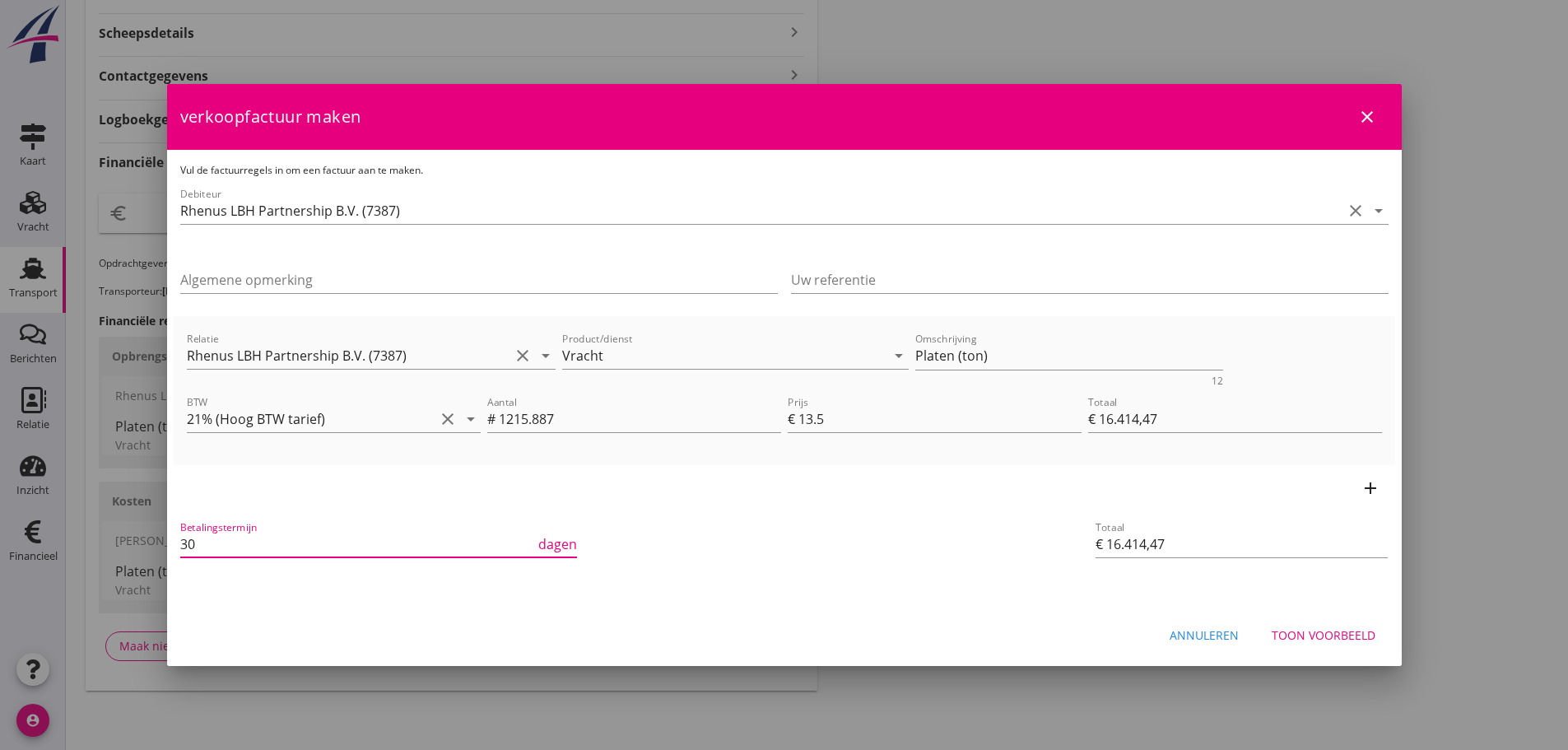
scroll to position [1, 0]
drag, startPoint x: 199, startPoint y: 556, endPoint x: 64, endPoint y: 559, distance: 135.0
click at [69, 557] on div "21% (Hoog BTW tarief) 9% (Laag BTW tarief) 0% (BTW vrij) 0% (BTW verlegd) Vrach…" at bounding box center [784, 149] width 1568 height 1203
type input "21"
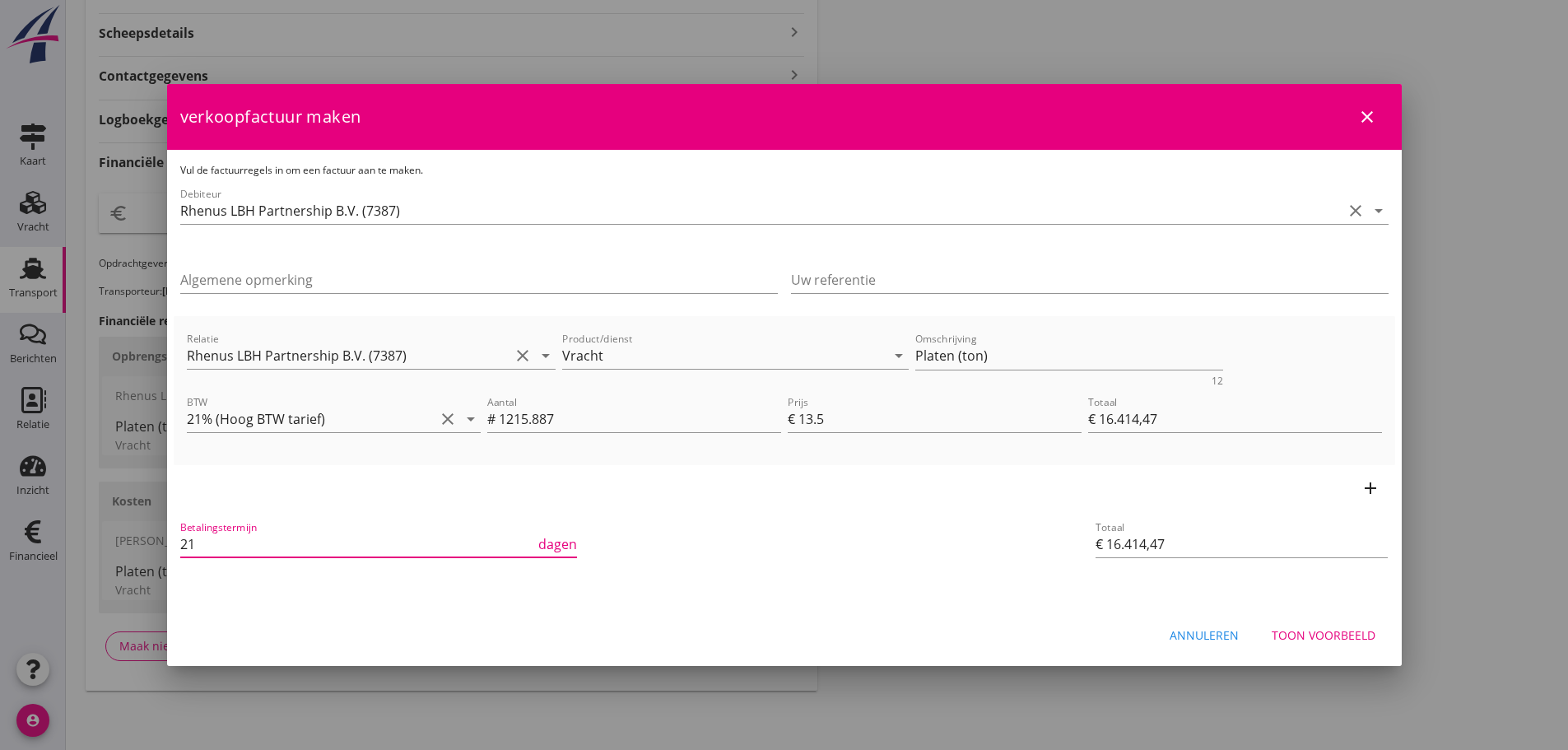
click at [1327, 637] on div "Toon voorbeeld" at bounding box center [1324, 635] width 104 height 18
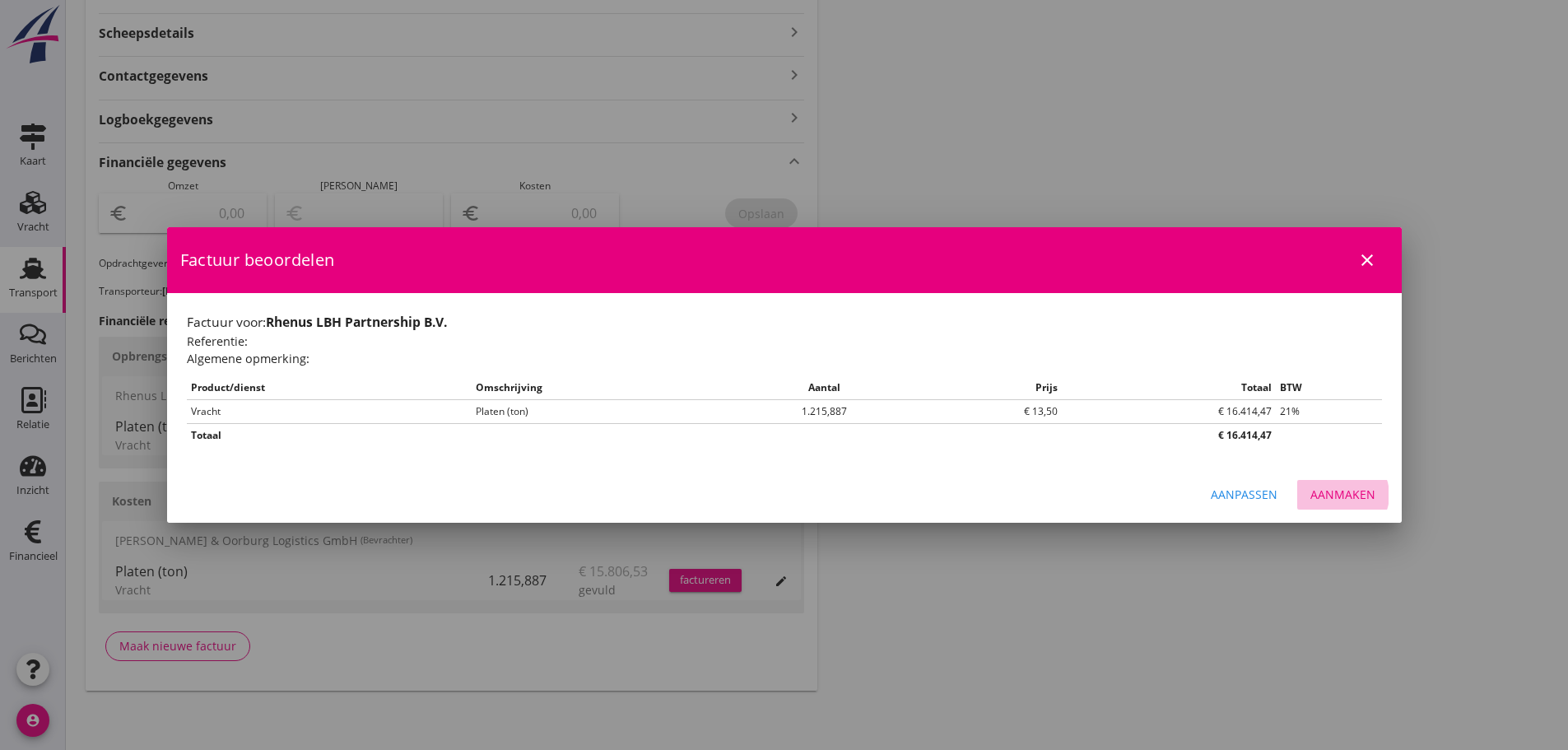
click at [1362, 493] on div "Aanmaken" at bounding box center [1343, 494] width 65 height 18
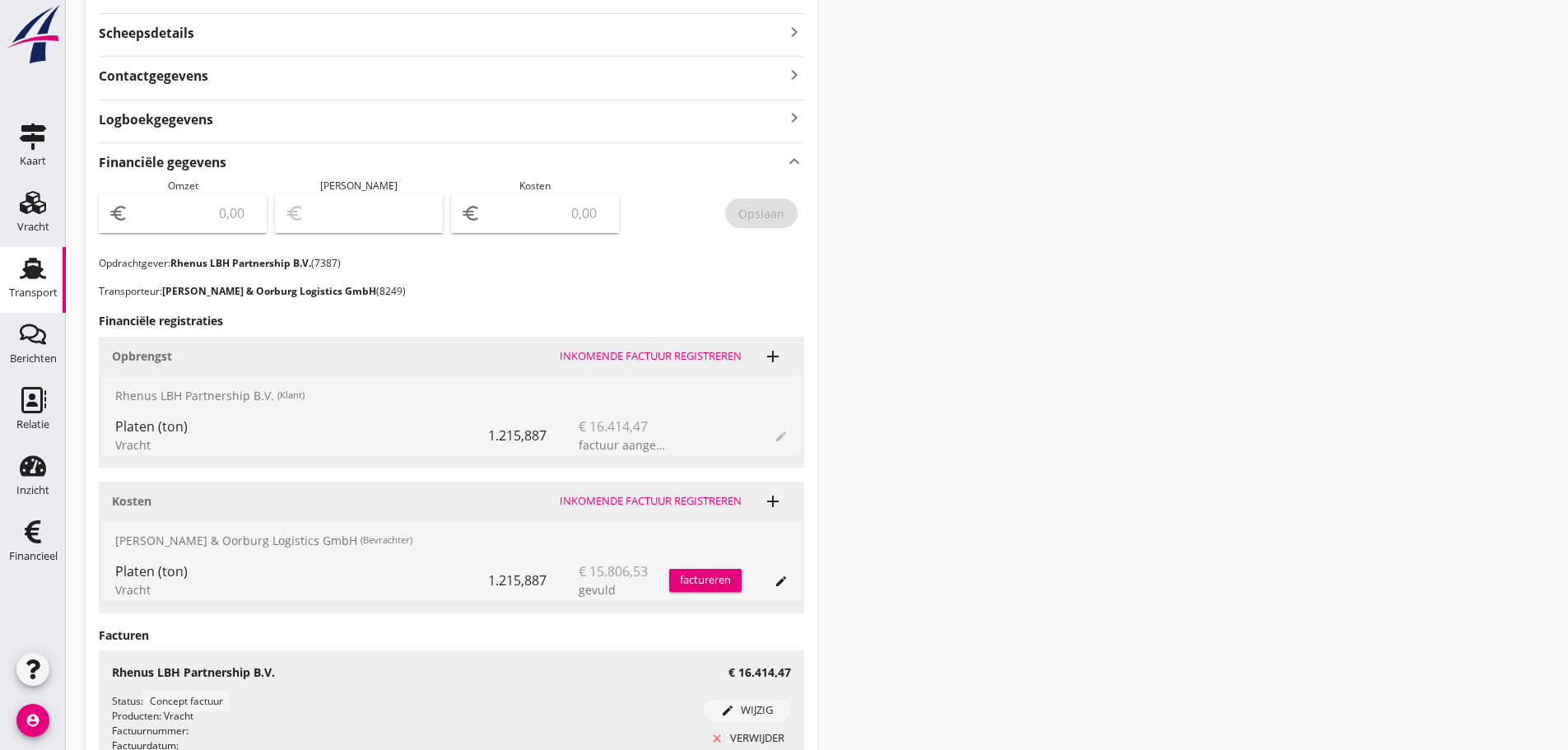
click at [204, 196] on div "euro" at bounding box center [182, 213] width 168 height 40
click at [206, 214] on input "number" at bounding box center [194, 213] width 125 height 26
type input "16414"
type input "16414.47"
click at [773, 196] on div "Opslaan" at bounding box center [715, 217] width 176 height 77
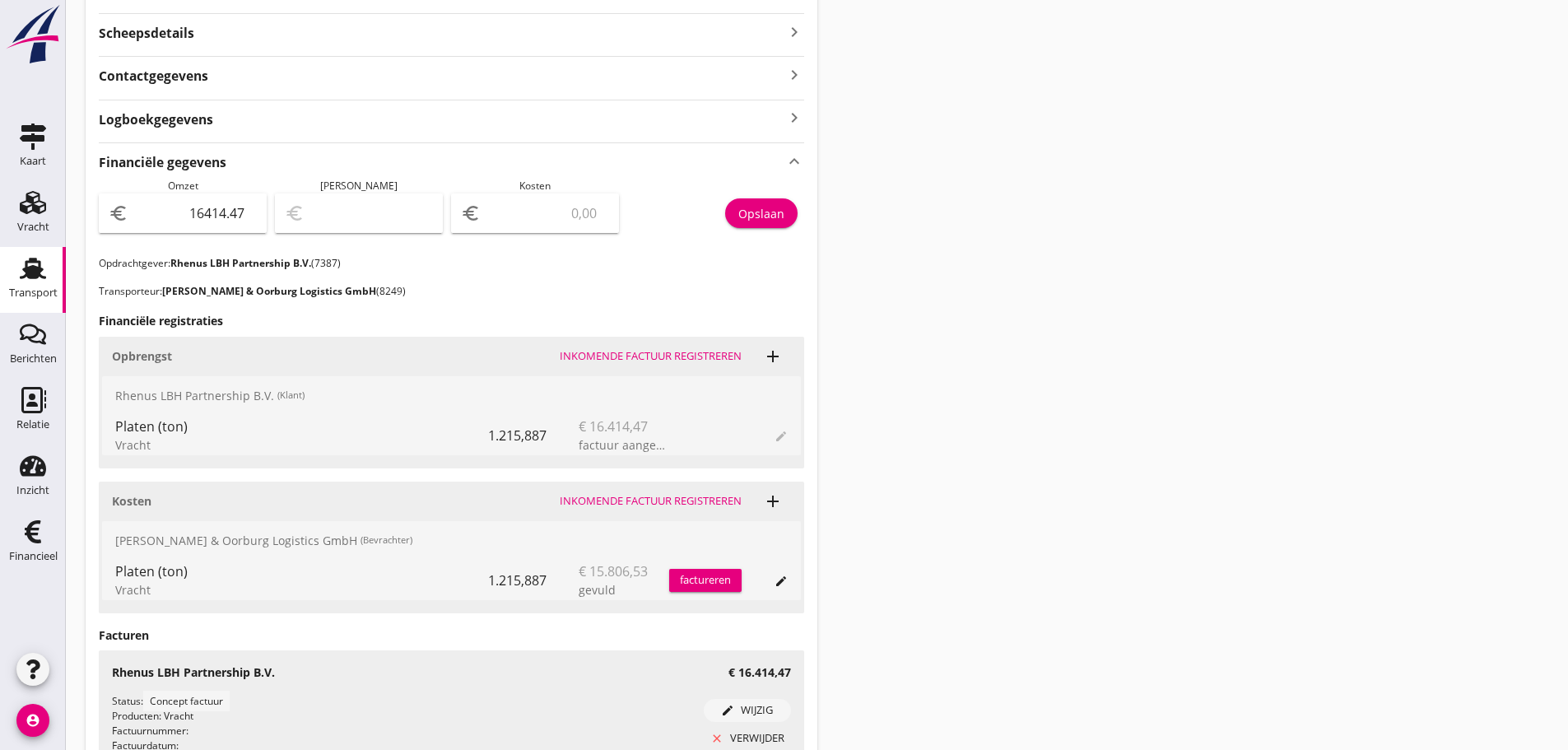
click at [767, 214] on div "Opslaan" at bounding box center [762, 214] width 46 height 18
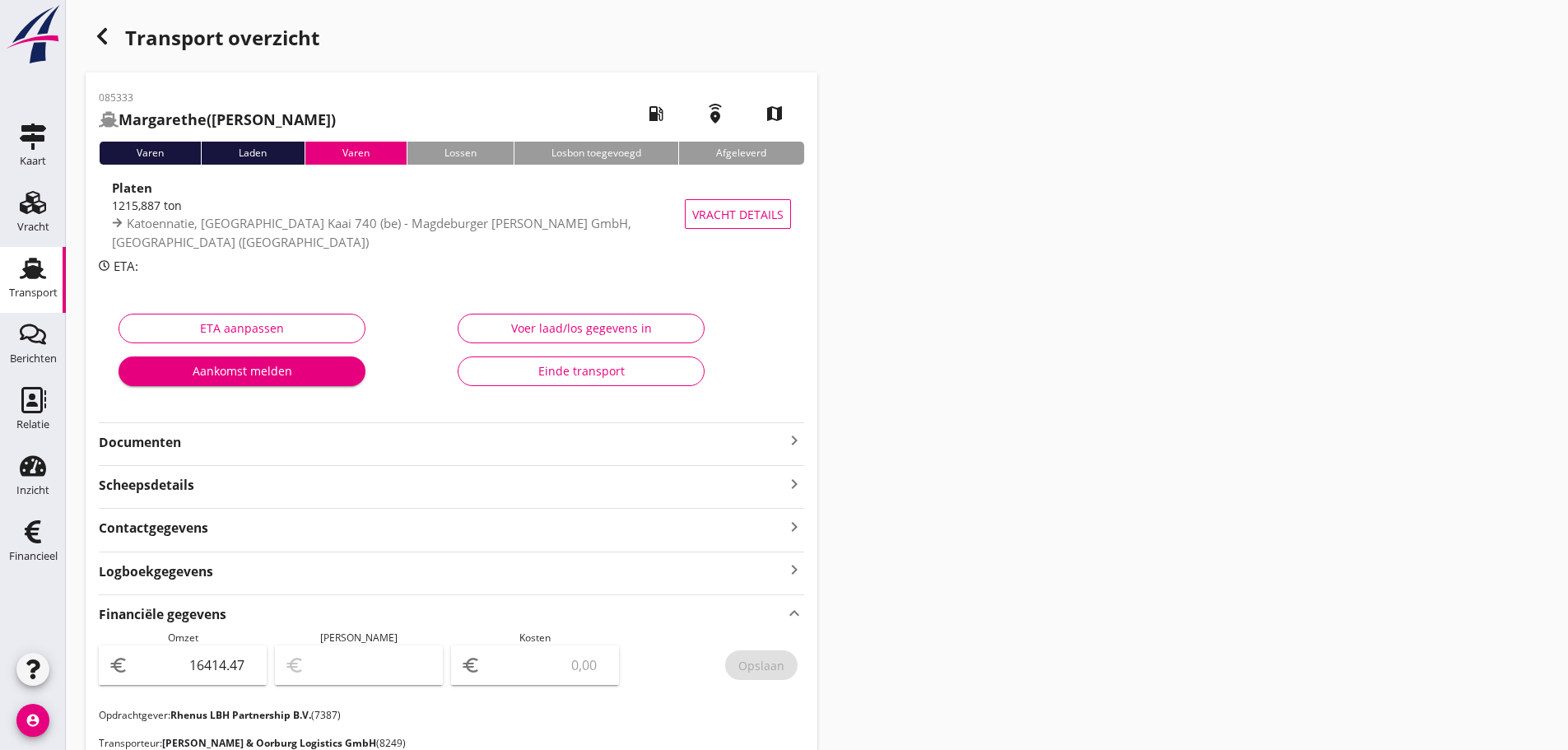
click at [106, 38] on icon "button" at bounding box center [101, 35] width 20 height 20
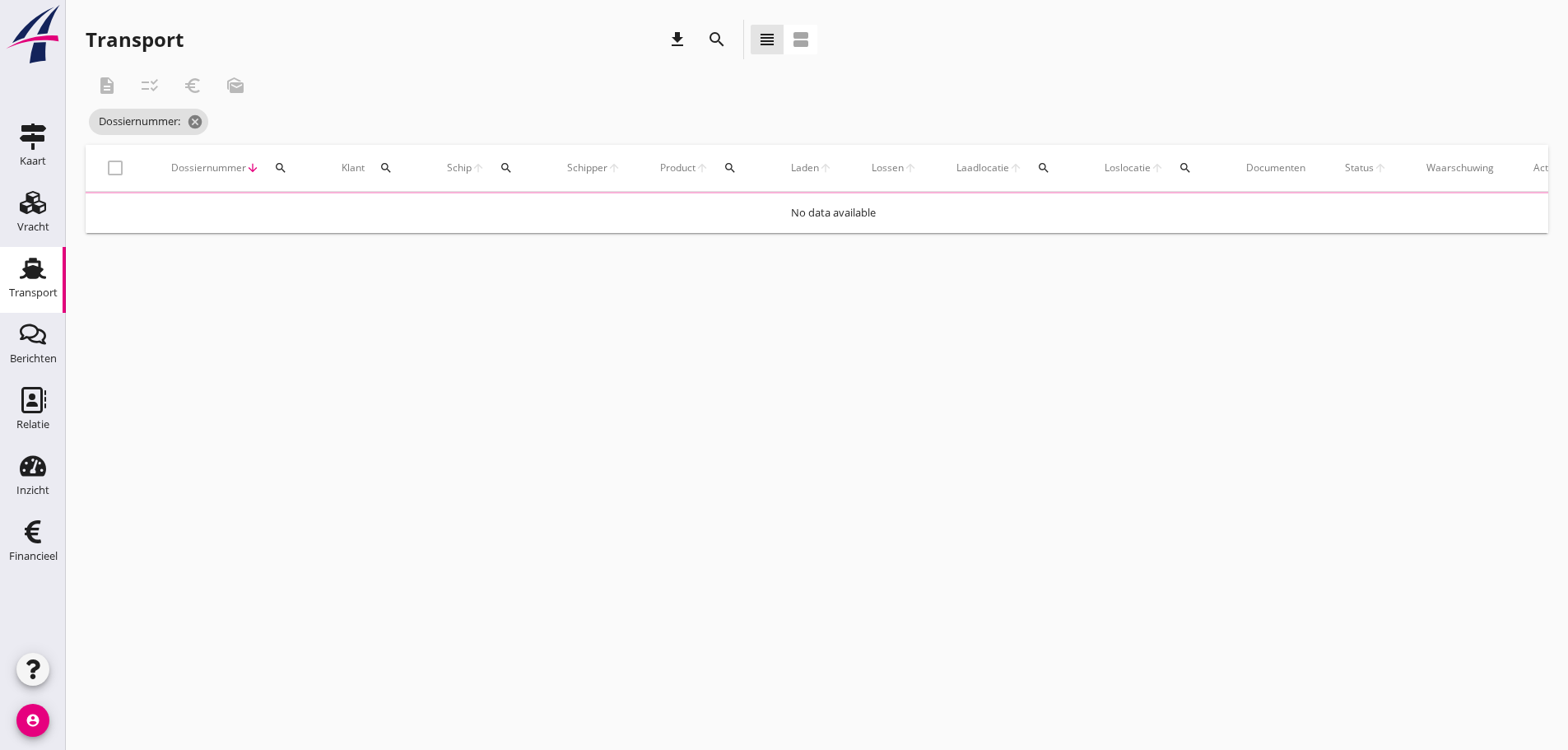
click at [497, 165] on div "search" at bounding box center [506, 168] width 30 height 13
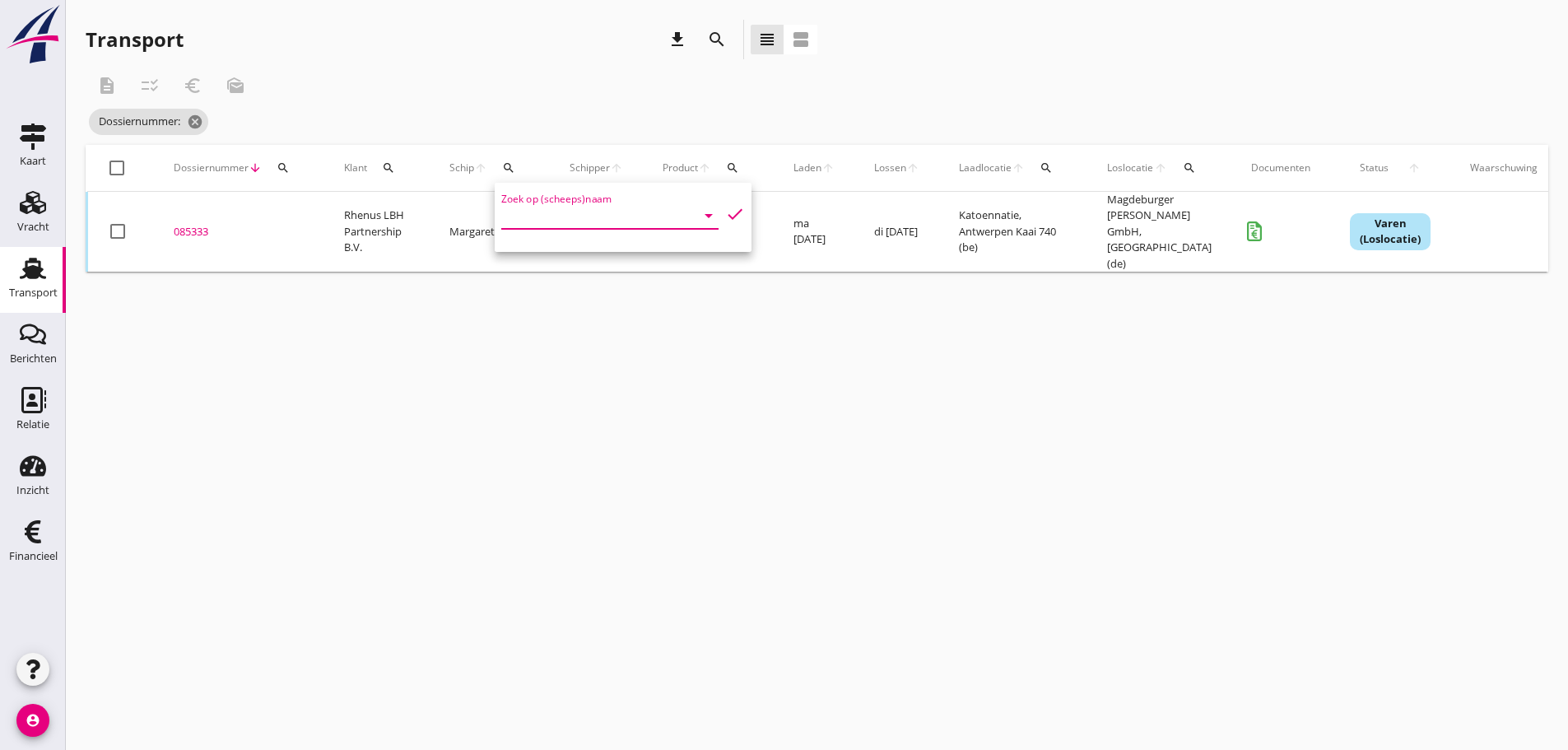
click at [527, 217] on input "Zoek op (scheeps)naam" at bounding box center [587, 216] width 171 height 26
drag, startPoint x: 284, startPoint y: 163, endPoint x: 281, endPoint y: 217, distance: 54.1
click at [284, 165] on icon "search" at bounding box center [283, 168] width 13 height 13
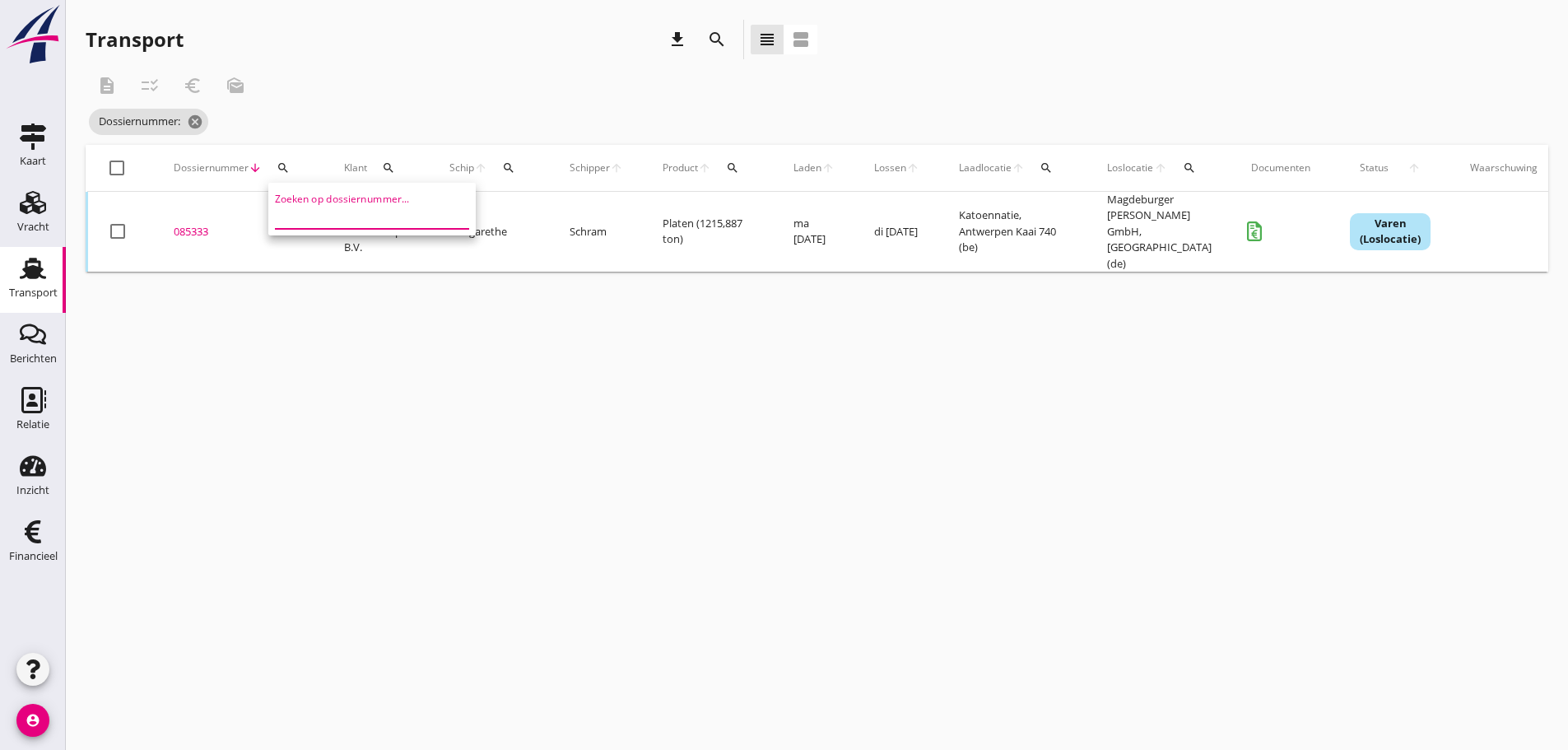
click at [281, 217] on input "Zoeken op dossiernummer..." at bounding box center [360, 216] width 171 height 26
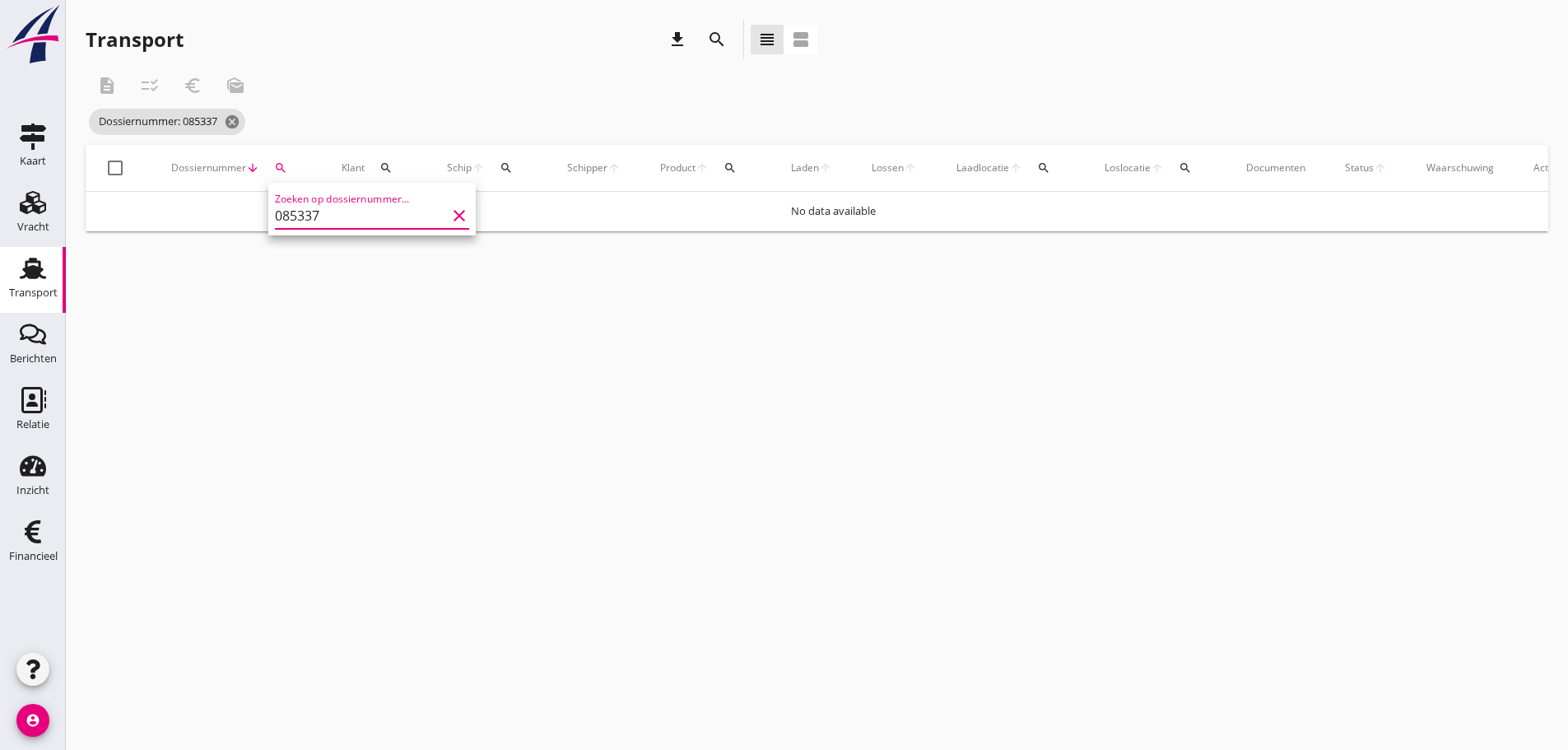
type input "085337"
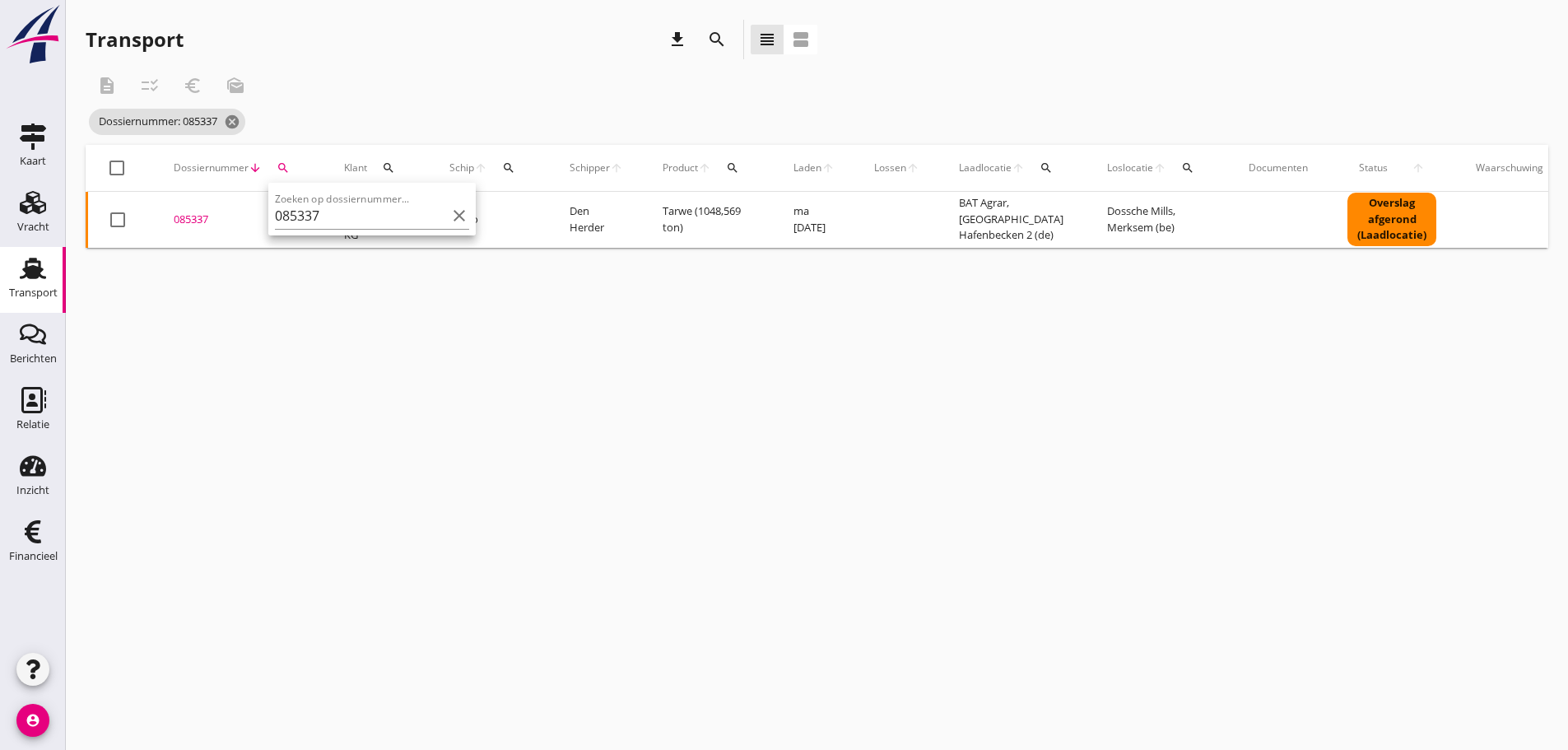
click at [201, 221] on div "085337" at bounding box center [239, 220] width 131 height 17
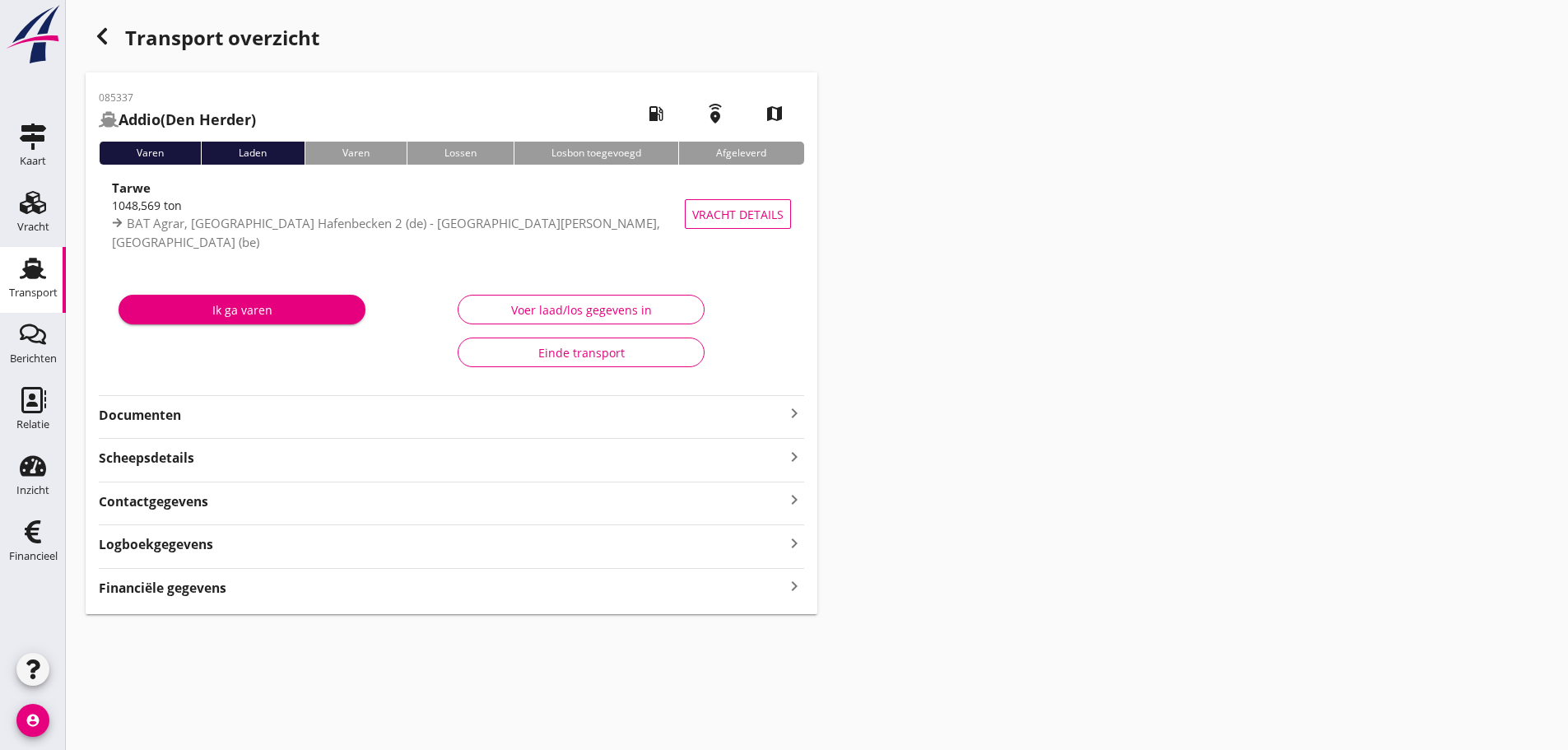
click at [794, 589] on icon "keyboard_arrow_right" at bounding box center [794, 587] width 20 height 22
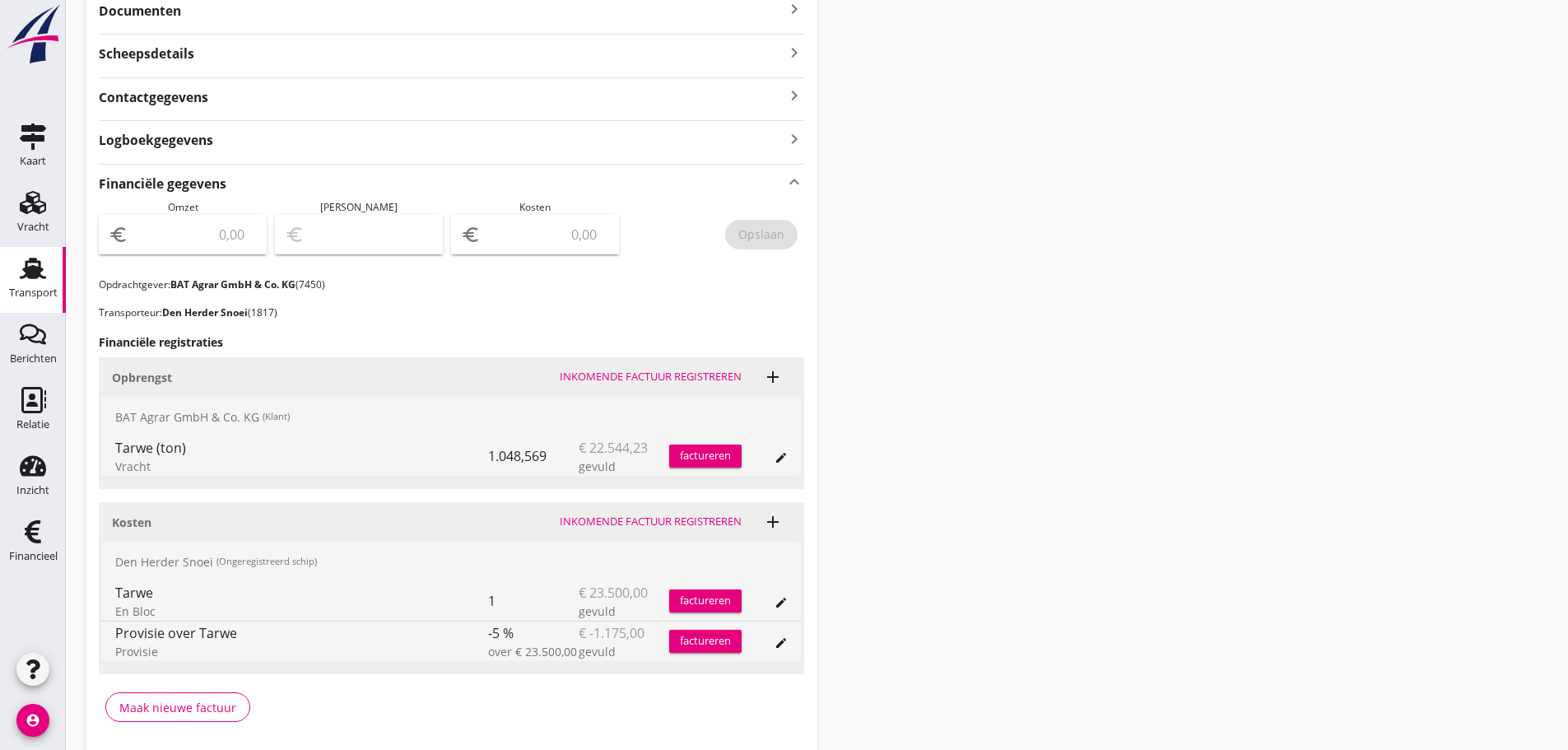
scroll to position [412, 0]
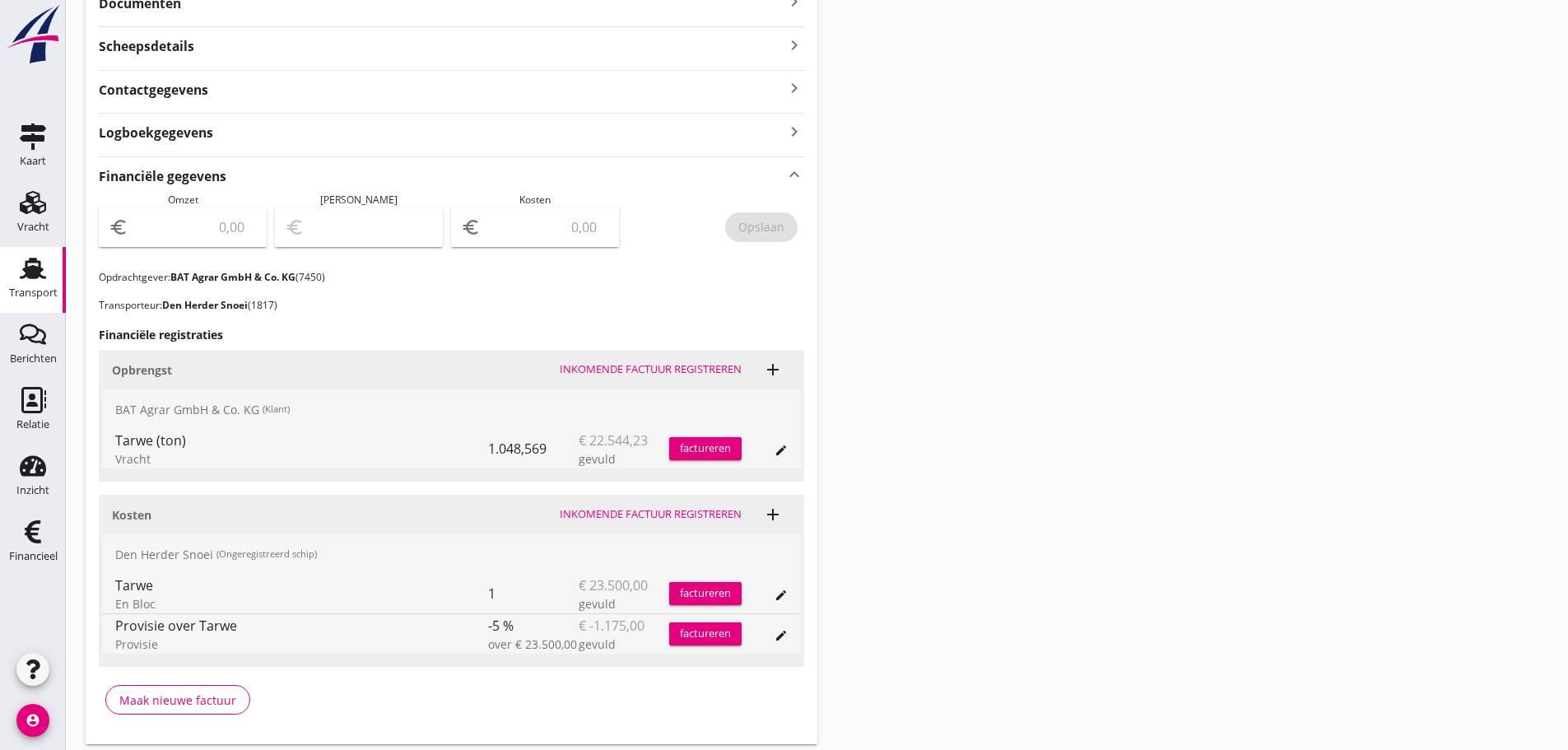
click at [696, 454] on div "factureren" at bounding box center [706, 449] width 72 height 17
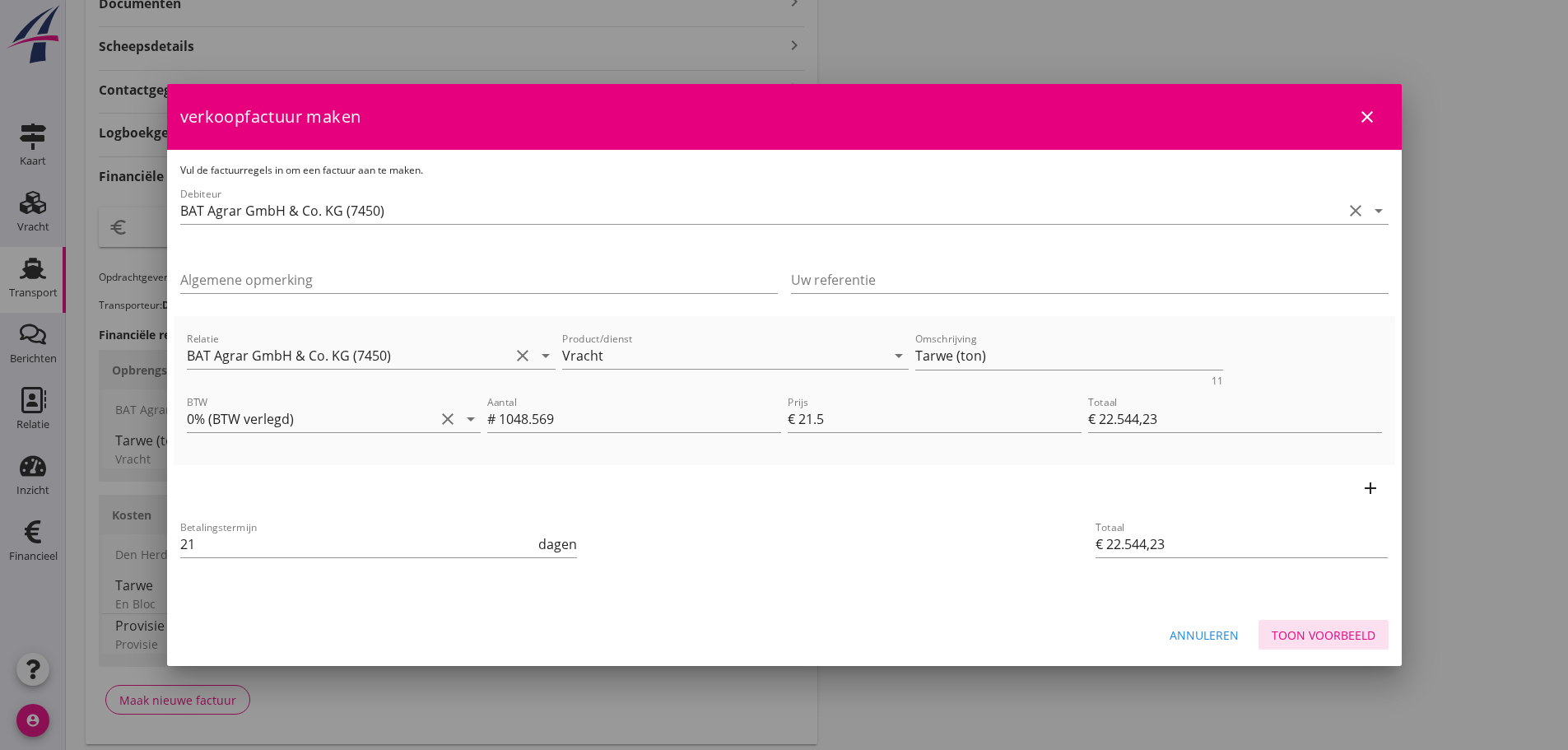
drag, startPoint x: 1322, startPoint y: 639, endPoint x: 1324, endPoint y: 566, distance: 73.0
click at [1322, 635] on div "Toon voorbeeld" at bounding box center [1324, 635] width 104 height 18
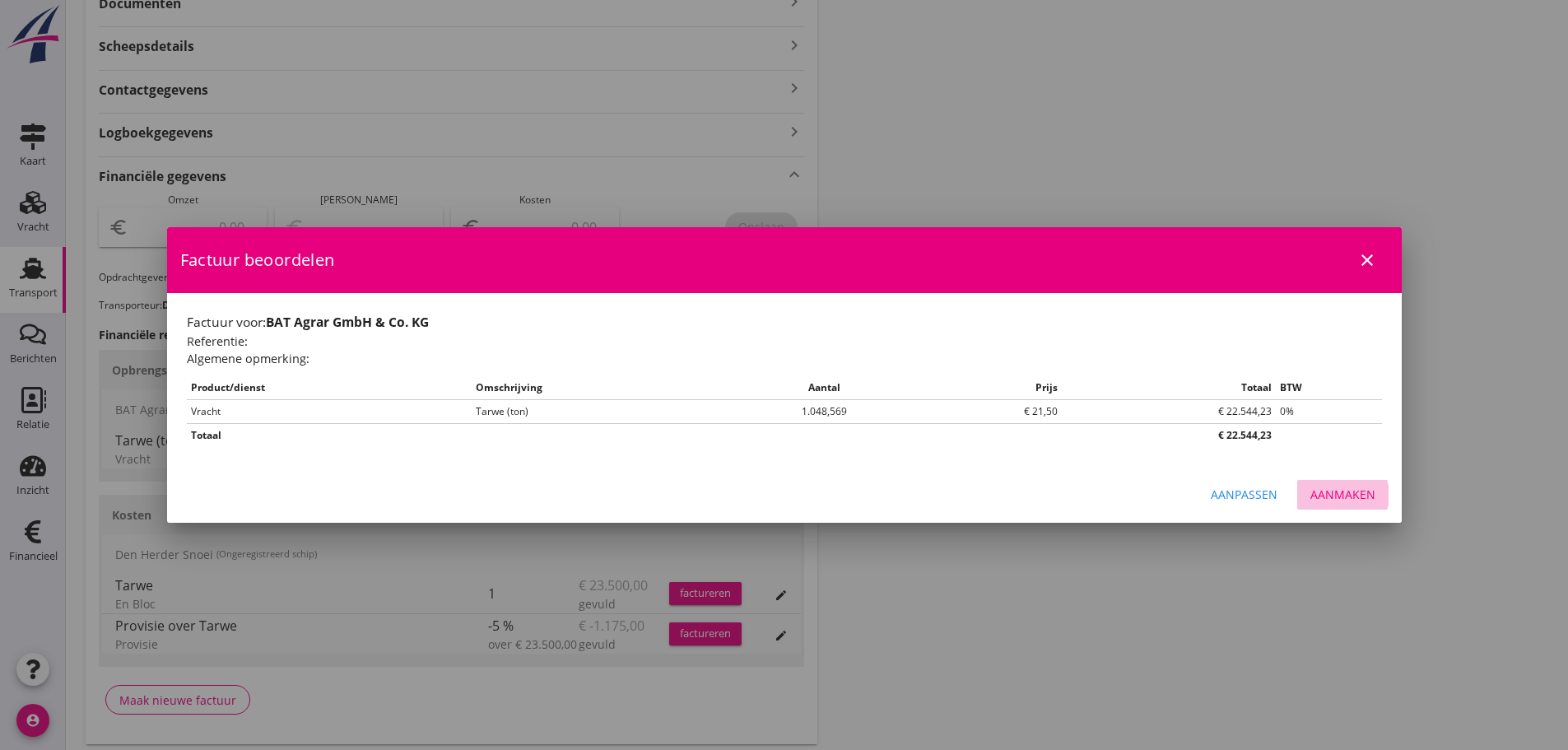
click at [1349, 493] on div "Aanmaken" at bounding box center [1343, 494] width 65 height 18
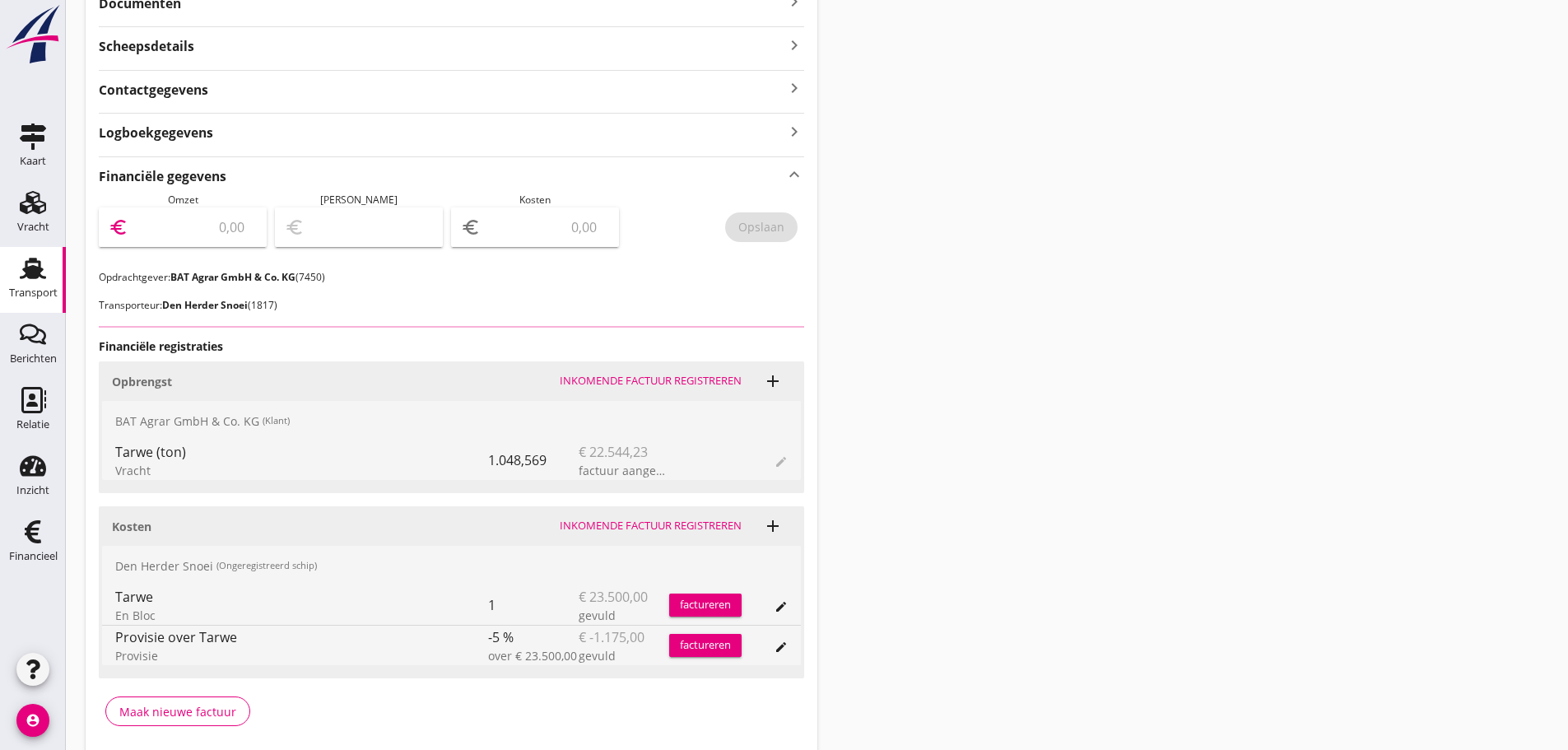
click at [195, 220] on input "number" at bounding box center [194, 227] width 125 height 26
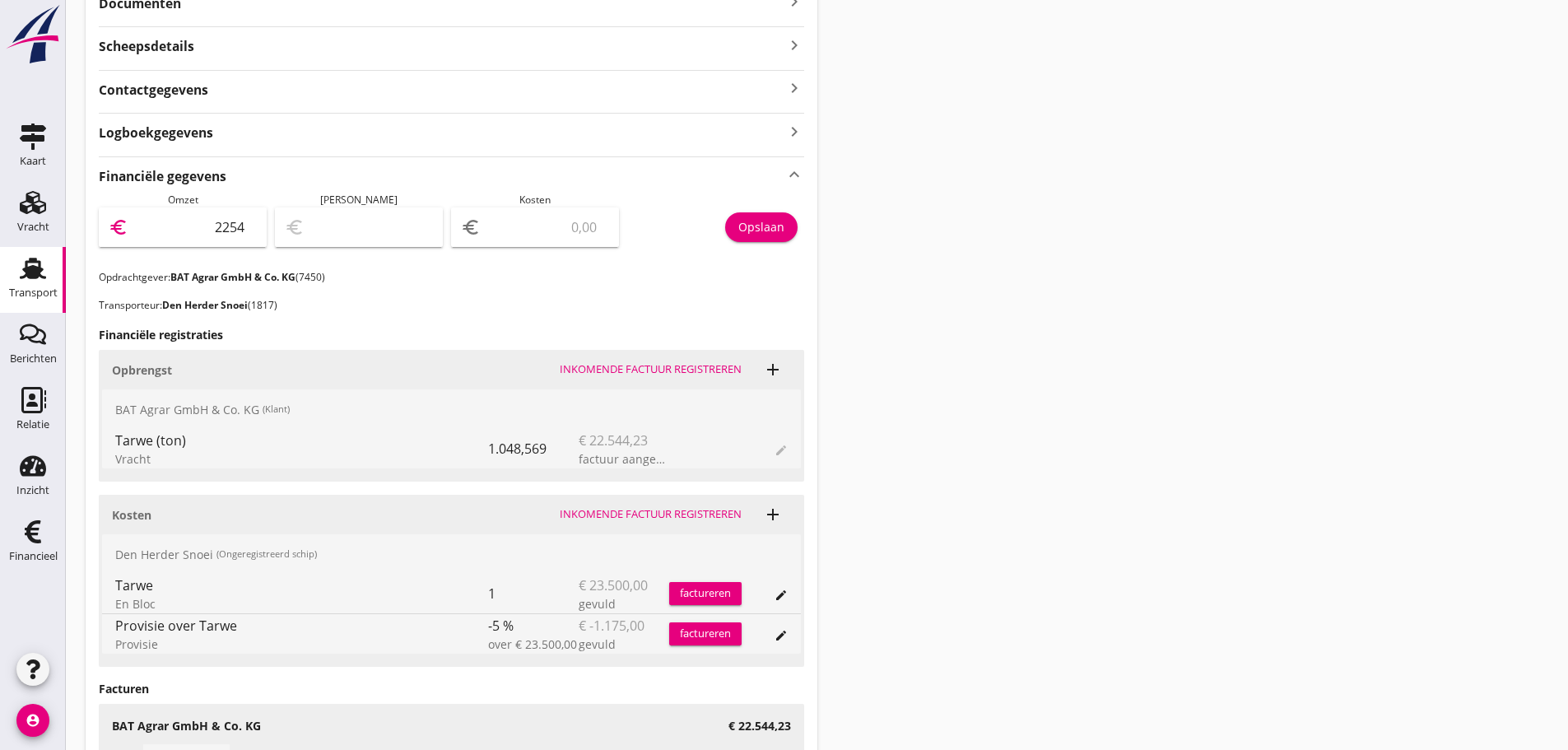
type input "22544"
type input "22544.23"
click at [759, 235] on div "Opslaan" at bounding box center [762, 227] width 46 height 18
drag, startPoint x: 47, startPoint y: 536, endPoint x: 128, endPoint y: 536, distance: 81.0
click at [47, 536] on div "Financieel" at bounding box center [33, 532] width 40 height 26
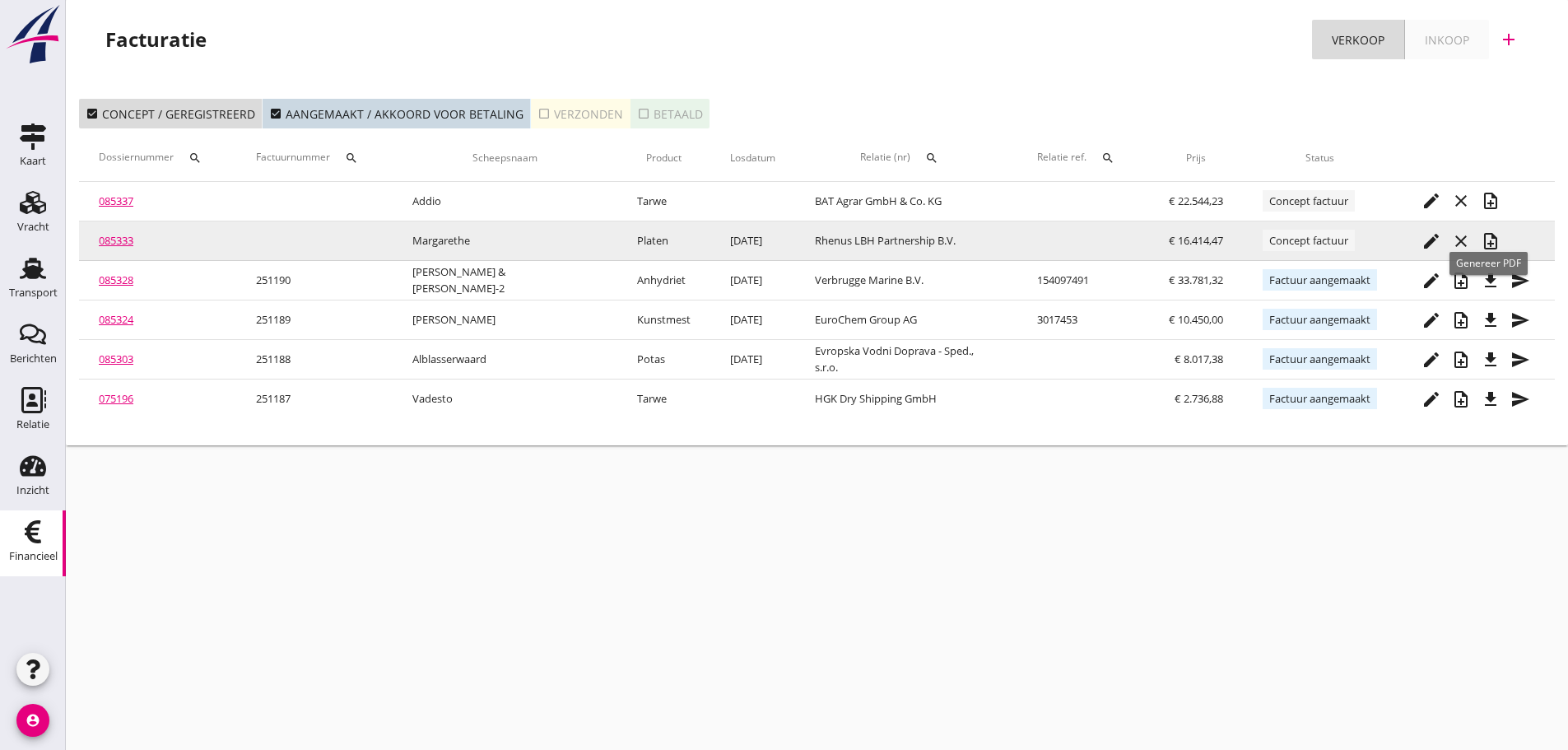
click at [1488, 251] on button "note_add" at bounding box center [1491, 242] width 30 height 30
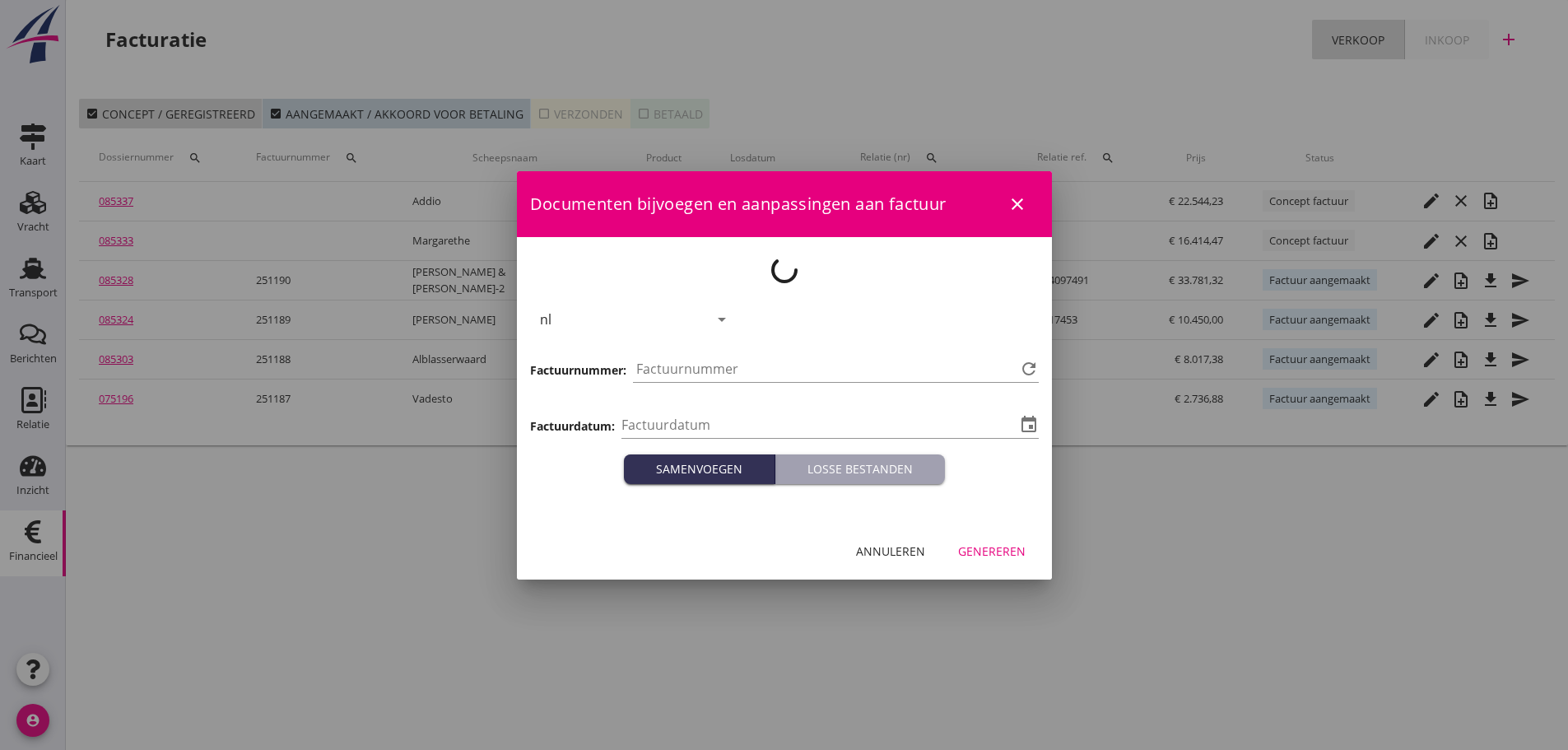
type input "[DATE]"
type input "1191"
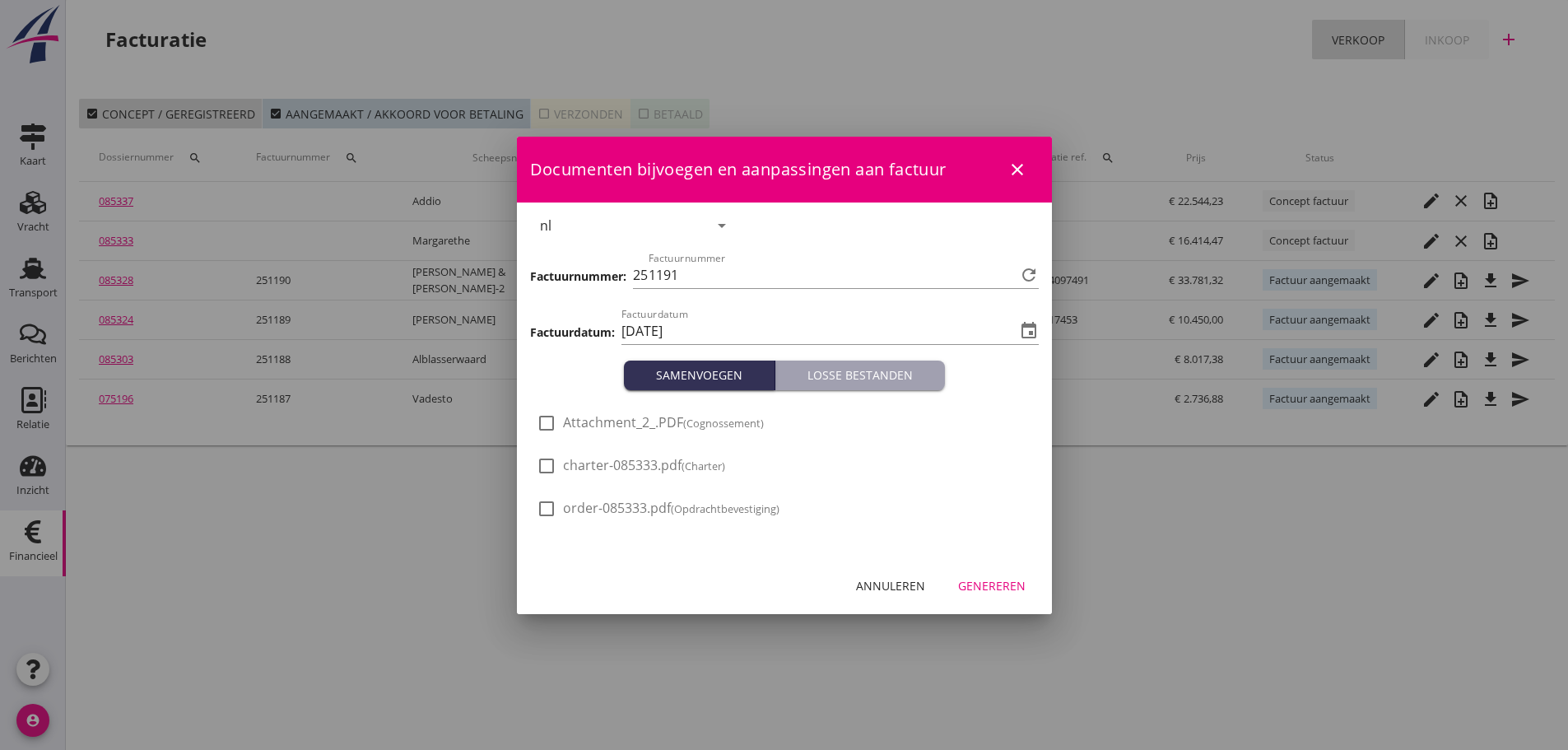
click at [998, 596] on button "Genereren" at bounding box center [991, 586] width 94 height 30
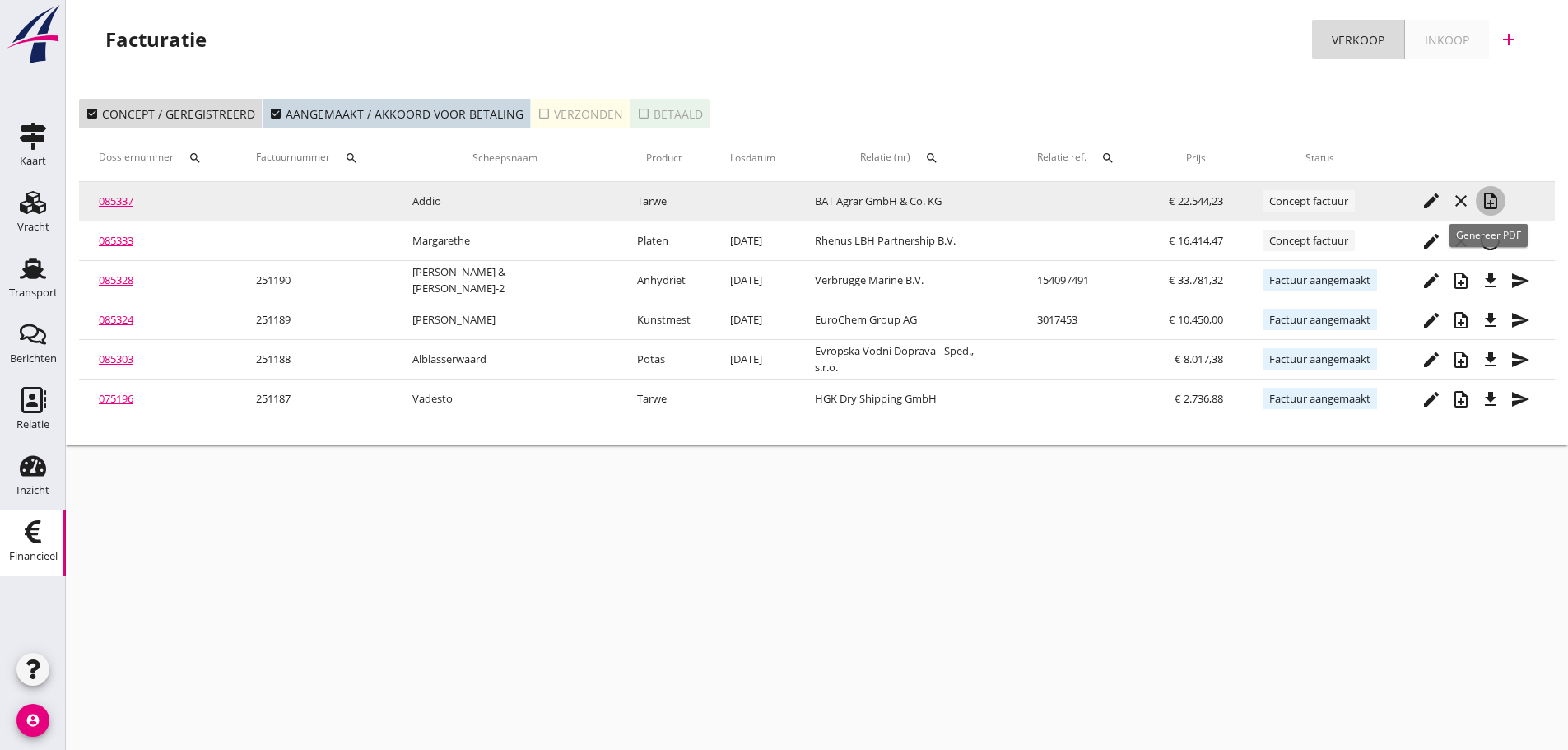
click at [1493, 199] on icon "note_add" at bounding box center [1490, 201] width 20 height 20
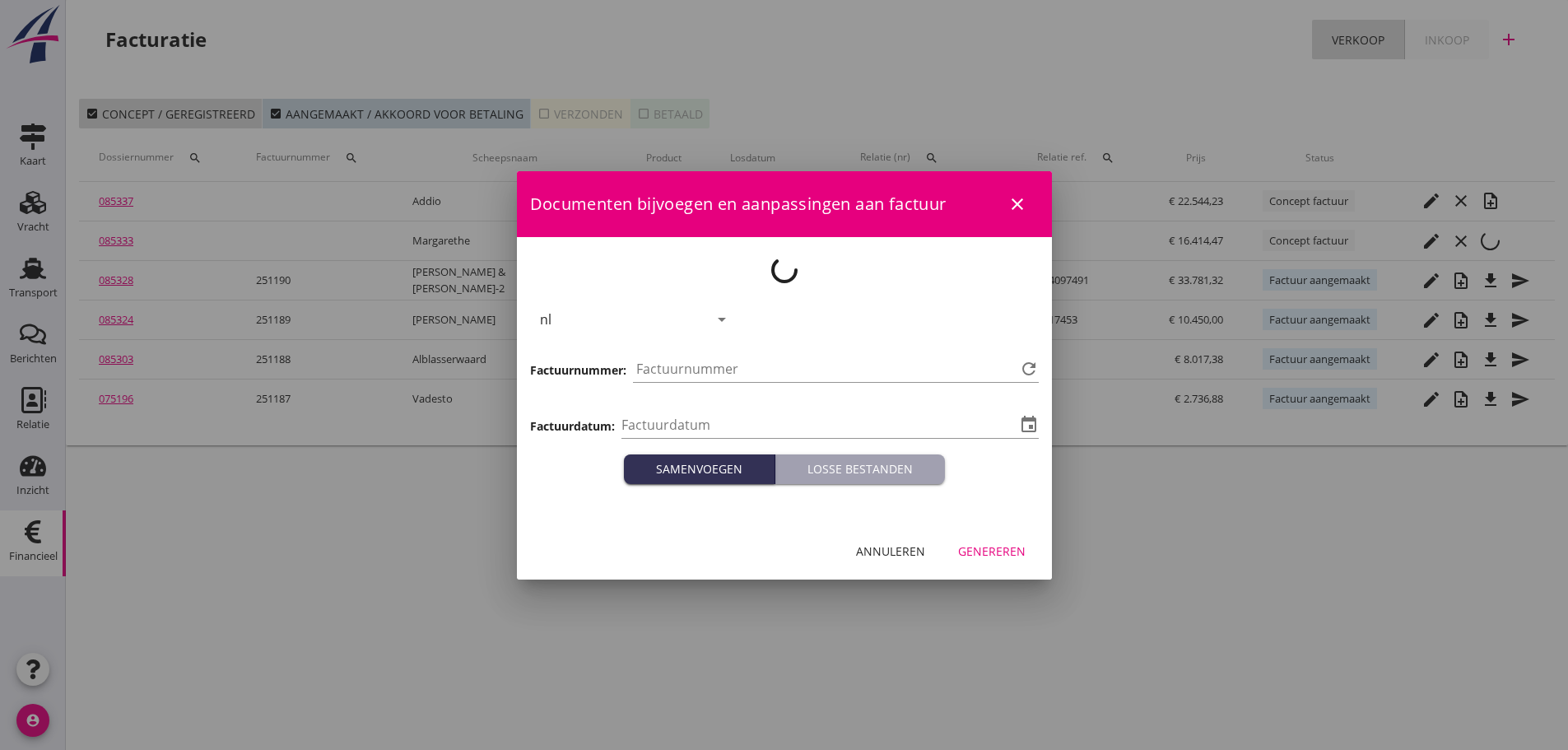
type input "[DATE]"
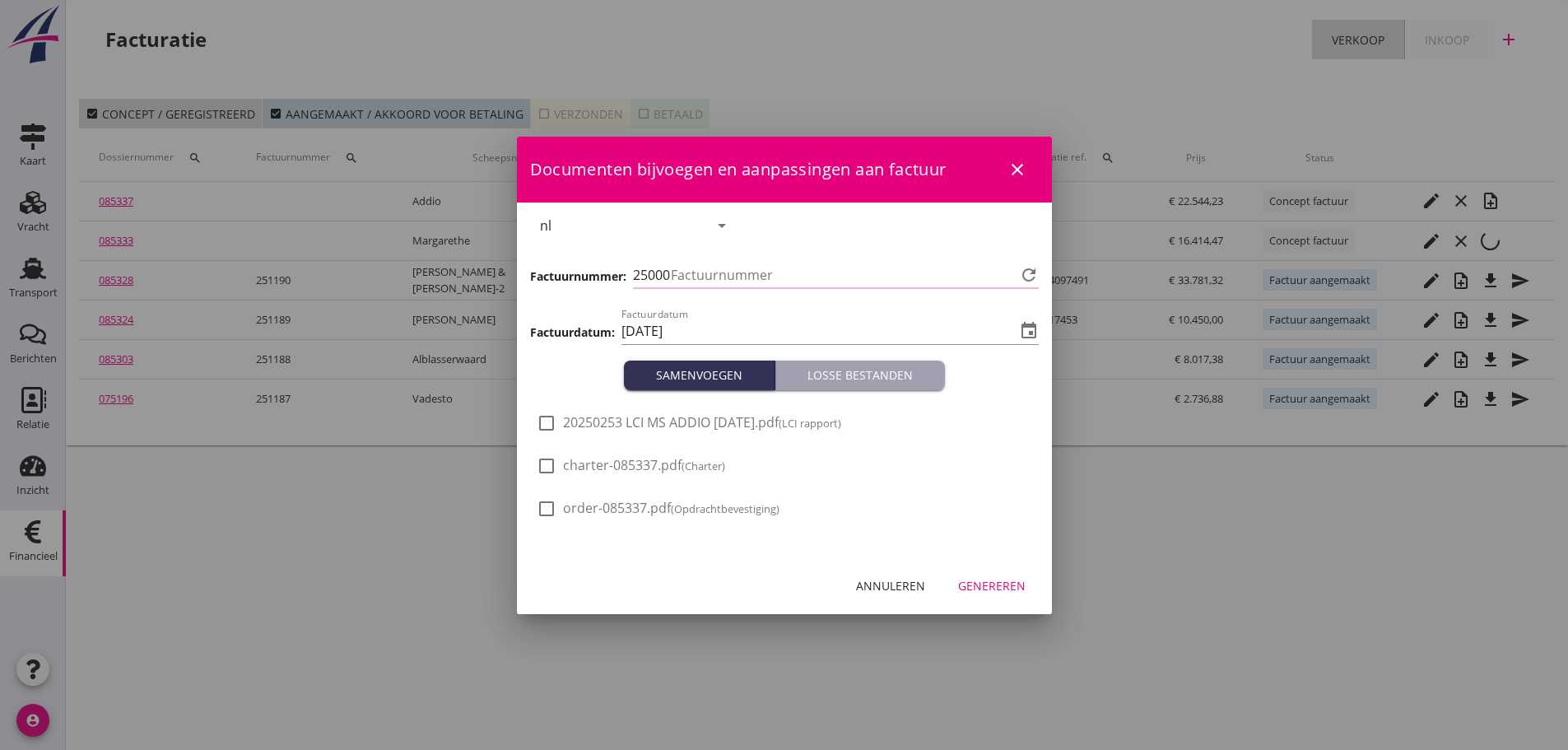
type input "1192"
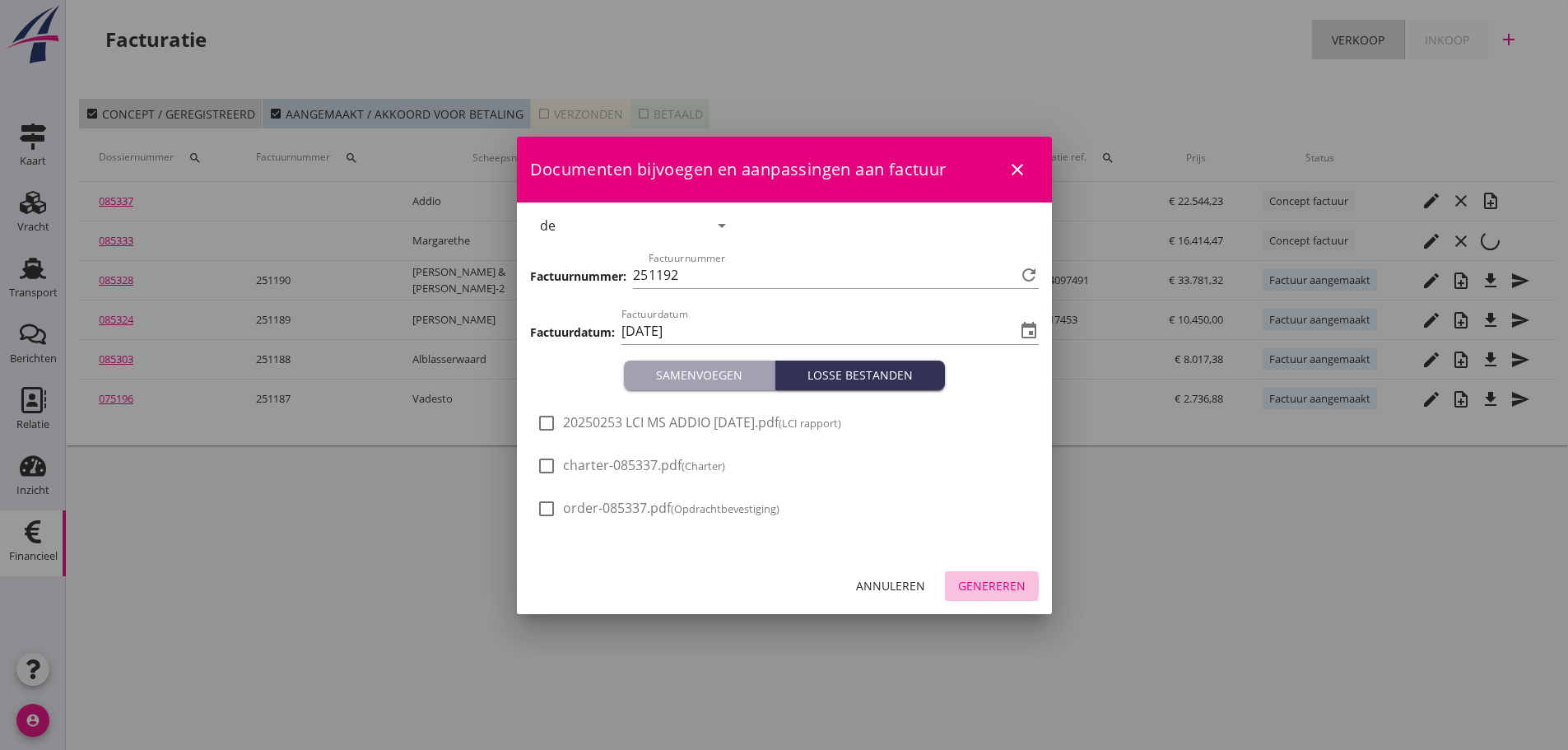
click at [990, 581] on div "Genereren" at bounding box center [992, 586] width 68 height 18
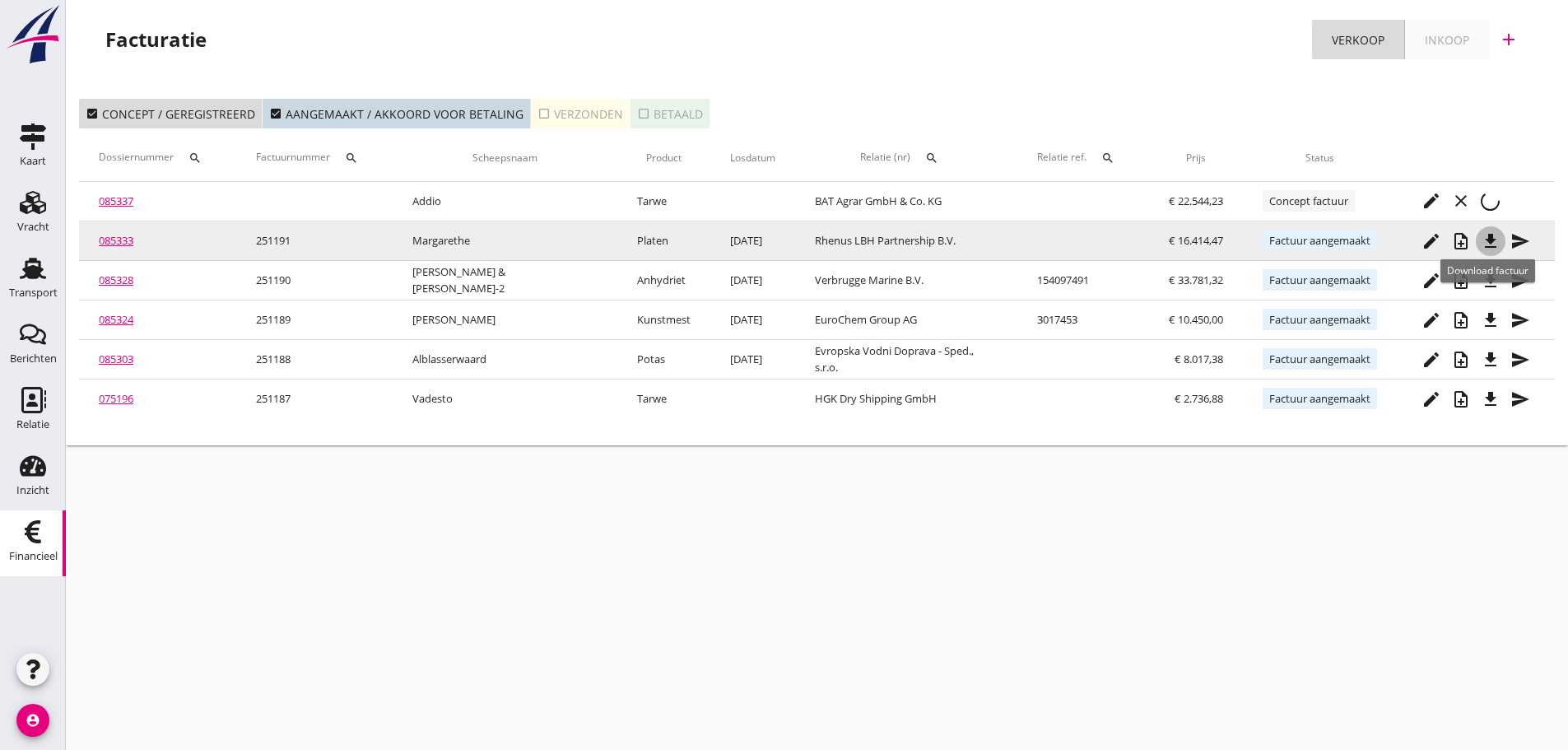
click at [1495, 244] on icon "file_download" at bounding box center [1490, 241] width 20 height 20
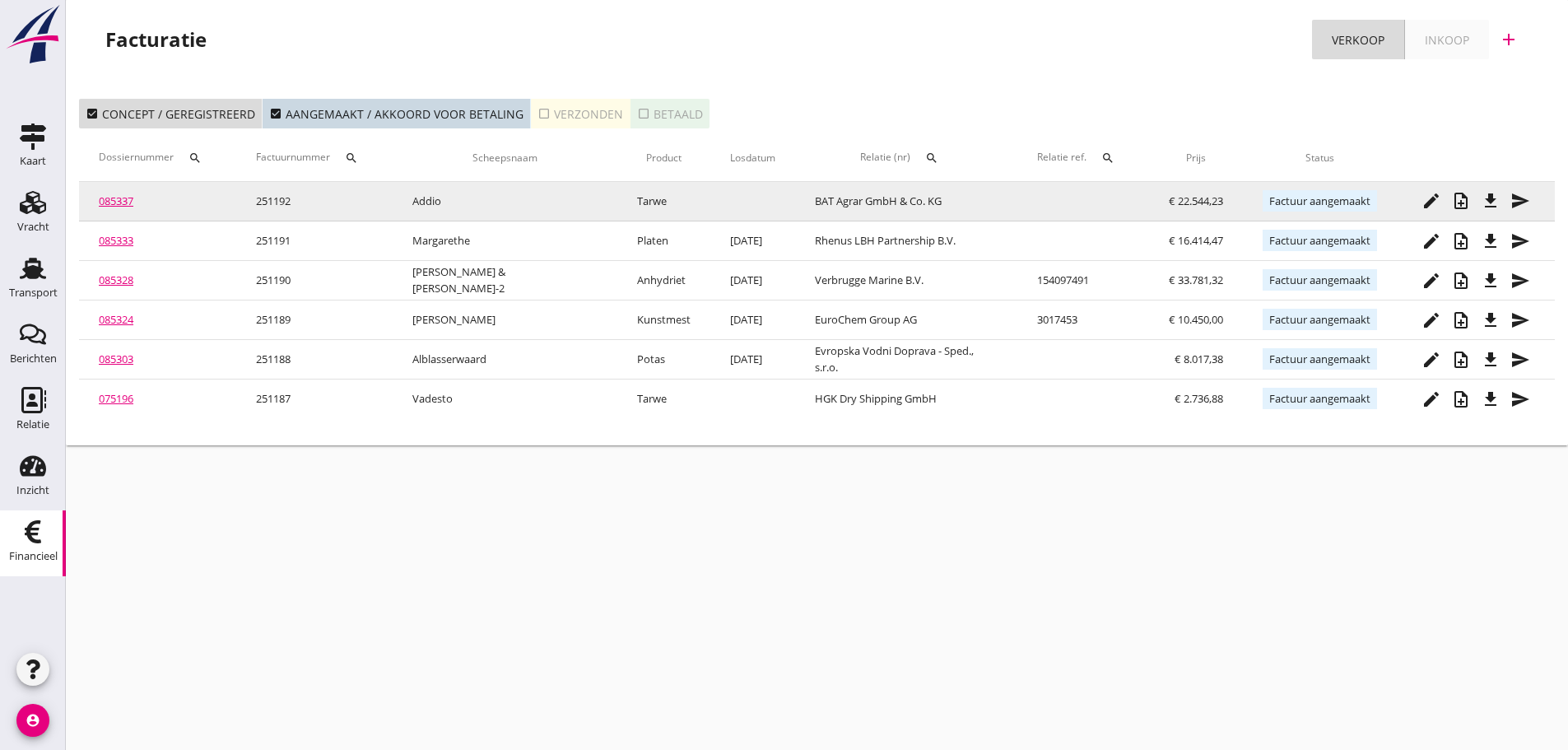
click at [1490, 194] on icon "file_download" at bounding box center [1490, 201] width 20 height 20
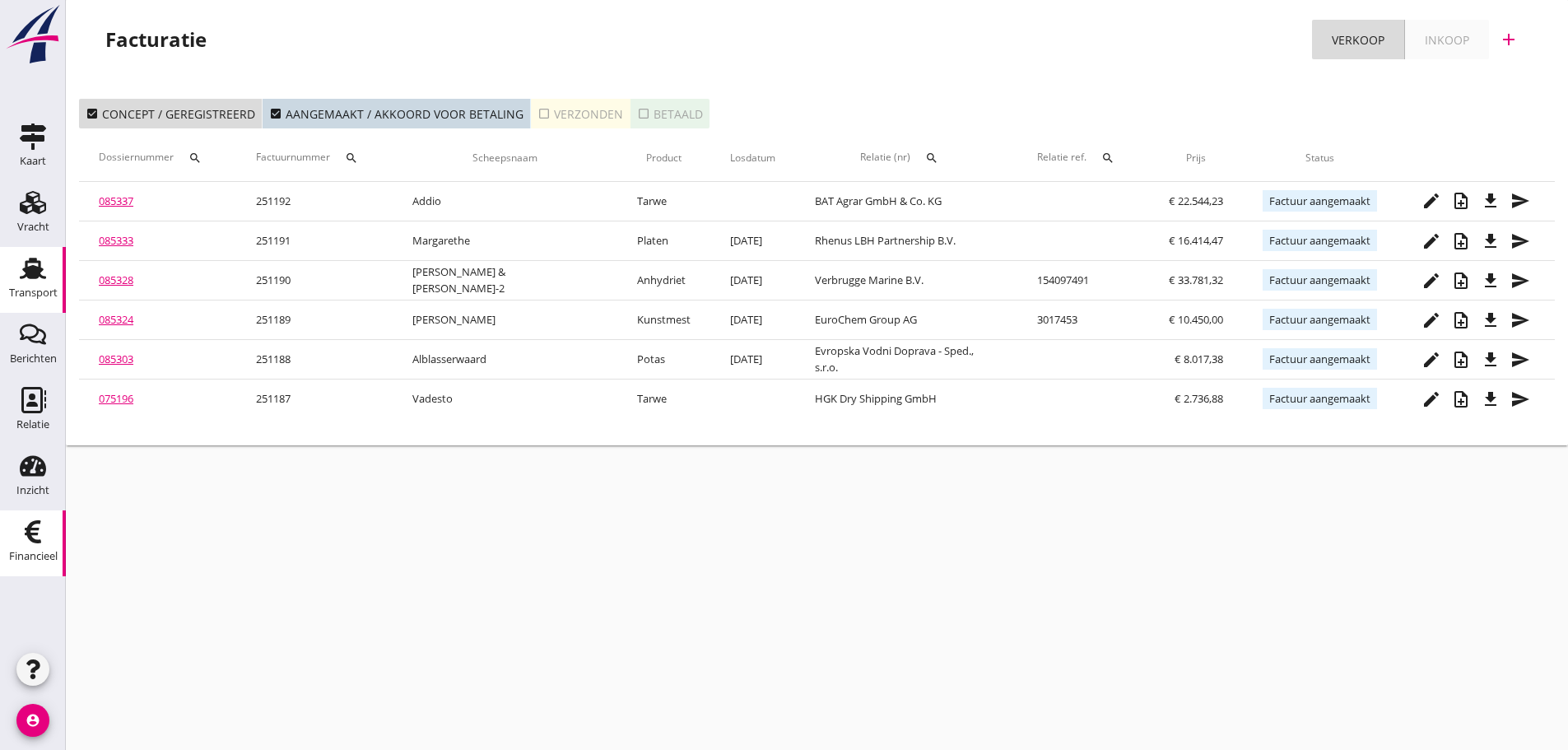
click at [35, 277] on use at bounding box center [33, 268] width 26 height 21
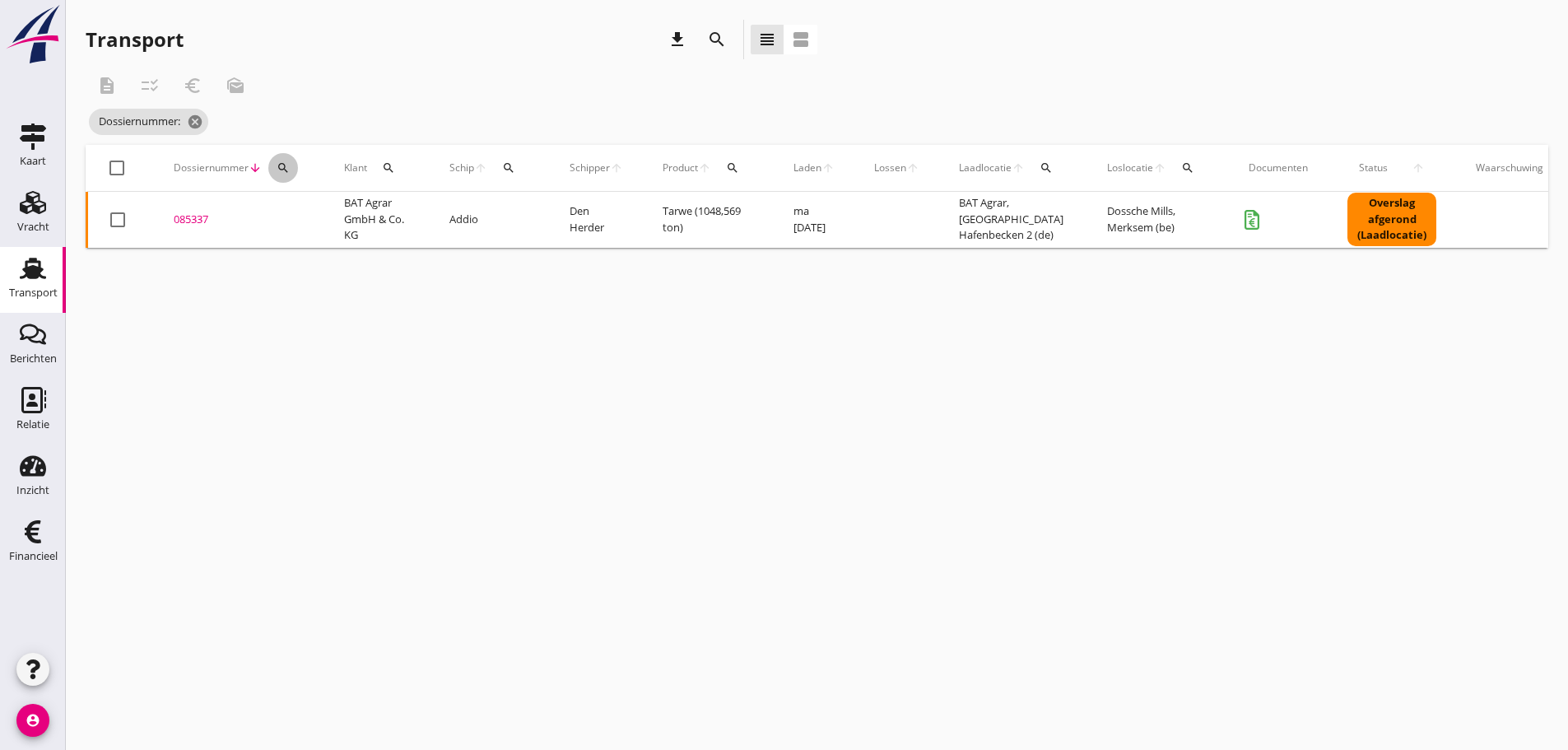
click at [286, 174] on icon "search" at bounding box center [283, 168] width 13 height 13
click at [302, 215] on input "Zoeken op dossiernummer..." at bounding box center [360, 216] width 171 height 26
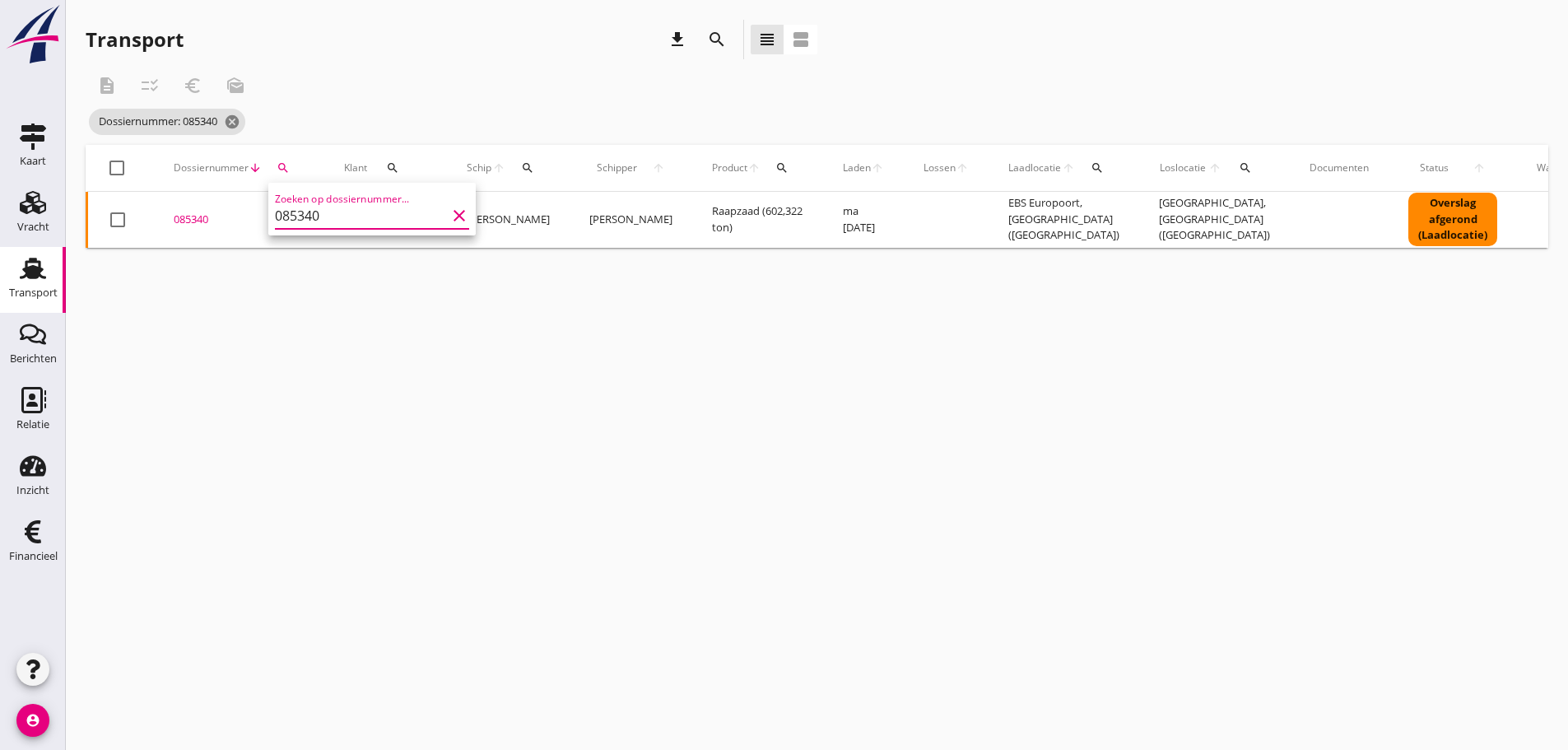
type input "085340"
drag, startPoint x: 177, startPoint y: 217, endPoint x: 504, endPoint y: 283, distance: 333.6
click at [195, 220] on div "085340" at bounding box center [239, 220] width 131 height 17
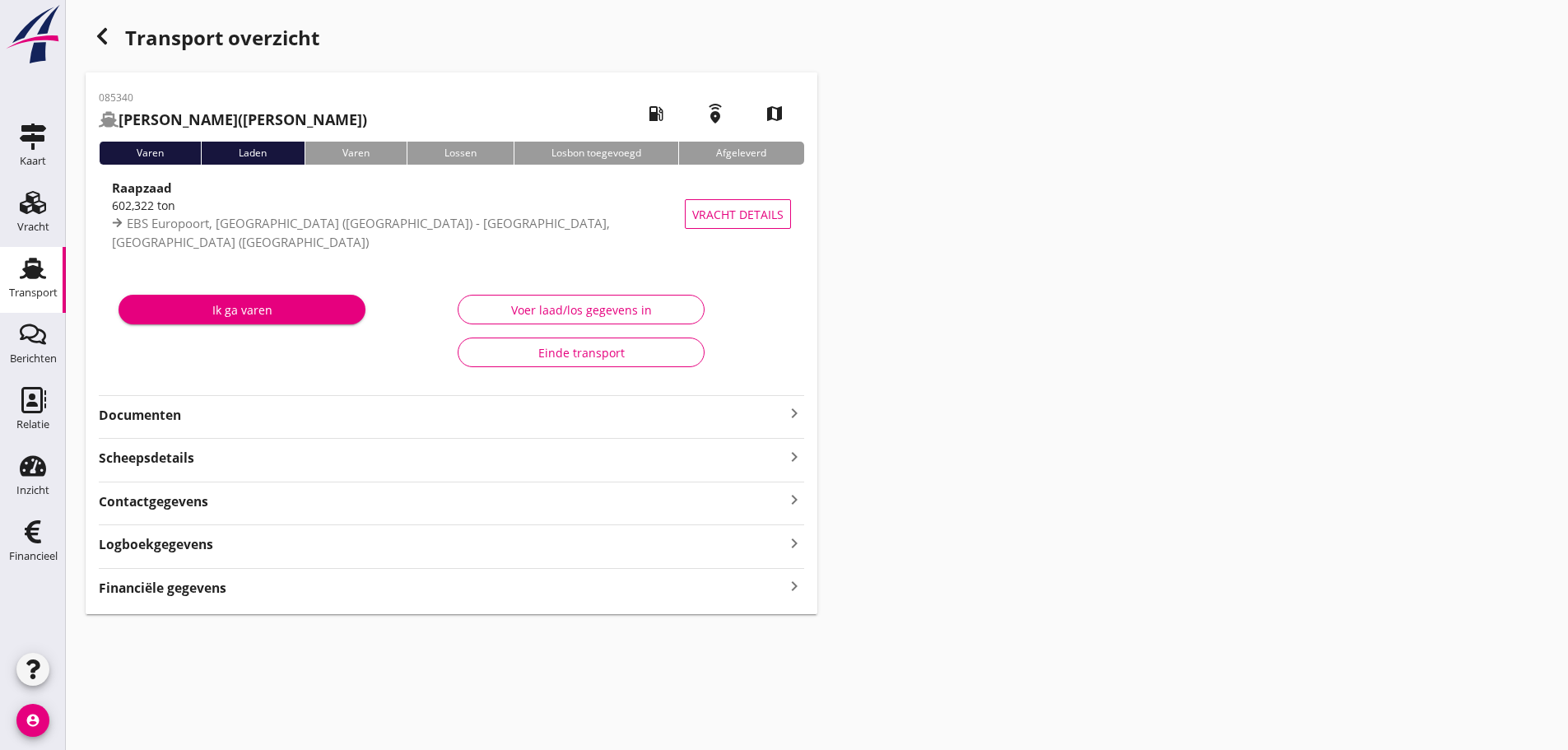
click at [277, 590] on div "Financiële gegevens keyboard_arrow_right" at bounding box center [451, 587] width 706 height 22
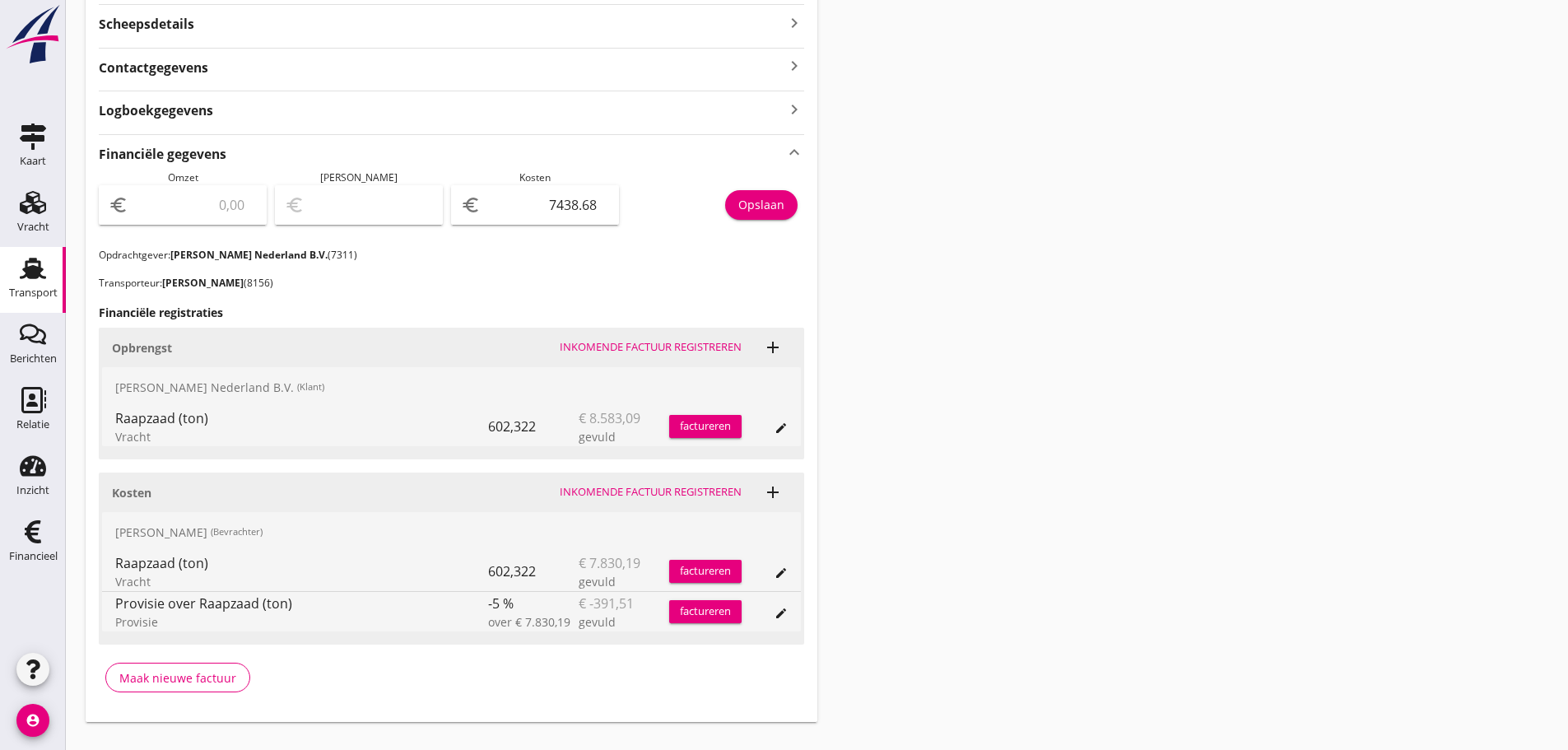
scroll to position [466, 0]
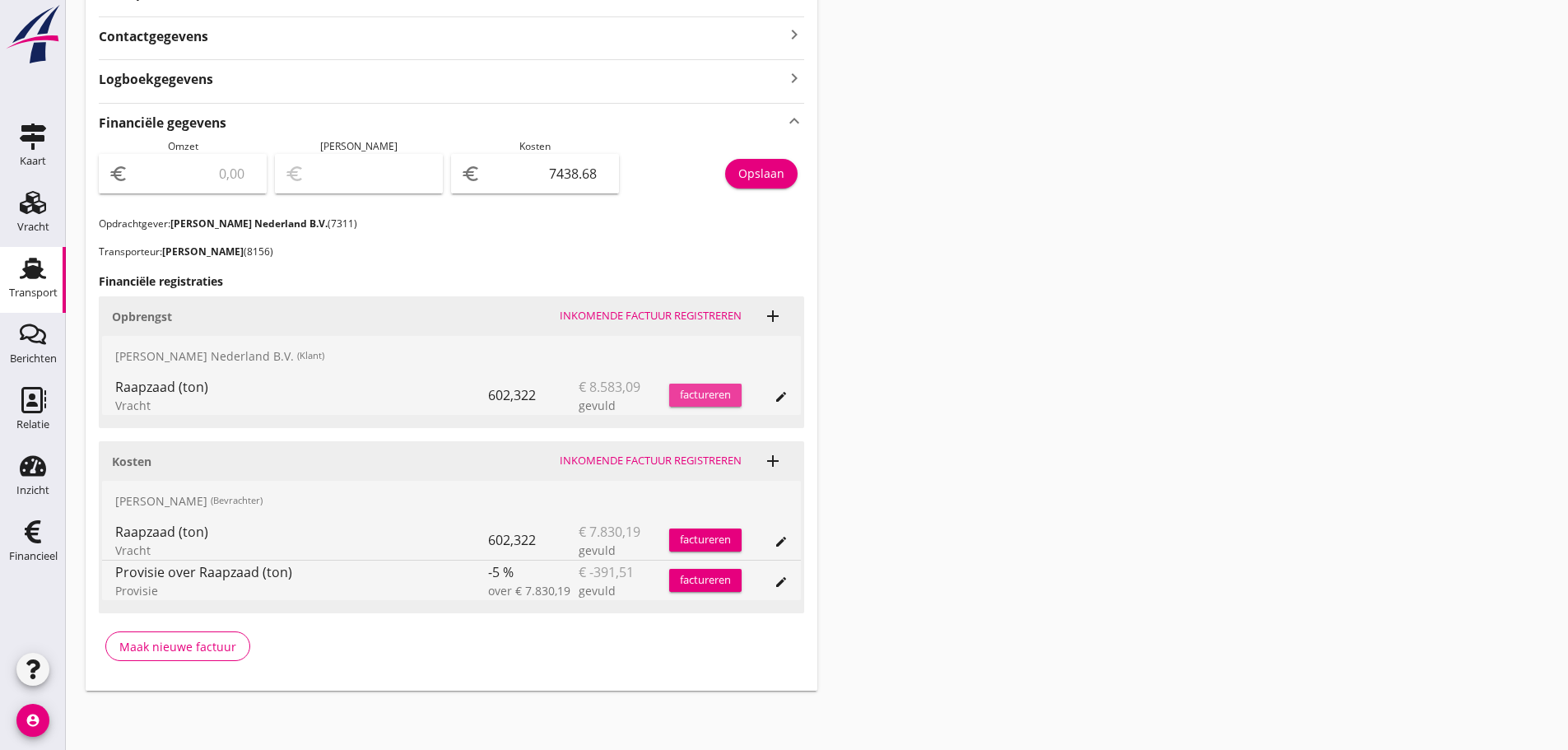
click at [694, 399] on div "factureren" at bounding box center [706, 396] width 72 height 17
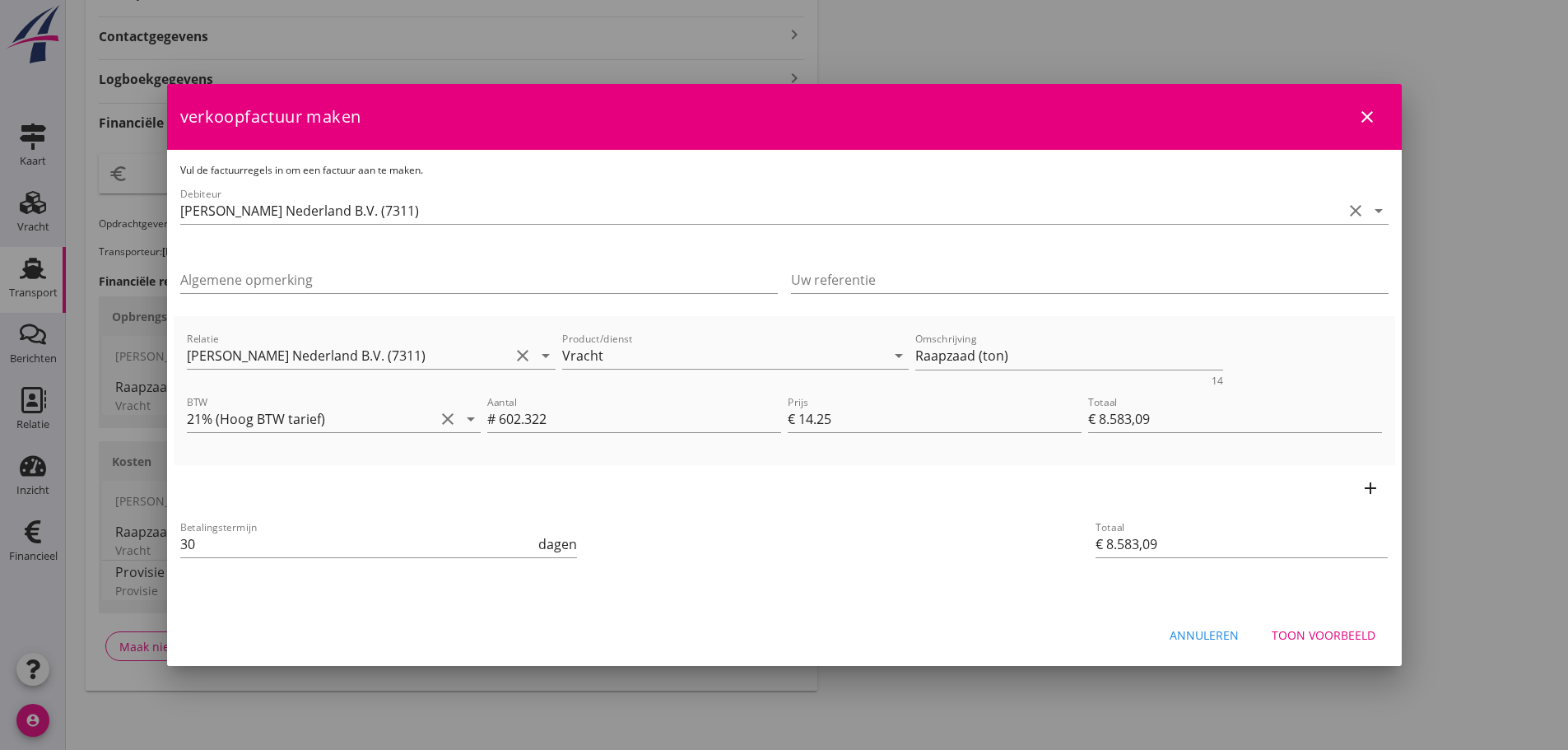
drag, startPoint x: 225, startPoint y: 545, endPoint x: 51, endPoint y: 546, distance: 174.0
click at [51, 546] on div "21% (Hoog BTW tarief) 9% (Laag BTW tarief) 0% (BTW vrij) 0% (BTW verlegd) Vrach…" at bounding box center [784, 142] width 1568 height 1216
type input "21"
drag, startPoint x: 967, startPoint y: 357, endPoint x: 807, endPoint y: 383, distance: 162.1
click at [822, 376] on div "Relatie Peterson Nederland B.V. (7311) clear arrow_drop_down Product/dienst Vra…" at bounding box center [785, 358] width 1202 height 63
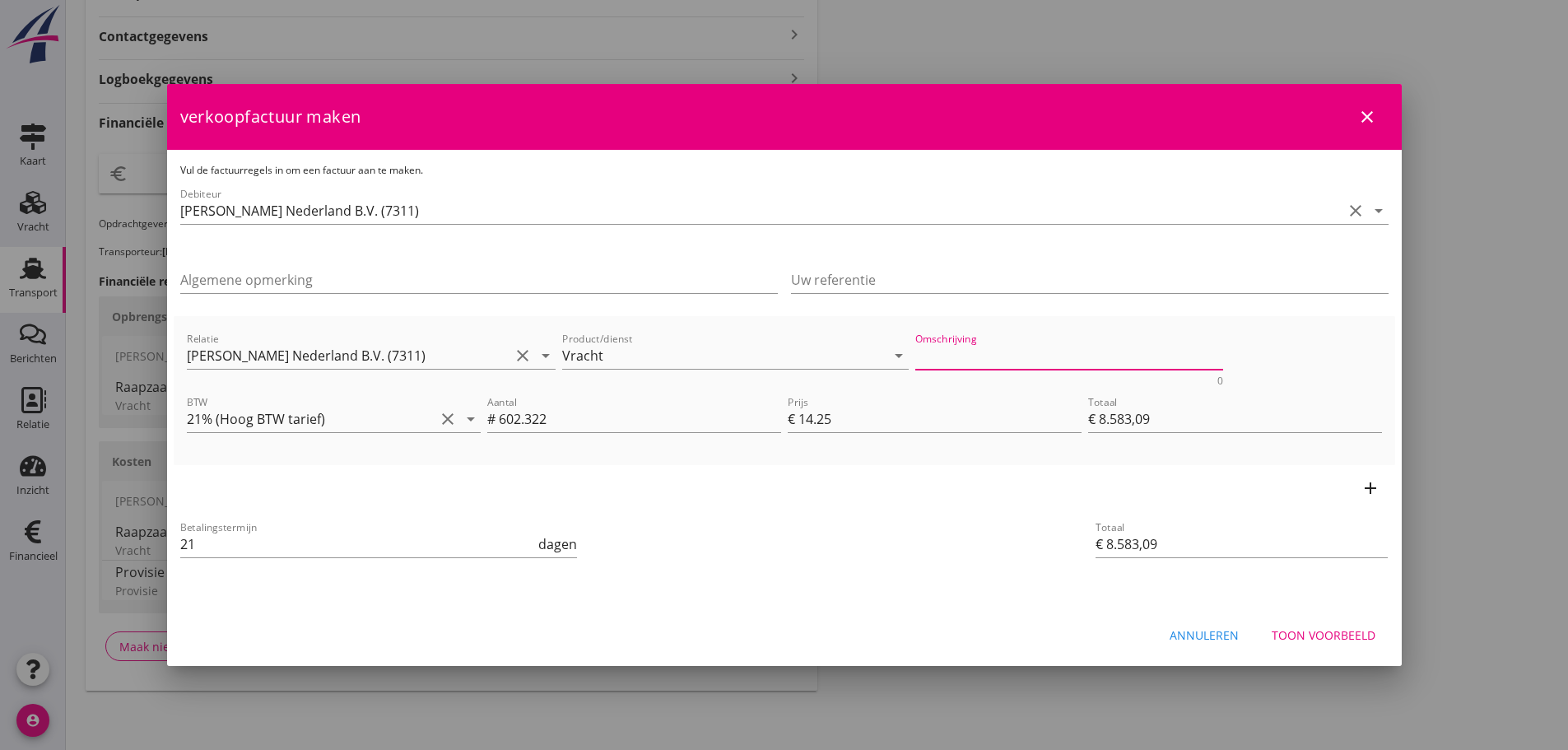
click at [1344, 641] on div "Toon voorbeeld" at bounding box center [1324, 635] width 104 height 18
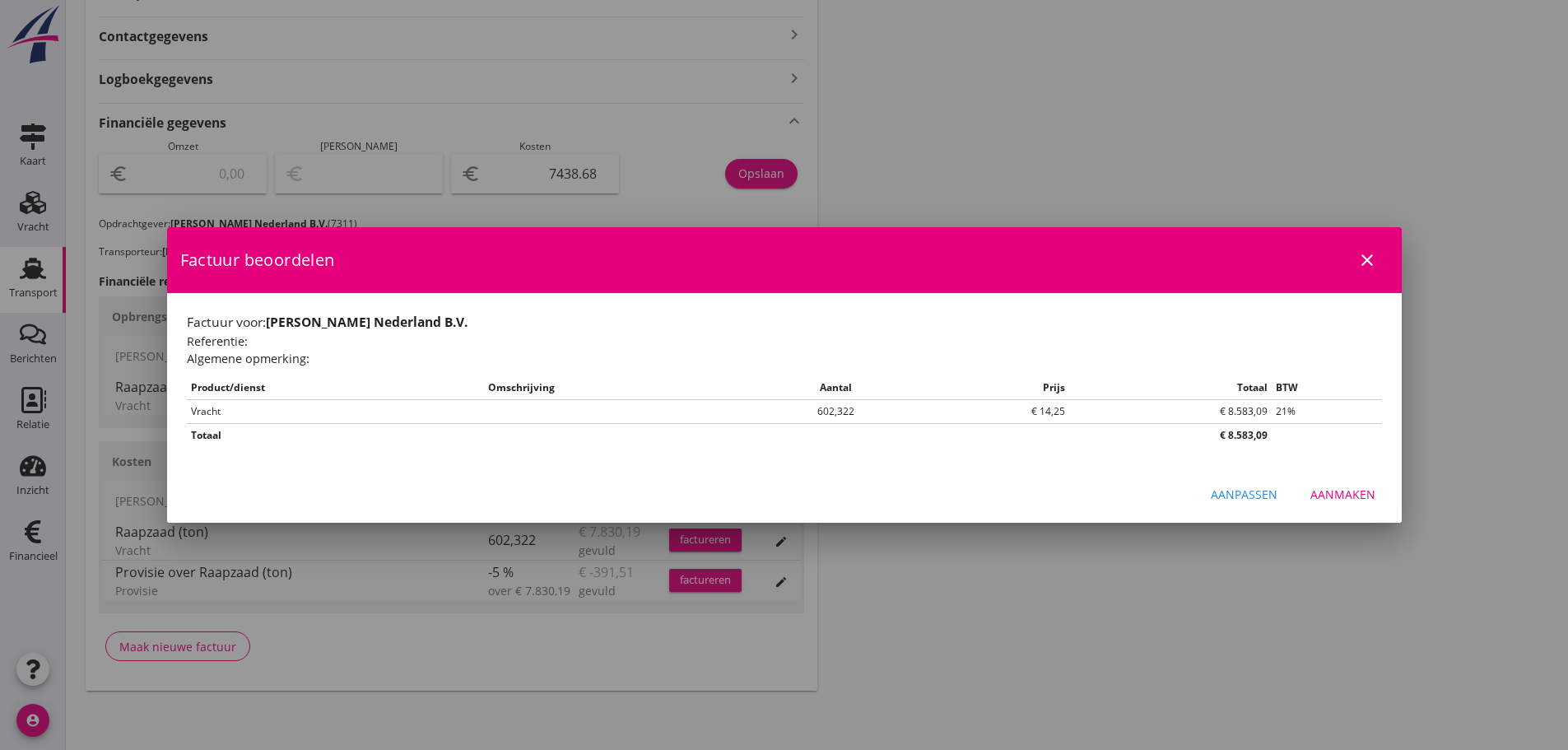
click at [1363, 493] on div "Aanmaken" at bounding box center [1343, 494] width 65 height 18
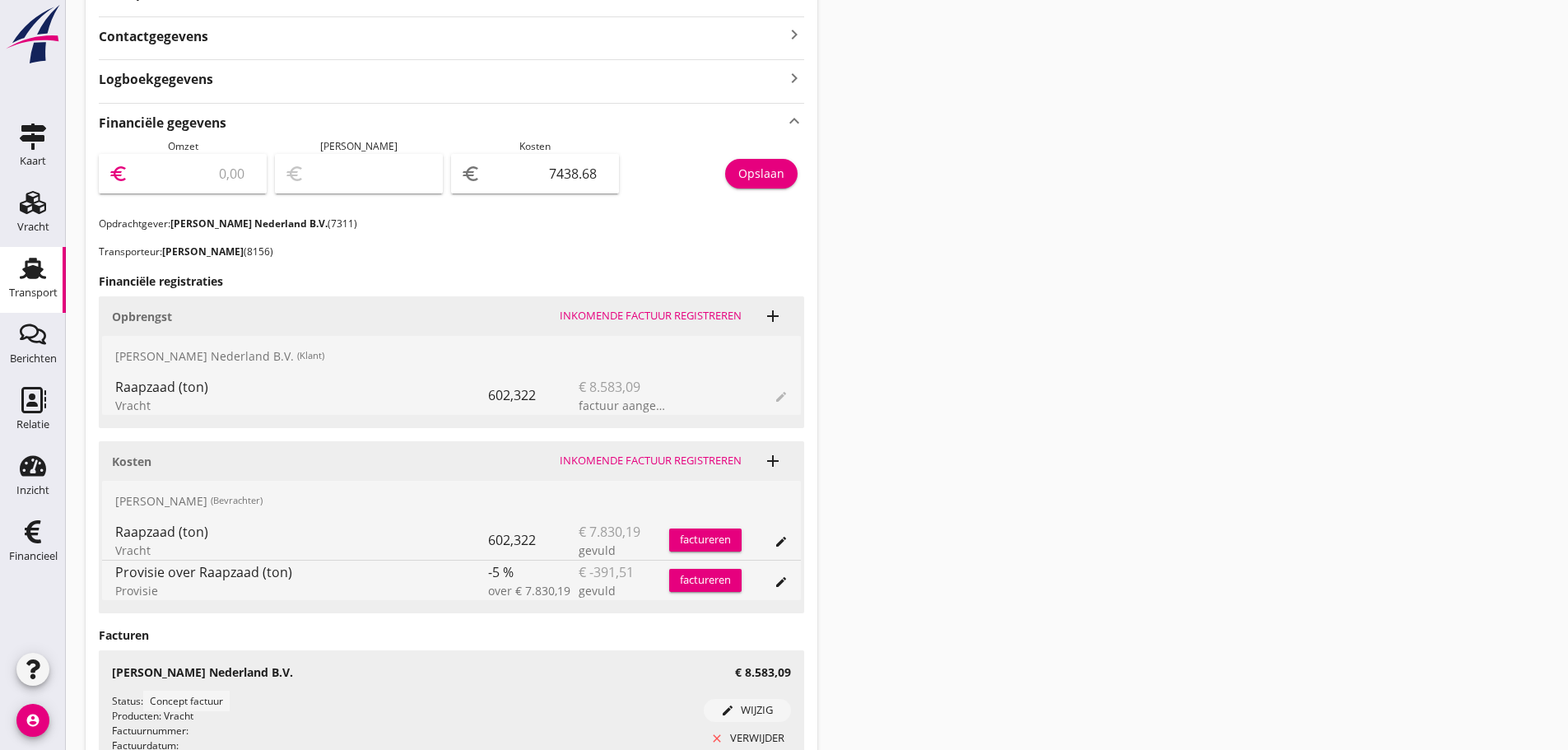
click at [195, 175] on input "number" at bounding box center [194, 174] width 125 height 26
type input "8"
type input "-7430.68"
type input "85"
type input "-7353.68"
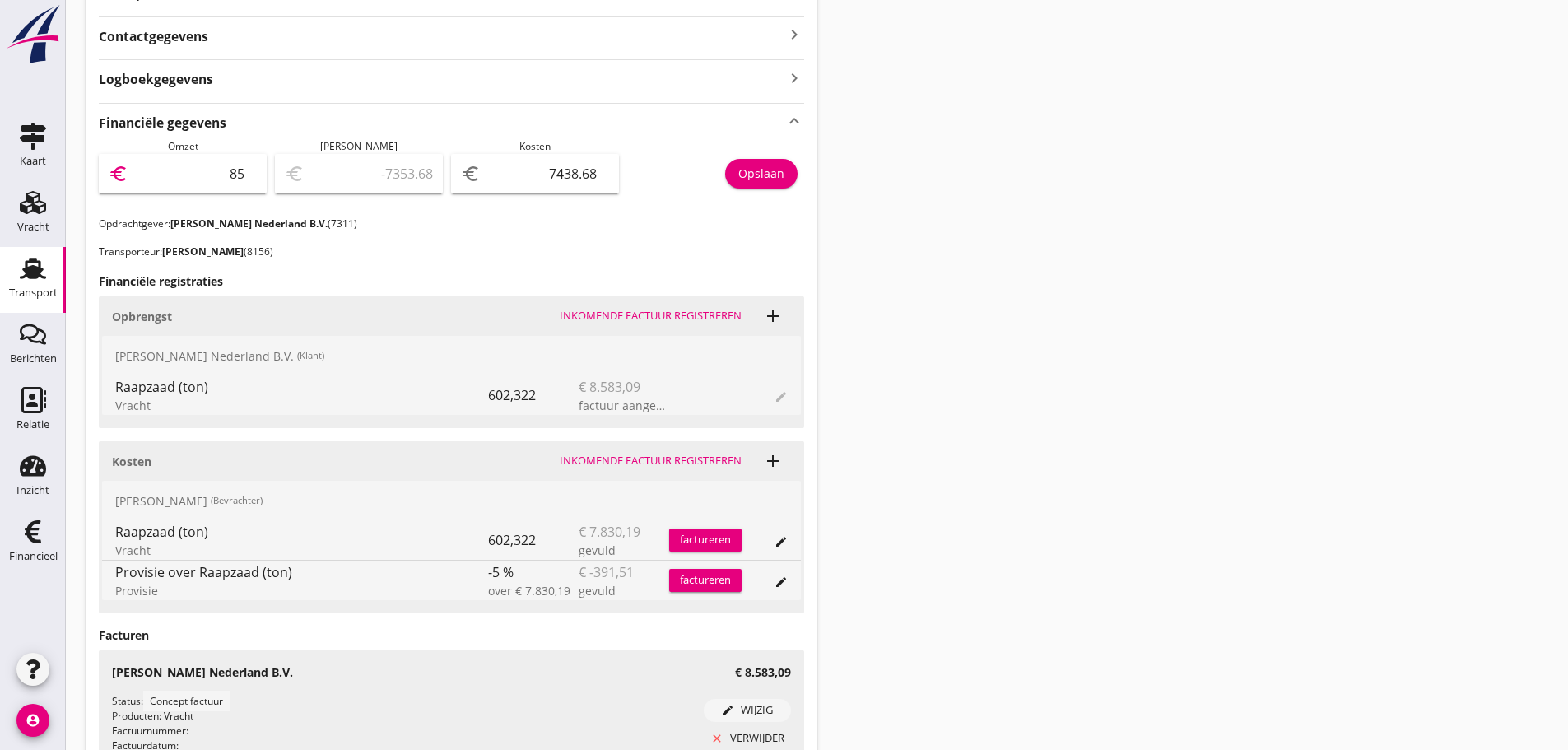
type input "858"
type input "-6580.68"
type input "8583"
type input "1144.32"
type input "8583.0"
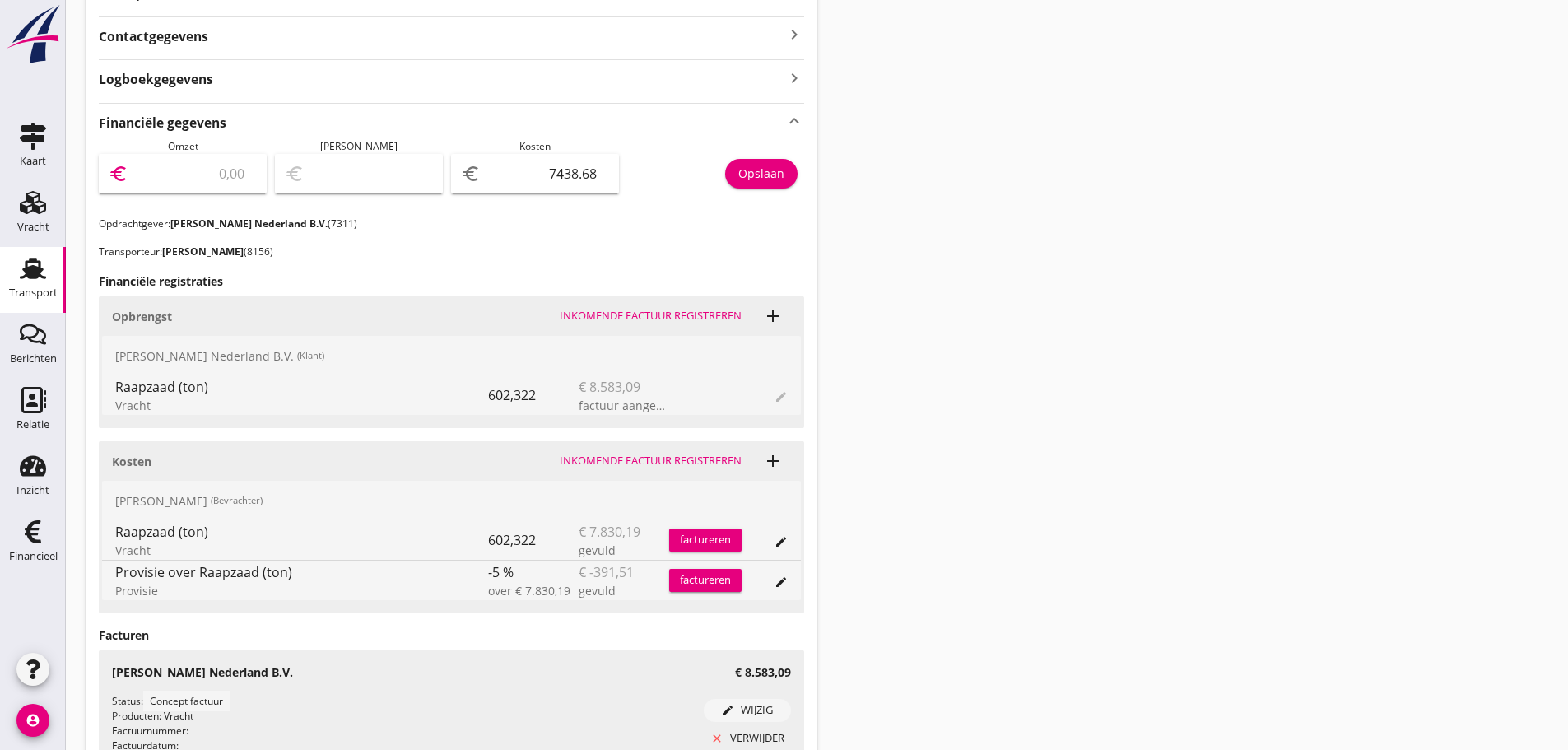
type input "1144.32"
type input "8583.09"
type input "1144.41"
type input "8583.09"
click at [785, 180] on button "Opslaan" at bounding box center [762, 174] width 72 height 30
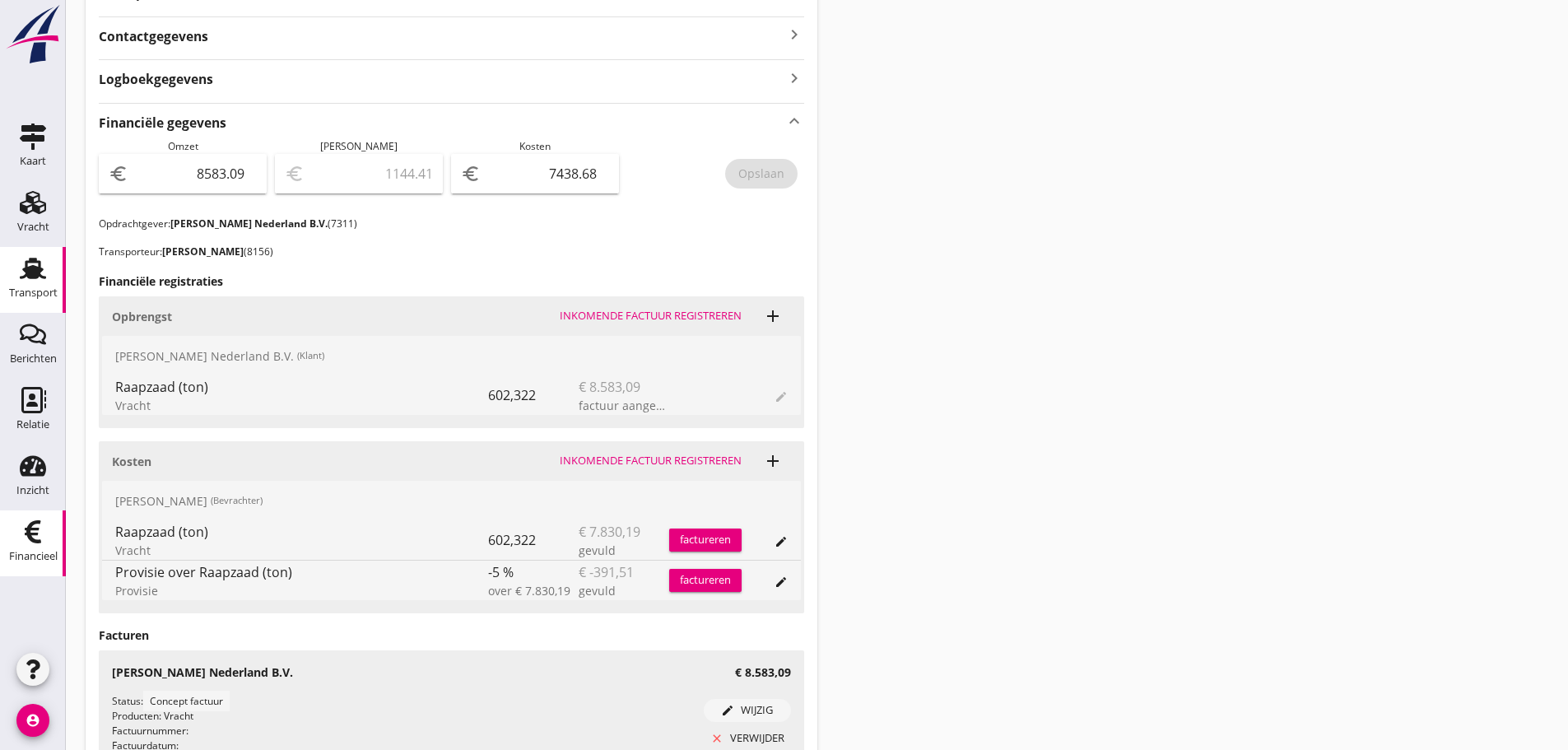
click at [45, 527] on icon "Financieel" at bounding box center [33, 532] width 26 height 26
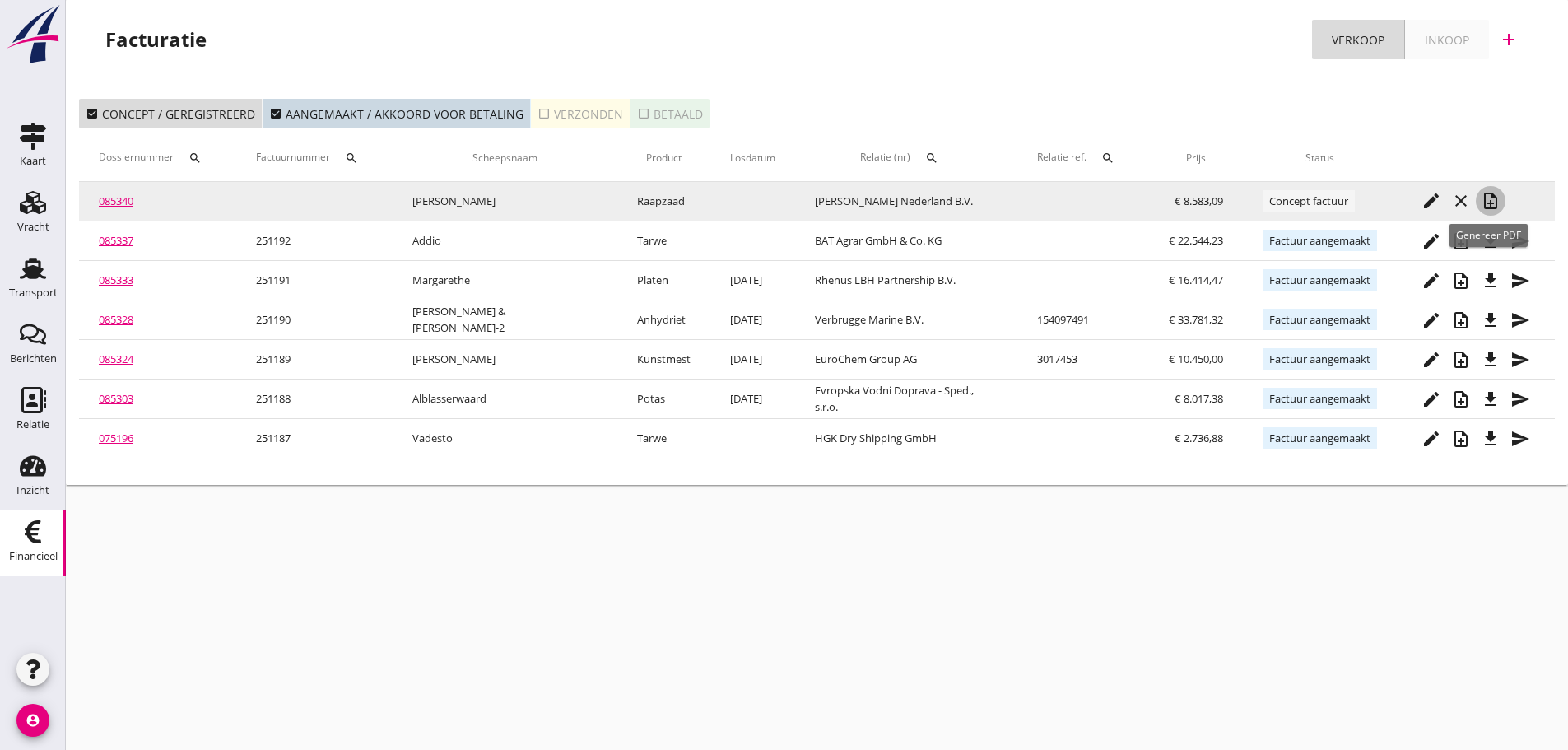
click at [1493, 206] on icon "note_add" at bounding box center [1490, 201] width 20 height 20
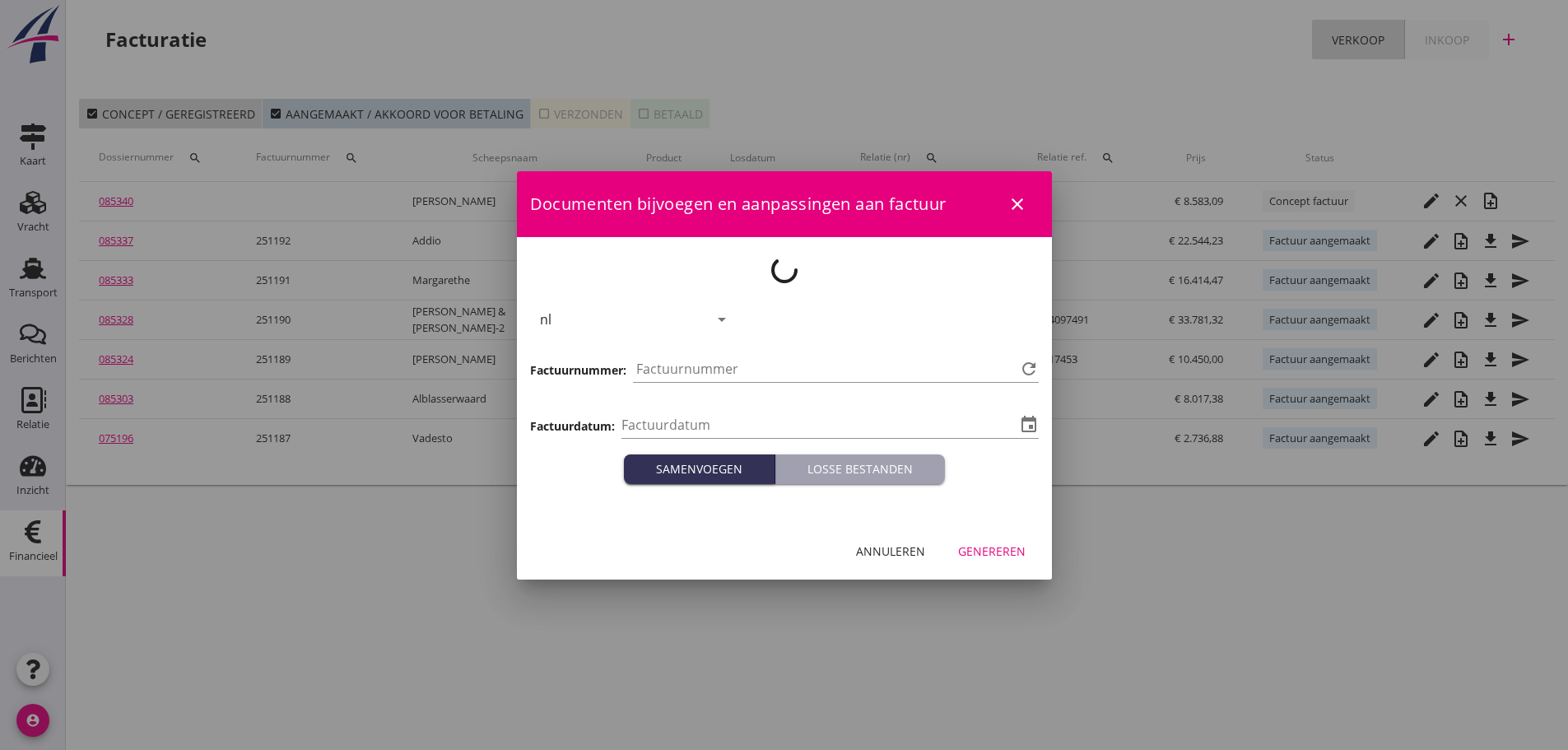
type input "[DATE]"
type input "1193"
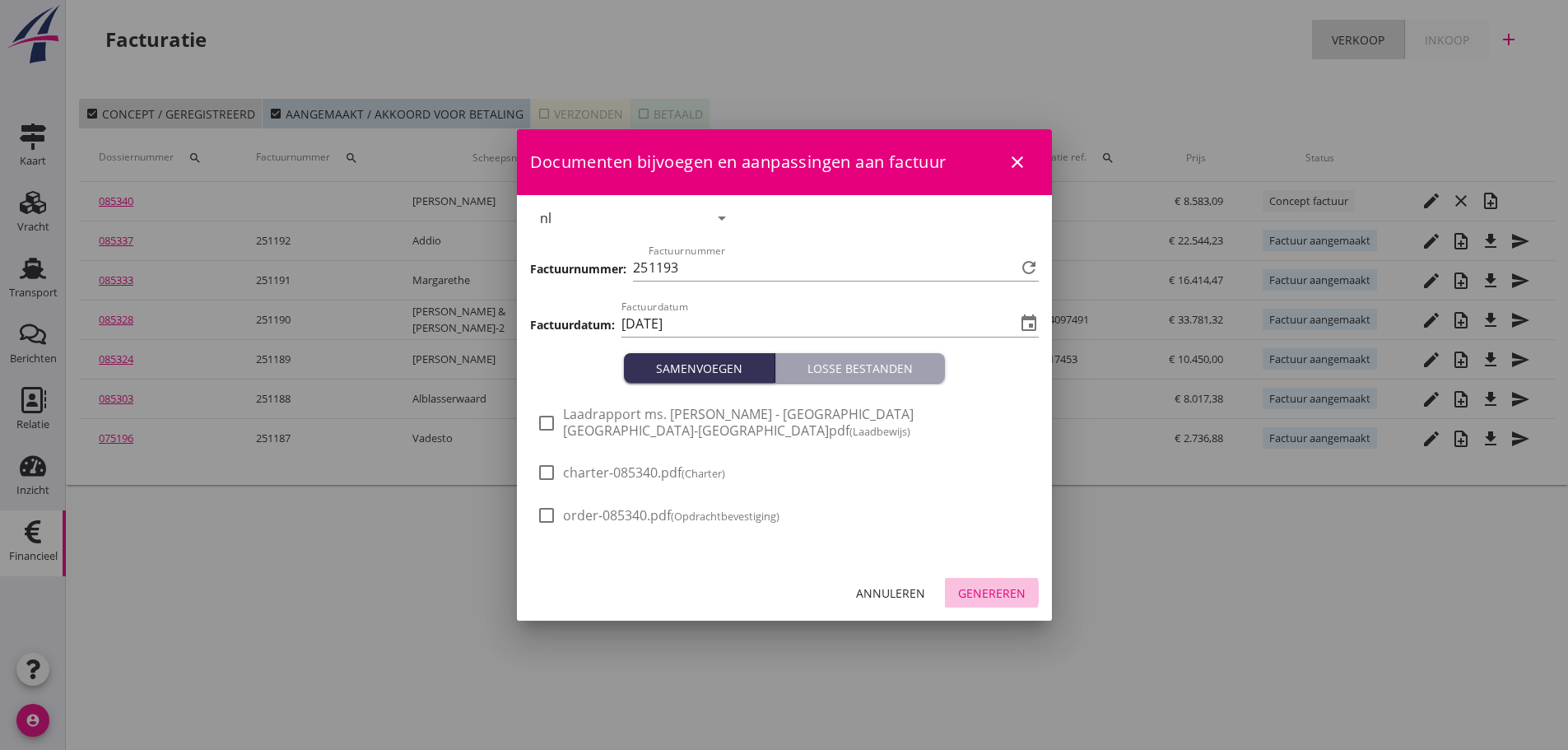
click at [998, 596] on div "Genereren" at bounding box center [992, 593] width 68 height 18
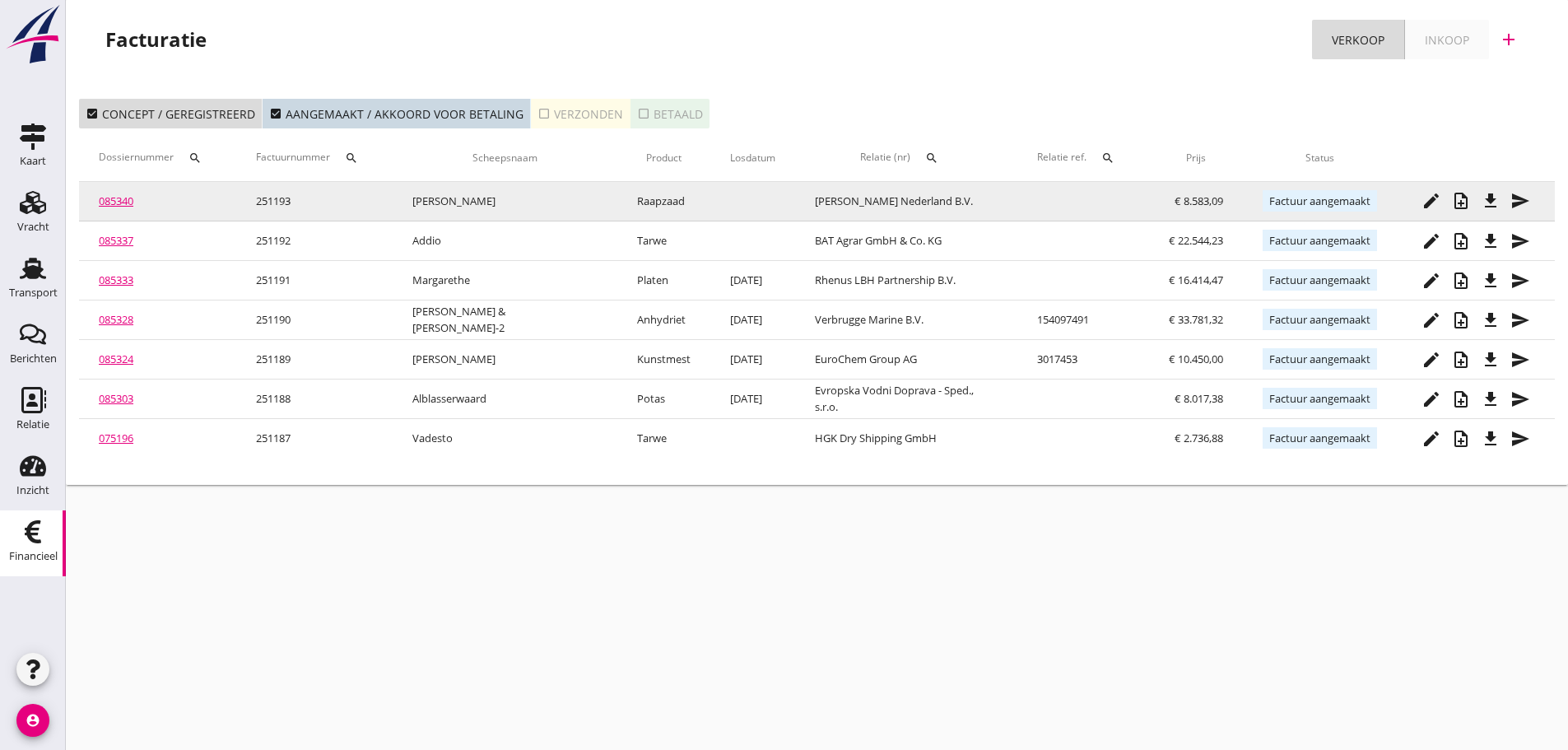
click at [1481, 203] on icon "file_download" at bounding box center [1490, 201] width 20 height 20
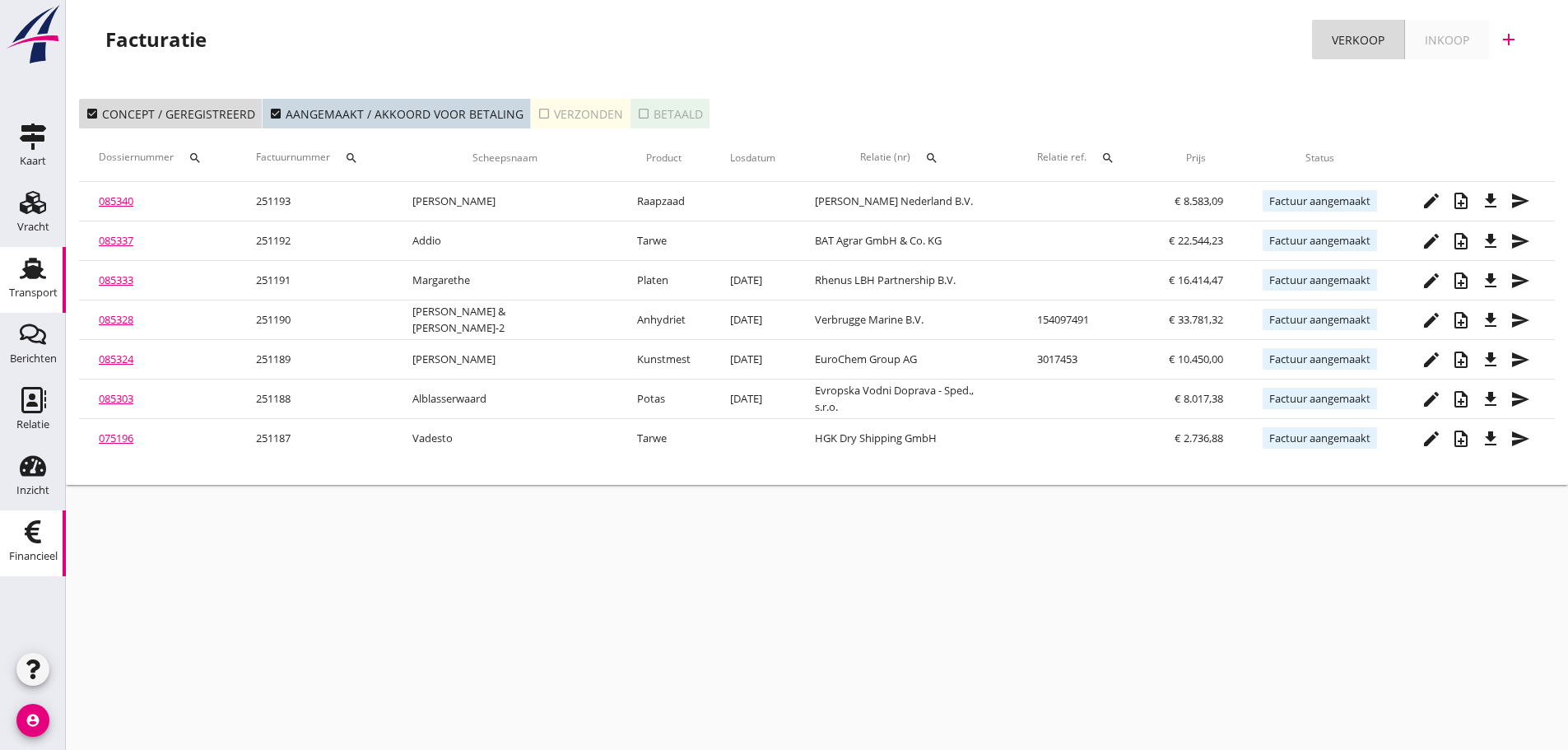
drag, startPoint x: 33, startPoint y: 269, endPoint x: 54, endPoint y: 281, distance: 24.2
click at [34, 269] on use at bounding box center [33, 268] width 26 height 21
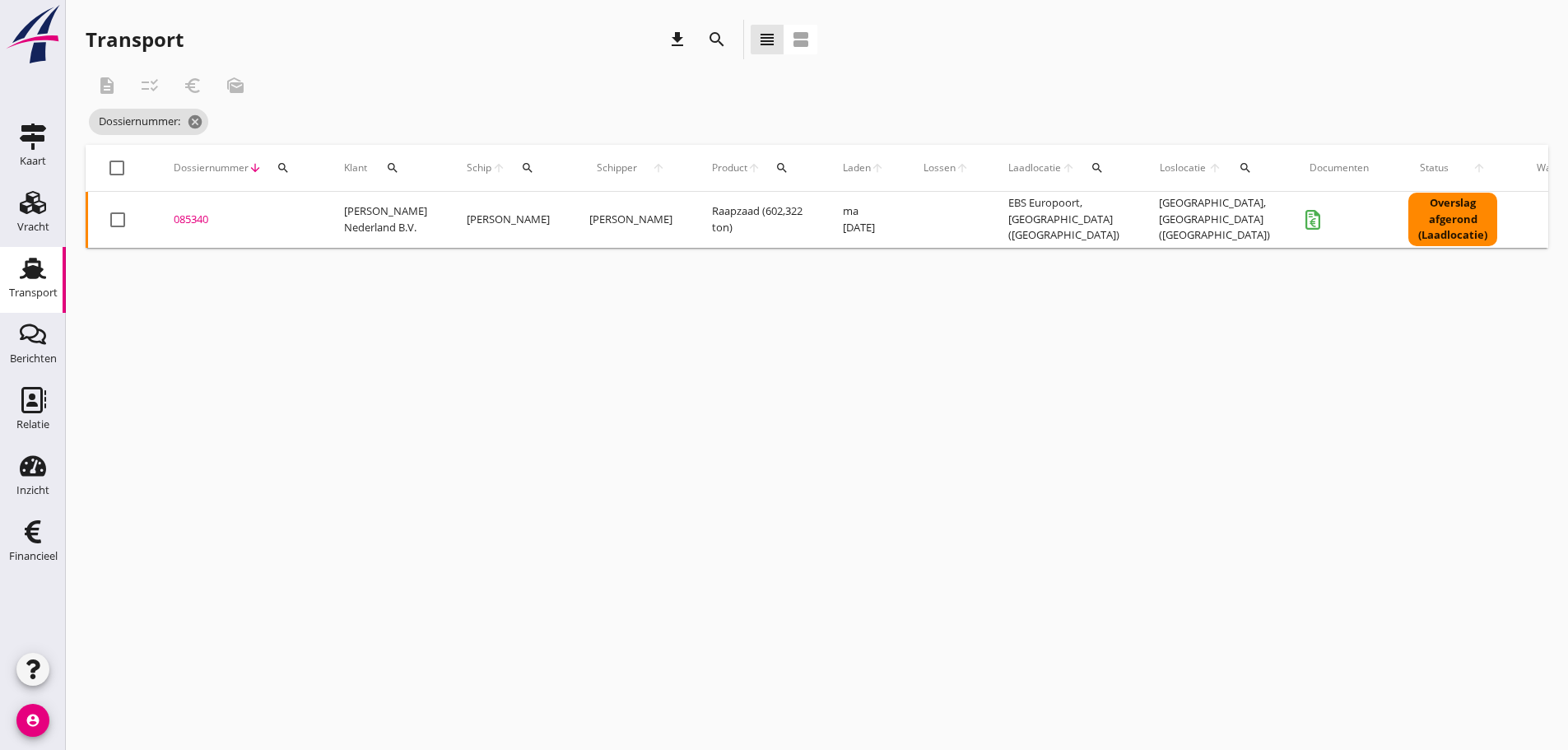
click at [286, 170] on icon "search" at bounding box center [283, 168] width 13 height 13
click at [308, 214] on input "Zoeken op dossiernummer..." at bounding box center [360, 216] width 171 height 26
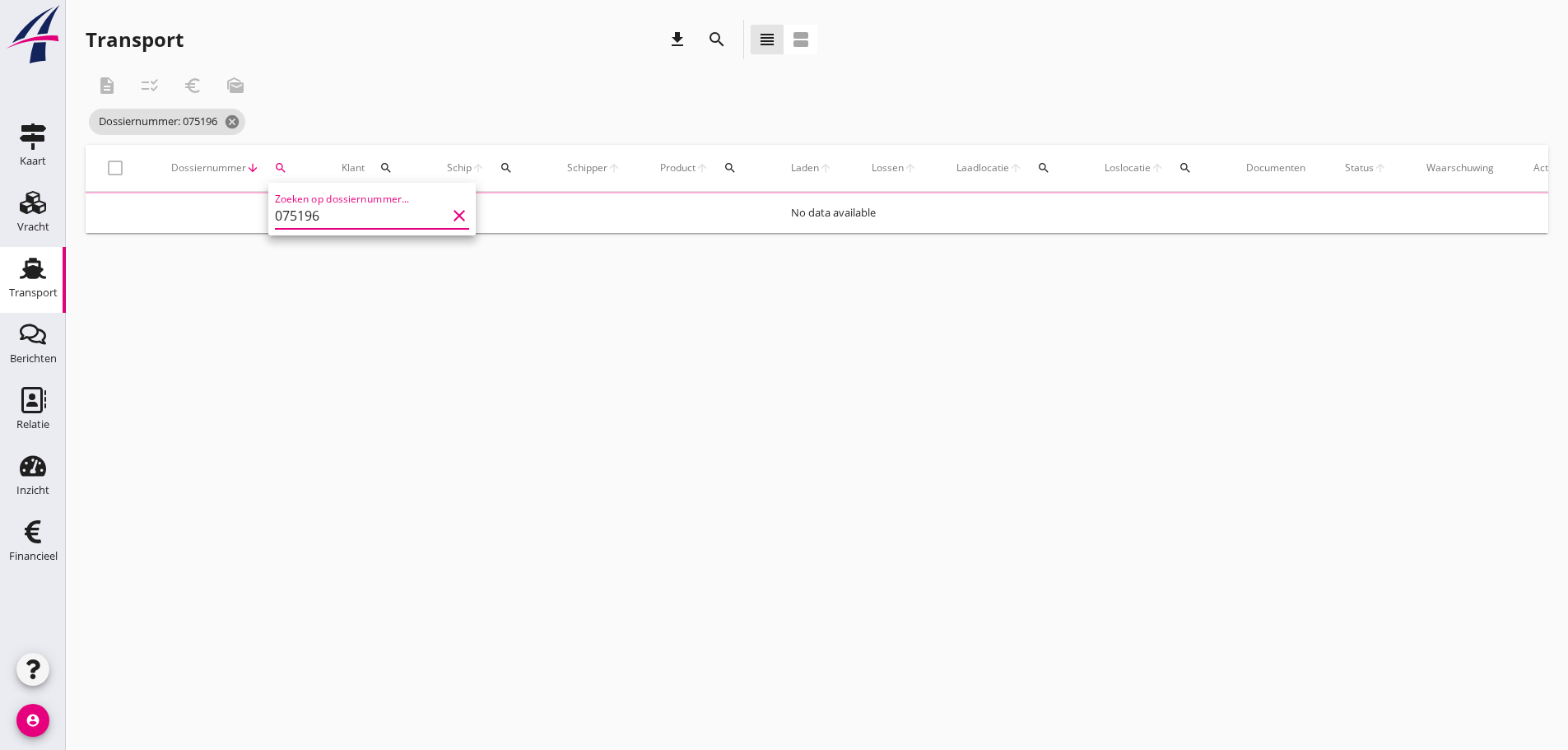
type input "075196"
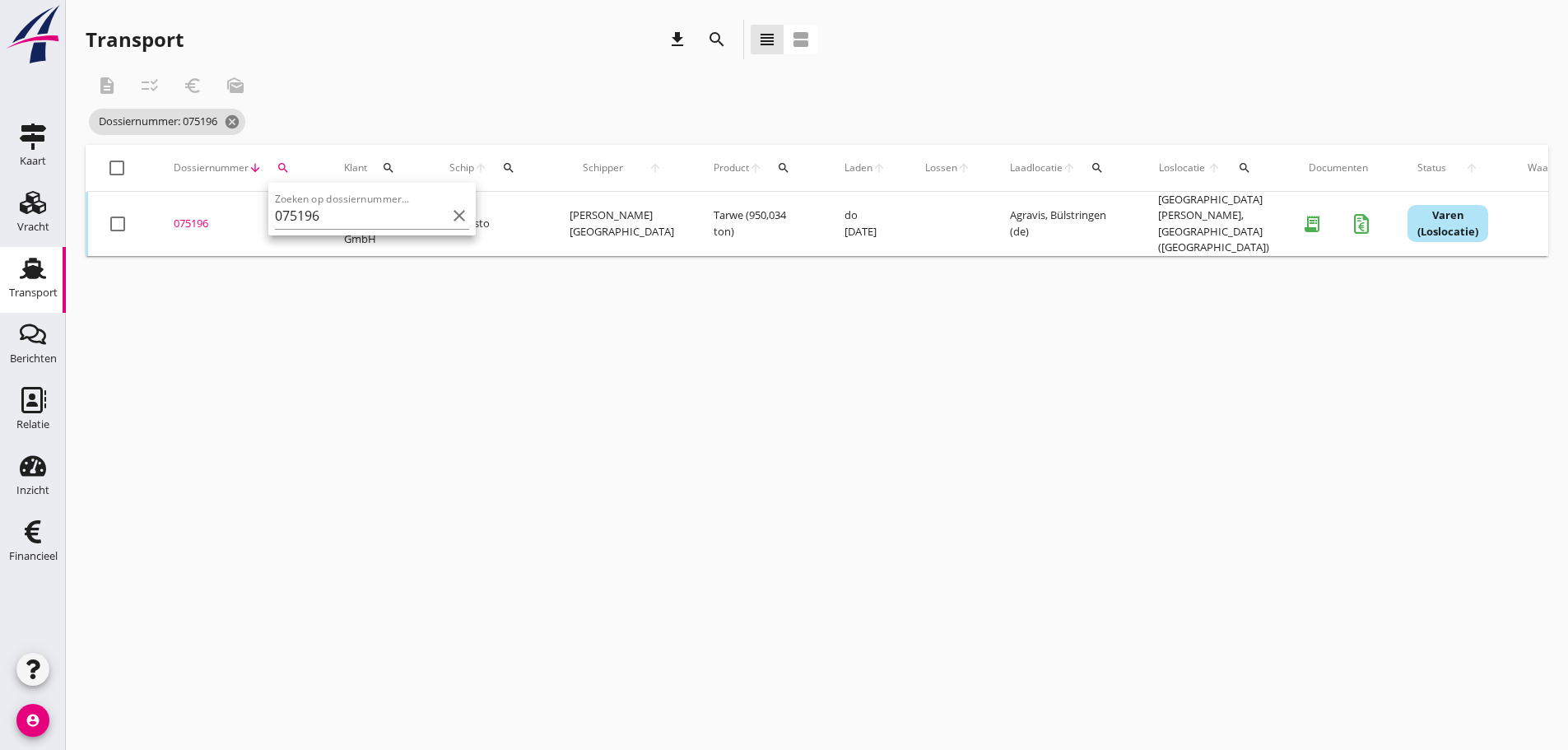
click at [180, 216] on div "075196" at bounding box center [239, 224] width 131 height 17
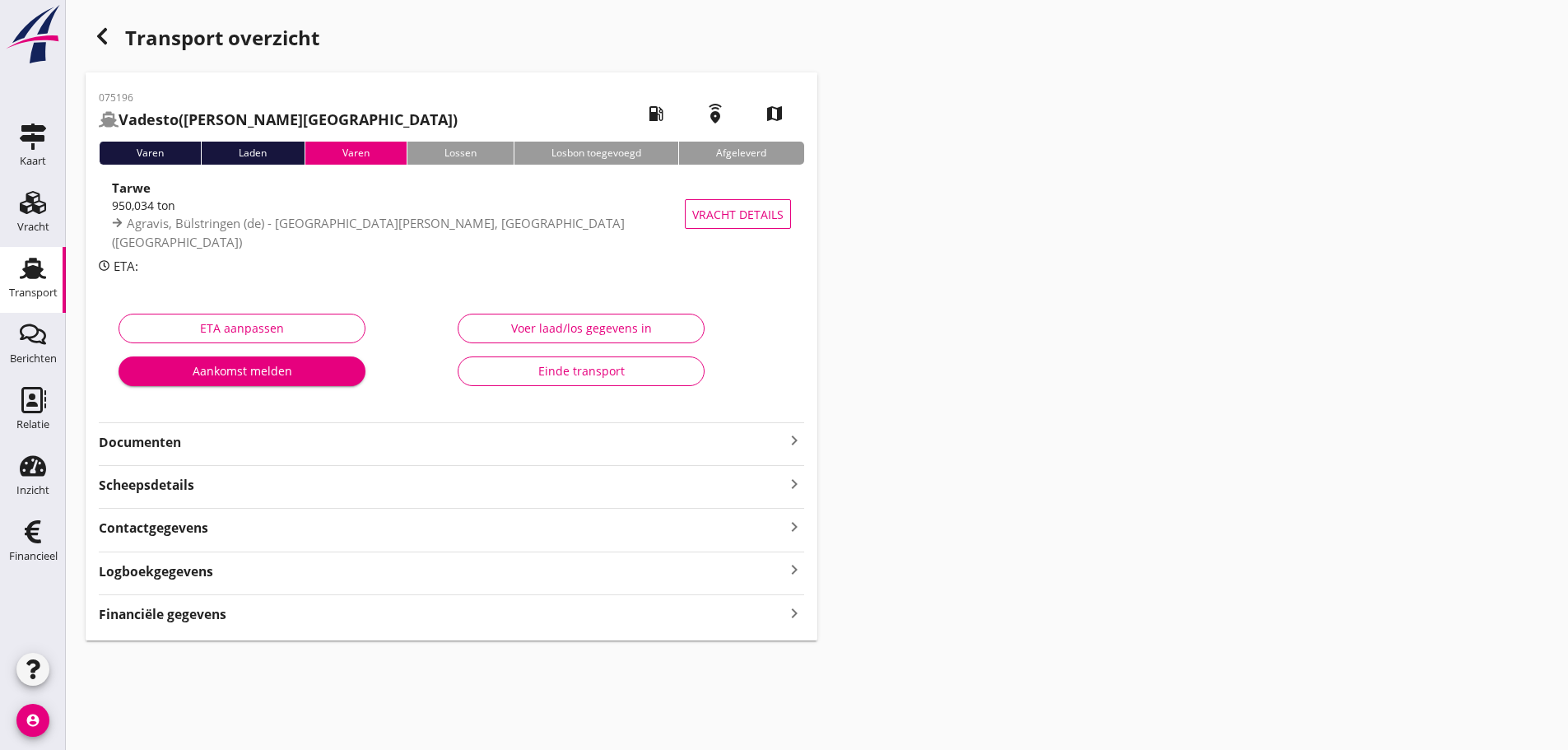
click at [787, 619] on icon "keyboard_arrow_right" at bounding box center [794, 613] width 20 height 22
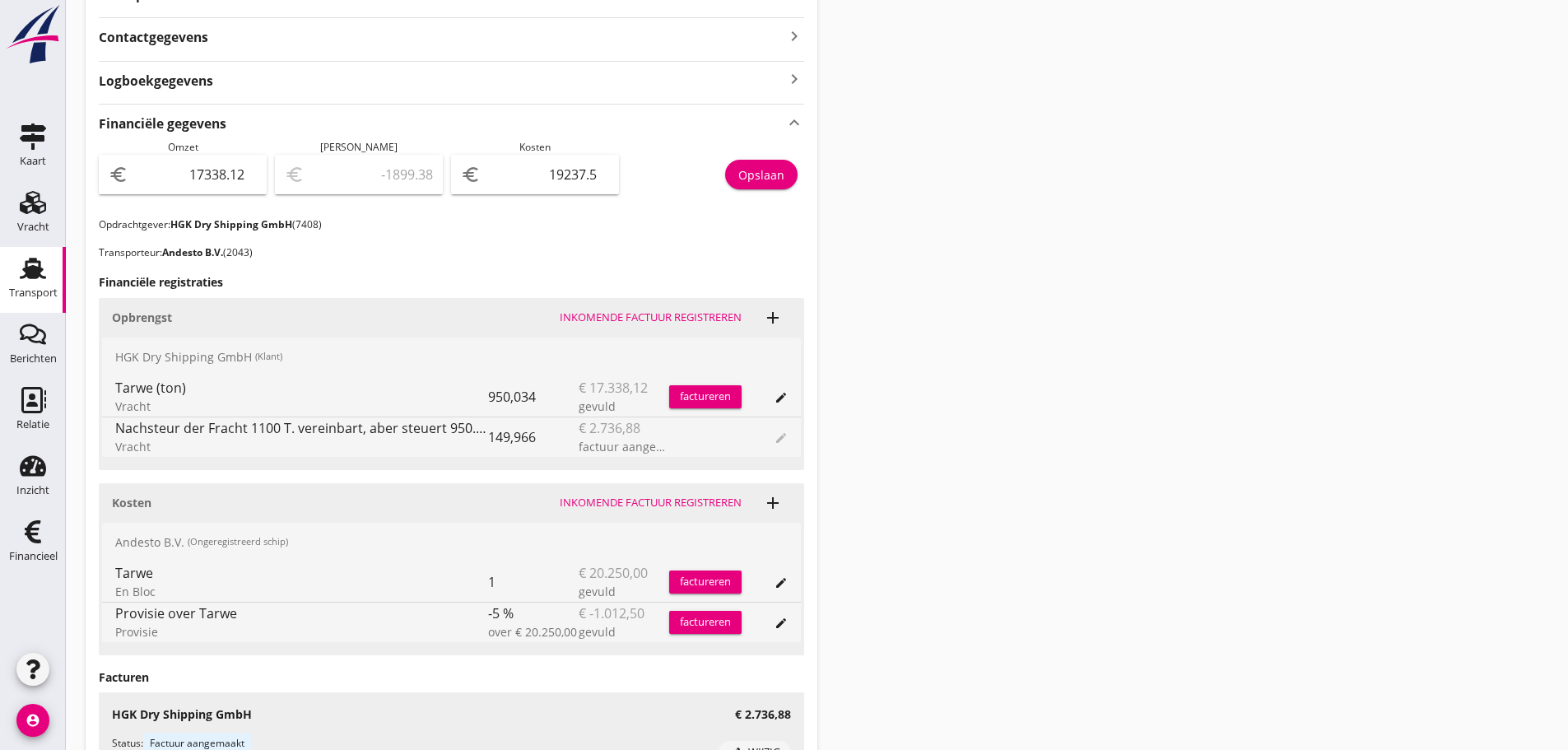
scroll to position [576, 0]
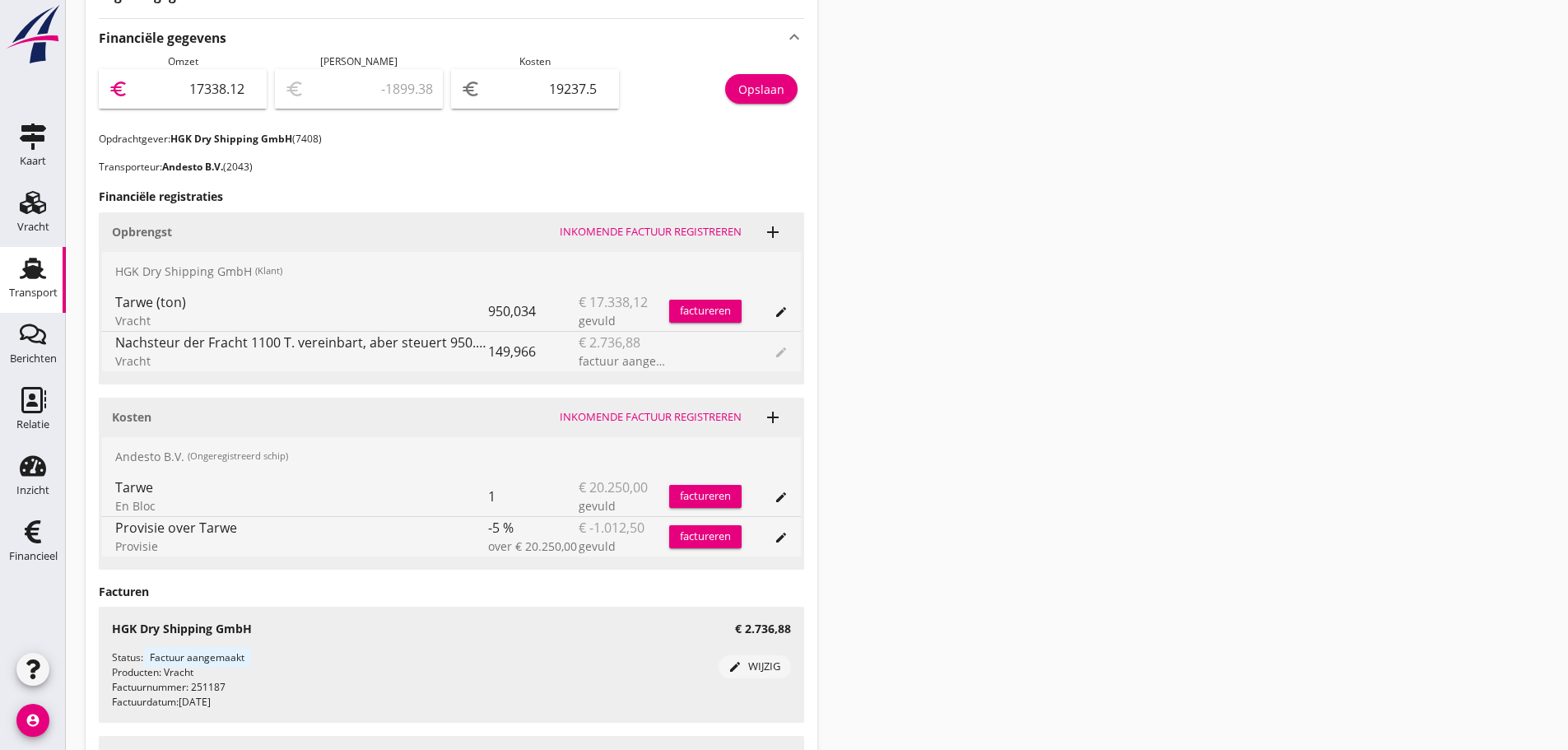
drag, startPoint x: 168, startPoint y: 86, endPoint x: 633, endPoint y: 102, distance: 465.3
click at [634, 102] on div "Omzet euro 17338.12 Marge euro -1899.38 Kosten euro 19237.5 Opslaan" at bounding box center [451, 92] width 706 height 77
type input "2"
type input "-19235.50"
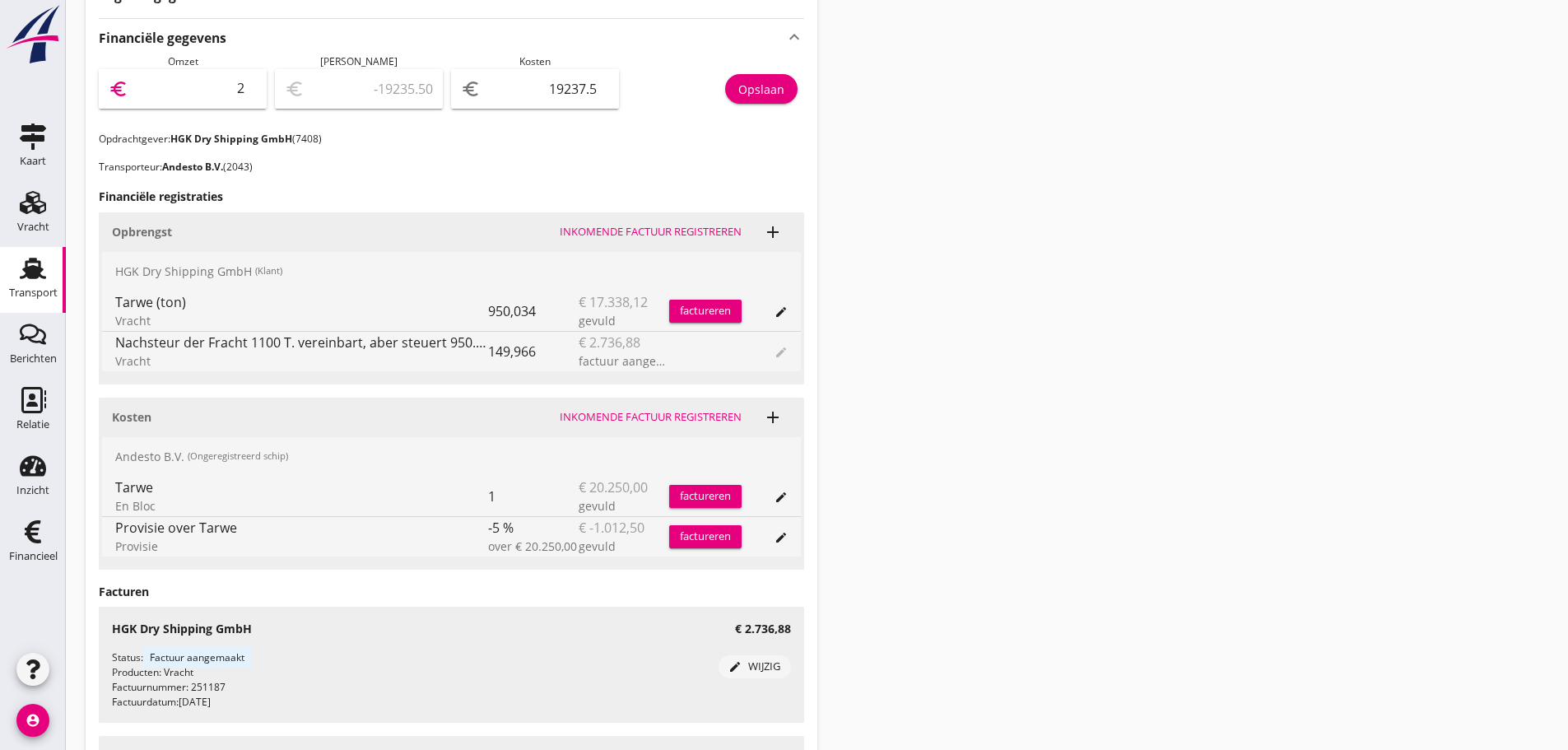
type input "20"
type input "-19217.50"
type input "200"
type input "-19037.50"
type input "2004"
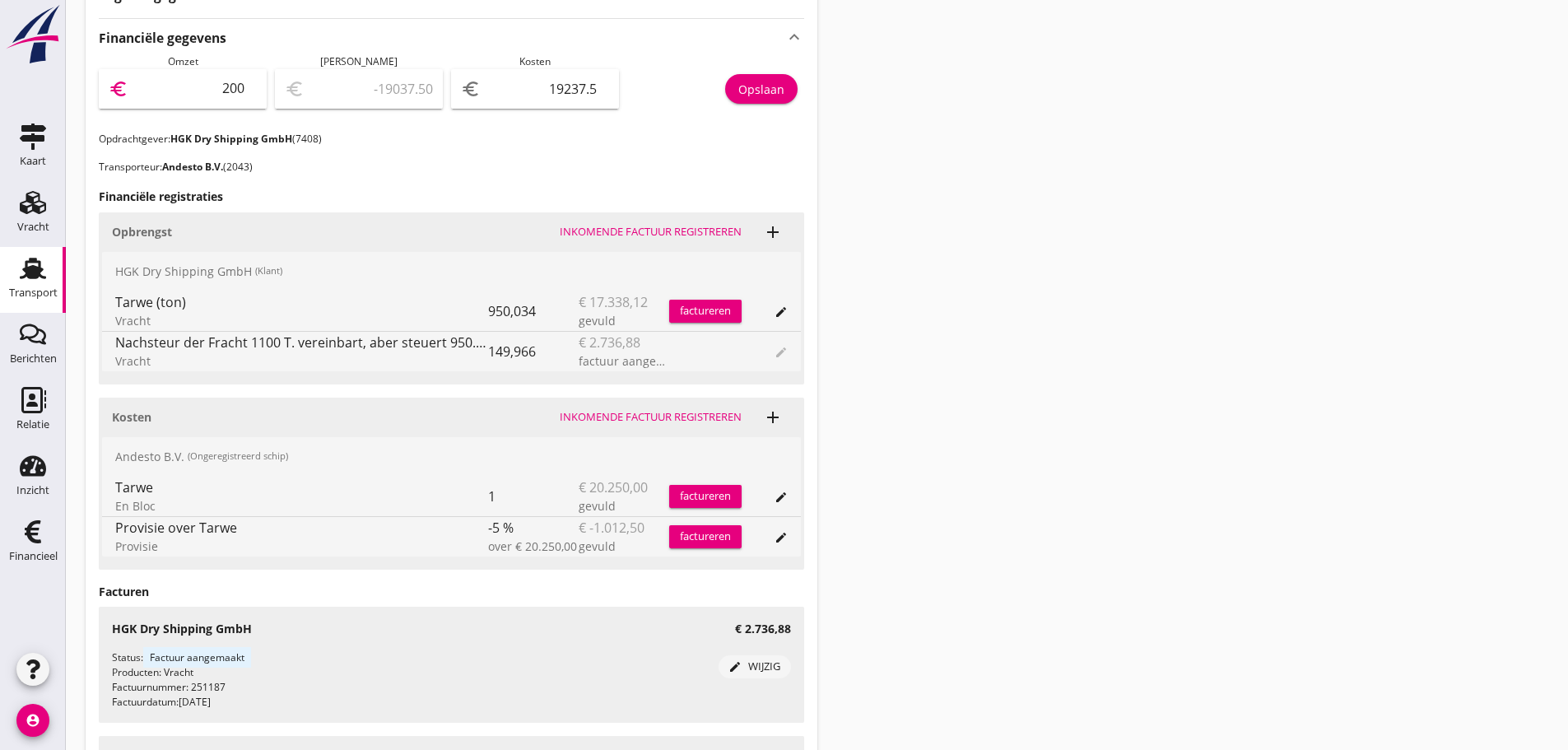
type input "-17233.50"
type input "200"
type input "-19037.50"
type input "2007"
type input "-17230.50"
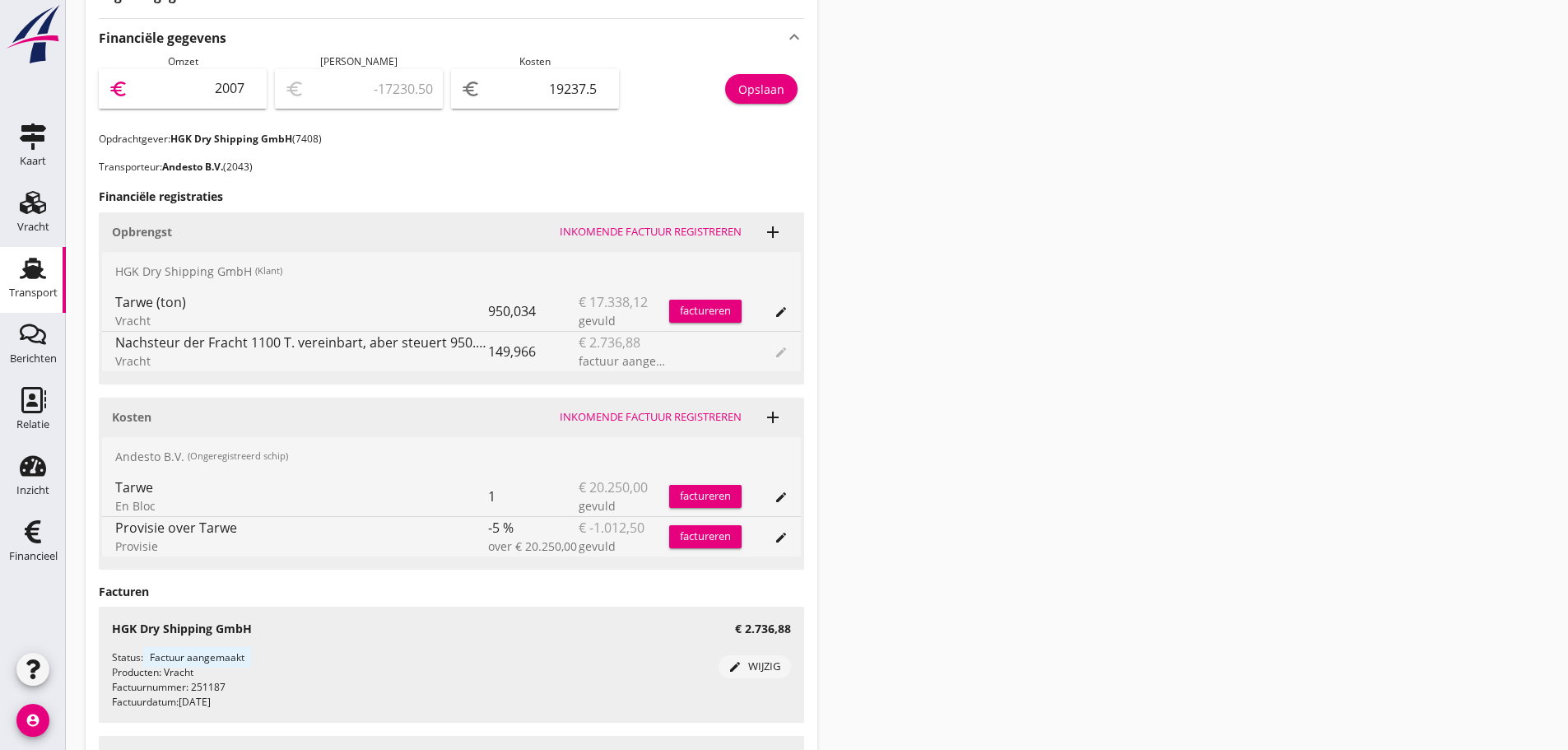
type input "20075"
type input "837.50"
type input "20075"
click at [783, 89] on div "Opslaan" at bounding box center [762, 89] width 46 height 18
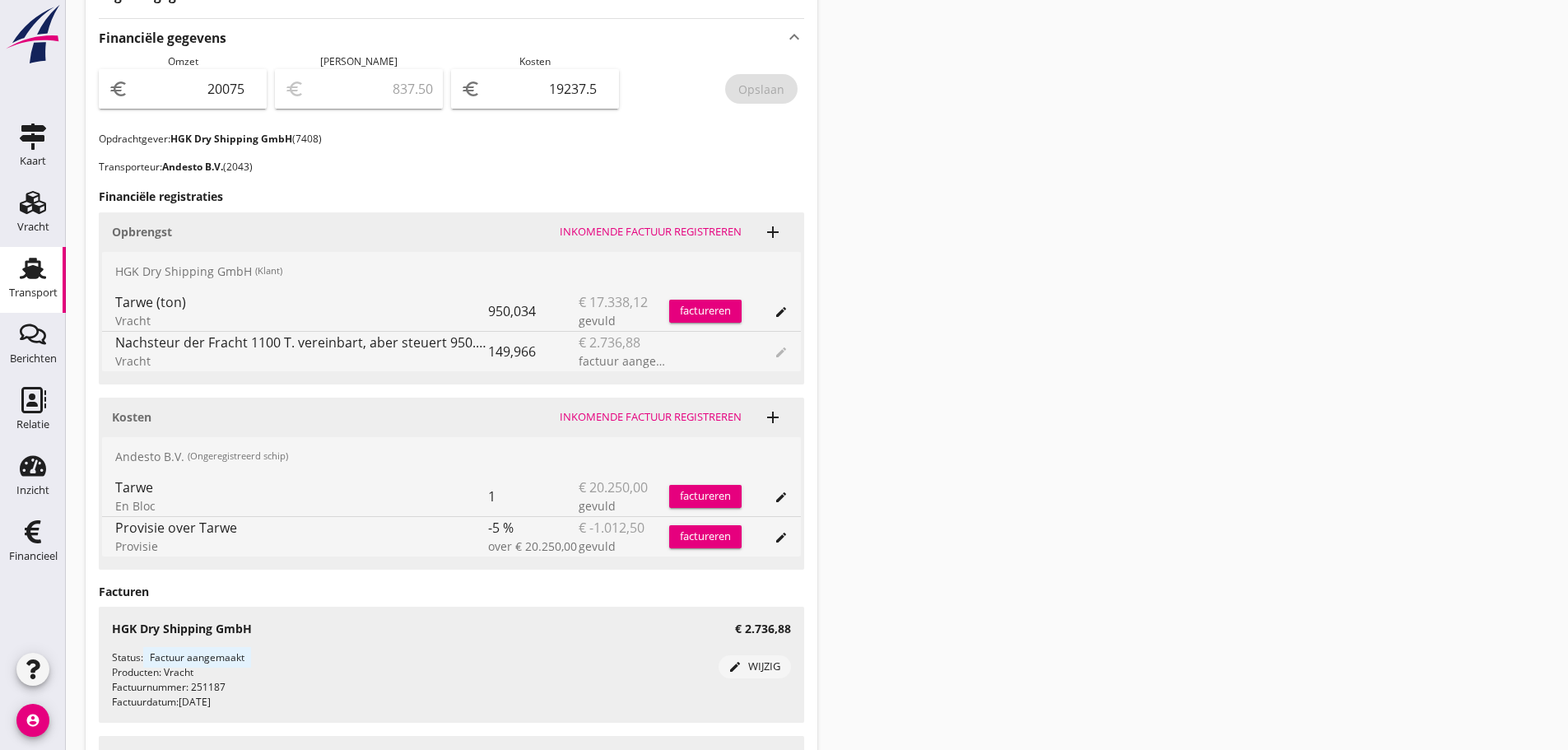
click at [56, 272] on link "Transport Transport" at bounding box center [33, 280] width 66 height 66
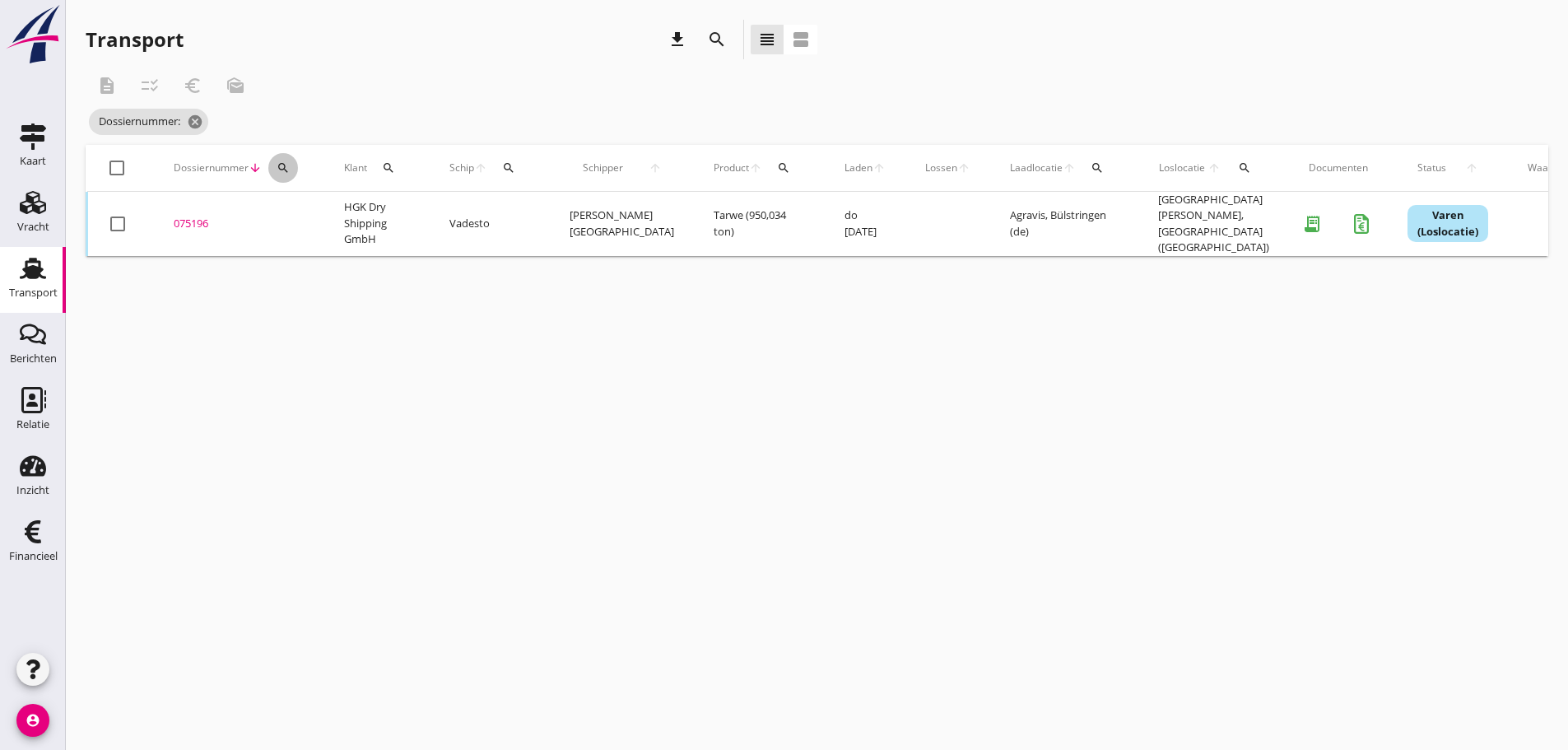
click at [286, 173] on icon "search" at bounding box center [283, 168] width 13 height 13
click at [287, 217] on input "Zoeken op dossiernummer..." at bounding box center [360, 216] width 171 height 26
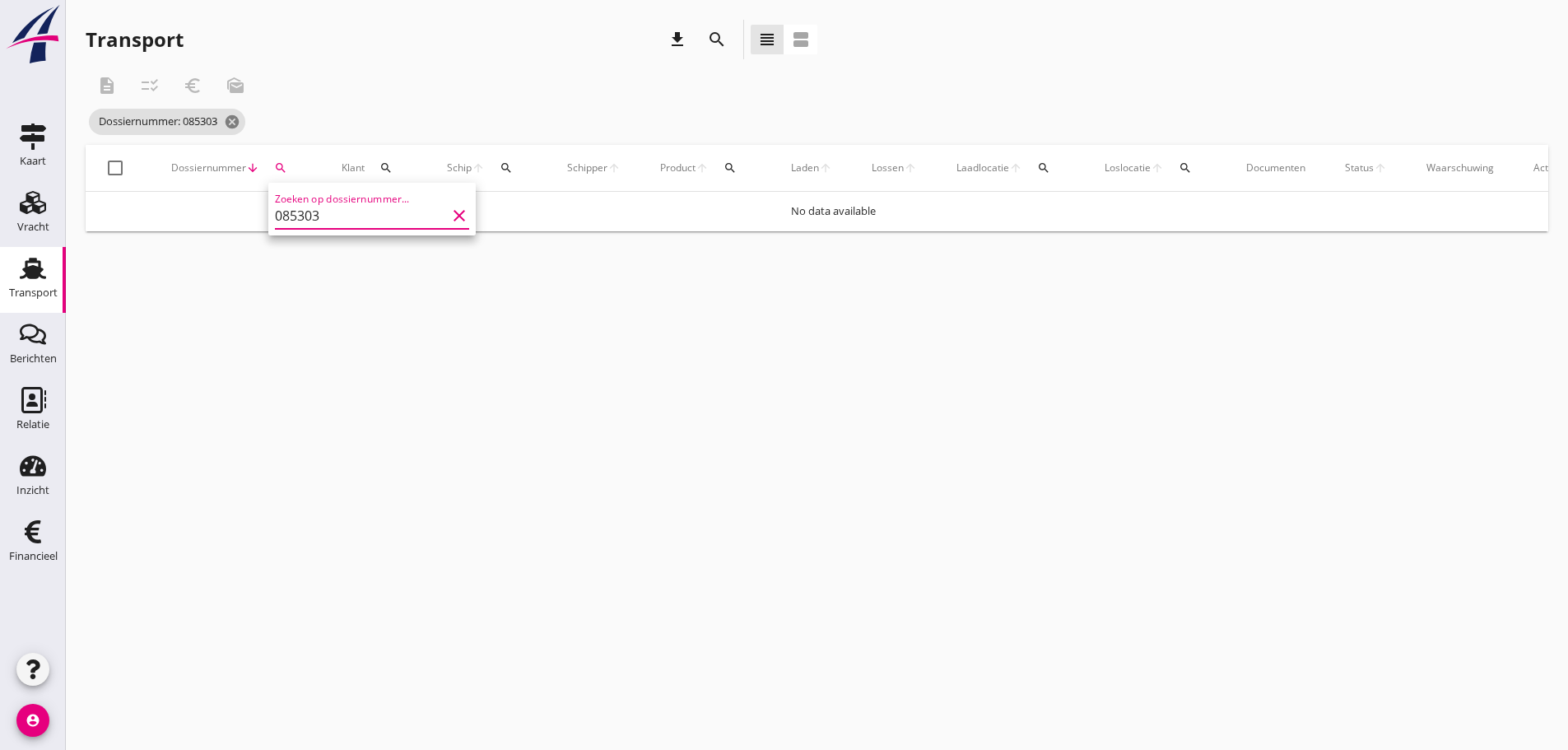
type input "085303"
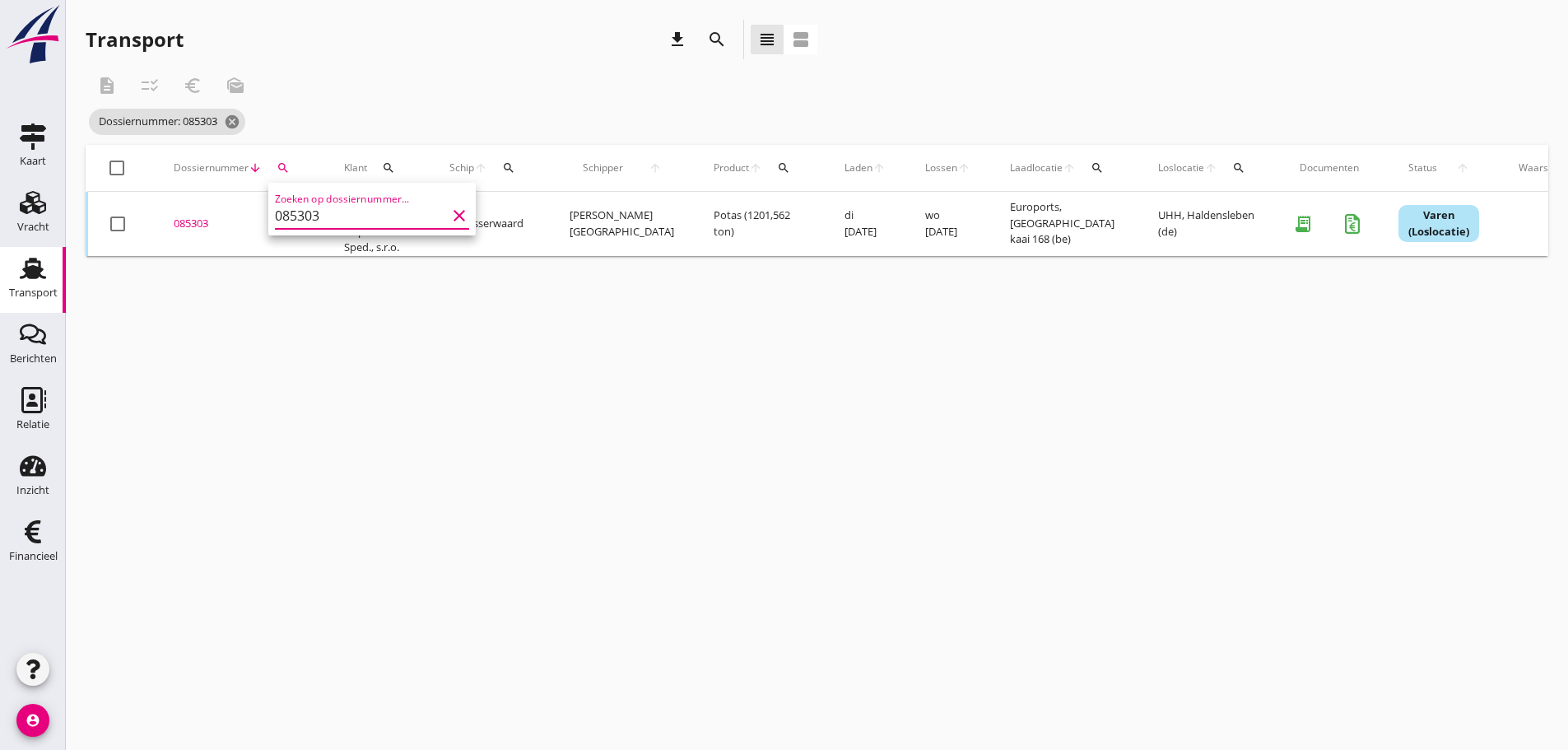
drag, startPoint x: 189, startPoint y: 220, endPoint x: 207, endPoint y: 243, distance: 29.2
click at [191, 220] on div "085303" at bounding box center [239, 224] width 131 height 17
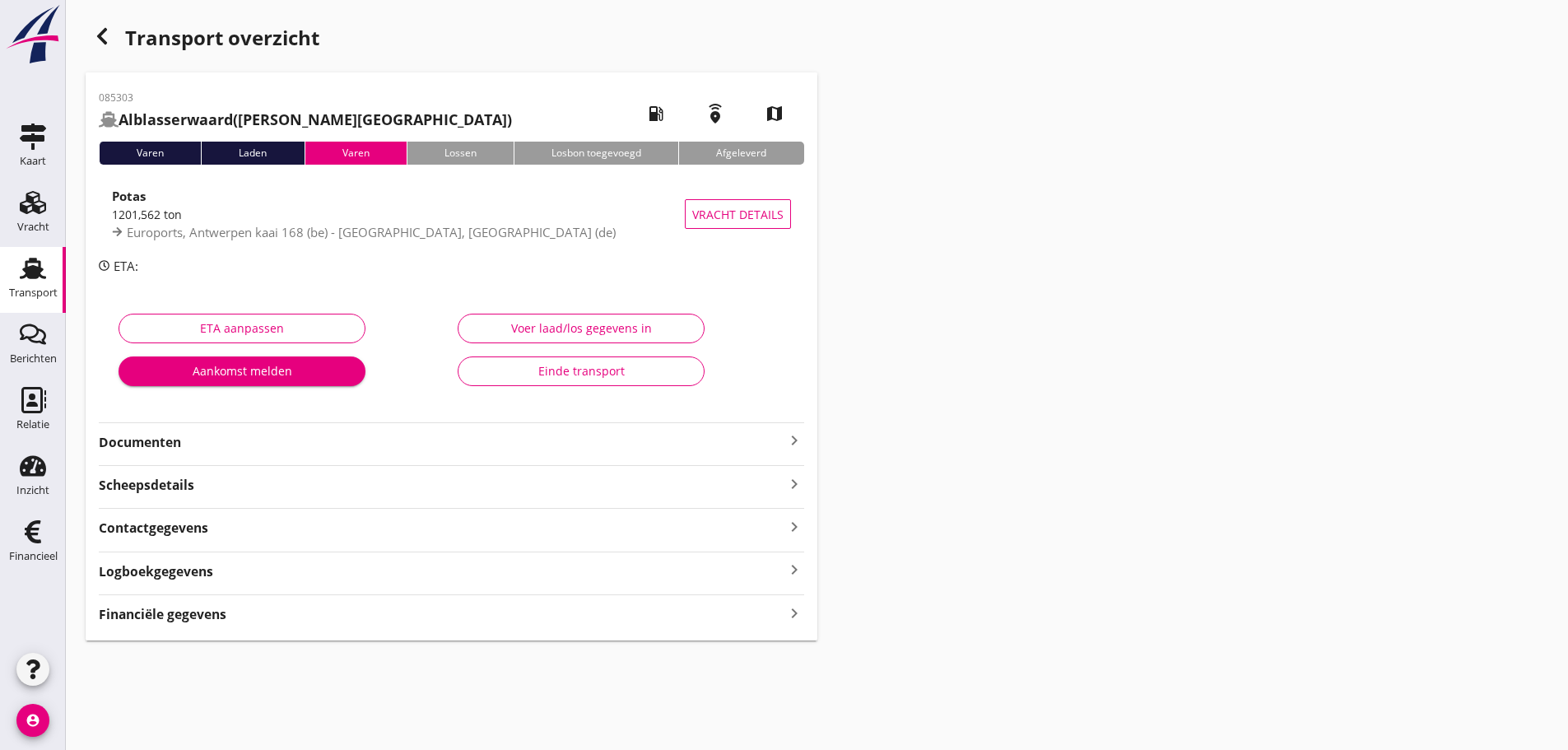
click at [799, 614] on icon "keyboard_arrow_right" at bounding box center [794, 613] width 20 height 22
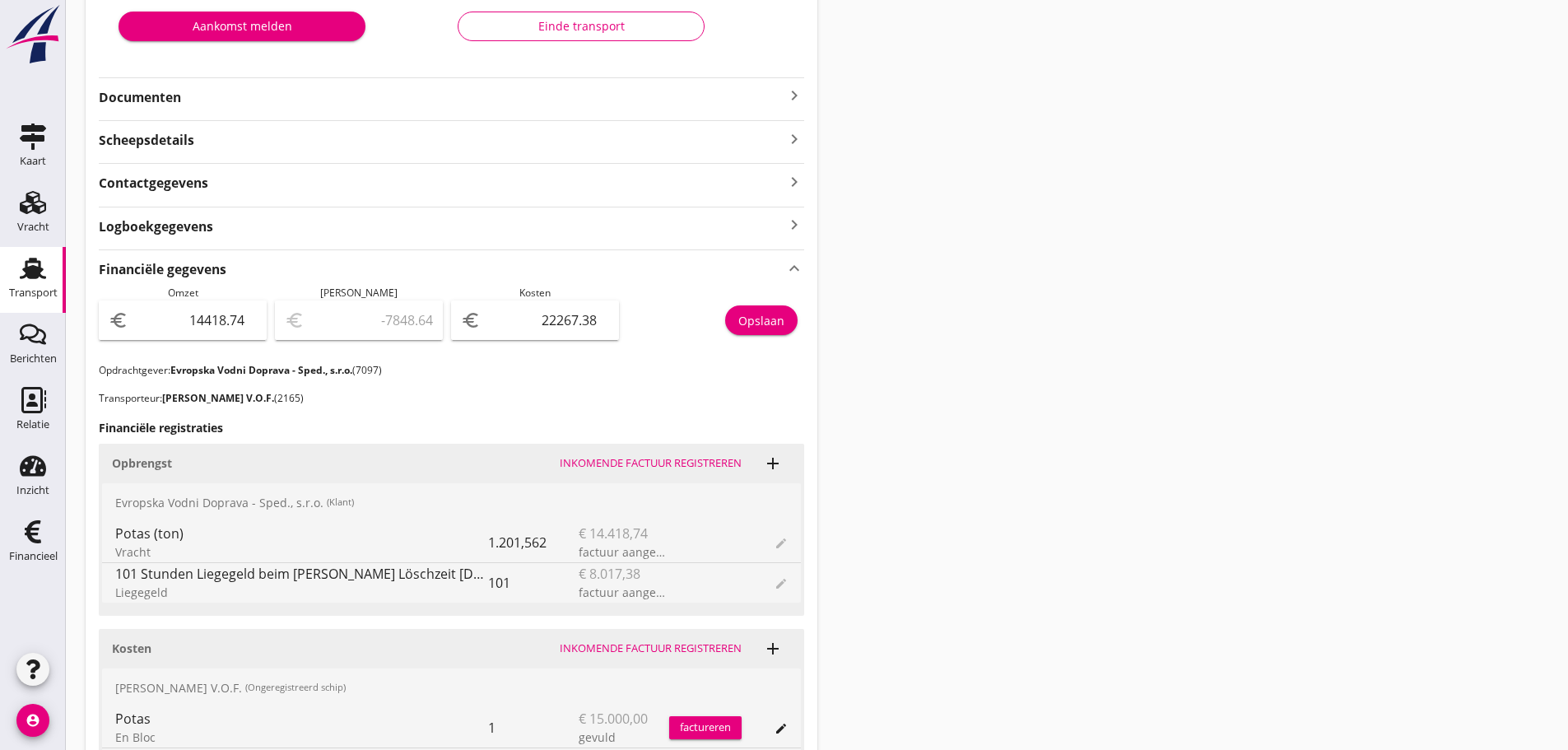
scroll to position [330, 0]
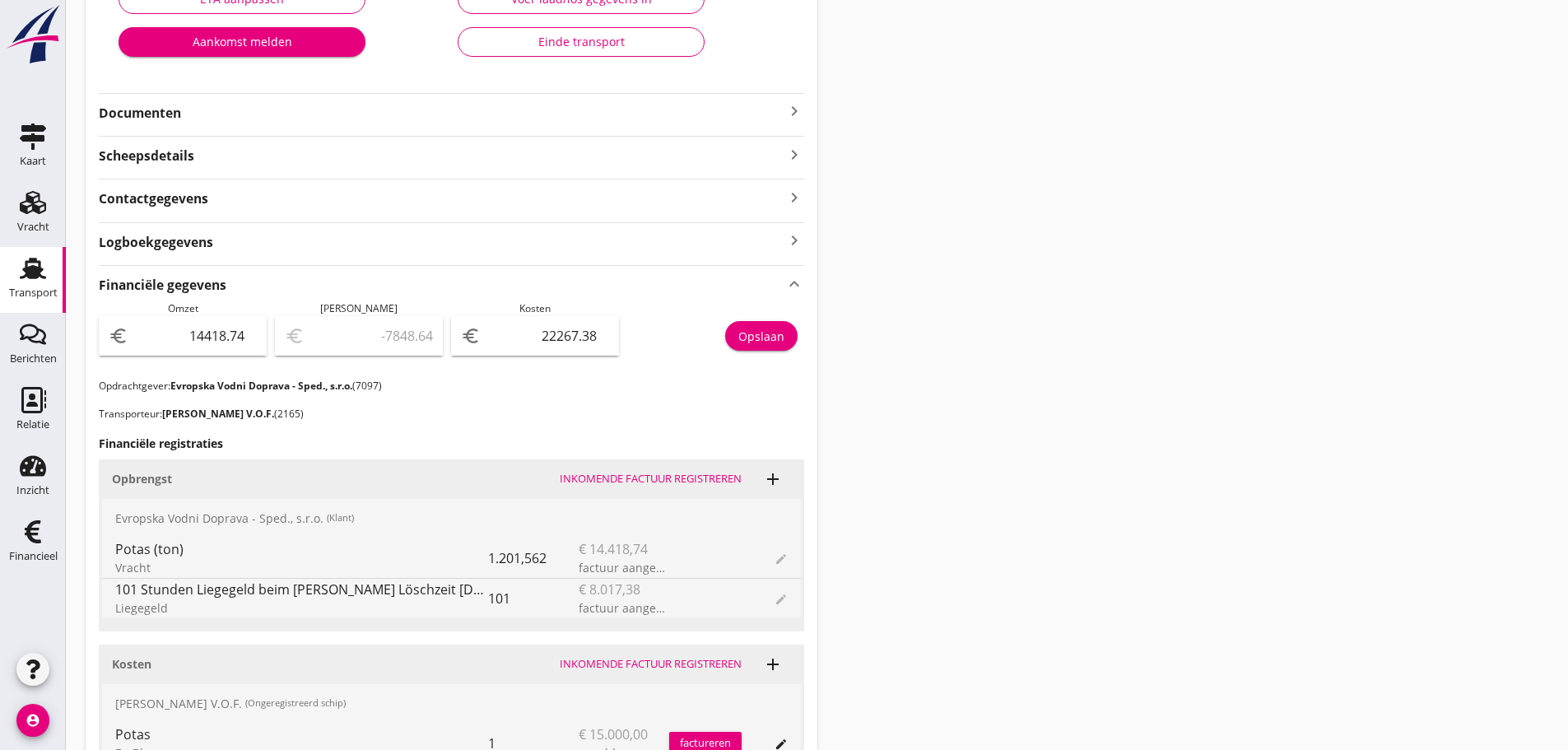
click at [804, 109] on icon "keyboard_arrow_right" at bounding box center [794, 111] width 20 height 20
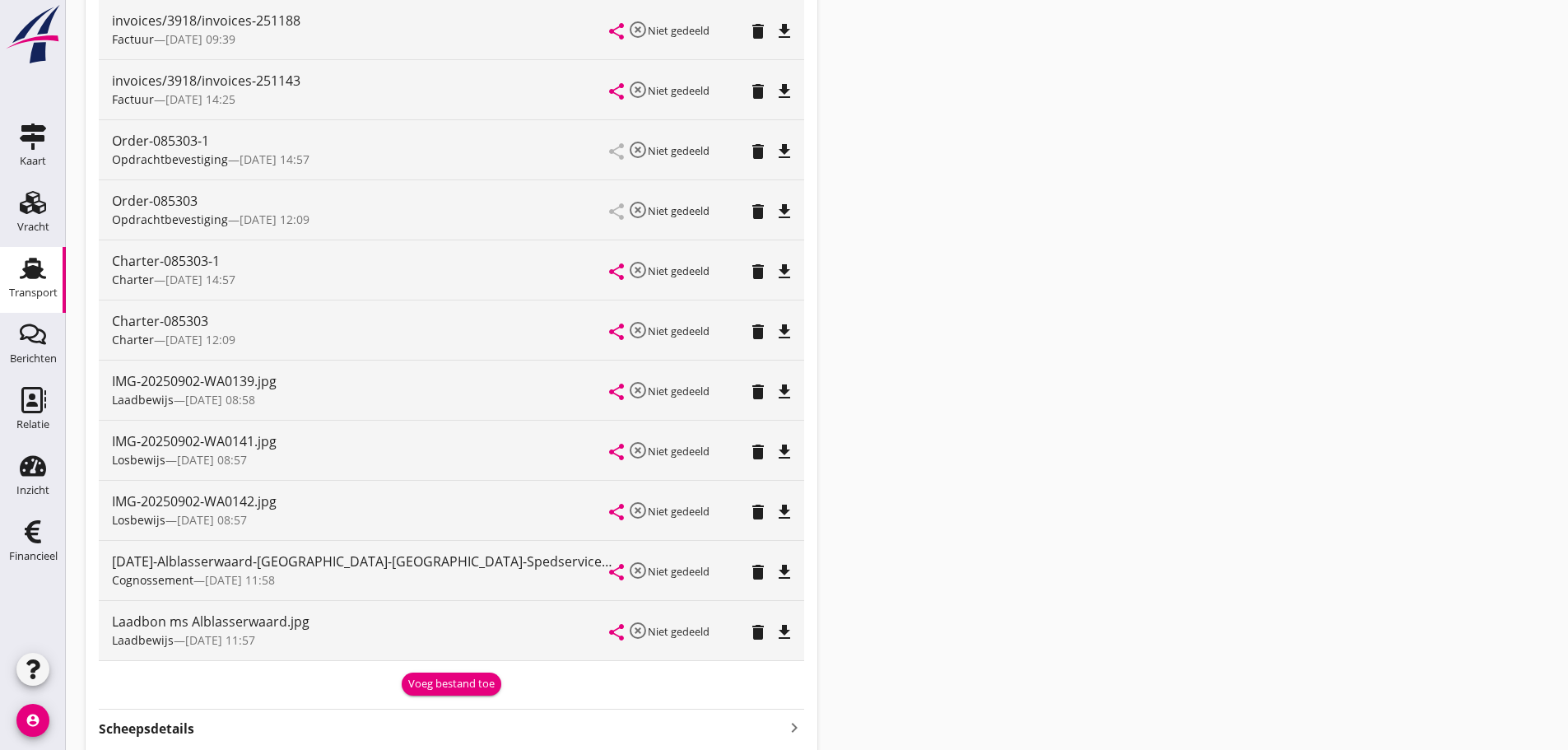
scroll to position [494, 0]
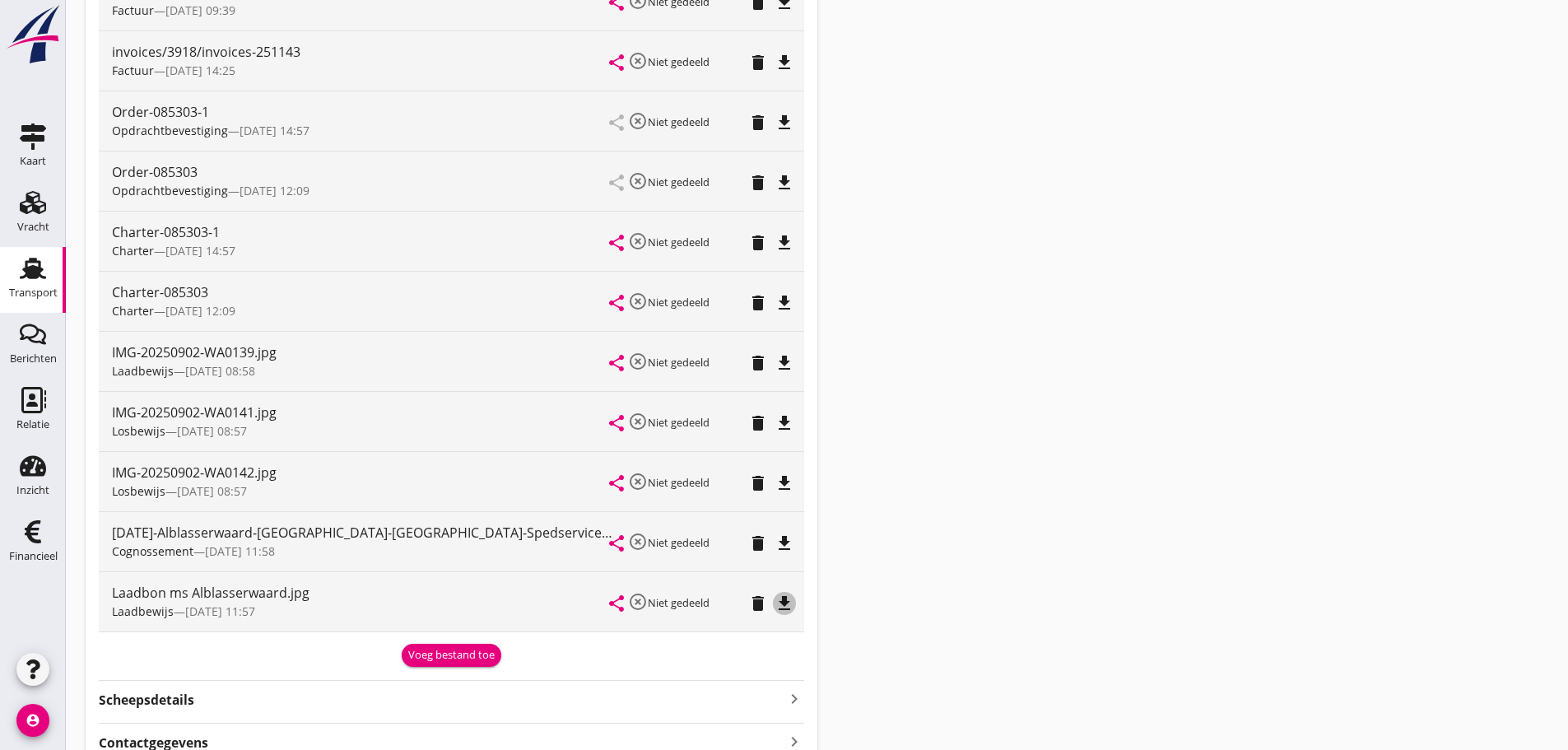
click at [790, 609] on icon "file_download" at bounding box center [784, 603] width 20 height 20
click at [792, 543] on icon "file_download" at bounding box center [784, 543] width 20 height 20
click at [782, 358] on icon "file_download" at bounding box center [784, 362] width 20 height 20
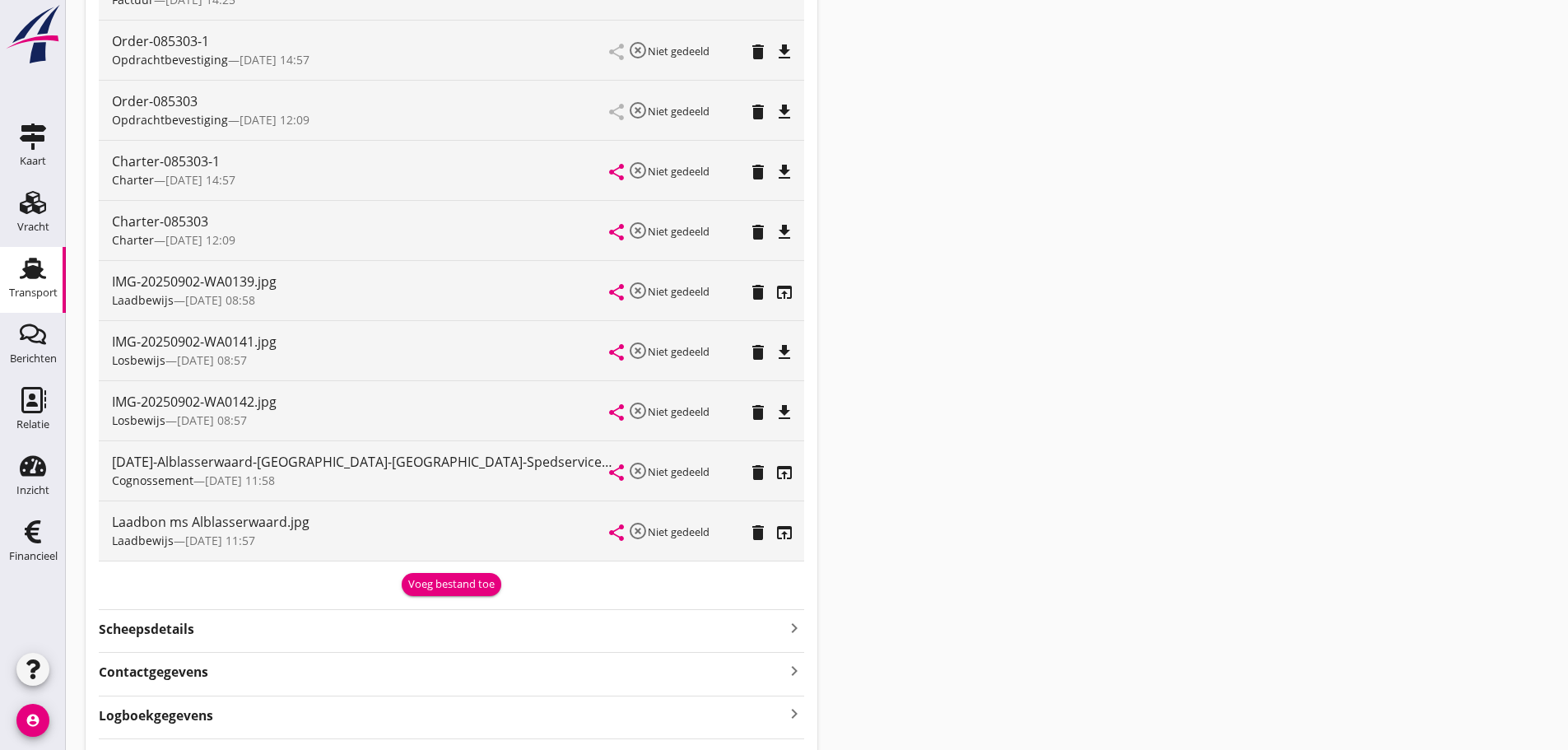
scroll to position [576, 0]
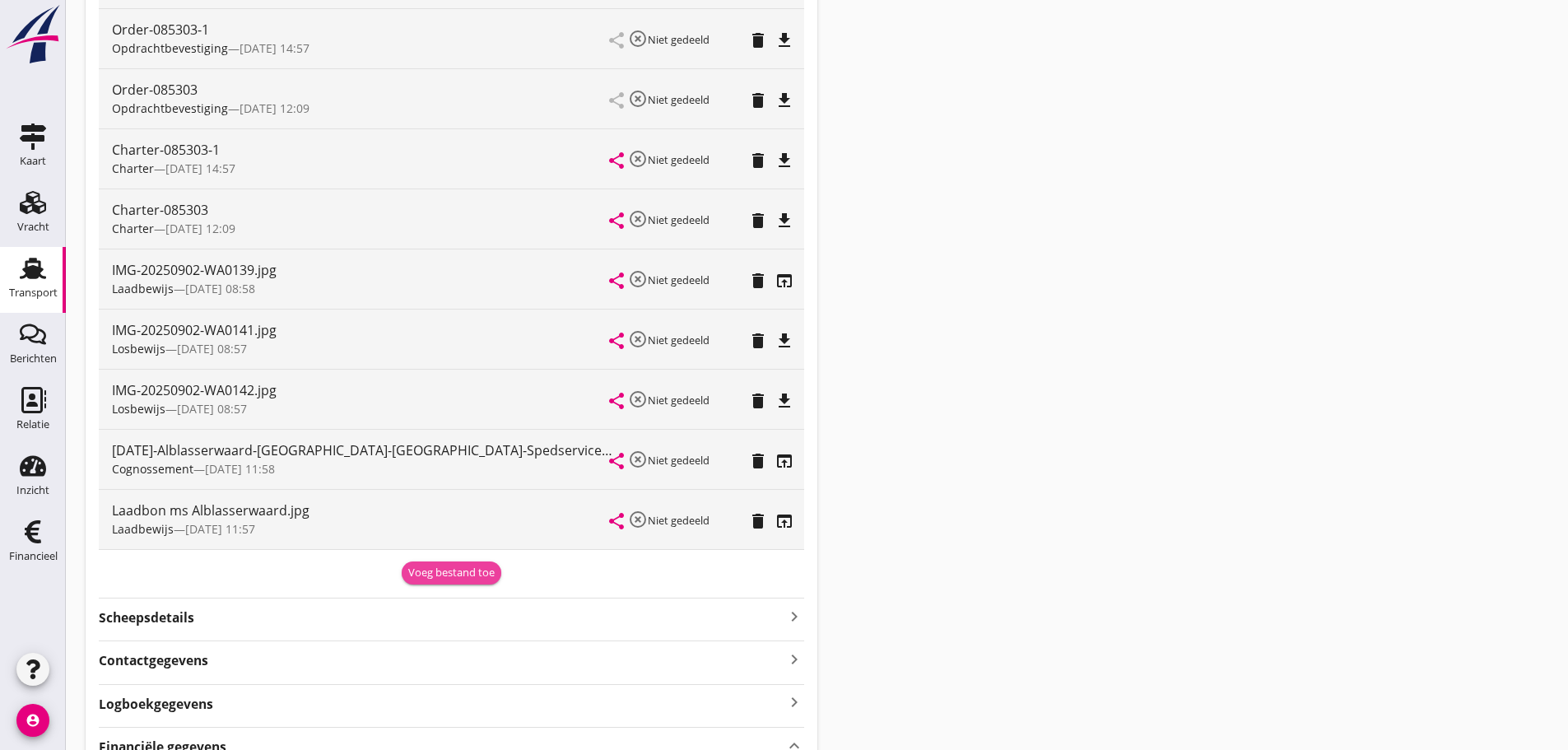
click at [437, 576] on div "Voeg bestand toe" at bounding box center [451, 573] width 86 height 17
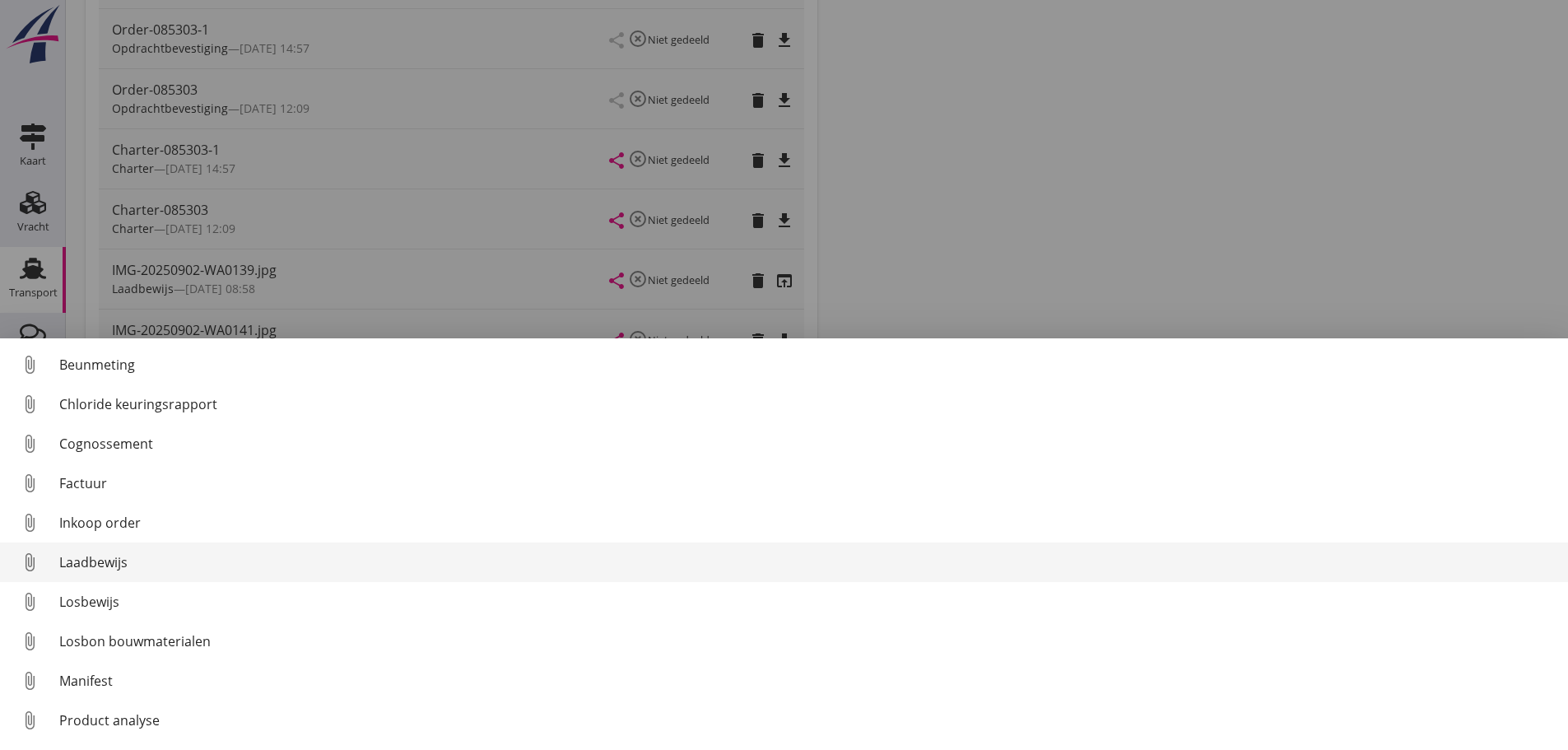
click at [119, 569] on div "Laadbewijs" at bounding box center [807, 562] width 1496 height 20
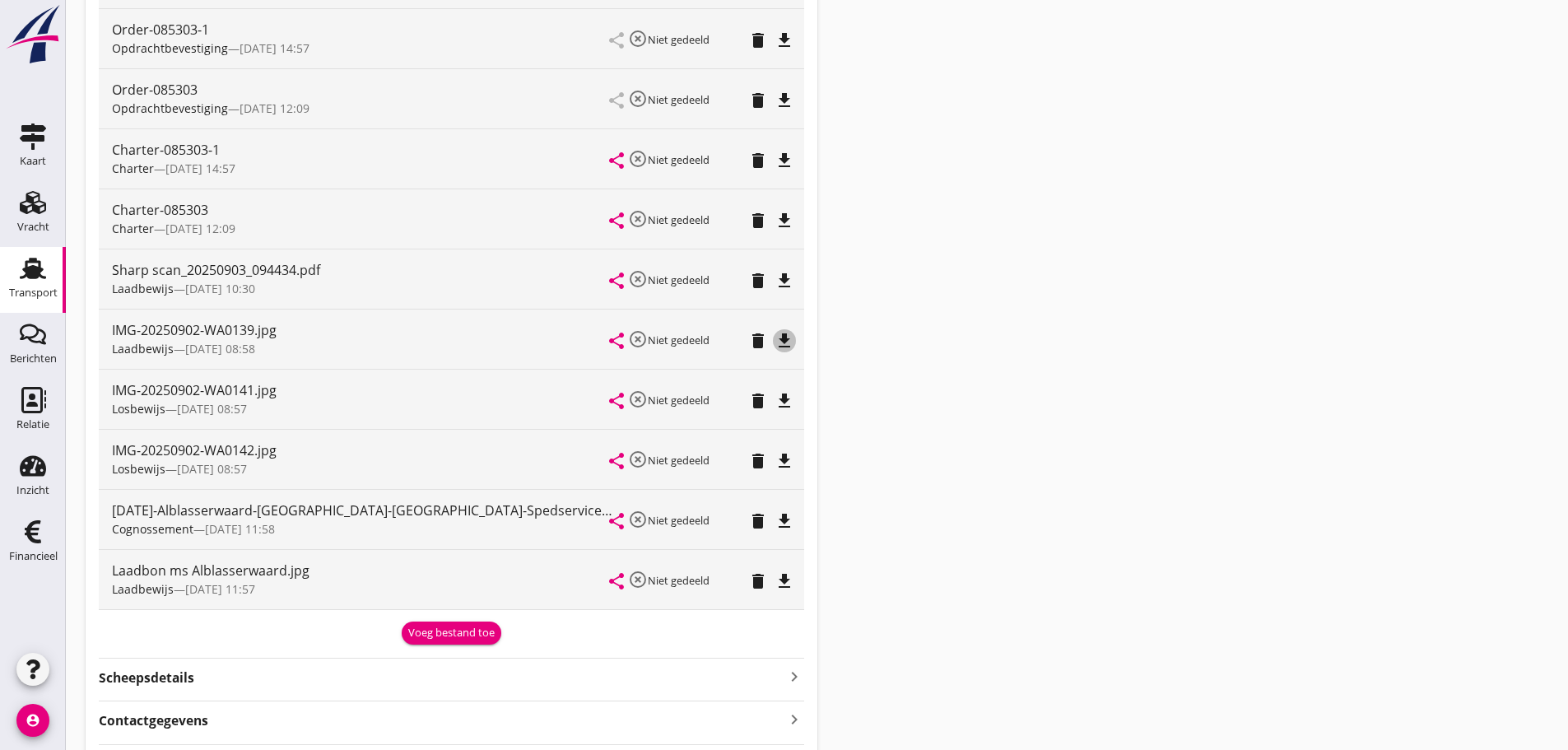
click at [781, 339] on icon "file_download" at bounding box center [784, 340] width 20 height 20
click at [31, 540] on use at bounding box center [33, 532] width 17 height 23
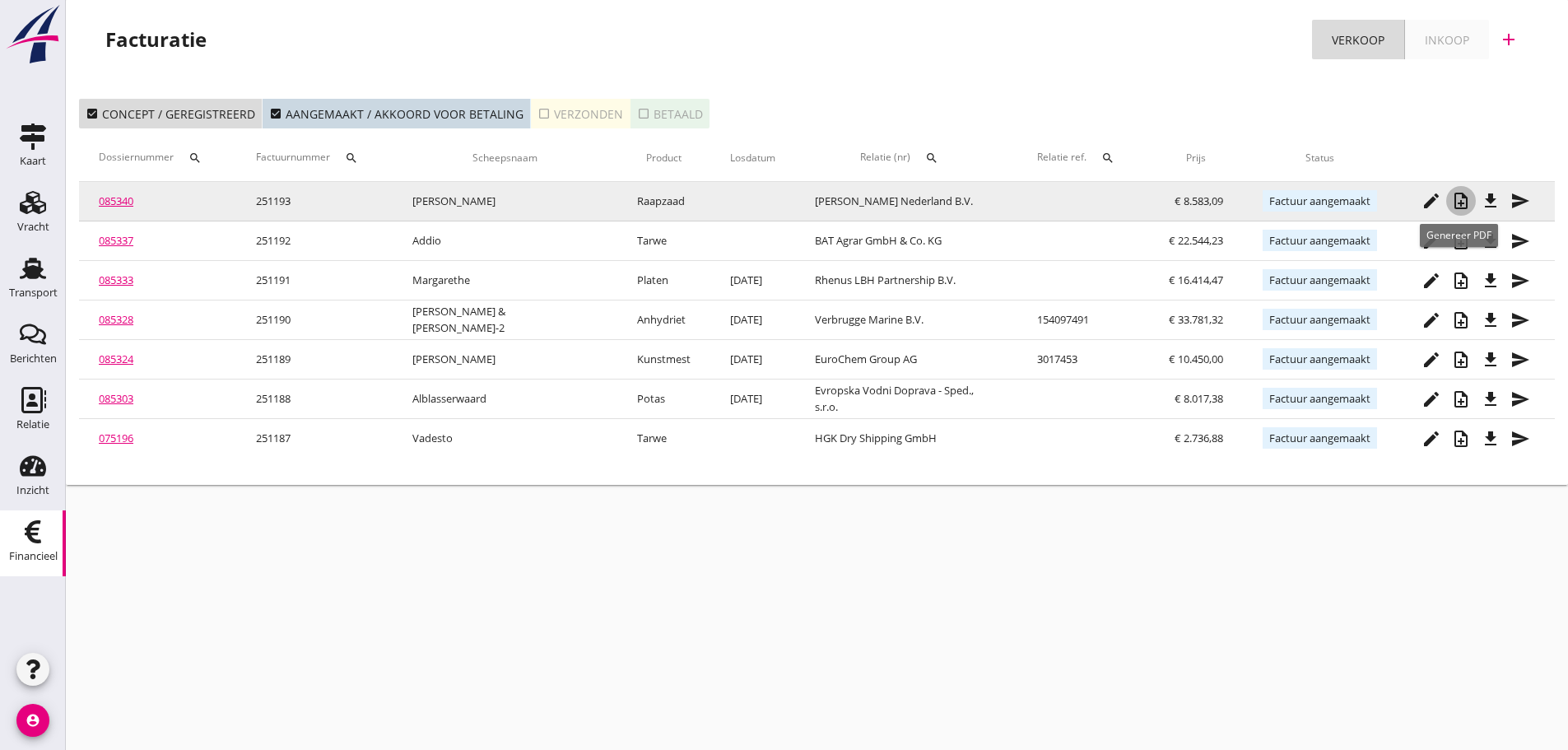
click at [1452, 199] on icon "note_add" at bounding box center [1461, 201] width 20 height 20
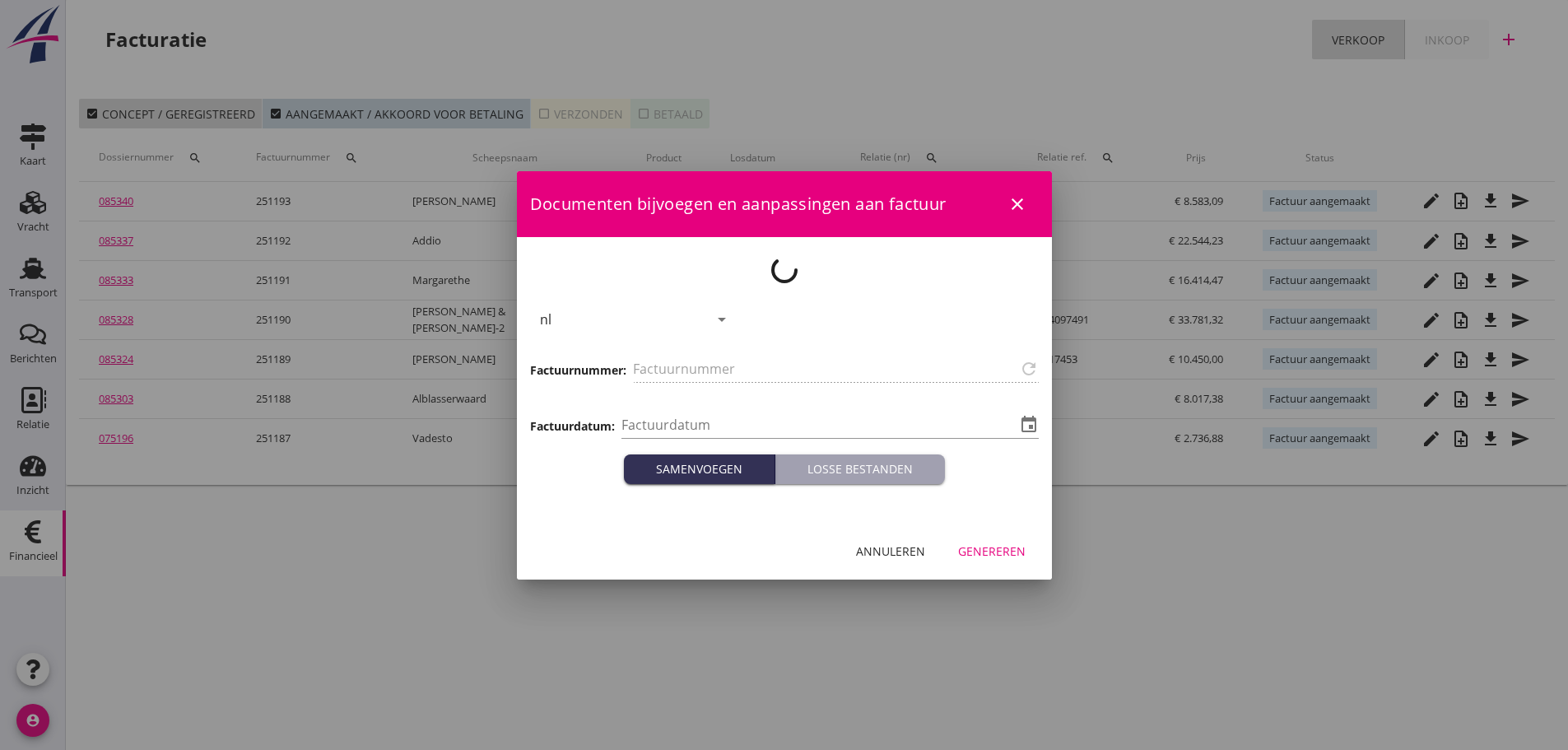
type input "251193"
type input "[DATE]"
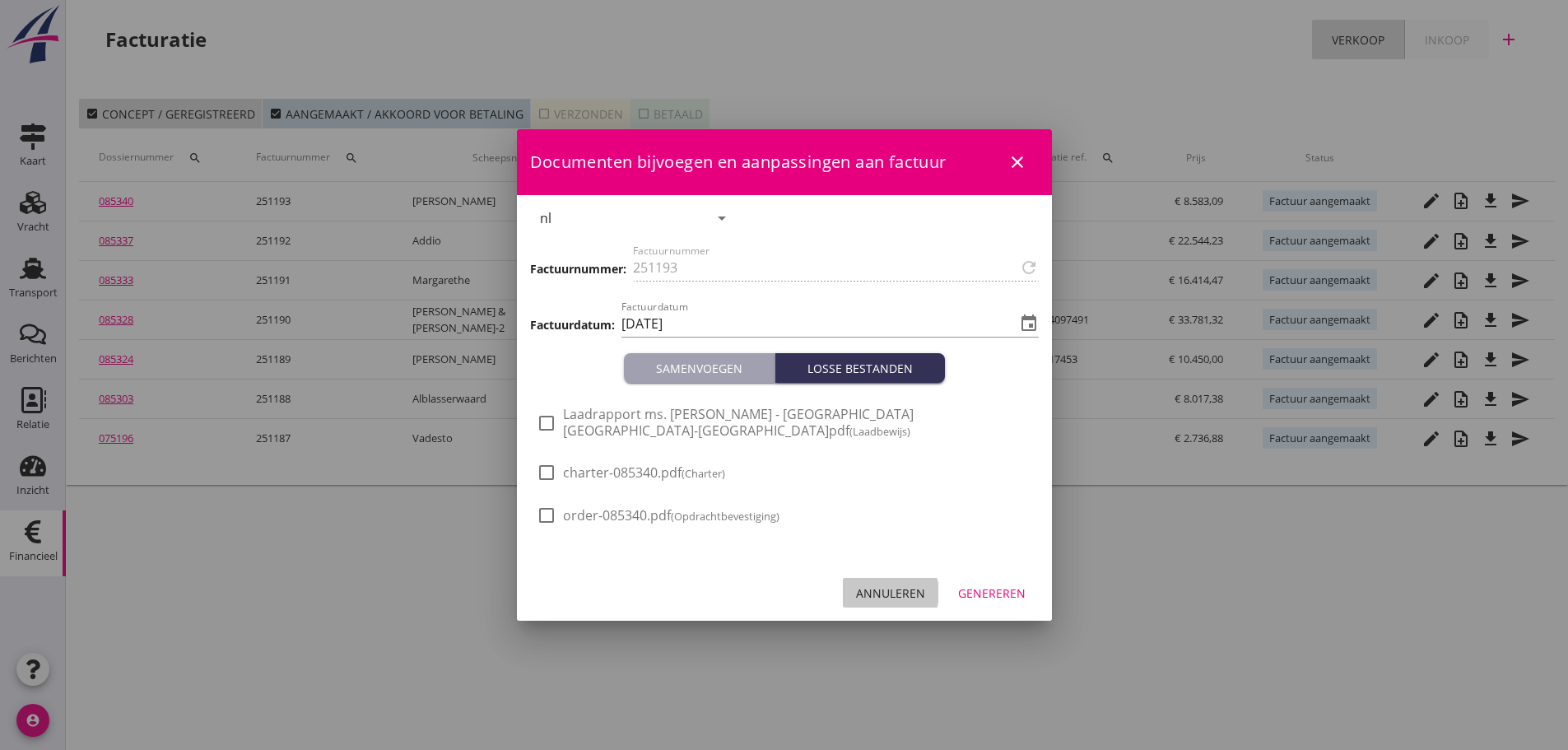
click at [889, 583] on button "Annuleren" at bounding box center [891, 593] width 96 height 30
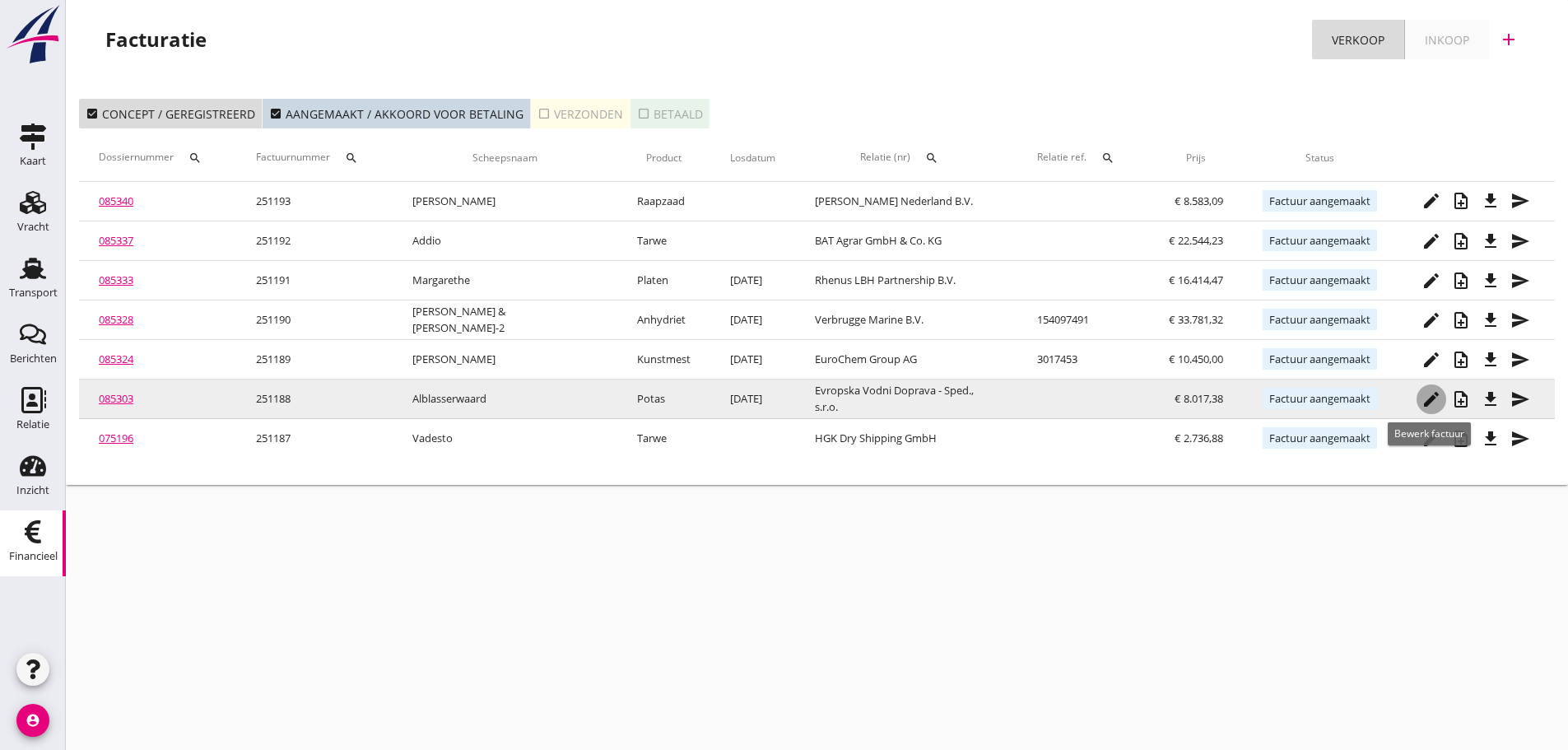
click at [1436, 397] on icon "edit" at bounding box center [1431, 399] width 20 height 20
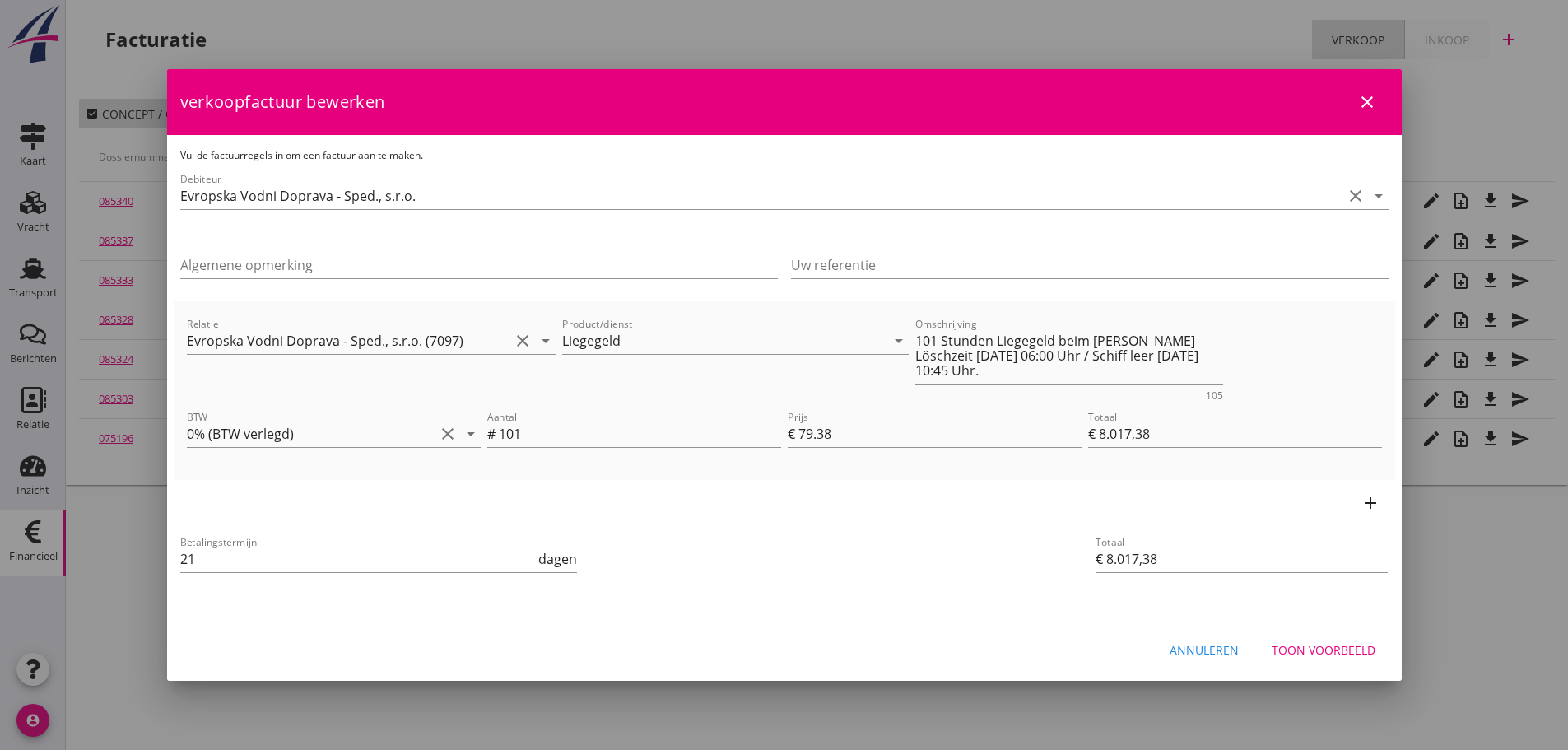
click at [1206, 655] on div "Annuleren" at bounding box center [1204, 650] width 69 height 18
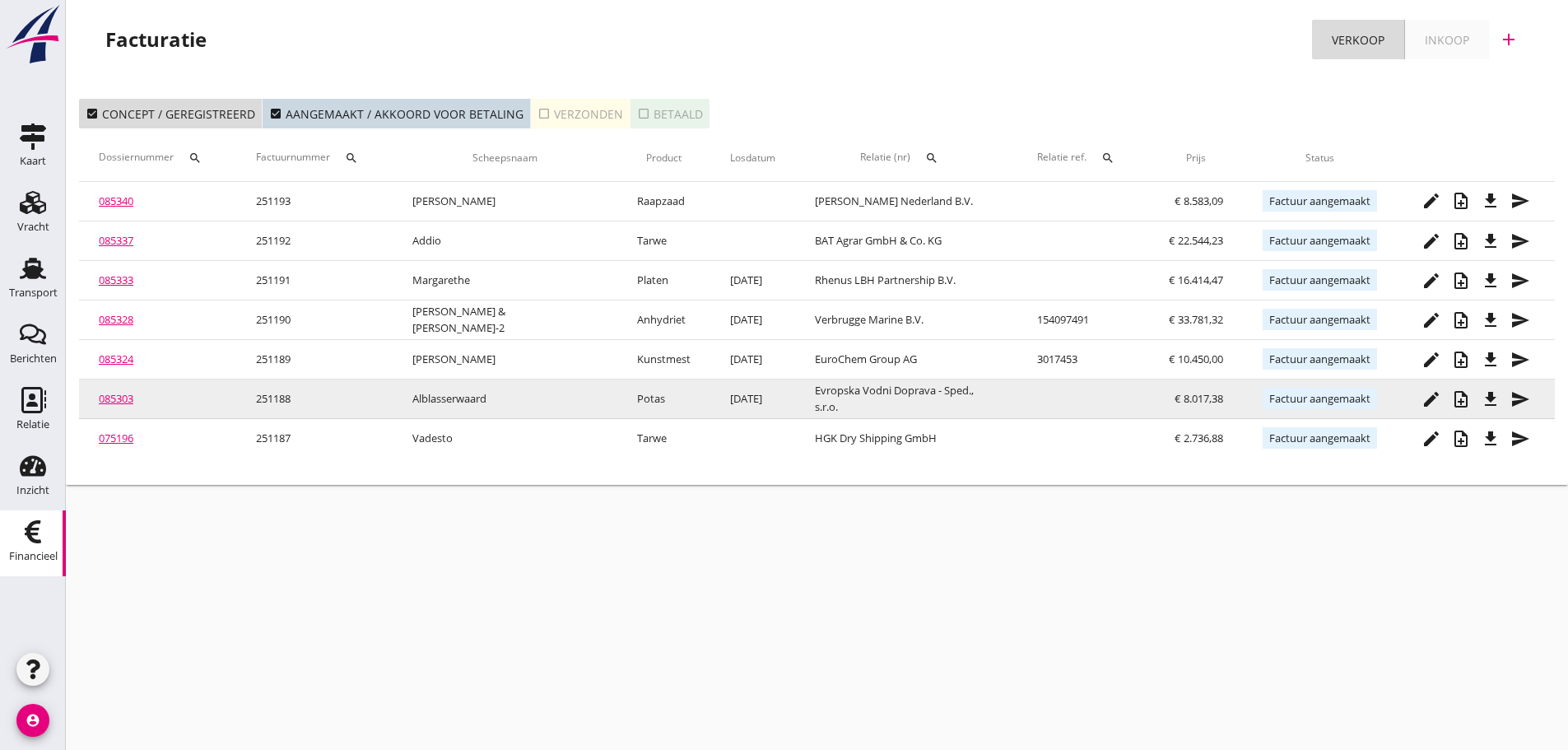
click at [1465, 410] on button "note_add" at bounding box center [1461, 400] width 30 height 30
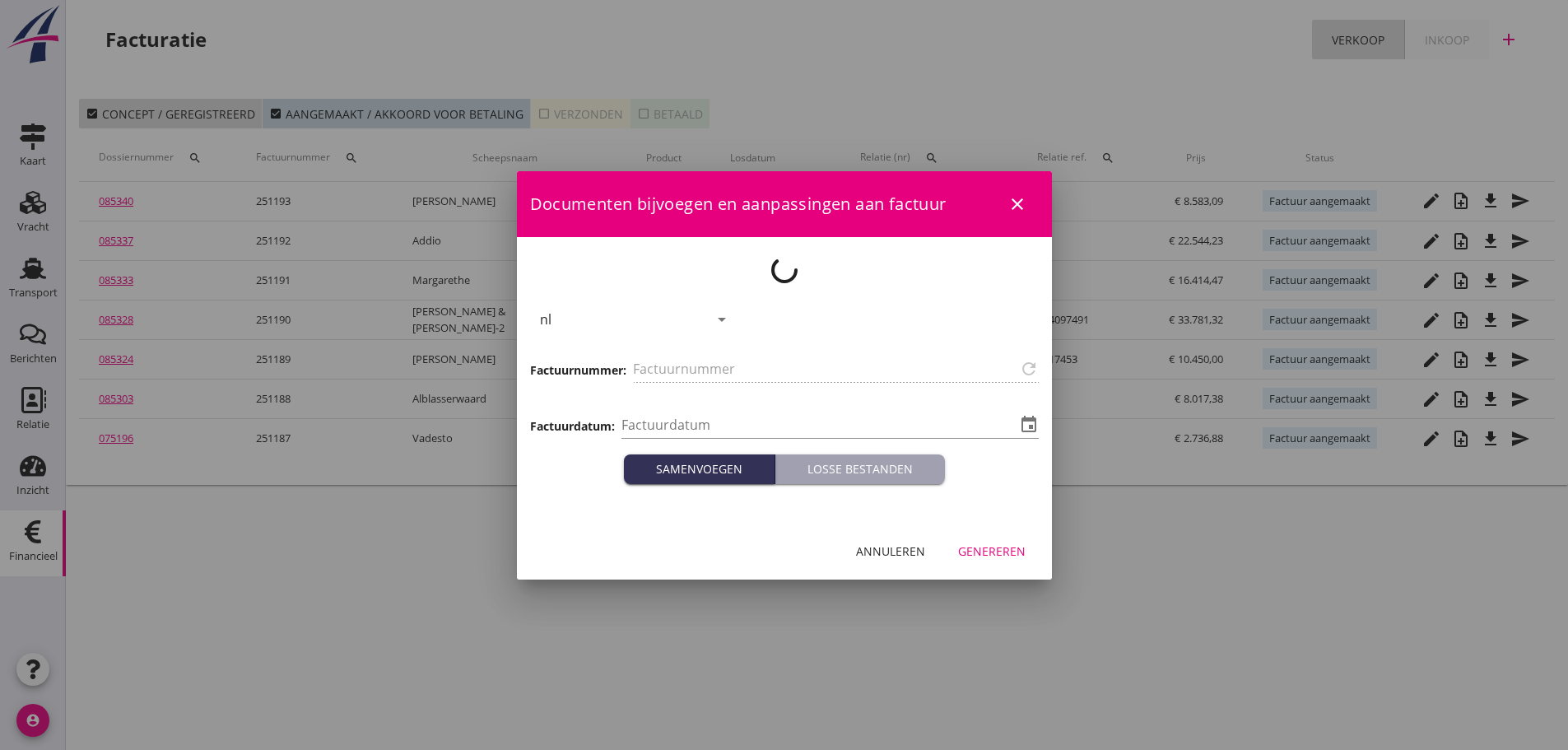
type input "251188"
type input "[DATE]"
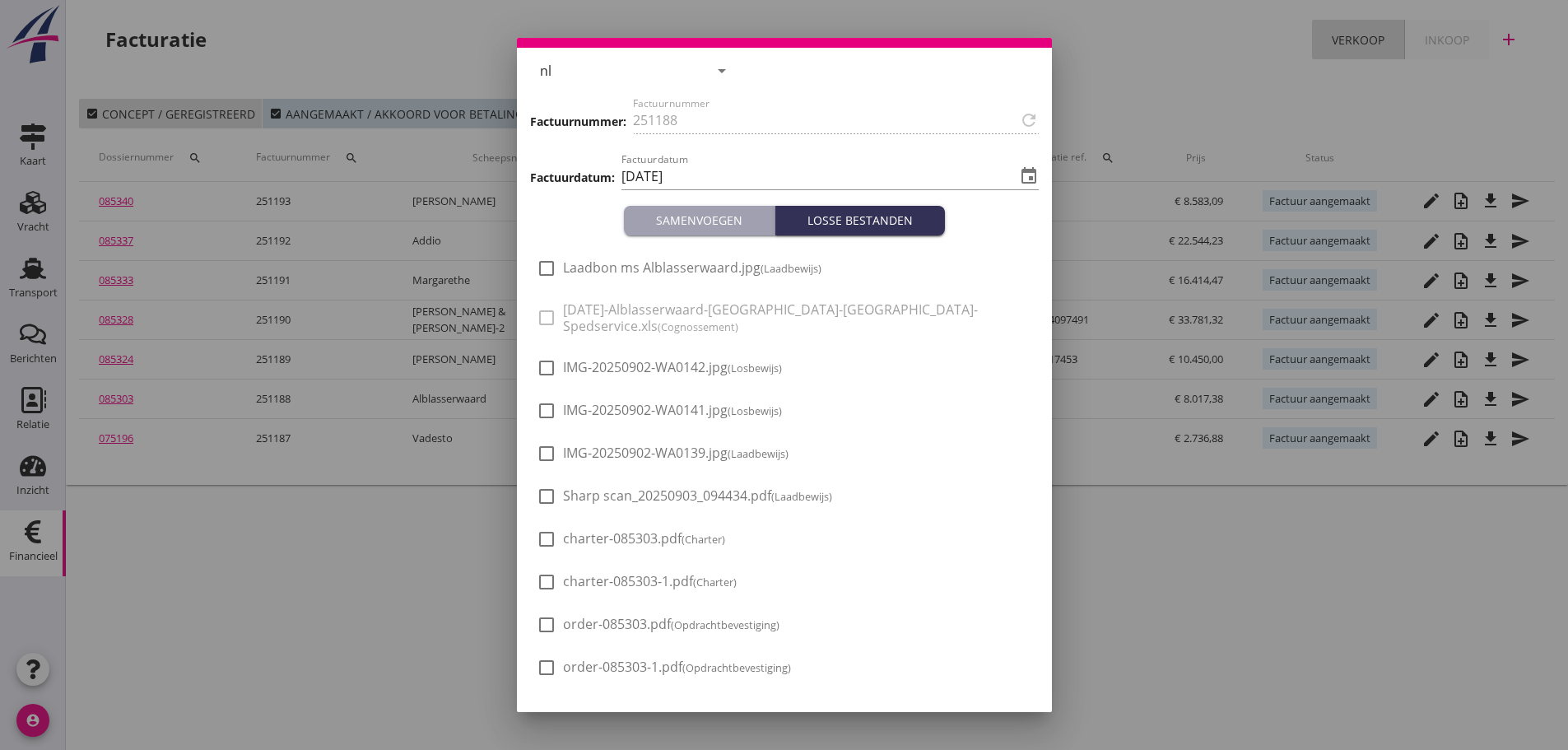
scroll to position [83, 0]
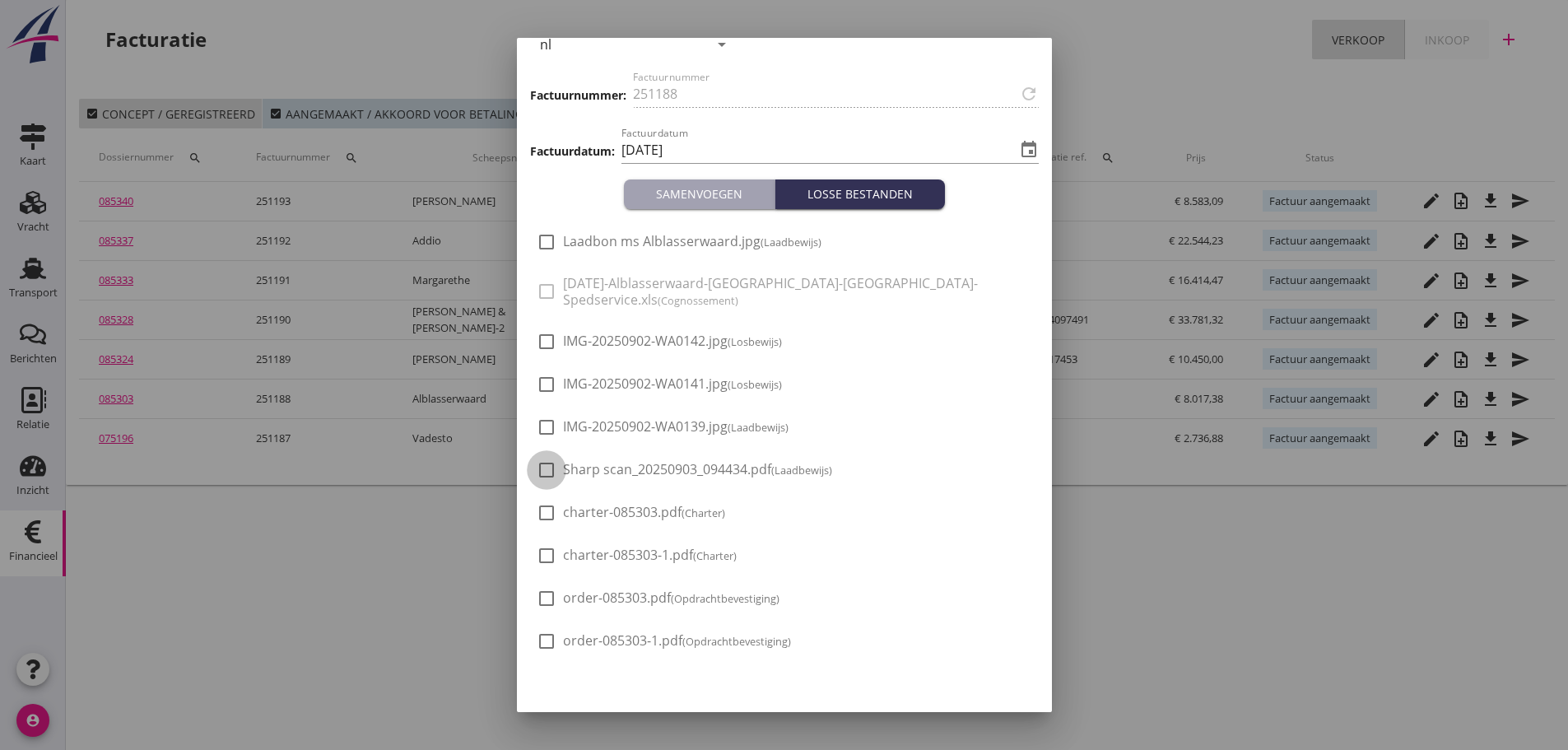
click at [553, 473] on div at bounding box center [546, 470] width 28 height 28
checkbox input "true"
drag, startPoint x: 546, startPoint y: 378, endPoint x: 543, endPoint y: 342, distance: 36.1
click at [546, 376] on div at bounding box center [546, 385] width 28 height 28
checkbox input "true"
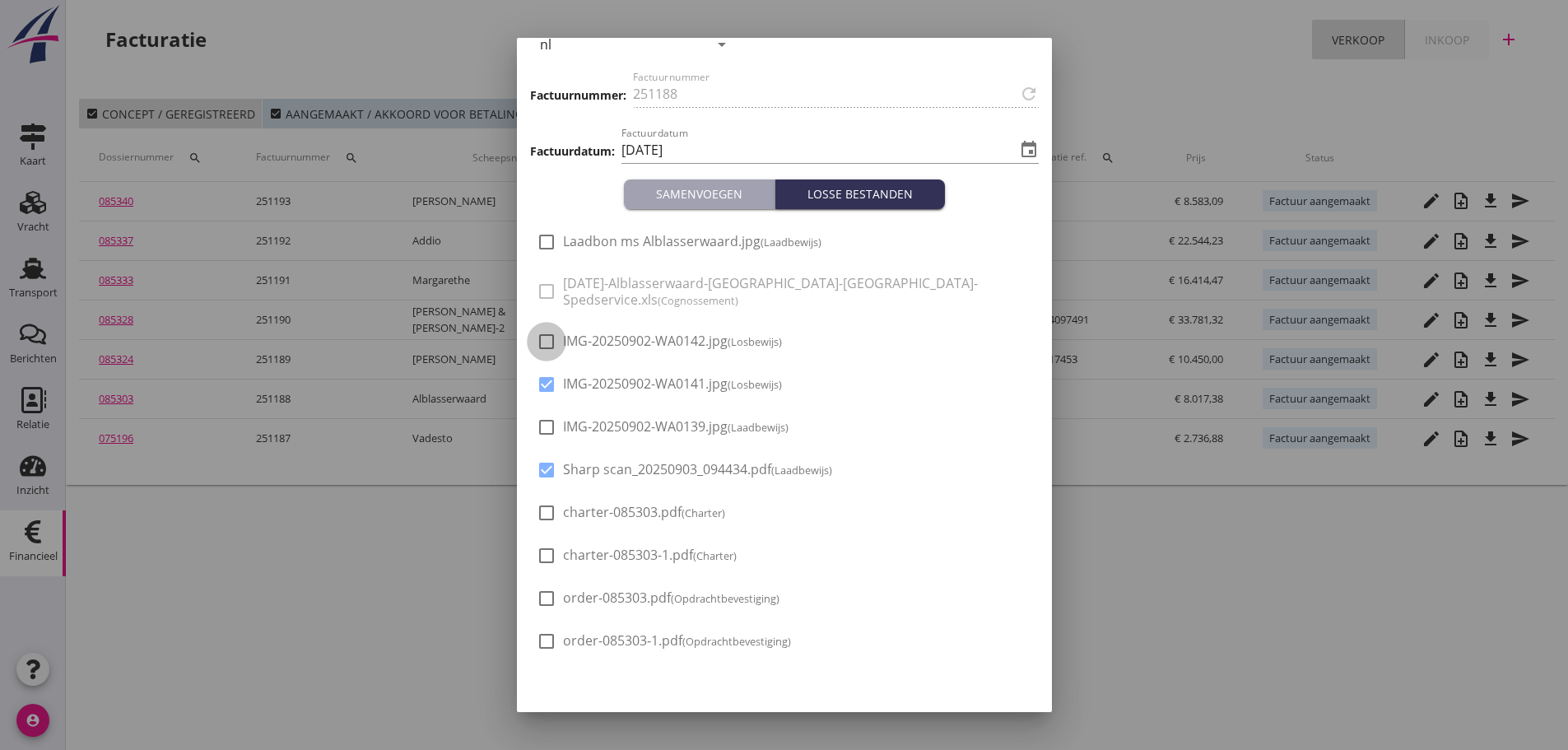
click at [543, 342] on div at bounding box center [546, 342] width 28 height 28
checkbox input "true"
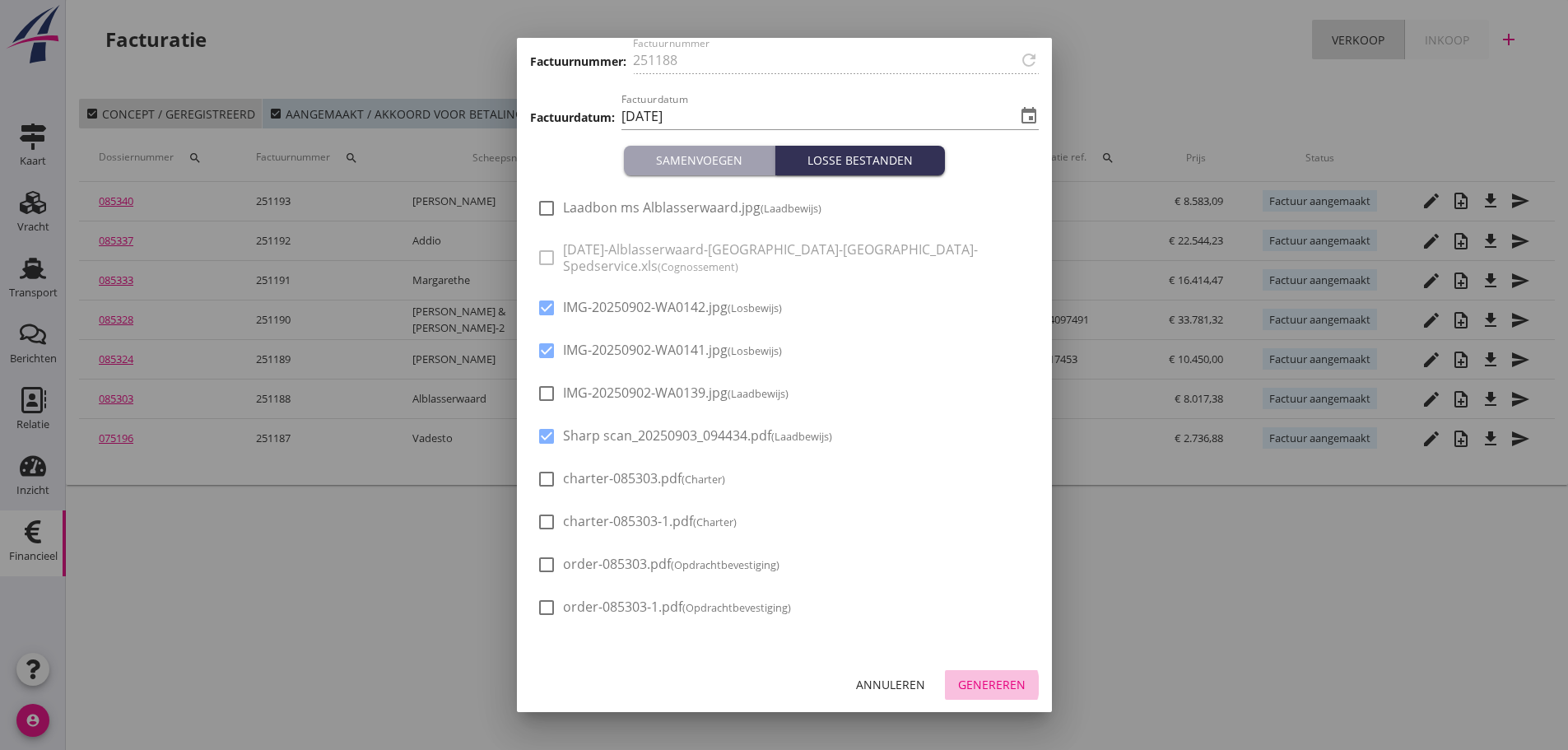
click at [997, 686] on div "Genereren" at bounding box center [992, 685] width 68 height 18
